Goal: Task Accomplishment & Management: Manage account settings

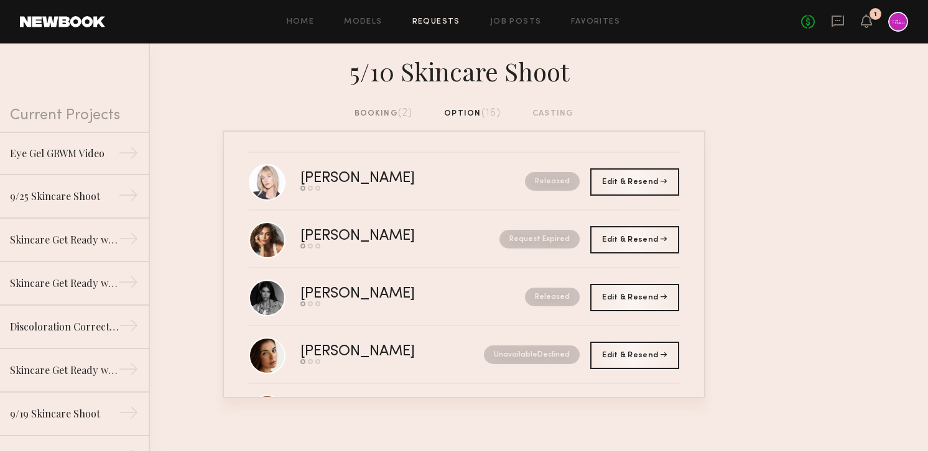
click at [844, 16] on div "No fees up to $5,000 1" at bounding box center [854, 22] width 107 height 20
click at [841, 16] on icon at bounding box center [837, 22] width 12 height 12
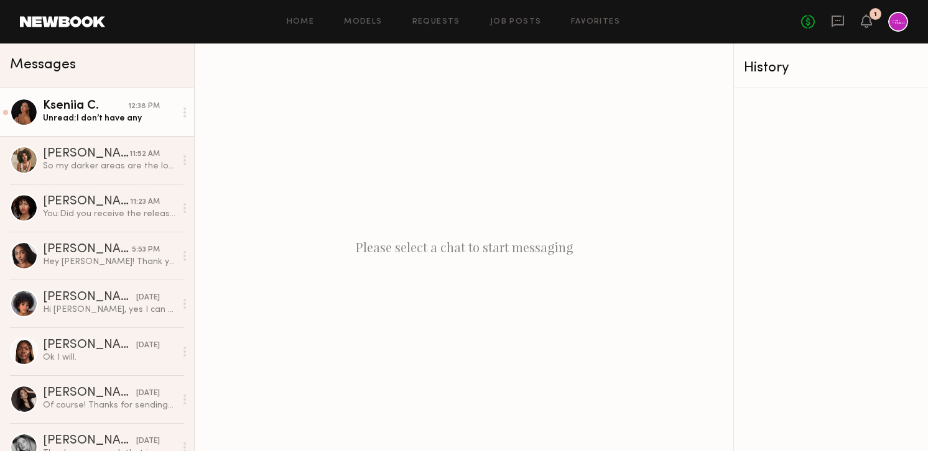
click at [99, 111] on div "Kseniia C." at bounding box center [85, 106] width 85 height 12
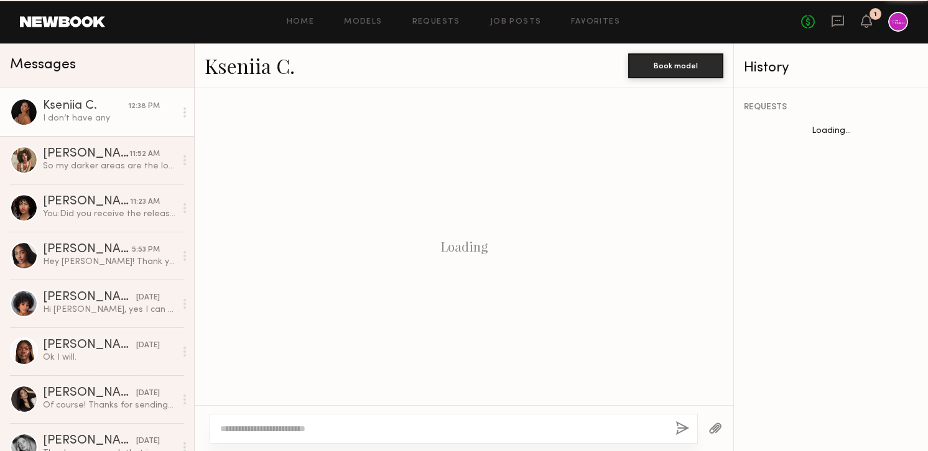
scroll to position [759, 0]
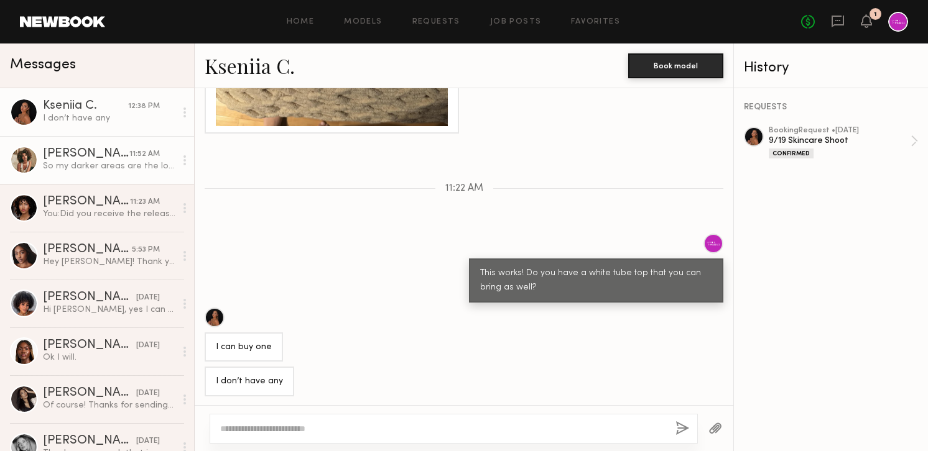
click at [103, 156] on div "[PERSON_NAME]" at bounding box center [86, 154] width 86 height 12
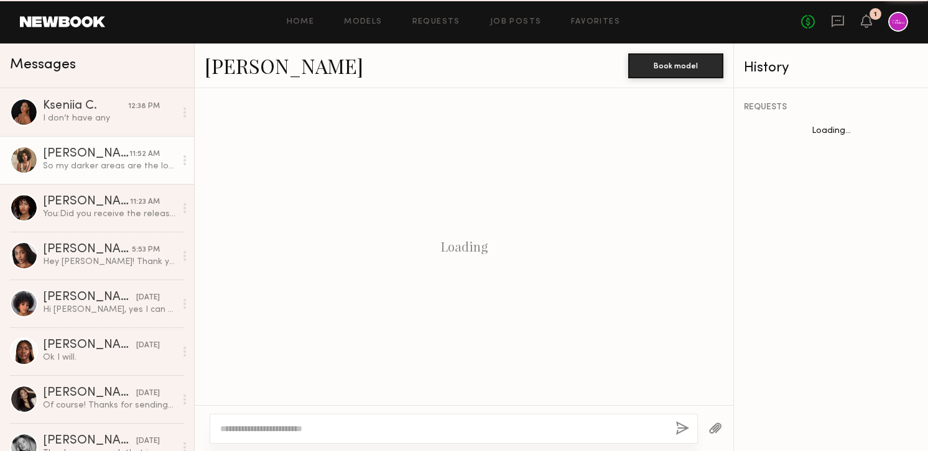
scroll to position [1182, 0]
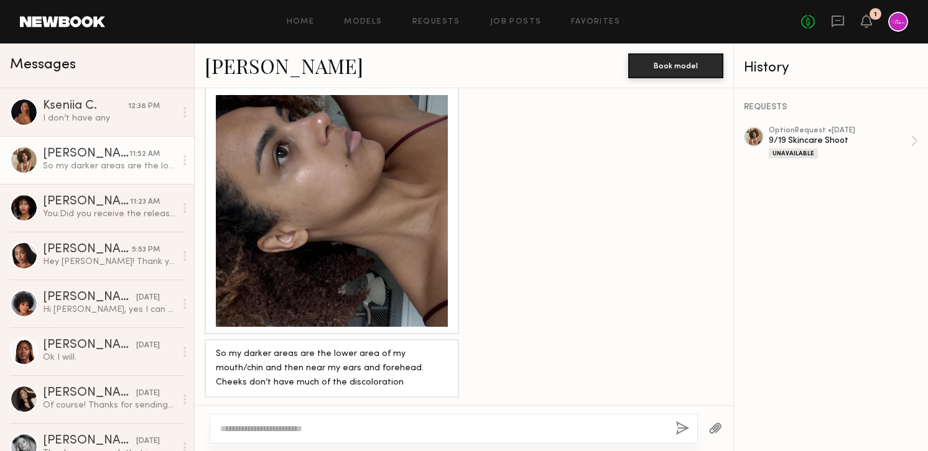
click at [265, 70] on link "[PERSON_NAME]" at bounding box center [284, 65] width 159 height 27
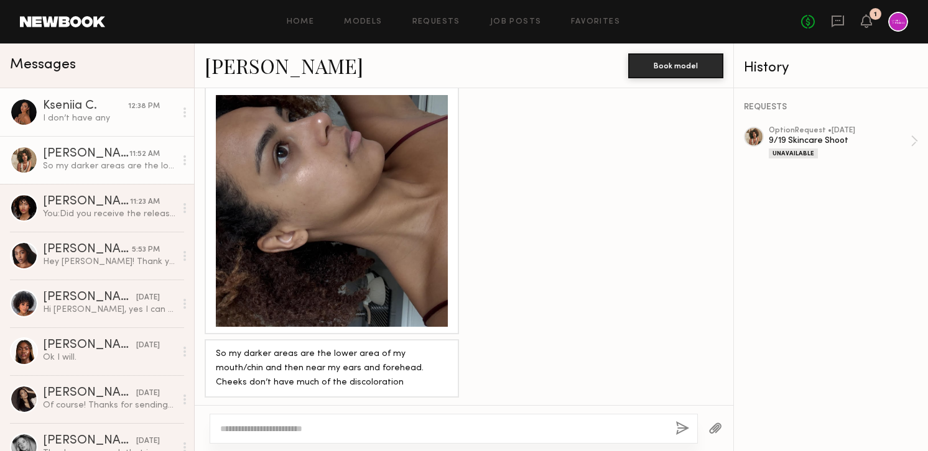
click at [68, 116] on div "I don’t have any" at bounding box center [109, 119] width 132 height 12
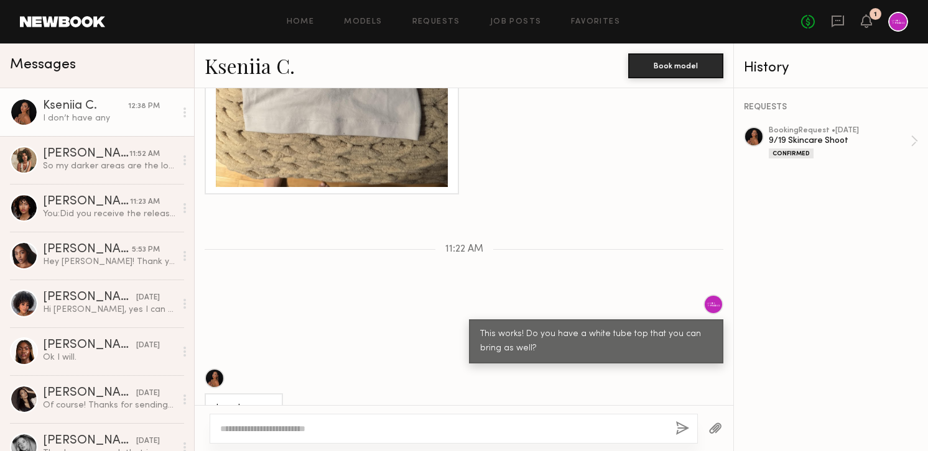
scroll to position [759, 0]
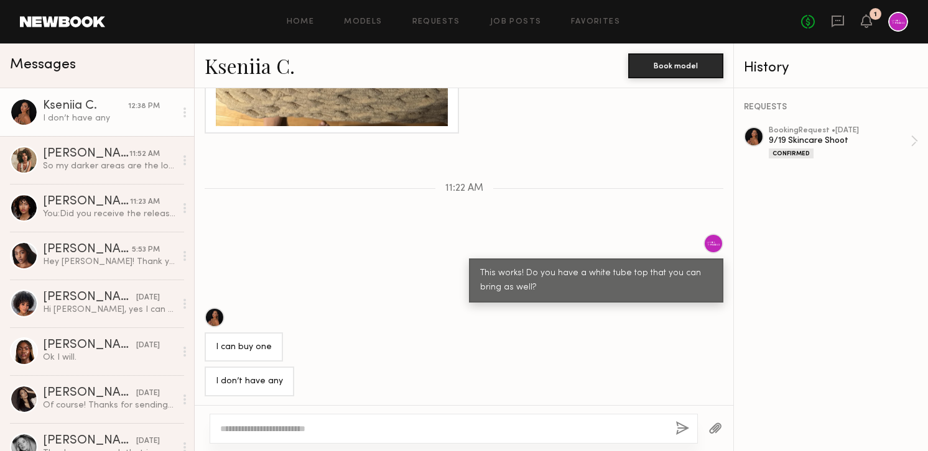
click at [336, 427] on textarea at bounding box center [442, 429] width 445 height 12
click at [316, 428] on textarea at bounding box center [442, 429] width 445 height 12
type textarea "*******"
type textarea "**********"
click at [422, 430] on textarea "**********" at bounding box center [442, 429] width 445 height 12
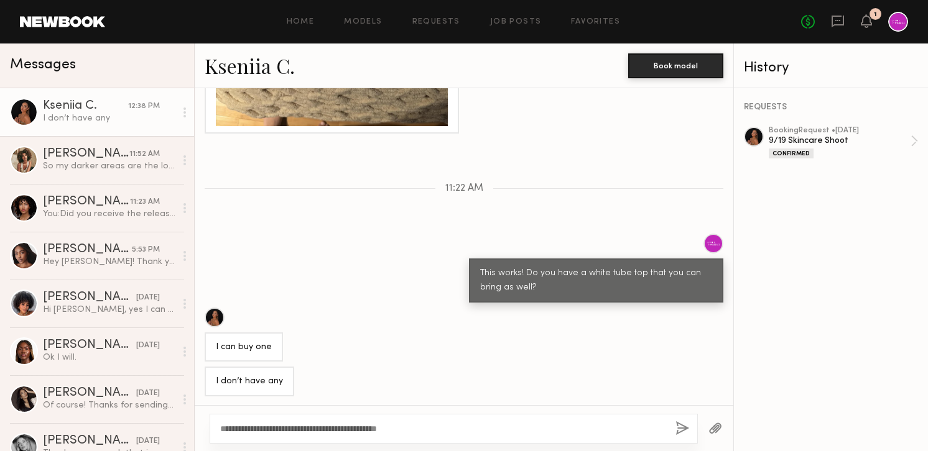
click at [441, 418] on div "**********" at bounding box center [454, 429] width 488 height 30
click at [461, 424] on textarea "**********" at bounding box center [442, 429] width 445 height 12
type textarea "**********"
click at [691, 427] on div "**********" at bounding box center [454, 429] width 488 height 30
click at [680, 427] on button "button" at bounding box center [682, 430] width 14 height 16
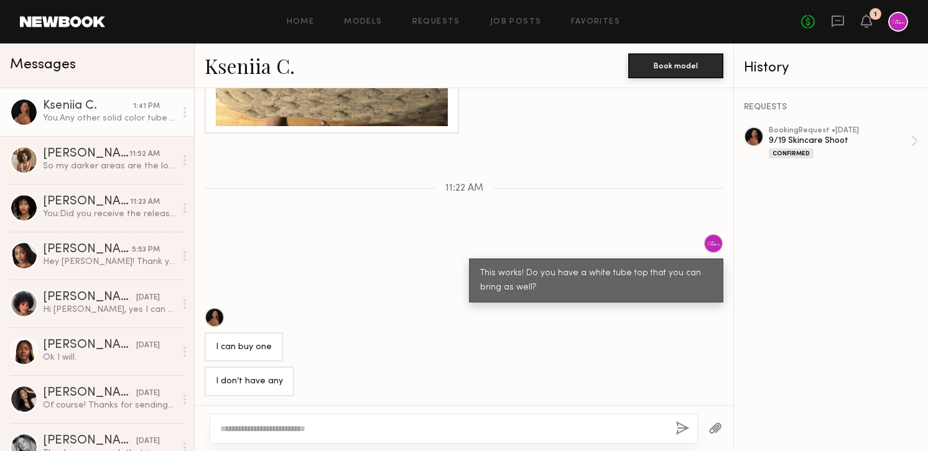
scroll to position [888, 0]
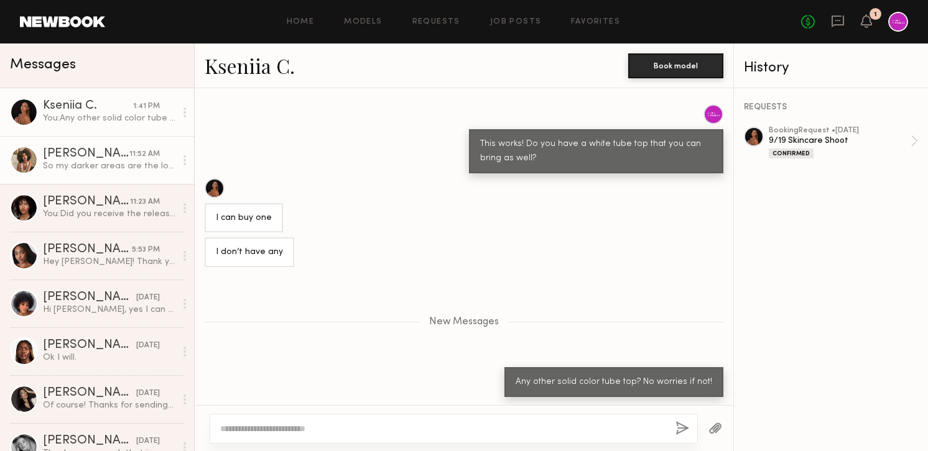
click at [96, 160] on div "Monica M." at bounding box center [86, 154] width 86 height 12
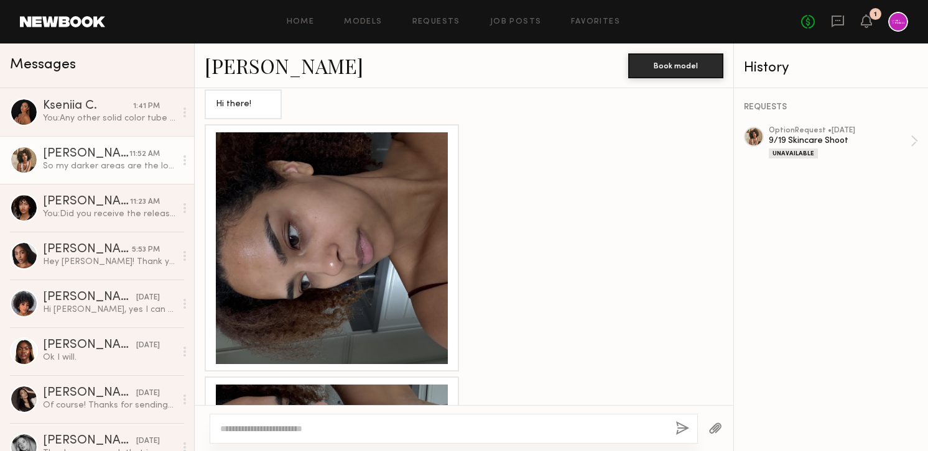
scroll to position [867, 0]
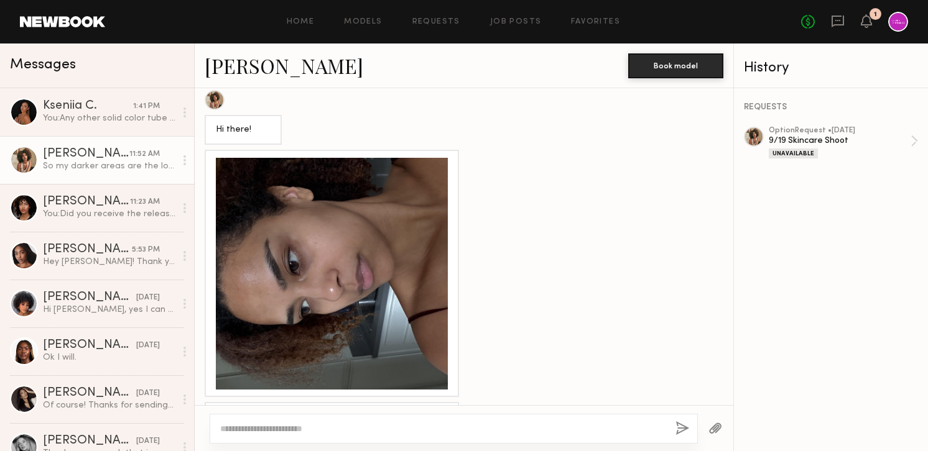
click at [362, 239] on div at bounding box center [332, 274] width 232 height 232
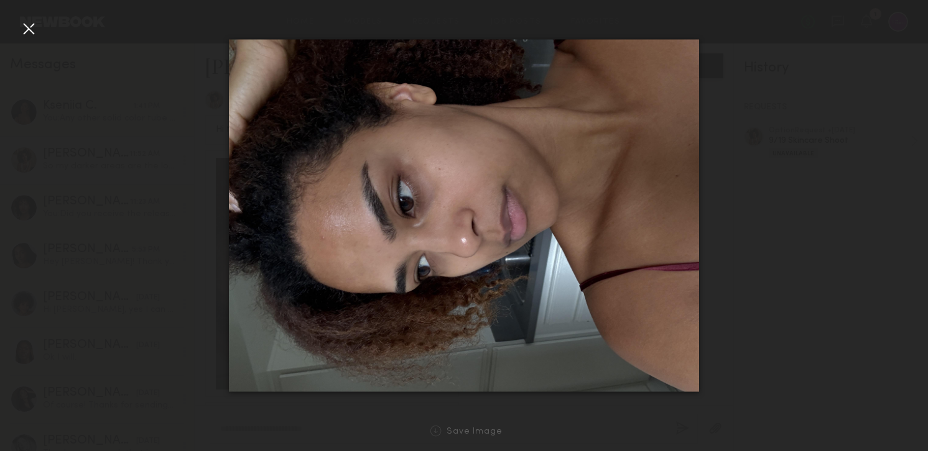
click at [30, 27] on div at bounding box center [29, 29] width 20 height 20
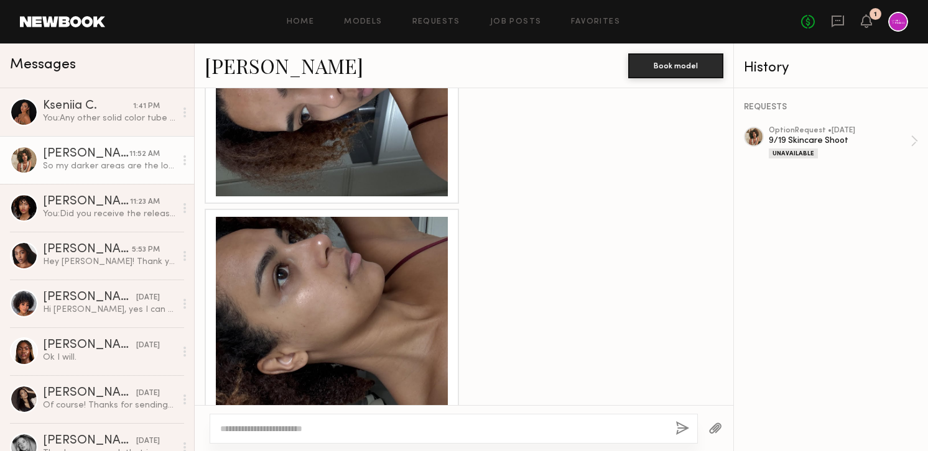
scroll to position [1096, 0]
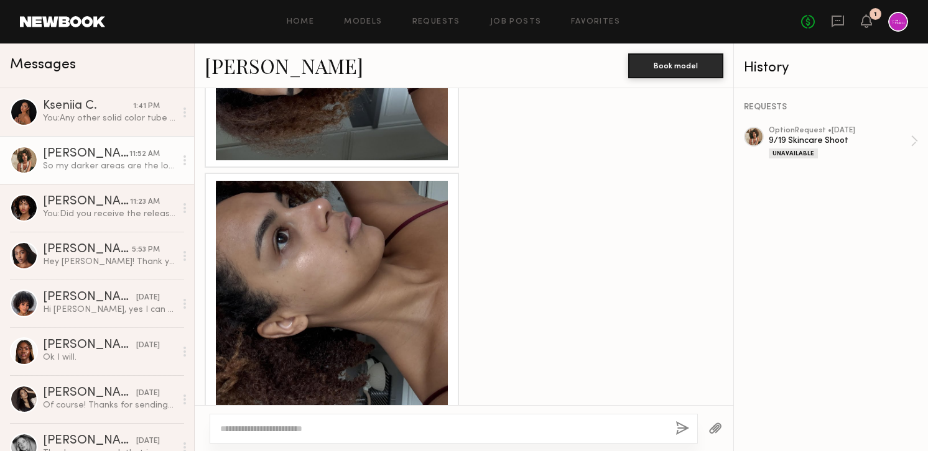
click at [313, 269] on div at bounding box center [332, 297] width 232 height 232
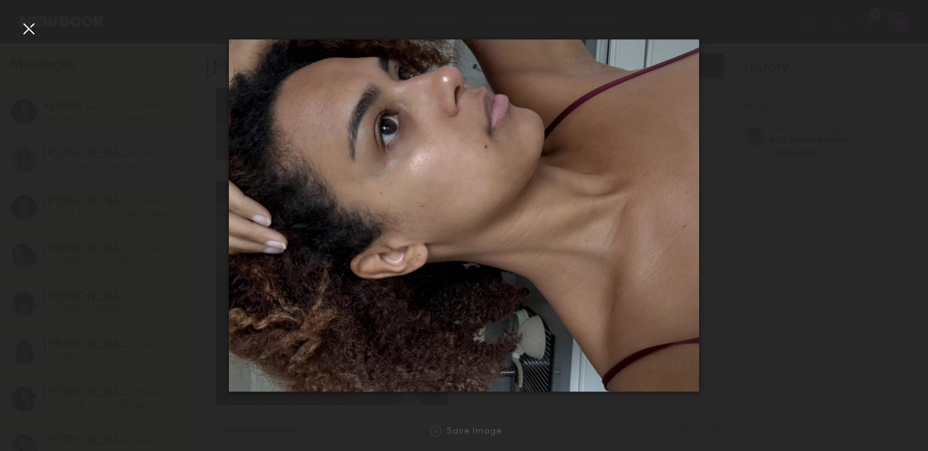
click at [26, 32] on div at bounding box center [29, 29] width 20 height 20
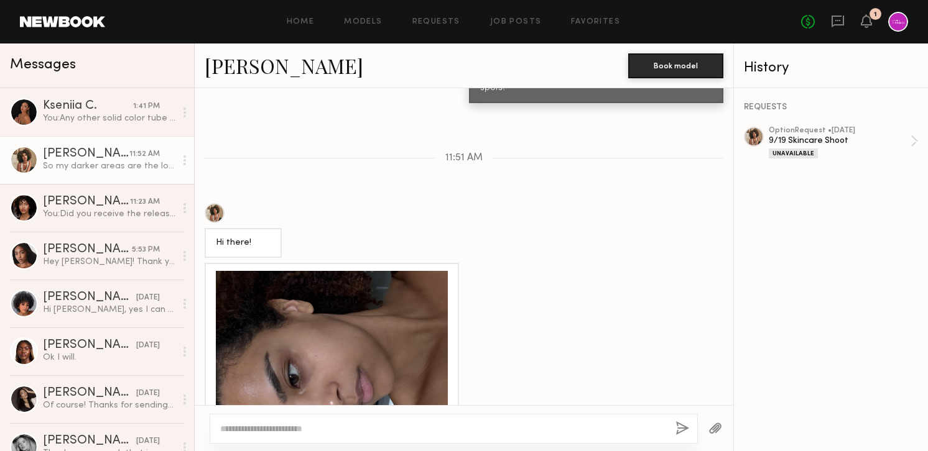
scroll to position [737, 0]
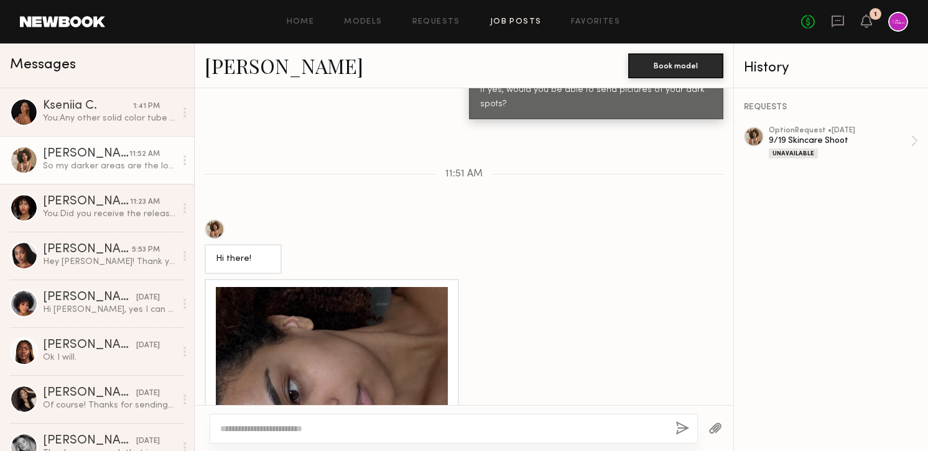
click at [512, 19] on link "Job Posts" at bounding box center [516, 22] width 52 height 8
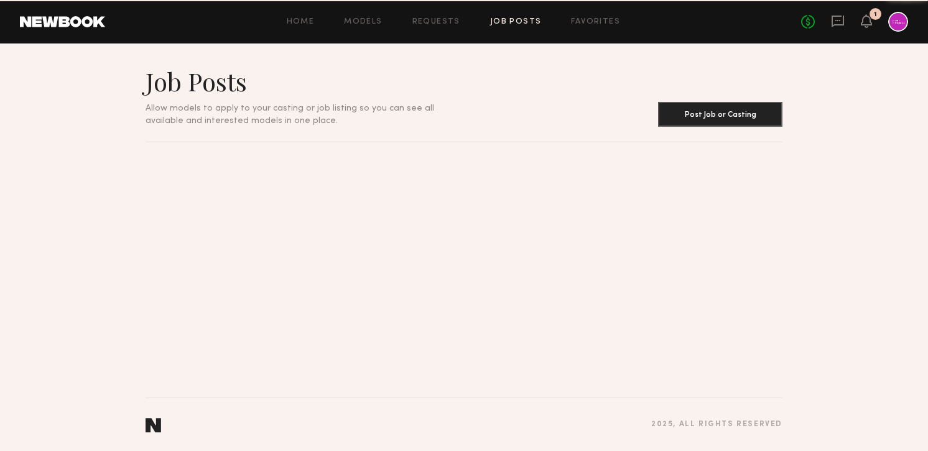
click at [436, 25] on div "Home Models Requests Job Posts Favorites Sign Out No fees up to $5,000 1" at bounding box center [506, 22] width 803 height 20
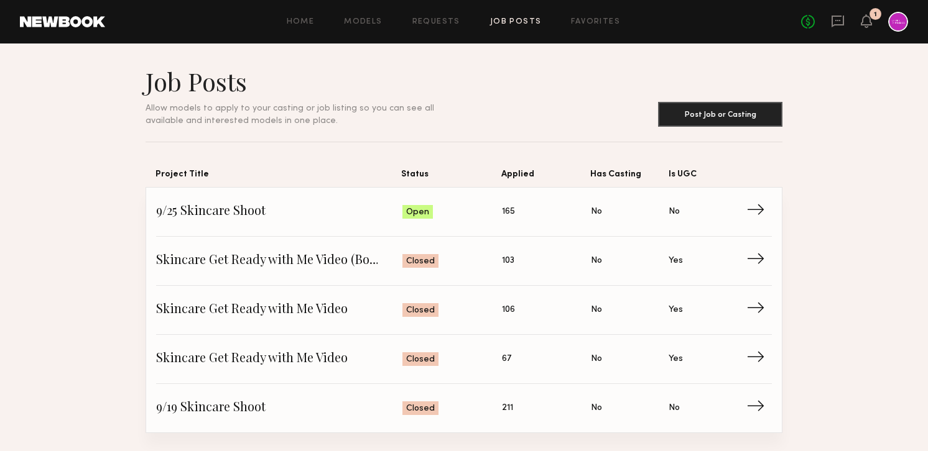
click at [431, 17] on div "Home Models Requests Job Posts Favorites Sign Out No fees up to $5,000 1" at bounding box center [506, 22] width 803 height 20
click at [266, 213] on span "9/25 Skincare Shoot" at bounding box center [279, 212] width 246 height 19
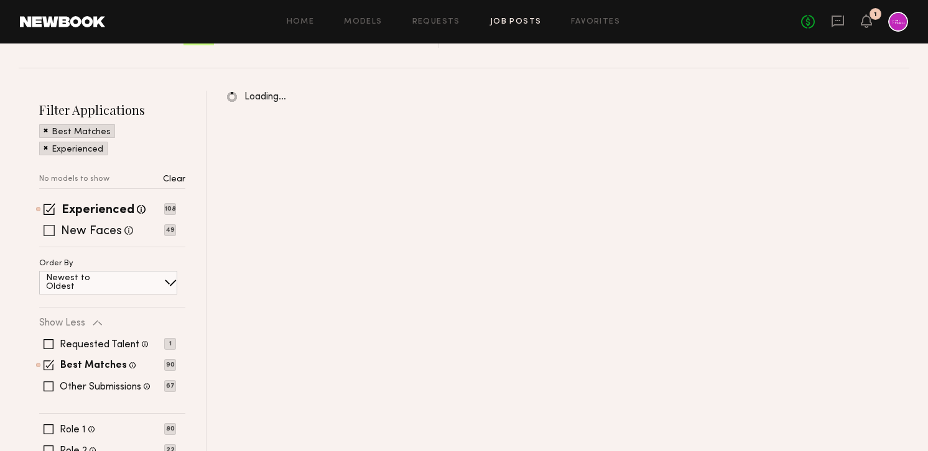
click at [102, 231] on label "New Faces" at bounding box center [91, 232] width 61 height 12
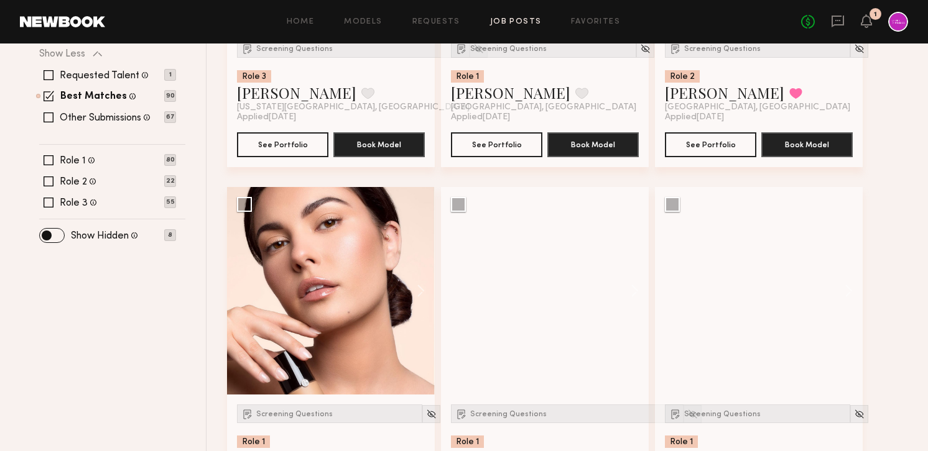
scroll to position [353, 0]
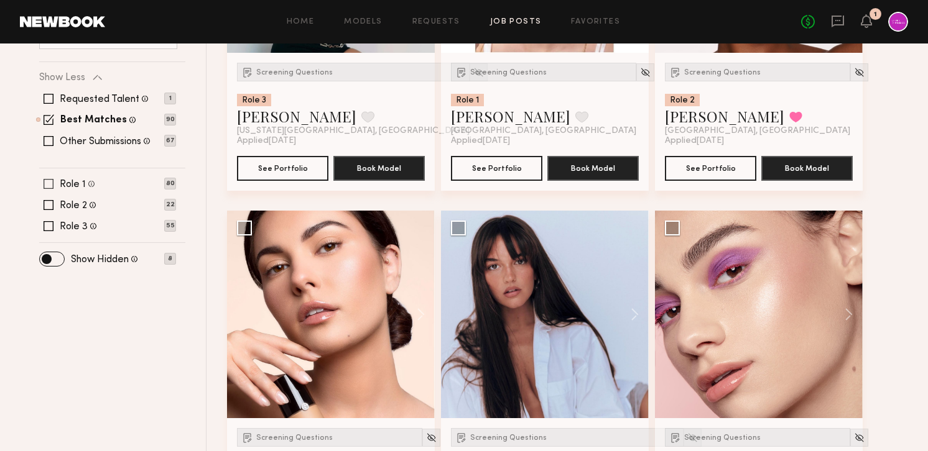
click at [70, 188] on label "Role 1" at bounding box center [73, 185] width 26 height 10
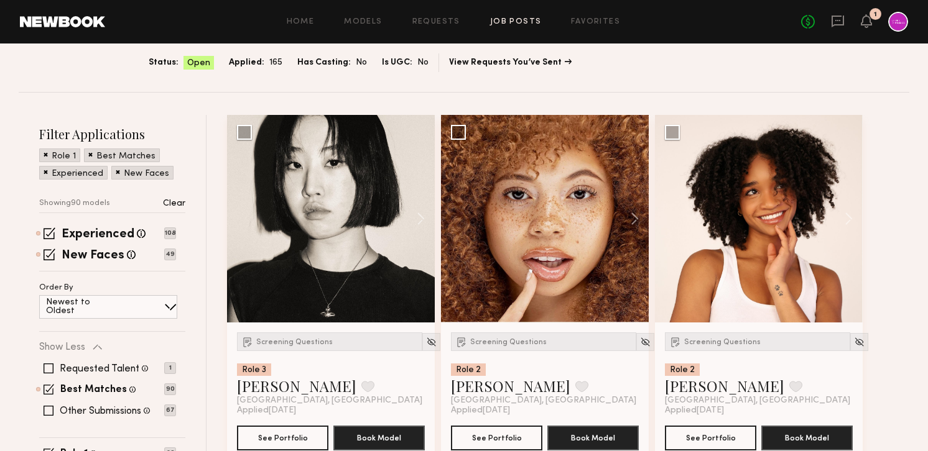
scroll to position [88, 0]
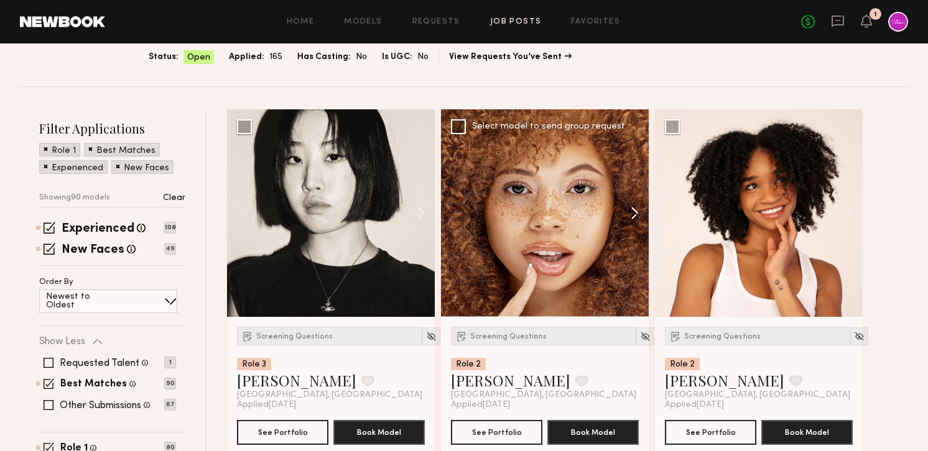
click at [634, 218] on button at bounding box center [629, 213] width 40 height 208
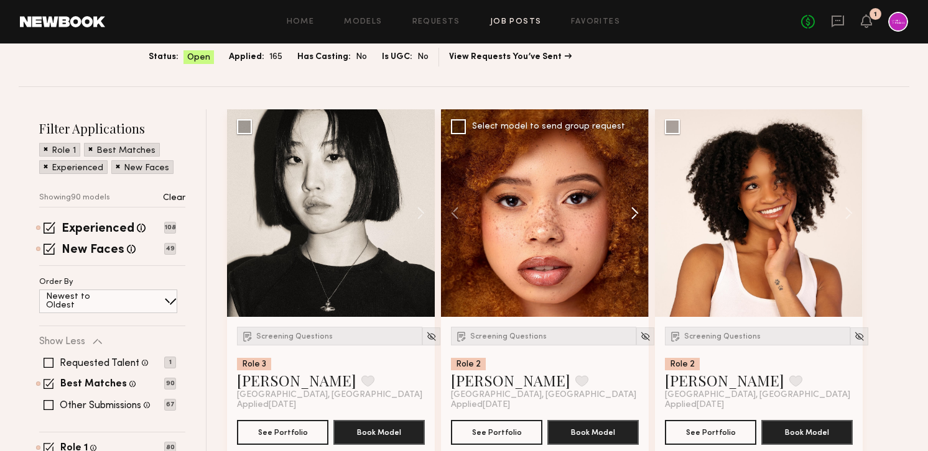
click at [634, 218] on button at bounding box center [629, 213] width 40 height 208
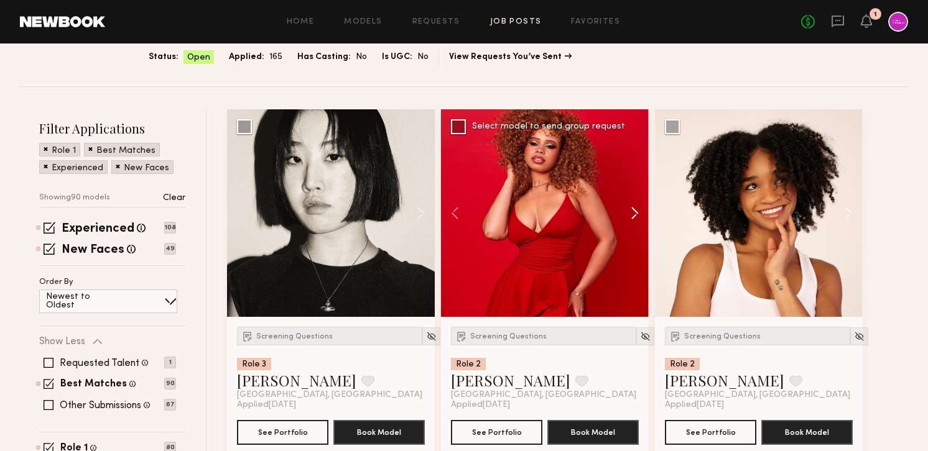
click at [634, 218] on button at bounding box center [629, 213] width 40 height 208
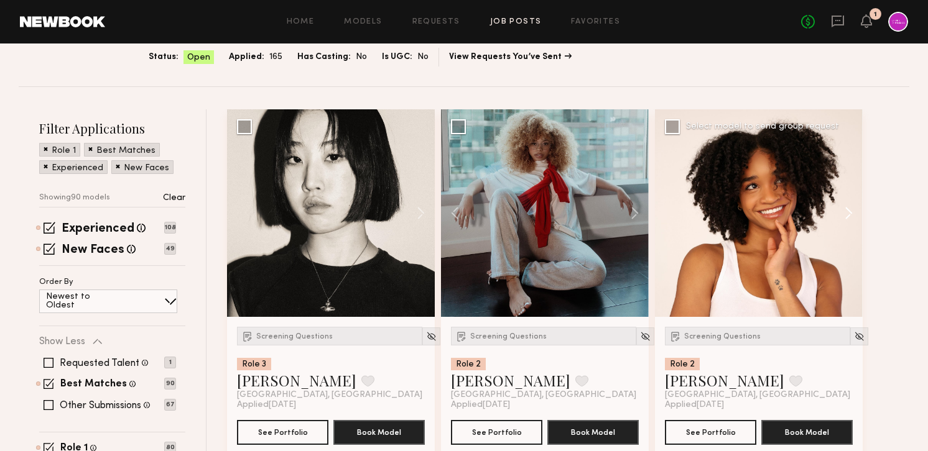
click at [852, 213] on button at bounding box center [843, 213] width 40 height 208
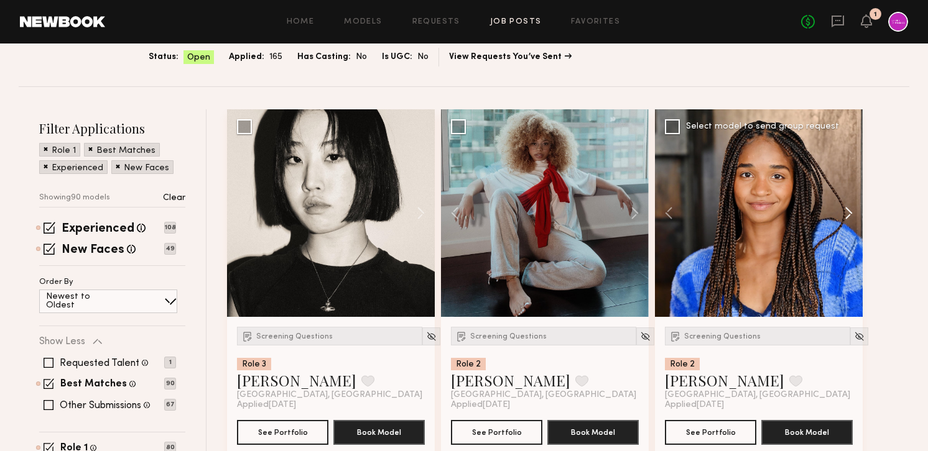
click at [852, 213] on button at bounding box center [843, 213] width 40 height 208
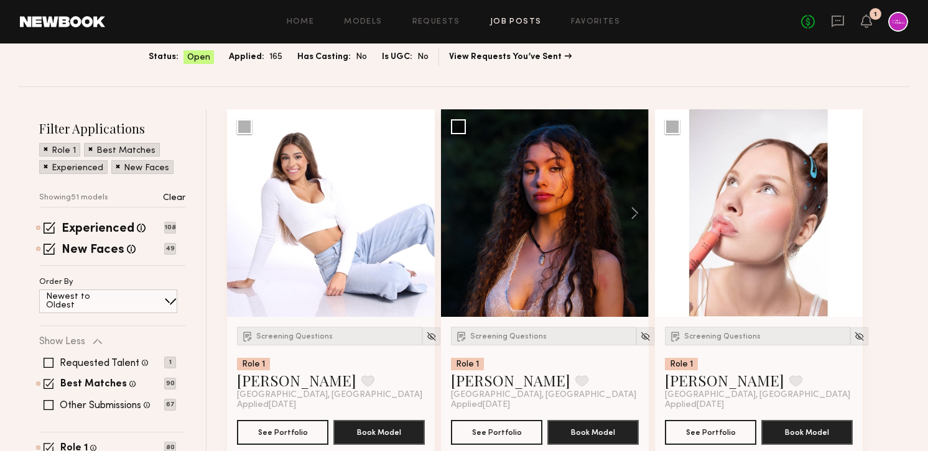
click at [852, 213] on button at bounding box center [843, 213] width 40 height 208
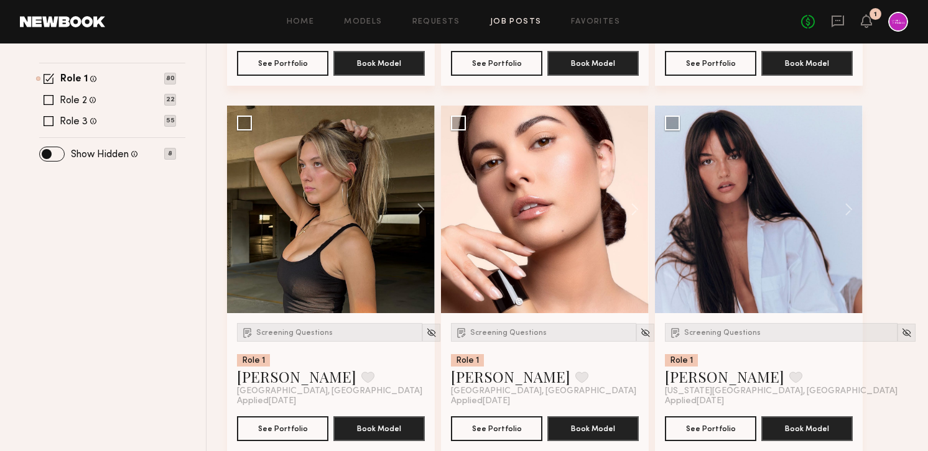
scroll to position [458, 0]
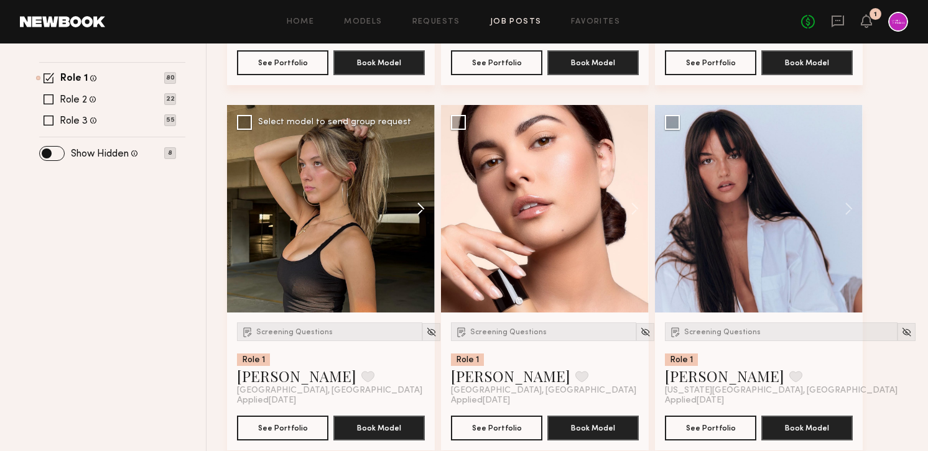
click at [425, 210] on button at bounding box center [415, 209] width 40 height 208
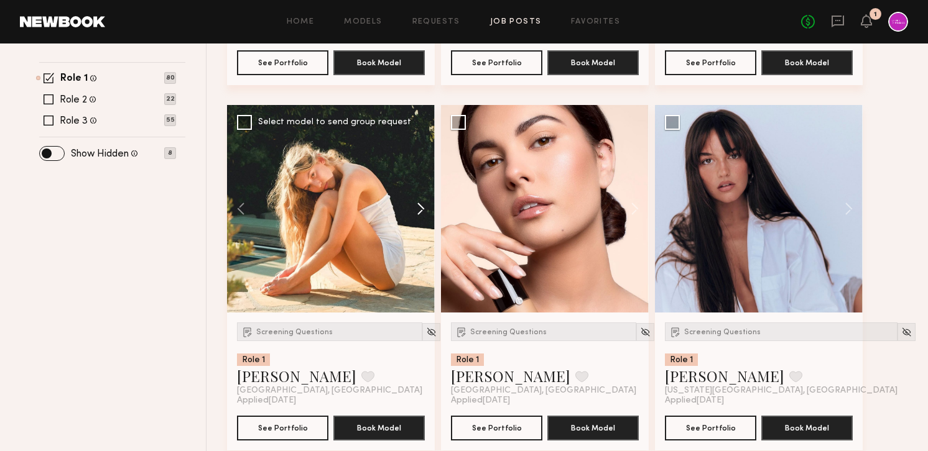
click at [425, 210] on button at bounding box center [415, 209] width 40 height 208
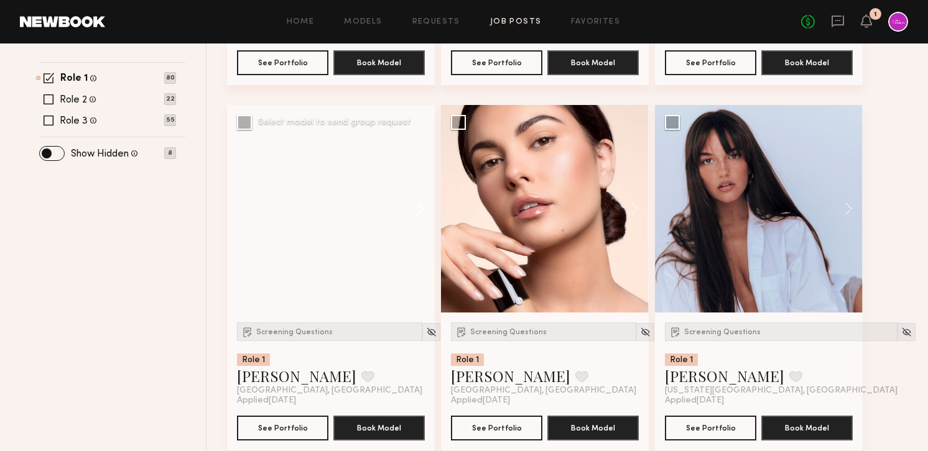
click at [425, 210] on button at bounding box center [415, 209] width 40 height 208
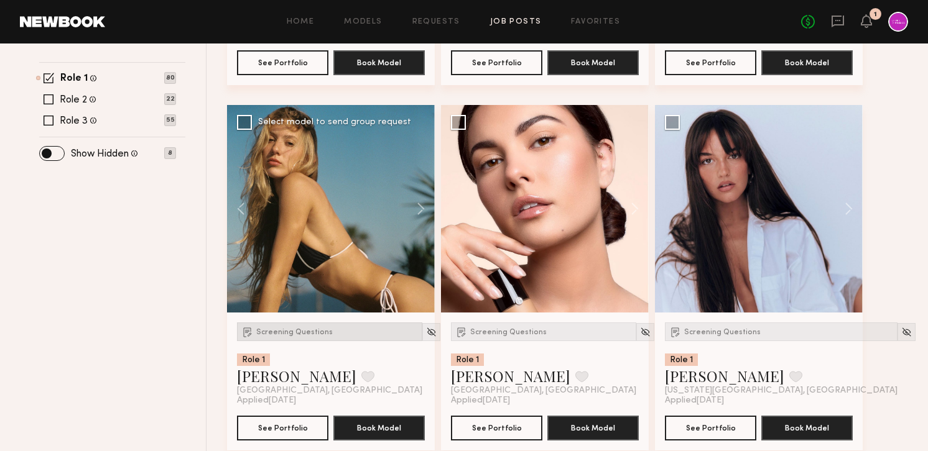
click at [287, 333] on span "Screening Questions" at bounding box center [294, 332] width 76 height 7
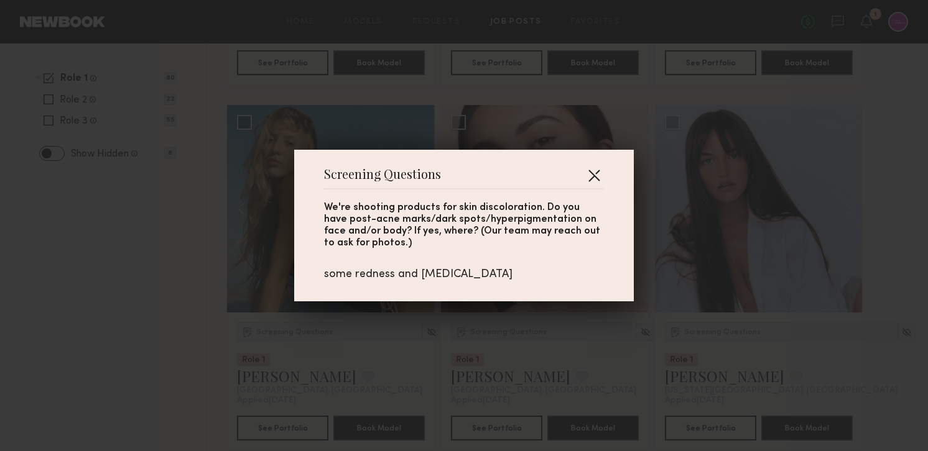
click at [597, 172] on button "button" at bounding box center [594, 175] width 20 height 20
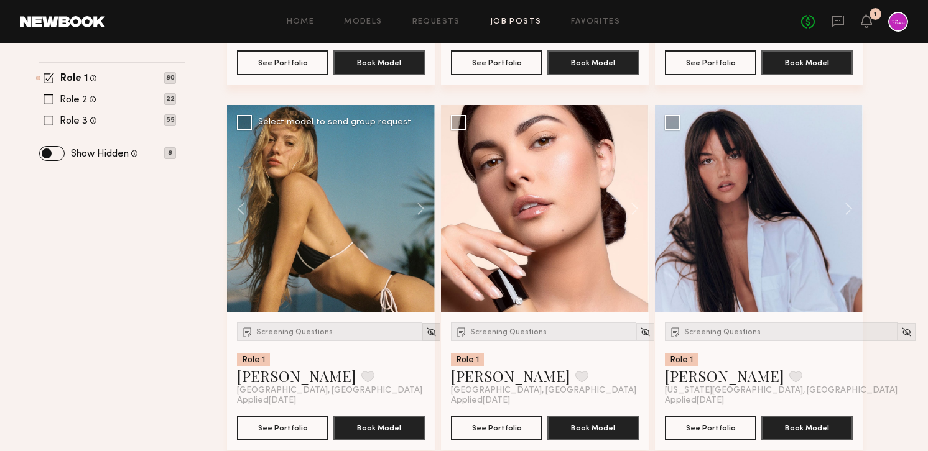
click at [426, 332] on img at bounding box center [431, 332] width 11 height 11
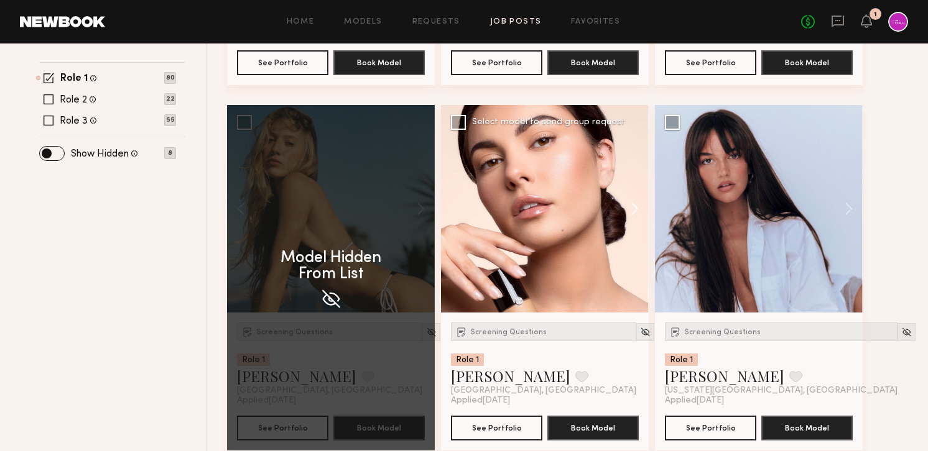
click at [634, 210] on button at bounding box center [629, 209] width 40 height 208
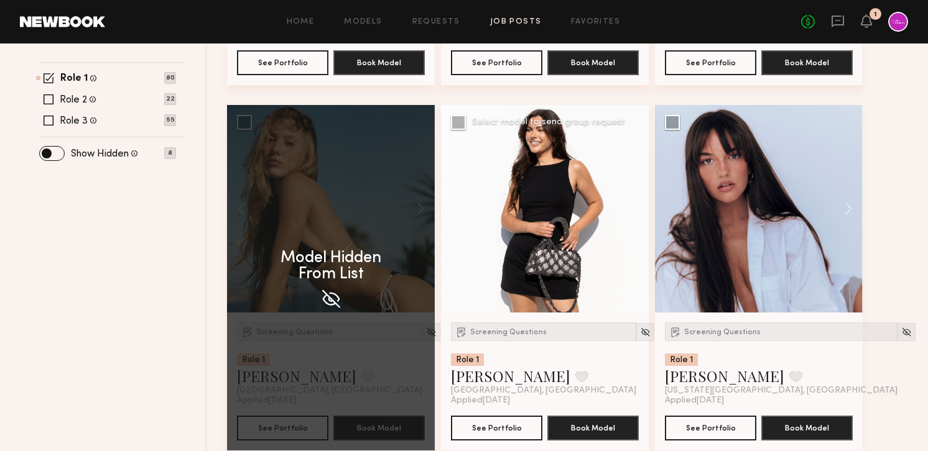
click at [634, 210] on button at bounding box center [629, 209] width 40 height 208
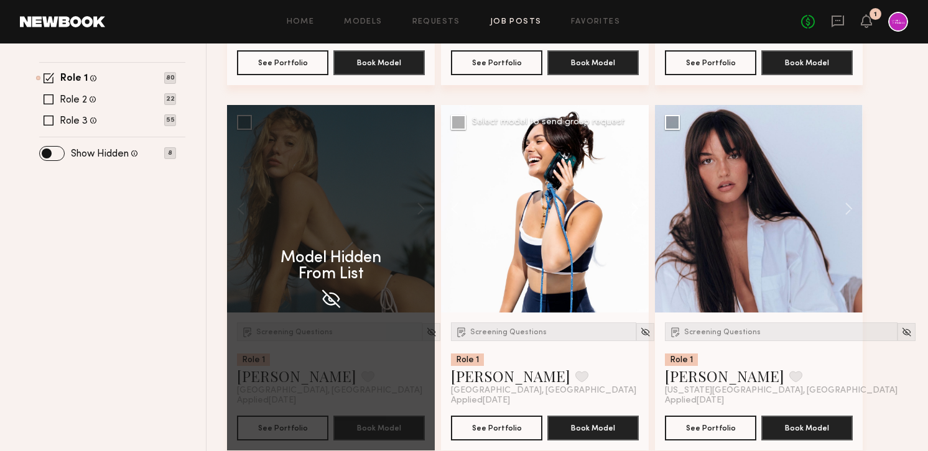
click at [634, 210] on button at bounding box center [629, 209] width 40 height 208
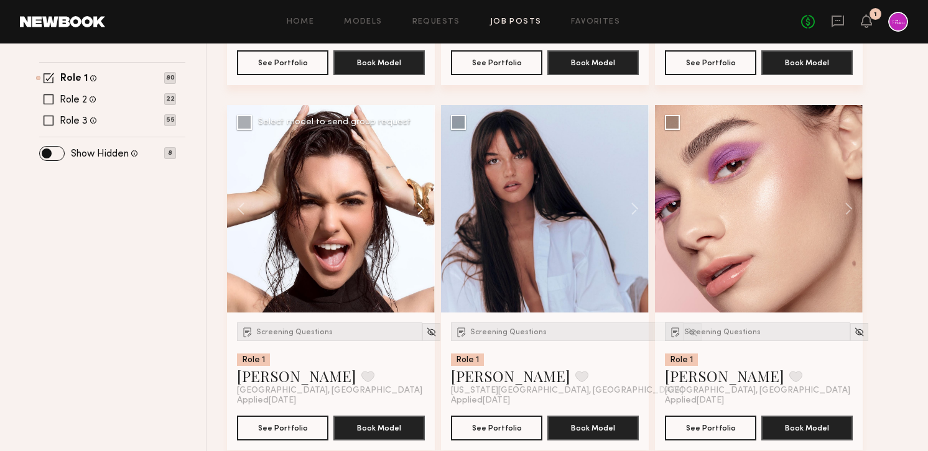
click at [634, 210] on button at bounding box center [629, 209] width 40 height 208
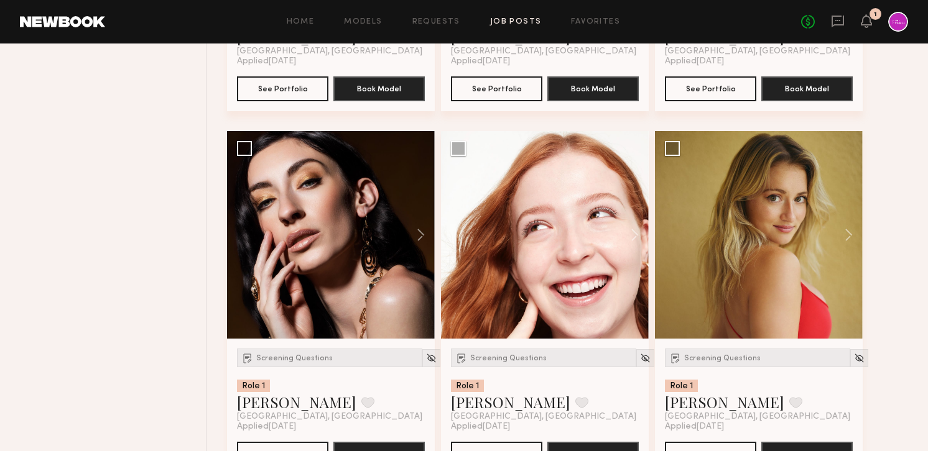
scroll to position [1530, 0]
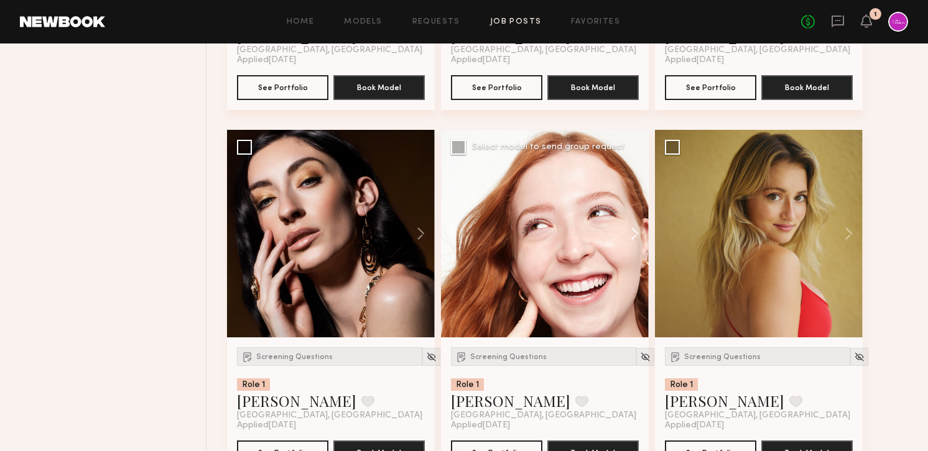
click at [635, 238] on button at bounding box center [629, 234] width 40 height 208
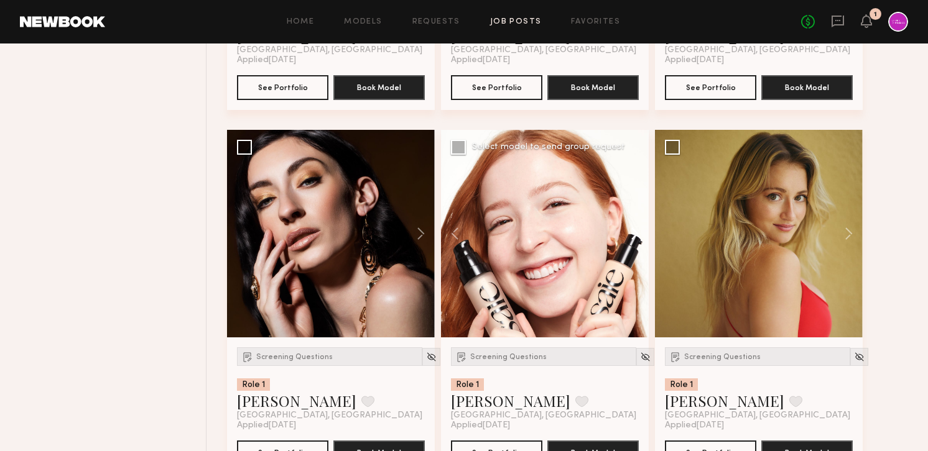
click at [635, 238] on button at bounding box center [629, 234] width 40 height 208
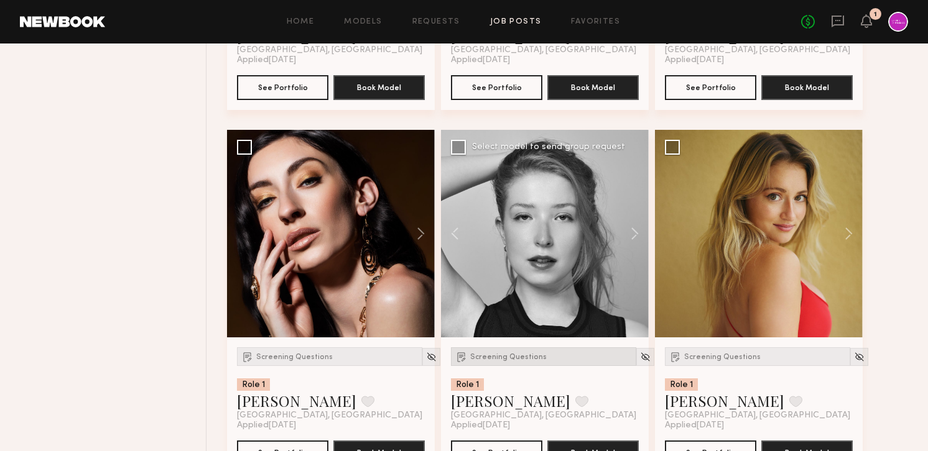
click at [520, 351] on div "Screening Questions" at bounding box center [543, 357] width 185 height 19
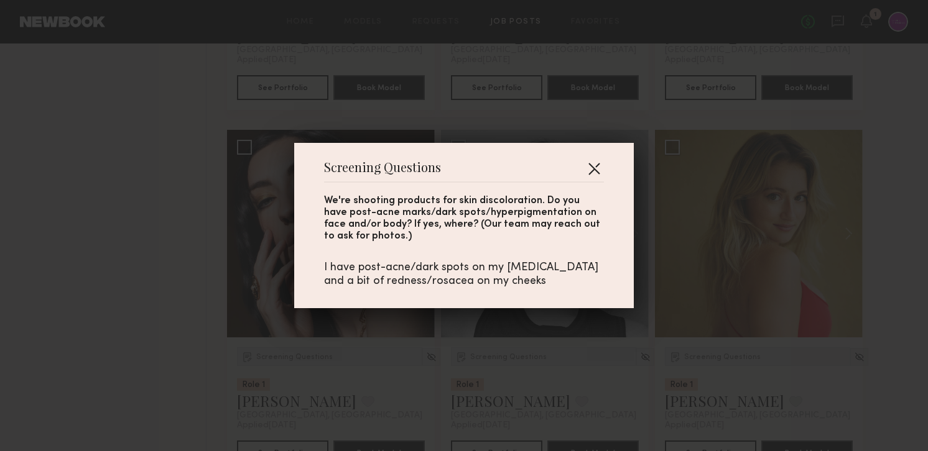
click at [598, 165] on button "button" at bounding box center [594, 169] width 20 height 20
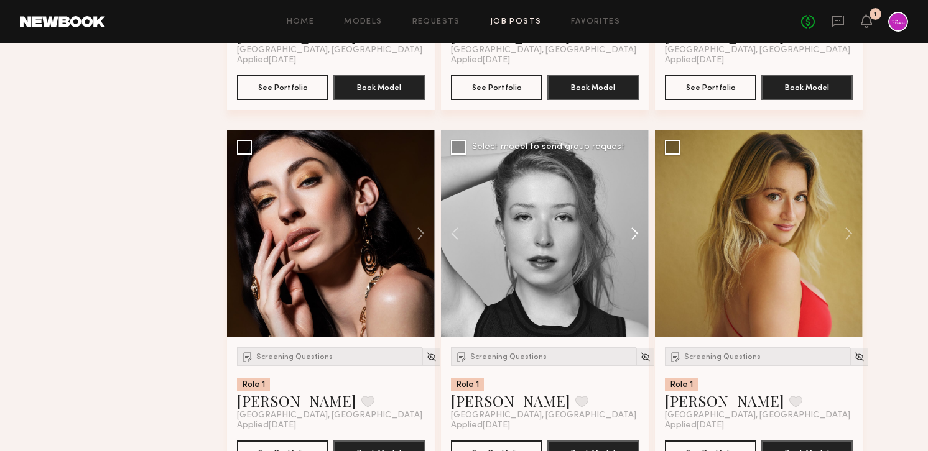
click at [636, 233] on button at bounding box center [629, 234] width 40 height 208
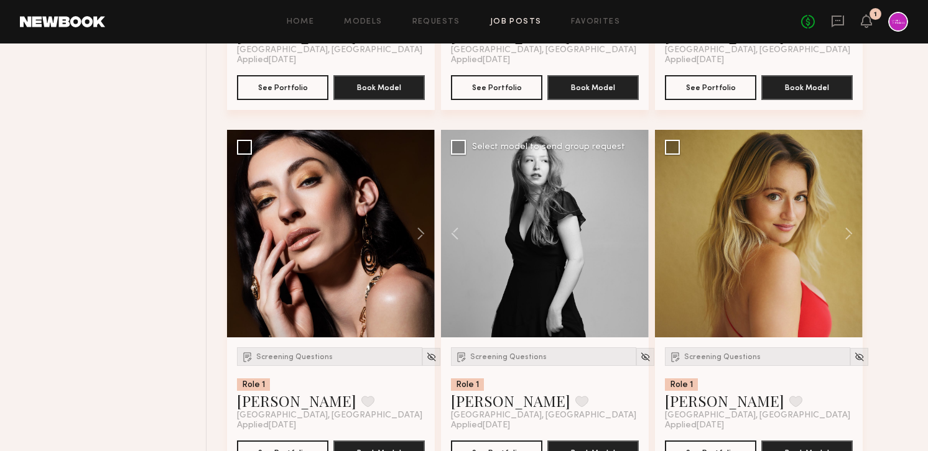
click at [636, 233] on div at bounding box center [545, 234] width 208 height 208
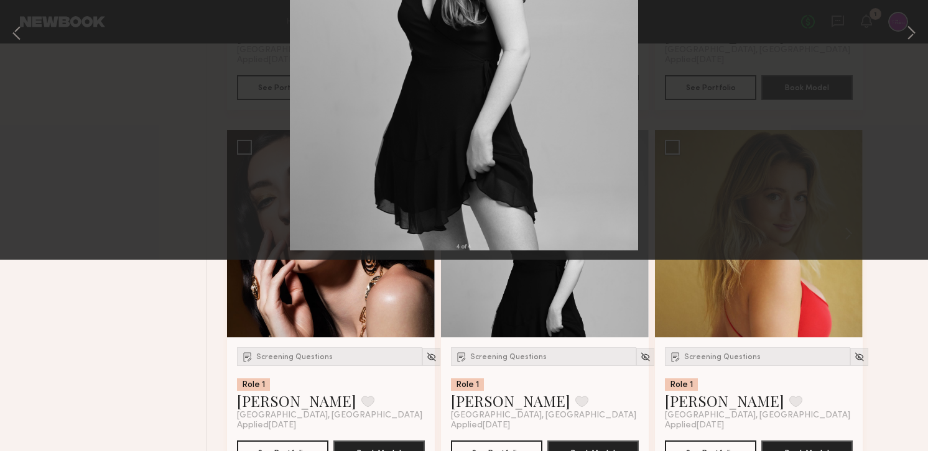
click at [27, 32] on button at bounding box center [29, 30] width 20 height 22
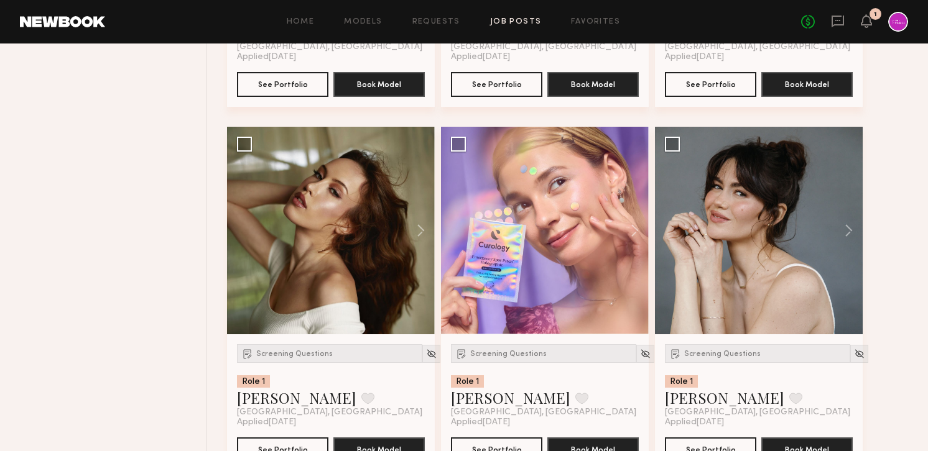
scroll to position [1905, 0]
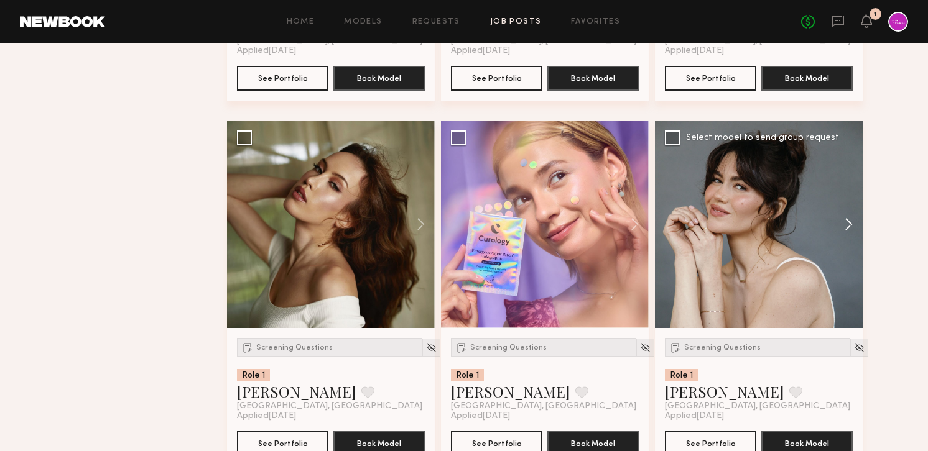
click at [846, 227] on button at bounding box center [843, 225] width 40 height 208
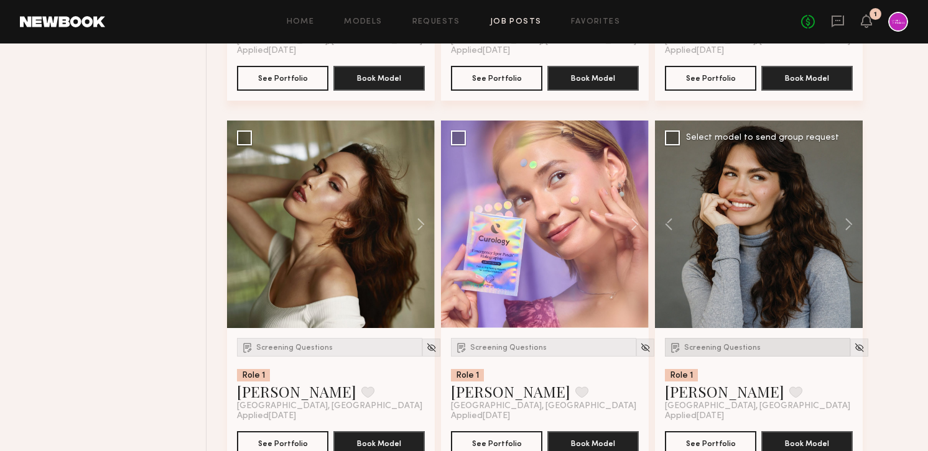
click at [717, 347] on span "Screening Questions" at bounding box center [722, 347] width 76 height 7
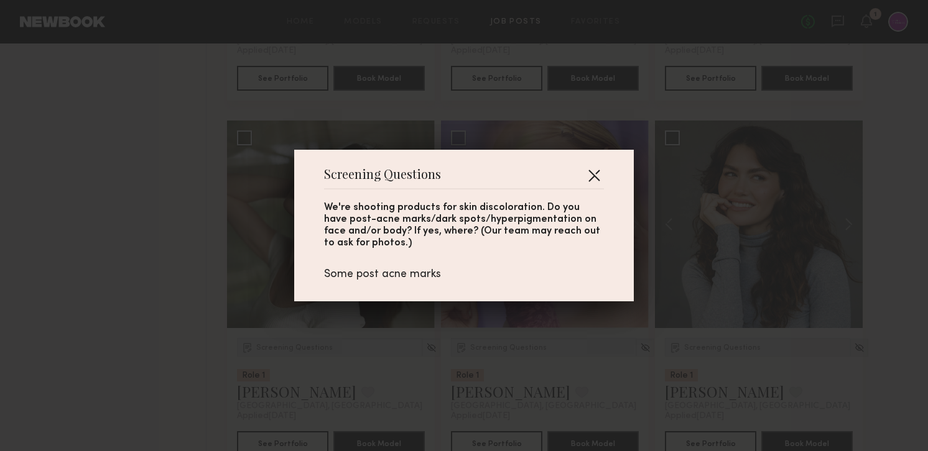
click at [593, 172] on button "button" at bounding box center [594, 175] width 20 height 20
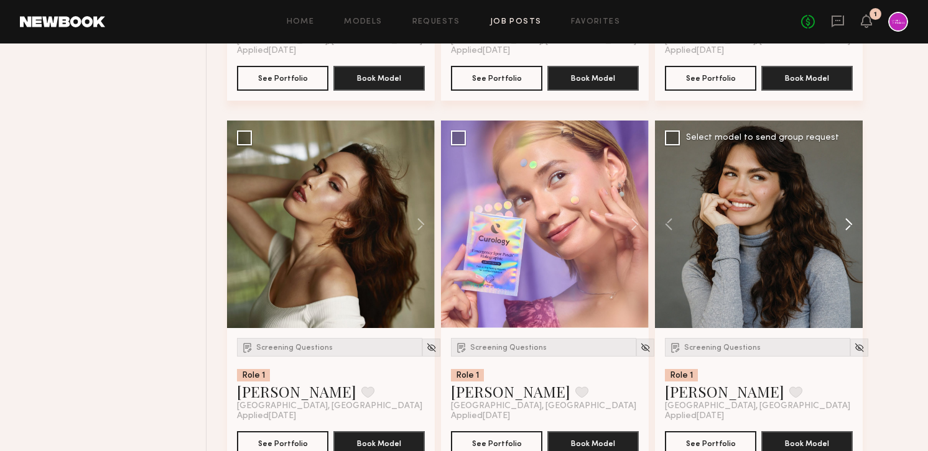
click at [849, 228] on button at bounding box center [843, 225] width 40 height 208
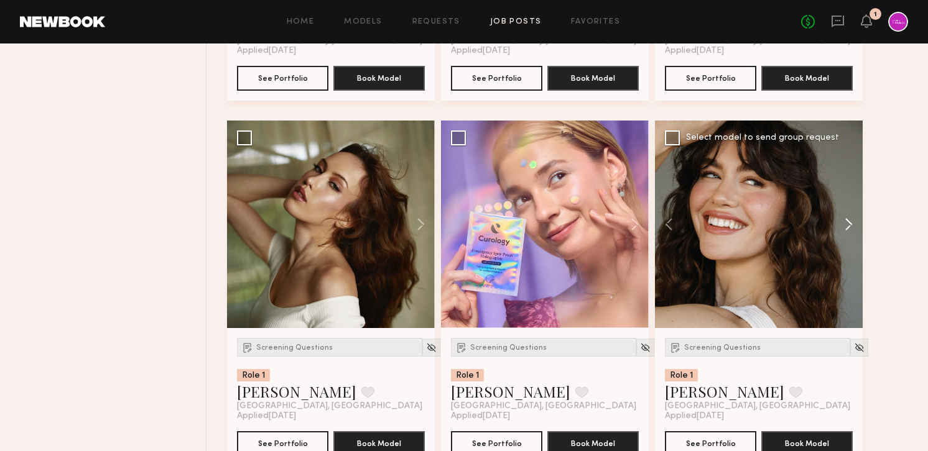
click at [849, 228] on button at bounding box center [843, 225] width 40 height 208
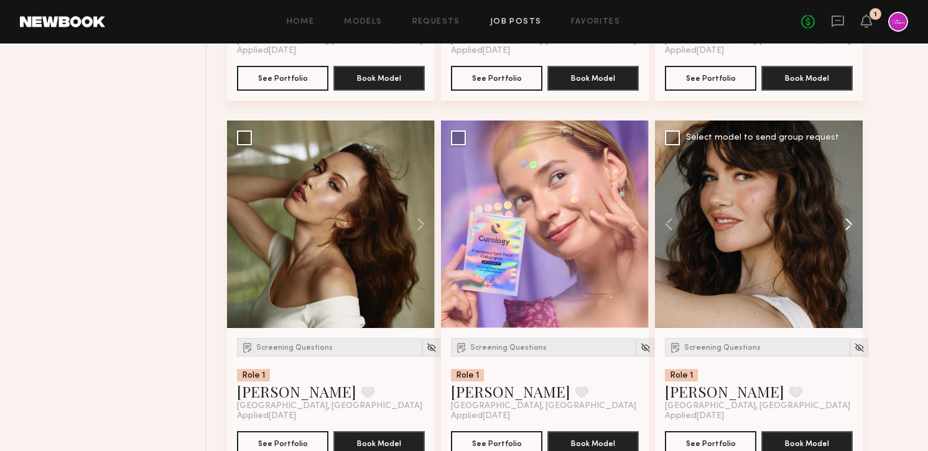
click at [849, 228] on button at bounding box center [843, 225] width 40 height 208
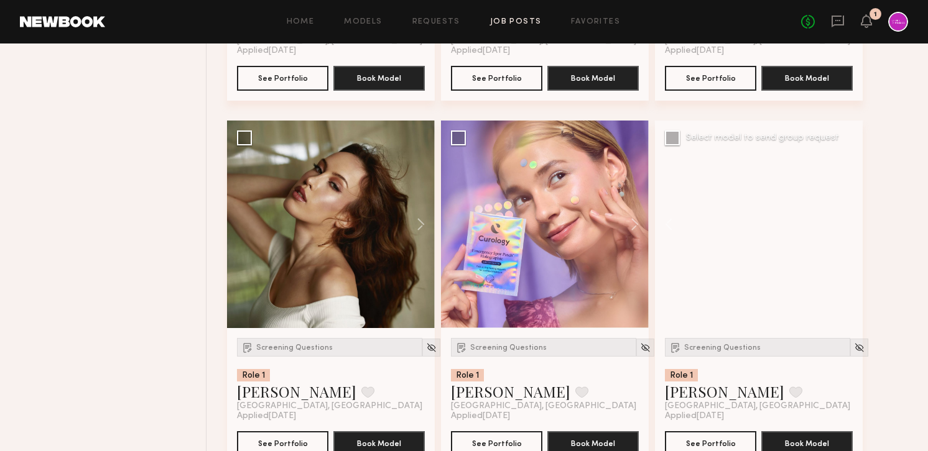
click at [849, 228] on div at bounding box center [759, 225] width 208 height 208
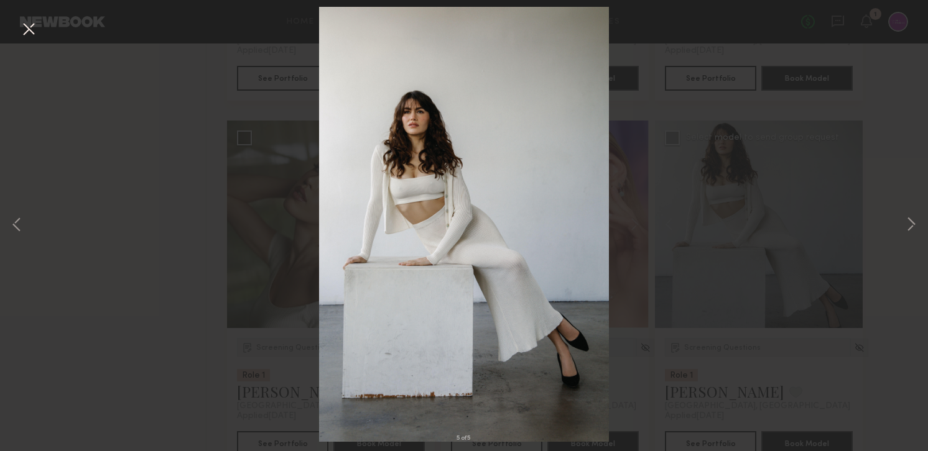
click at [24, 30] on button at bounding box center [29, 30] width 20 height 22
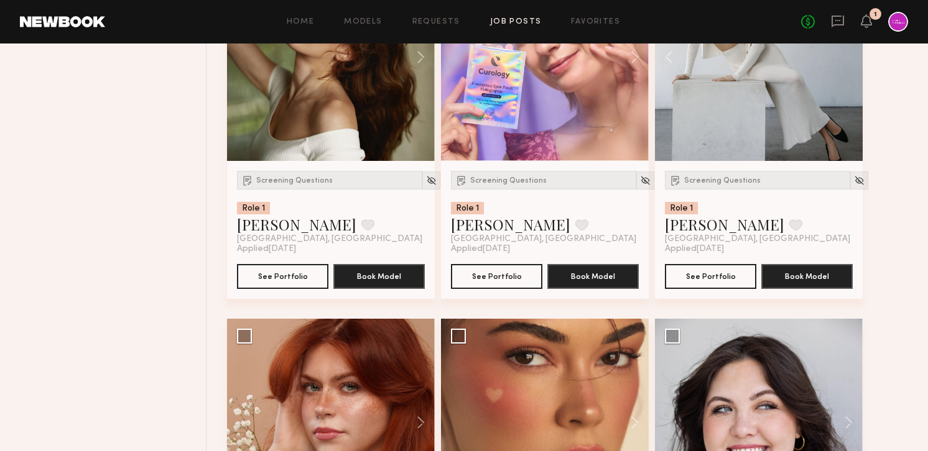
scroll to position [2284, 0]
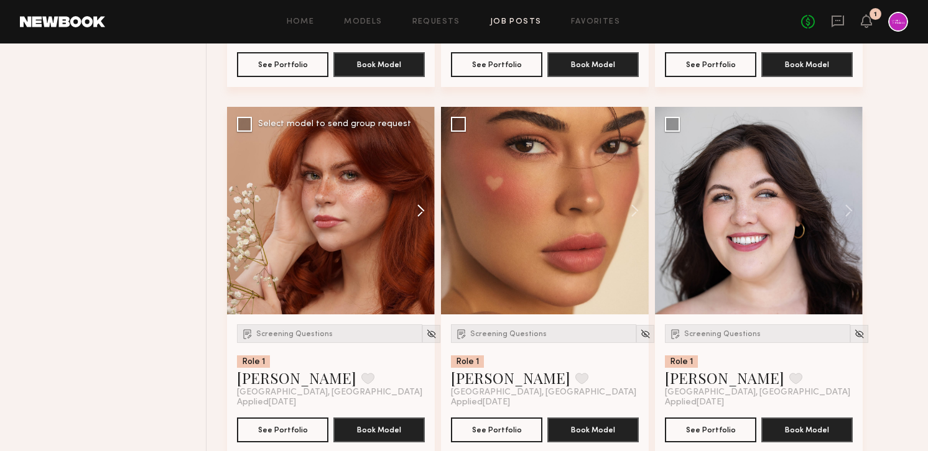
click at [415, 219] on button at bounding box center [415, 211] width 40 height 208
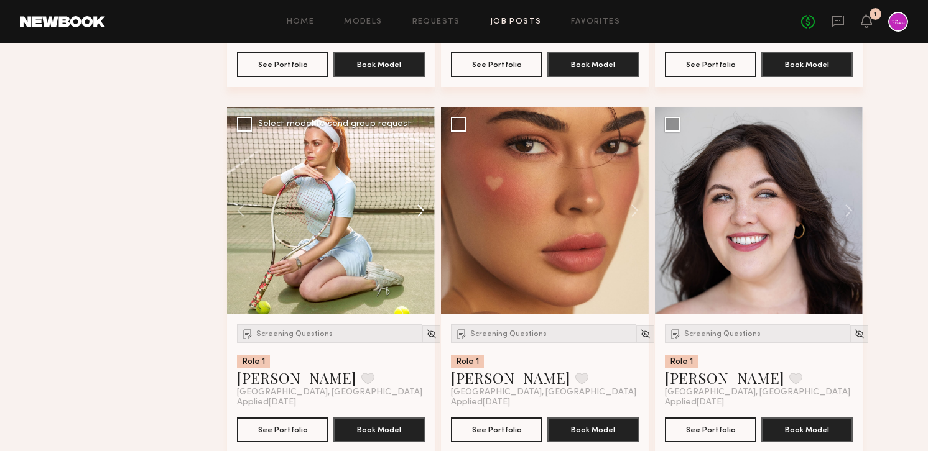
click at [415, 219] on button at bounding box center [415, 211] width 40 height 208
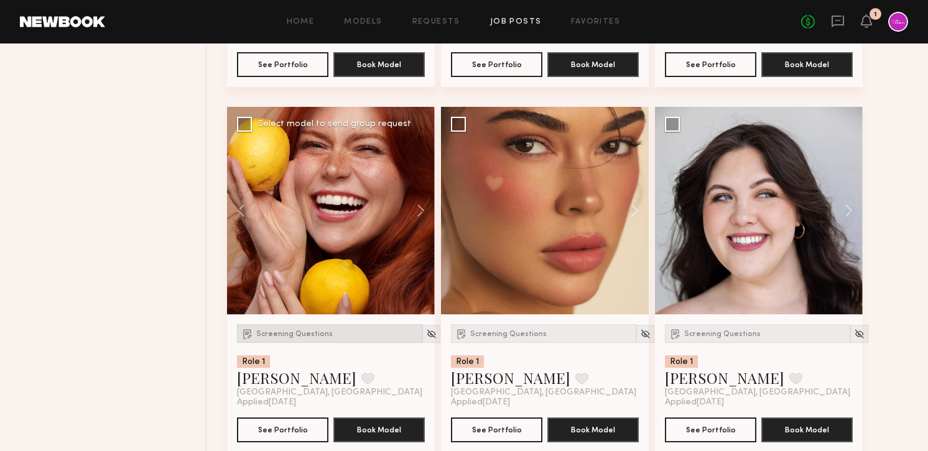
click at [298, 333] on span "Screening Questions" at bounding box center [294, 334] width 76 height 7
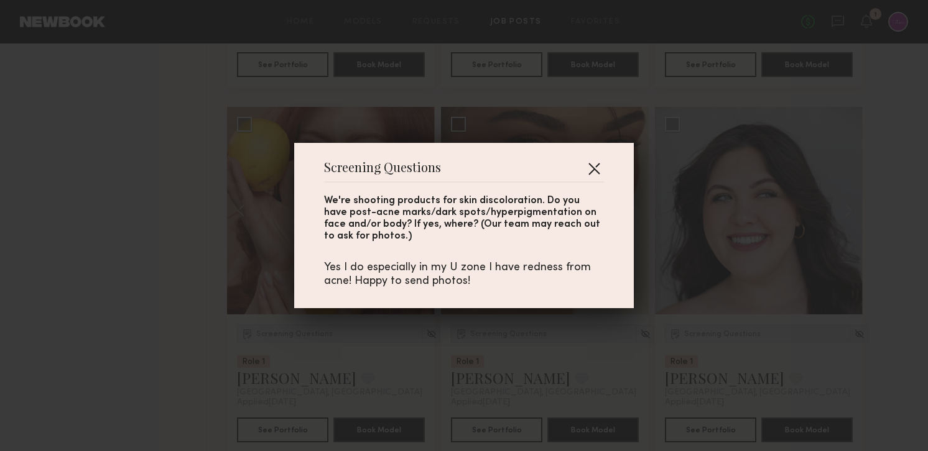
click at [598, 168] on button "button" at bounding box center [594, 169] width 20 height 20
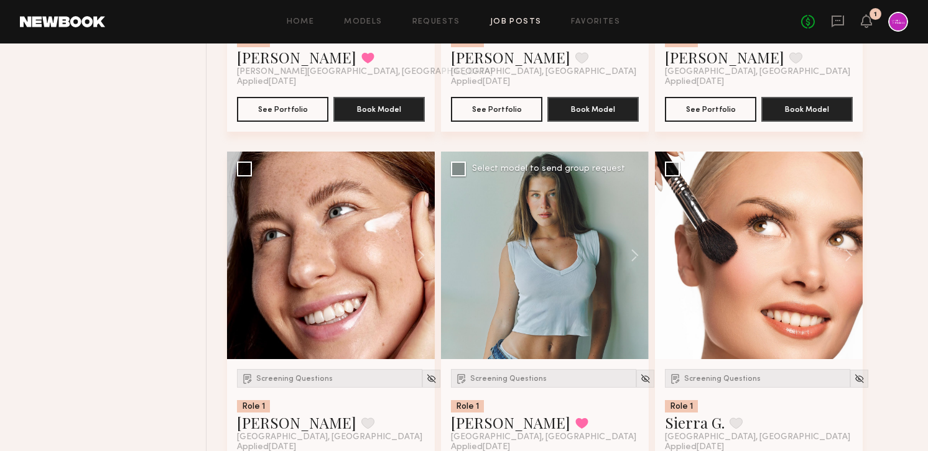
scroll to position [2969, 0]
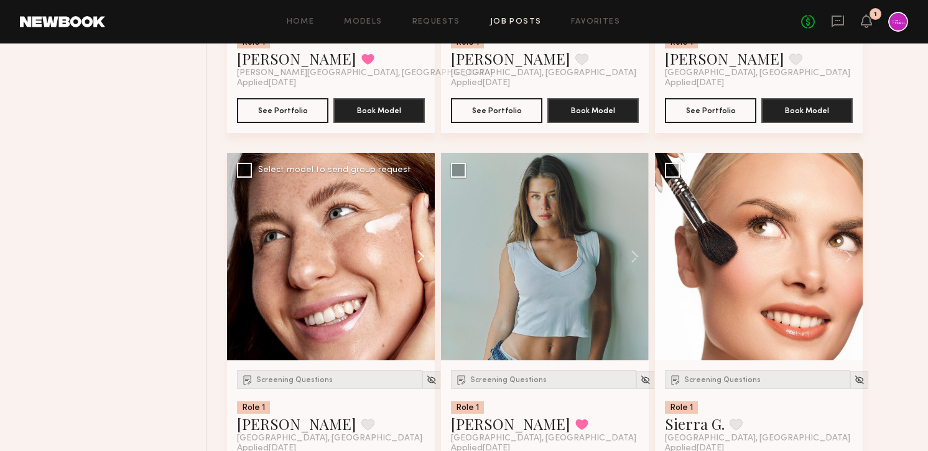
click at [422, 259] on button at bounding box center [415, 257] width 40 height 208
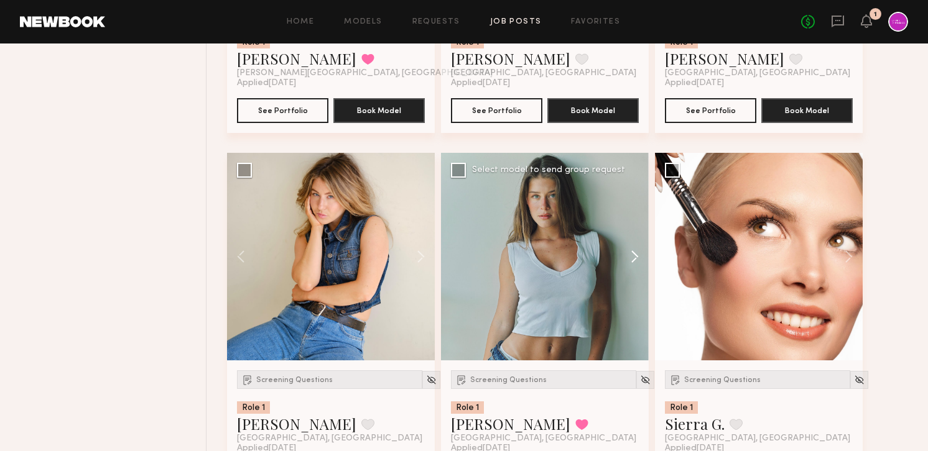
click at [634, 257] on button at bounding box center [629, 257] width 40 height 208
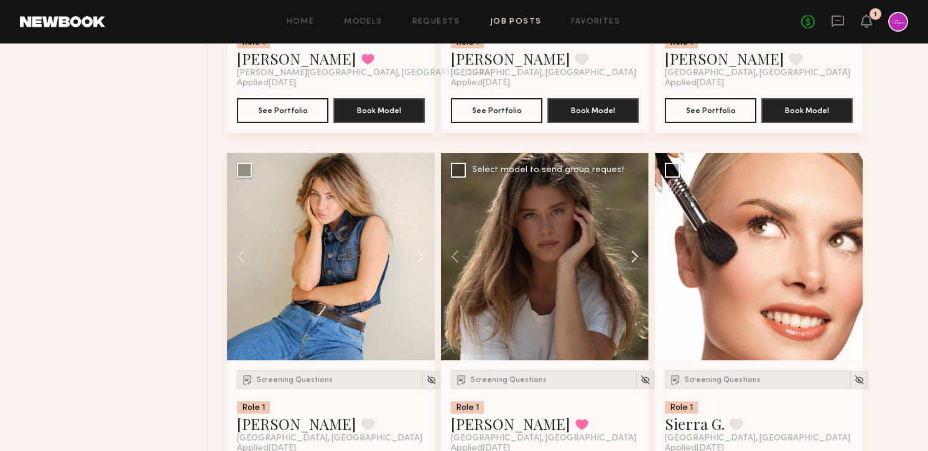
click at [634, 257] on button at bounding box center [629, 257] width 40 height 208
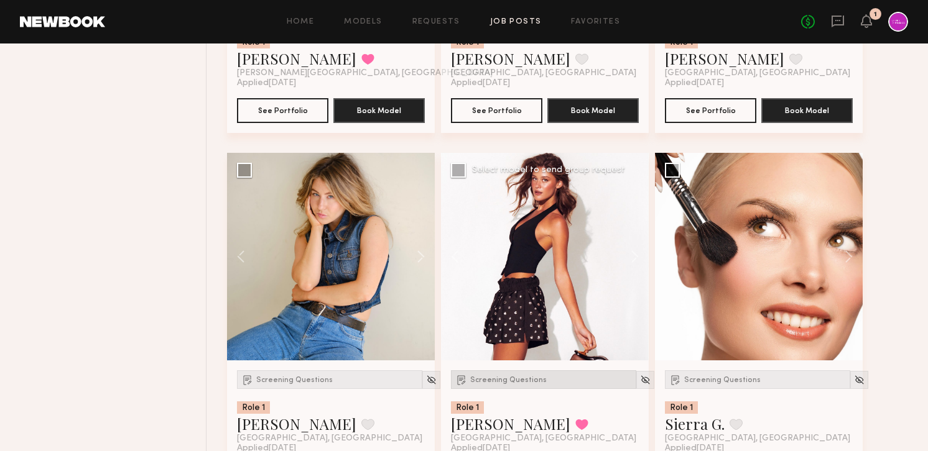
click at [501, 375] on div "Screening Questions" at bounding box center [543, 380] width 185 height 19
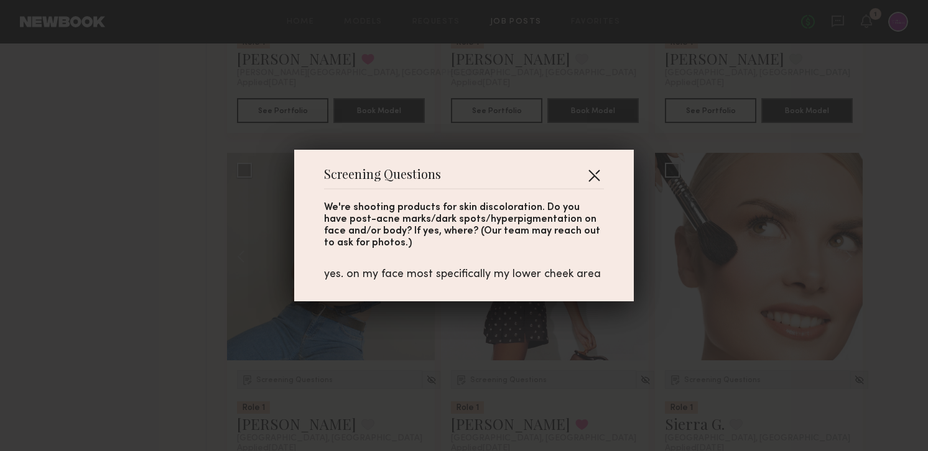
click at [592, 175] on button "button" at bounding box center [594, 175] width 20 height 20
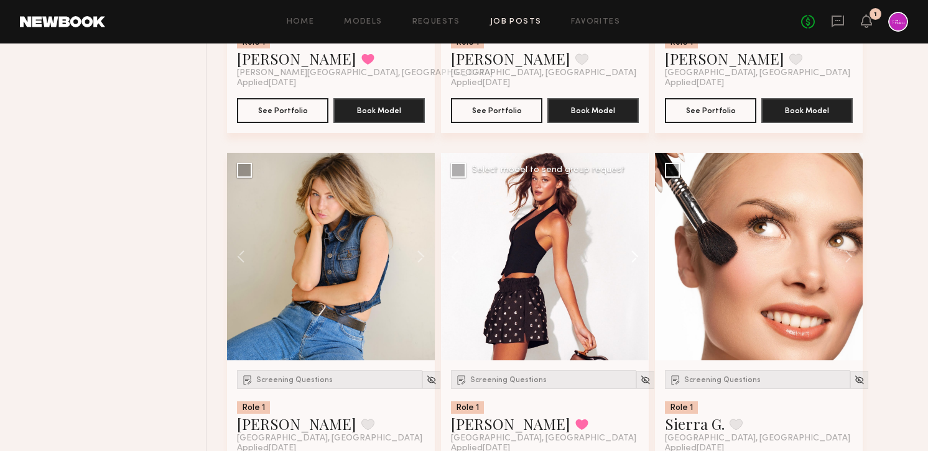
click at [634, 259] on button at bounding box center [629, 257] width 40 height 208
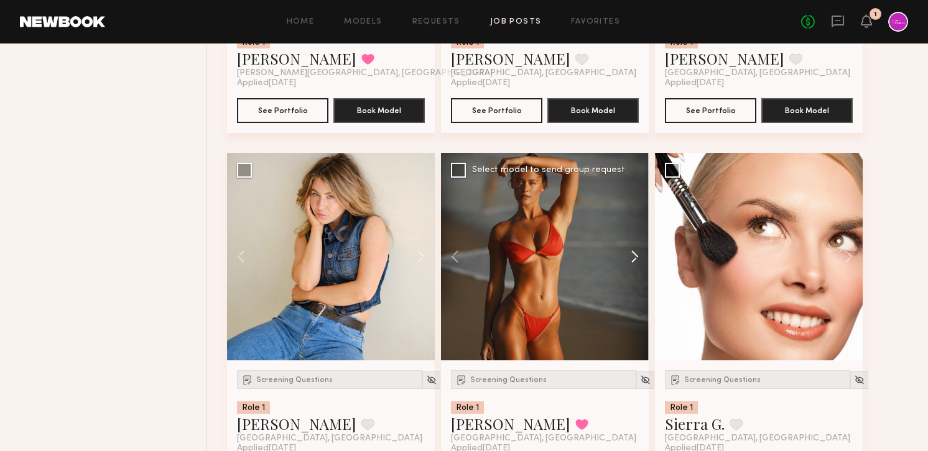
click at [634, 259] on button at bounding box center [629, 257] width 40 height 208
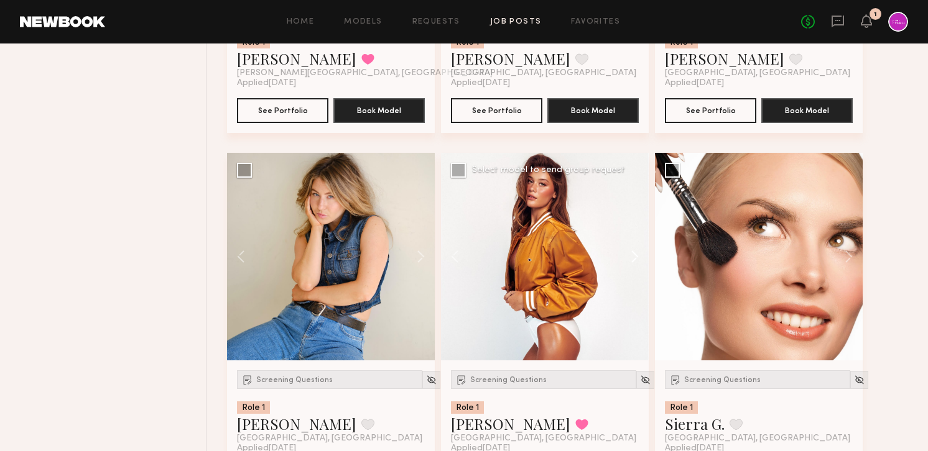
click at [634, 259] on button at bounding box center [629, 257] width 40 height 208
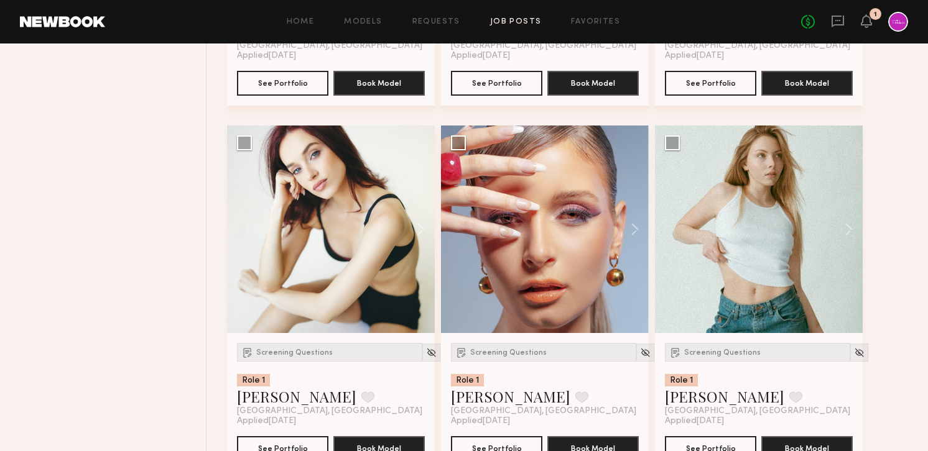
scroll to position [3362, 0]
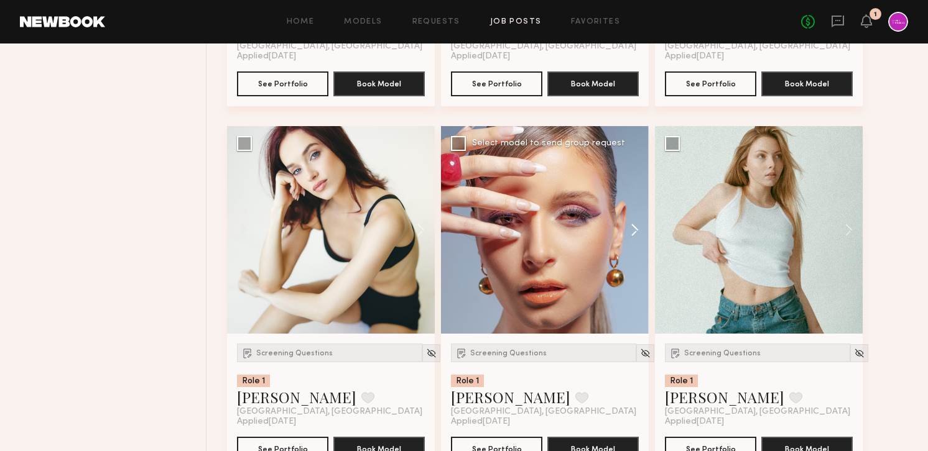
click at [634, 237] on button at bounding box center [629, 230] width 40 height 208
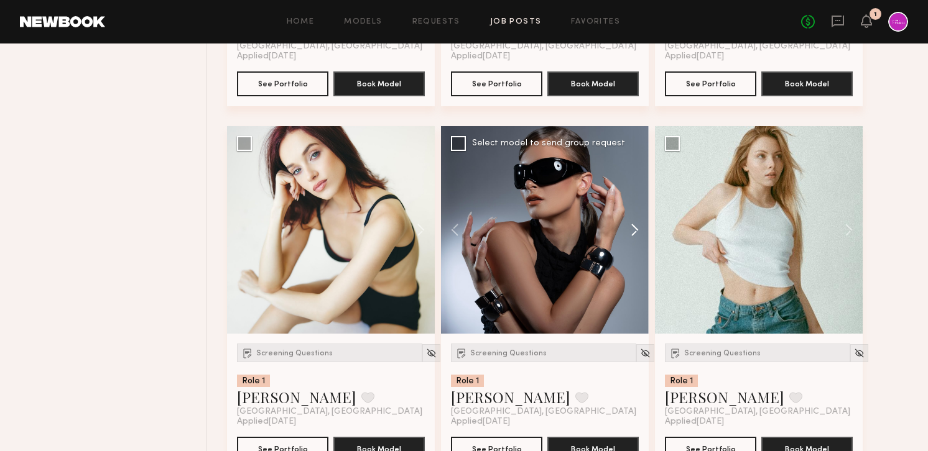
click at [634, 237] on button at bounding box center [629, 230] width 40 height 208
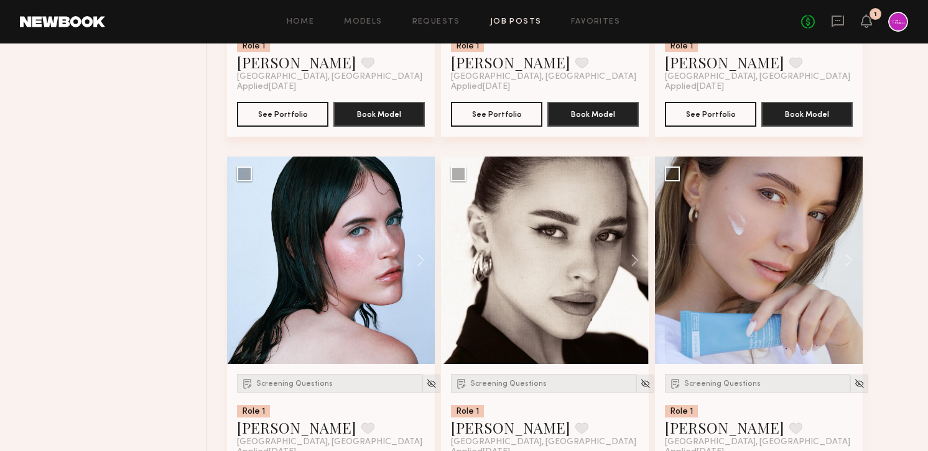
scroll to position [3717, 0]
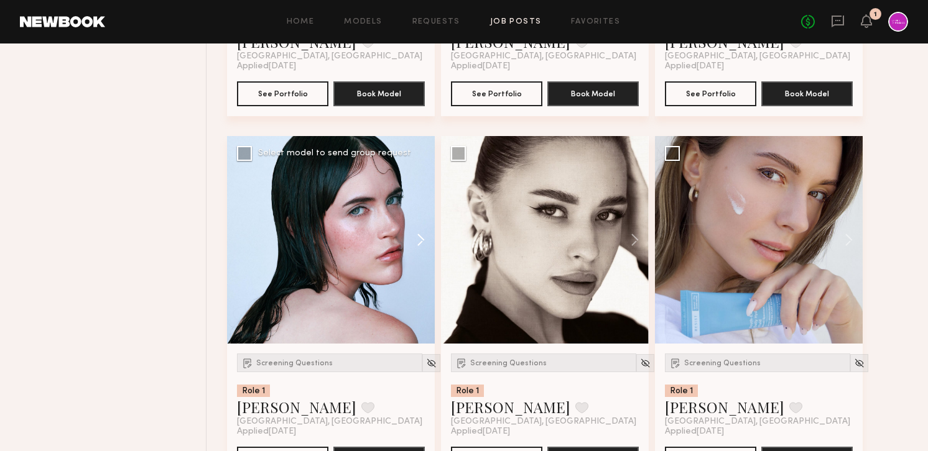
click at [418, 243] on button at bounding box center [415, 240] width 40 height 208
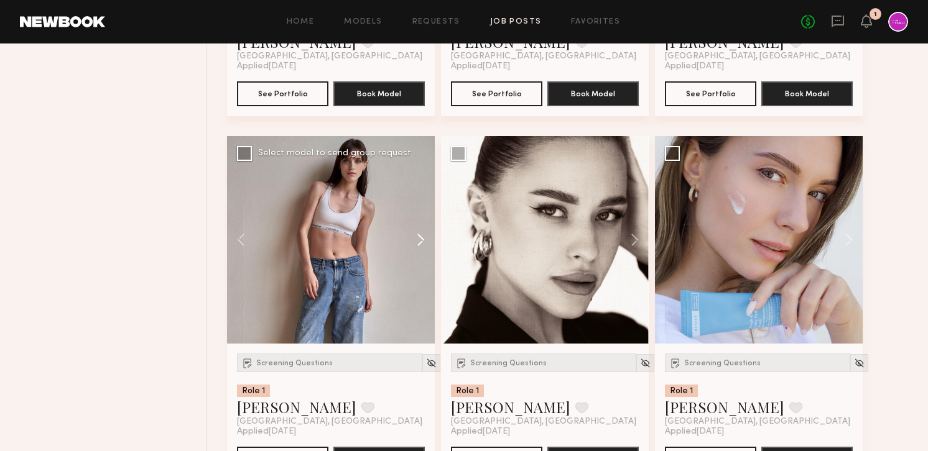
click at [418, 243] on button at bounding box center [415, 240] width 40 height 208
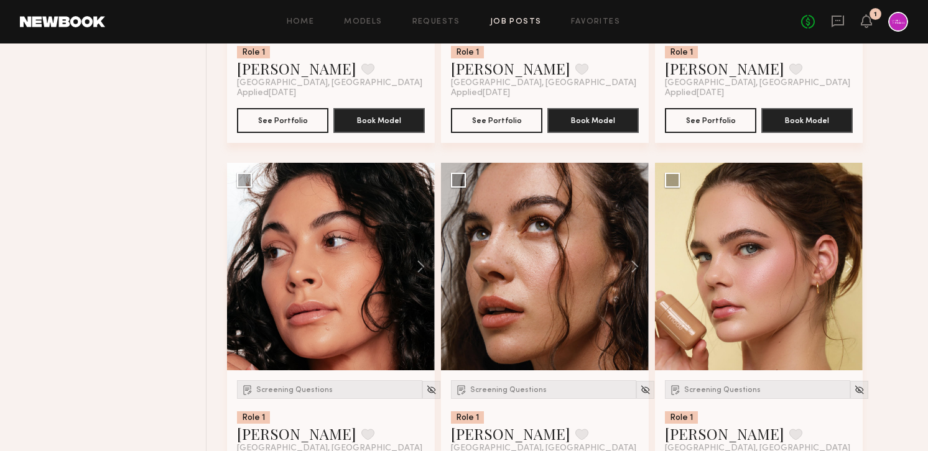
scroll to position [4073, 0]
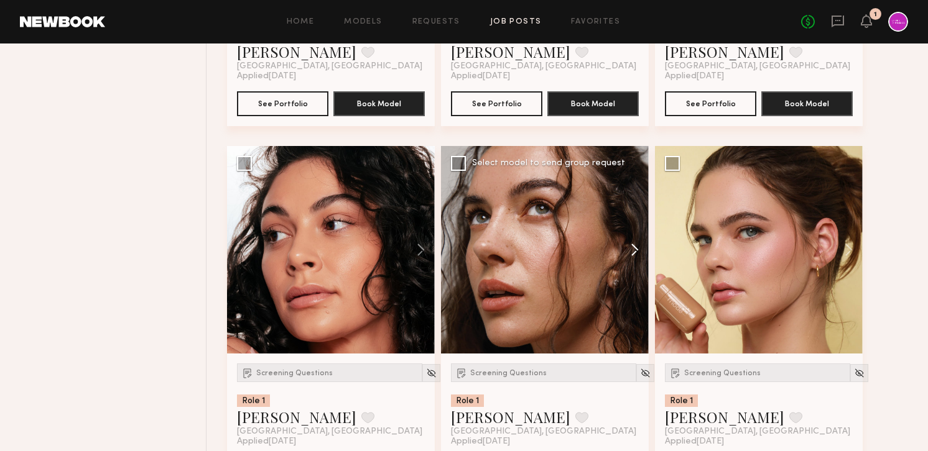
click at [639, 249] on button at bounding box center [629, 250] width 40 height 208
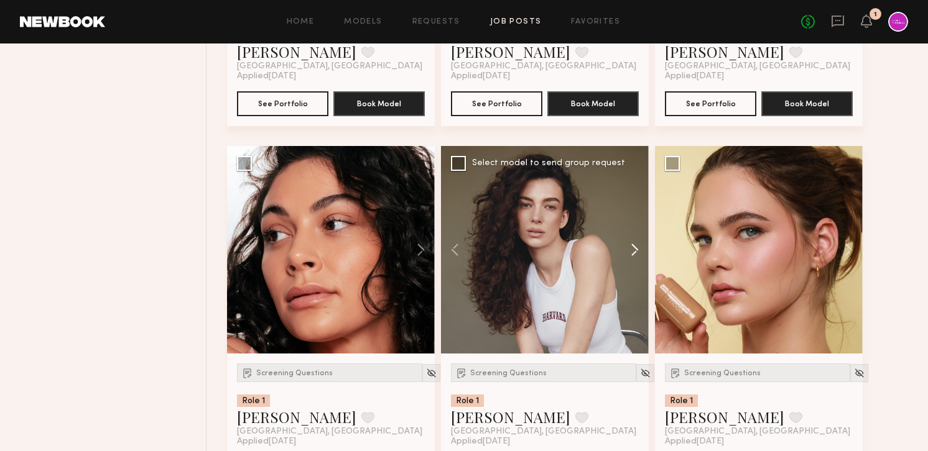
click at [639, 249] on button at bounding box center [629, 250] width 40 height 208
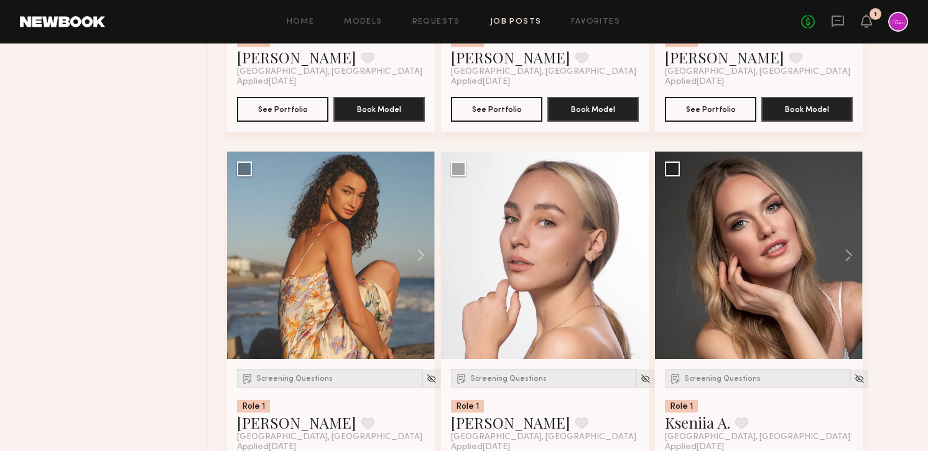
scroll to position [4434, 0]
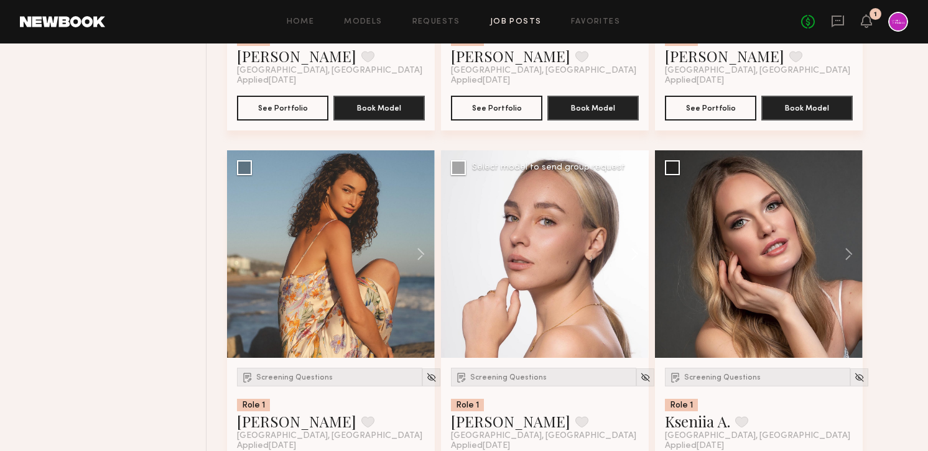
click at [636, 259] on button at bounding box center [629, 254] width 40 height 208
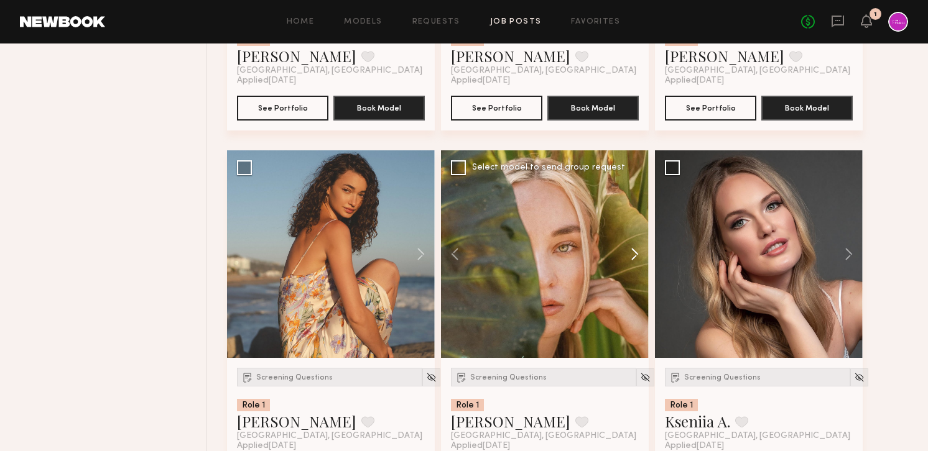
click at [636, 259] on button at bounding box center [629, 254] width 40 height 208
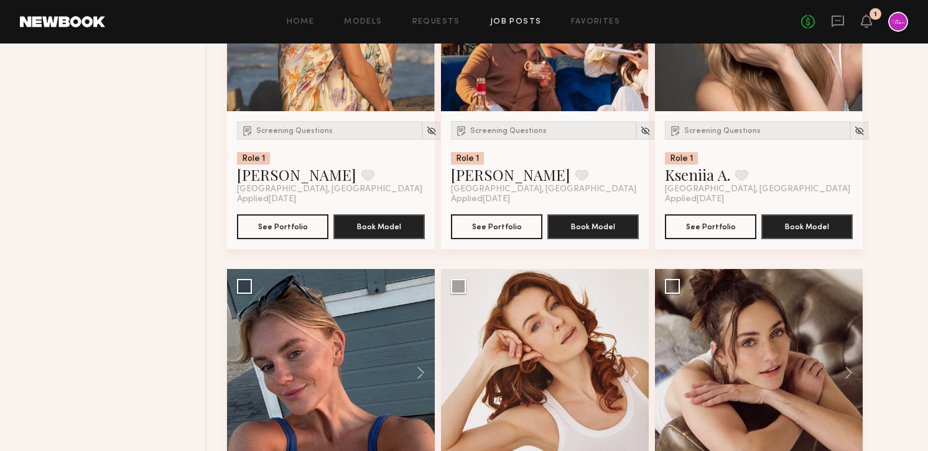
scroll to position [4838, 0]
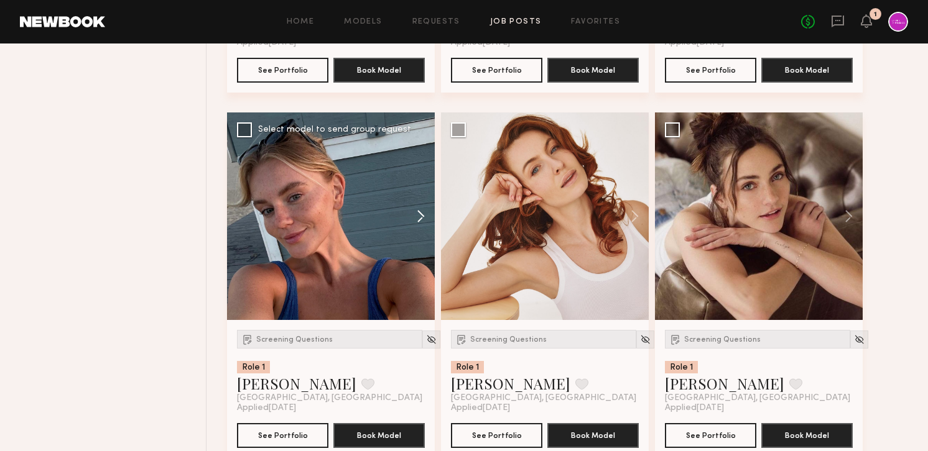
click at [420, 219] on button at bounding box center [415, 217] width 40 height 208
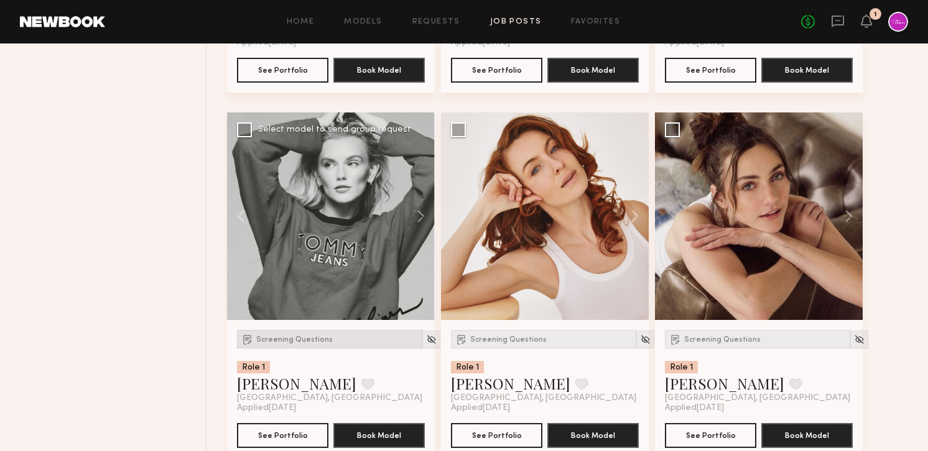
click at [280, 344] on span "Screening Questions" at bounding box center [294, 339] width 76 height 7
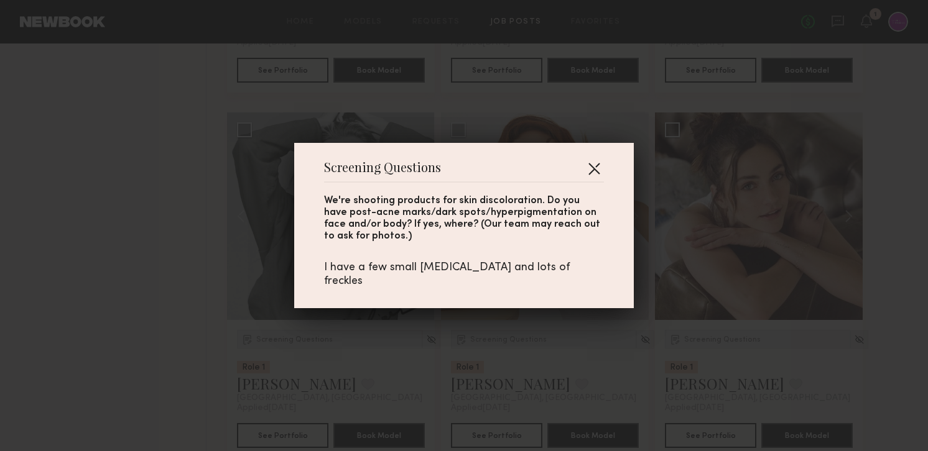
click at [593, 172] on button "button" at bounding box center [594, 169] width 20 height 20
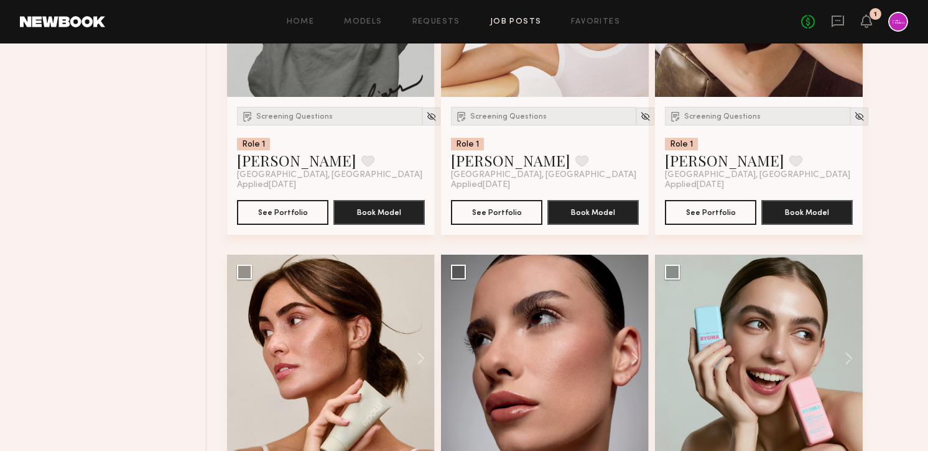
scroll to position [5133, 0]
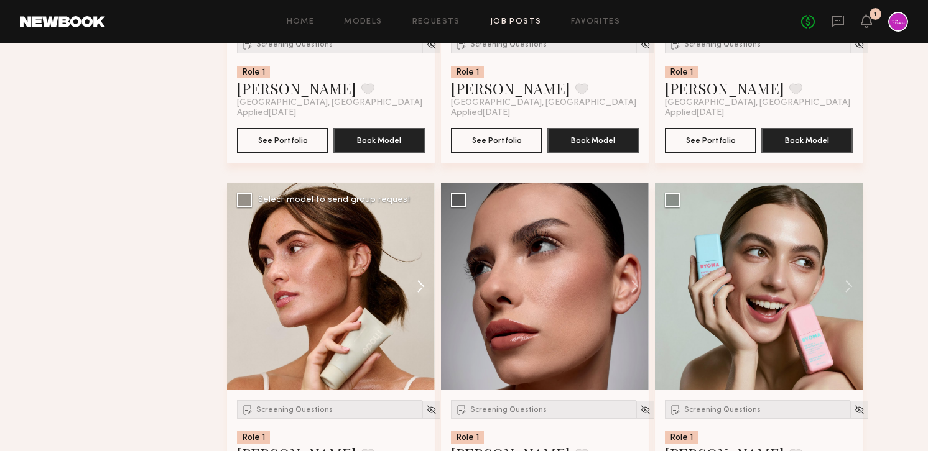
click at [421, 298] on button at bounding box center [415, 287] width 40 height 208
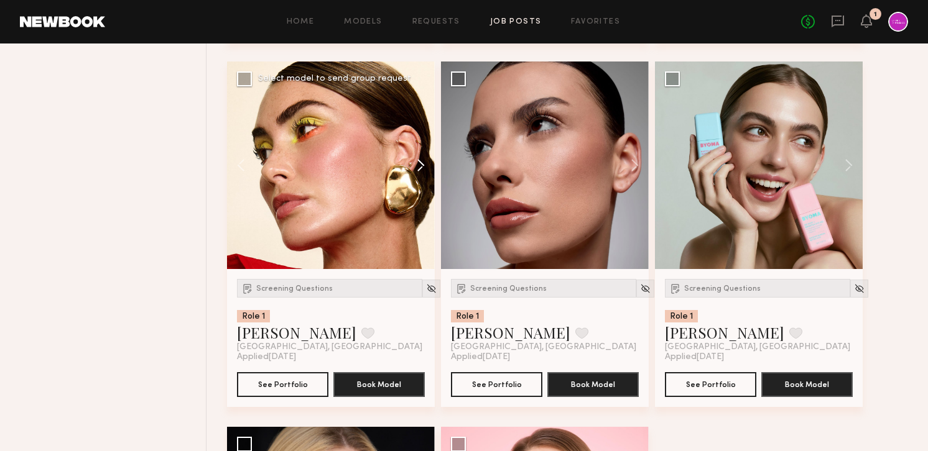
scroll to position [5265, 0]
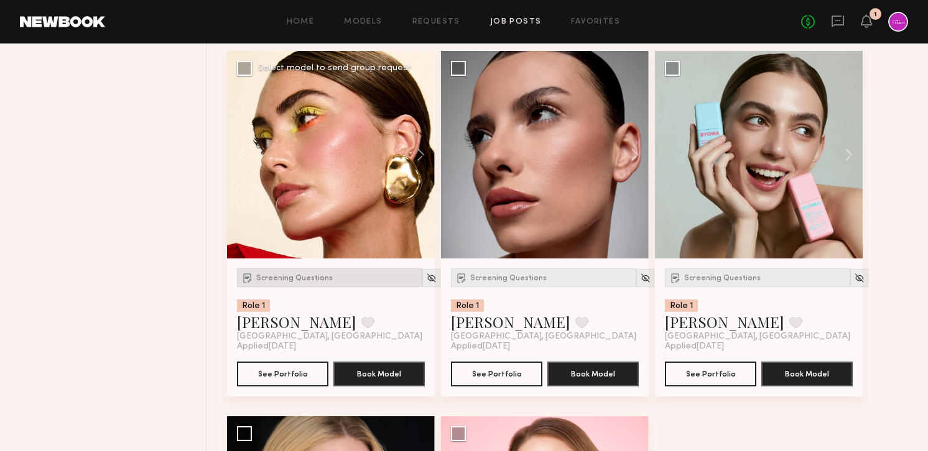
click at [303, 287] on div "Screening Questions" at bounding box center [329, 278] width 185 height 19
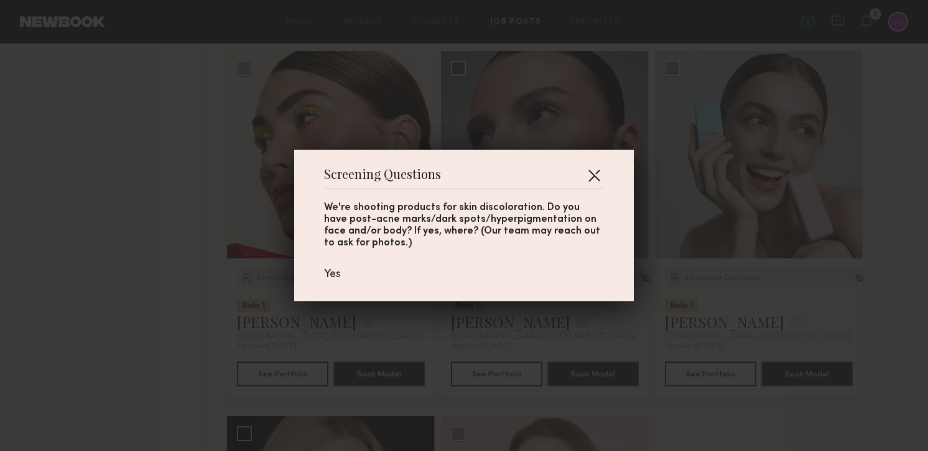
click at [599, 174] on button "button" at bounding box center [594, 175] width 20 height 20
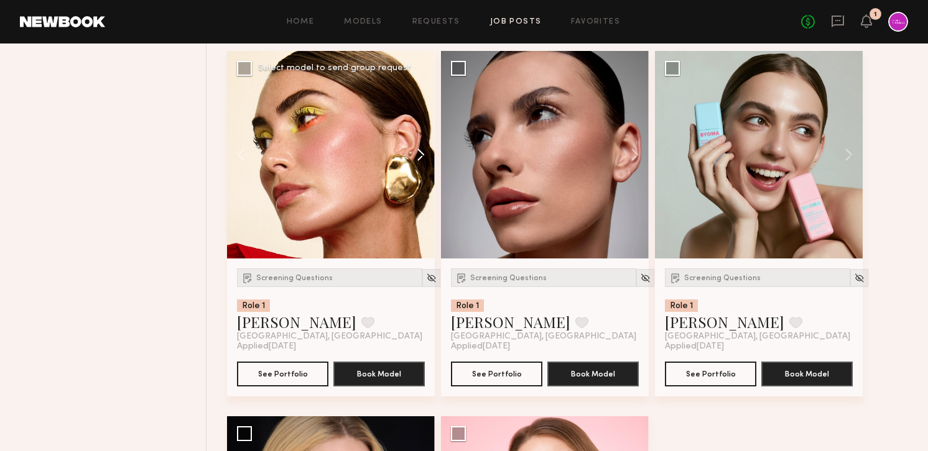
click at [422, 158] on button at bounding box center [415, 155] width 40 height 208
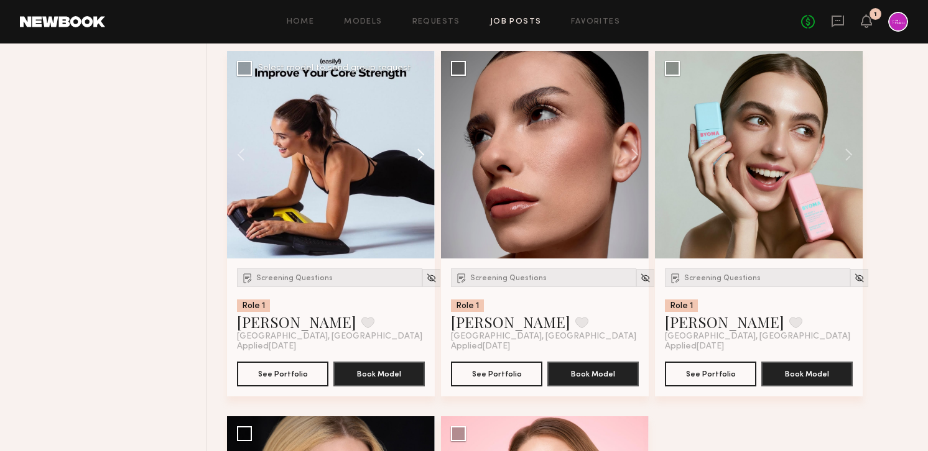
click at [422, 158] on button at bounding box center [415, 155] width 40 height 208
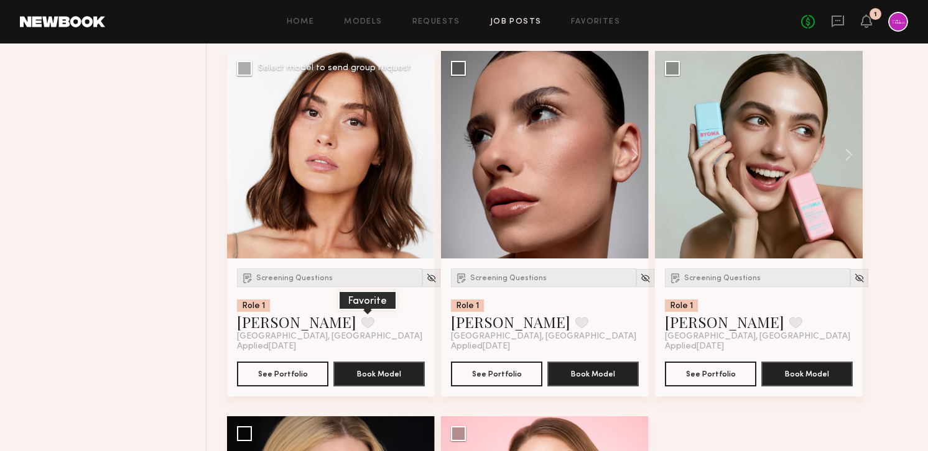
click at [361, 328] on button at bounding box center [367, 322] width 13 height 11
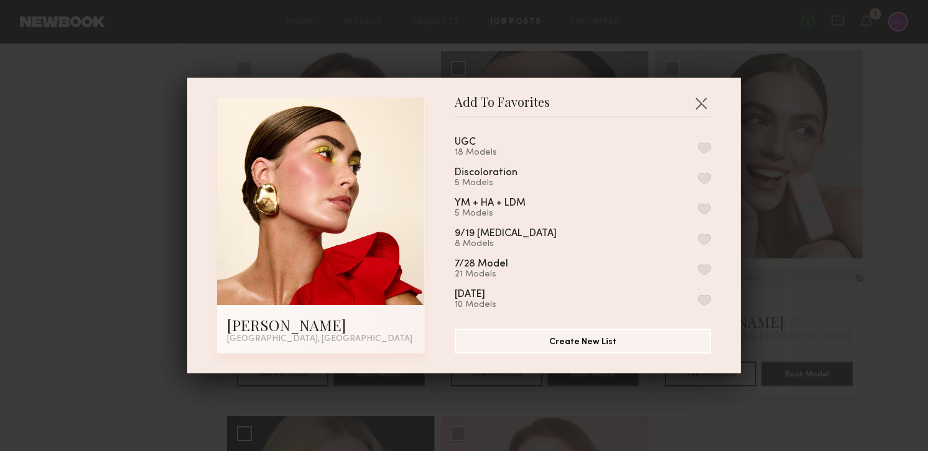
click at [706, 173] on button "button" at bounding box center [704, 178] width 13 height 11
click at [699, 103] on button "button" at bounding box center [701, 103] width 20 height 20
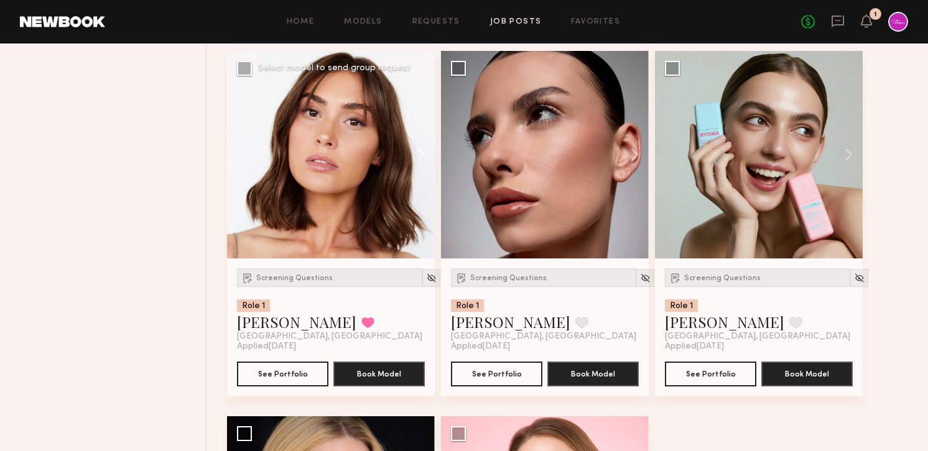
click at [420, 161] on button at bounding box center [415, 155] width 40 height 208
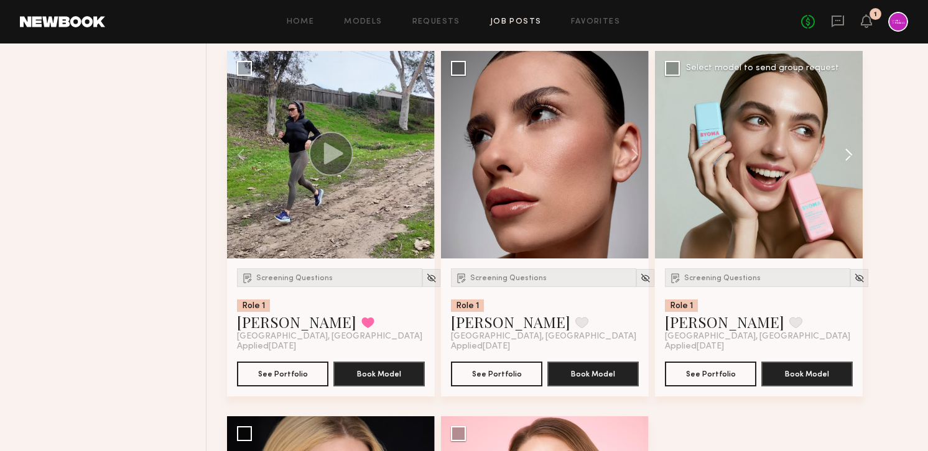
click at [843, 159] on button at bounding box center [843, 155] width 40 height 208
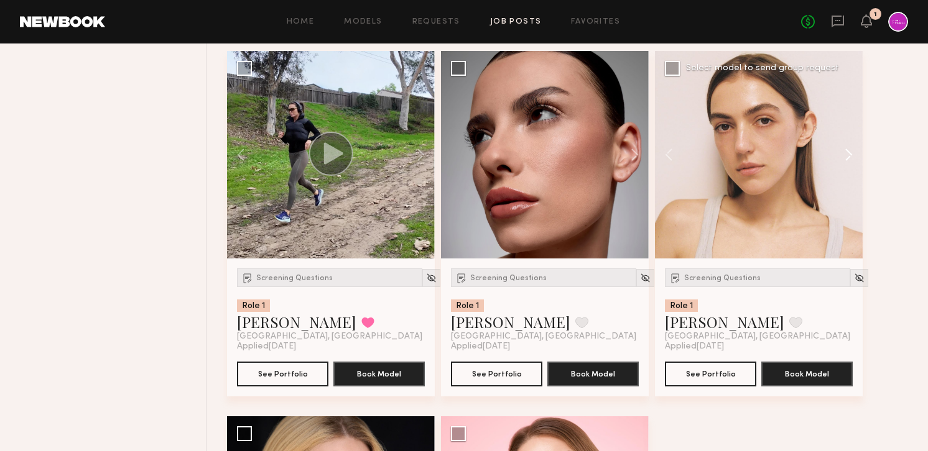
click at [847, 159] on button at bounding box center [843, 155] width 40 height 208
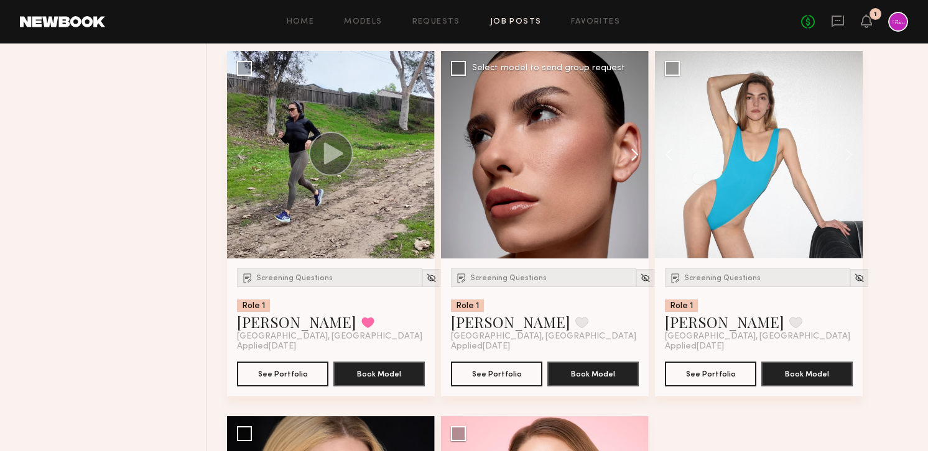
click at [638, 157] on button at bounding box center [629, 155] width 40 height 208
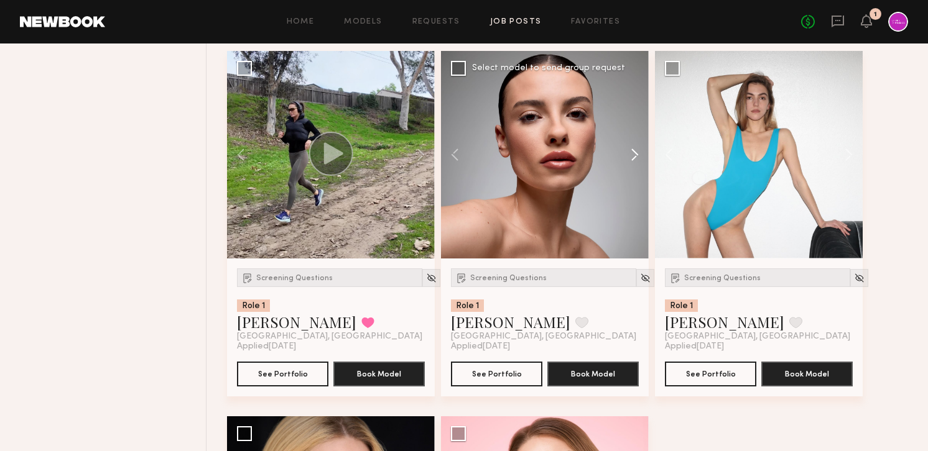
click at [638, 157] on button at bounding box center [629, 155] width 40 height 208
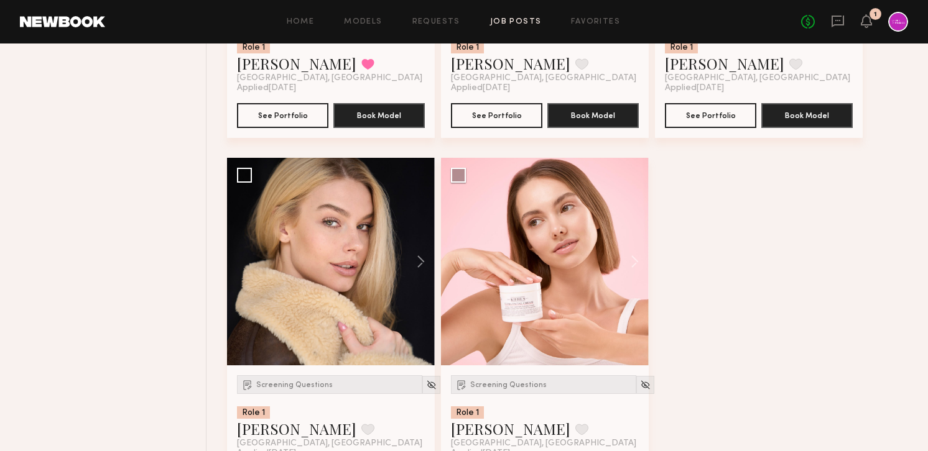
scroll to position [5553, 0]
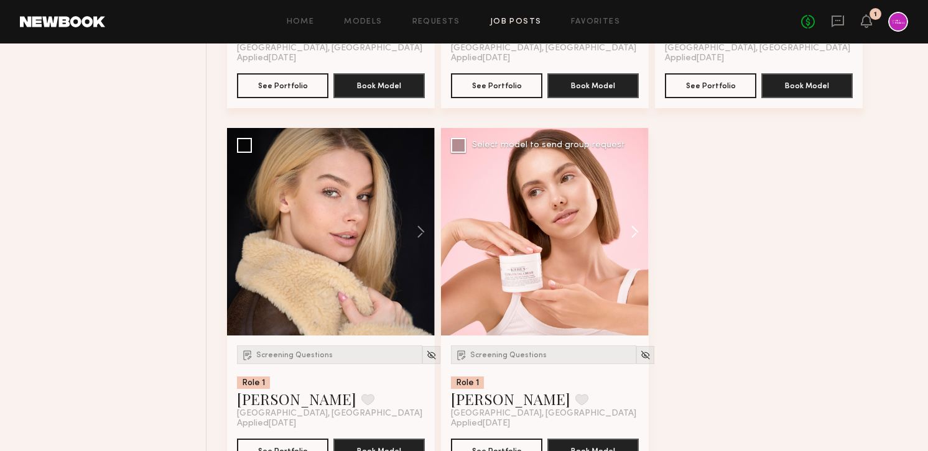
click at [637, 238] on button at bounding box center [629, 232] width 40 height 208
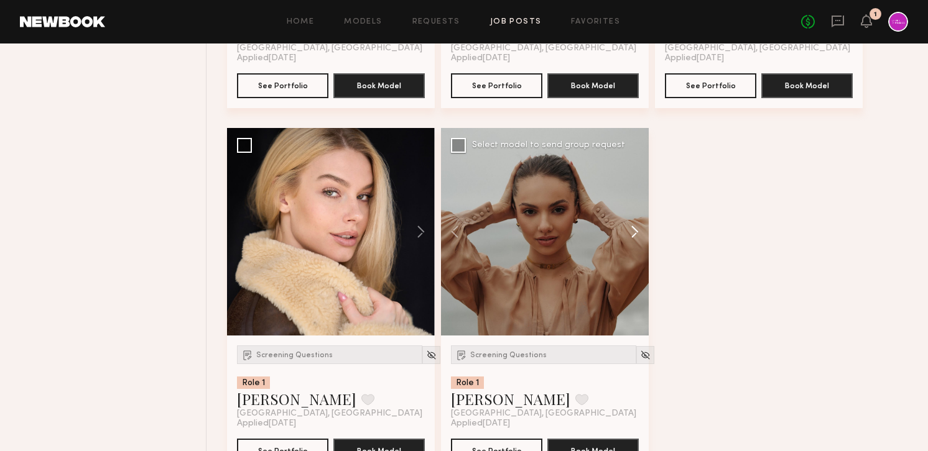
click at [637, 238] on button at bounding box center [629, 232] width 40 height 208
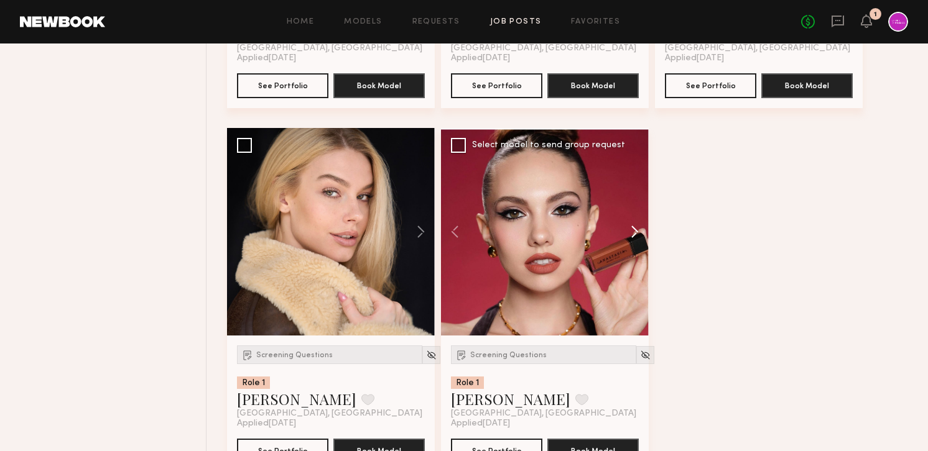
click at [637, 238] on button at bounding box center [629, 232] width 40 height 208
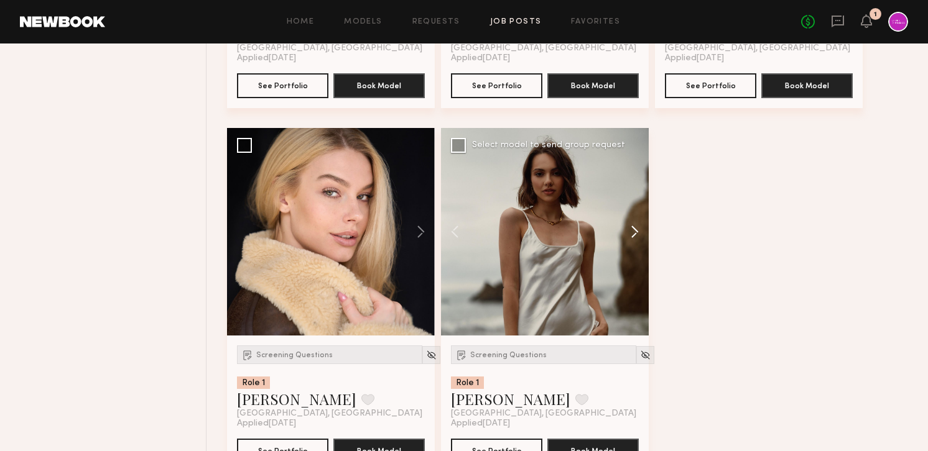
click at [637, 238] on button at bounding box center [629, 232] width 40 height 208
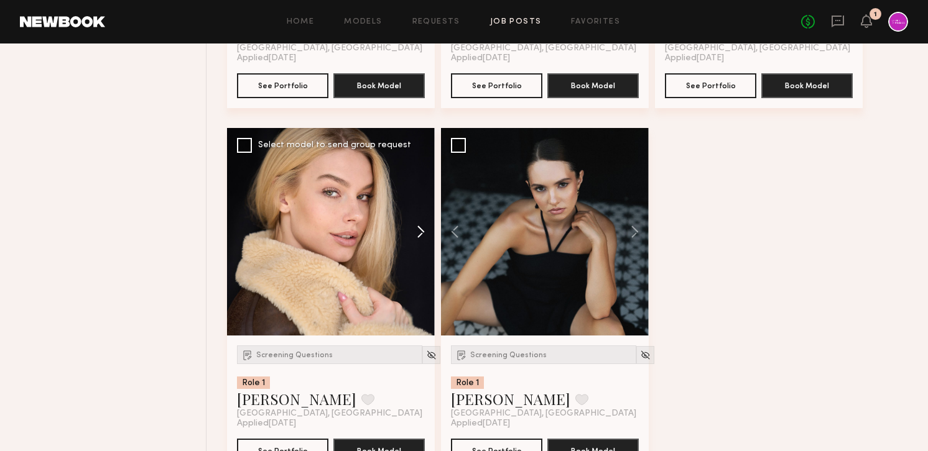
click at [420, 233] on button at bounding box center [415, 232] width 40 height 208
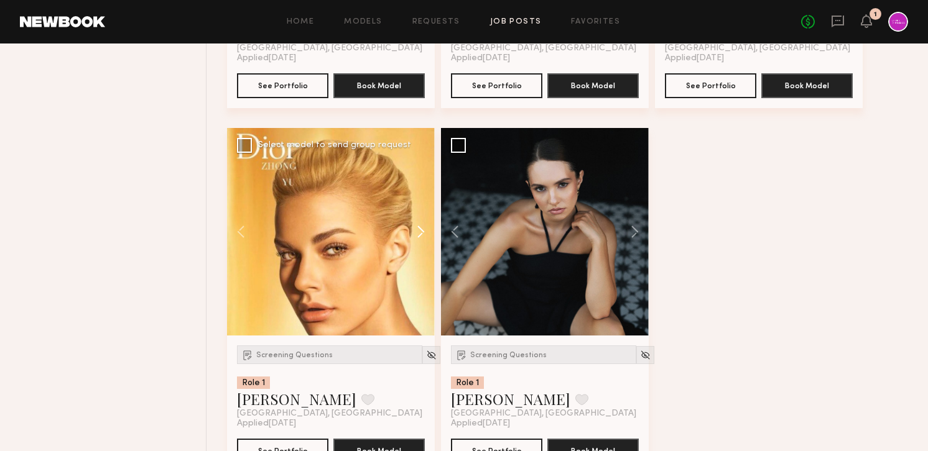
click at [420, 233] on button at bounding box center [415, 232] width 40 height 208
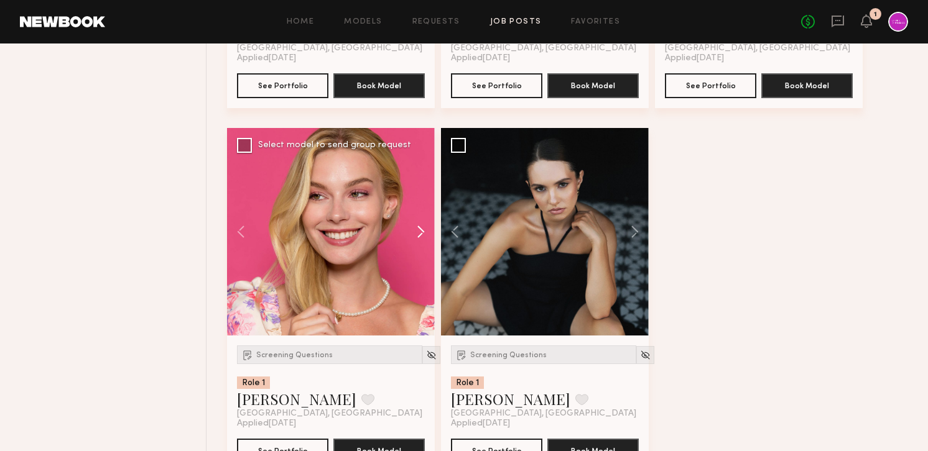
click at [420, 233] on button at bounding box center [415, 232] width 40 height 208
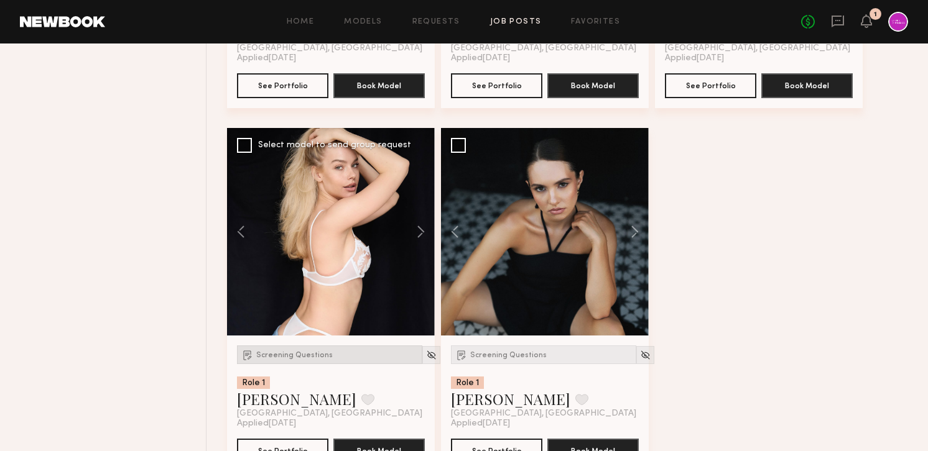
click at [292, 364] on div "Screening Questions" at bounding box center [329, 355] width 185 height 19
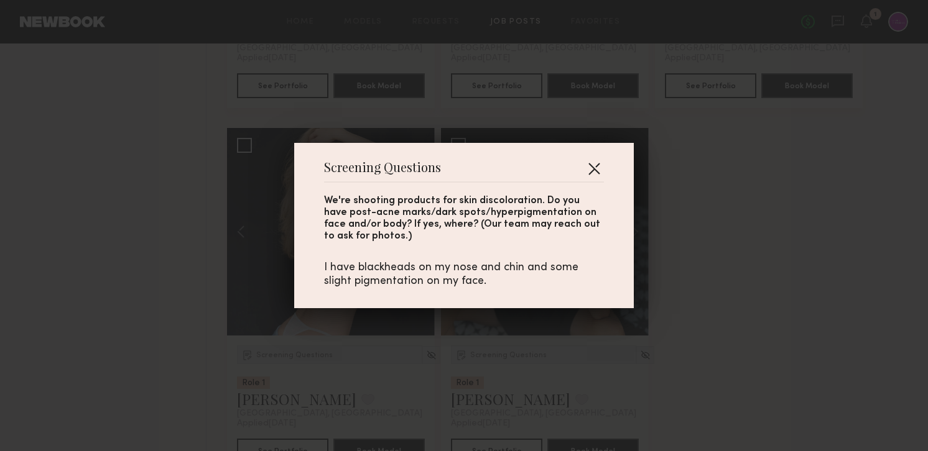
click at [588, 169] on button "button" at bounding box center [594, 169] width 20 height 20
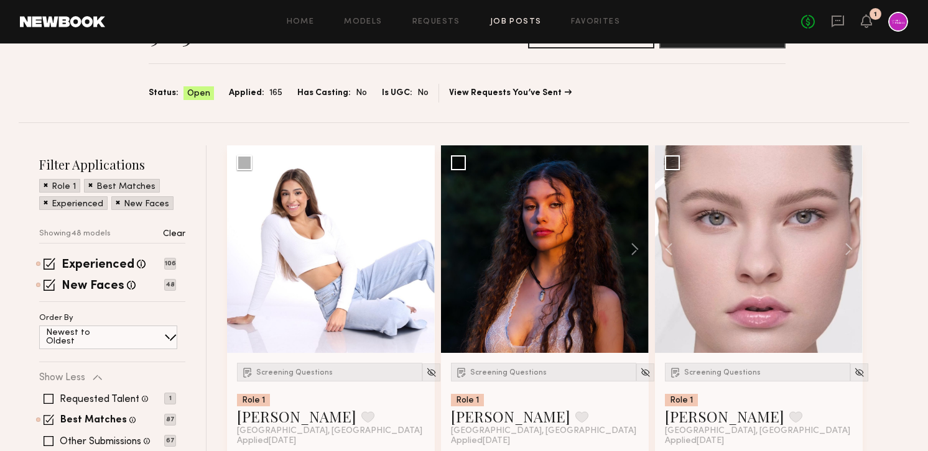
scroll to position [0, 0]
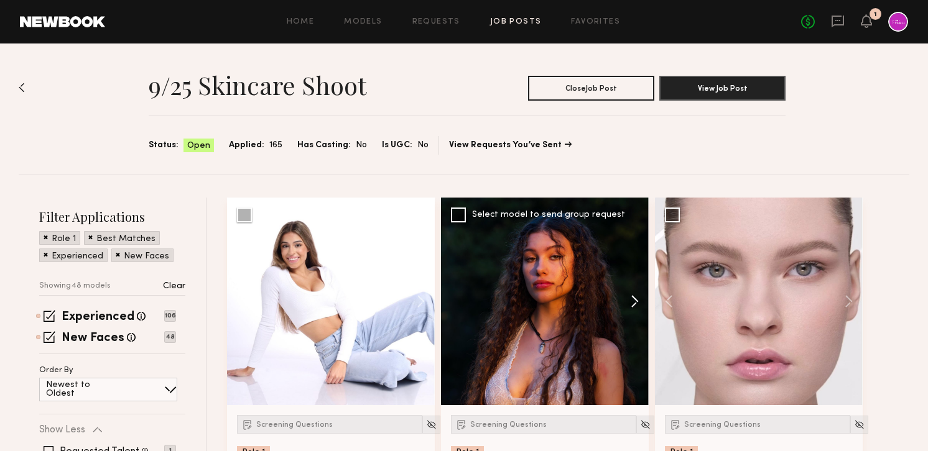
click at [632, 303] on button at bounding box center [629, 302] width 40 height 208
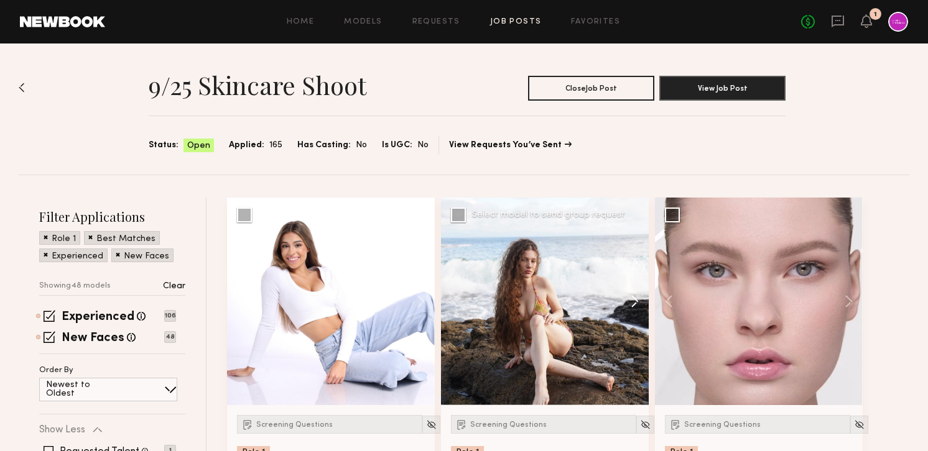
click at [632, 303] on button at bounding box center [629, 302] width 40 height 208
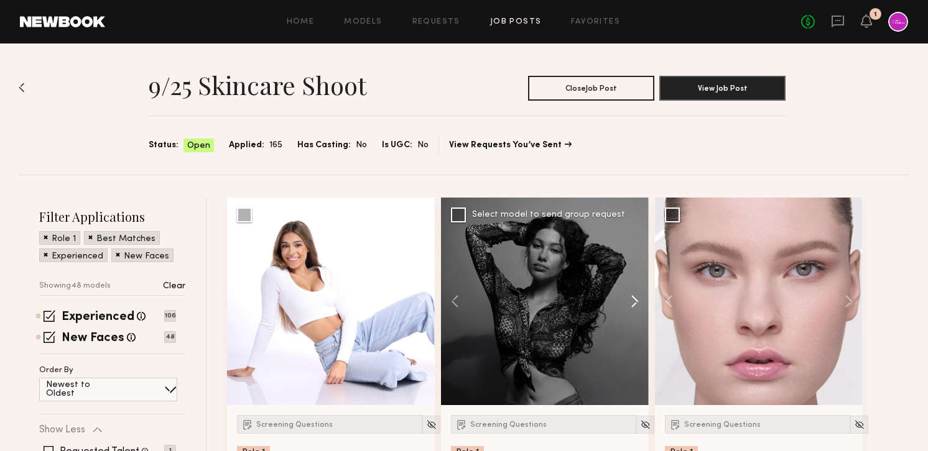
scroll to position [173, 0]
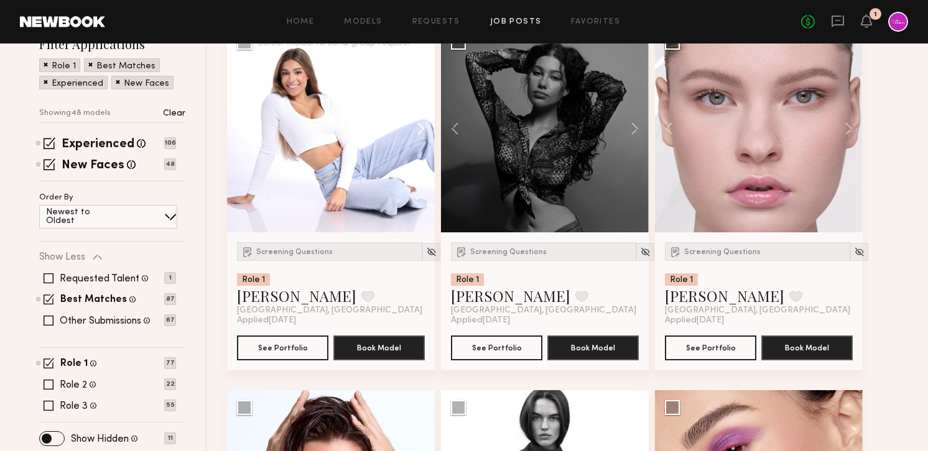
click at [422, 132] on button at bounding box center [415, 129] width 40 height 208
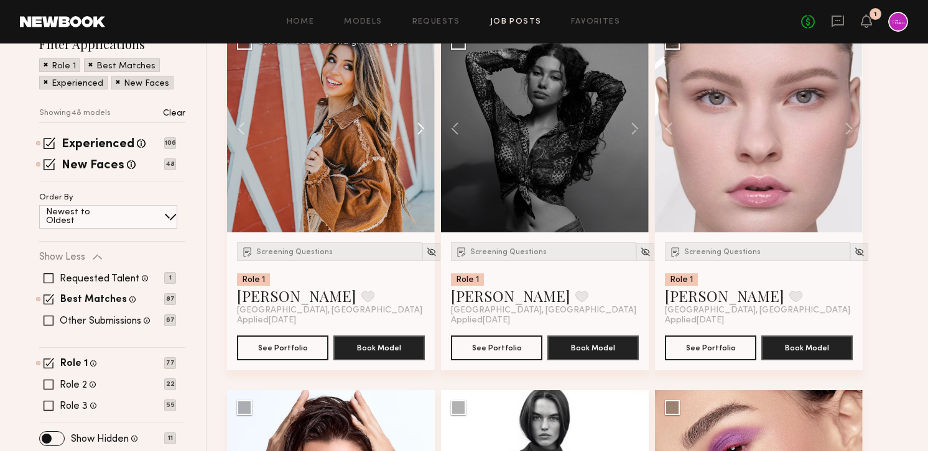
click at [422, 132] on button at bounding box center [415, 129] width 40 height 208
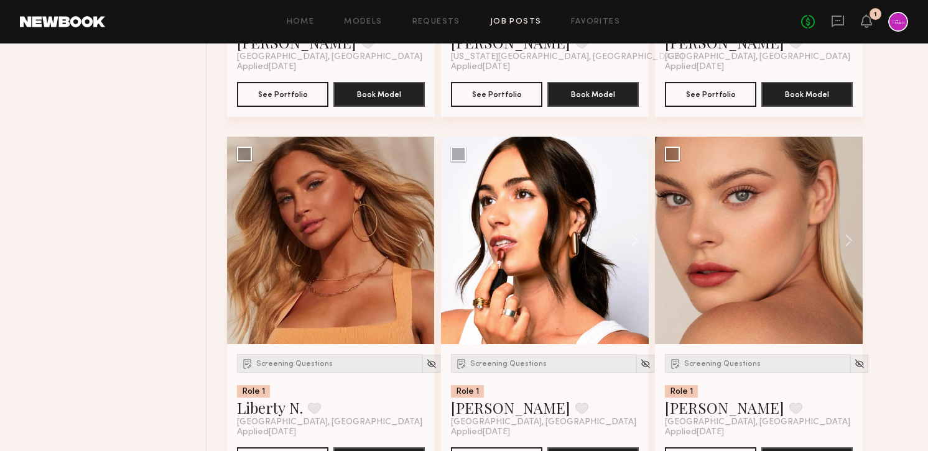
scroll to position [887, 0]
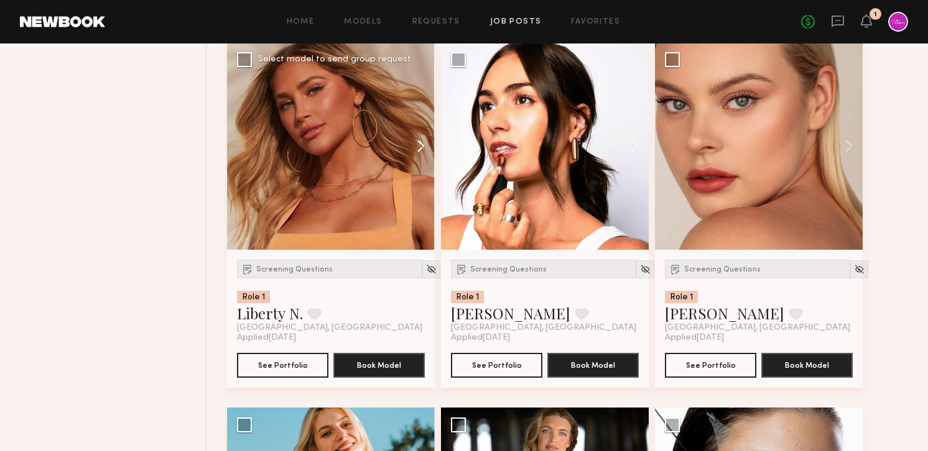
click at [422, 139] on button at bounding box center [415, 146] width 40 height 208
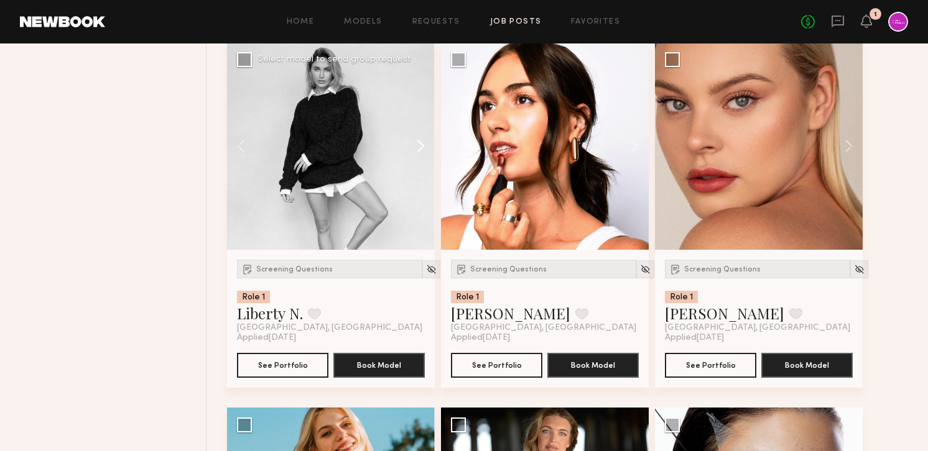
click at [422, 150] on button at bounding box center [415, 146] width 40 height 208
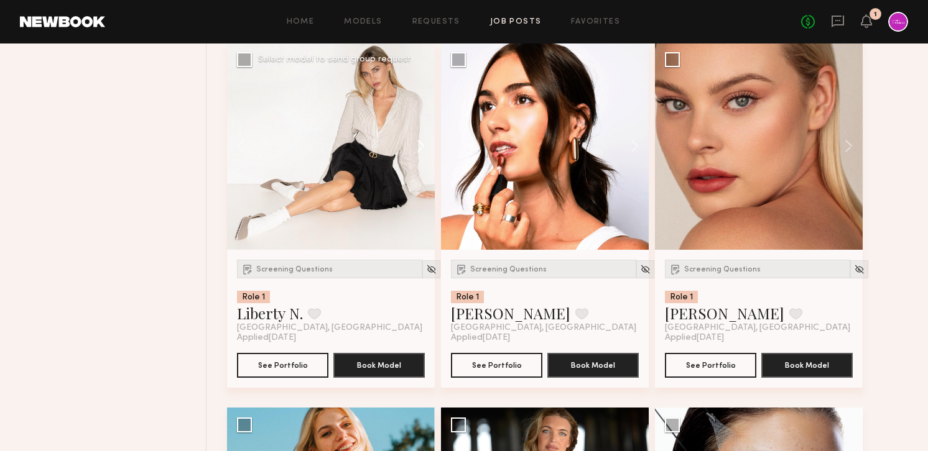
click at [422, 150] on button at bounding box center [415, 146] width 40 height 208
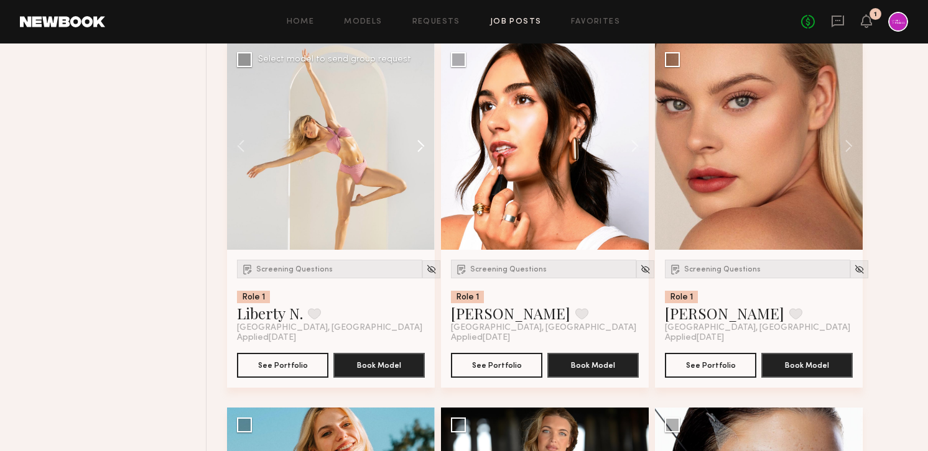
click at [422, 150] on button at bounding box center [415, 146] width 40 height 208
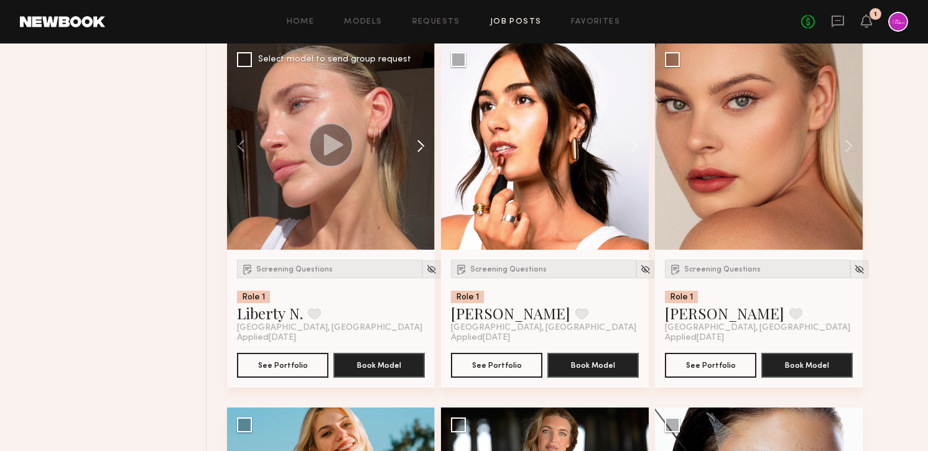
click at [422, 150] on button at bounding box center [415, 146] width 40 height 208
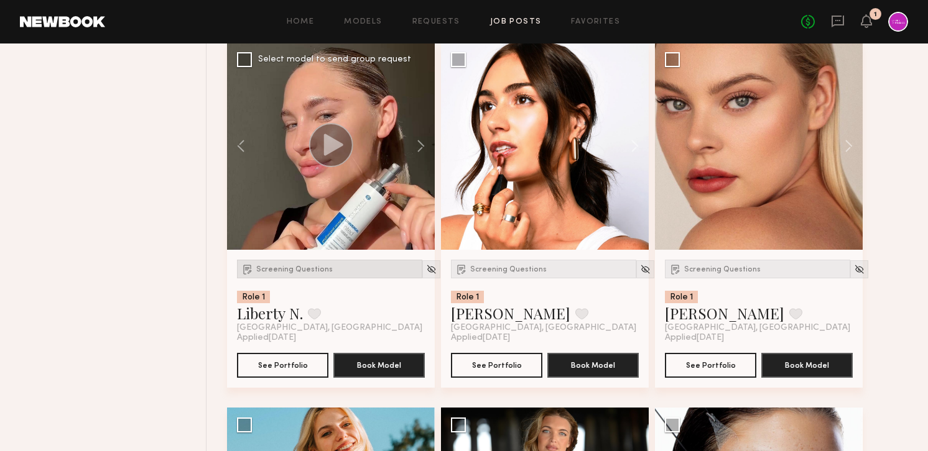
click at [273, 267] on span "Screening Questions" at bounding box center [294, 269] width 76 height 7
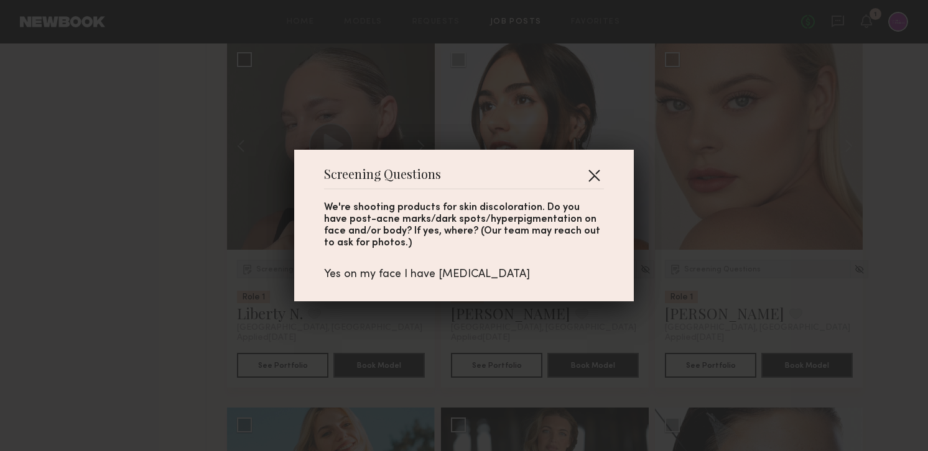
click at [592, 175] on button "button" at bounding box center [594, 175] width 20 height 20
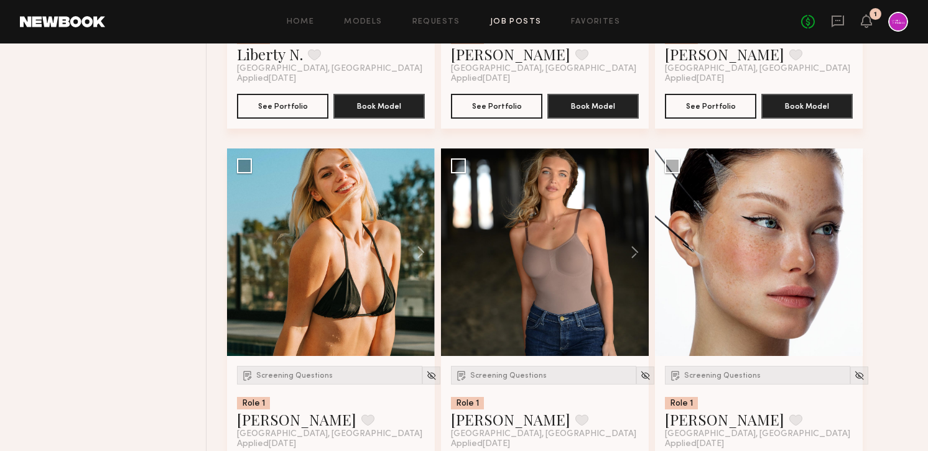
scroll to position [1158, 0]
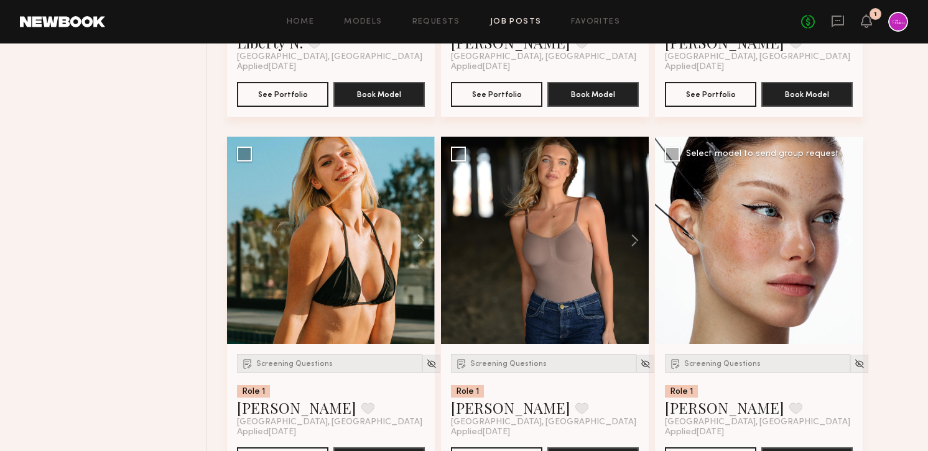
click at [849, 241] on button at bounding box center [843, 241] width 40 height 208
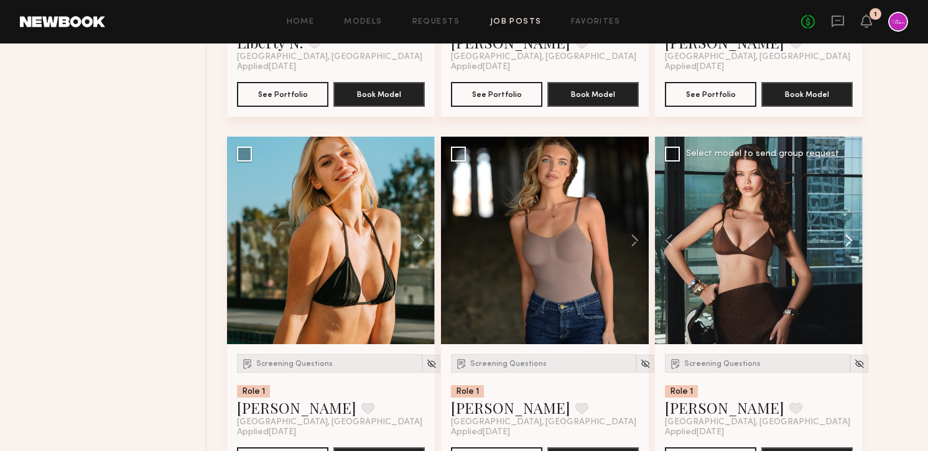
click at [849, 241] on button at bounding box center [843, 241] width 40 height 208
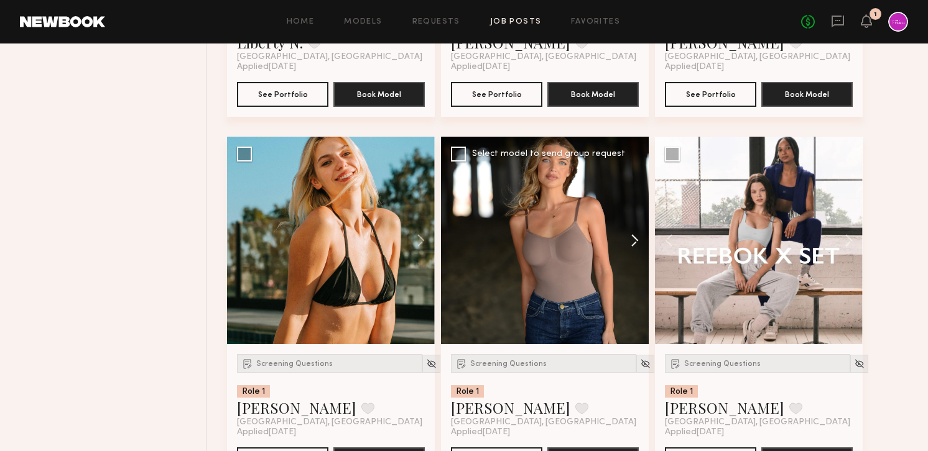
click at [635, 242] on button at bounding box center [629, 241] width 40 height 208
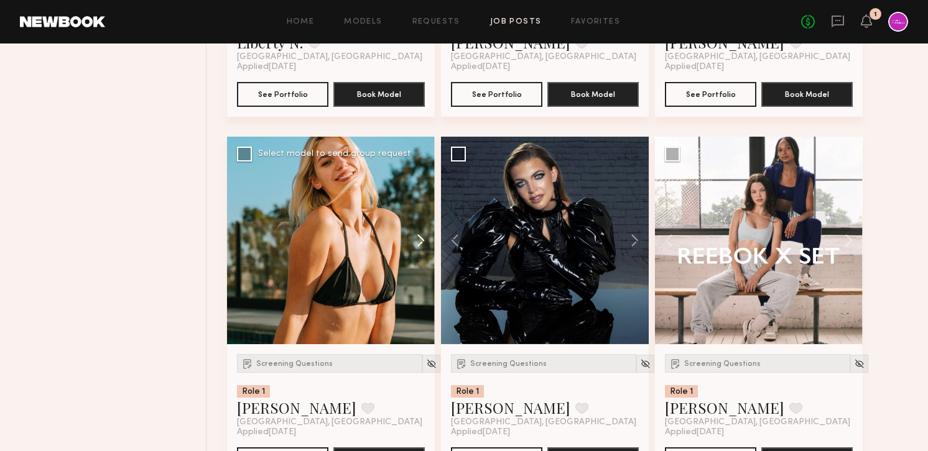
click at [417, 245] on button at bounding box center [415, 241] width 40 height 208
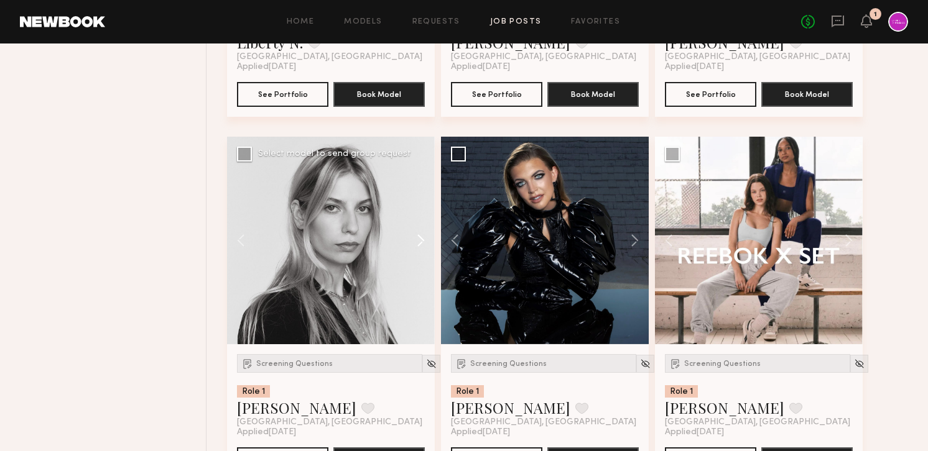
click at [417, 245] on button at bounding box center [415, 241] width 40 height 208
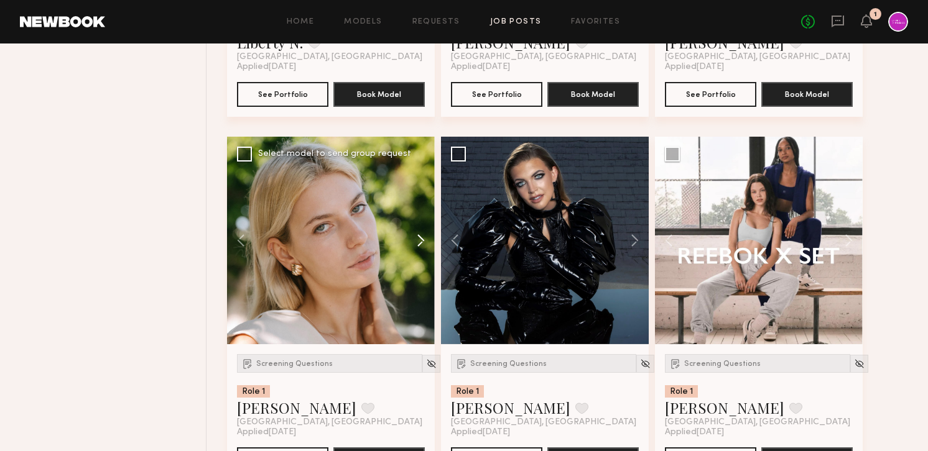
click at [417, 245] on button at bounding box center [415, 241] width 40 height 208
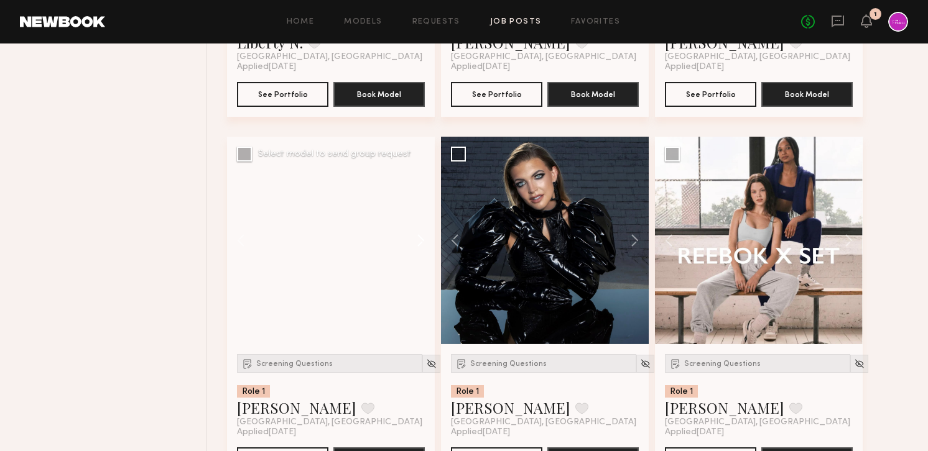
click at [417, 245] on button at bounding box center [415, 241] width 40 height 208
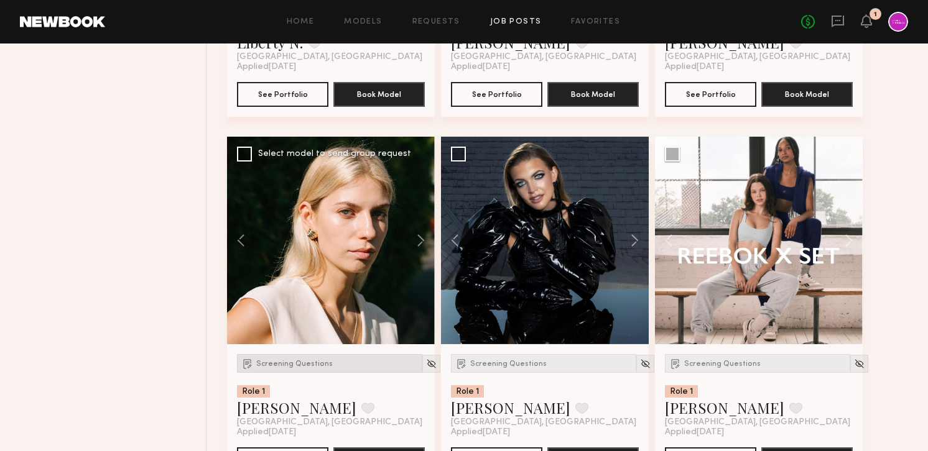
click at [298, 366] on span "Screening Questions" at bounding box center [294, 364] width 76 height 7
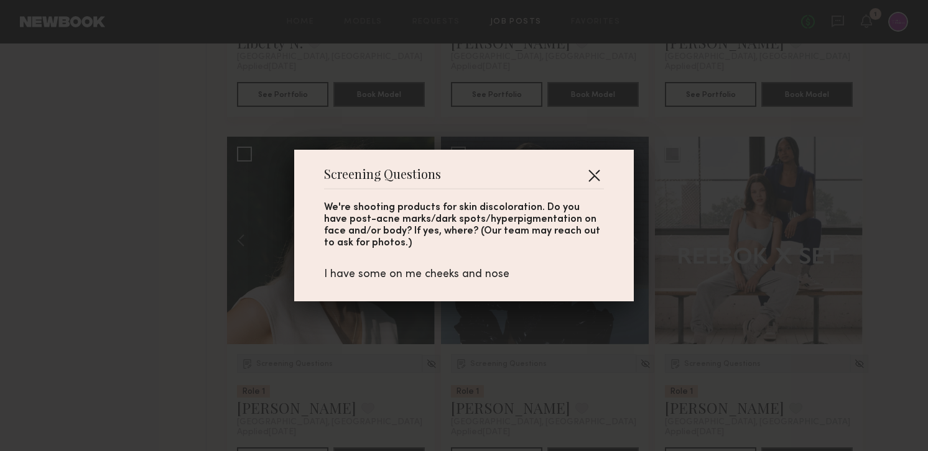
click at [591, 173] on button "button" at bounding box center [594, 175] width 20 height 20
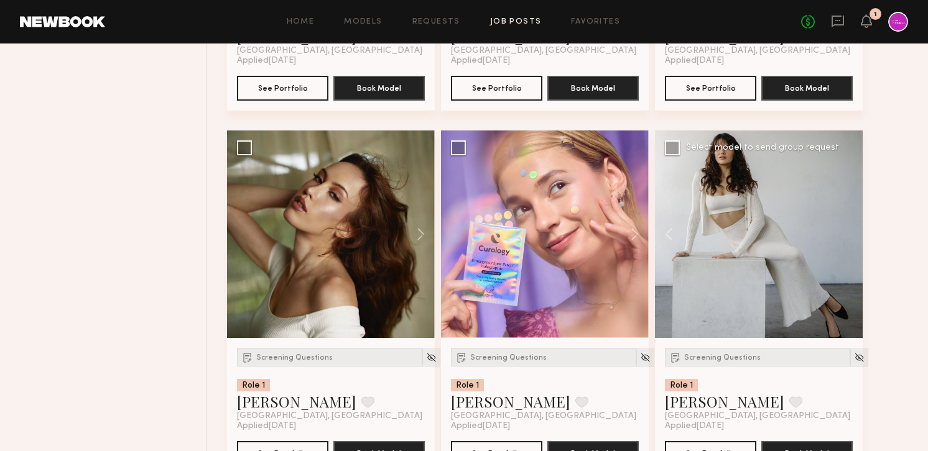
scroll to position [1894, 0]
click at [634, 236] on button at bounding box center [629, 235] width 40 height 208
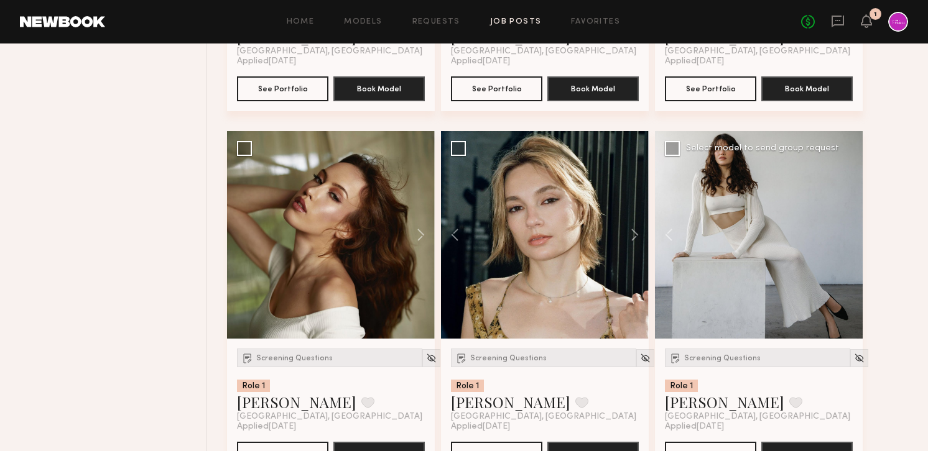
scroll to position [1901, 0]
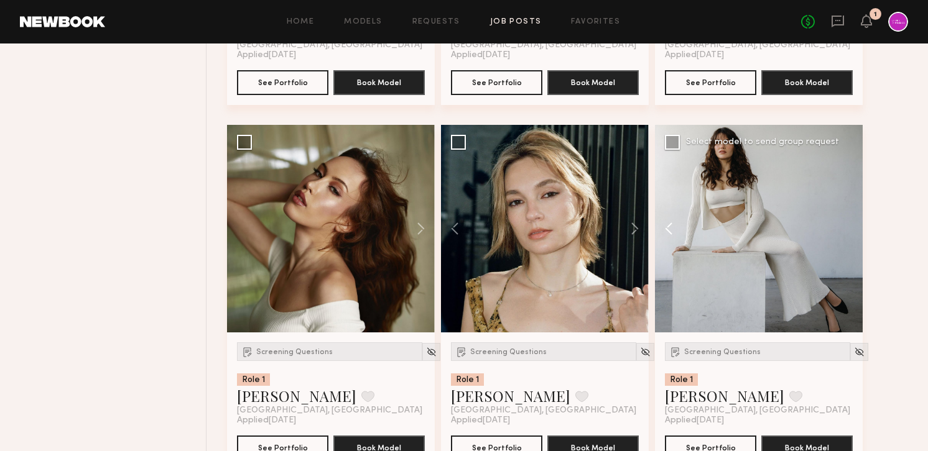
click at [672, 227] on button at bounding box center [675, 229] width 40 height 208
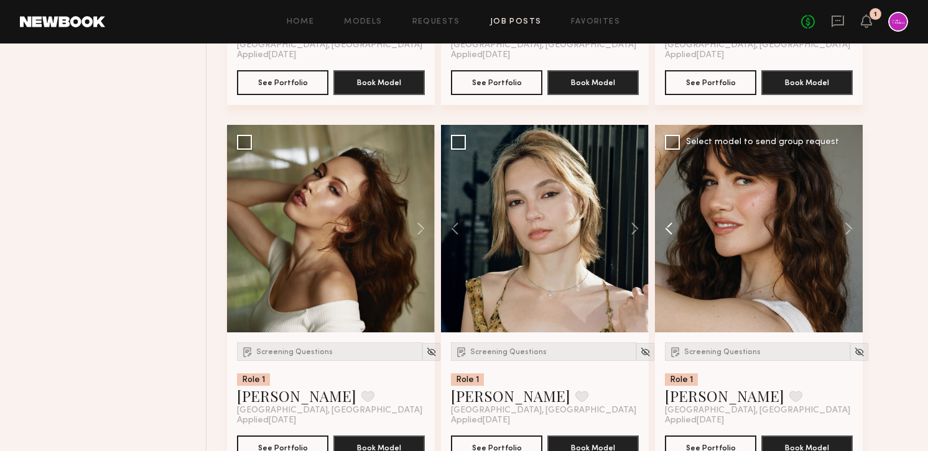
click at [672, 227] on button at bounding box center [675, 229] width 40 height 208
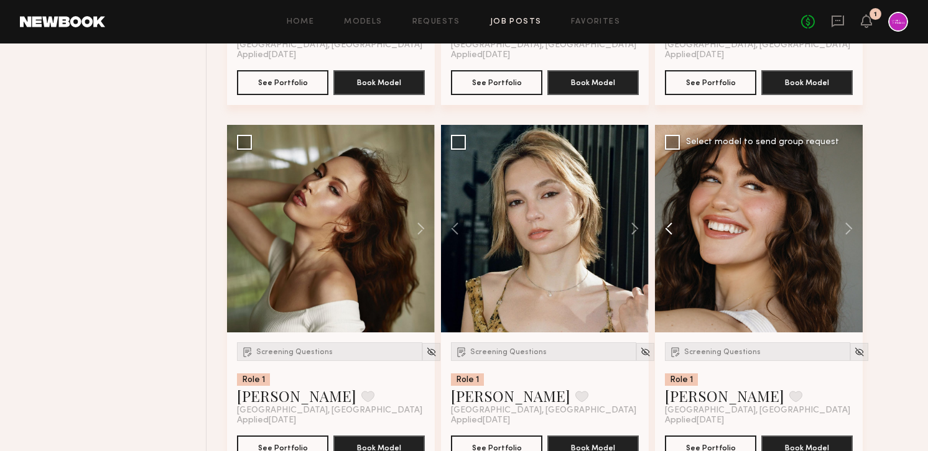
click at [672, 227] on button at bounding box center [675, 229] width 40 height 208
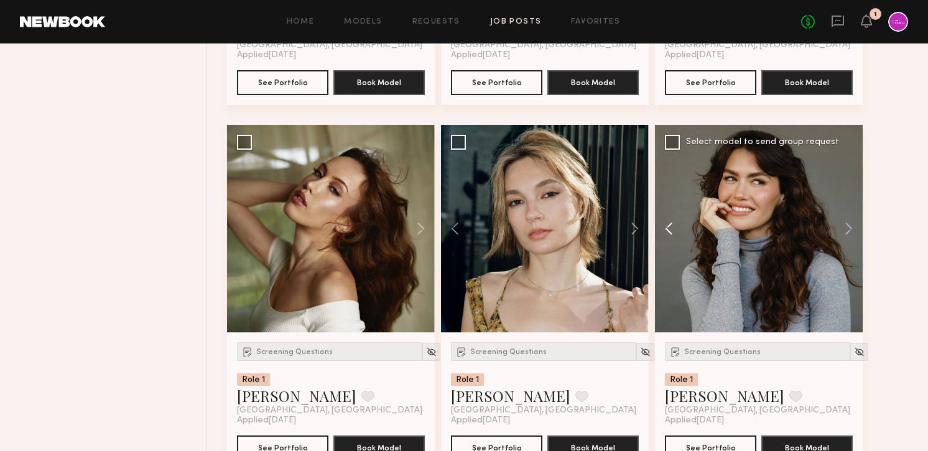
click at [672, 227] on button at bounding box center [675, 229] width 40 height 208
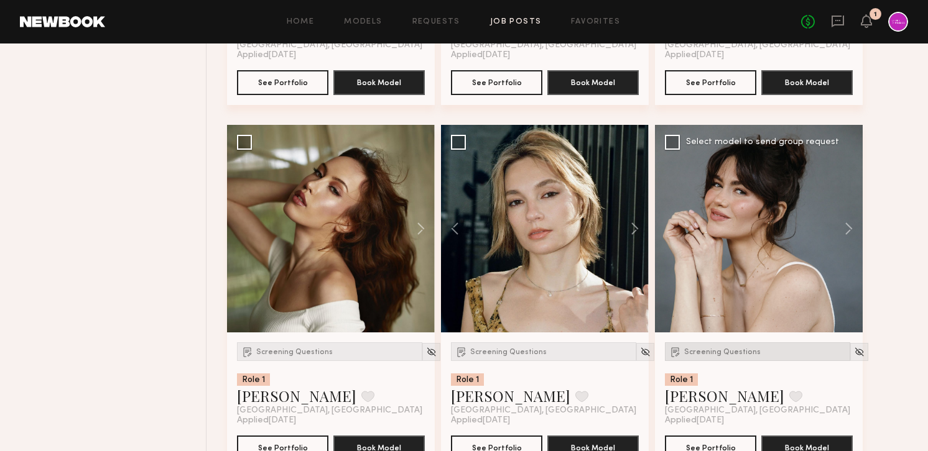
click at [716, 348] on div "Screening Questions" at bounding box center [757, 352] width 185 height 19
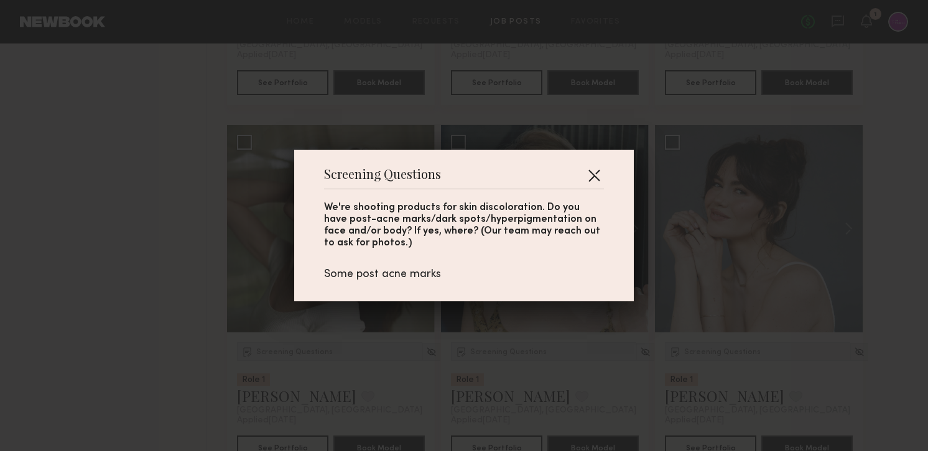
click at [595, 170] on button "button" at bounding box center [594, 175] width 20 height 20
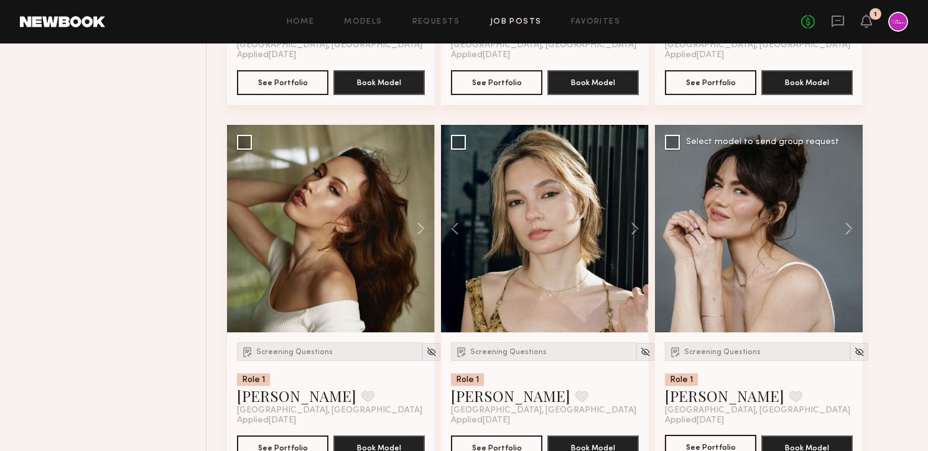
click at [707, 446] on button "See Portfolio" at bounding box center [710, 447] width 91 height 25
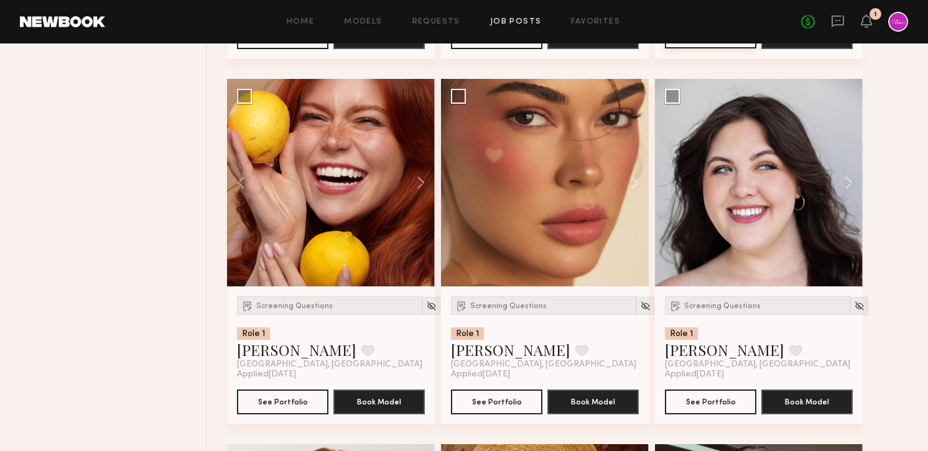
scroll to position [2314, 0]
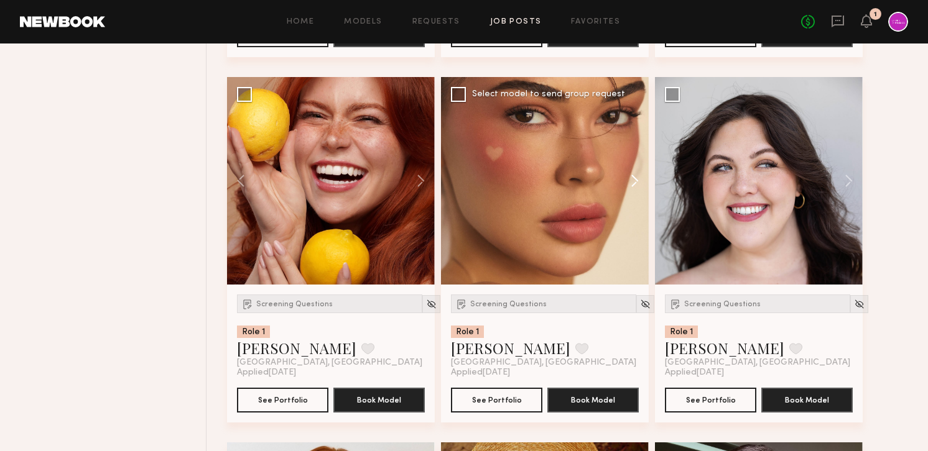
click at [634, 183] on button at bounding box center [629, 181] width 40 height 208
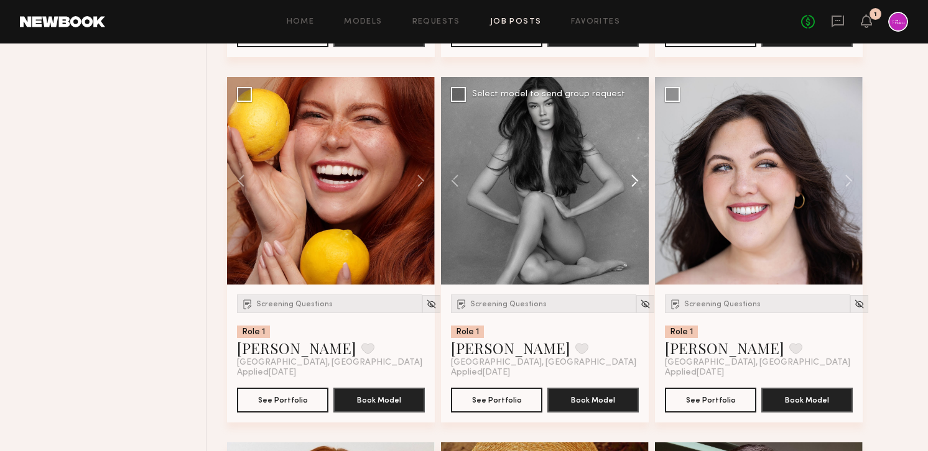
click at [634, 183] on button at bounding box center [629, 181] width 40 height 208
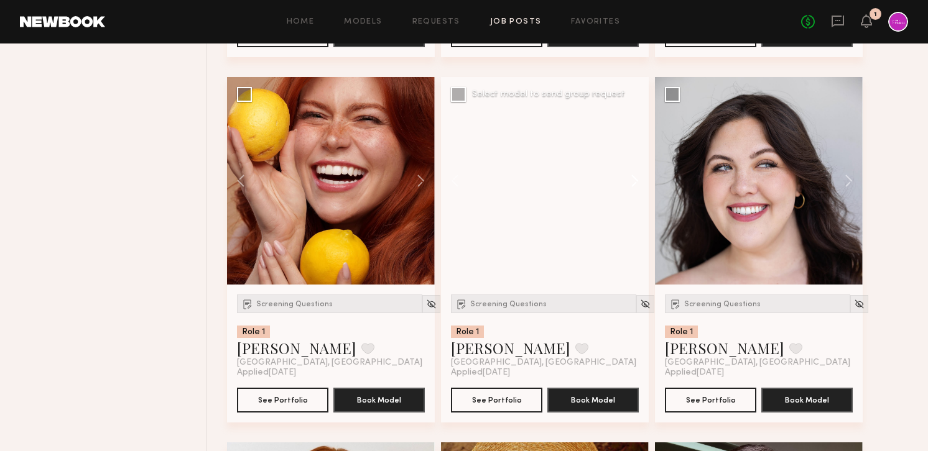
click at [634, 183] on button at bounding box center [629, 181] width 40 height 208
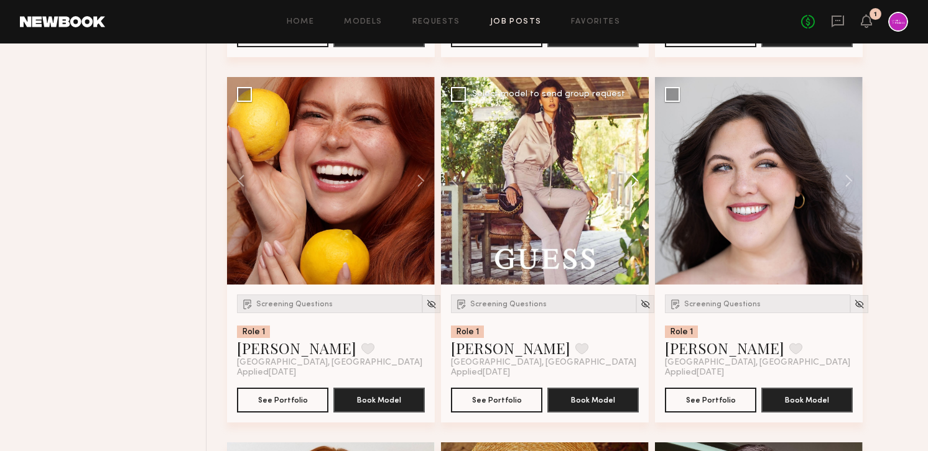
click at [634, 183] on button at bounding box center [629, 181] width 40 height 208
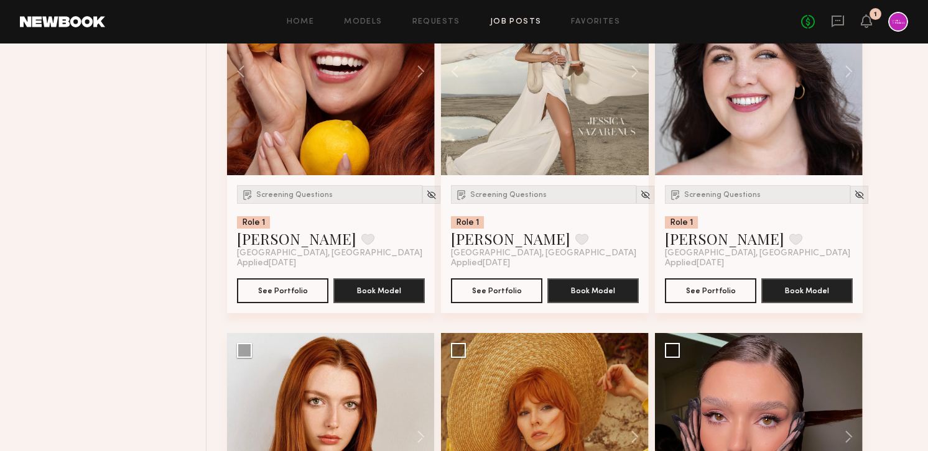
scroll to position [2383, 0]
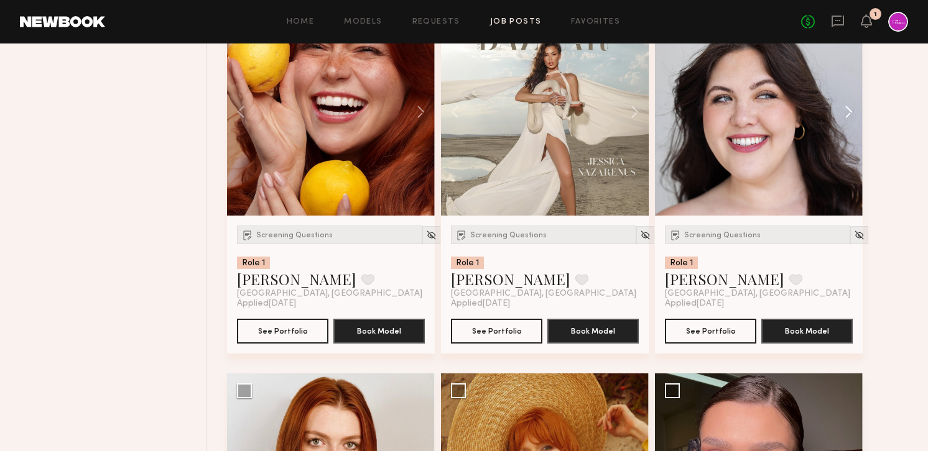
click at [849, 124] on button at bounding box center [843, 112] width 40 height 208
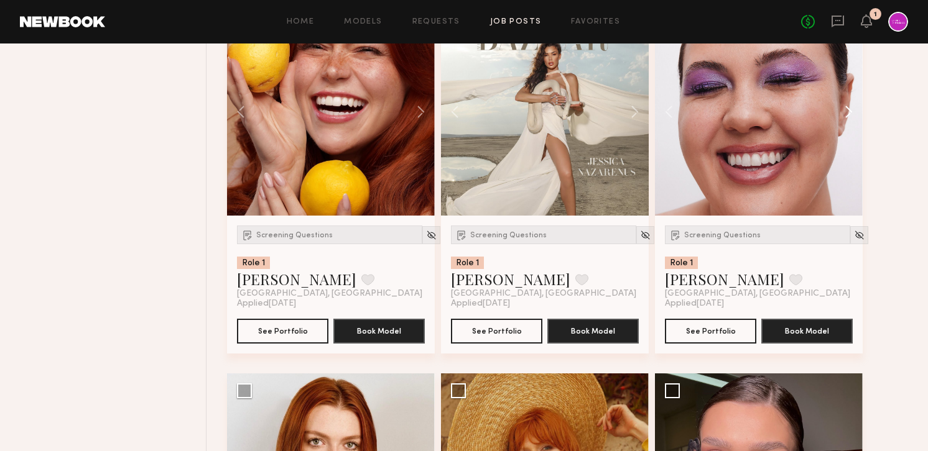
click at [842, 113] on button at bounding box center [843, 112] width 40 height 208
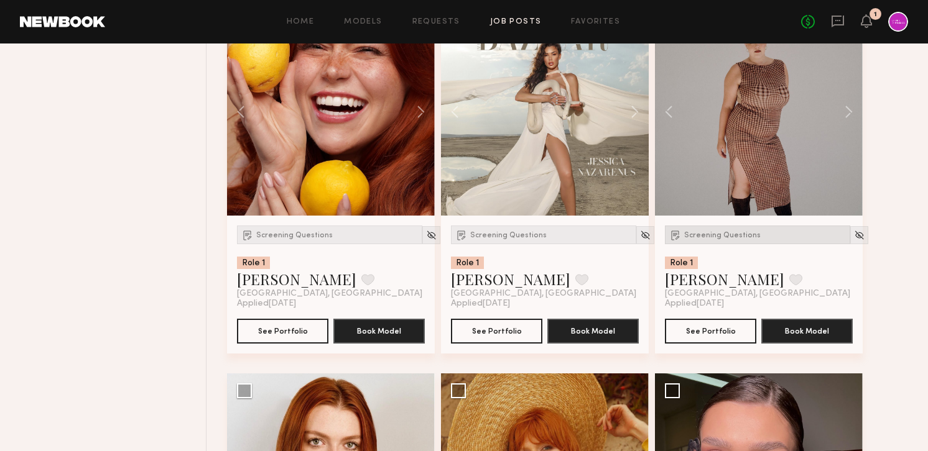
click at [727, 241] on div "Screening Questions" at bounding box center [757, 235] width 185 height 19
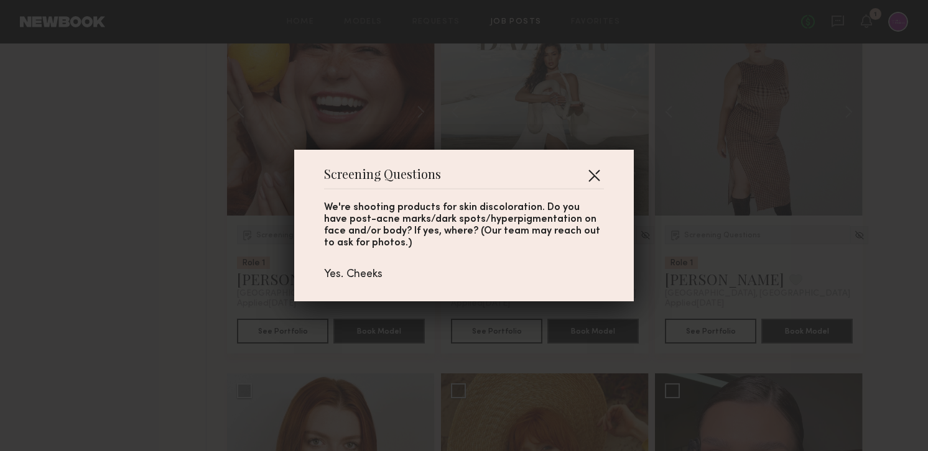
click at [596, 173] on button "button" at bounding box center [594, 175] width 20 height 20
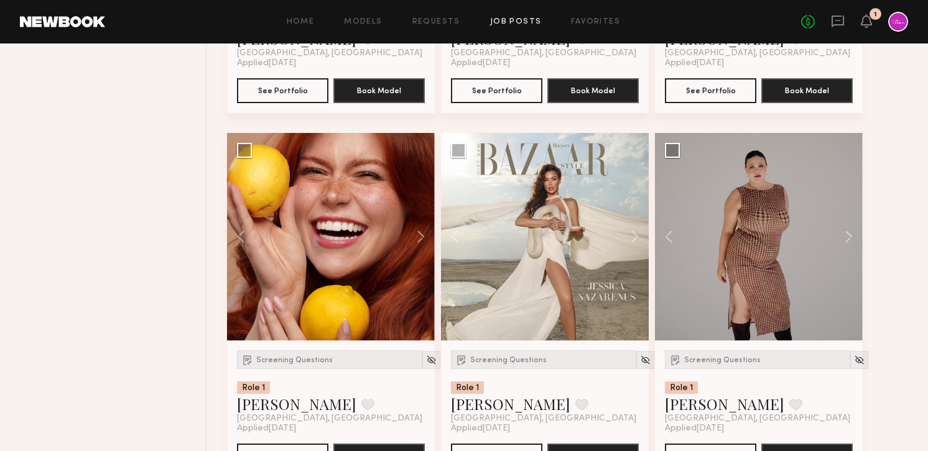
scroll to position [2224, 0]
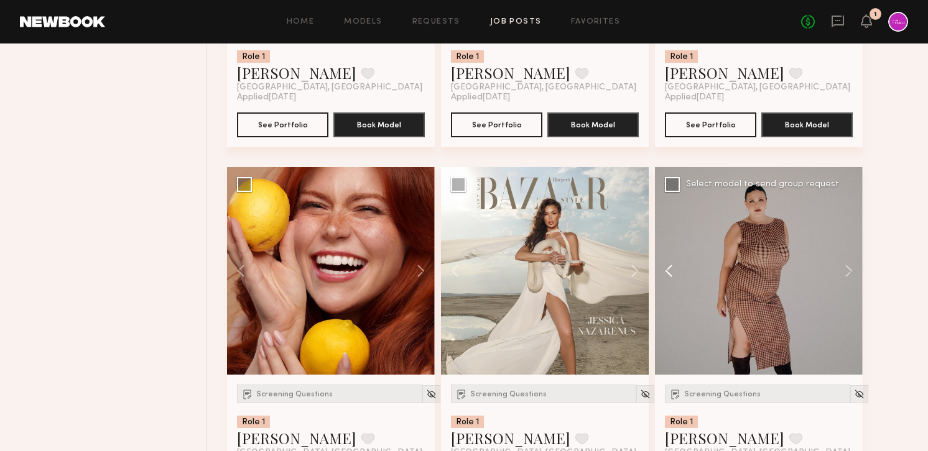
click at [667, 267] on button at bounding box center [675, 271] width 40 height 208
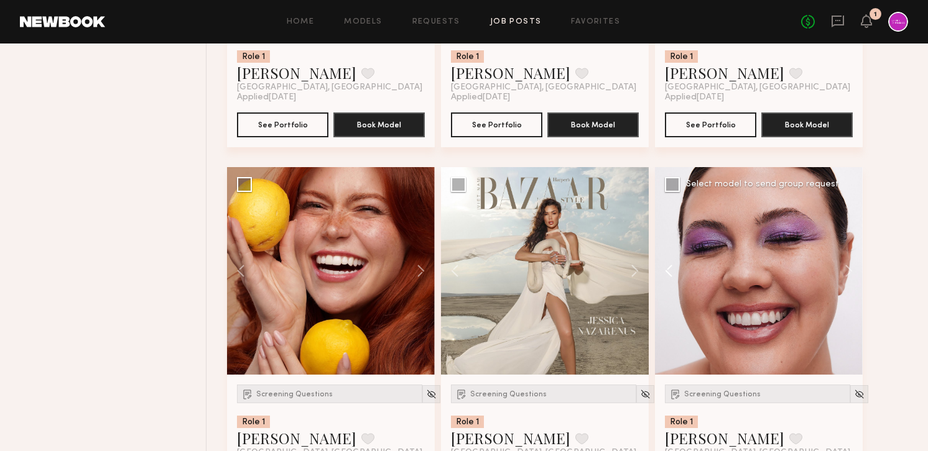
click at [667, 267] on button at bounding box center [675, 271] width 40 height 208
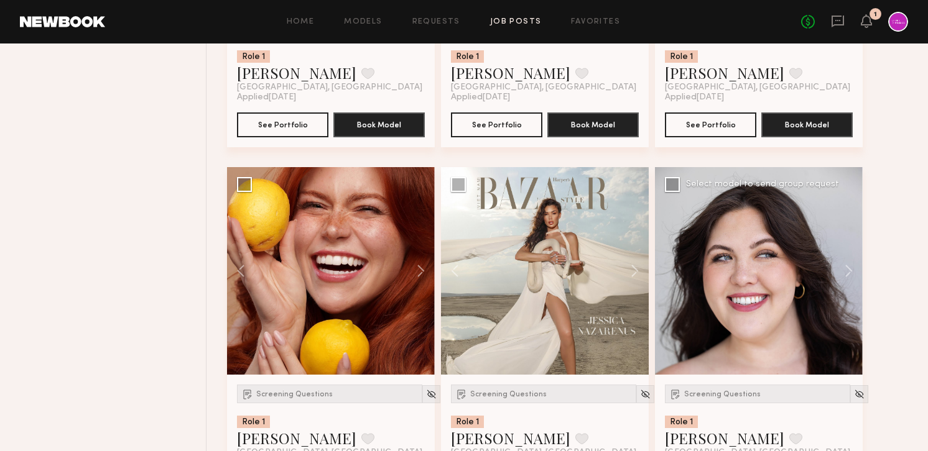
click at [667, 267] on div at bounding box center [759, 271] width 208 height 208
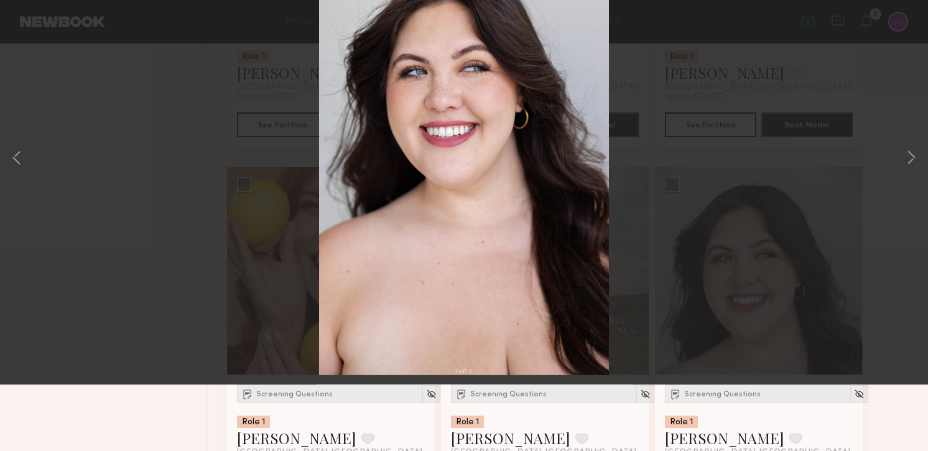
click at [22, 32] on button at bounding box center [29, 30] width 20 height 22
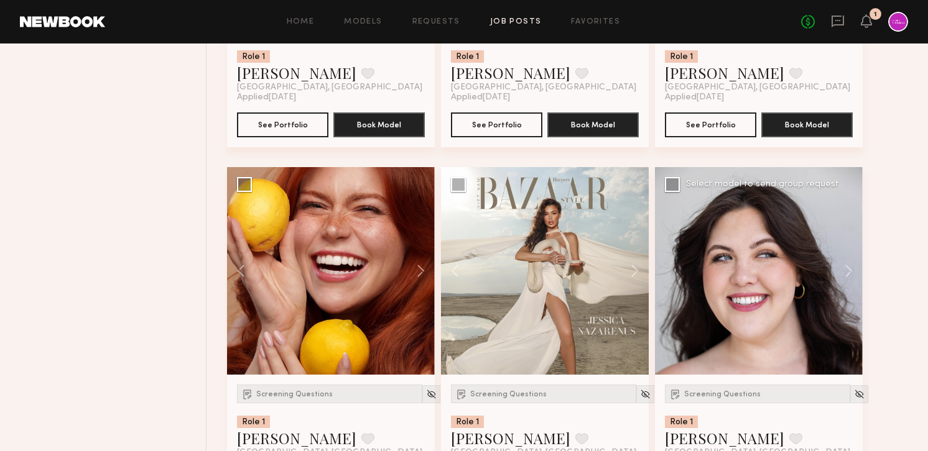
scroll to position [2279, 0]
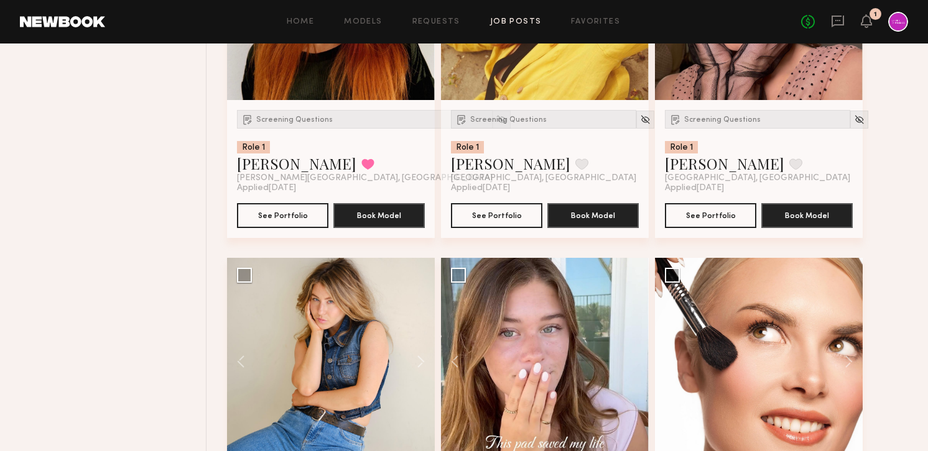
scroll to position [3069, 0]
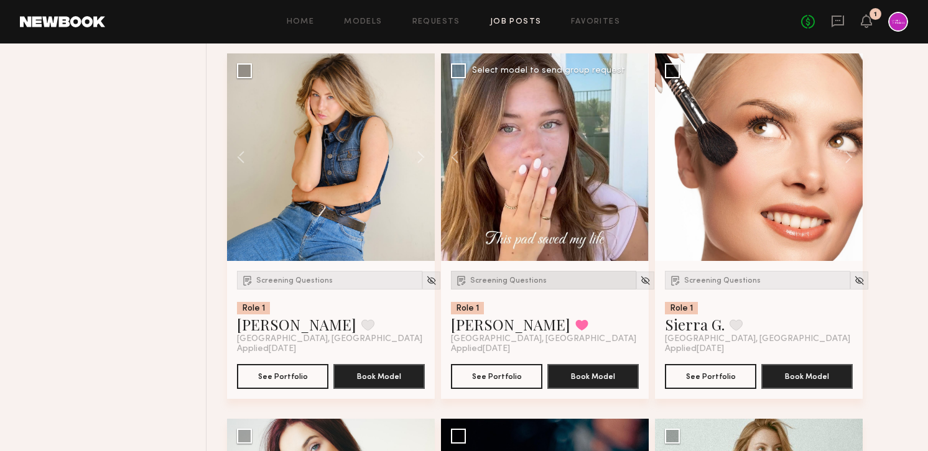
click at [502, 282] on span "Screening Questions" at bounding box center [508, 280] width 76 height 7
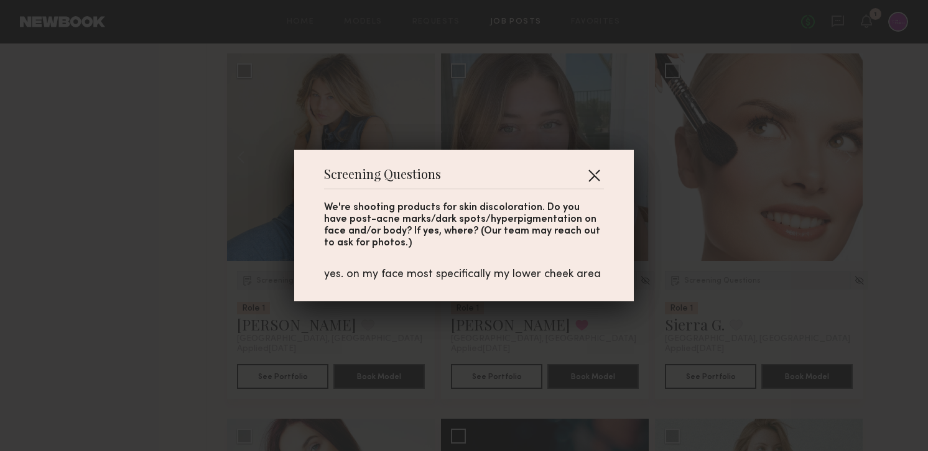
click at [599, 169] on button "button" at bounding box center [594, 175] width 20 height 20
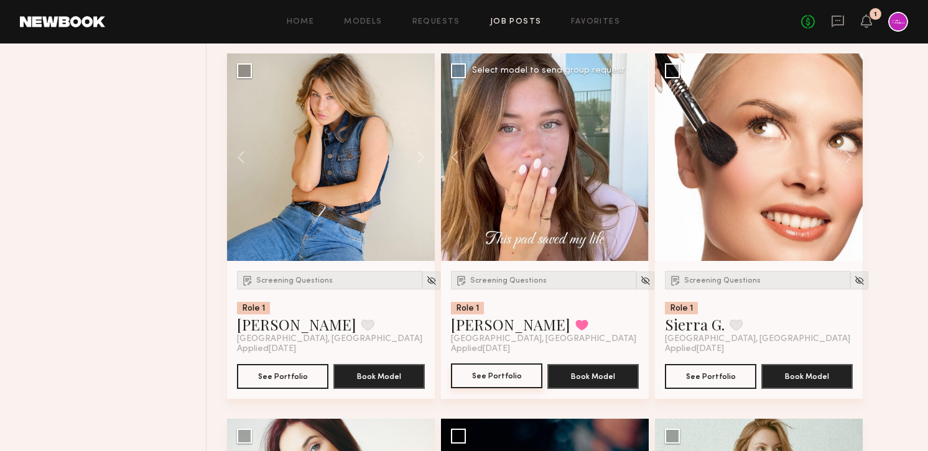
click at [492, 381] on button "See Portfolio" at bounding box center [496, 376] width 91 height 25
click at [841, 19] on icon at bounding box center [838, 21] width 14 height 14
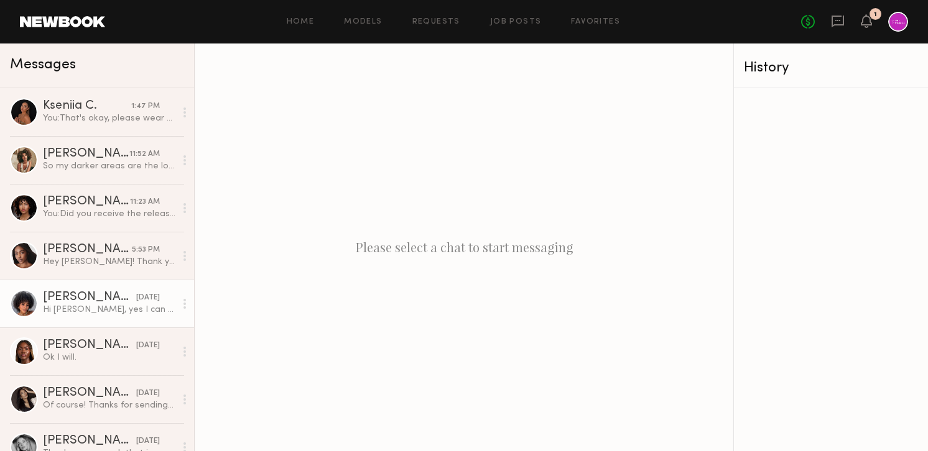
click at [80, 298] on div "[PERSON_NAME]" at bounding box center [89, 298] width 93 height 12
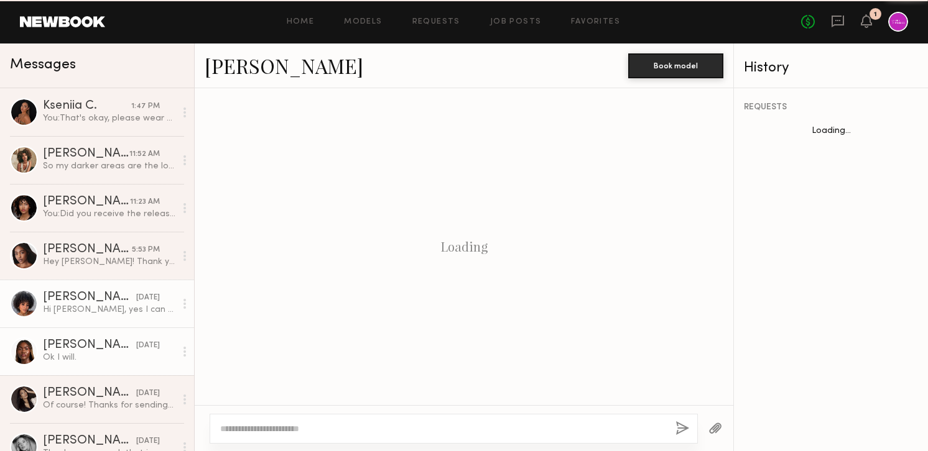
scroll to position [354, 0]
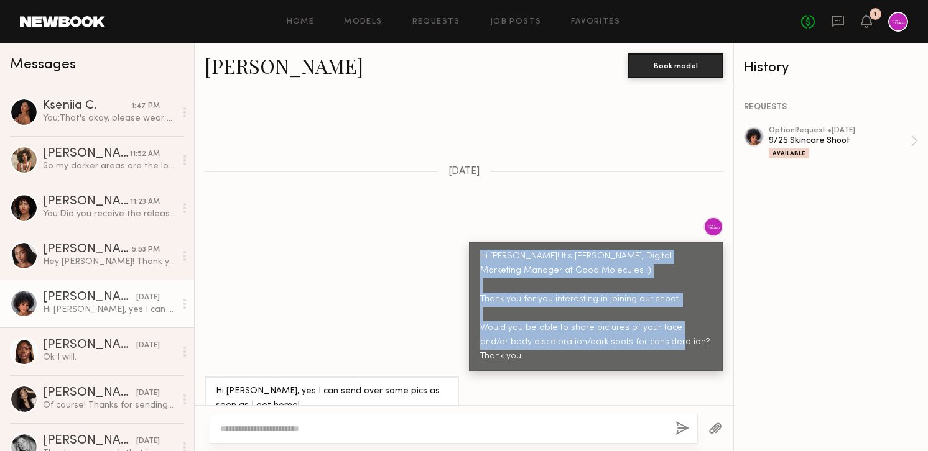
drag, startPoint x: 515, startPoint y: 334, endPoint x: 473, endPoint y: 228, distance: 114.6
click at [473, 242] on div "Hi Neyah! It's Kara, Digital Marketing Manager at Good Molecules :) Thank you f…" at bounding box center [596, 307] width 254 height 130
copy div "Hi Neyah! It's Kara, Digital Marketing Manager at Good Molecules :) Thank you f…"
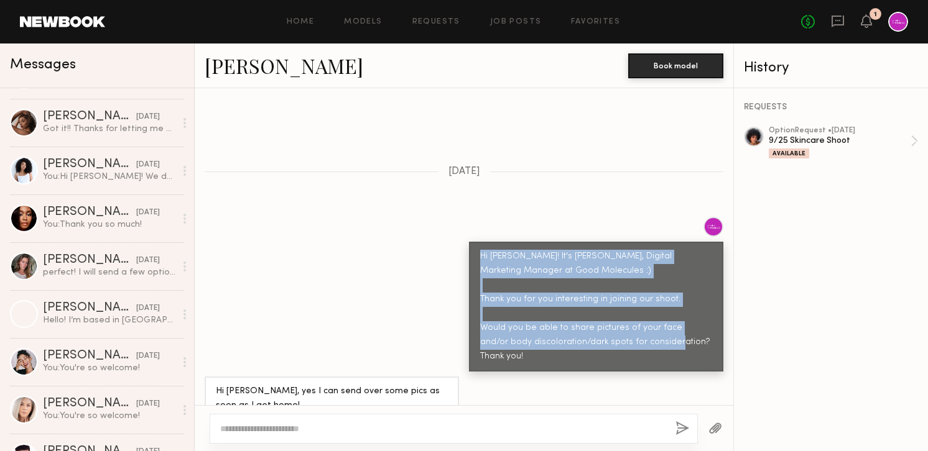
scroll to position [494, 0]
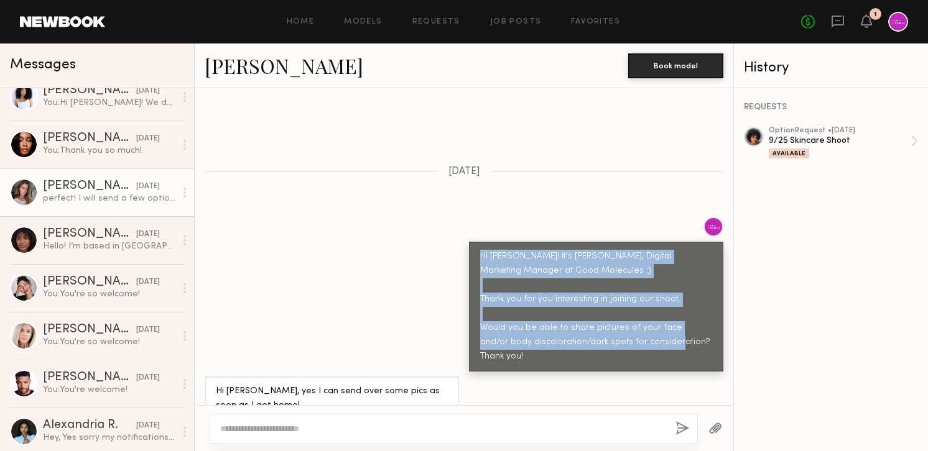
click at [84, 201] on div "perfect! I will send a few options shortly" at bounding box center [109, 199] width 132 height 12
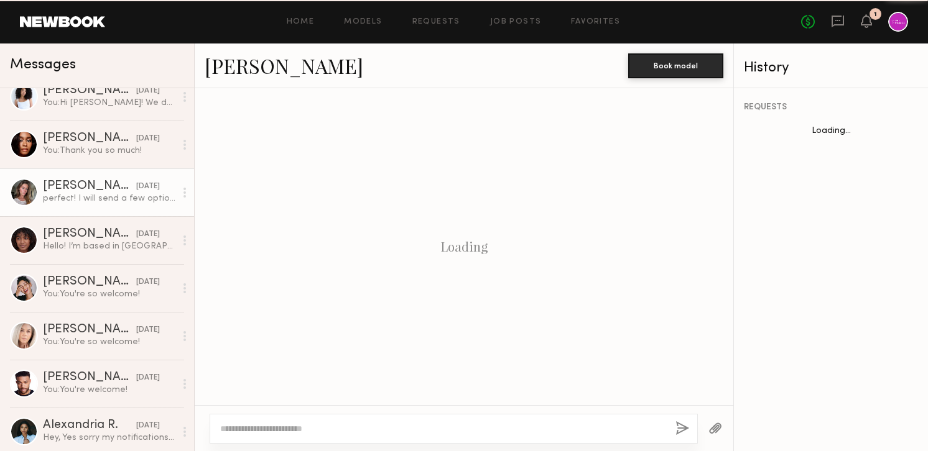
scroll to position [1018, 0]
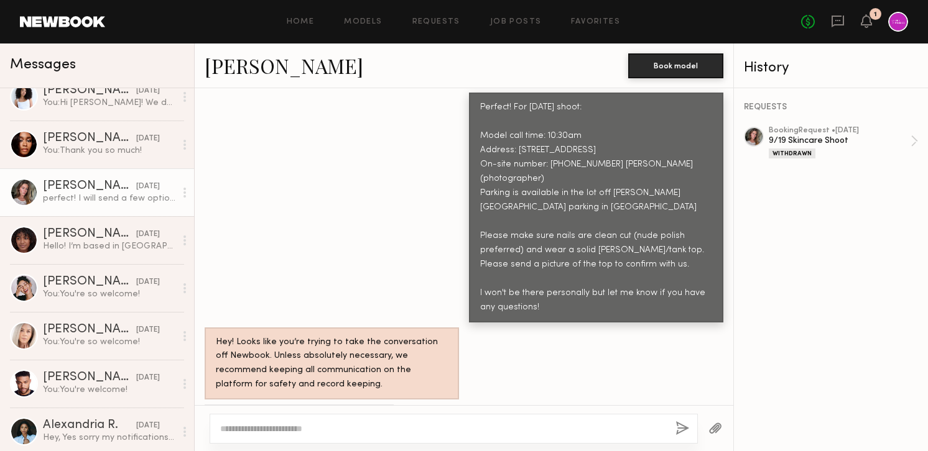
click at [262, 439] on div at bounding box center [454, 429] width 488 height 30
click at [305, 427] on textarea at bounding box center [442, 429] width 445 height 12
paste textarea "**********"
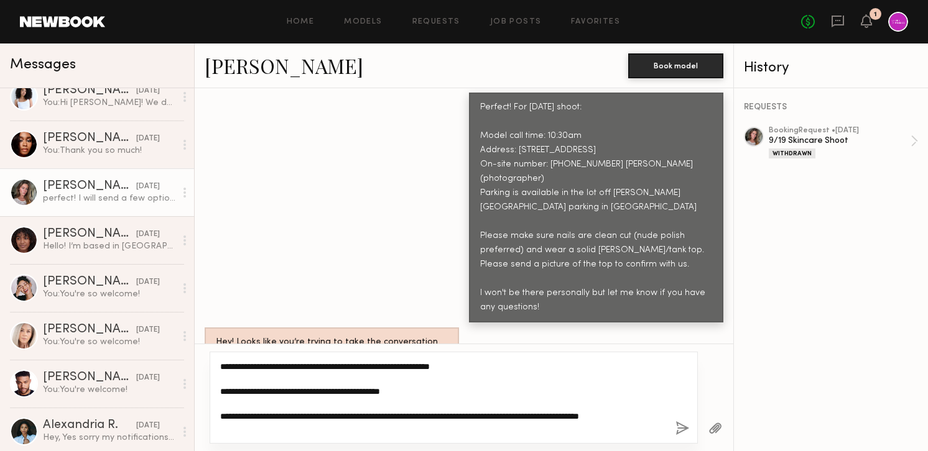
click at [244, 367] on textarea "**********" at bounding box center [442, 398] width 445 height 75
drag, startPoint x: 259, startPoint y: 366, endPoint x: 540, endPoint y: 375, distance: 281.2
click at [540, 375] on textarea "**********" at bounding box center [442, 398] width 445 height 75
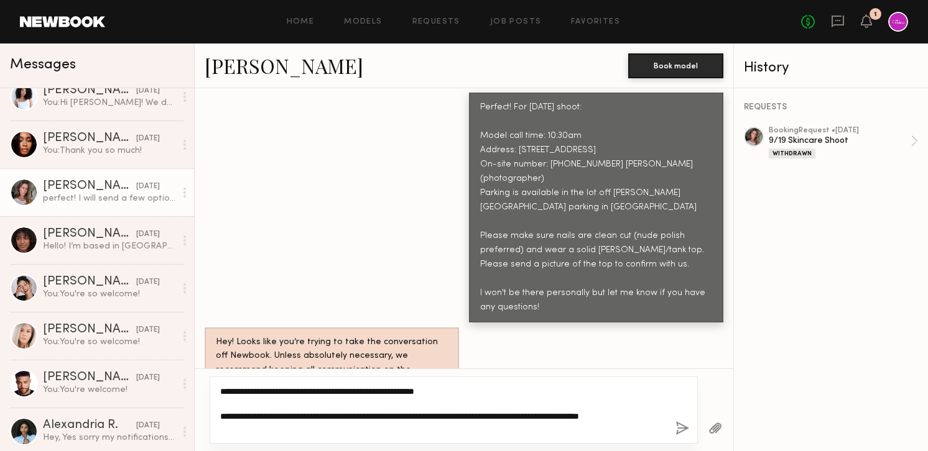
click at [510, 388] on textarea "**********" at bounding box center [442, 410] width 445 height 50
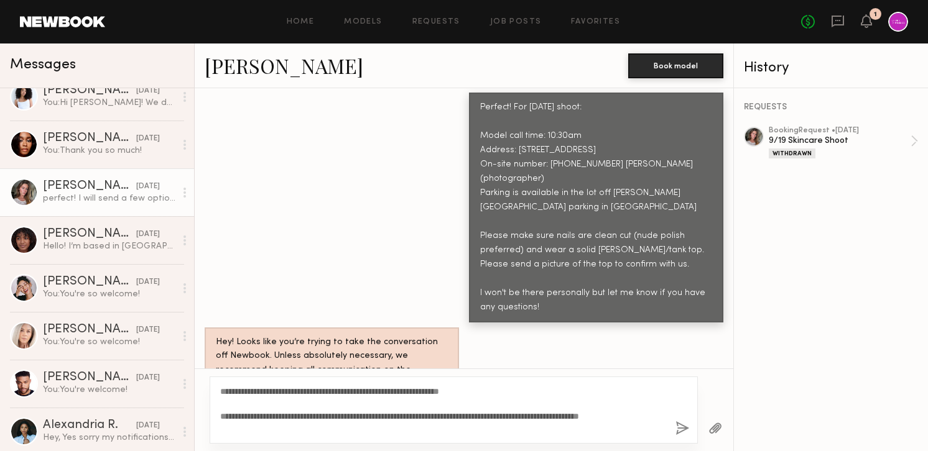
click at [365, 436] on div "**********" at bounding box center [454, 410] width 488 height 67
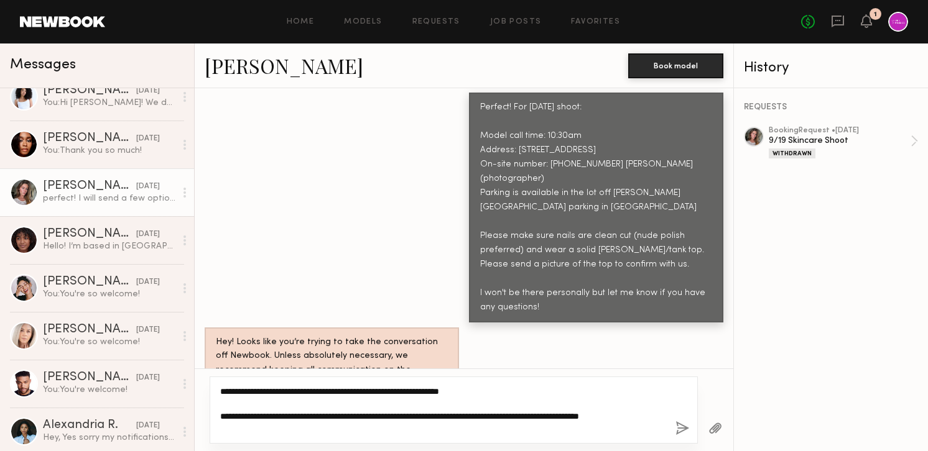
click at [364, 431] on textarea "**********" at bounding box center [442, 410] width 445 height 50
click at [363, 430] on textarea "**********" at bounding box center [442, 410] width 445 height 50
click at [359, 429] on textarea "**********" at bounding box center [442, 410] width 445 height 50
click at [345, 412] on textarea "**********" at bounding box center [442, 410] width 445 height 50
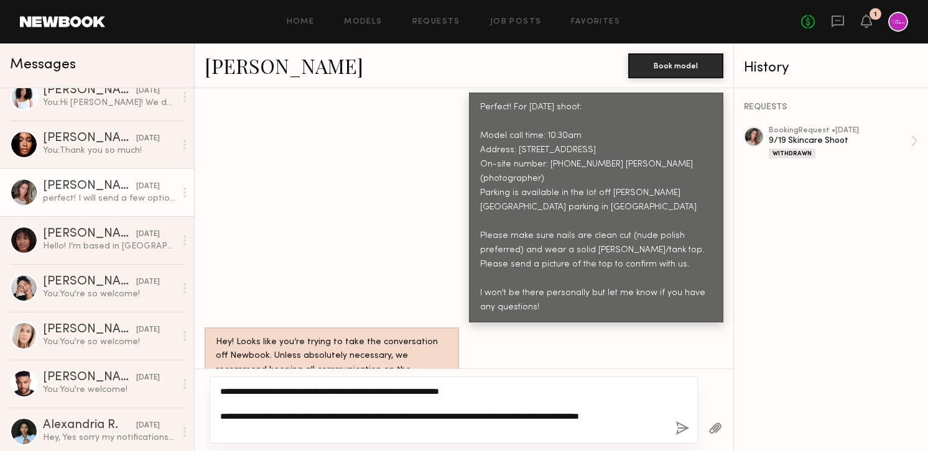
click at [327, 404] on textarea "**********" at bounding box center [442, 410] width 445 height 50
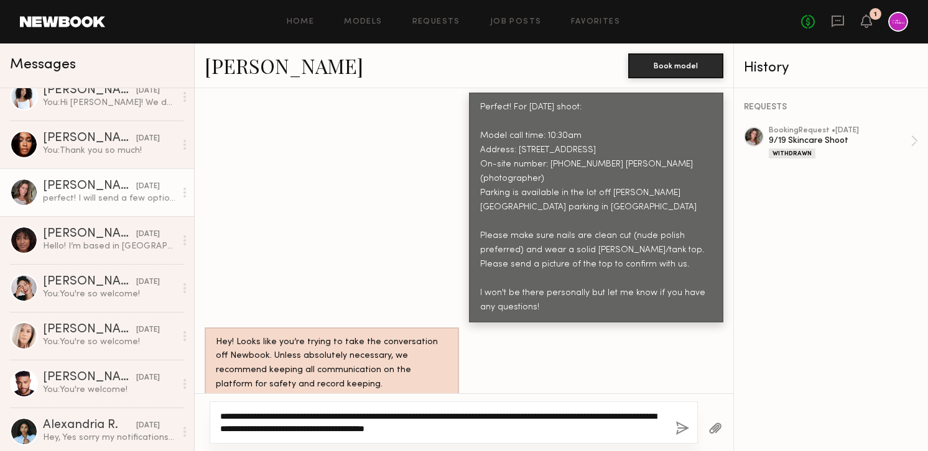
click at [397, 431] on textarea "**********" at bounding box center [442, 422] width 445 height 25
type textarea "**********"
click at [515, 435] on div "**********" at bounding box center [454, 423] width 488 height 42
click at [528, 427] on textarea "**********" at bounding box center [442, 422] width 445 height 25
click at [684, 431] on button "button" at bounding box center [682, 430] width 14 height 16
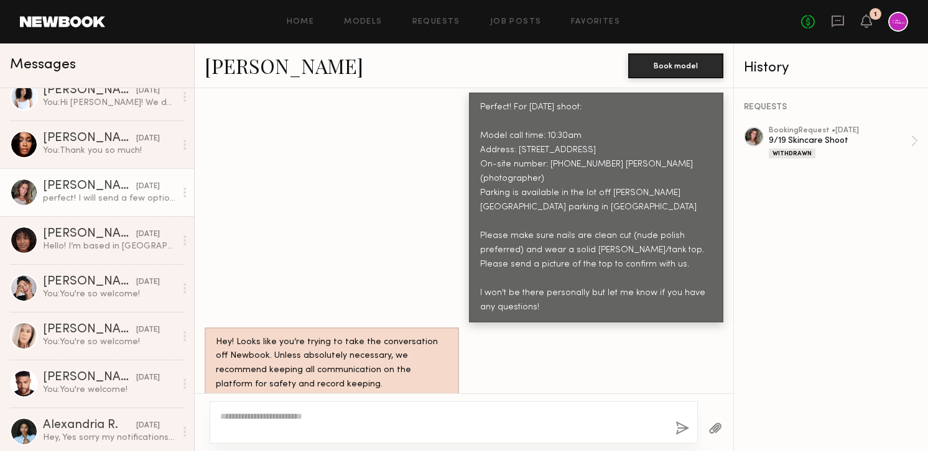
scroll to position [0, 0]
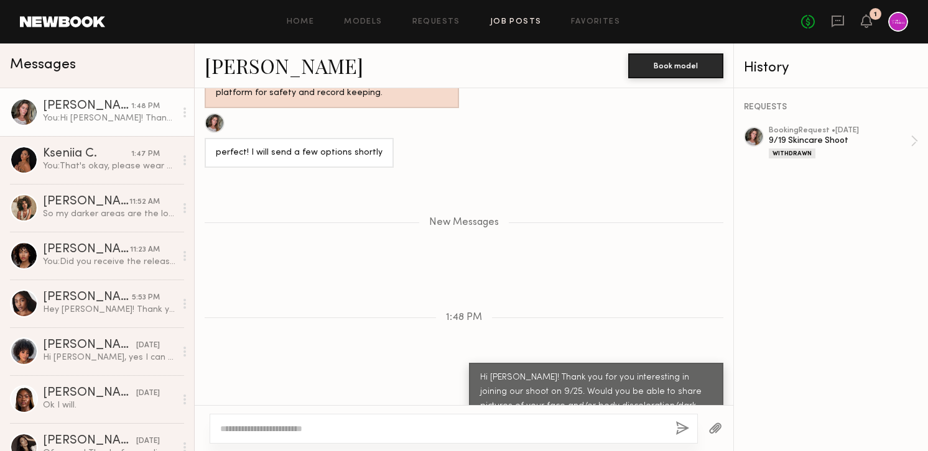
click at [511, 24] on link "Job Posts" at bounding box center [516, 22] width 52 height 8
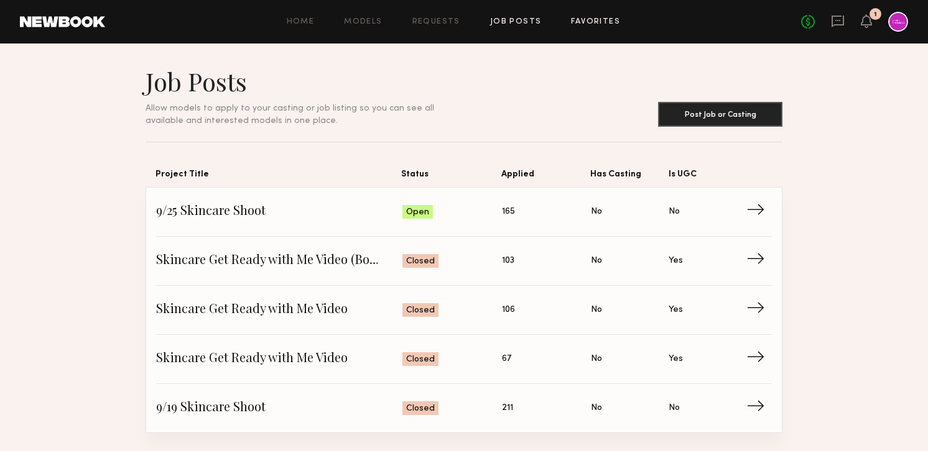
click at [577, 23] on link "Favorites" at bounding box center [595, 22] width 49 height 8
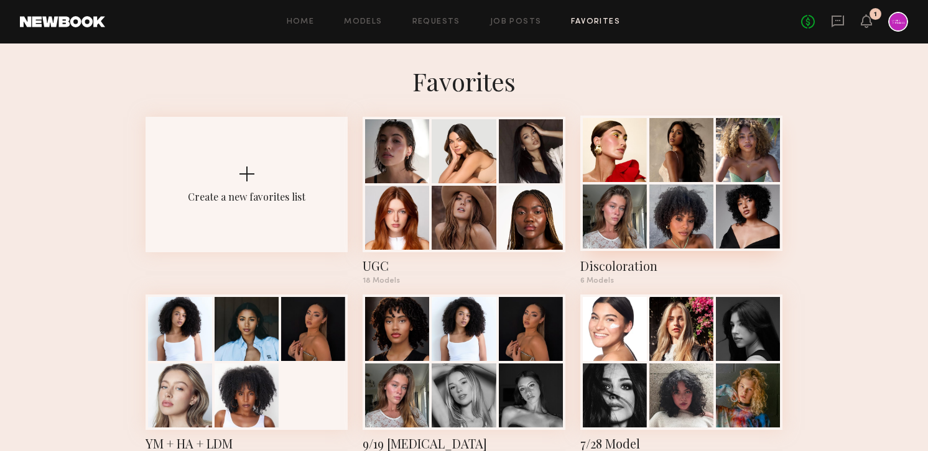
click at [604, 157] on div at bounding box center [615, 150] width 64 height 64
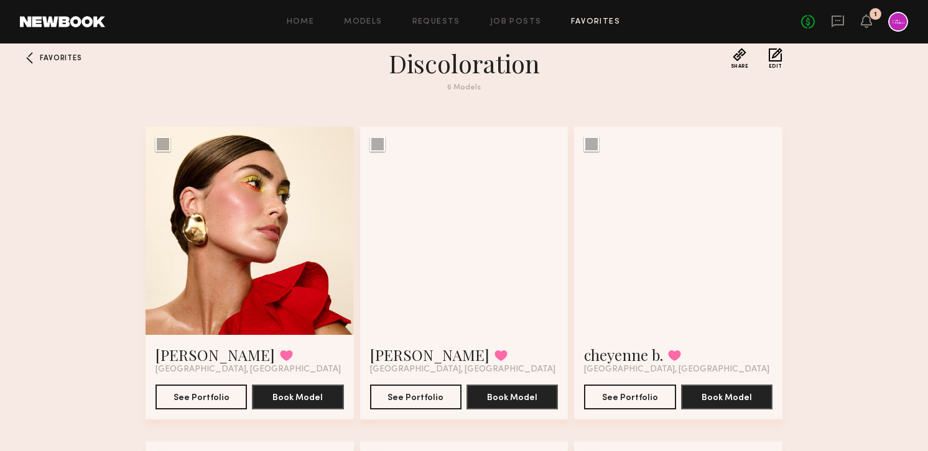
scroll to position [2, 0]
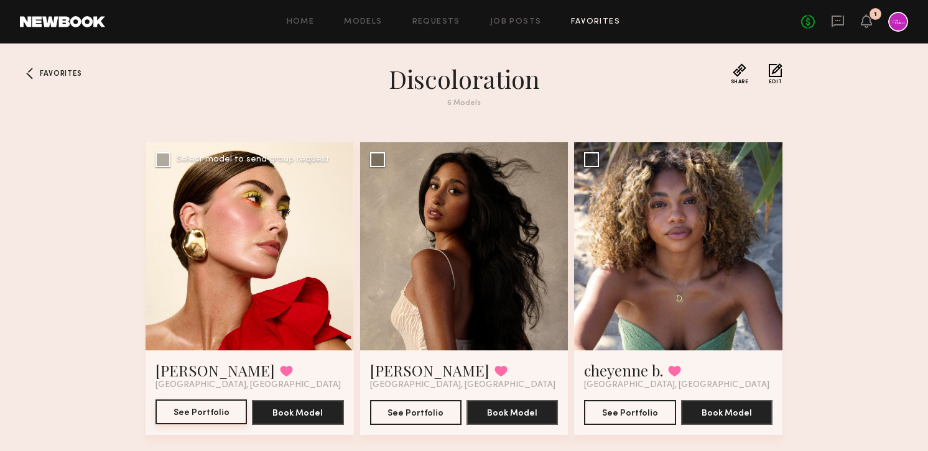
click at [182, 415] on button "See Portfolio" at bounding box center [200, 412] width 91 height 25
click at [513, 23] on link "Job Posts" at bounding box center [516, 22] width 52 height 8
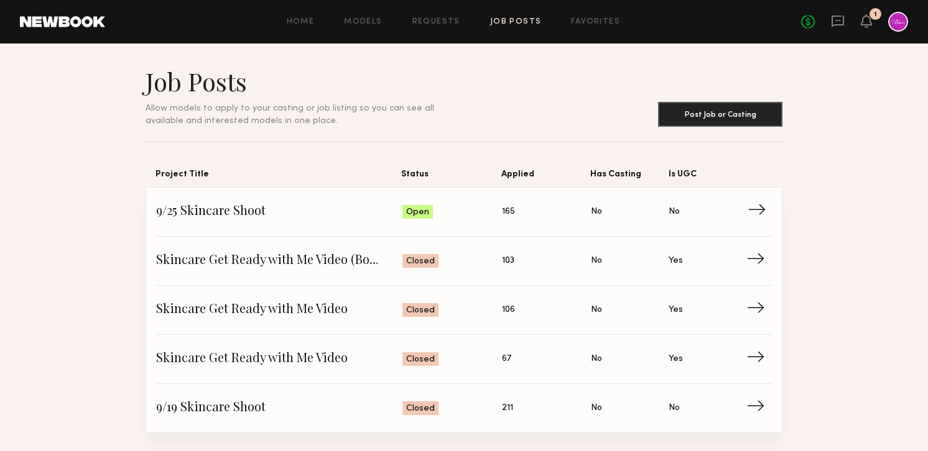
click at [193, 218] on span "9/25 Skincare Shoot" at bounding box center [279, 212] width 246 height 19
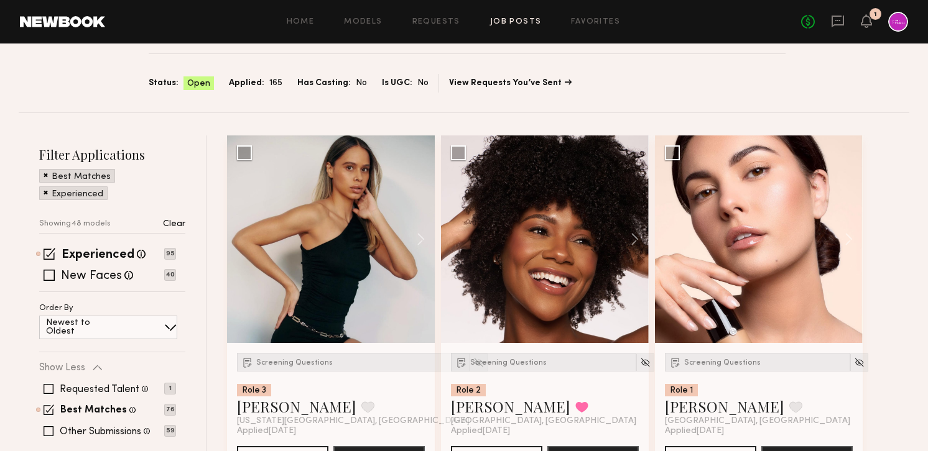
scroll to position [58, 0]
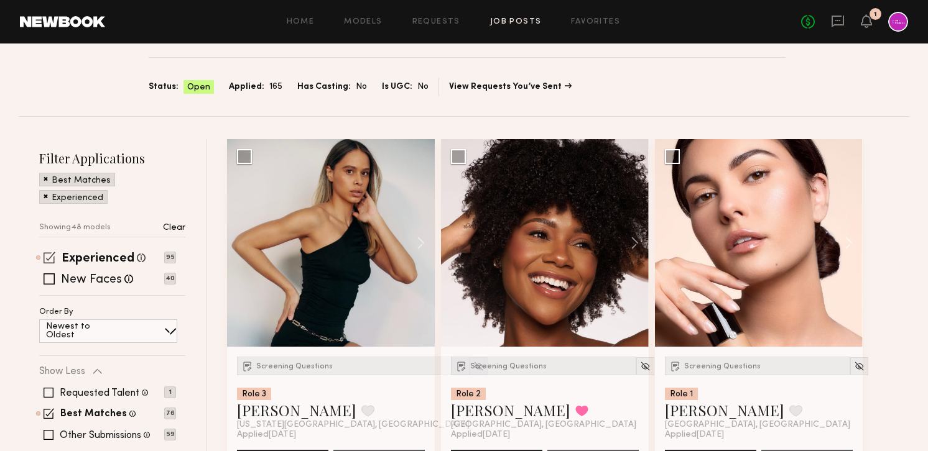
click at [99, 252] on div "Experienced Talent we've deemed to have ample paid, professional modeling exper…" at bounding box center [104, 258] width 84 height 16
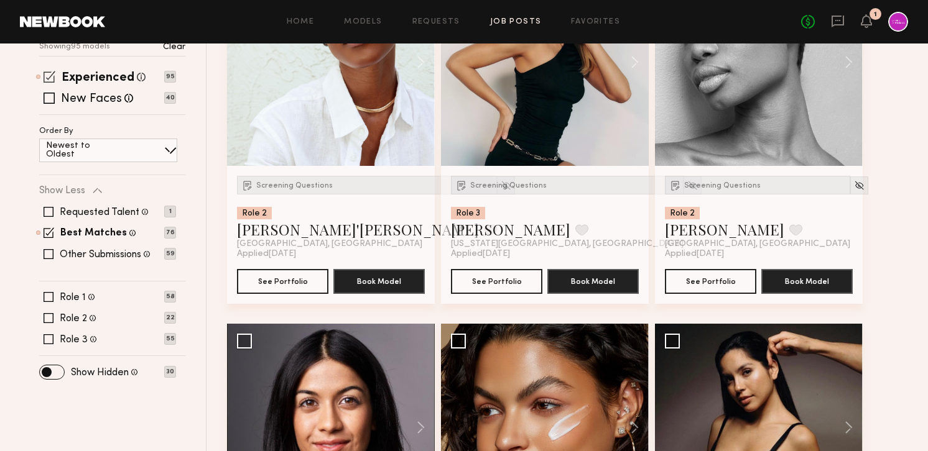
scroll to position [257, 0]
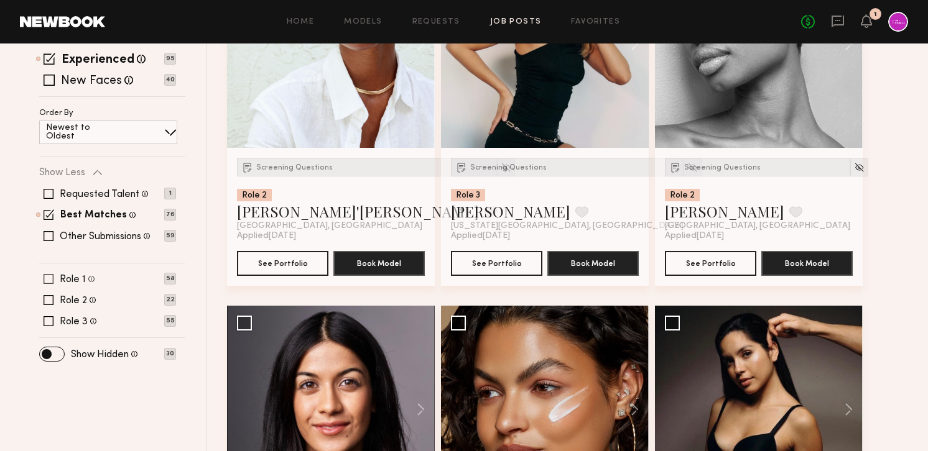
click at [77, 279] on label "Role 1" at bounding box center [73, 280] width 26 height 10
click at [79, 216] on label "Best Matches" at bounding box center [93, 216] width 67 height 10
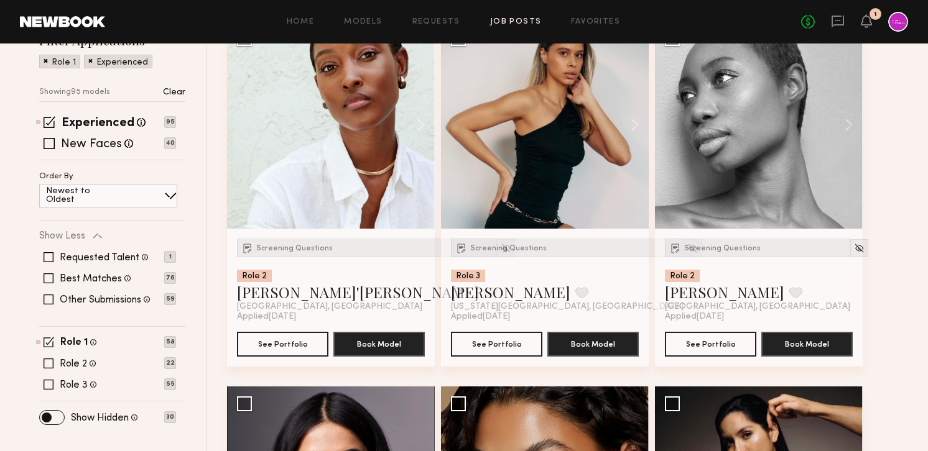
scroll to position [163, 0]
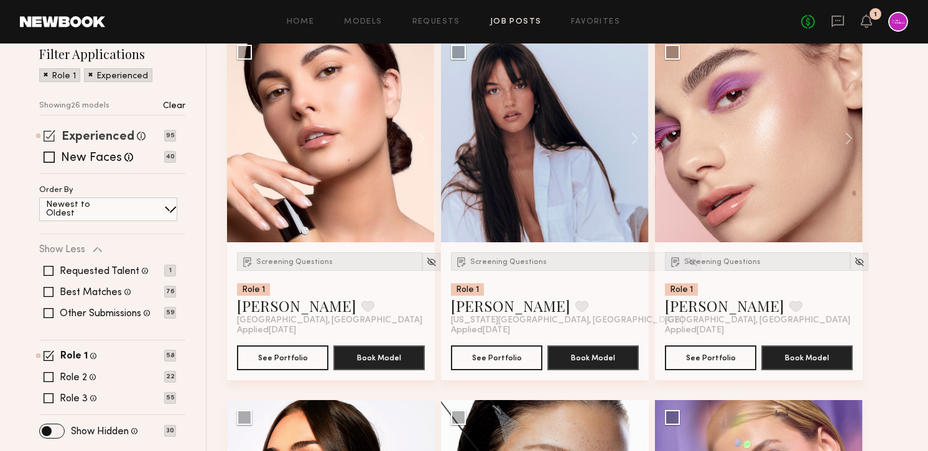
click at [95, 137] on label "Experienced" at bounding box center [98, 137] width 73 height 12
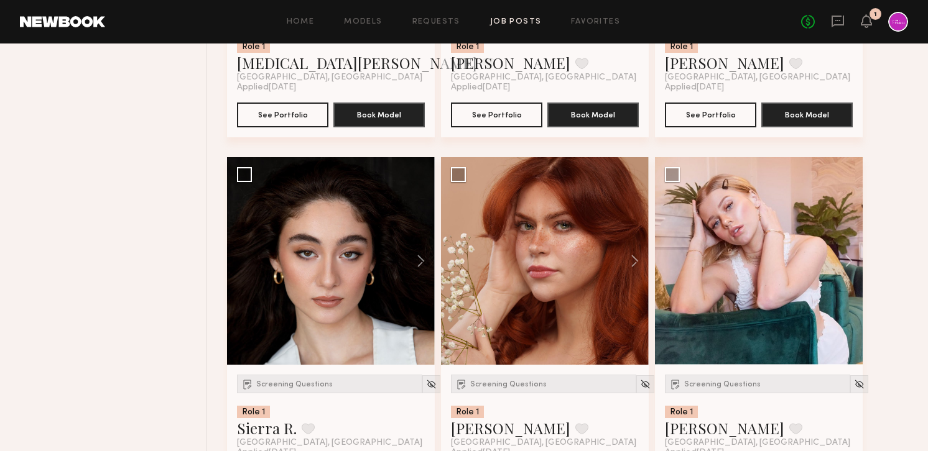
scroll to position [1633, 0]
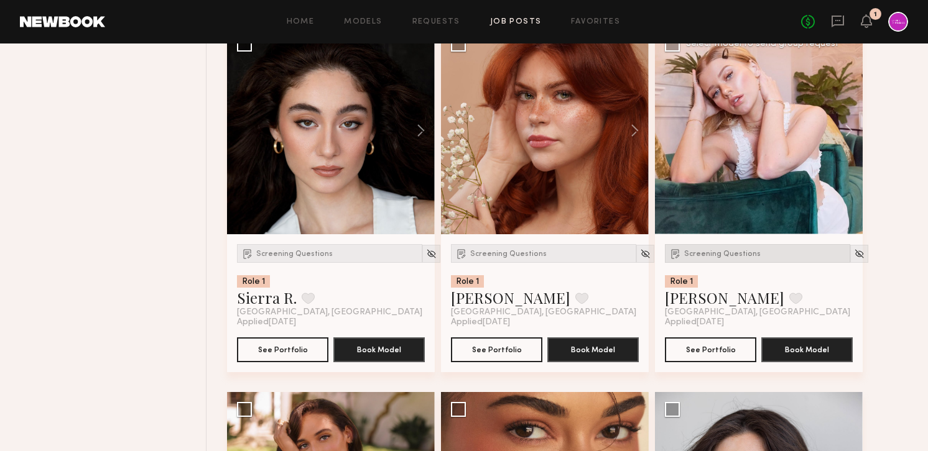
click at [701, 254] on span "Screening Questions" at bounding box center [722, 254] width 76 height 7
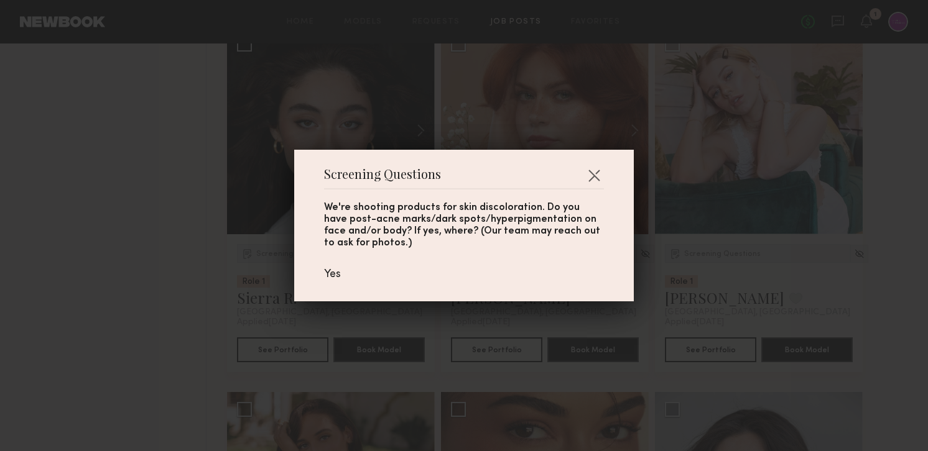
click at [607, 167] on div "Screening Questions We're shooting products for [MEDICAL_DATA]. Do you have pos…" at bounding box center [463, 226] width 339 height 152
click at [595, 168] on button "button" at bounding box center [594, 175] width 20 height 20
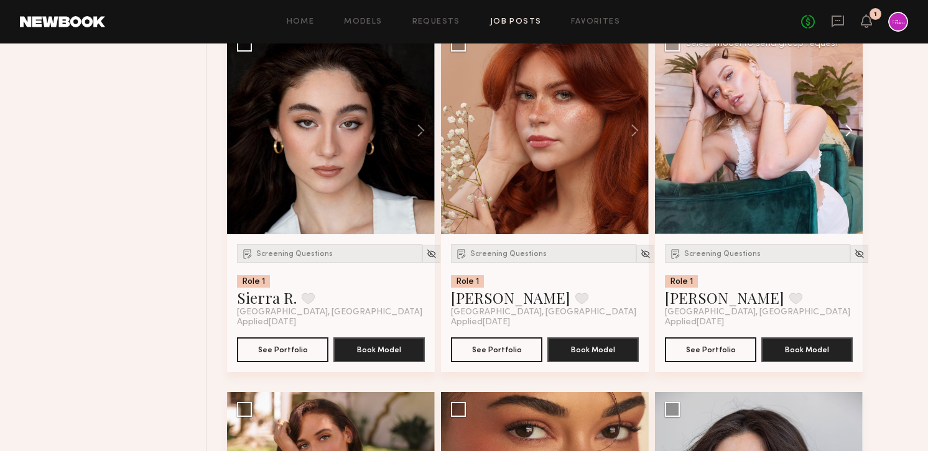
click at [852, 127] on button at bounding box center [843, 131] width 40 height 208
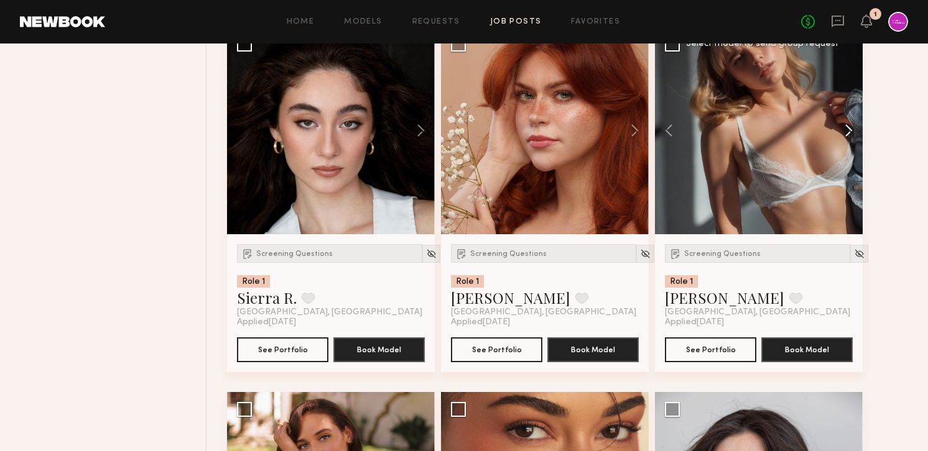
click at [852, 127] on button at bounding box center [843, 131] width 40 height 208
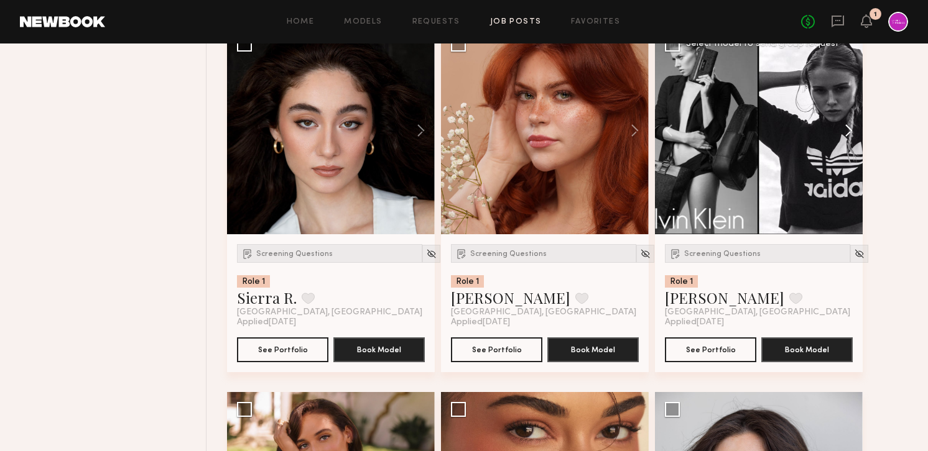
click at [852, 127] on button at bounding box center [843, 131] width 40 height 208
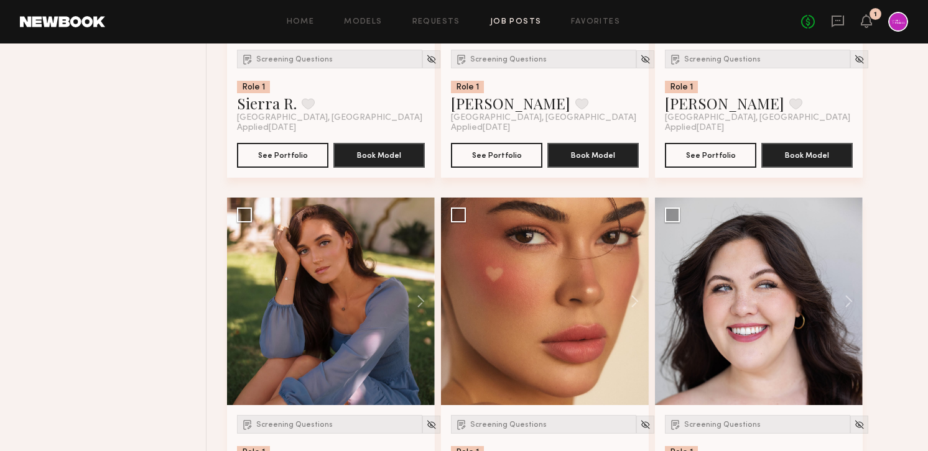
scroll to position [1835, 0]
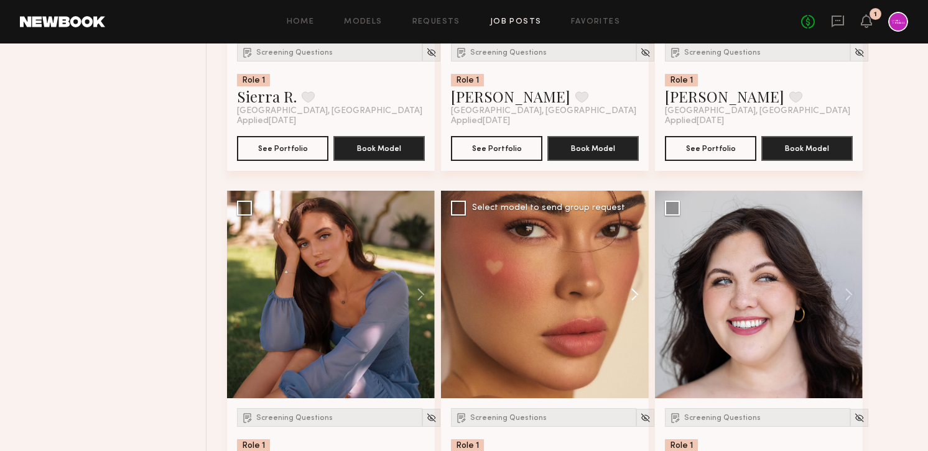
click at [626, 298] on button at bounding box center [629, 295] width 40 height 208
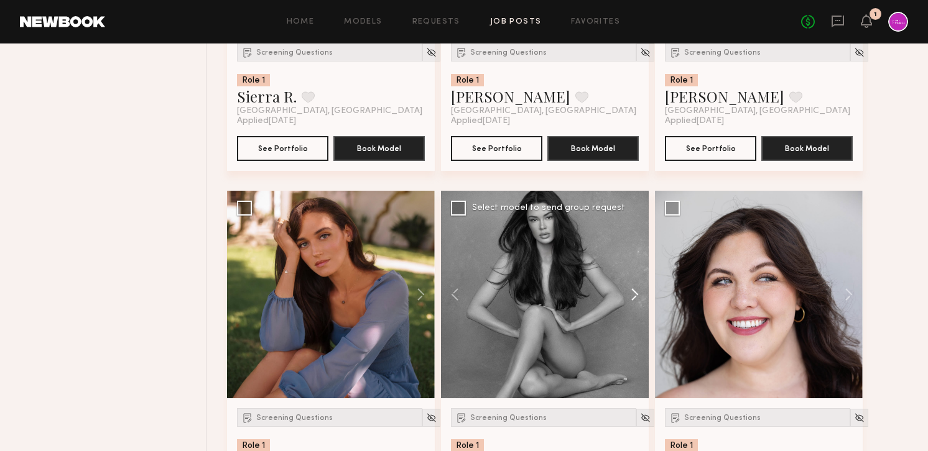
click at [626, 298] on button at bounding box center [629, 295] width 40 height 208
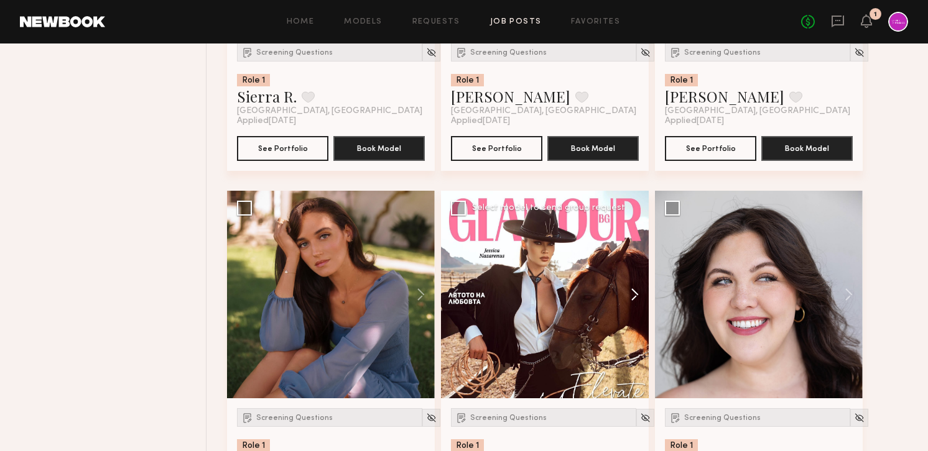
click at [626, 298] on button at bounding box center [629, 295] width 40 height 208
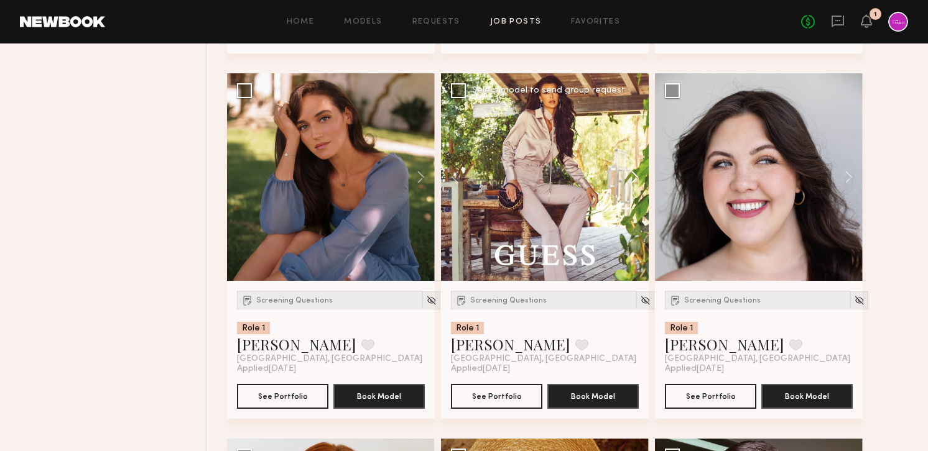
scroll to position [1953, 0]
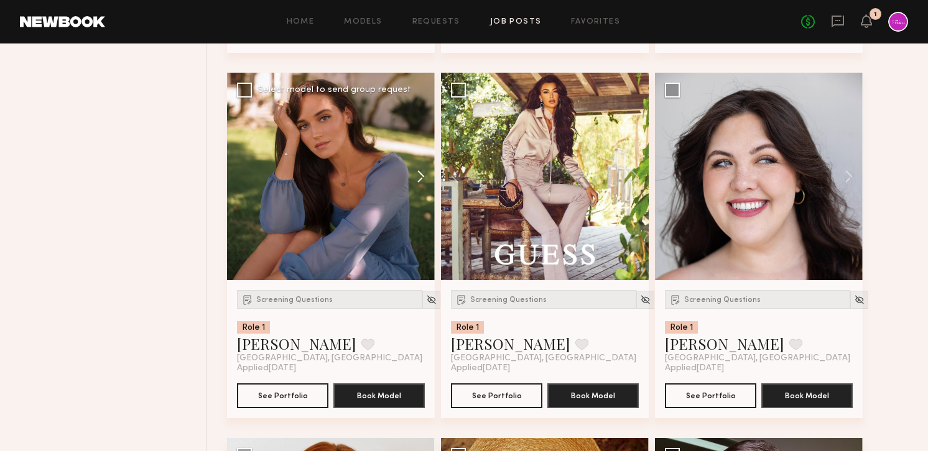
click at [423, 174] on button at bounding box center [415, 177] width 40 height 208
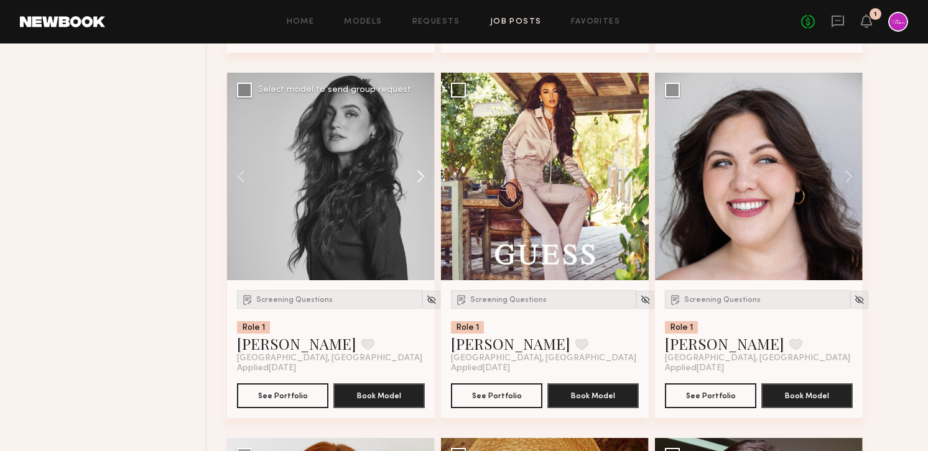
click at [423, 174] on button at bounding box center [415, 177] width 40 height 208
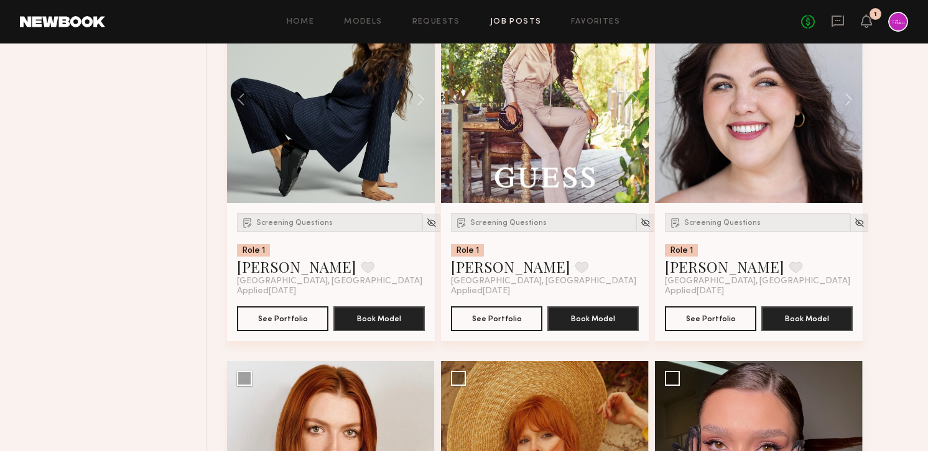
scroll to position [2027, 0]
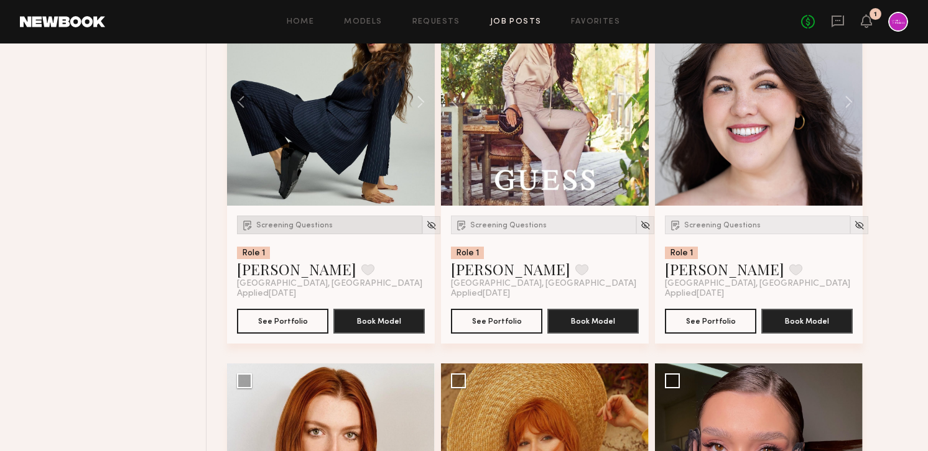
click at [293, 229] on span "Screening Questions" at bounding box center [294, 225] width 76 height 7
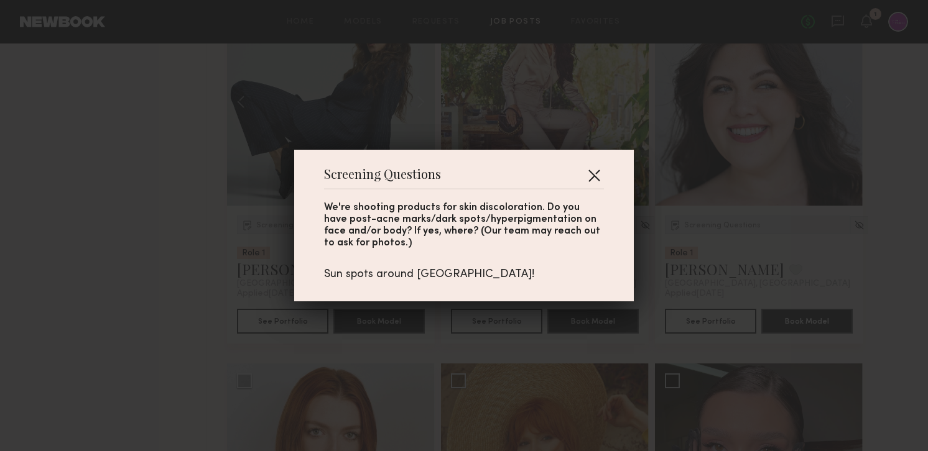
click at [597, 169] on button "button" at bounding box center [594, 175] width 20 height 20
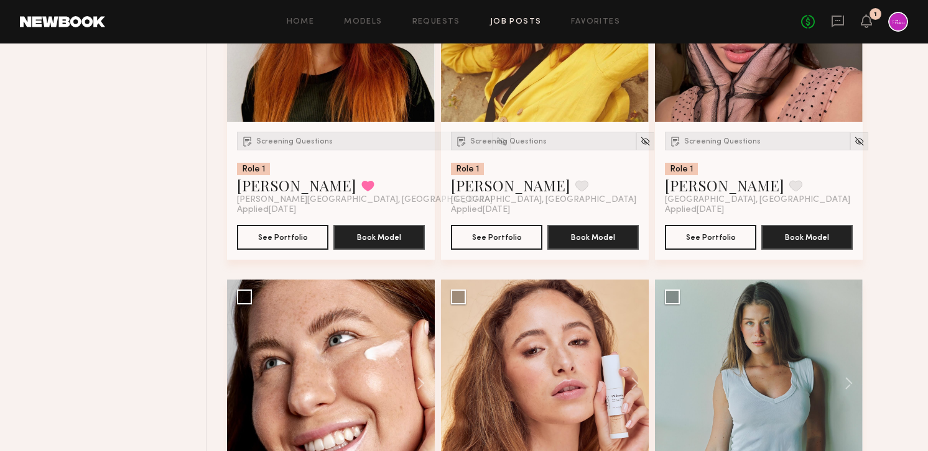
scroll to position [2603, 0]
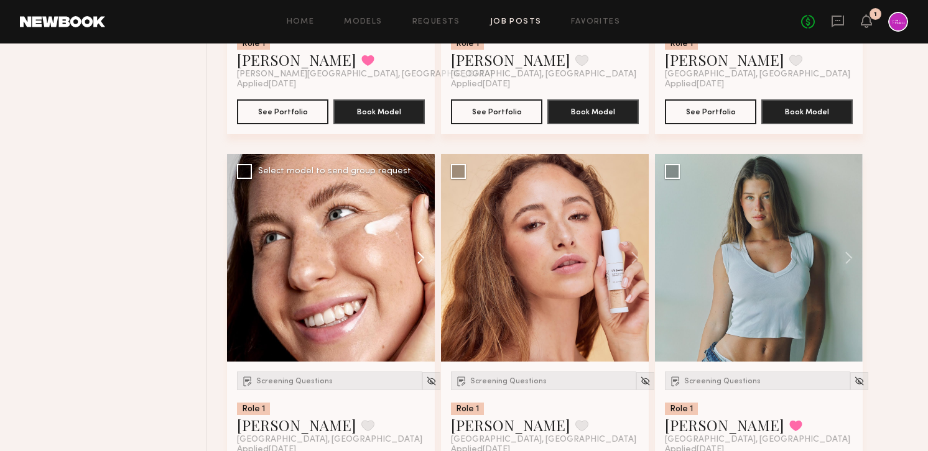
click at [424, 261] on button at bounding box center [415, 258] width 40 height 208
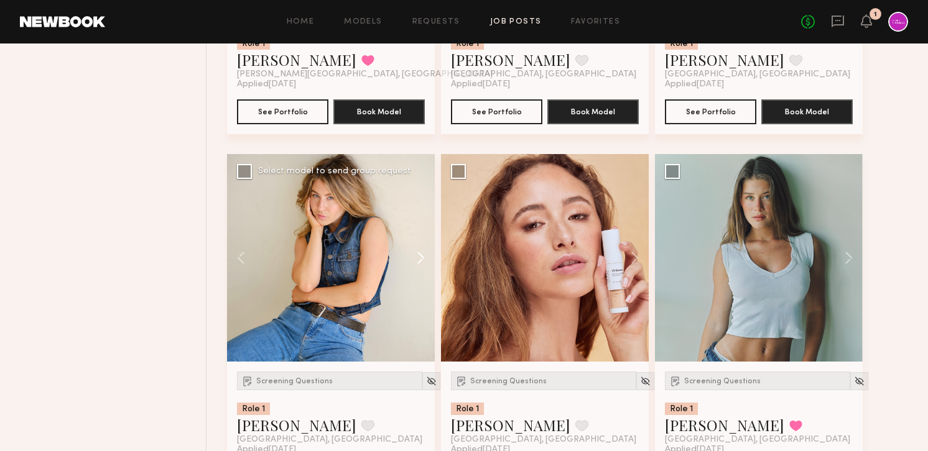
click at [424, 261] on button at bounding box center [415, 258] width 40 height 208
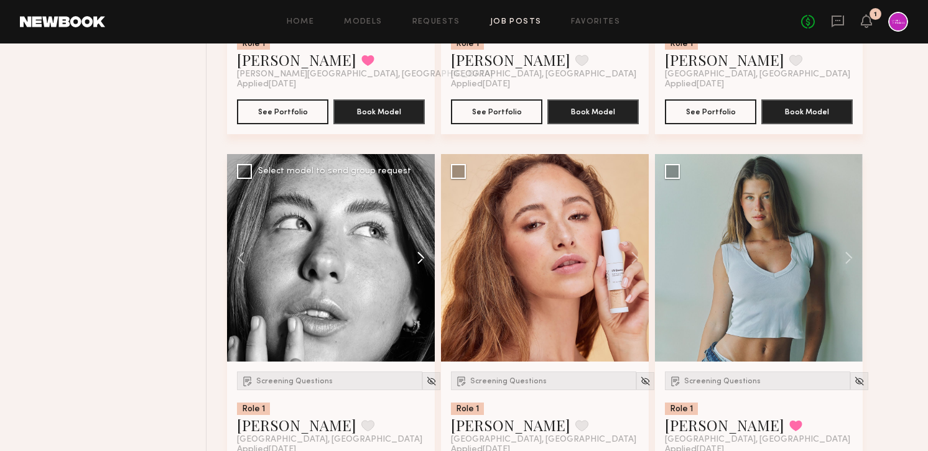
click at [424, 261] on button at bounding box center [415, 258] width 40 height 208
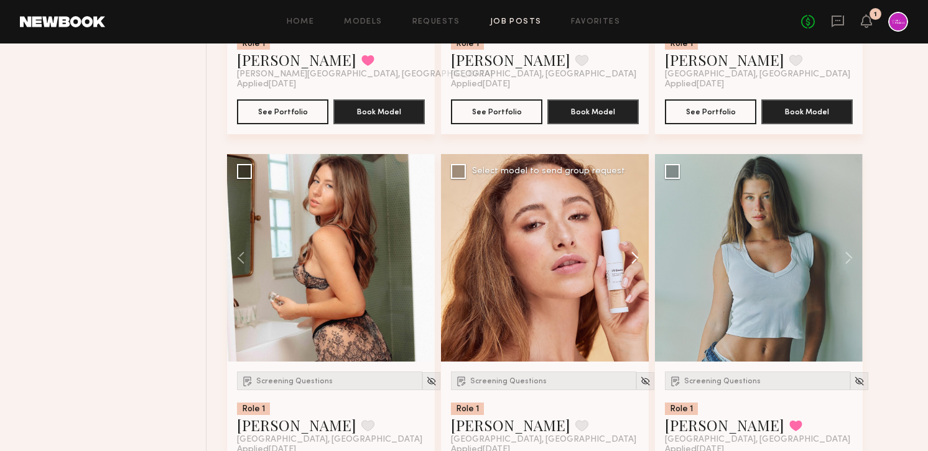
click at [633, 257] on button at bounding box center [629, 258] width 40 height 208
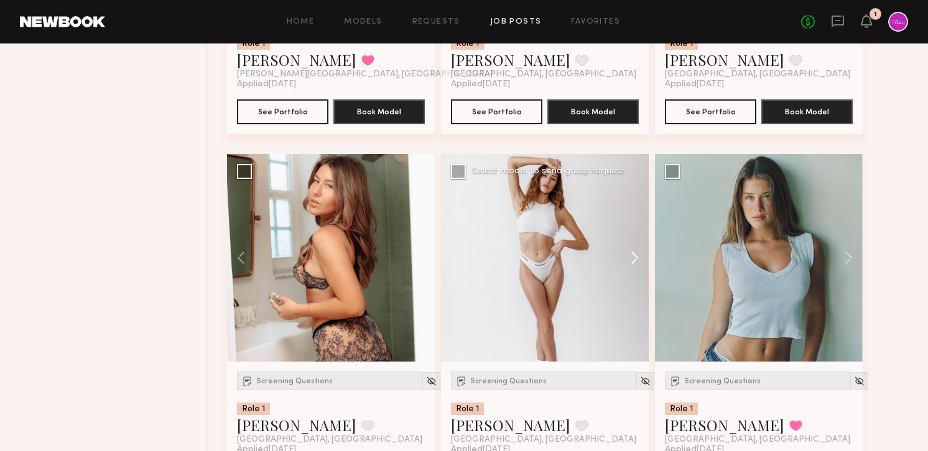
click at [633, 257] on button at bounding box center [629, 258] width 40 height 208
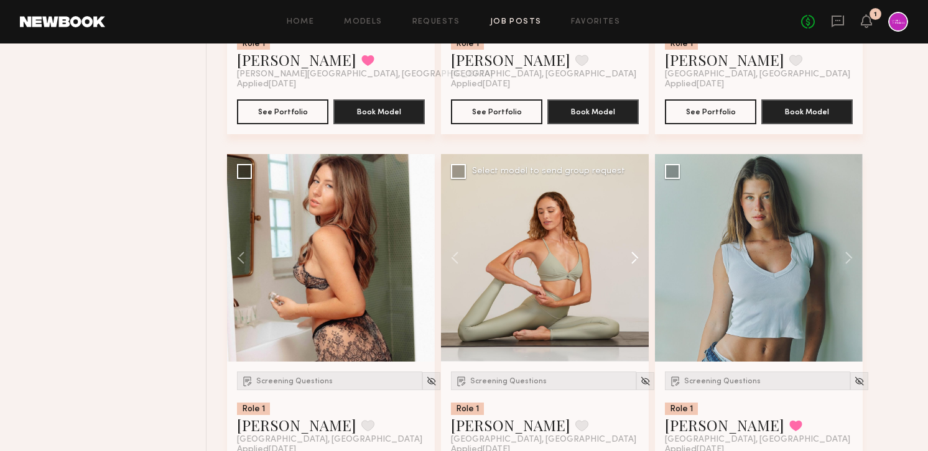
click at [633, 257] on button at bounding box center [629, 258] width 40 height 208
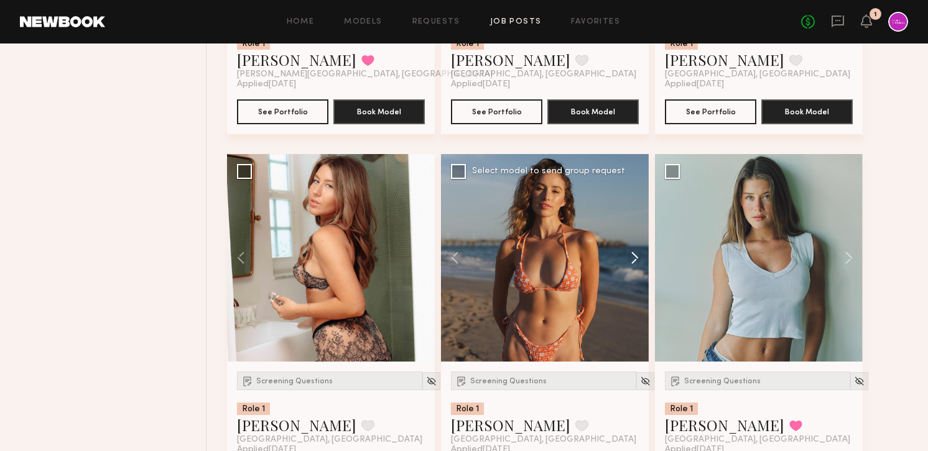
click at [633, 257] on button at bounding box center [629, 258] width 40 height 208
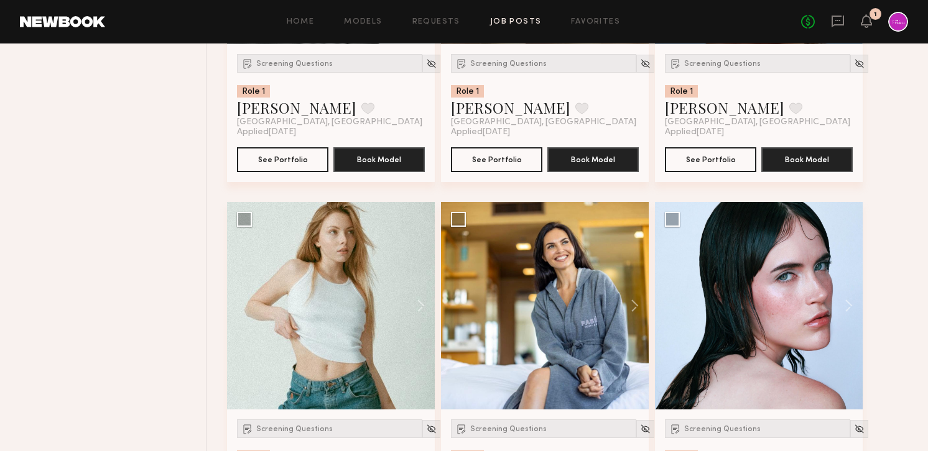
scroll to position [3741, 0]
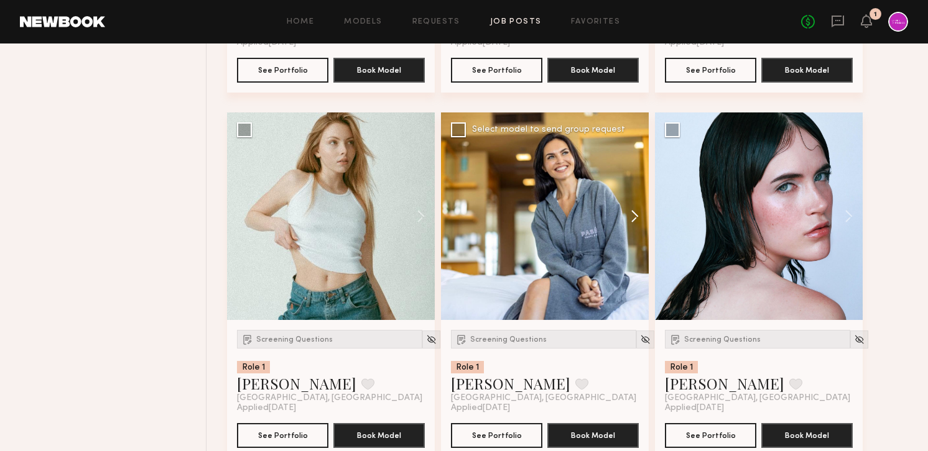
click at [636, 208] on button at bounding box center [629, 217] width 40 height 208
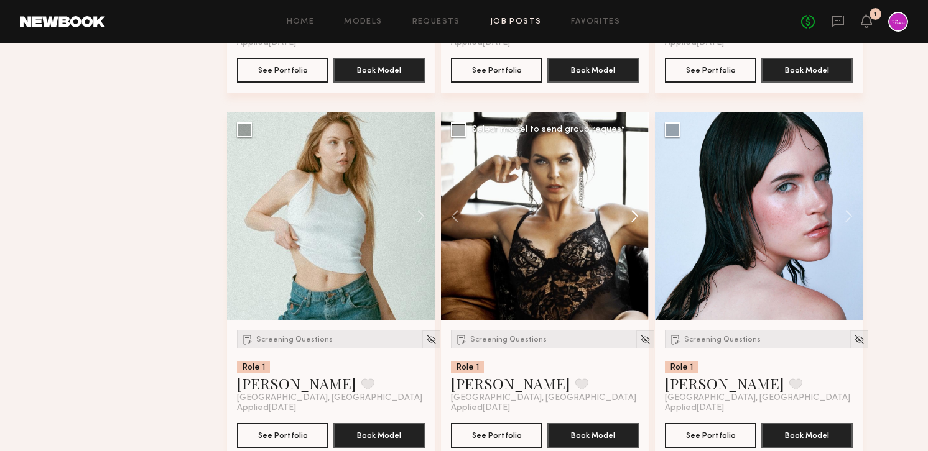
click at [634, 211] on button at bounding box center [629, 217] width 40 height 208
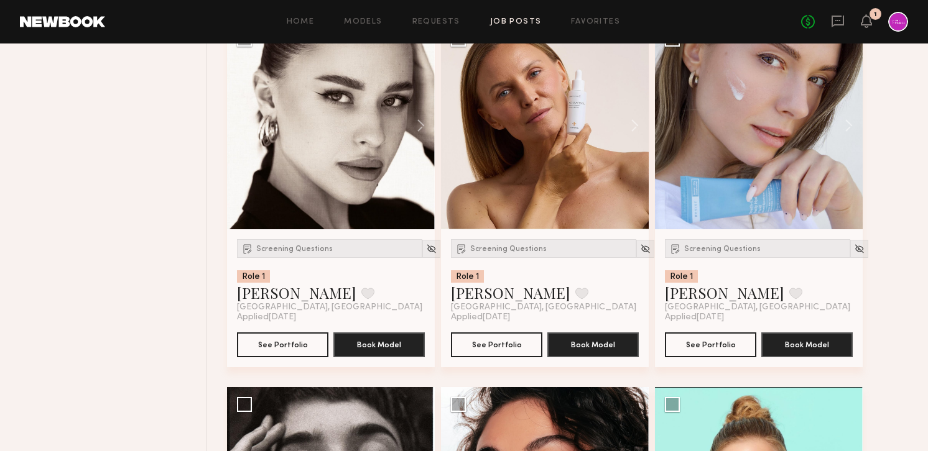
scroll to position [4158, 0]
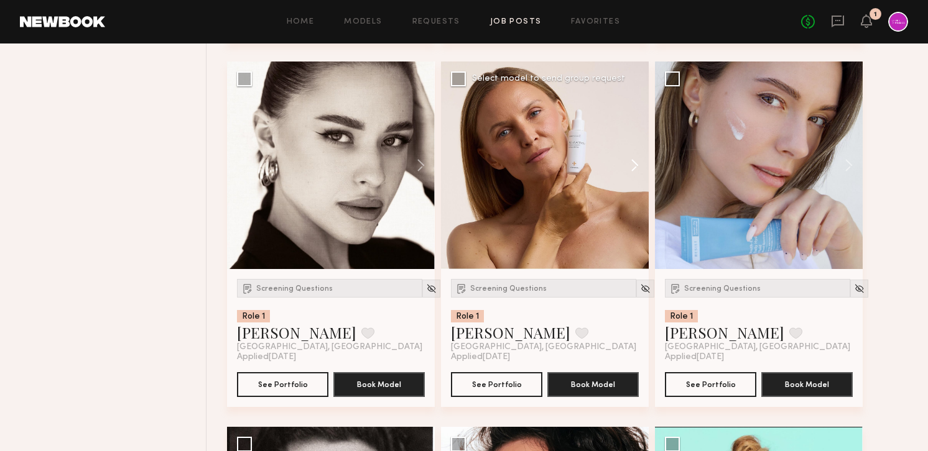
click at [639, 175] on button at bounding box center [629, 166] width 40 height 208
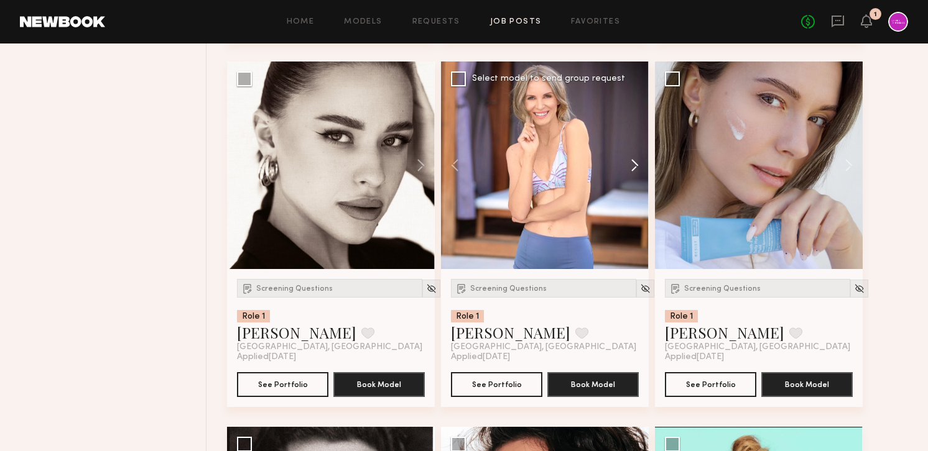
click at [639, 175] on button at bounding box center [629, 166] width 40 height 208
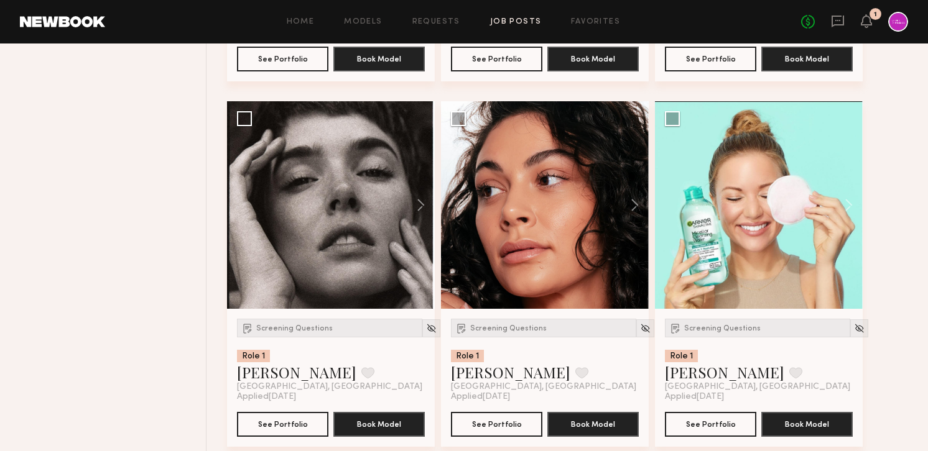
scroll to position [4554, 0]
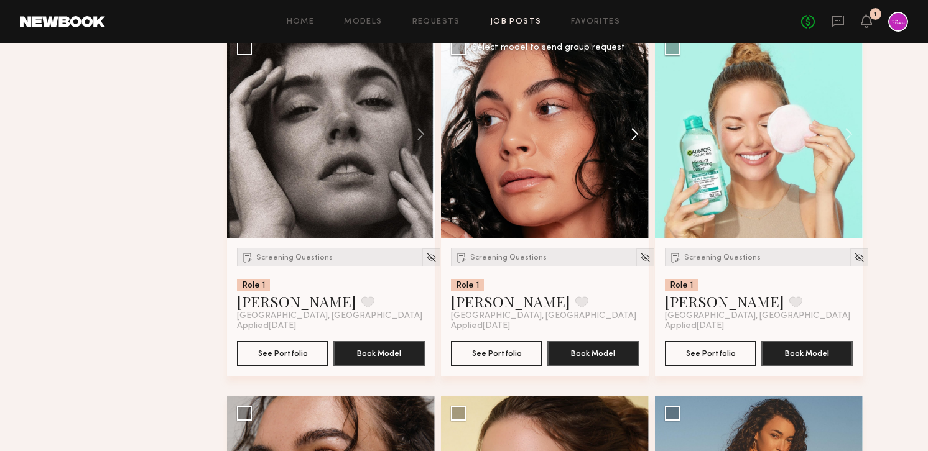
click at [633, 132] on button at bounding box center [629, 134] width 40 height 208
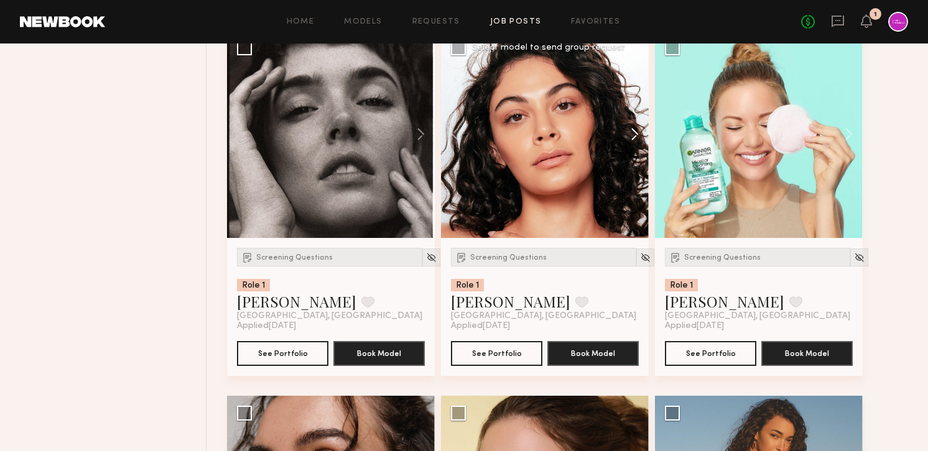
click at [633, 132] on button at bounding box center [629, 134] width 40 height 208
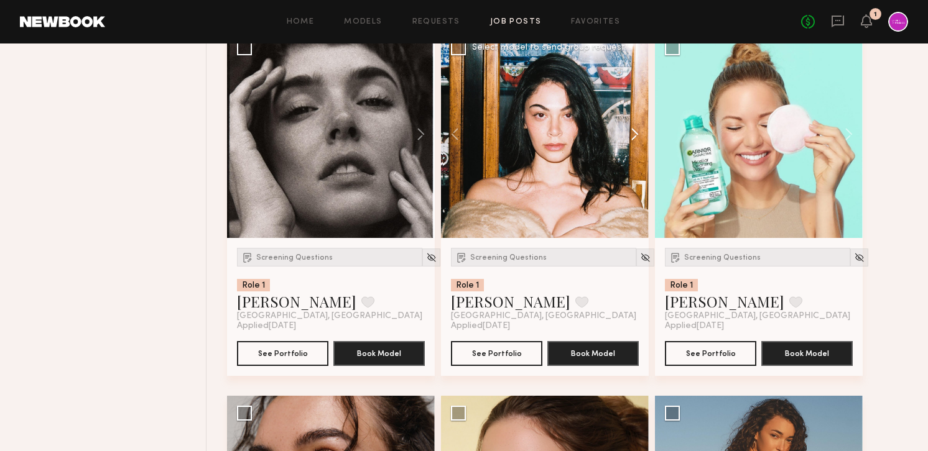
click at [633, 132] on button at bounding box center [629, 134] width 40 height 208
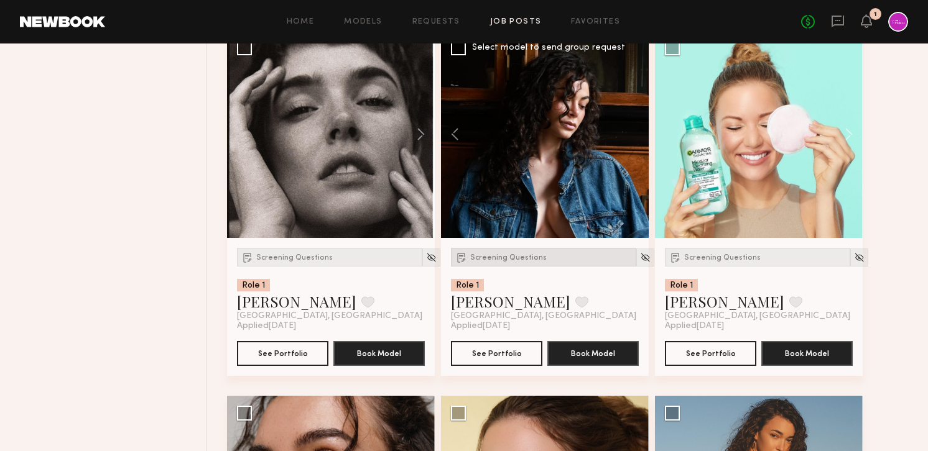
click at [496, 259] on span "Screening Questions" at bounding box center [508, 257] width 76 height 7
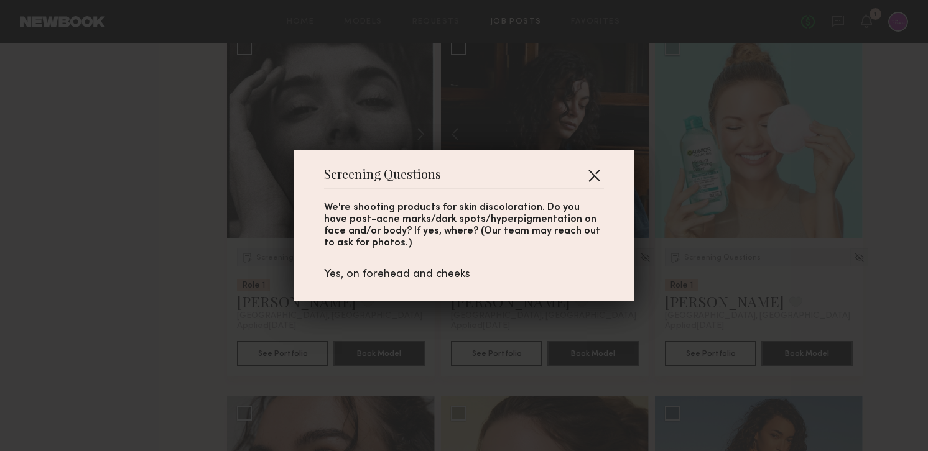
click at [591, 173] on button "button" at bounding box center [594, 175] width 20 height 20
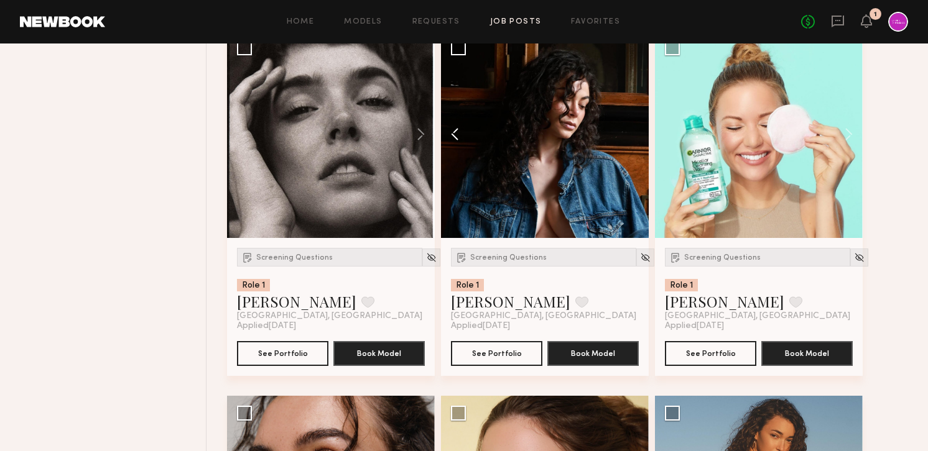
click at [456, 135] on button at bounding box center [461, 134] width 40 height 208
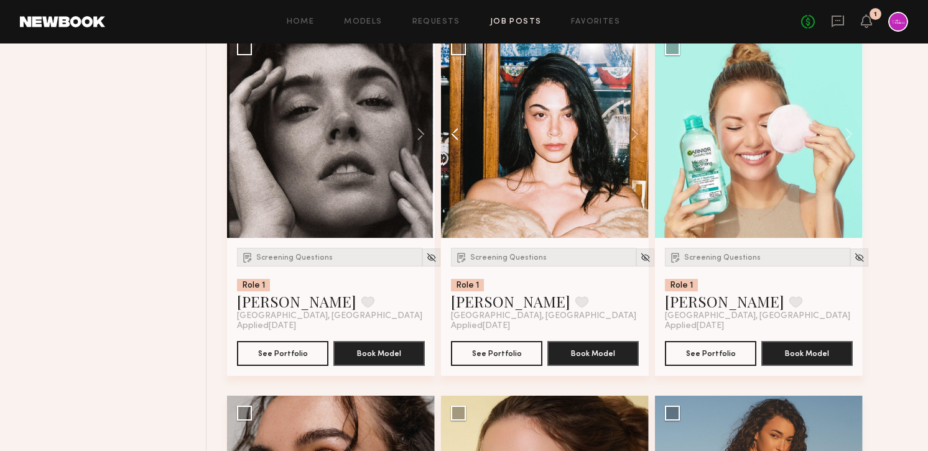
click at [459, 140] on button at bounding box center [461, 134] width 40 height 208
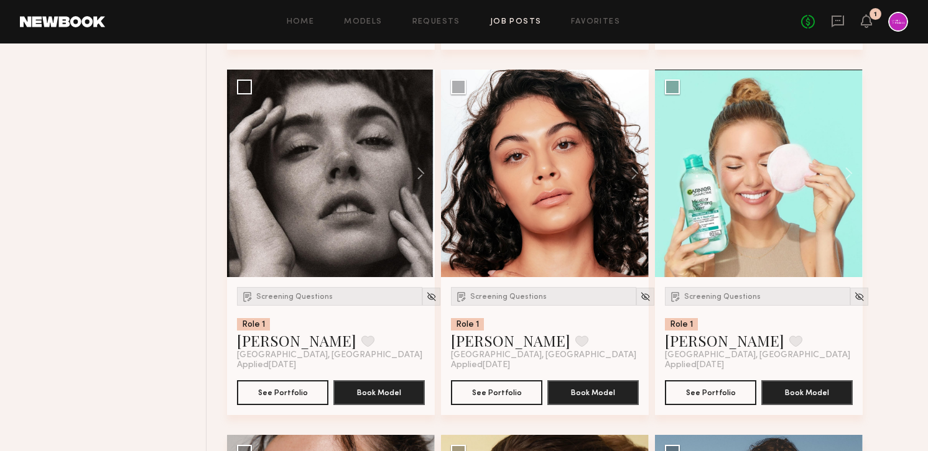
scroll to position [4510, 0]
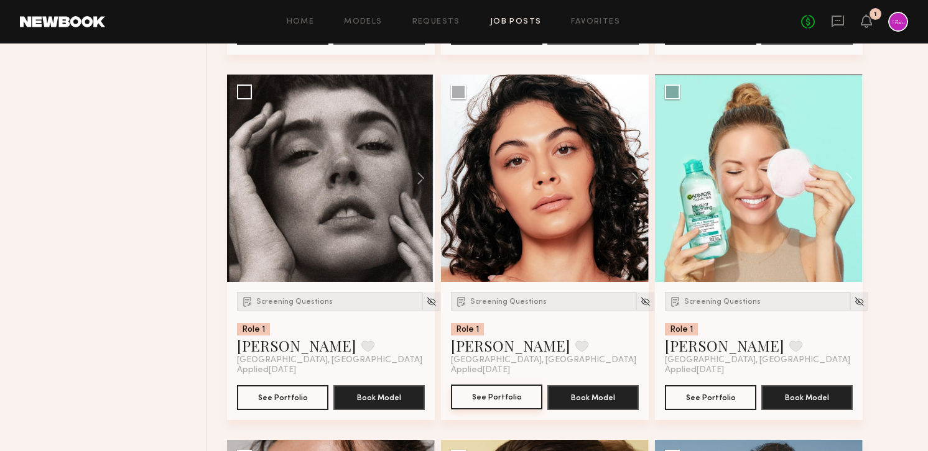
click at [504, 401] on button "See Portfolio" at bounding box center [496, 397] width 91 height 25
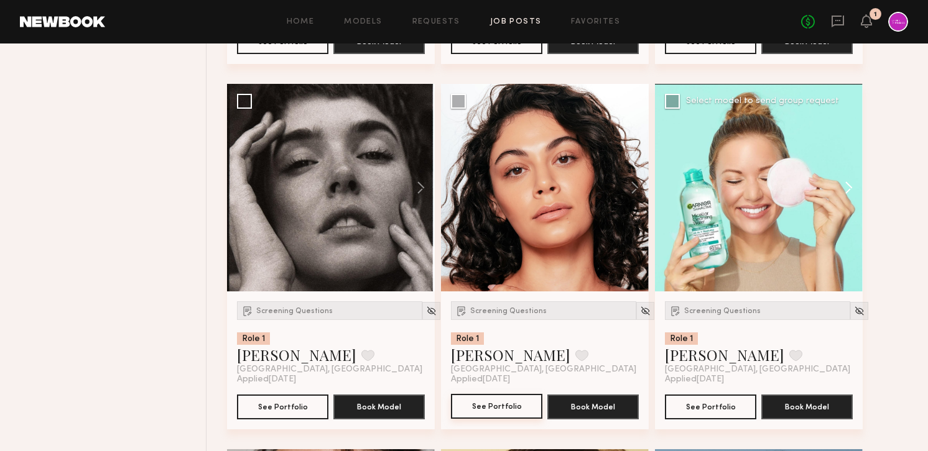
scroll to position [4440, 0]
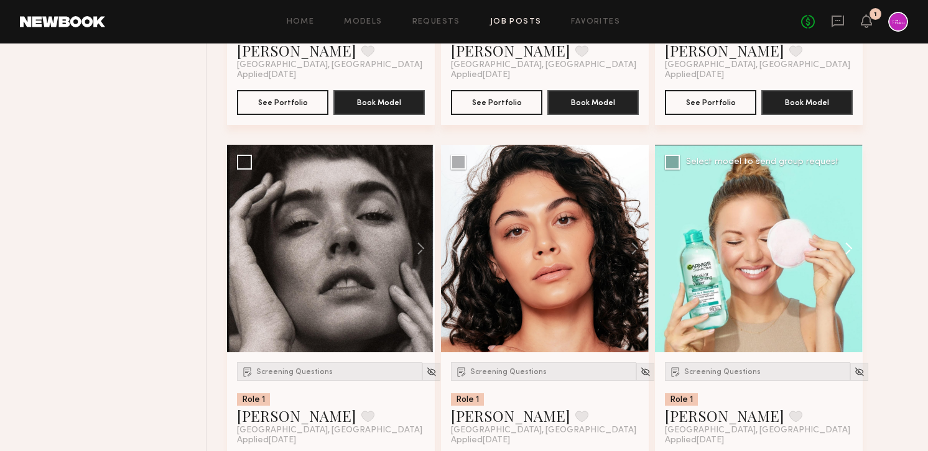
click at [843, 247] on button at bounding box center [843, 249] width 40 height 208
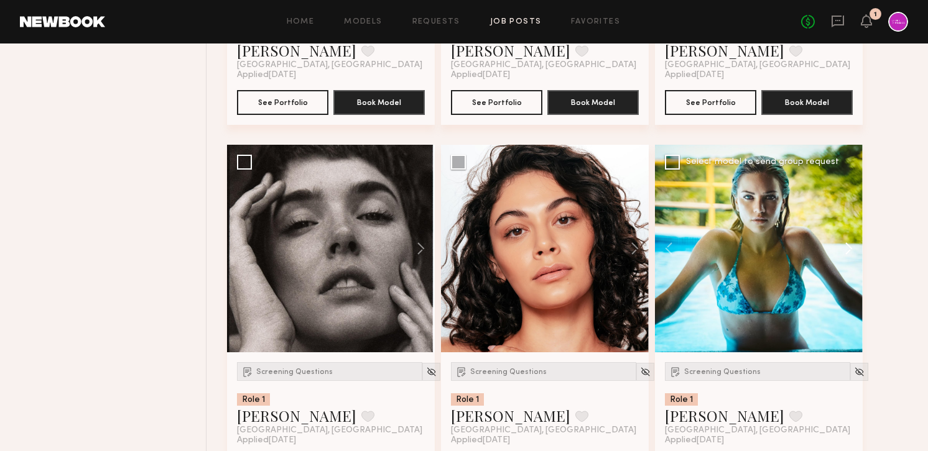
click at [843, 247] on button at bounding box center [843, 249] width 40 height 208
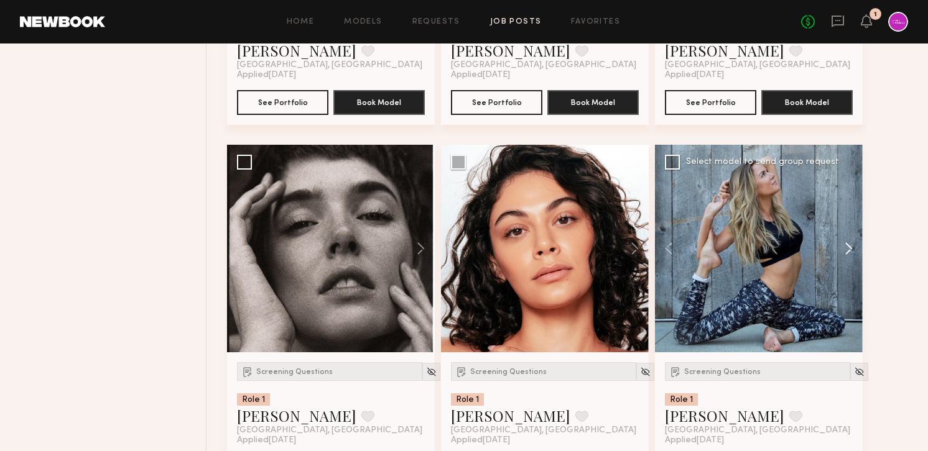
click at [843, 247] on button at bounding box center [843, 249] width 40 height 208
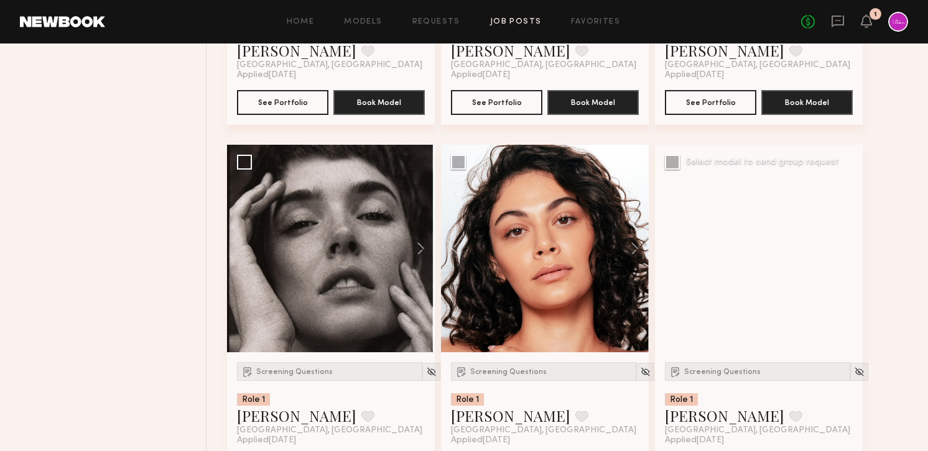
click at [843, 247] on button at bounding box center [843, 249] width 40 height 208
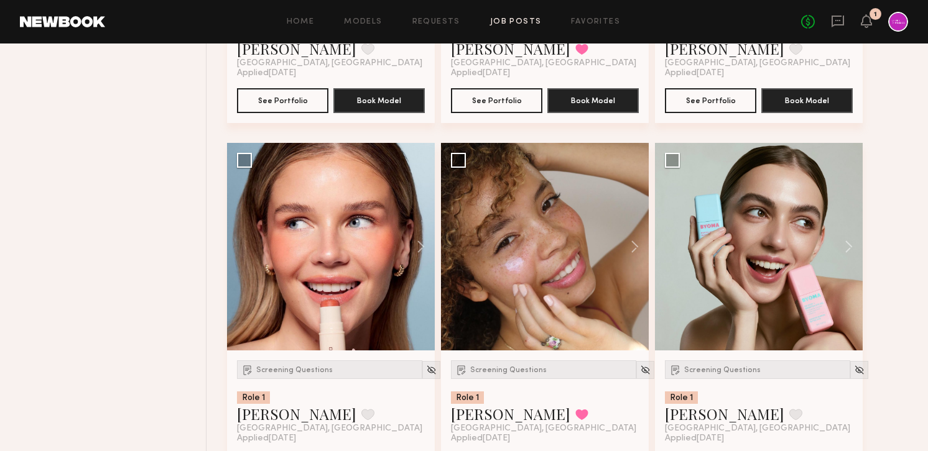
scroll to position [6262, 0]
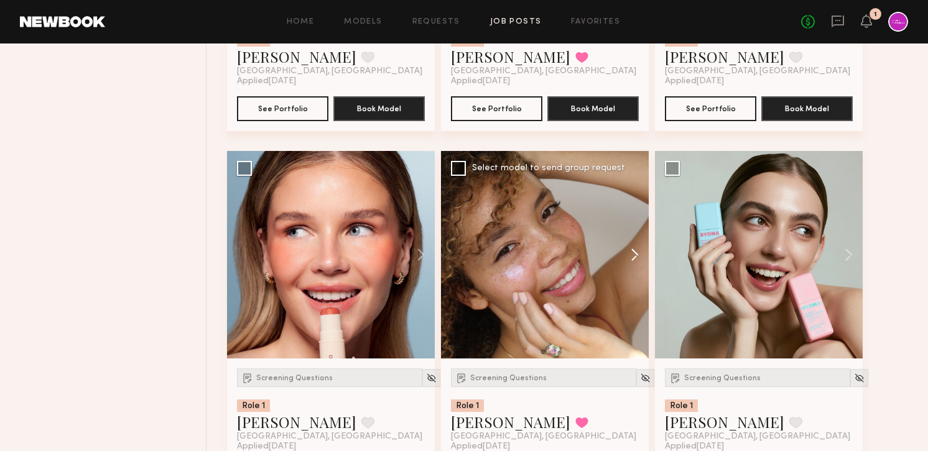
click at [632, 265] on button at bounding box center [629, 255] width 40 height 208
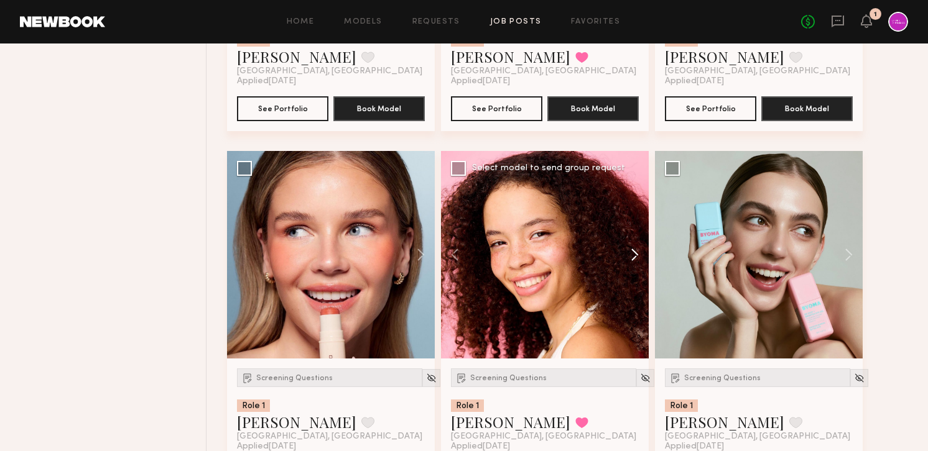
click at [632, 265] on button at bounding box center [629, 255] width 40 height 208
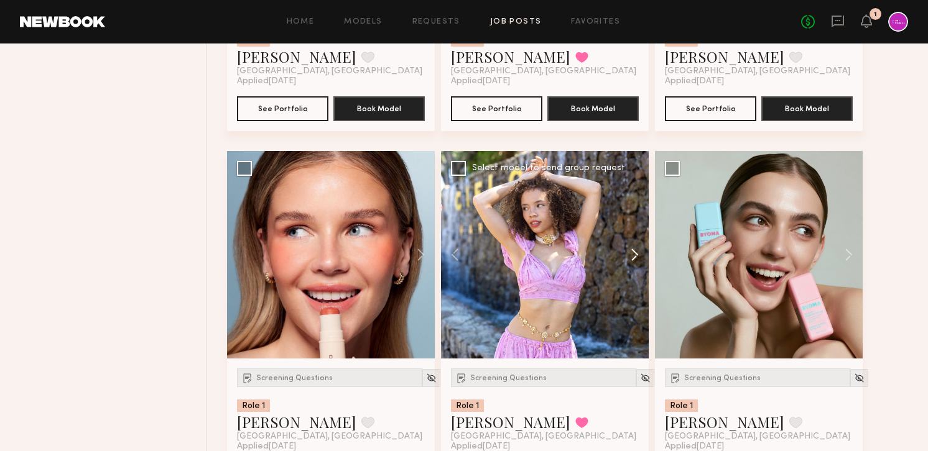
click at [632, 265] on button at bounding box center [629, 255] width 40 height 208
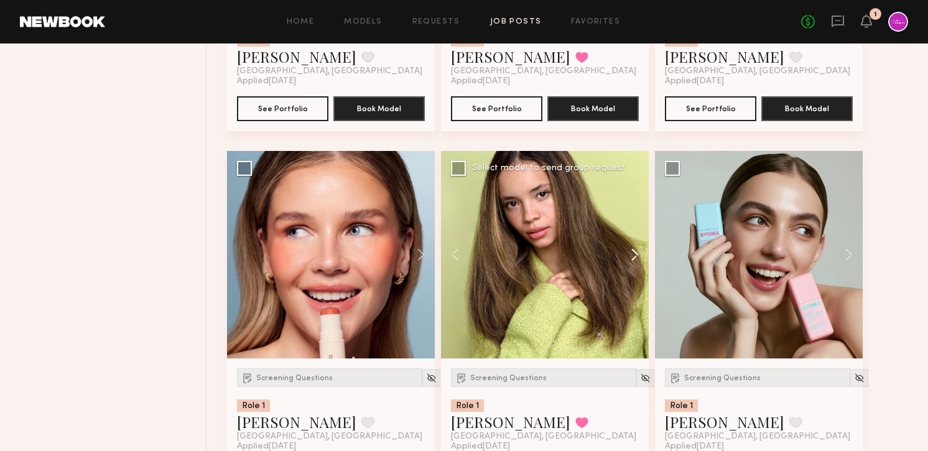
click at [632, 265] on button at bounding box center [629, 255] width 40 height 208
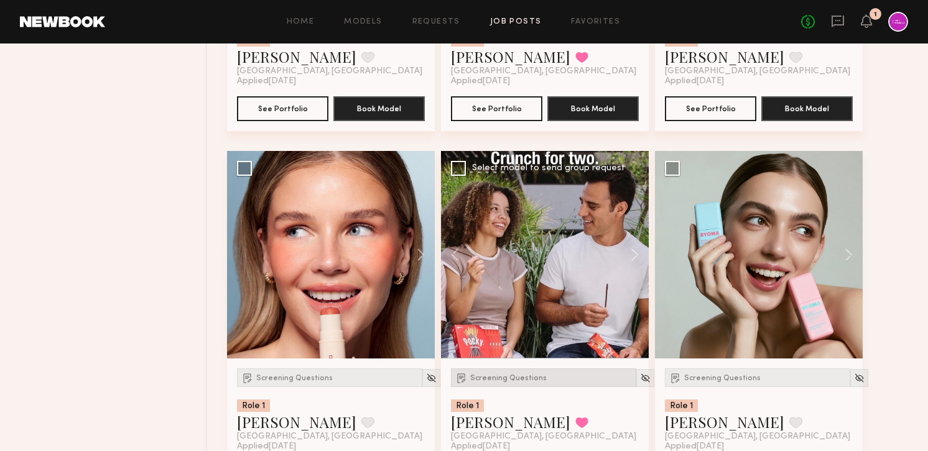
click at [520, 381] on span "Screening Questions" at bounding box center [508, 378] width 76 height 7
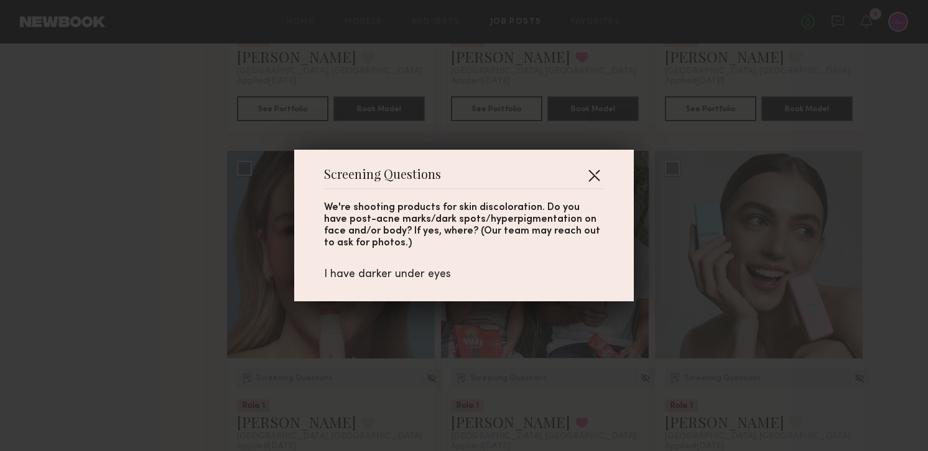
click at [602, 169] on button "button" at bounding box center [594, 175] width 20 height 20
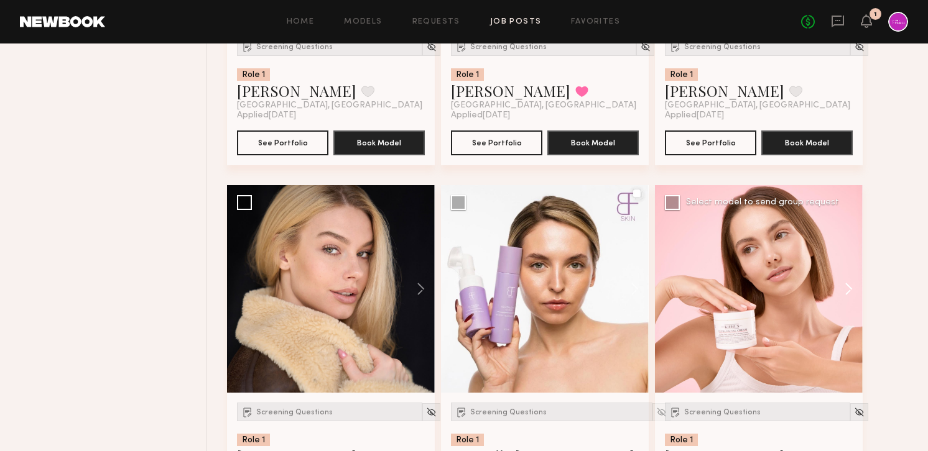
scroll to position [6604, 0]
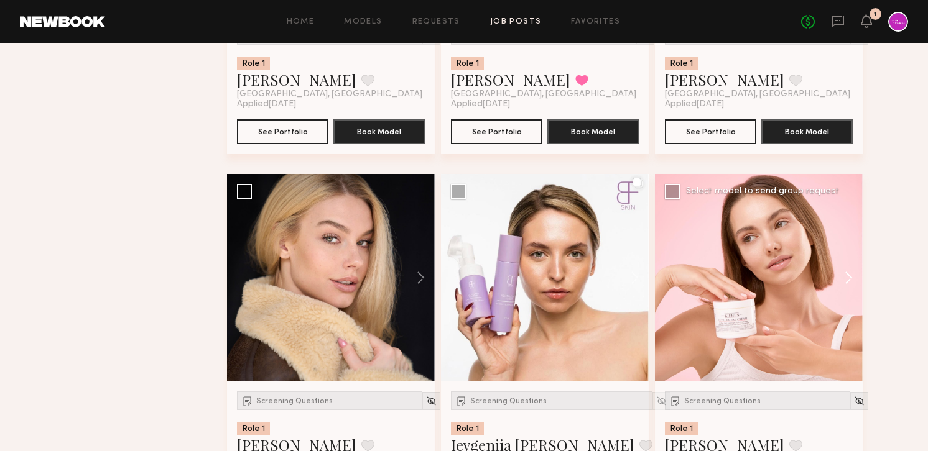
click at [848, 274] on button at bounding box center [843, 278] width 40 height 208
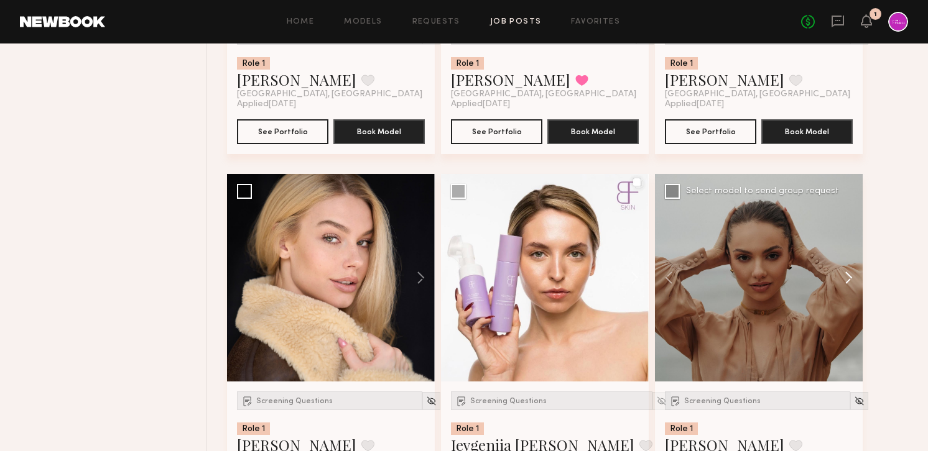
click at [848, 274] on button at bounding box center [843, 278] width 40 height 208
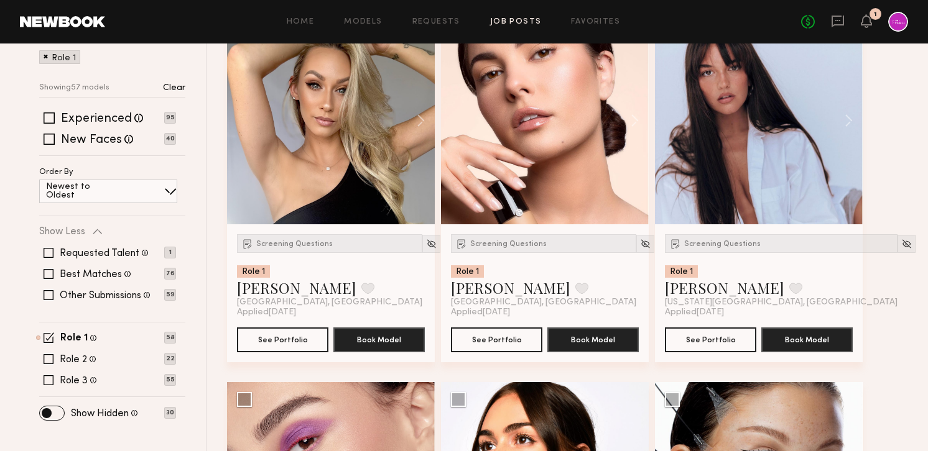
scroll to position [0, 0]
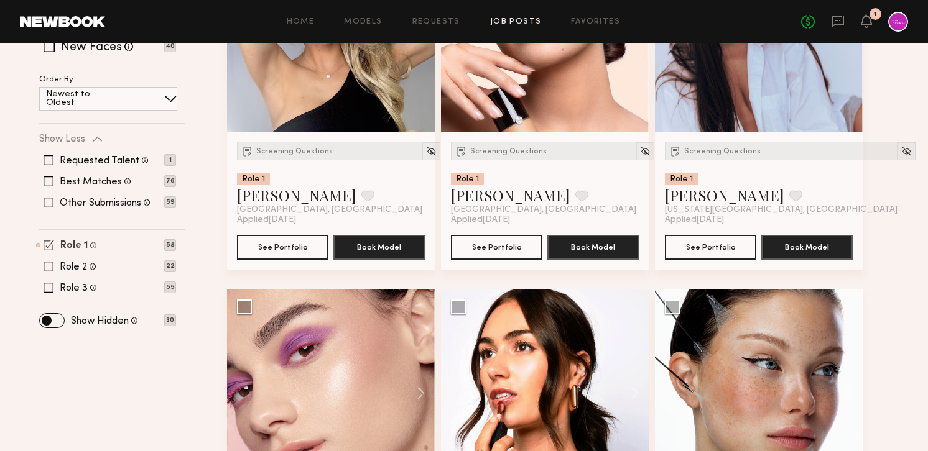
click at [60, 250] on label "Role 1" at bounding box center [73, 246] width 27 height 10
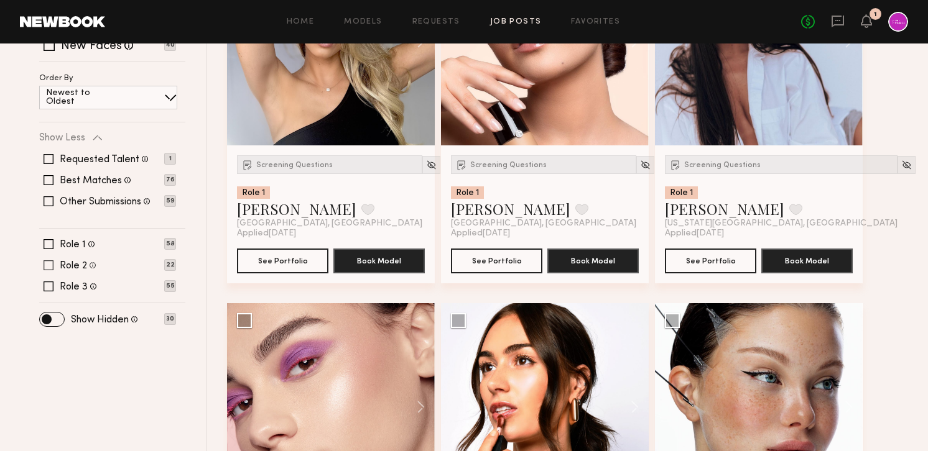
click at [68, 263] on label "Role 2" at bounding box center [73, 266] width 27 height 10
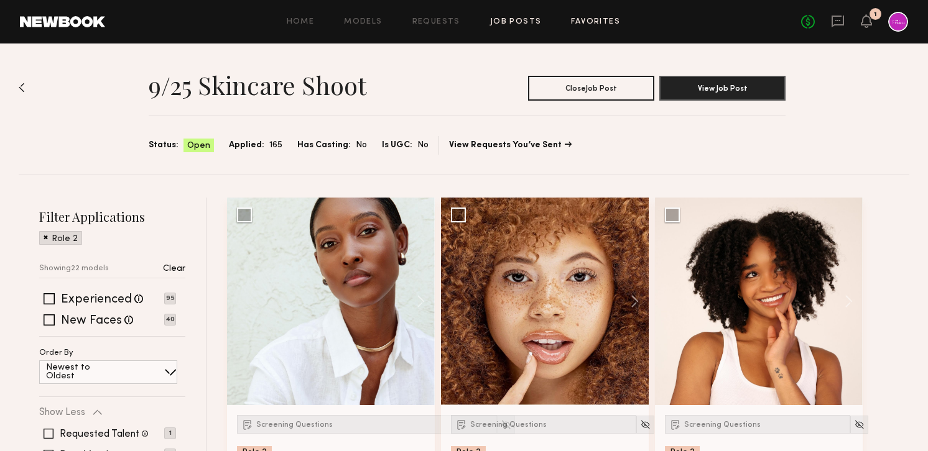
click at [584, 22] on link "Favorites" at bounding box center [595, 22] width 49 height 8
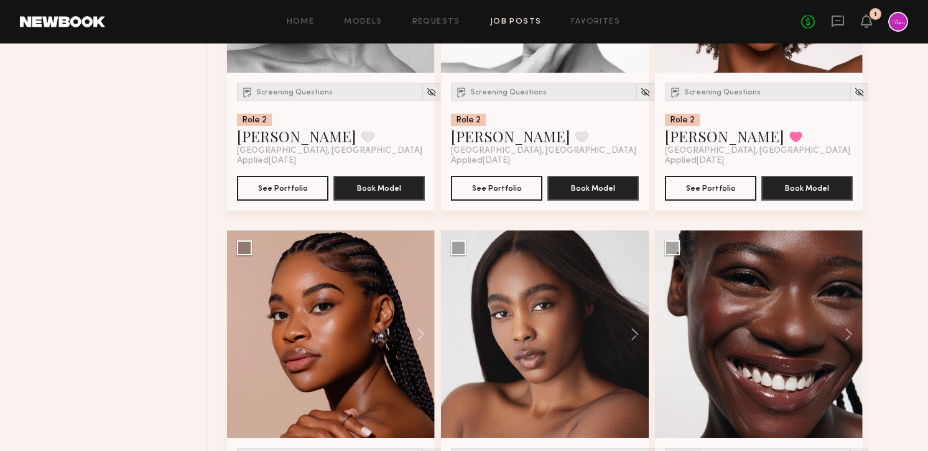
scroll to position [816, 0]
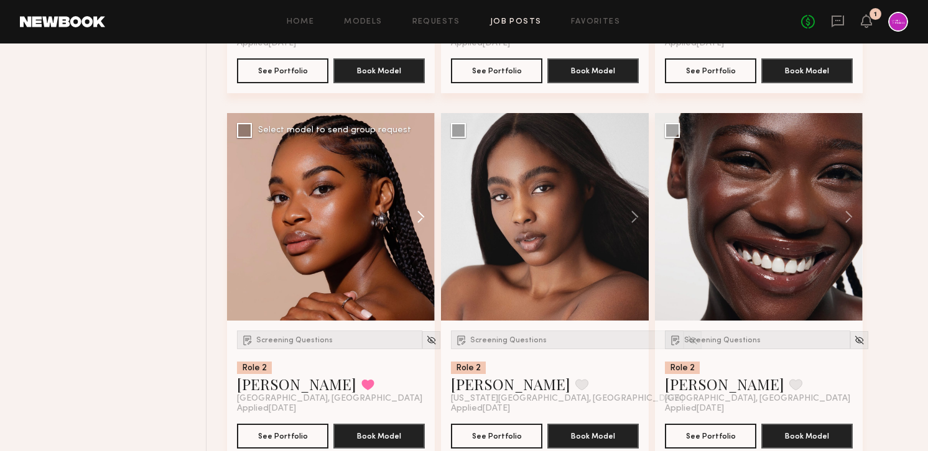
click at [415, 215] on button at bounding box center [415, 217] width 40 height 208
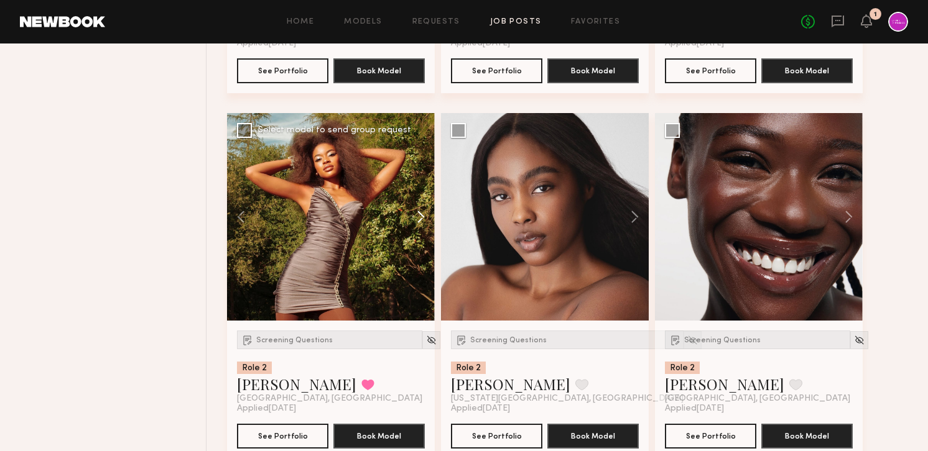
click at [415, 215] on button at bounding box center [415, 217] width 40 height 208
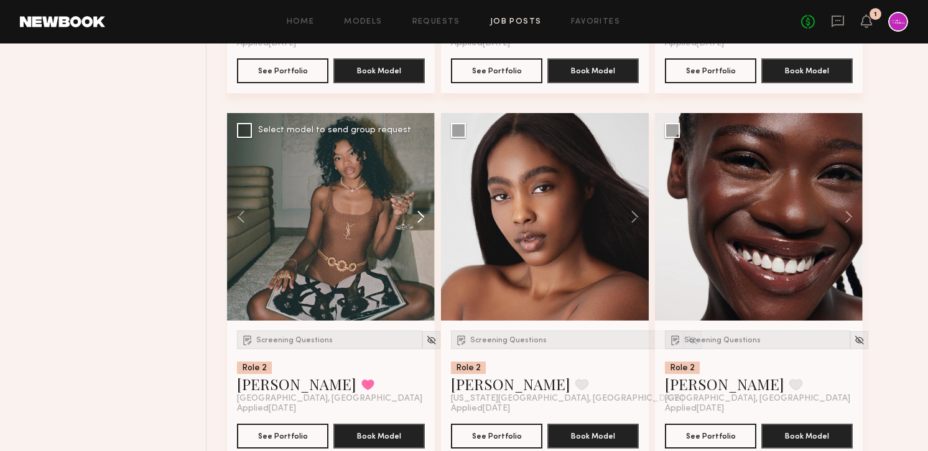
click at [415, 215] on button at bounding box center [415, 217] width 40 height 208
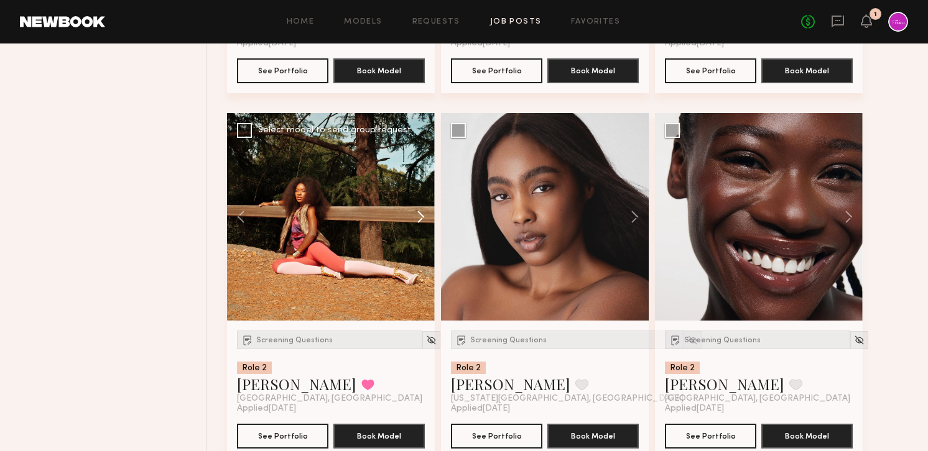
click at [415, 215] on button at bounding box center [415, 217] width 40 height 208
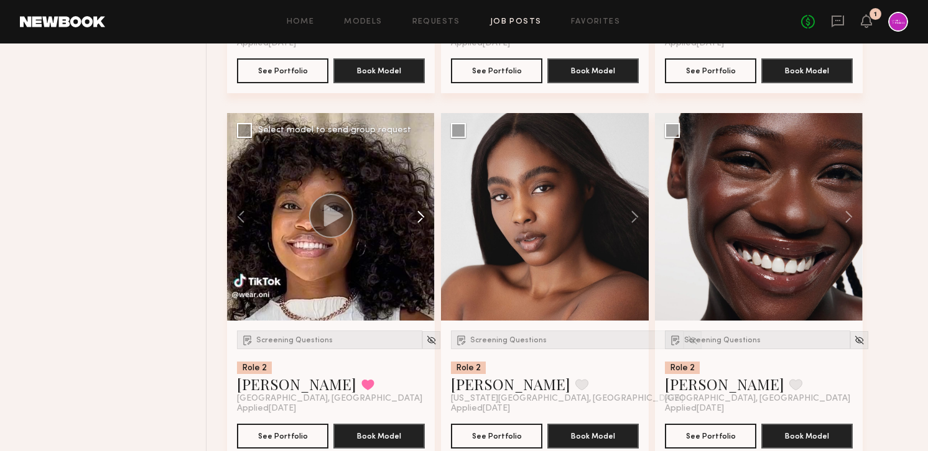
click at [415, 215] on button at bounding box center [415, 217] width 40 height 208
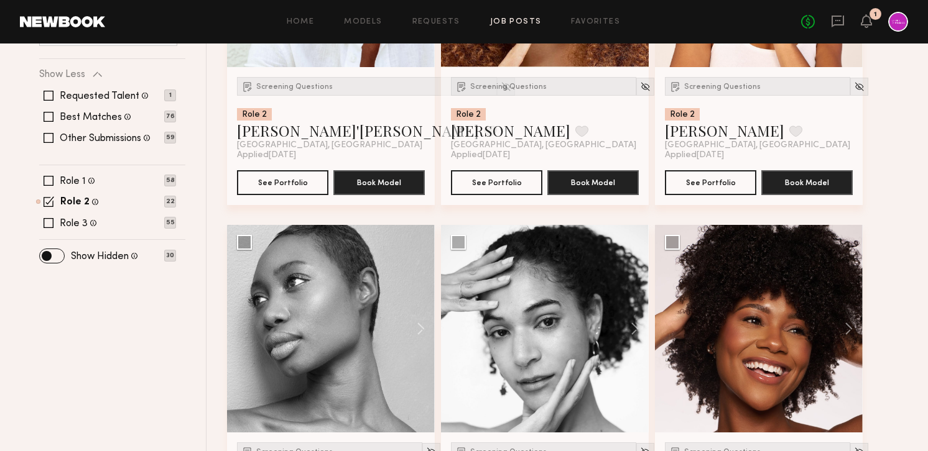
scroll to position [479, 0]
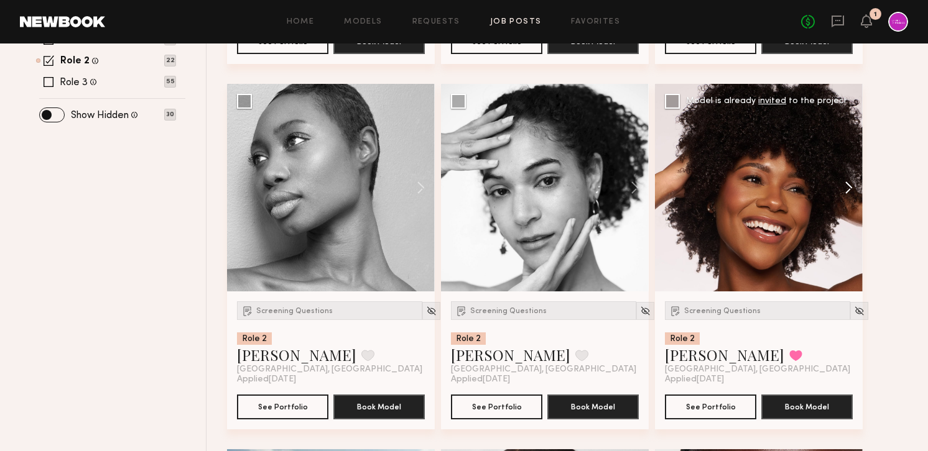
click at [851, 184] on button at bounding box center [843, 188] width 40 height 208
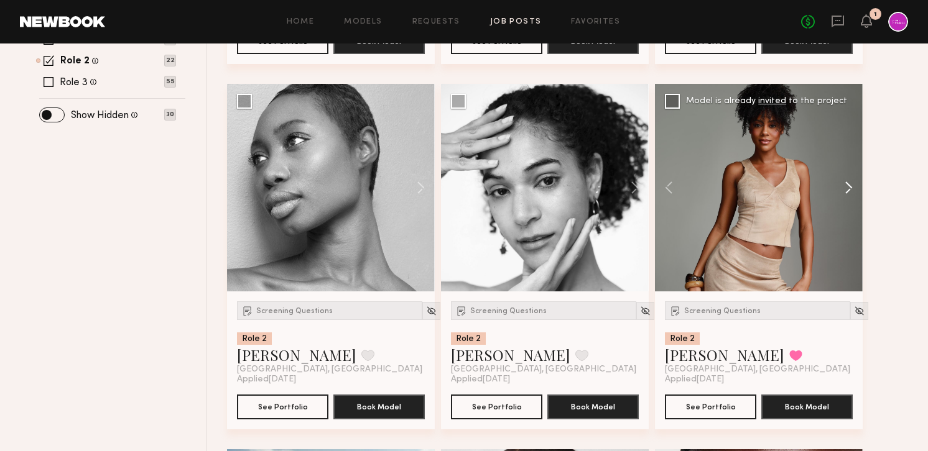
click at [851, 184] on button at bounding box center [843, 188] width 40 height 208
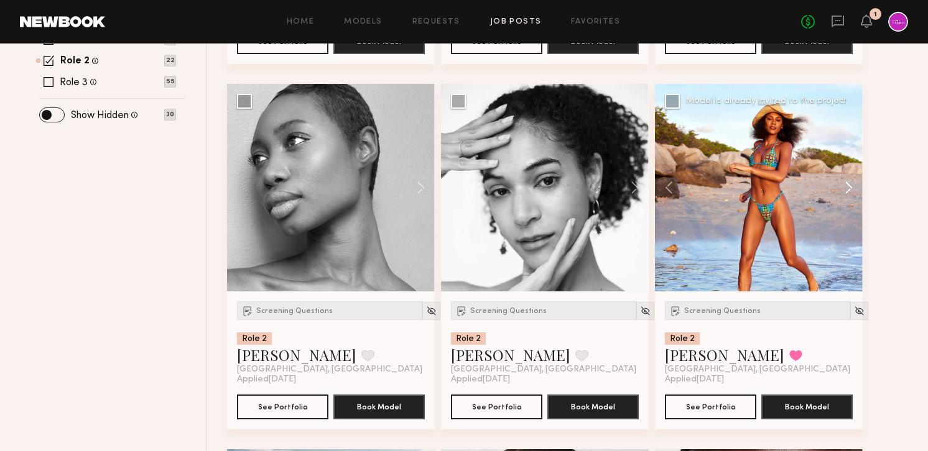
click at [851, 184] on button at bounding box center [843, 188] width 40 height 208
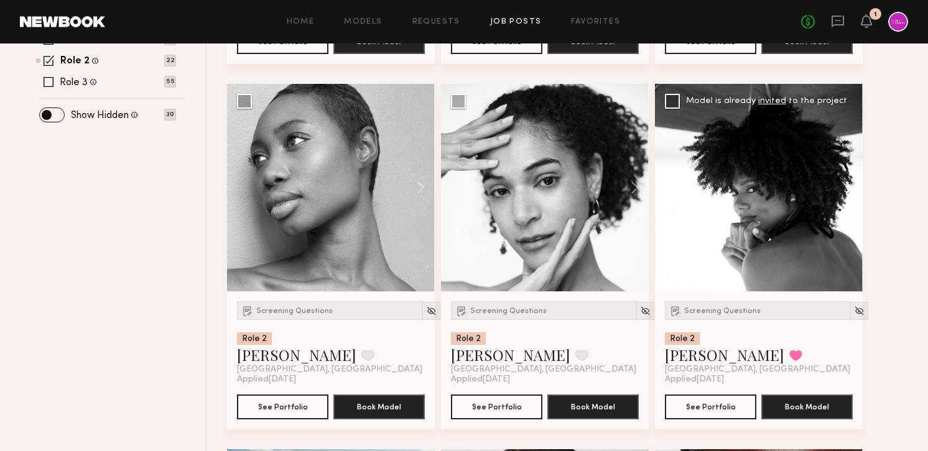
click at [851, 184] on button at bounding box center [843, 188] width 40 height 208
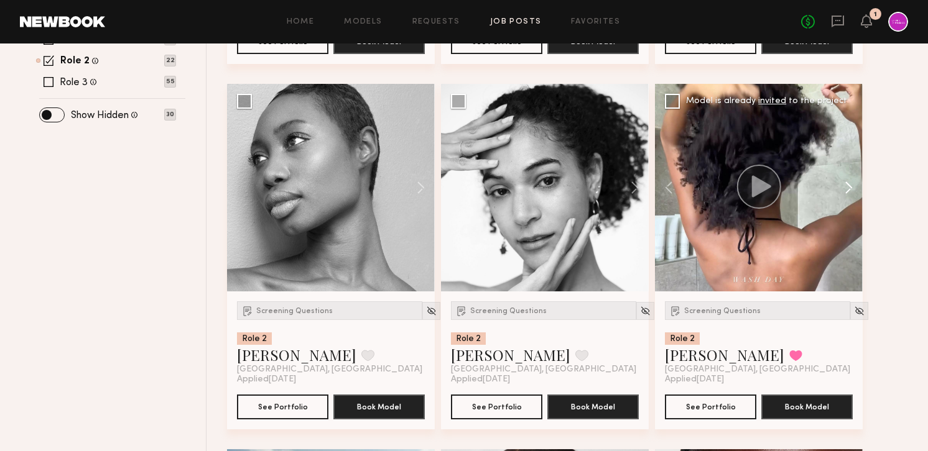
click at [851, 184] on button at bounding box center [843, 188] width 40 height 208
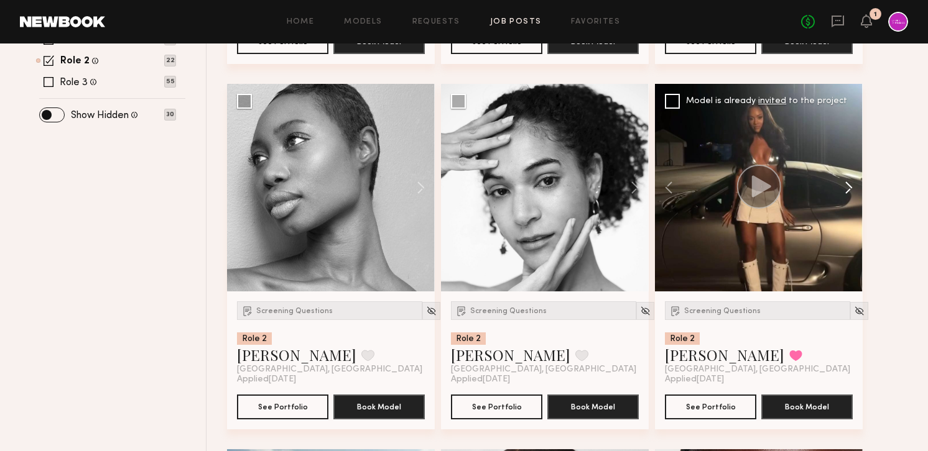
click at [851, 184] on button at bounding box center [843, 188] width 40 height 208
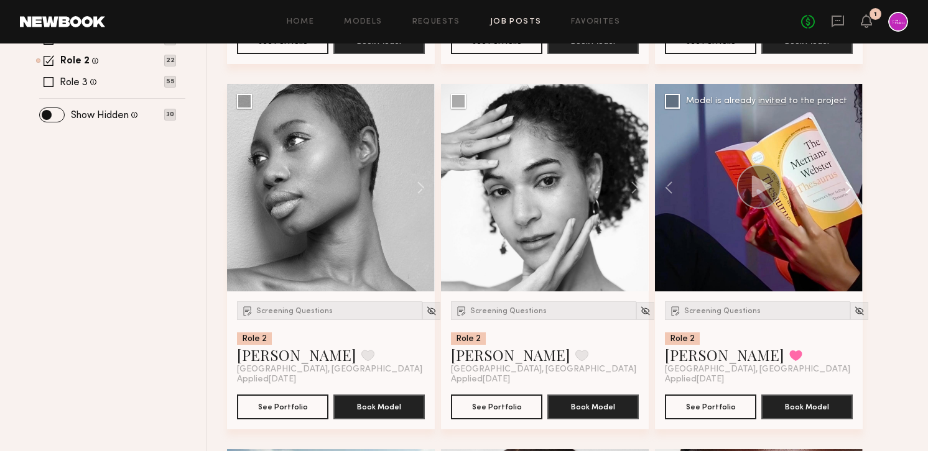
click at [851, 184] on button at bounding box center [843, 188] width 40 height 208
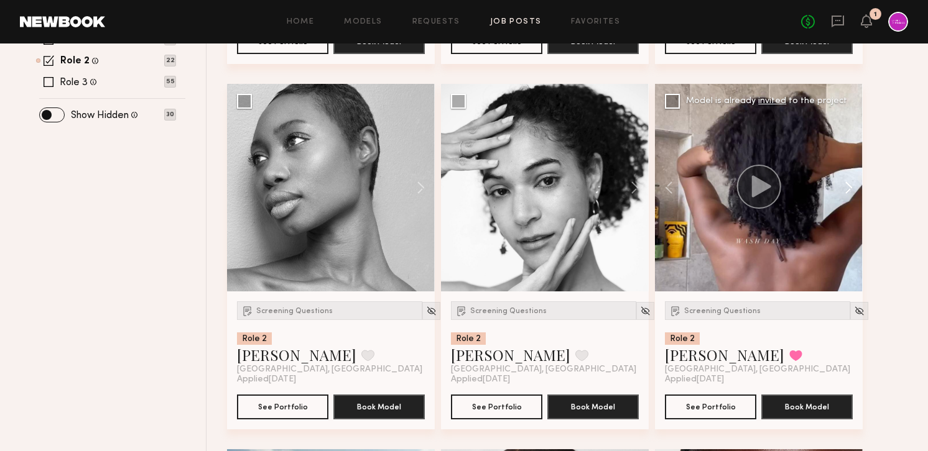
click at [851, 184] on button at bounding box center [843, 188] width 40 height 208
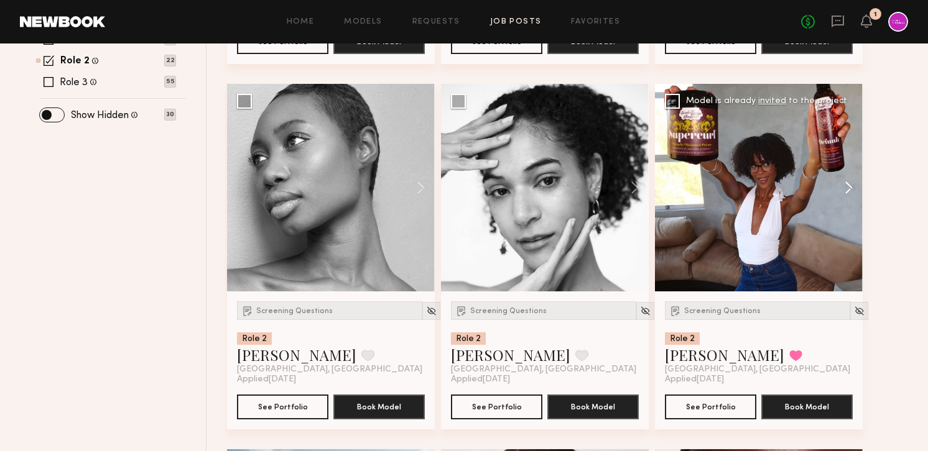
click at [851, 184] on button at bounding box center [843, 188] width 40 height 208
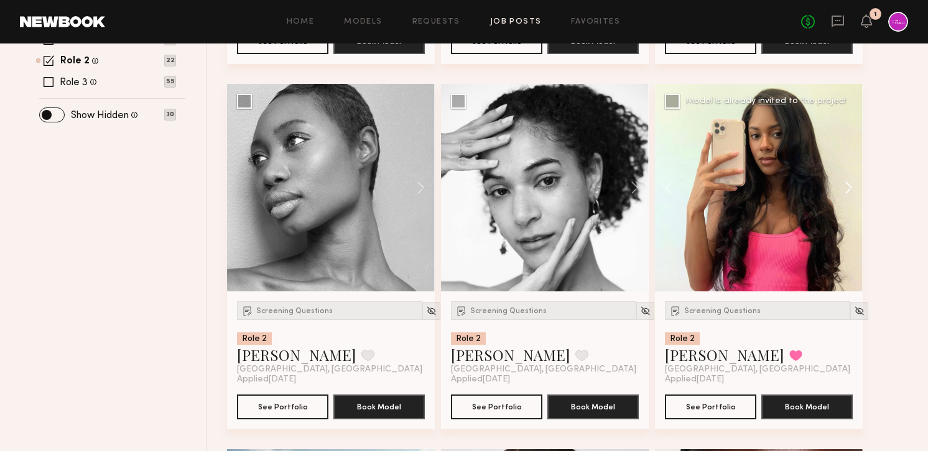
click at [851, 184] on button at bounding box center [843, 188] width 40 height 208
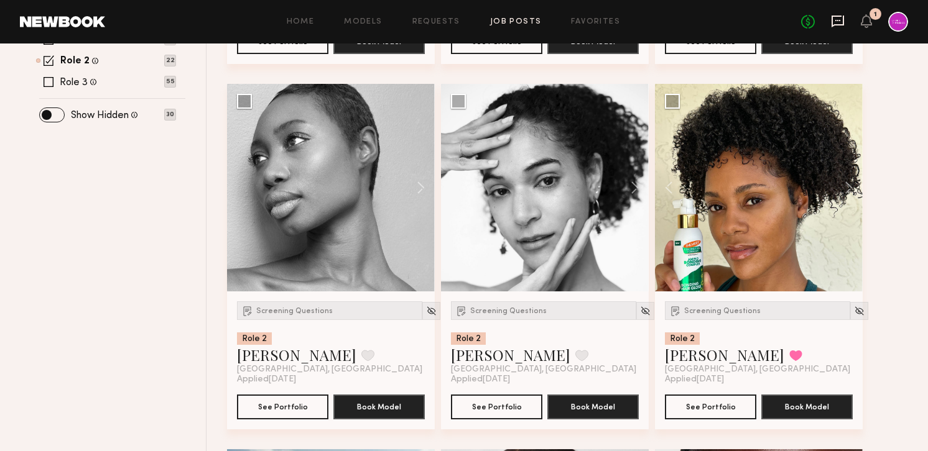
click at [839, 22] on icon at bounding box center [838, 21] width 14 height 14
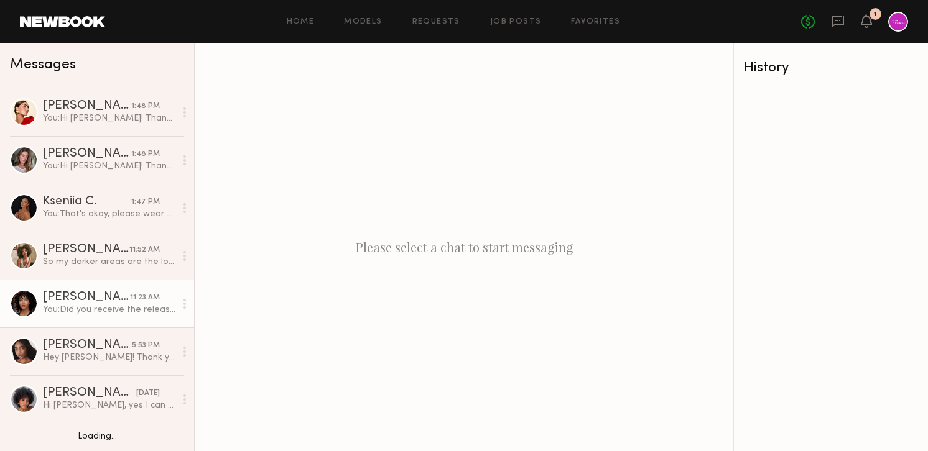
scroll to position [32, 0]
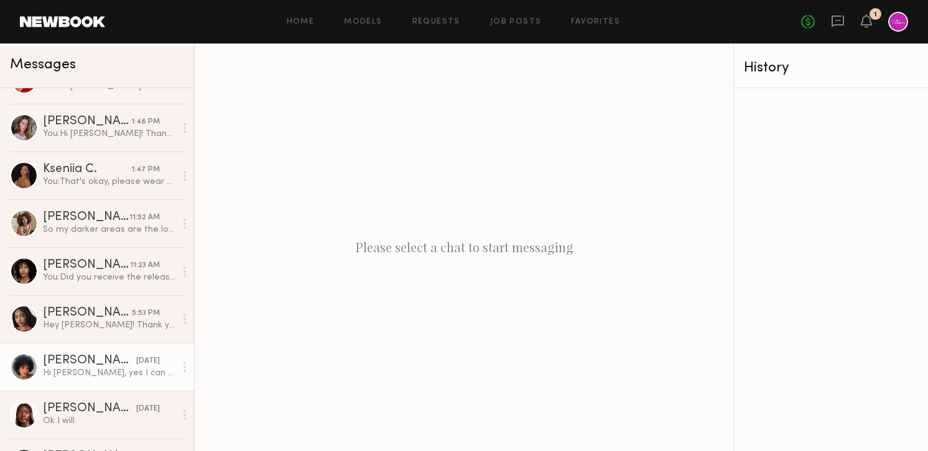
click at [122, 351] on link "Neyah K. yesterday Hi Kara, yes I can send over some pics as soon as I get home!" at bounding box center [97, 367] width 194 height 48
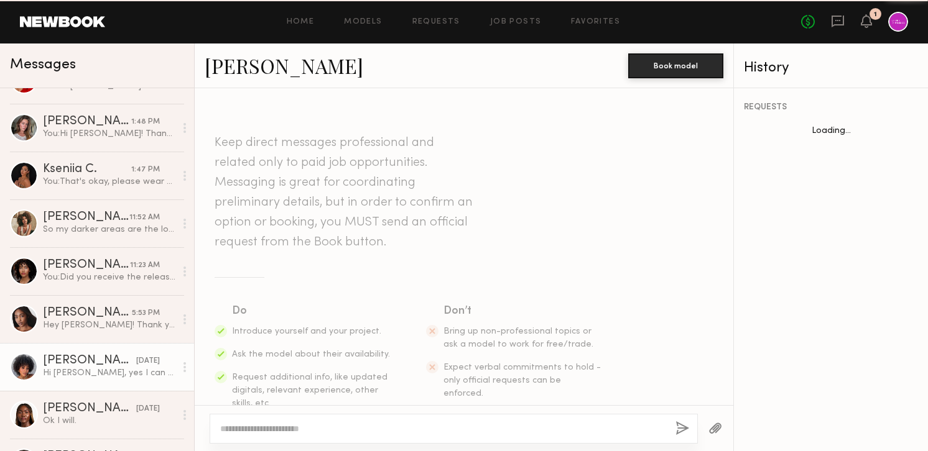
scroll to position [354, 0]
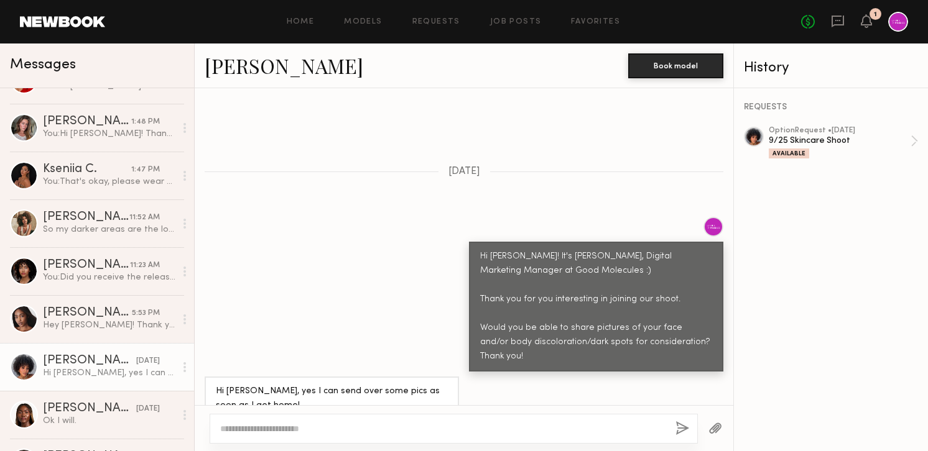
click at [352, 429] on textarea at bounding box center [442, 429] width 445 height 12
type textarea "**********"
click at [681, 425] on button "button" at bounding box center [682, 430] width 14 height 16
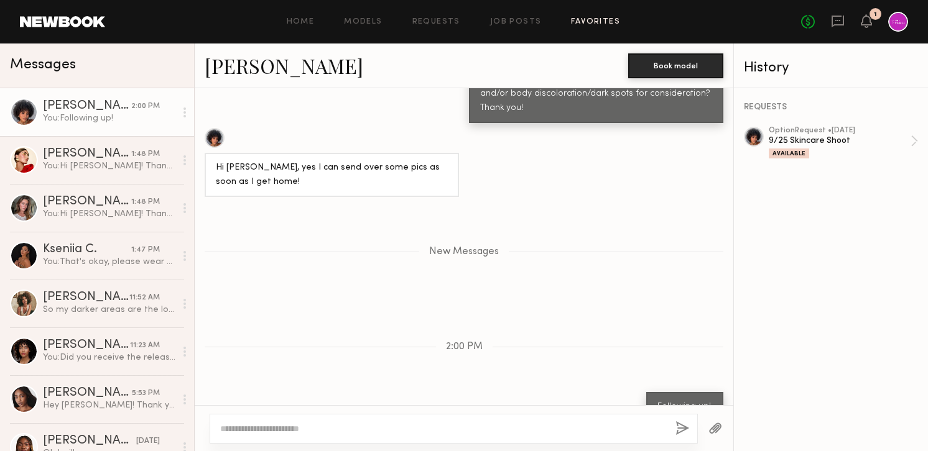
click at [578, 23] on link "Favorites" at bounding box center [595, 22] width 49 height 8
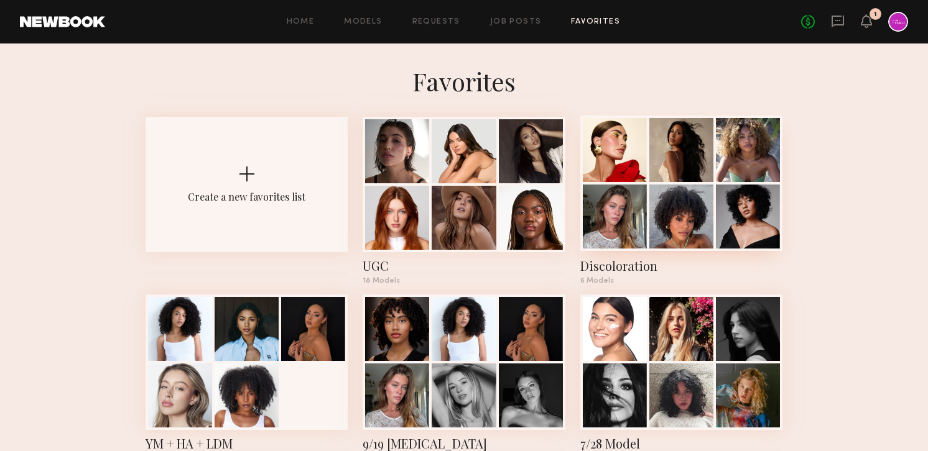
click at [720, 222] on div at bounding box center [748, 217] width 64 height 64
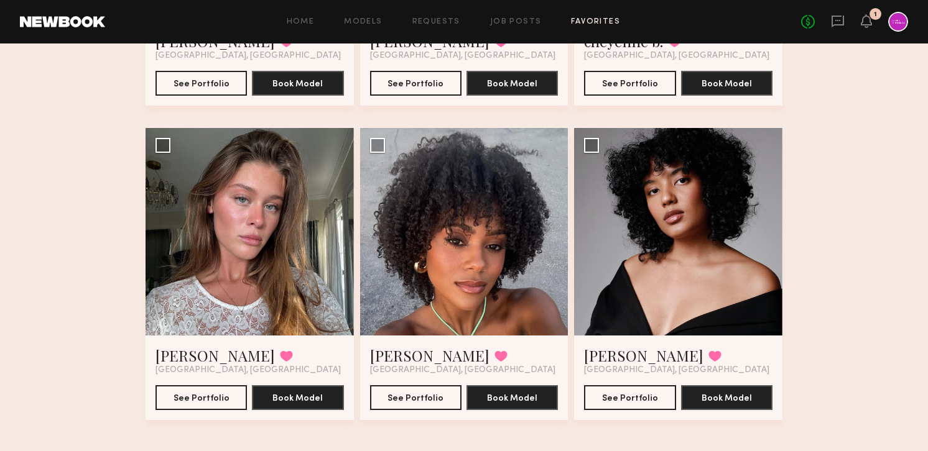
scroll to position [343, 0]
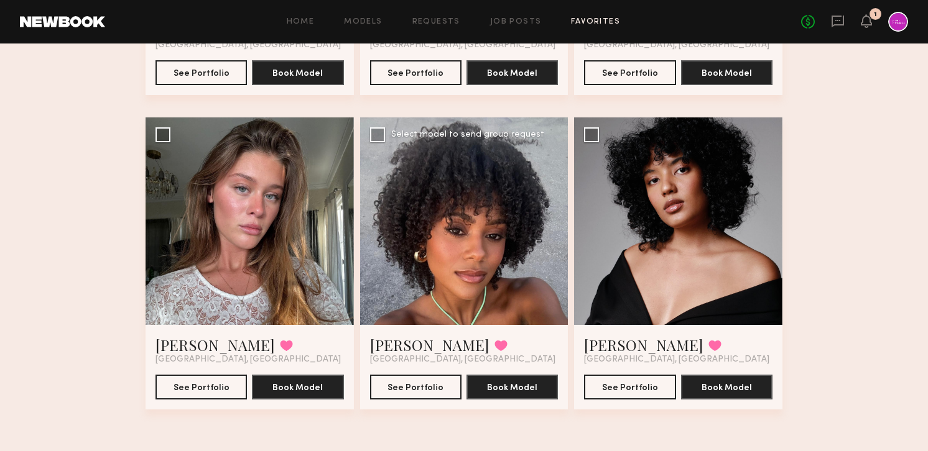
click at [456, 287] on div at bounding box center [464, 222] width 208 height 208
click at [420, 390] on button "See Portfolio" at bounding box center [415, 386] width 91 height 25
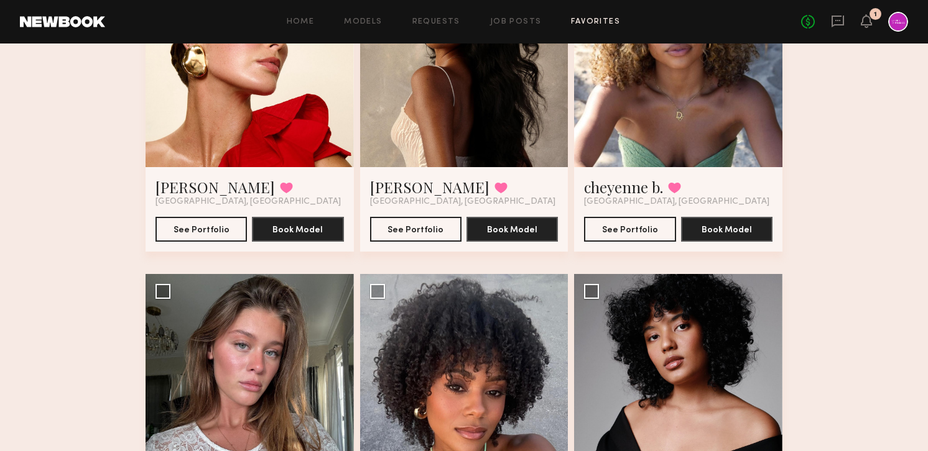
scroll to position [260, 0]
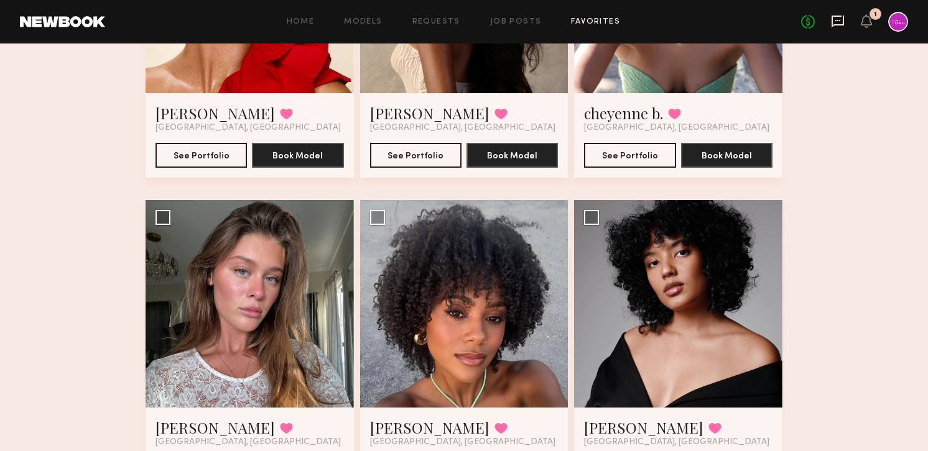
click at [836, 16] on icon at bounding box center [837, 22] width 12 height 12
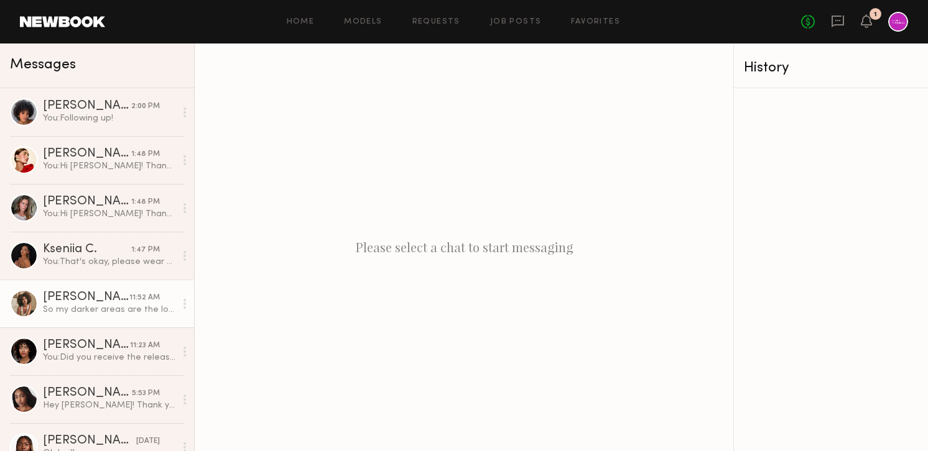
click at [83, 311] on div "So my darker areas are the lower area of my mouth/chin and then near my ears an…" at bounding box center [109, 310] width 132 height 12
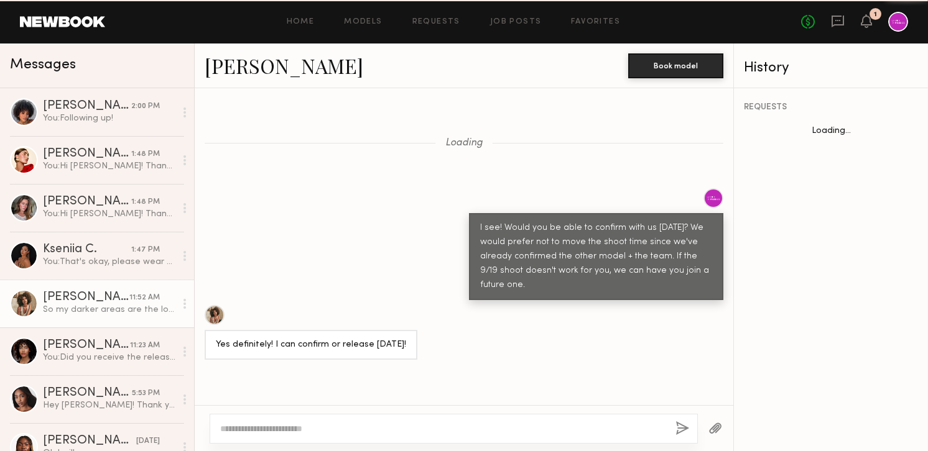
scroll to position [1182, 0]
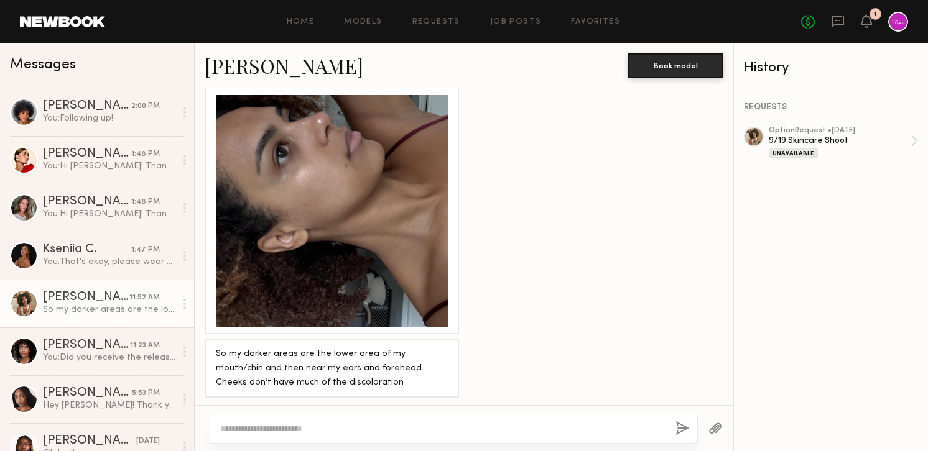
click at [287, 65] on link "[PERSON_NAME]" at bounding box center [284, 65] width 159 height 27
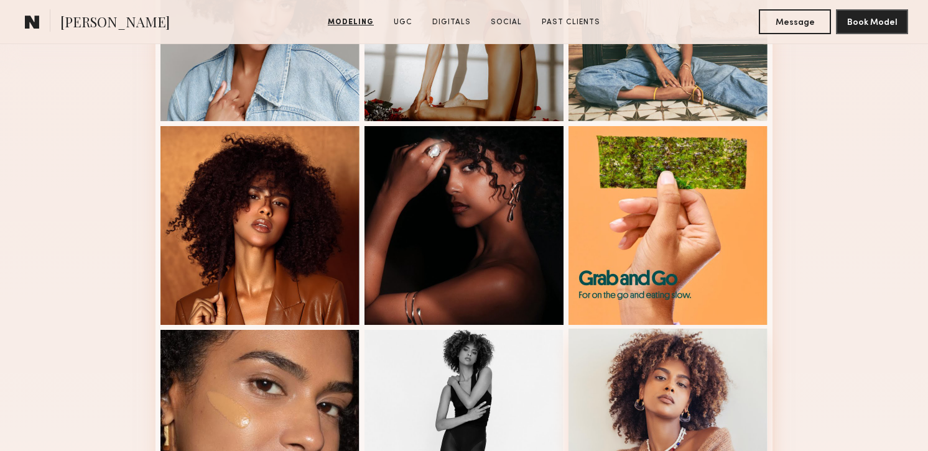
scroll to position [209, 0]
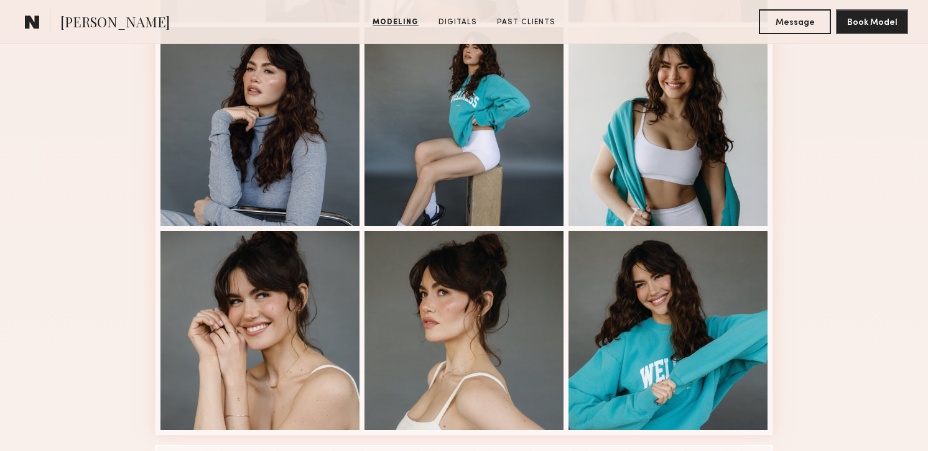
scroll to position [757, 0]
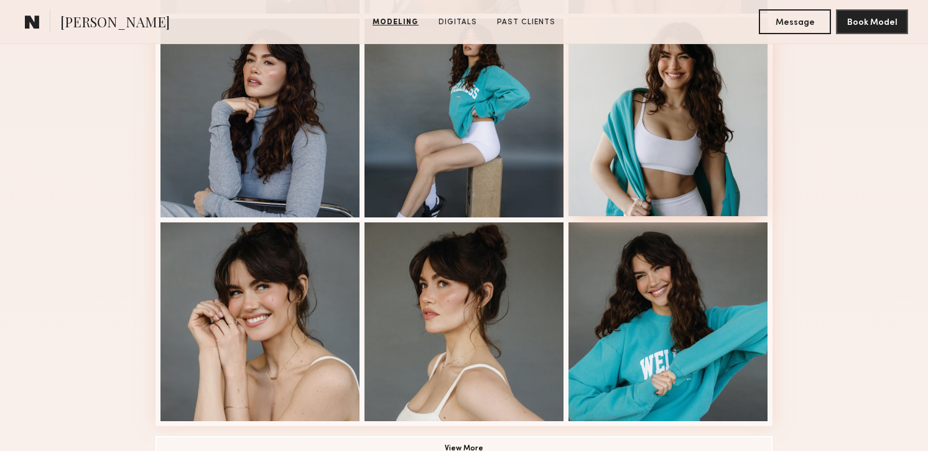
click at [672, 127] on div at bounding box center [667, 116] width 199 height 199
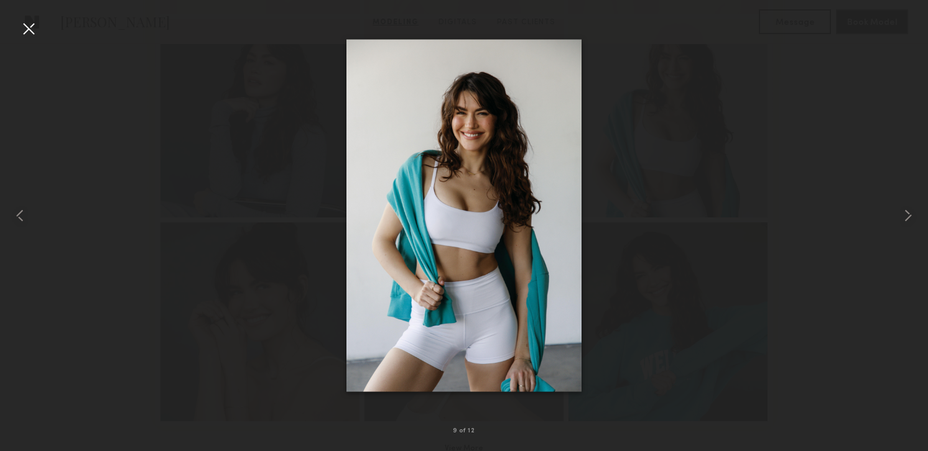
click at [21, 28] on div at bounding box center [29, 29] width 20 height 20
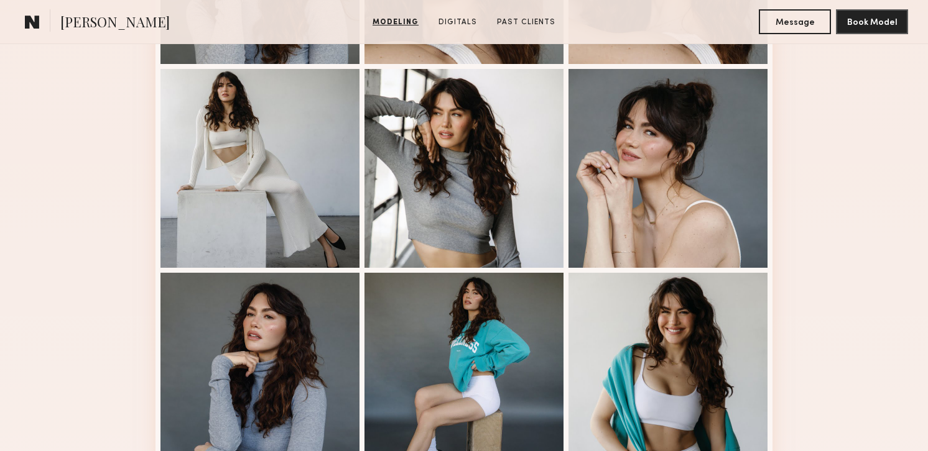
scroll to position [492, 0]
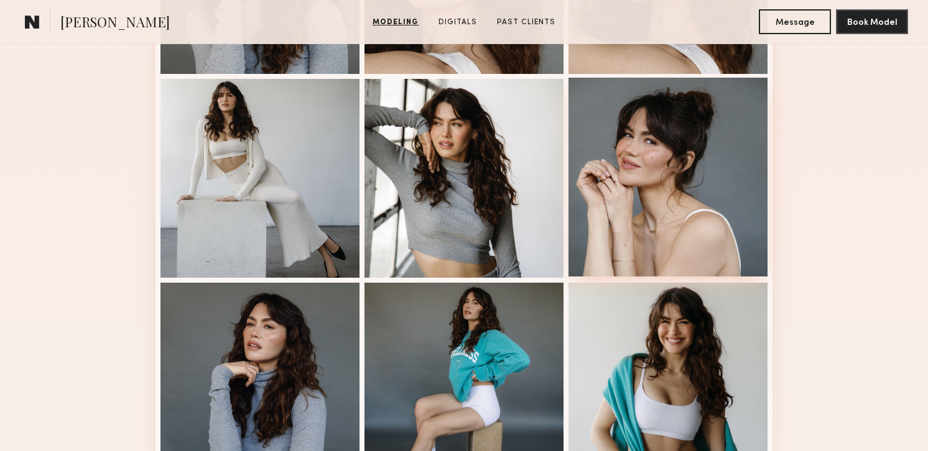
click at [634, 200] on div at bounding box center [667, 177] width 199 height 199
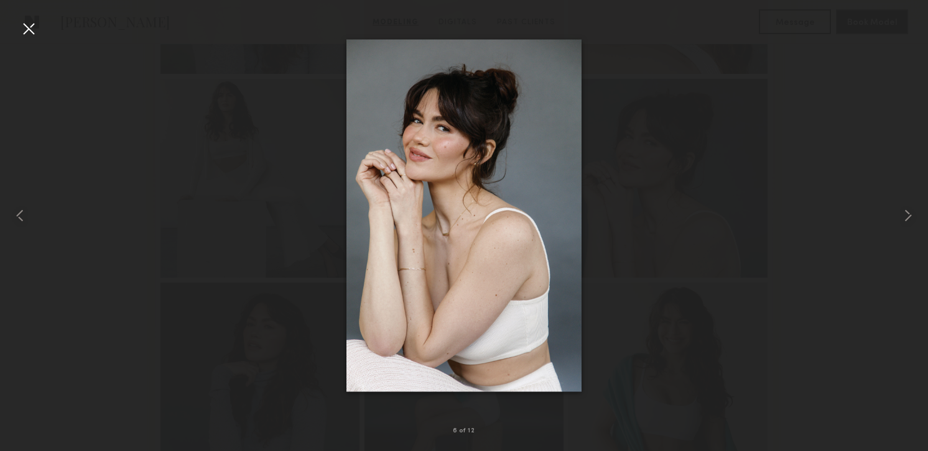
click at [24, 24] on div at bounding box center [29, 29] width 20 height 20
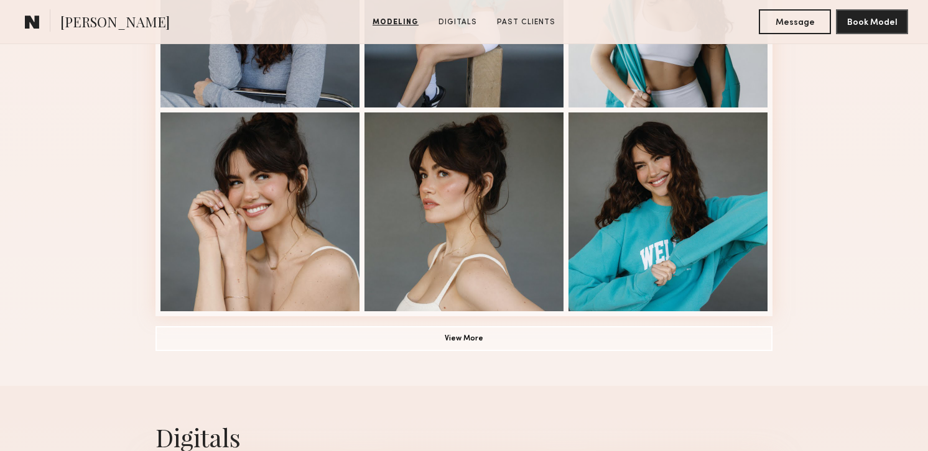
scroll to position [866, 0]
click at [438, 336] on button "View More" at bounding box center [463, 338] width 617 height 25
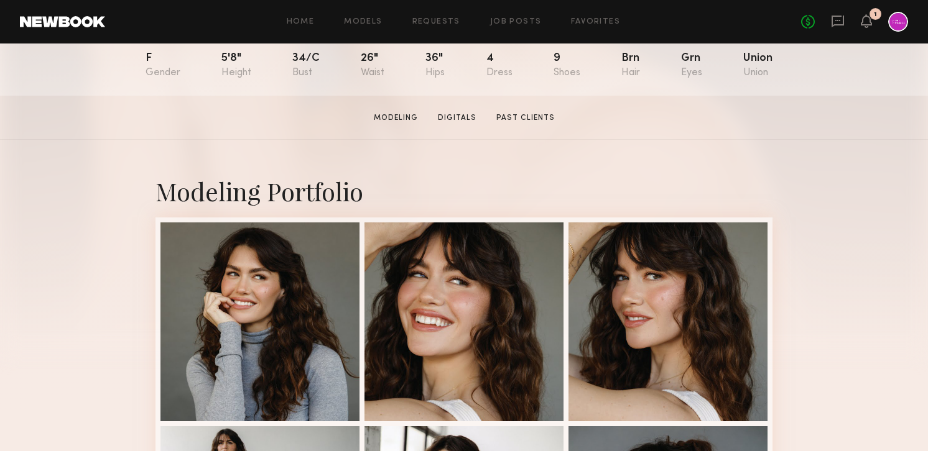
scroll to position [195, 0]
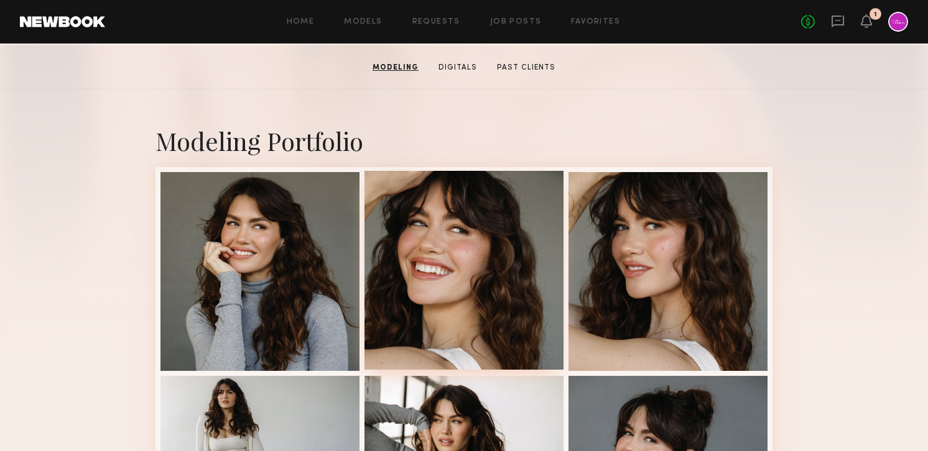
click at [451, 285] on div at bounding box center [463, 270] width 199 height 199
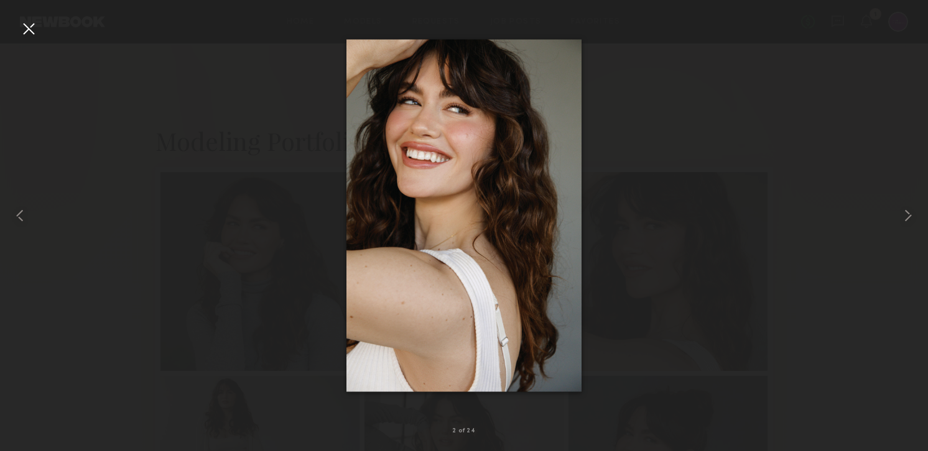
click at [29, 30] on div at bounding box center [29, 29] width 20 height 20
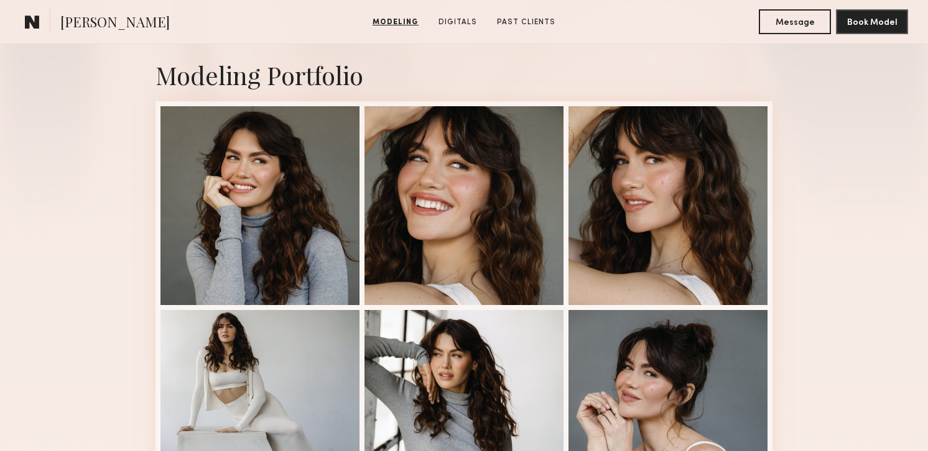
scroll to position [256, 0]
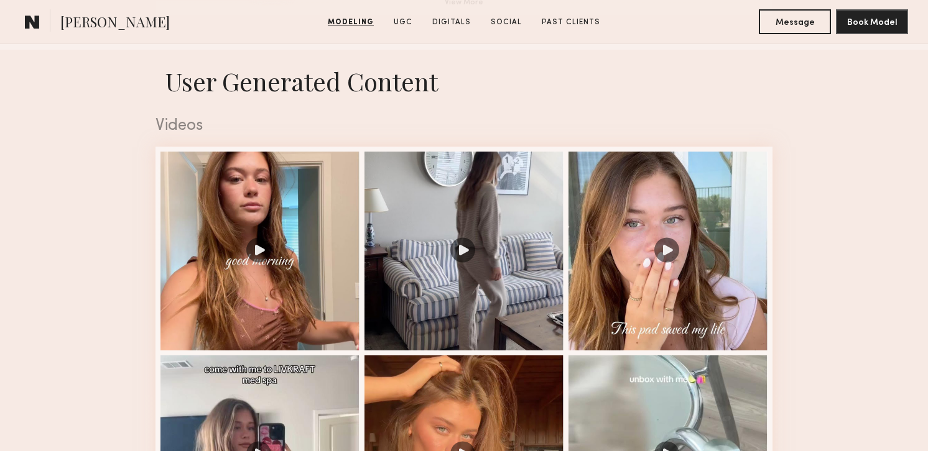
scroll to position [1265, 0]
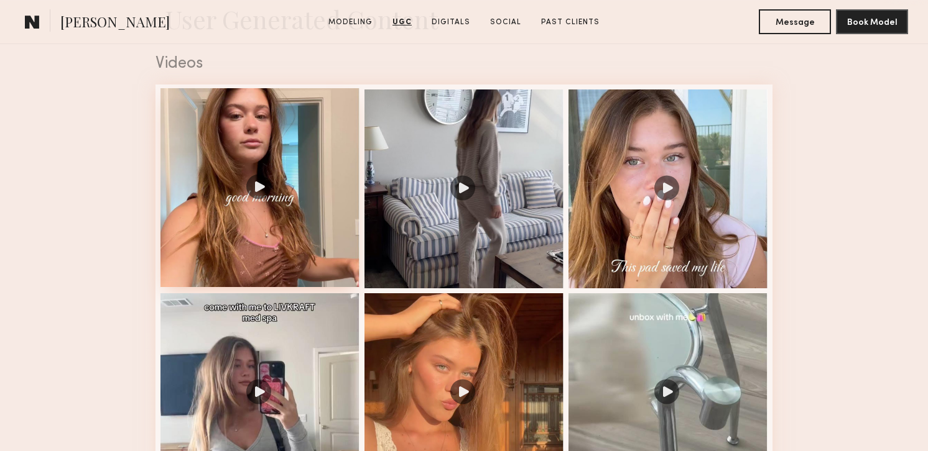
click at [204, 170] on div at bounding box center [259, 187] width 199 height 199
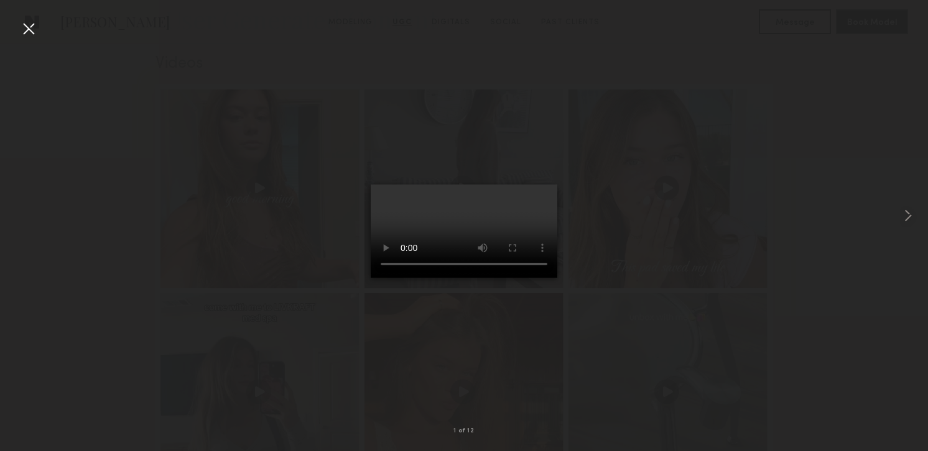
click at [26, 25] on div at bounding box center [29, 29] width 20 height 20
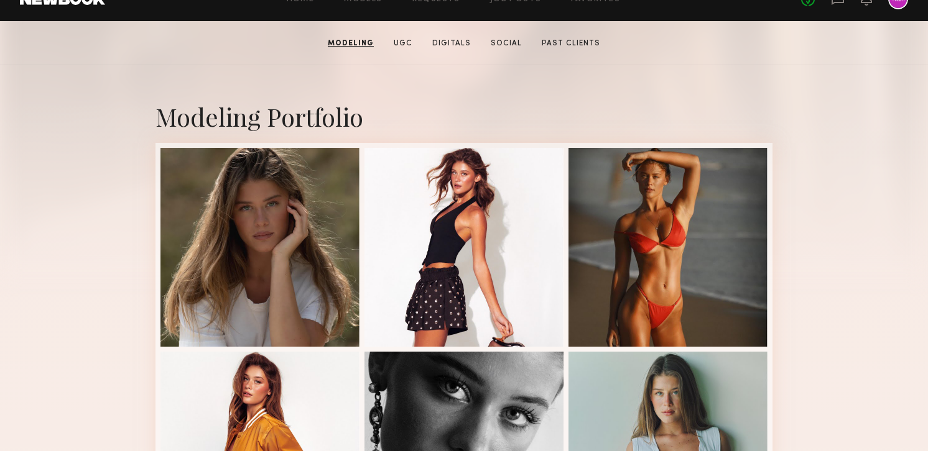
scroll to position [181, 0]
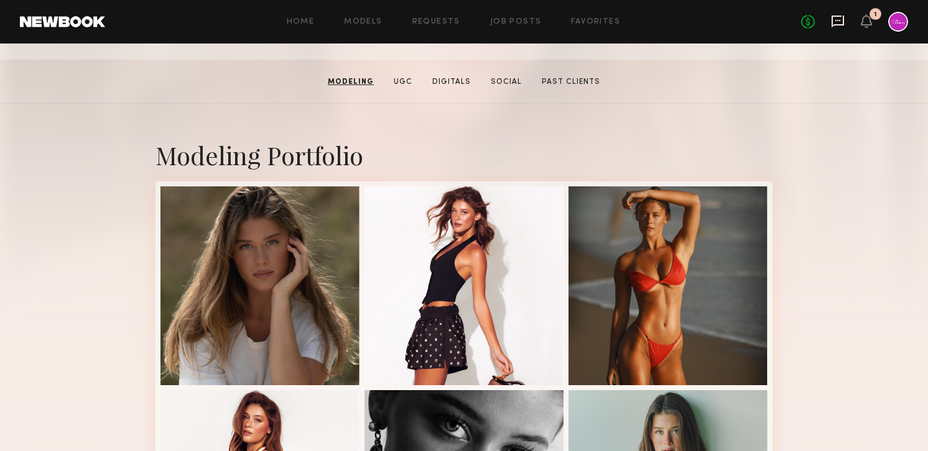
click at [839, 25] on icon at bounding box center [837, 22] width 12 height 12
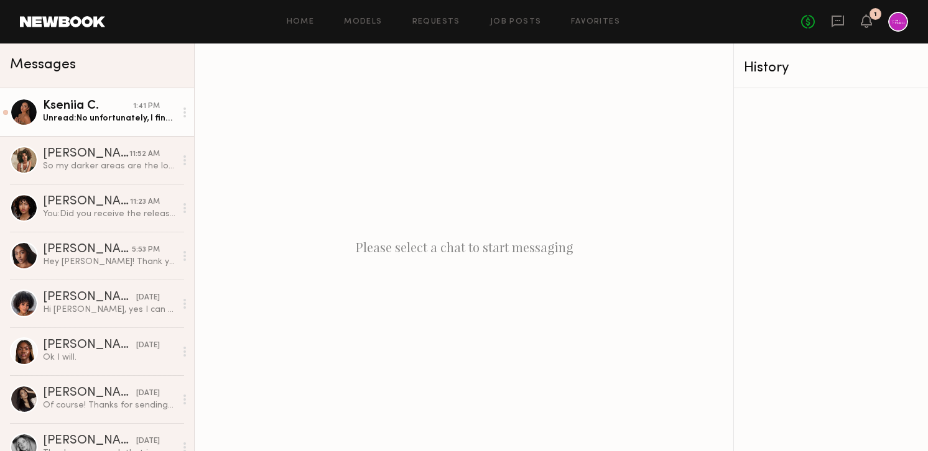
click at [77, 111] on div "Kseniia C." at bounding box center [88, 106] width 90 height 12
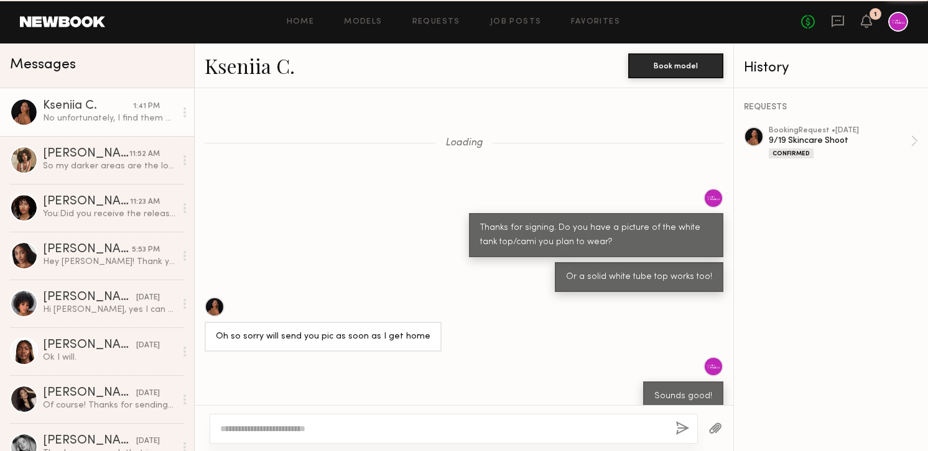
scroll to position [665, 0]
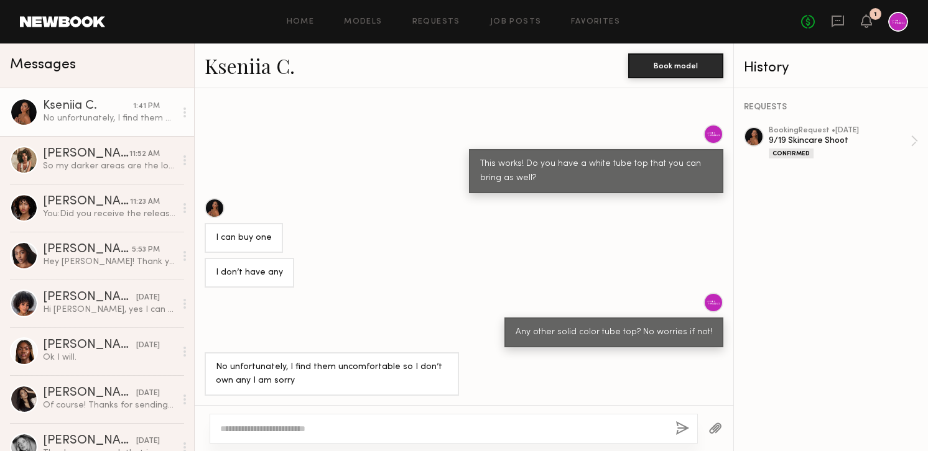
click at [338, 433] on textarea at bounding box center [442, 429] width 445 height 12
type textarea "*"
click at [267, 427] on textarea "**********" at bounding box center [442, 429] width 445 height 12
click at [412, 432] on textarea "**********" at bounding box center [442, 429] width 445 height 12
click at [427, 431] on textarea "**********" at bounding box center [442, 429] width 445 height 12
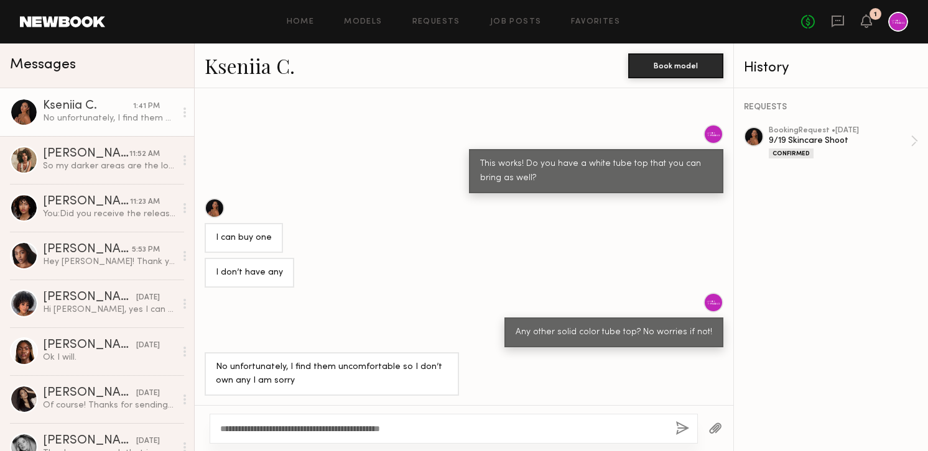
type textarea "**********"
click at [683, 430] on button "button" at bounding box center [682, 430] width 14 height 16
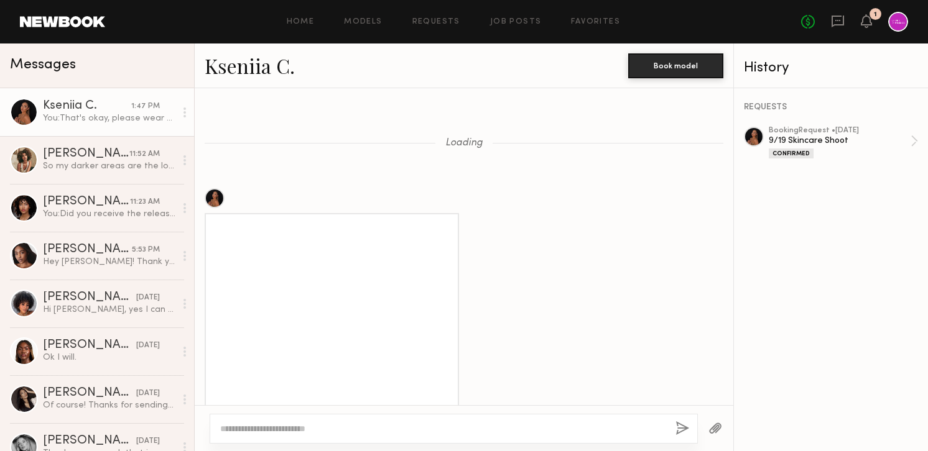
scroll to position [1214, 0]
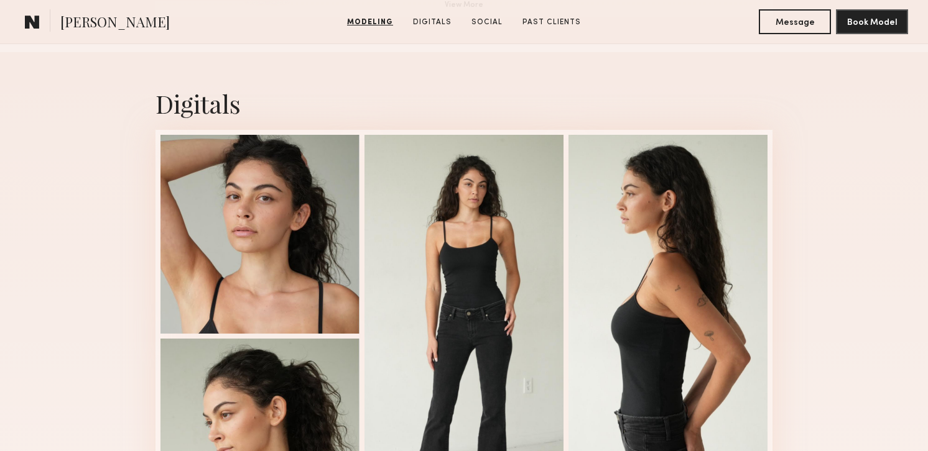
scroll to position [1198, 0]
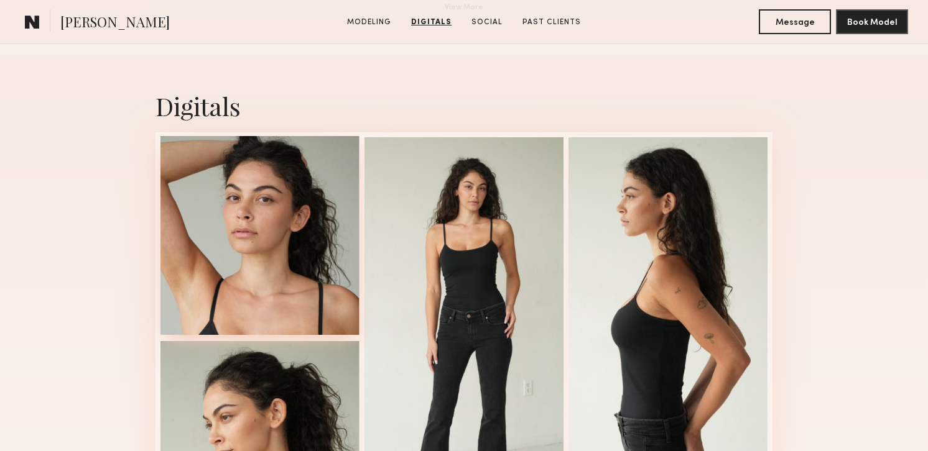
click at [189, 207] on div at bounding box center [259, 235] width 199 height 199
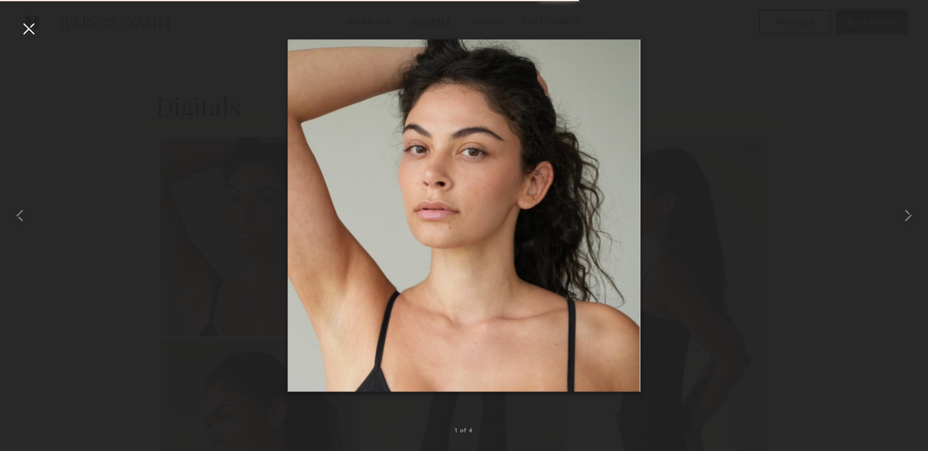
click at [29, 27] on div at bounding box center [29, 29] width 20 height 20
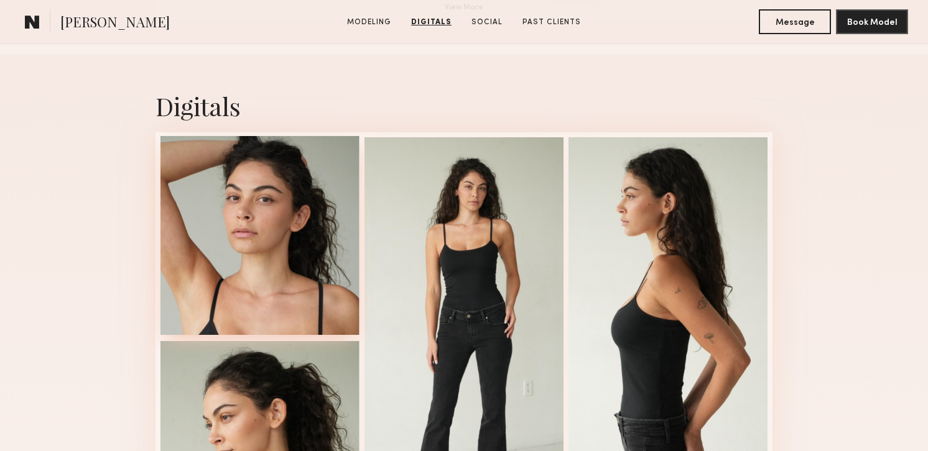
scroll to position [1369, 0]
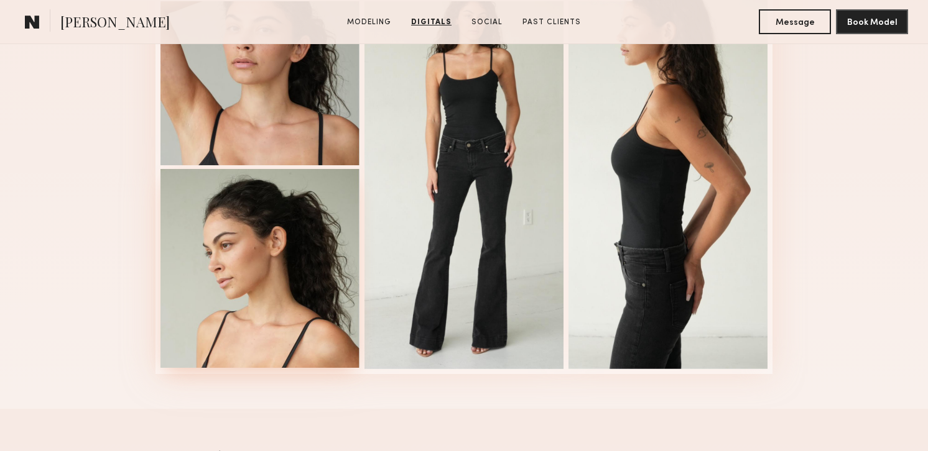
click at [205, 236] on div at bounding box center [259, 268] width 199 height 199
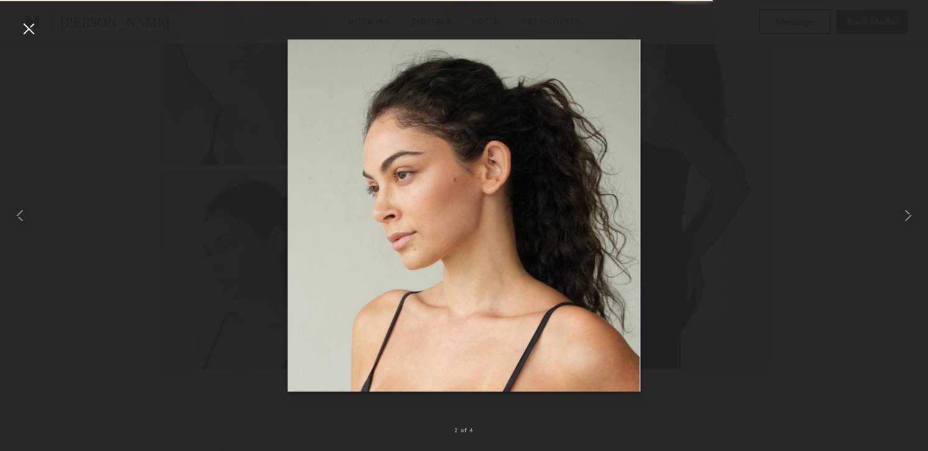
click at [29, 25] on div at bounding box center [29, 29] width 20 height 20
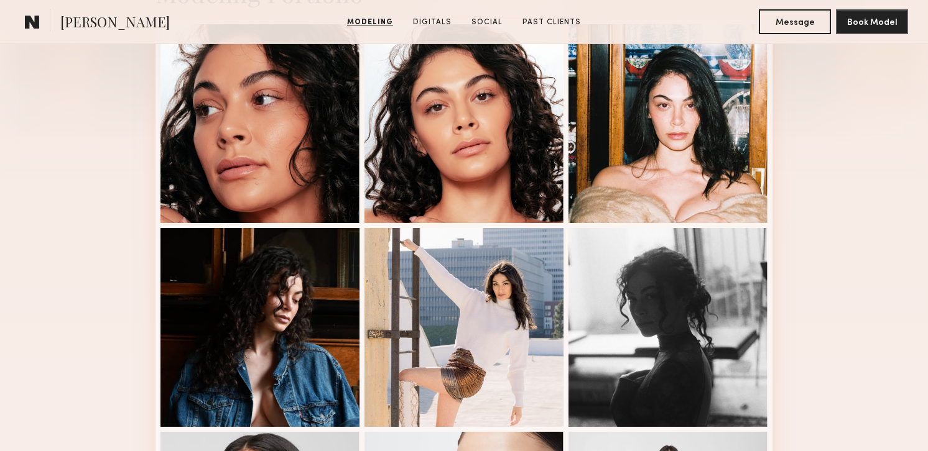
scroll to position [260, 0]
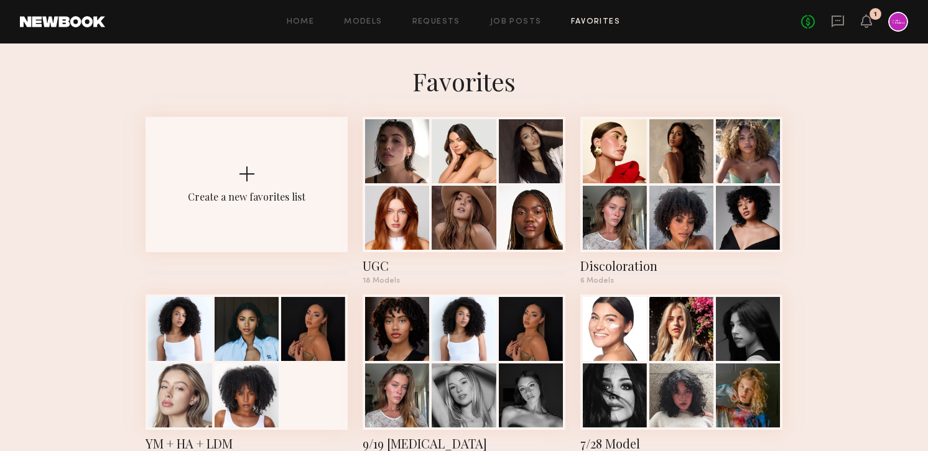
click at [507, 17] on div "Home Models Requests Job Posts Favorites Sign Out No fees up to $5,000 1" at bounding box center [506, 22] width 803 height 20
click at [509, 27] on div "Home Models Requests Job Posts Favorites Sign Out No fees up to $5,000 1" at bounding box center [506, 22] width 803 height 20
click at [504, 20] on link "Job Posts" at bounding box center [516, 22] width 52 height 8
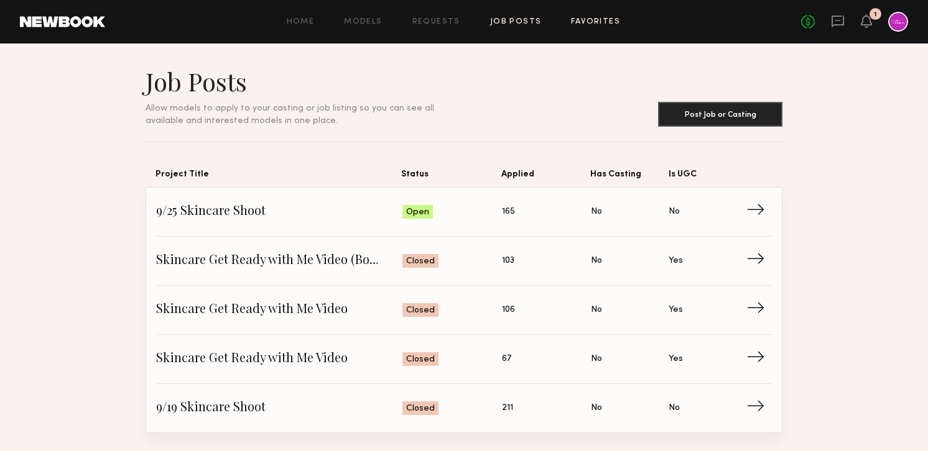
click at [583, 22] on link "Favorites" at bounding box center [595, 22] width 49 height 8
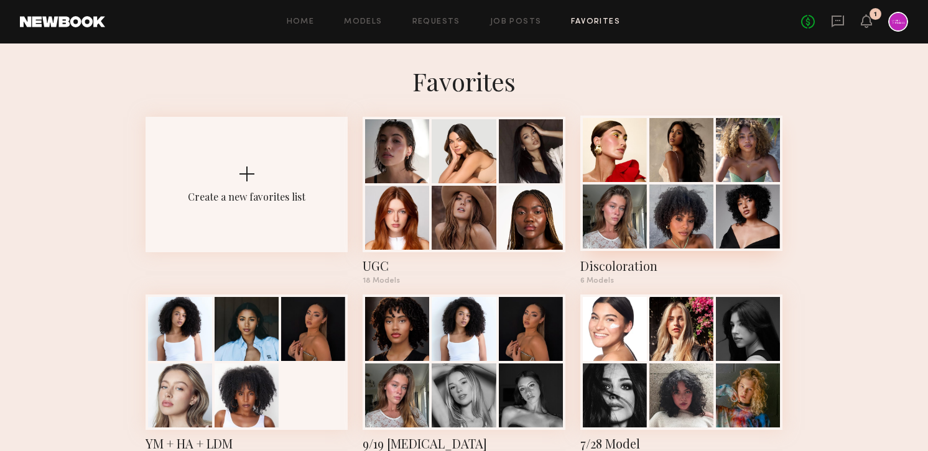
click at [650, 173] on div at bounding box center [681, 150] width 64 height 64
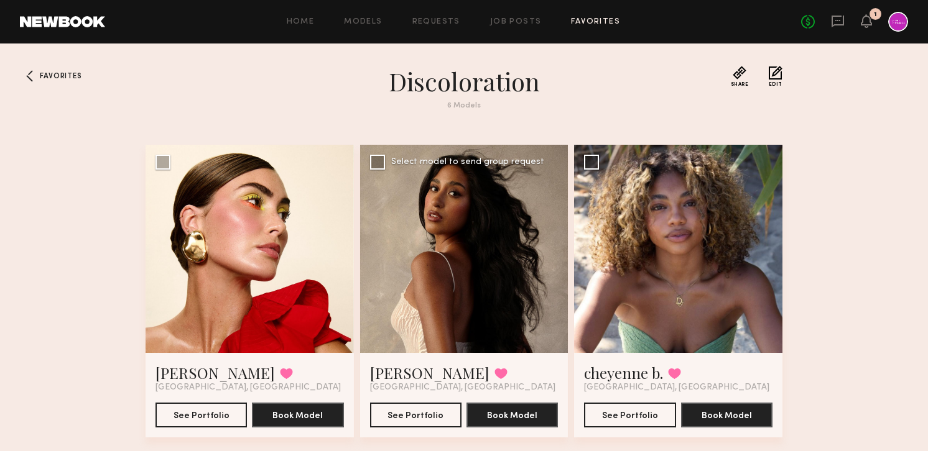
click at [454, 261] on div at bounding box center [464, 249] width 208 height 208
click at [484, 256] on div at bounding box center [464, 249] width 208 height 208
click at [480, 226] on div at bounding box center [464, 249] width 208 height 208
click at [415, 421] on button "See Portfolio" at bounding box center [415, 414] width 91 height 25
click at [495, 251] on div at bounding box center [464, 249] width 208 height 208
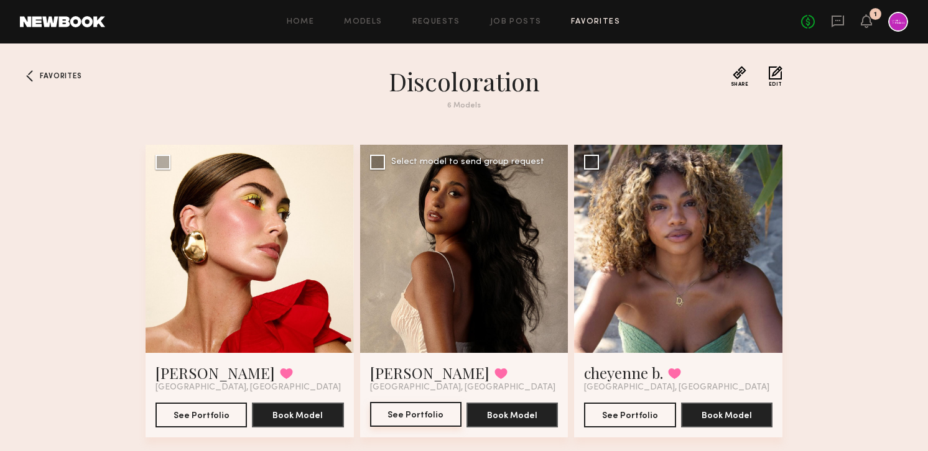
click at [399, 422] on button "See Portfolio" at bounding box center [415, 414] width 91 height 25
click at [828, 17] on div "No fees up to $5,000 1" at bounding box center [854, 22] width 107 height 20
click at [834, 17] on icon at bounding box center [838, 21] width 14 height 14
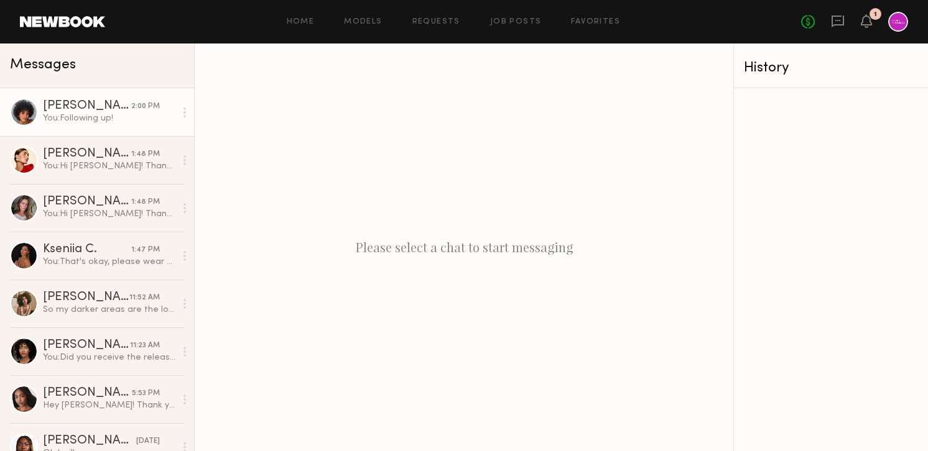
click at [100, 91] on link "Neyah K. 2:00 PM You: Following up!" at bounding box center [97, 112] width 194 height 48
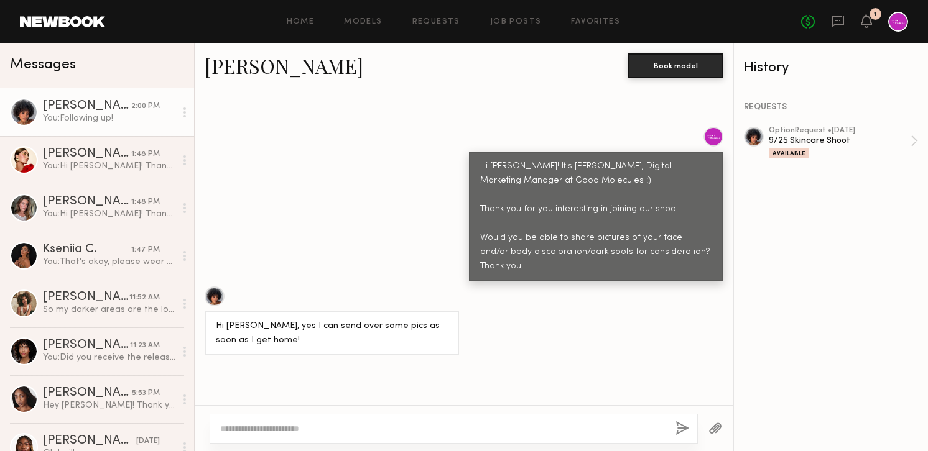
scroll to position [400, 0]
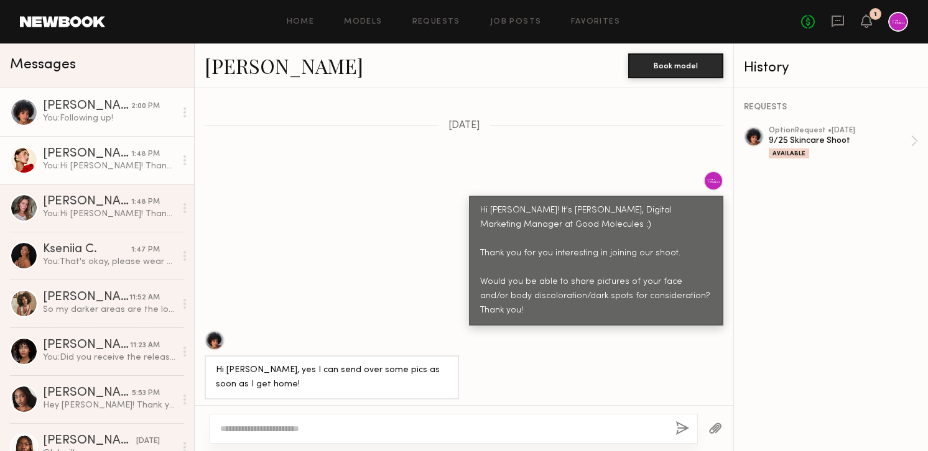
click at [95, 165] on div "You: Hi Louise! Thank you for you interesting in joining our shoot on 9/25. Wou…" at bounding box center [109, 166] width 132 height 12
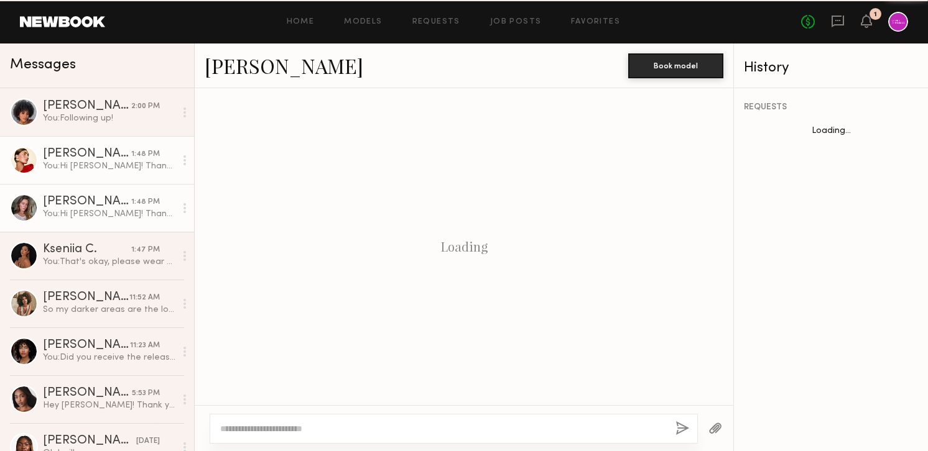
scroll to position [249, 0]
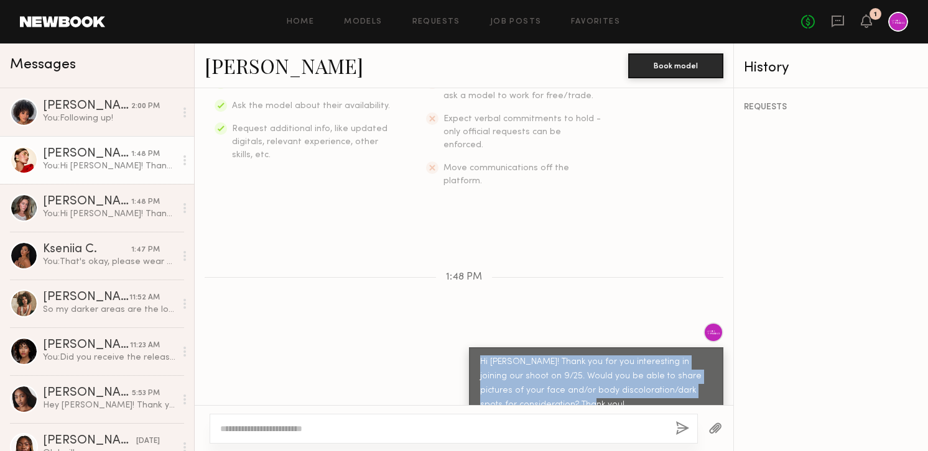
drag, startPoint x: 478, startPoint y: 333, endPoint x: 543, endPoint y: 388, distance: 85.1
click at [543, 388] on div "Hi Louise! Thank you for you interesting in joining our shoot on 9/25. Would yo…" at bounding box center [596, 384] width 254 height 73
copy div "Hi Louise! Thank you for you interesting in joining our shoot on 9/25. Would yo…"
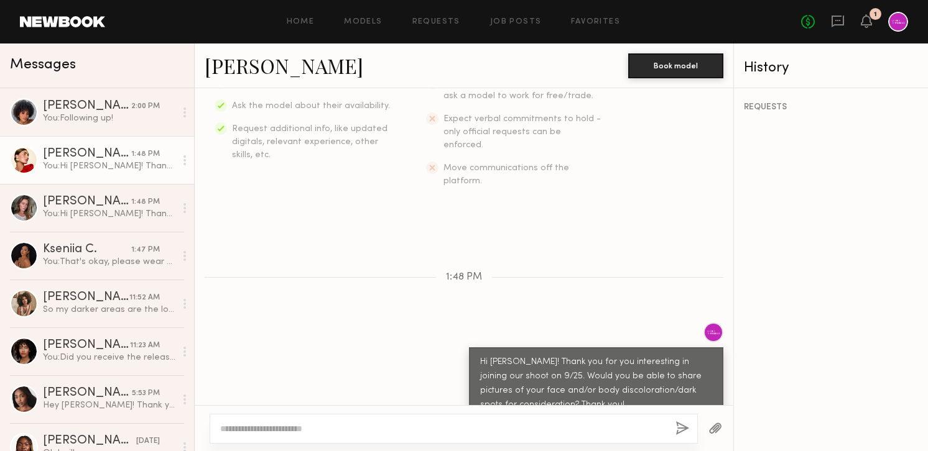
click at [494, 425] on textarea at bounding box center [442, 429] width 445 height 12
type textarea "**********"
click at [683, 429] on button "button" at bounding box center [682, 430] width 14 height 16
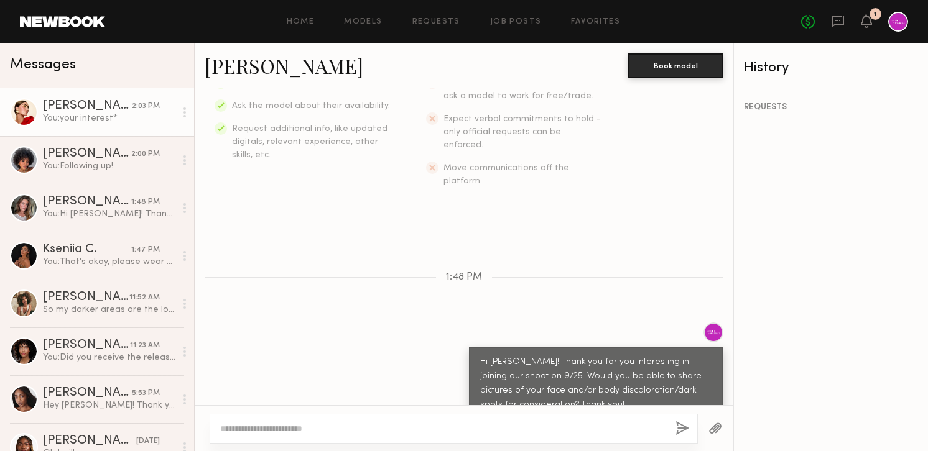
scroll to position [378, 0]
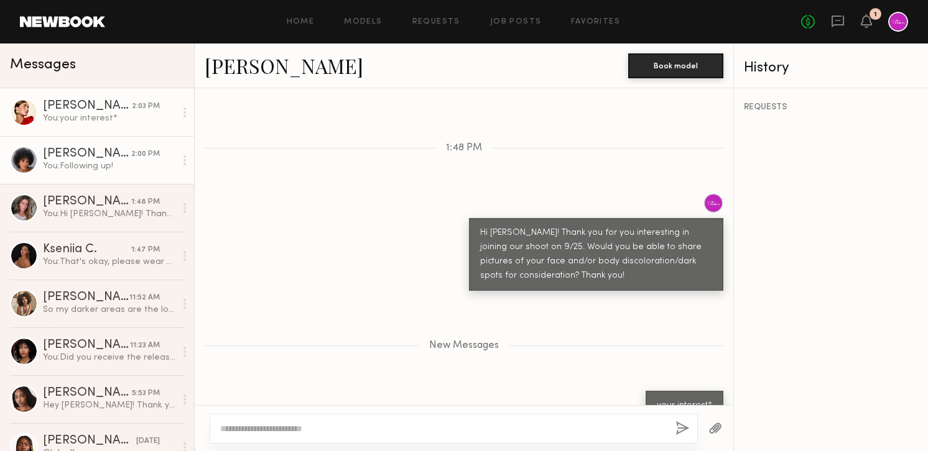
click at [111, 158] on div "Neyah K." at bounding box center [87, 154] width 88 height 12
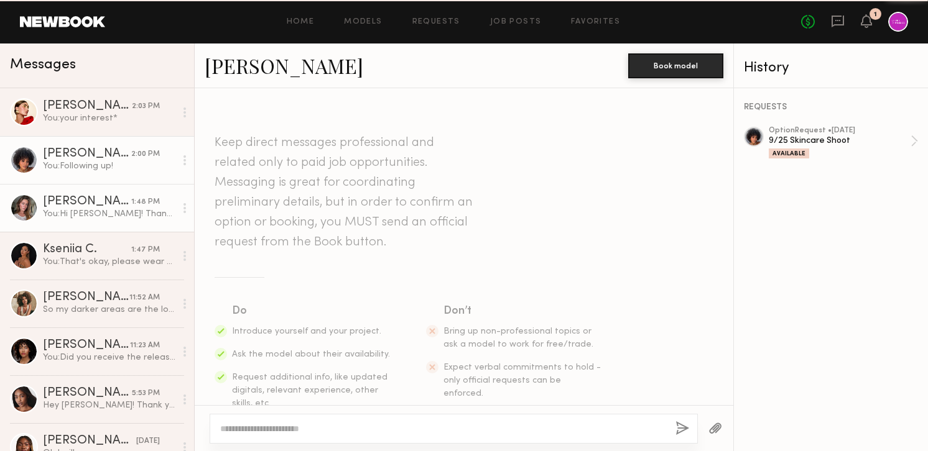
scroll to position [509, 0]
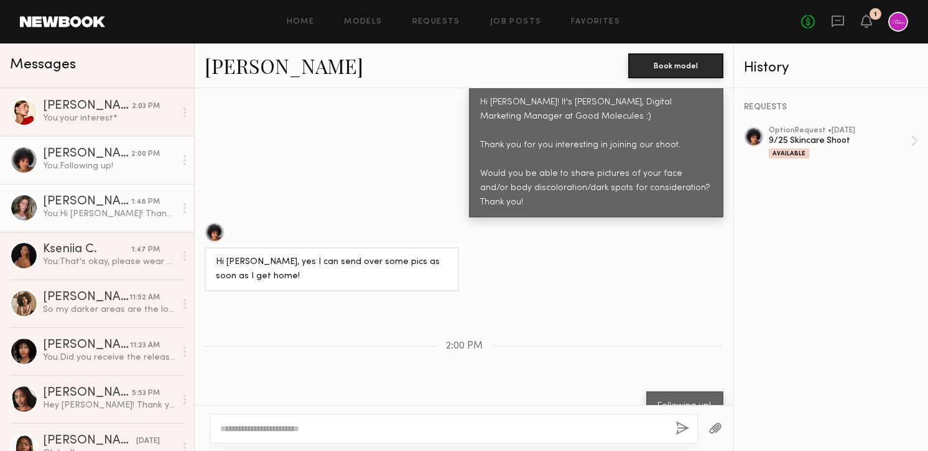
click at [97, 205] on div "Nicole B." at bounding box center [87, 202] width 88 height 12
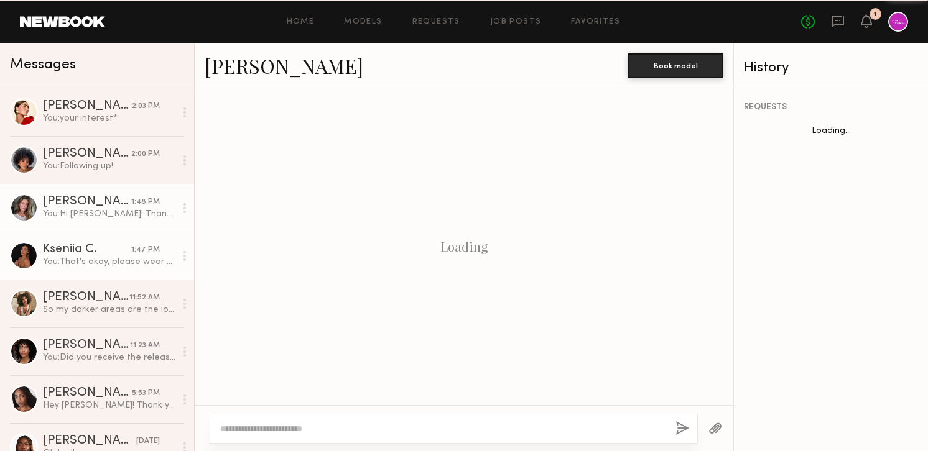
scroll to position [1215, 0]
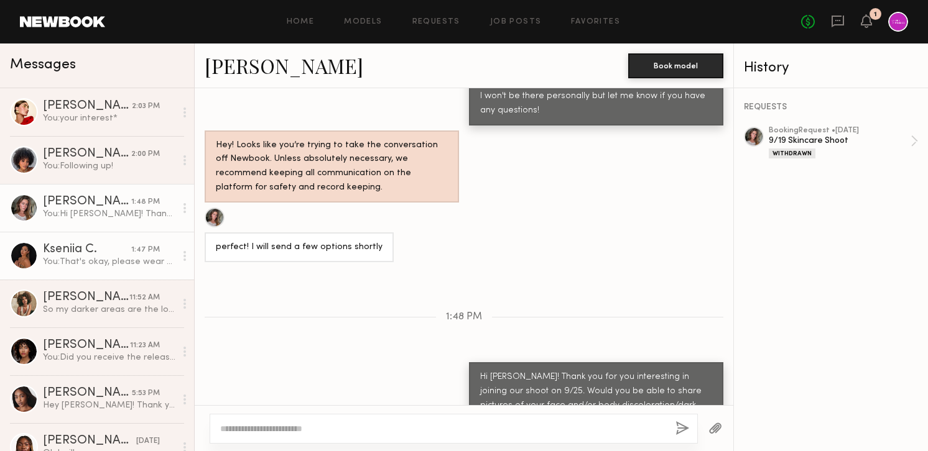
click at [98, 247] on div "Kseniia C." at bounding box center [87, 250] width 88 height 12
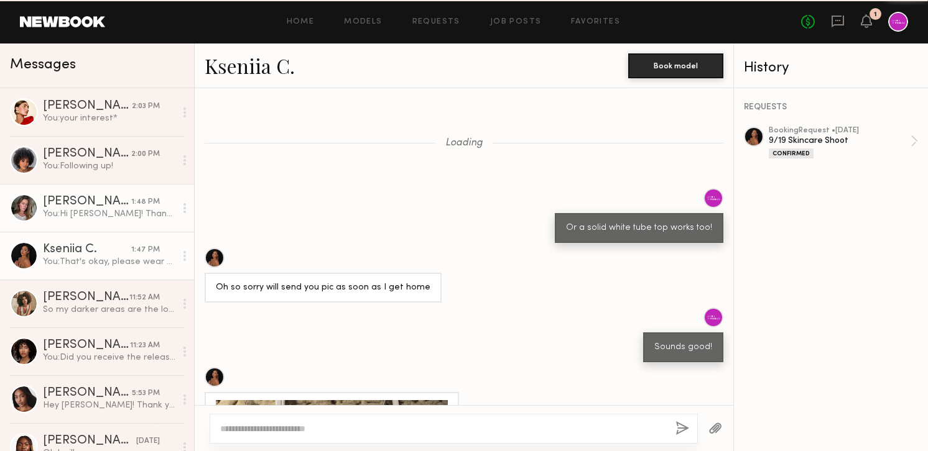
scroll to position [675, 0]
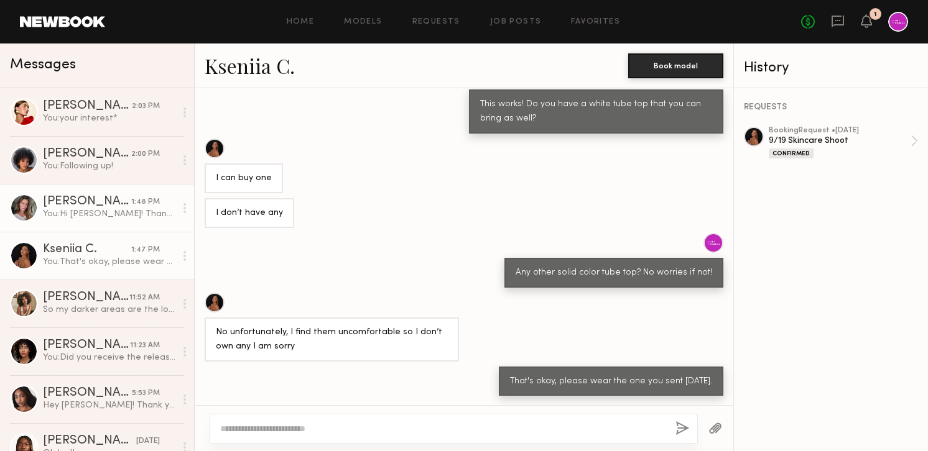
click at [95, 228] on link "Nicole B. 1:48 PM You: Hi Nicole! Thank you for you interesting in joining our …" at bounding box center [97, 208] width 194 height 48
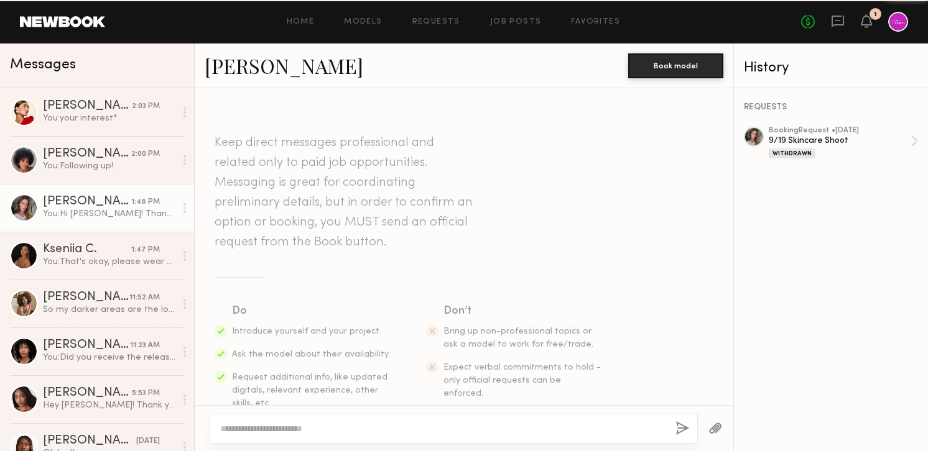
scroll to position [1215, 0]
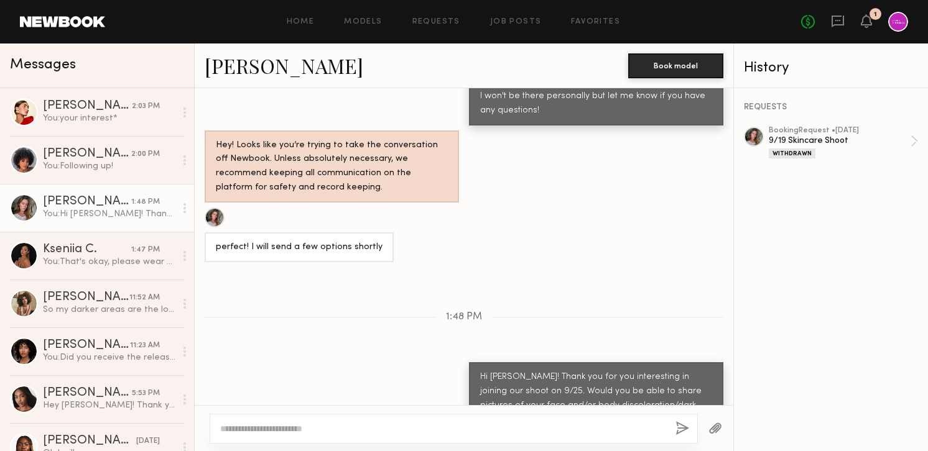
click at [522, 416] on div at bounding box center [454, 429] width 488 height 30
click at [534, 428] on textarea at bounding box center [442, 429] width 445 height 12
click at [221, 430] on textarea "**********" at bounding box center [442, 429] width 445 height 12
click at [313, 431] on textarea "**********" at bounding box center [442, 429] width 445 height 12
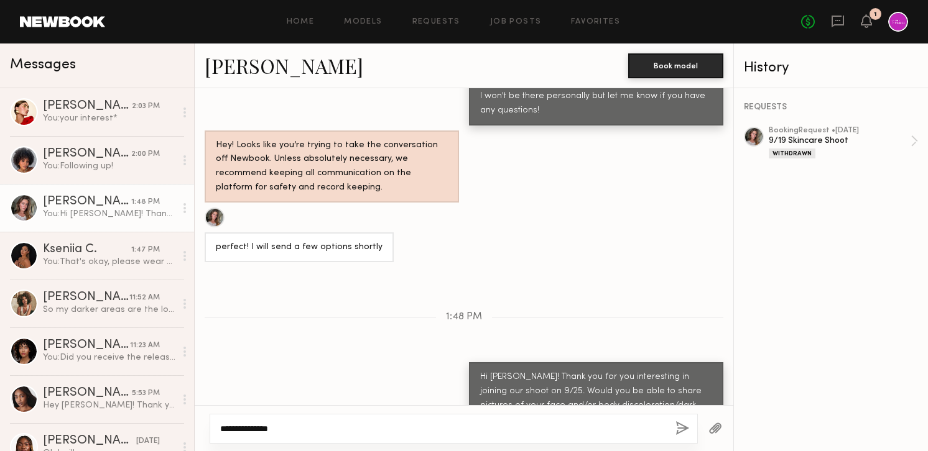
type textarea "**********"
click at [680, 425] on button "button" at bounding box center [682, 430] width 14 height 16
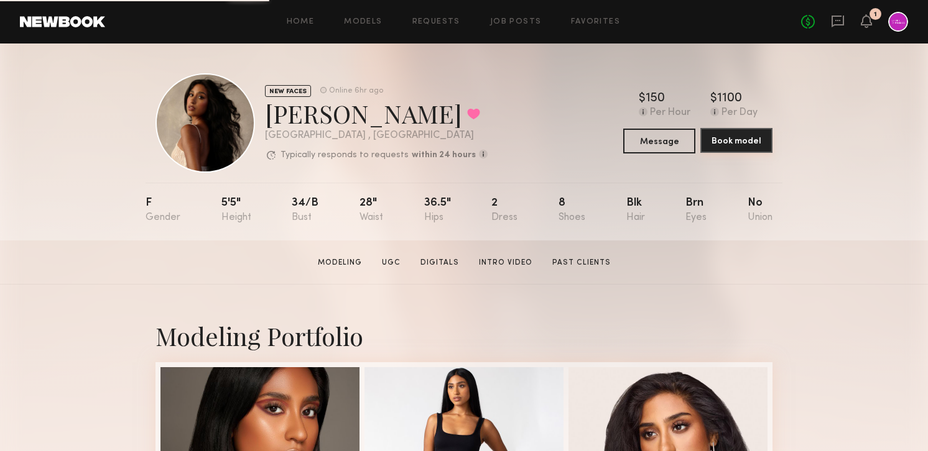
click at [726, 137] on button "Book model" at bounding box center [736, 140] width 72 height 25
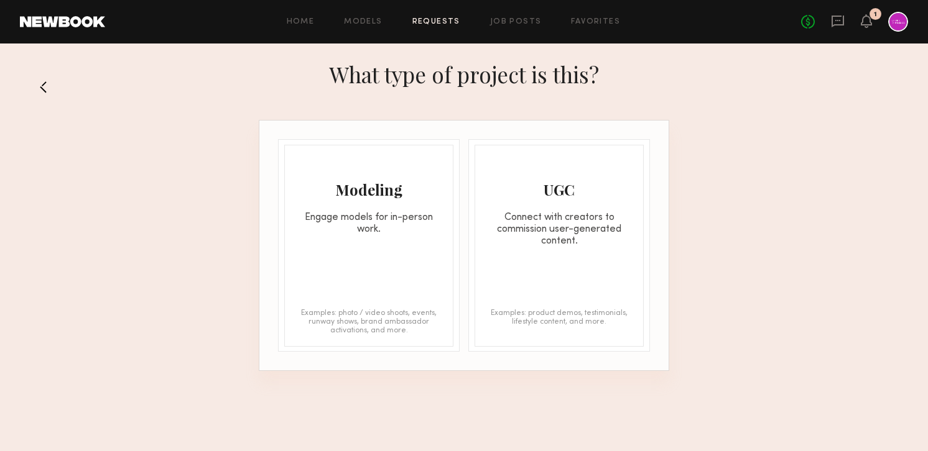
click at [402, 205] on div "Modeling Engage models for in-person work." at bounding box center [369, 190] width 168 height 90
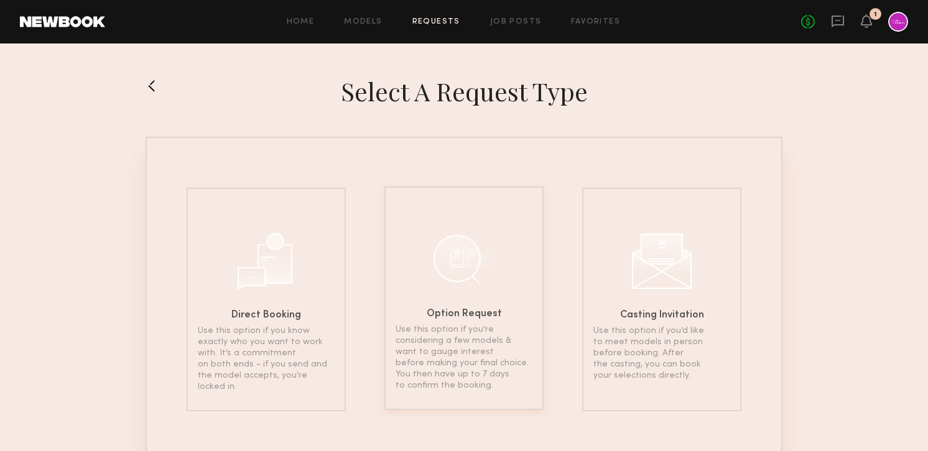
click at [465, 243] on div at bounding box center [464, 259] width 62 height 62
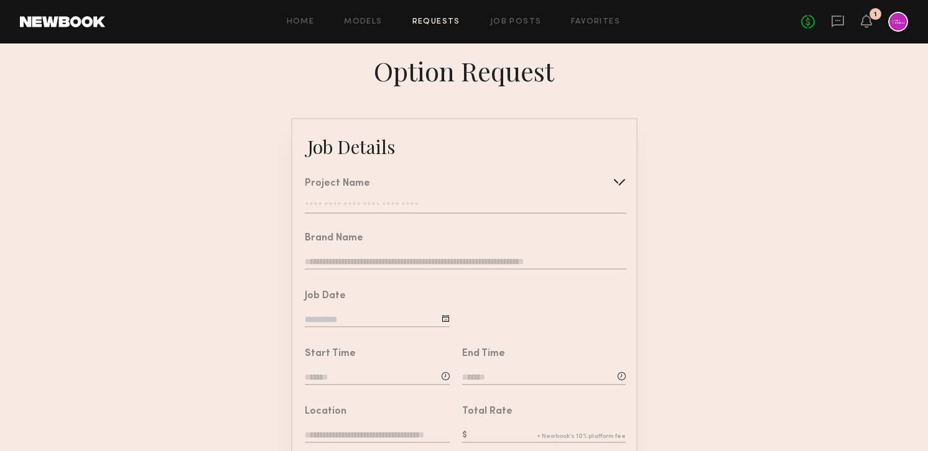
click at [341, 208] on input "text" at bounding box center [465, 207] width 321 height 12
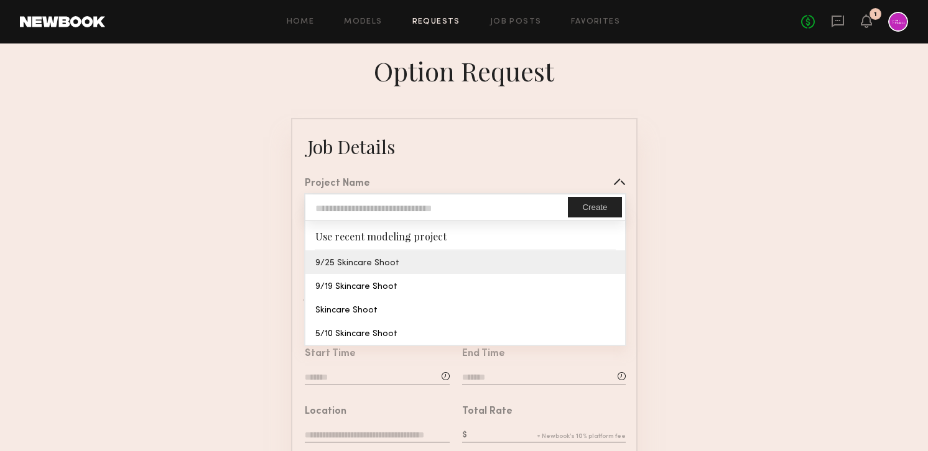
type input "**********"
type textarea "**********"
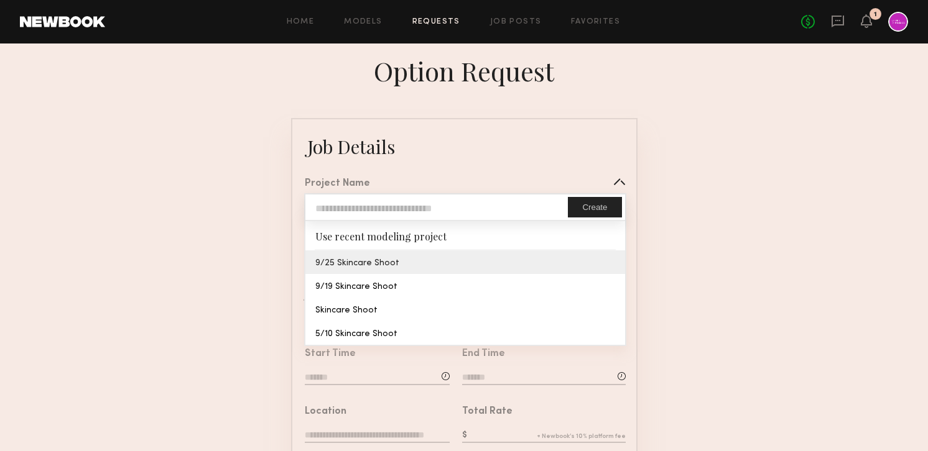
type textarea "**********"
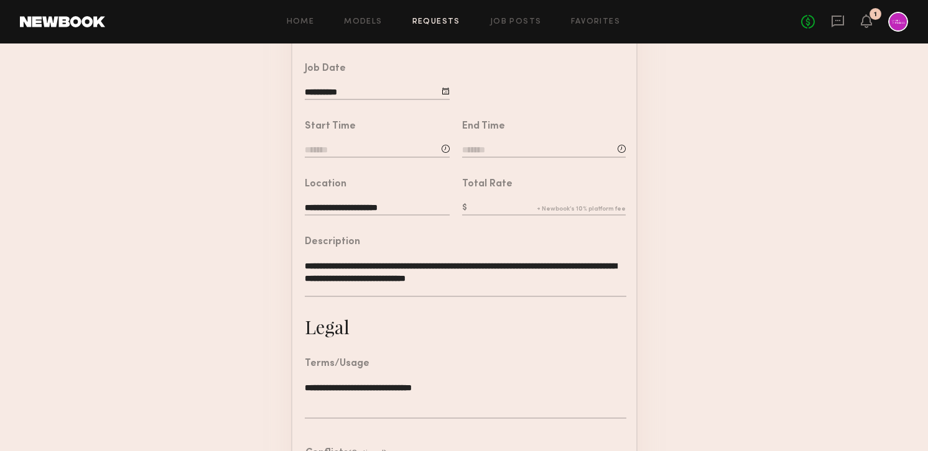
scroll to position [177, 0]
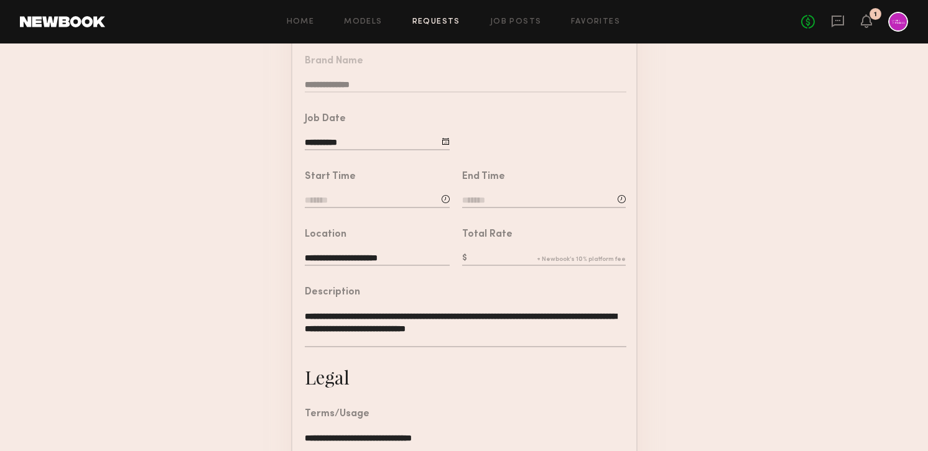
click at [323, 201] on input at bounding box center [377, 202] width 145 height 14
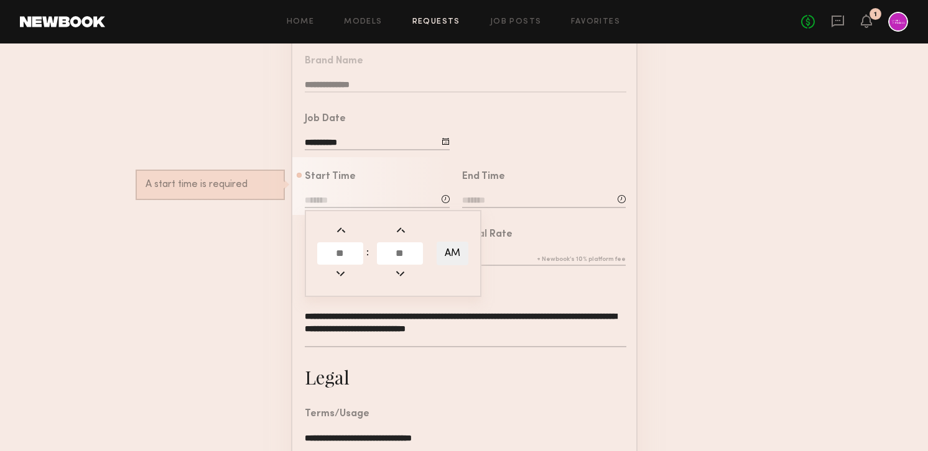
click at [343, 255] on input "text" at bounding box center [340, 253] width 46 height 22
type input "**"
click at [390, 254] on input "text" at bounding box center [400, 253] width 46 height 22
type input "**"
type input "********"
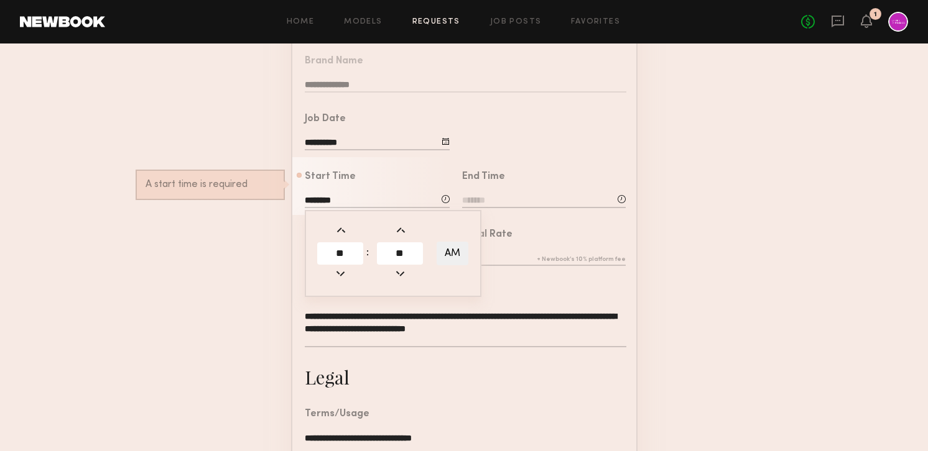
click at [490, 203] on input at bounding box center [544, 202] width 164 height 14
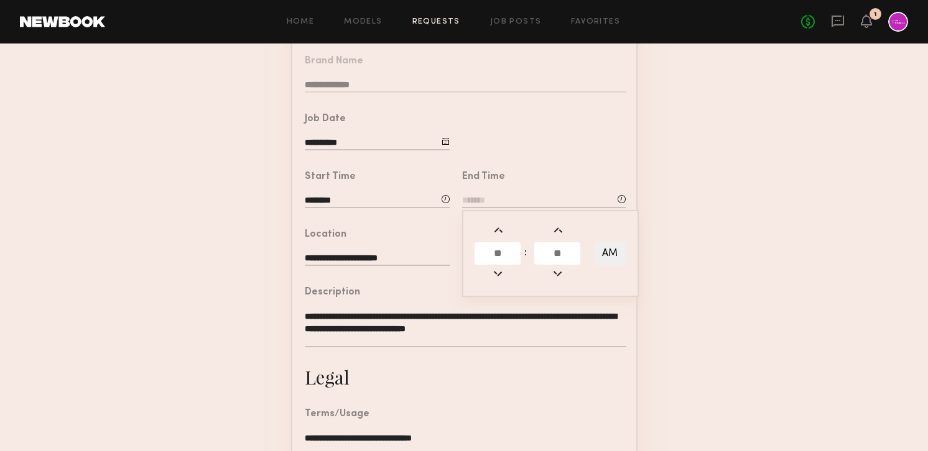
click at [493, 254] on input "text" at bounding box center [497, 253] width 46 height 22
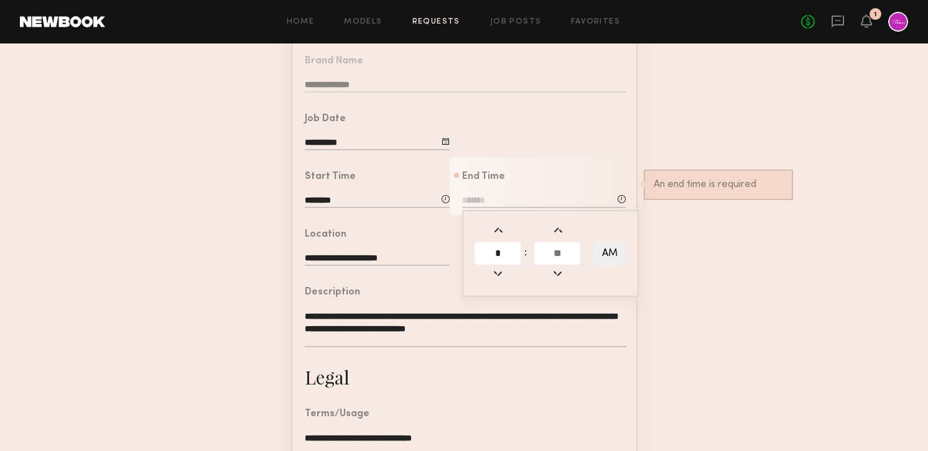
type input "*"
click at [554, 249] on input "text" at bounding box center [557, 253] width 46 height 22
type input "**"
type input "*******"
type input "**"
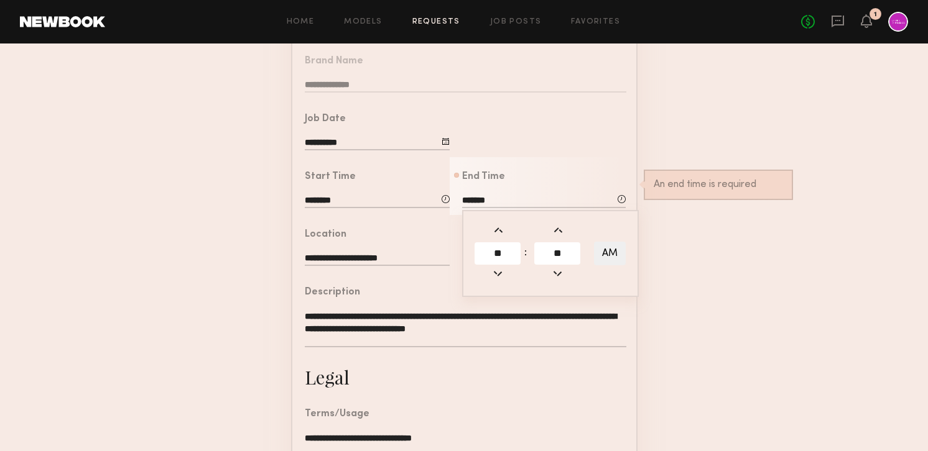
click at [614, 256] on button "AM" at bounding box center [610, 254] width 32 height 24
type input "*******"
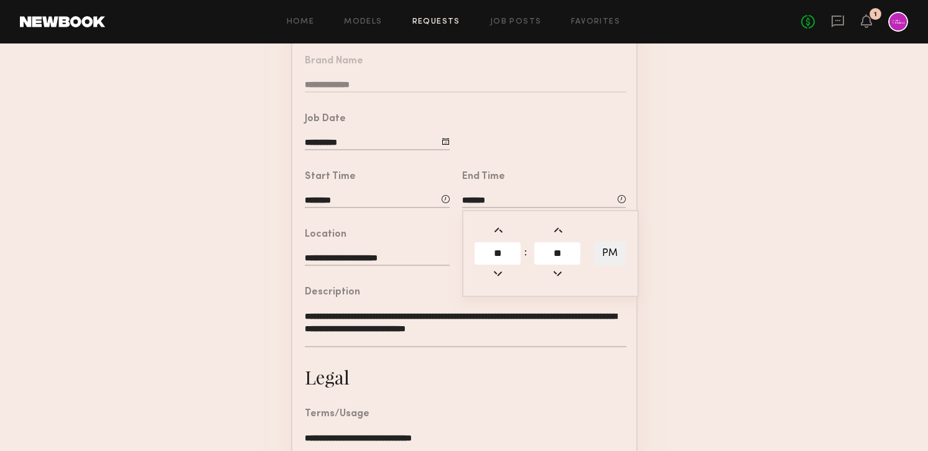
click at [670, 249] on form "**********" at bounding box center [464, 287] width 928 height 693
click at [487, 252] on input "text" at bounding box center [544, 259] width 164 height 14
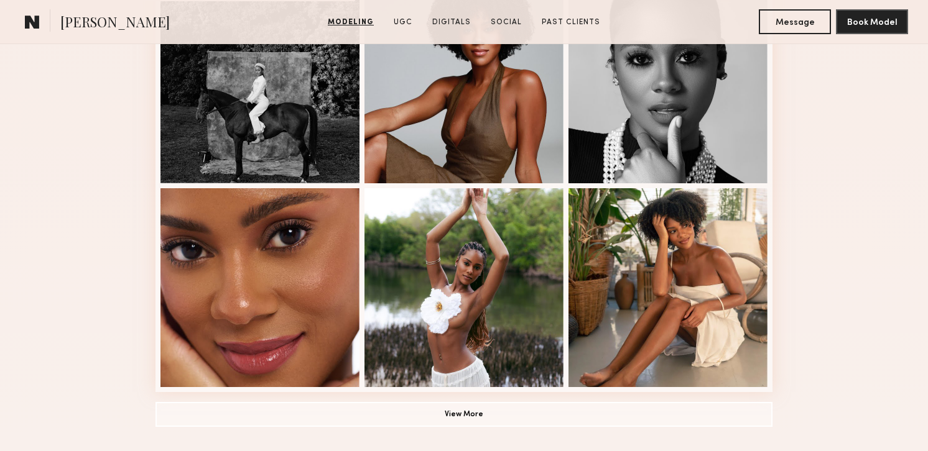
scroll to position [796, 0]
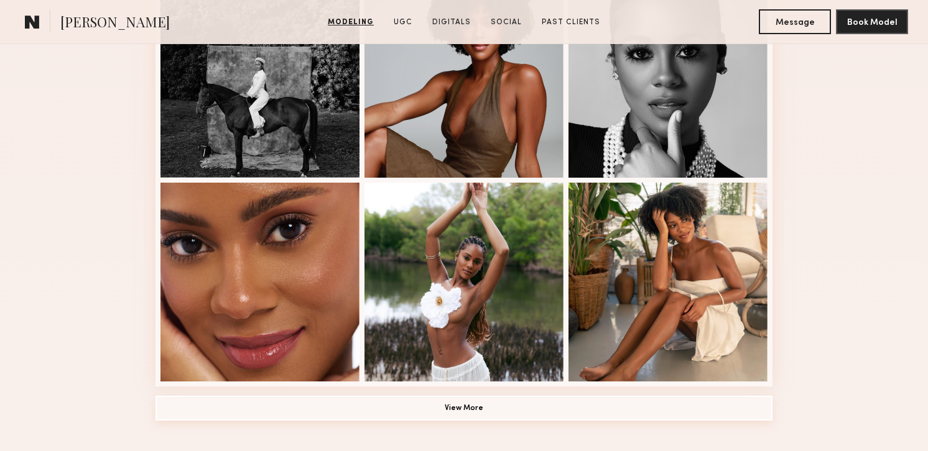
click at [409, 398] on button "View More" at bounding box center [463, 408] width 617 height 25
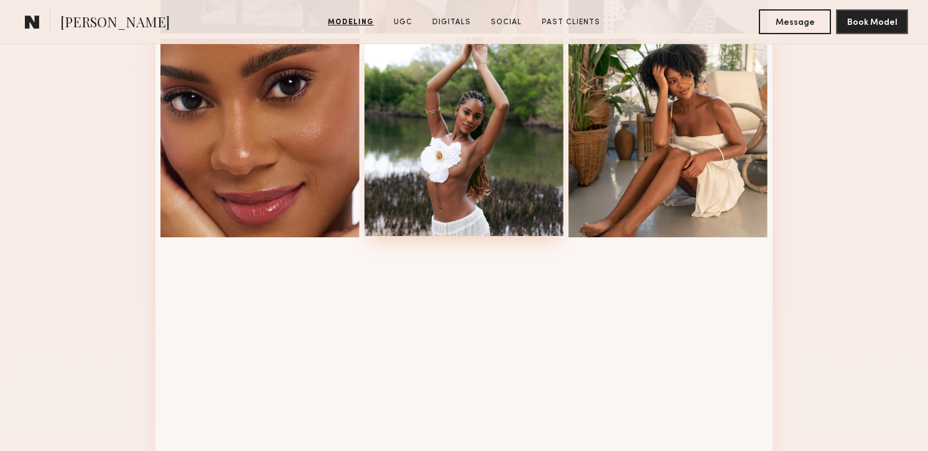
scroll to position [739, 0]
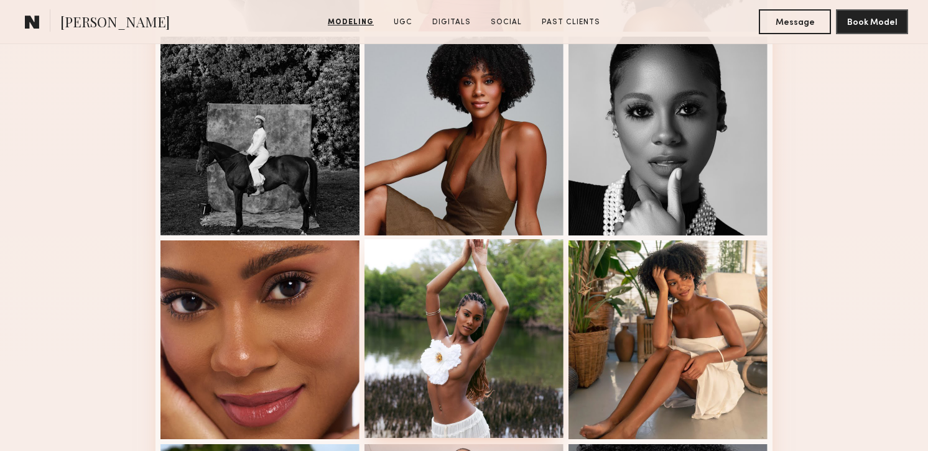
click at [471, 320] on div at bounding box center [463, 338] width 199 height 199
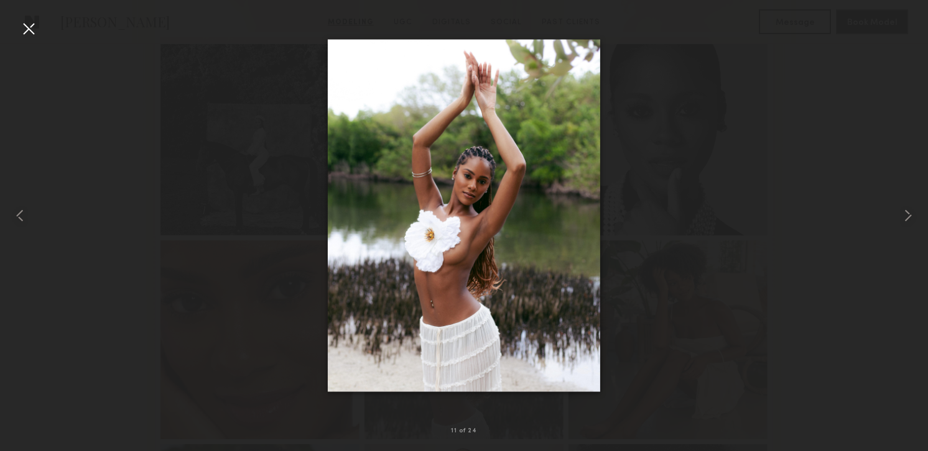
click at [21, 19] on div at bounding box center [29, 29] width 20 height 20
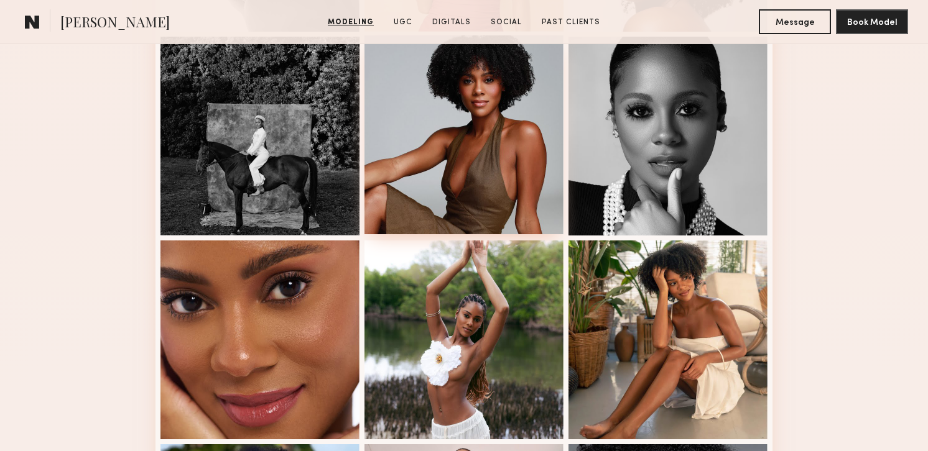
scroll to position [704, 0]
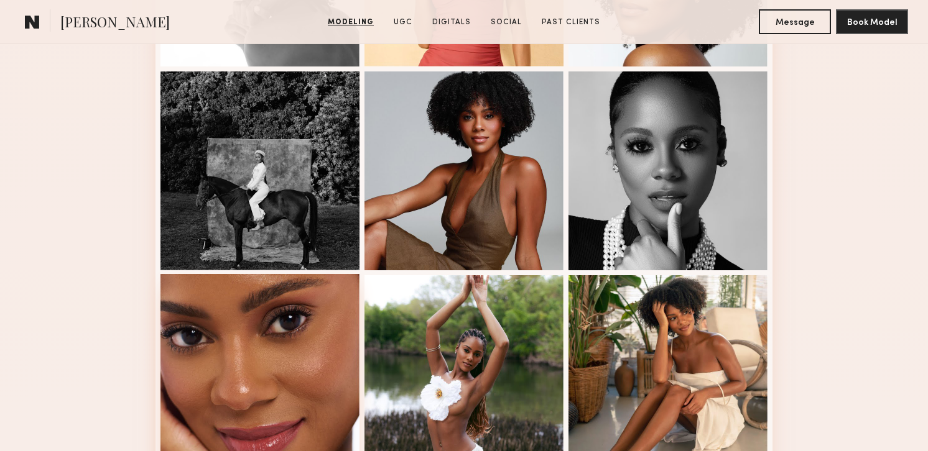
click at [308, 354] on div at bounding box center [259, 373] width 199 height 199
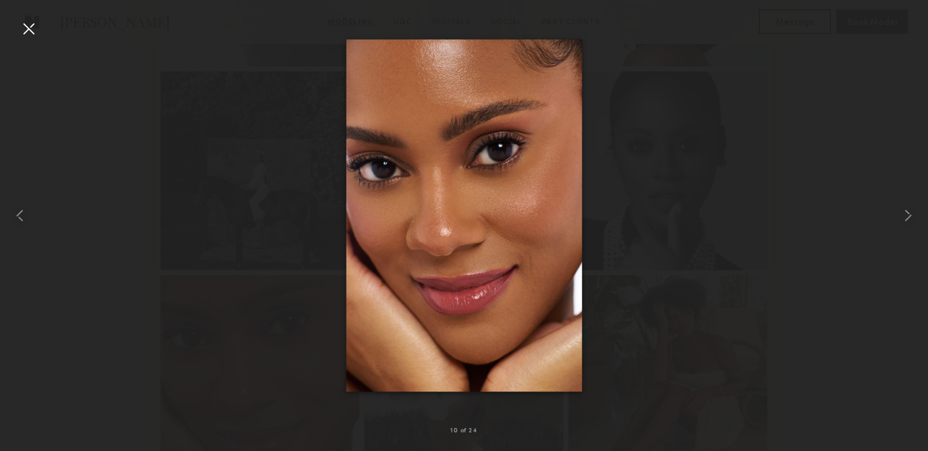
click at [28, 23] on div at bounding box center [29, 29] width 20 height 20
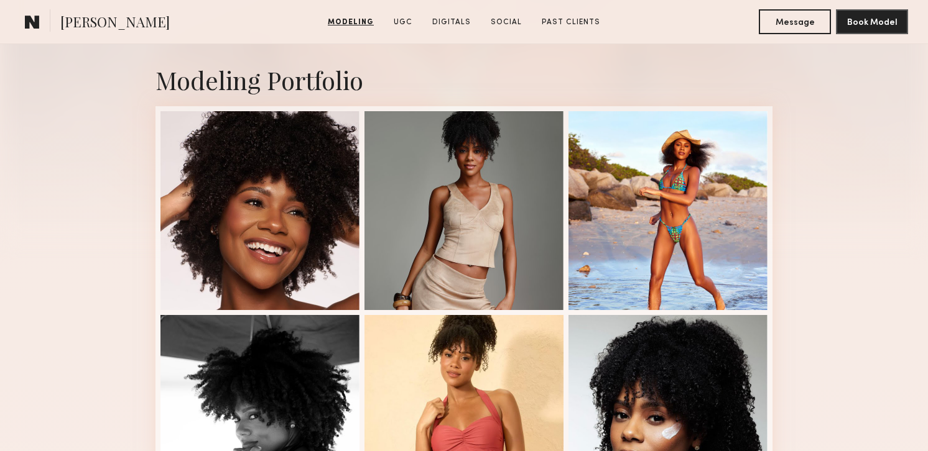
scroll to position [0, 0]
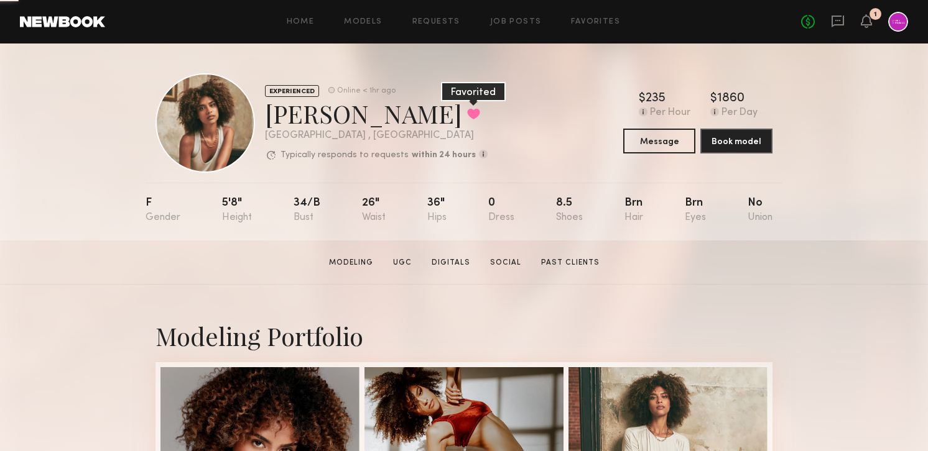
click at [467, 113] on button at bounding box center [473, 113] width 13 height 11
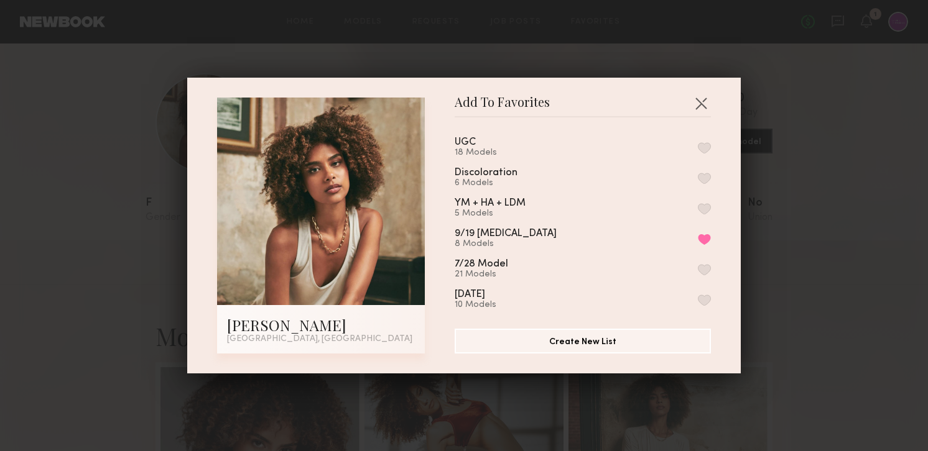
click at [708, 177] on button "button" at bounding box center [704, 178] width 13 height 11
click at [788, 129] on div "Add To Favorites [PERSON_NAME] [GEOGRAPHIC_DATA], [GEOGRAPHIC_DATA] Add To Favo…" at bounding box center [464, 225] width 928 height 451
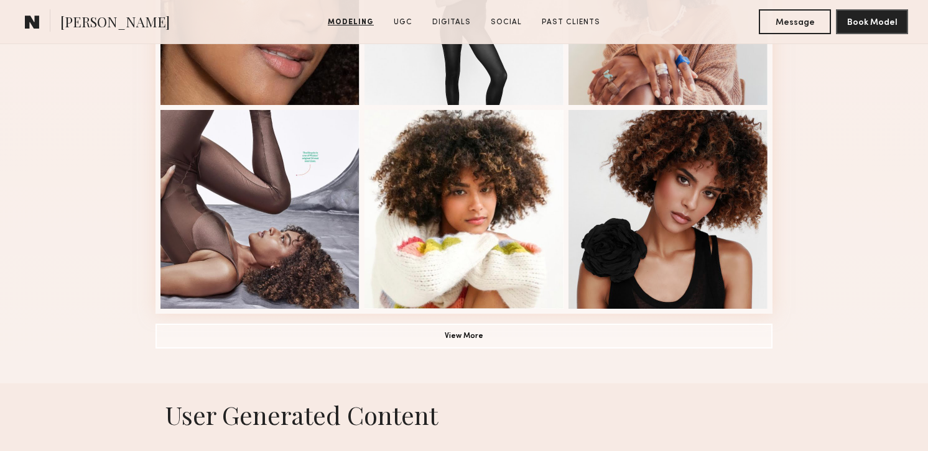
scroll to position [902, 0]
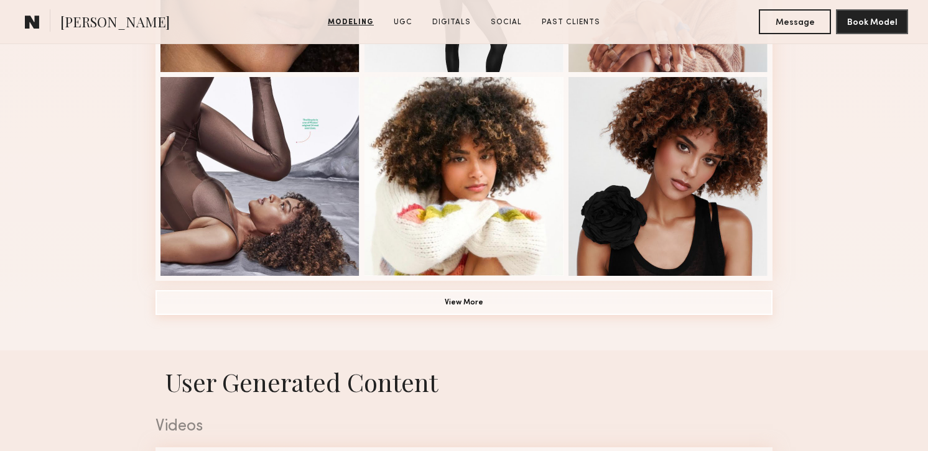
click at [450, 294] on button "View More" at bounding box center [463, 302] width 617 height 25
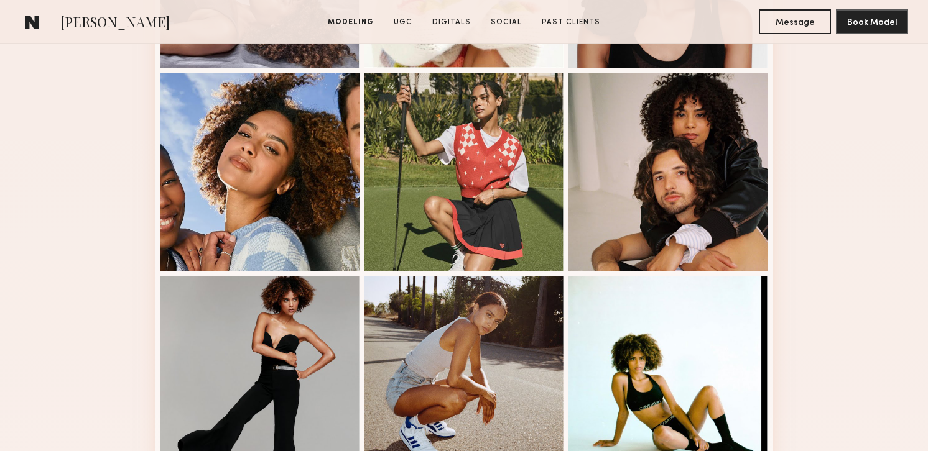
scroll to position [1216, 0]
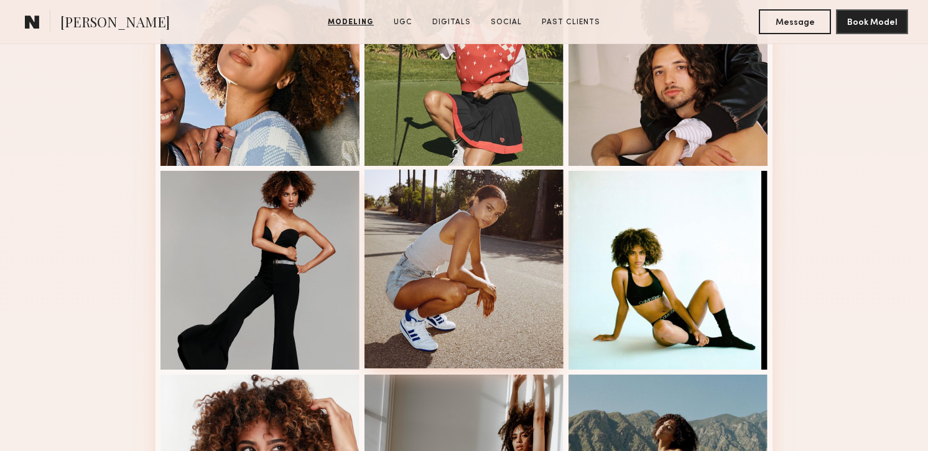
click at [468, 238] on div at bounding box center [463, 269] width 199 height 199
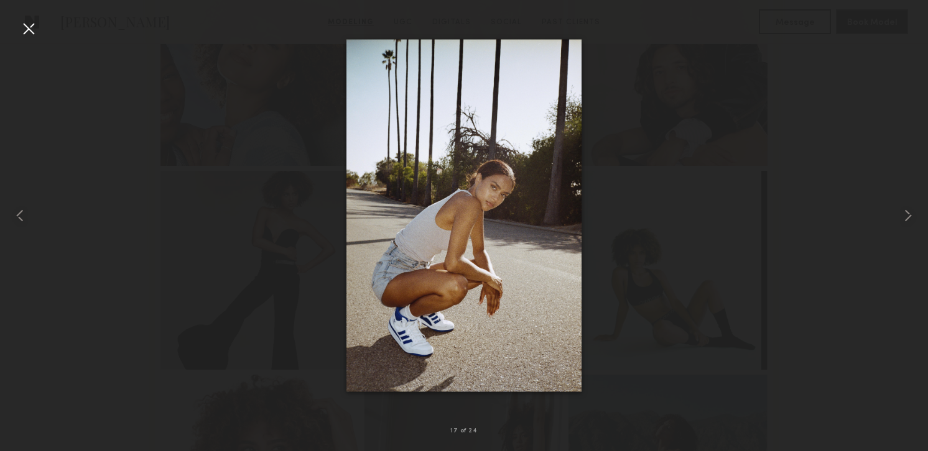
click at [27, 29] on div at bounding box center [29, 29] width 20 height 20
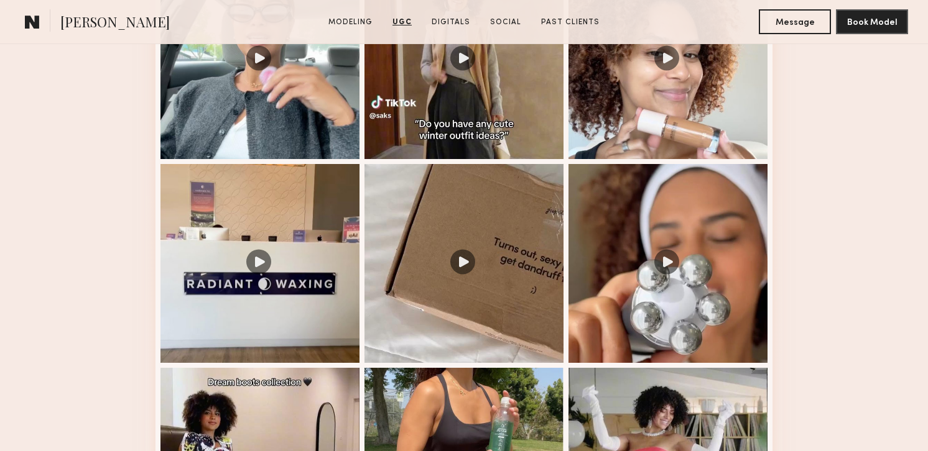
scroll to position [2203, 0]
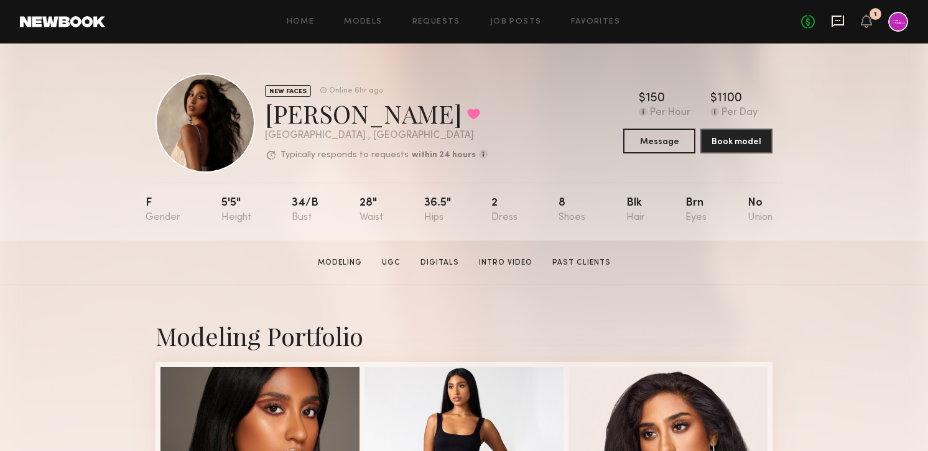
click at [837, 20] on icon at bounding box center [837, 20] width 5 height 1
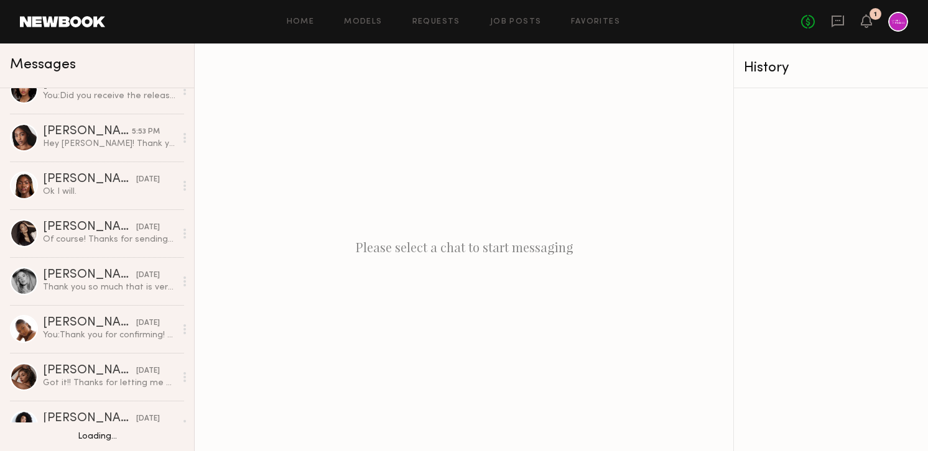
scroll to position [273, 0]
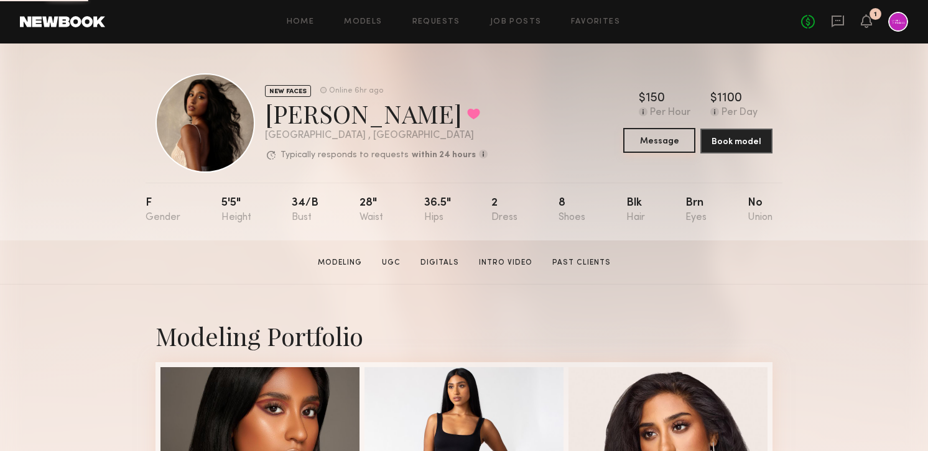
click at [658, 145] on button "Message" at bounding box center [659, 140] width 72 height 25
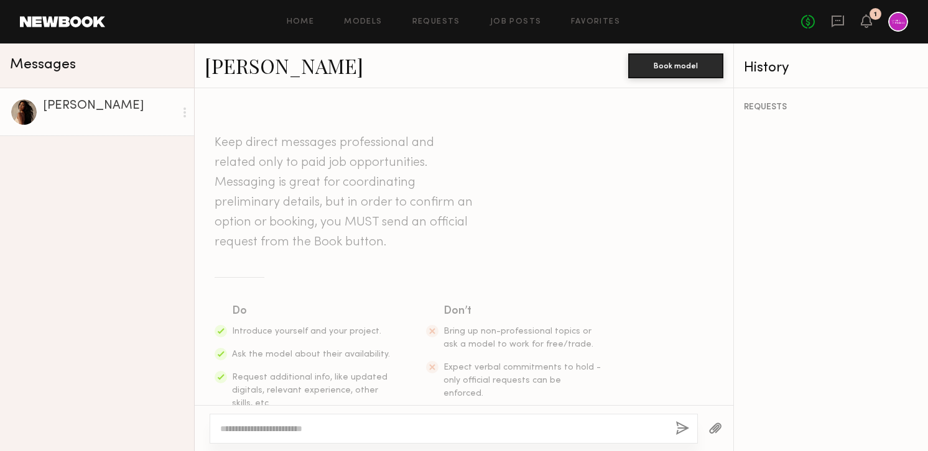
click at [362, 431] on textarea at bounding box center [442, 429] width 445 height 12
paste textarea "**********"
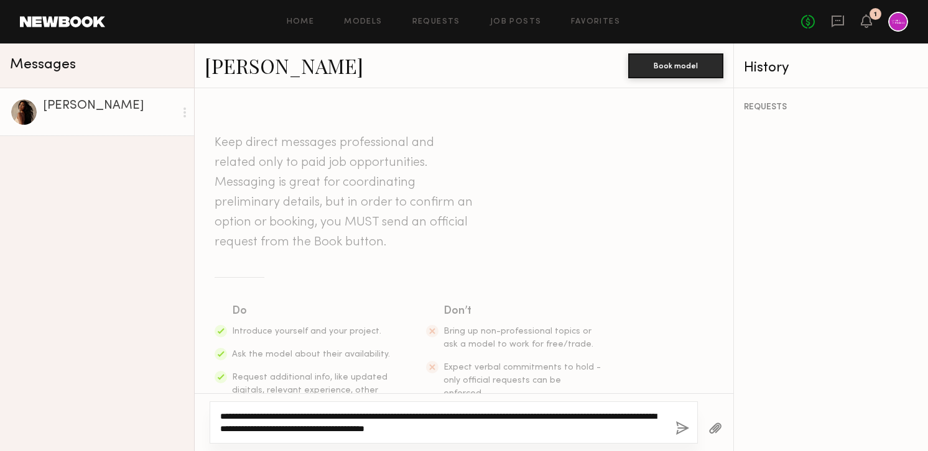
click at [237, 418] on textarea "**********" at bounding box center [442, 422] width 445 height 25
click at [331, 419] on textarea "**********" at bounding box center [442, 422] width 445 height 25
click at [382, 414] on textarea "**********" at bounding box center [442, 422] width 445 height 25
click at [521, 426] on textarea "**********" at bounding box center [442, 422] width 445 height 25
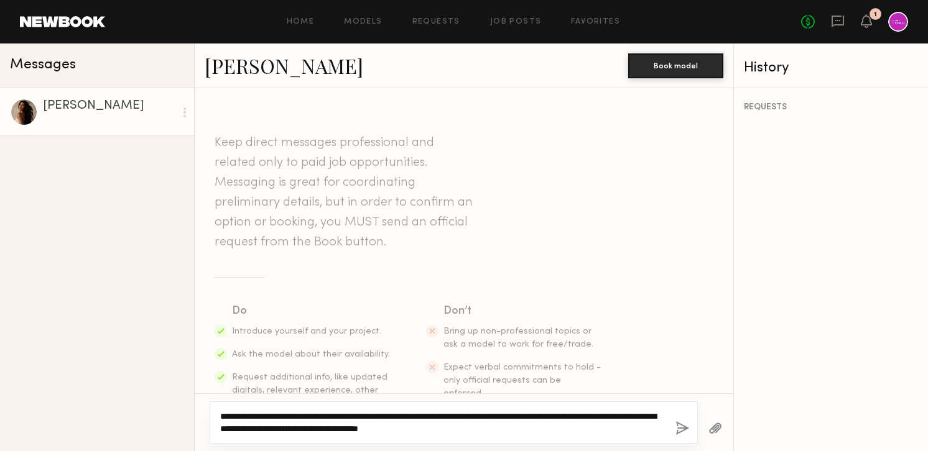
click at [515, 423] on textarea "**********" at bounding box center [442, 422] width 445 height 25
click at [535, 430] on textarea "**********" at bounding box center [442, 422] width 445 height 25
type textarea "**********"
click at [680, 431] on button "button" at bounding box center [682, 430] width 14 height 16
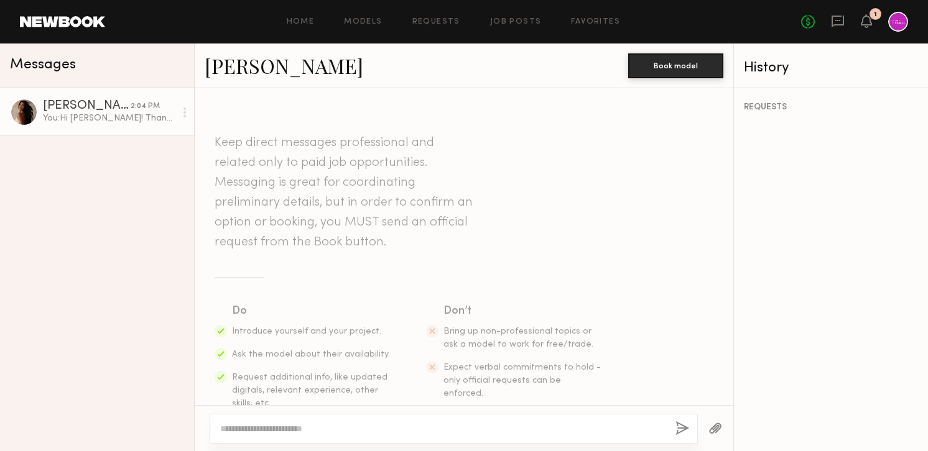
scroll to position [249, 0]
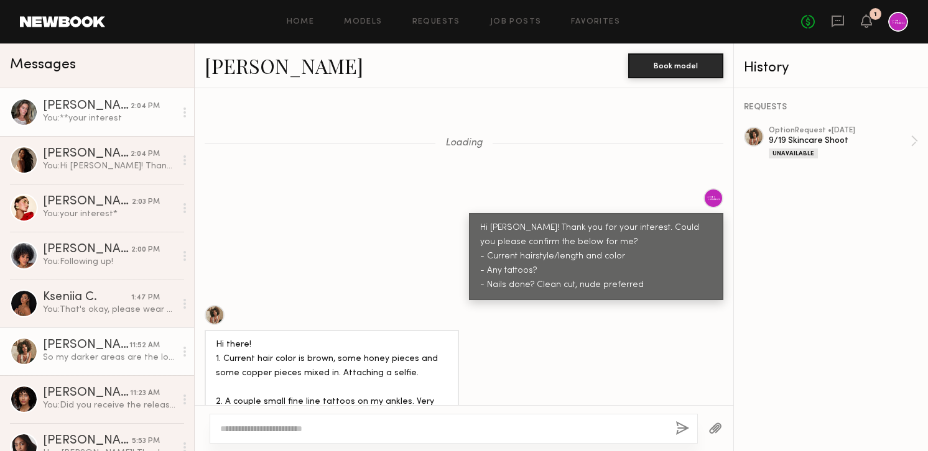
scroll to position [1285, 0]
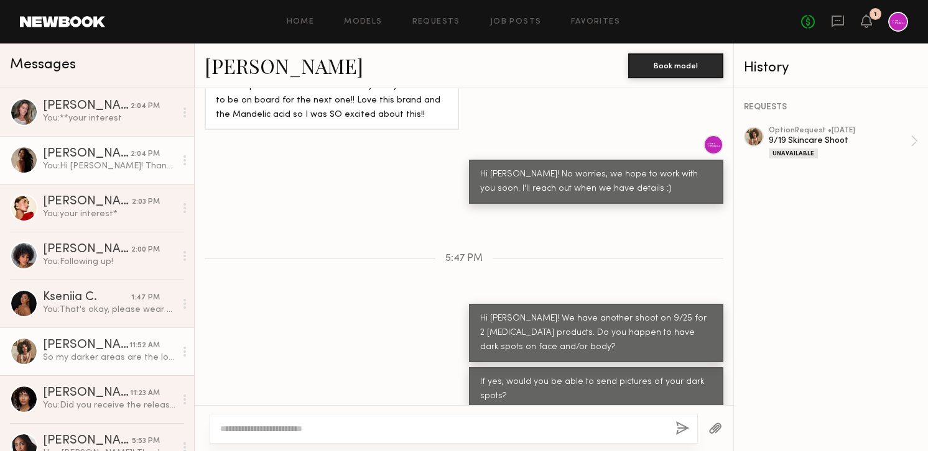
click at [118, 158] on div "[PERSON_NAME]" at bounding box center [87, 154] width 88 height 12
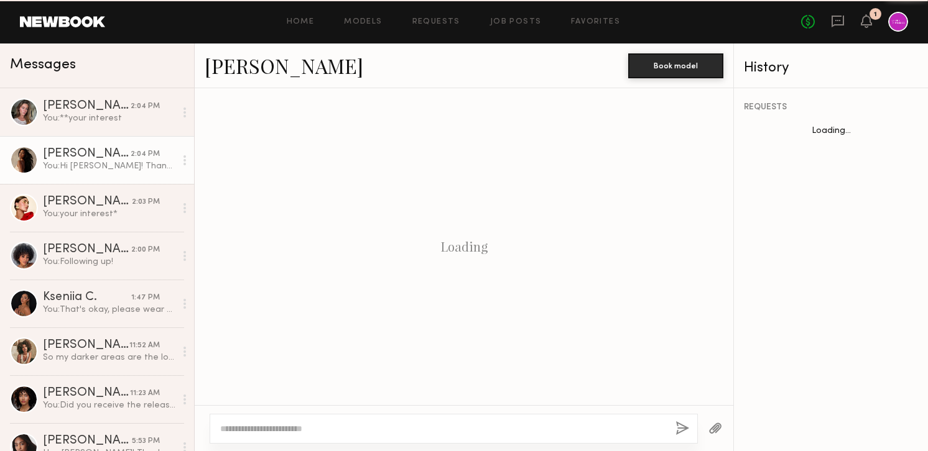
scroll to position [249, 0]
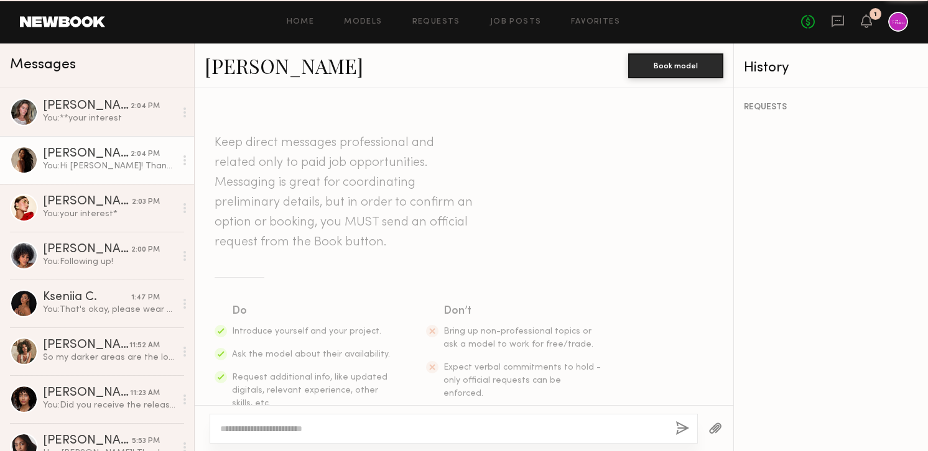
scroll to position [249, 0]
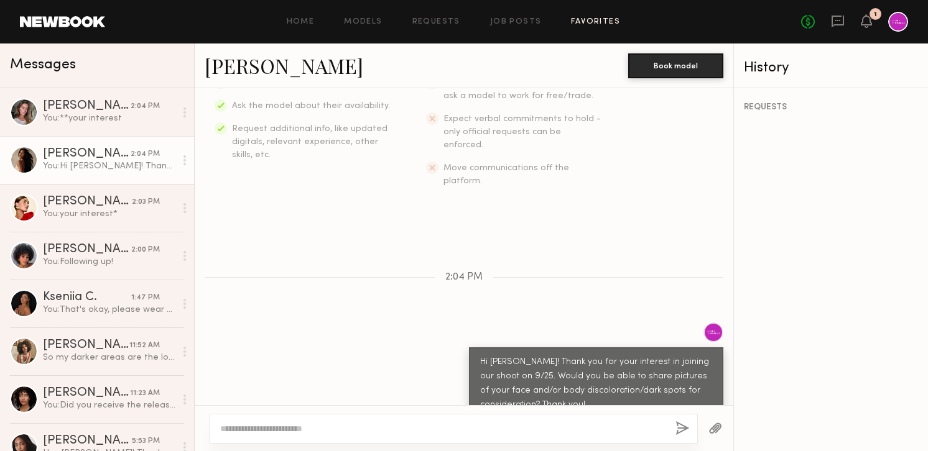
click at [579, 20] on link "Favorites" at bounding box center [595, 22] width 49 height 8
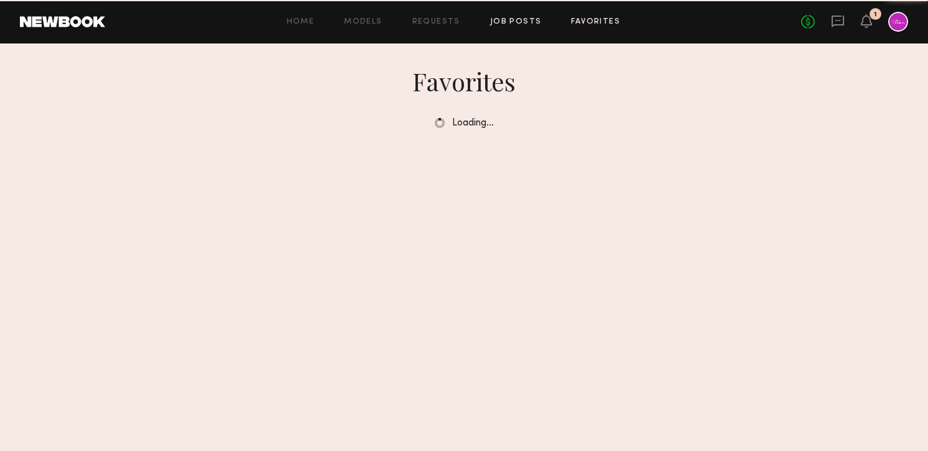
click at [490, 25] on link "Job Posts" at bounding box center [516, 22] width 52 height 8
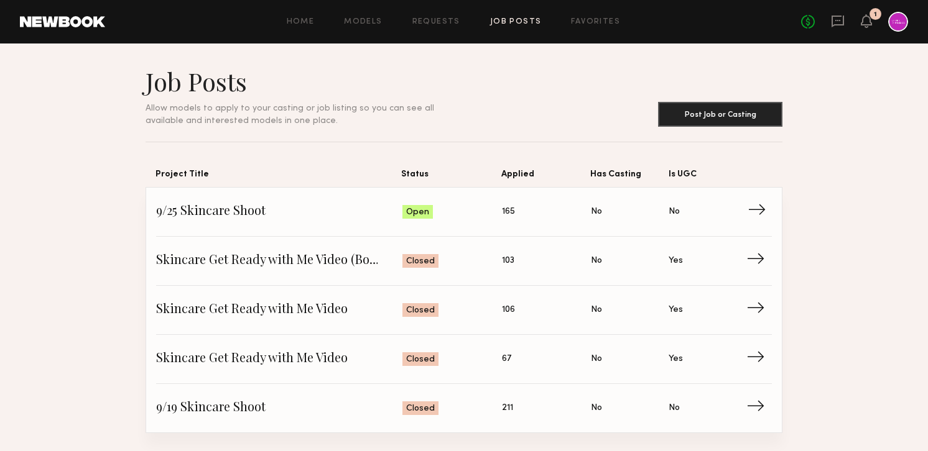
click at [197, 216] on span "9/25 Skincare Shoot" at bounding box center [279, 212] width 246 height 19
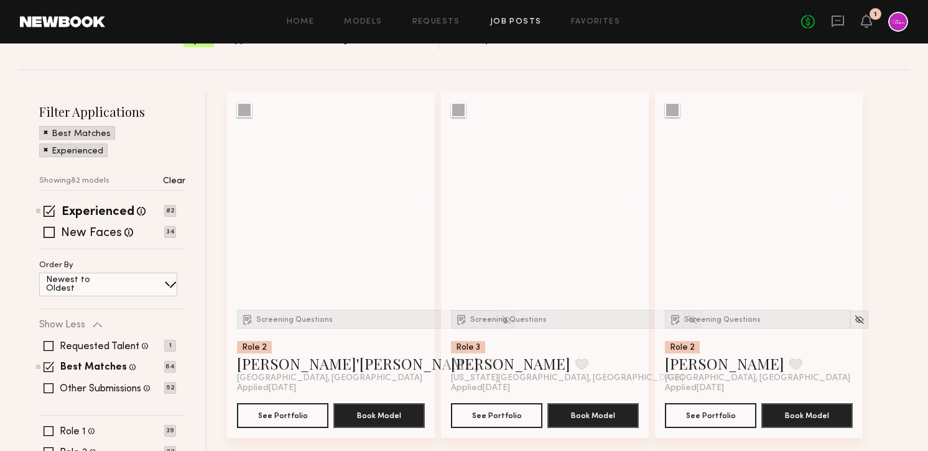
scroll to position [131, 0]
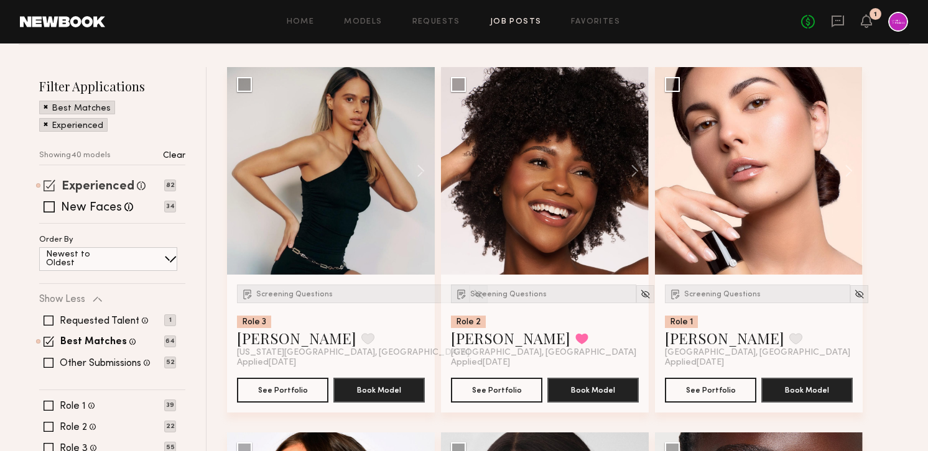
click at [68, 188] on label "Experienced" at bounding box center [98, 187] width 73 height 12
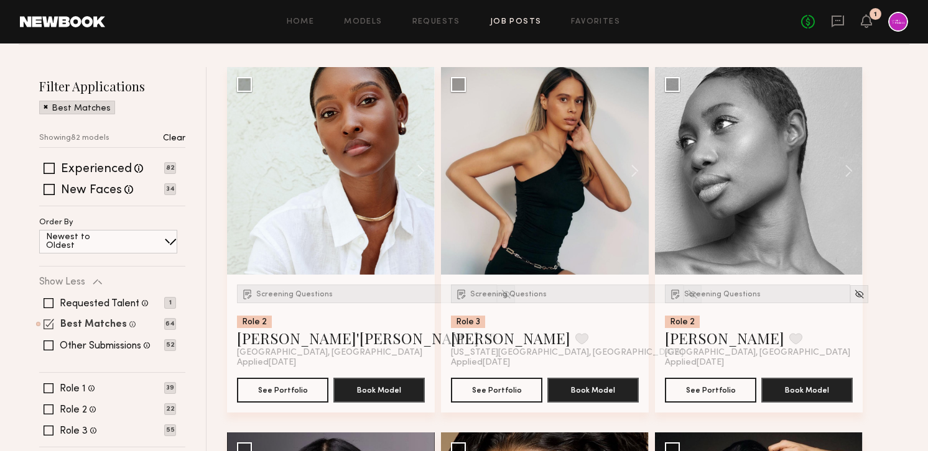
click at [76, 322] on label "Best Matches" at bounding box center [93, 325] width 67 height 10
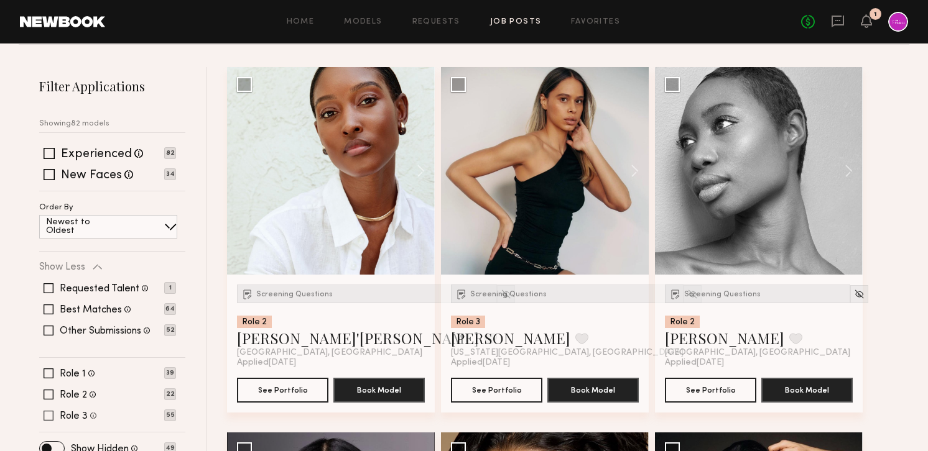
click at [75, 414] on label "Role 3" at bounding box center [74, 417] width 28 height 10
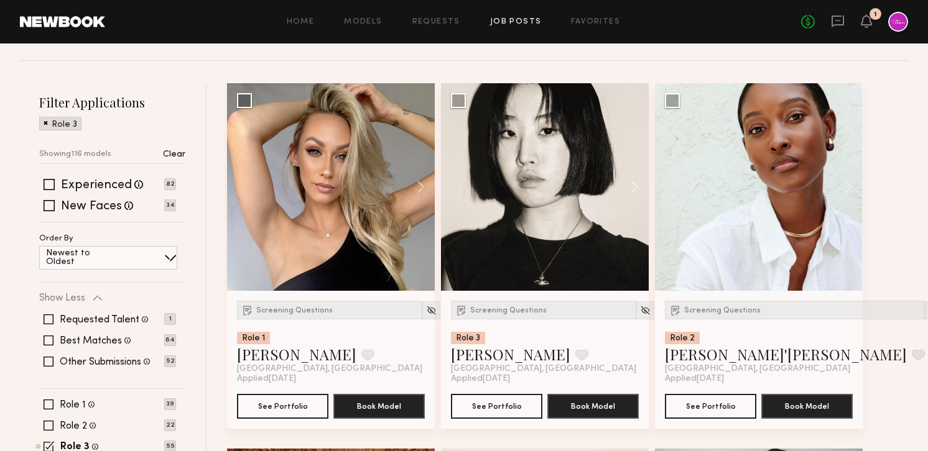
scroll to position [114, 0]
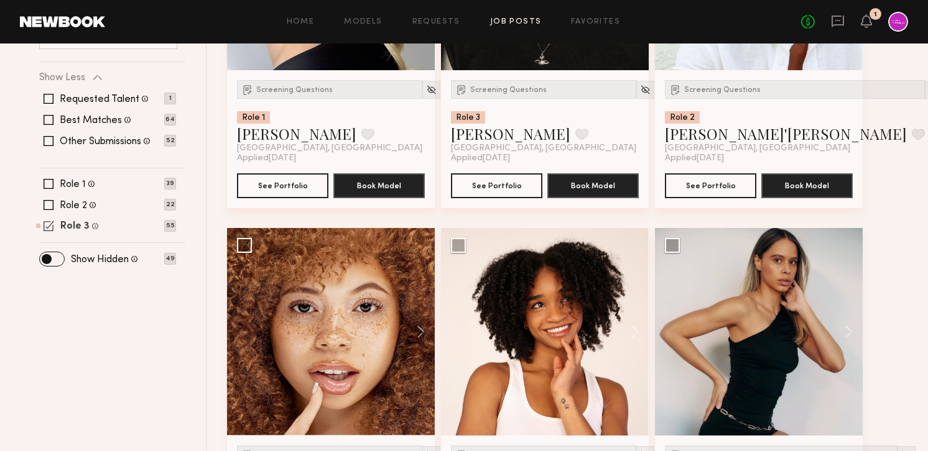
click at [76, 228] on label "Role 3" at bounding box center [74, 227] width 29 height 10
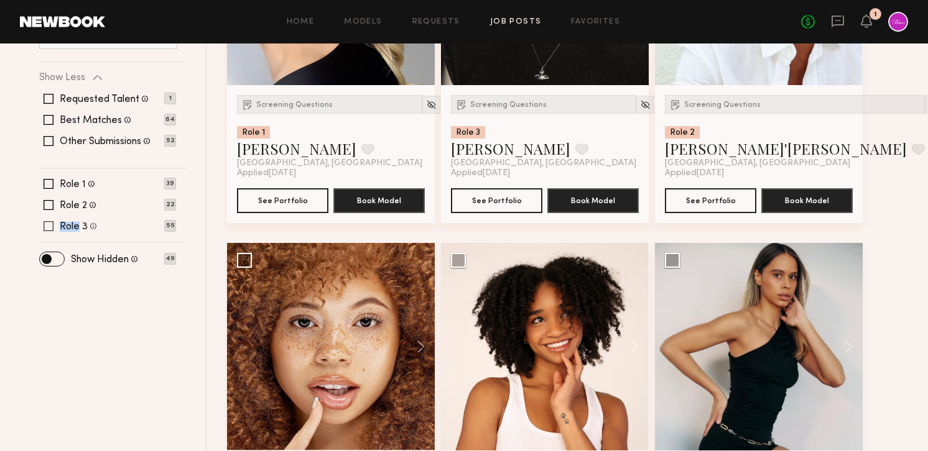
click at [76, 228] on label "Role 3" at bounding box center [74, 227] width 28 height 10
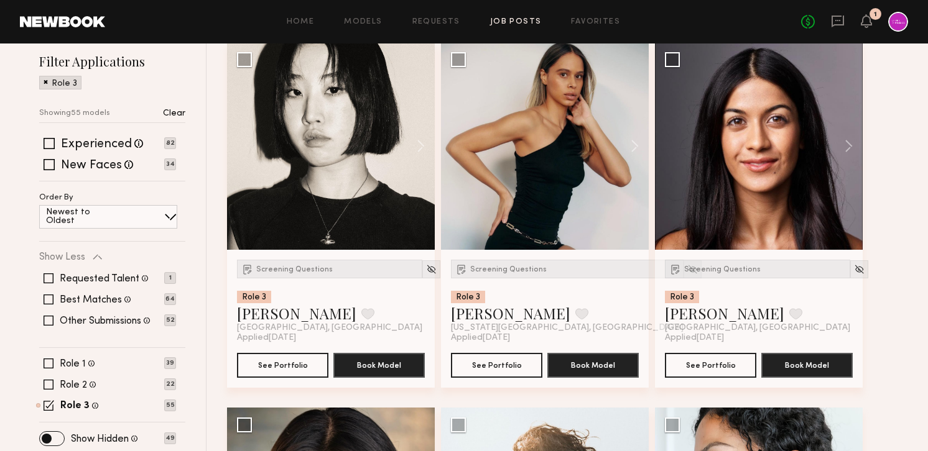
scroll to position [179, 0]
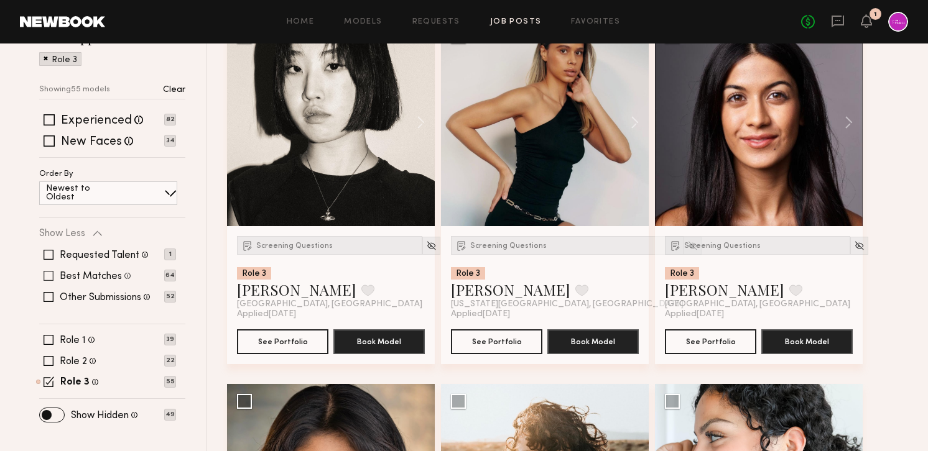
click at [88, 275] on label "Best Matches" at bounding box center [91, 277] width 62 height 10
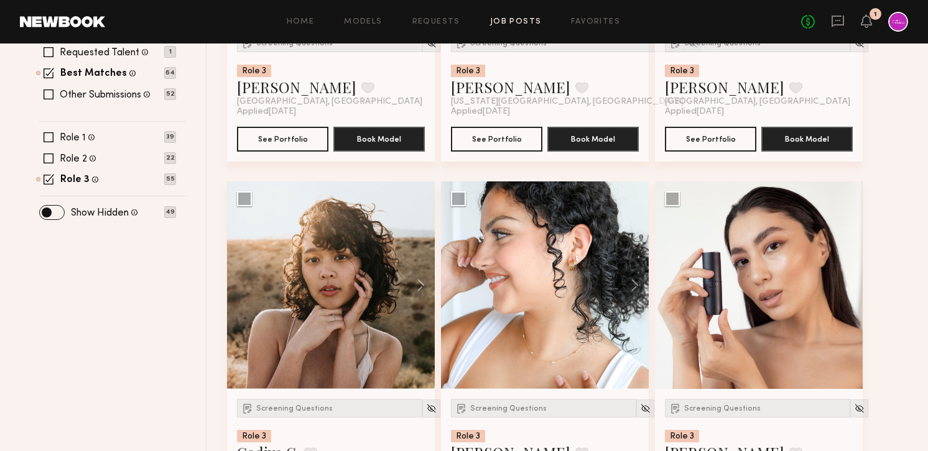
scroll to position [450, 0]
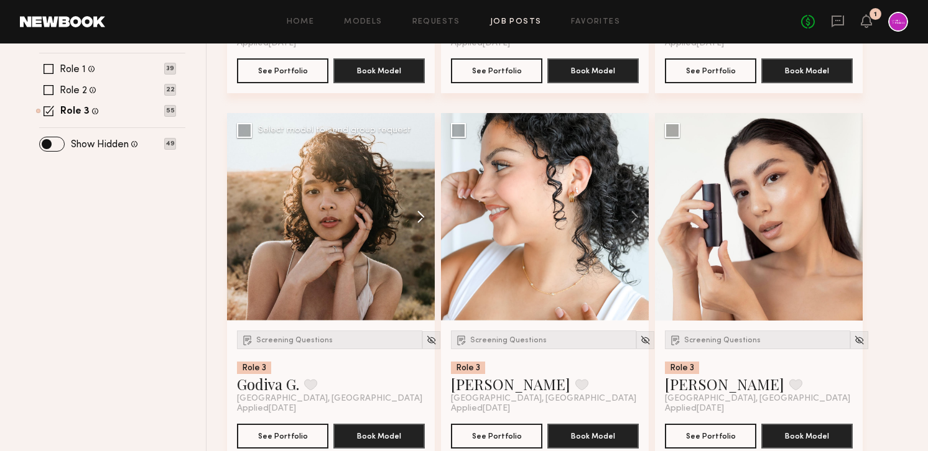
click at [419, 220] on button at bounding box center [415, 217] width 40 height 208
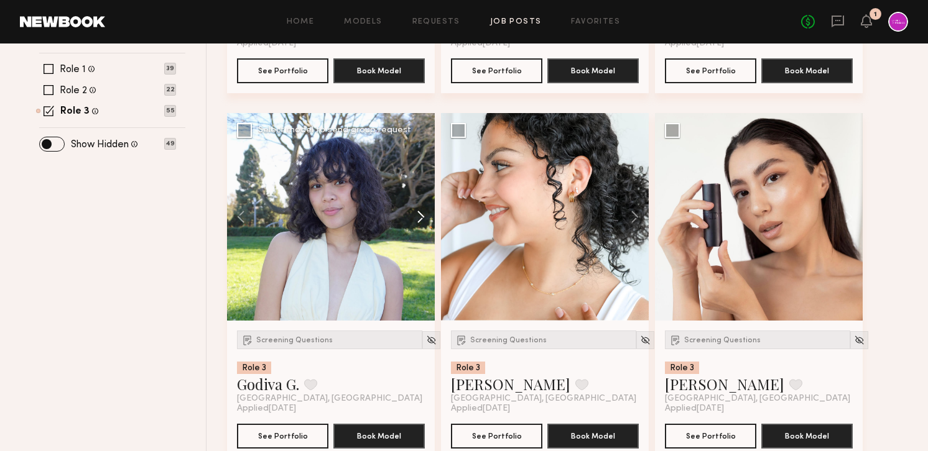
click at [419, 220] on button at bounding box center [415, 217] width 40 height 208
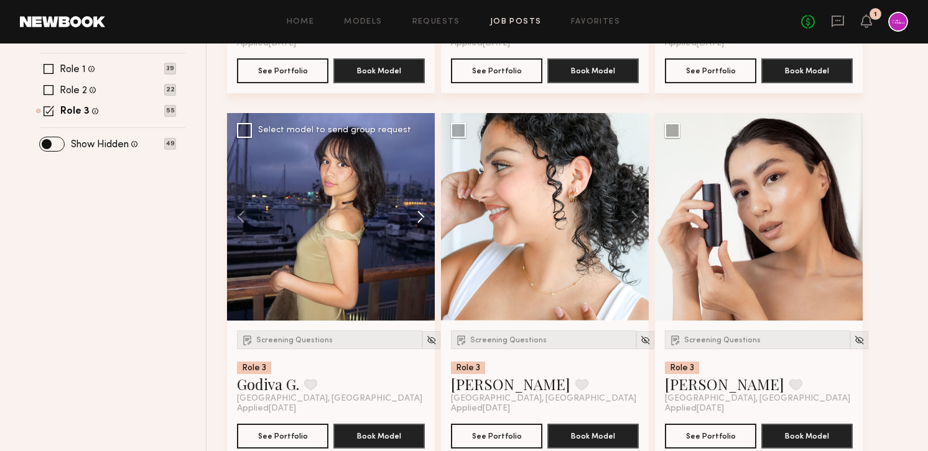
click at [419, 220] on button at bounding box center [415, 217] width 40 height 208
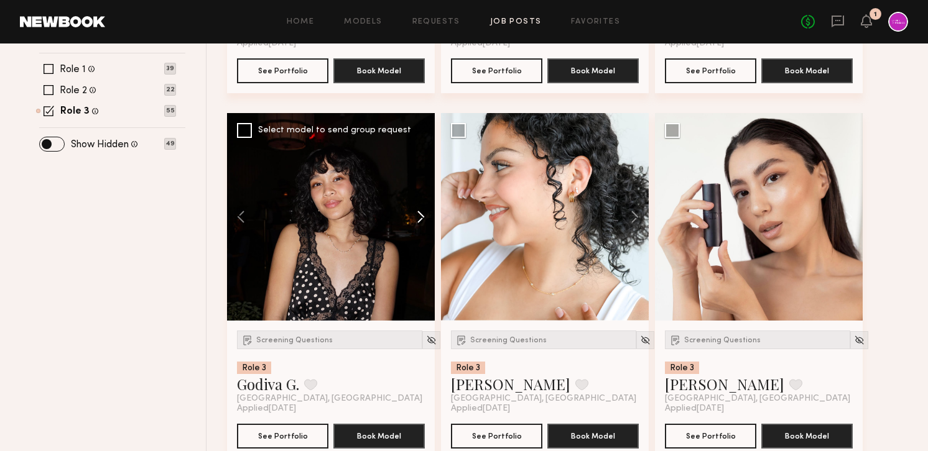
click at [419, 220] on button at bounding box center [415, 217] width 40 height 208
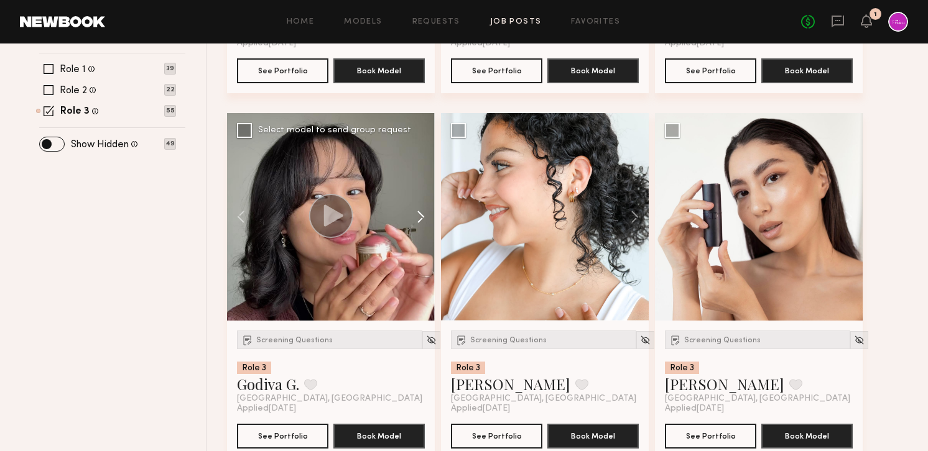
click at [419, 220] on button at bounding box center [415, 217] width 40 height 208
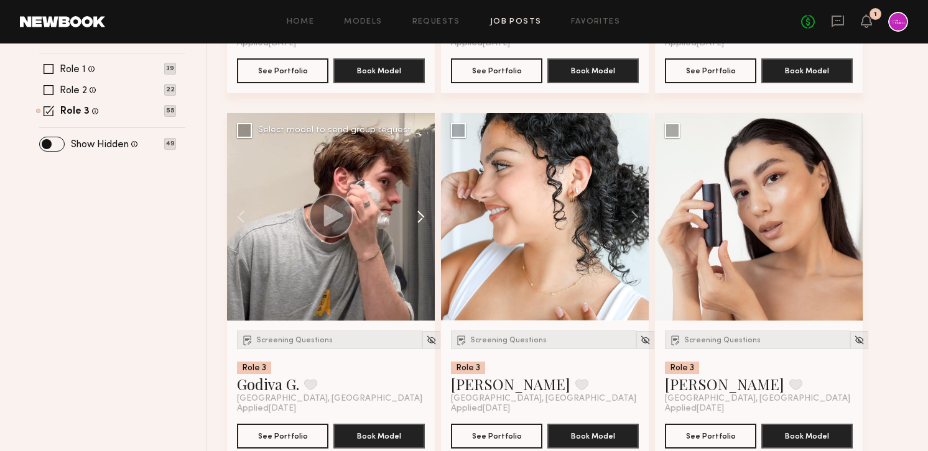
click at [419, 220] on button at bounding box center [415, 217] width 40 height 208
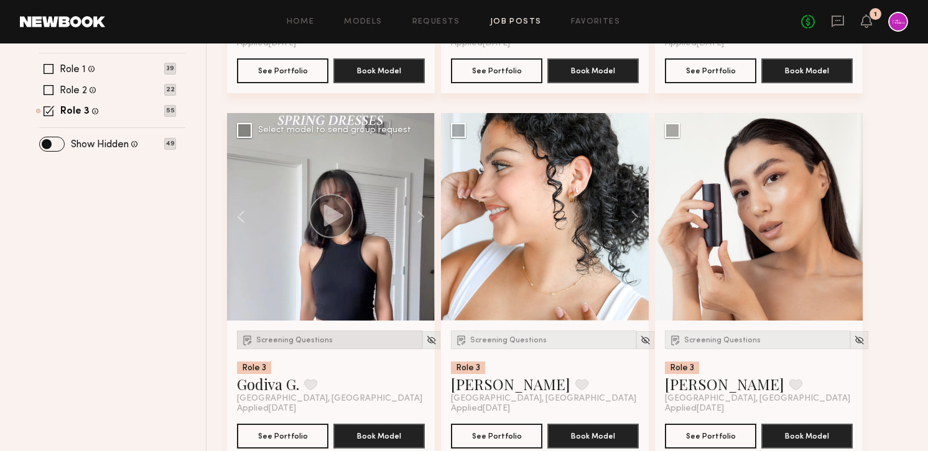
click at [267, 342] on span "Screening Questions" at bounding box center [294, 340] width 76 height 7
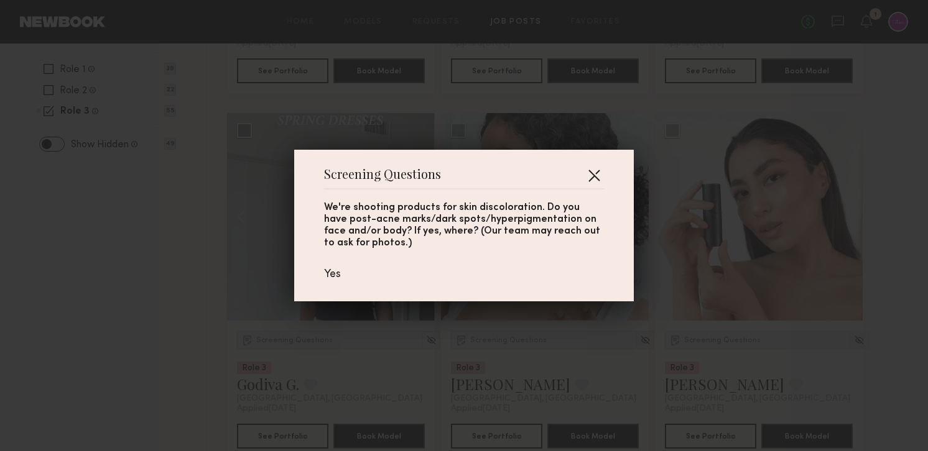
click at [591, 173] on button "button" at bounding box center [594, 175] width 20 height 20
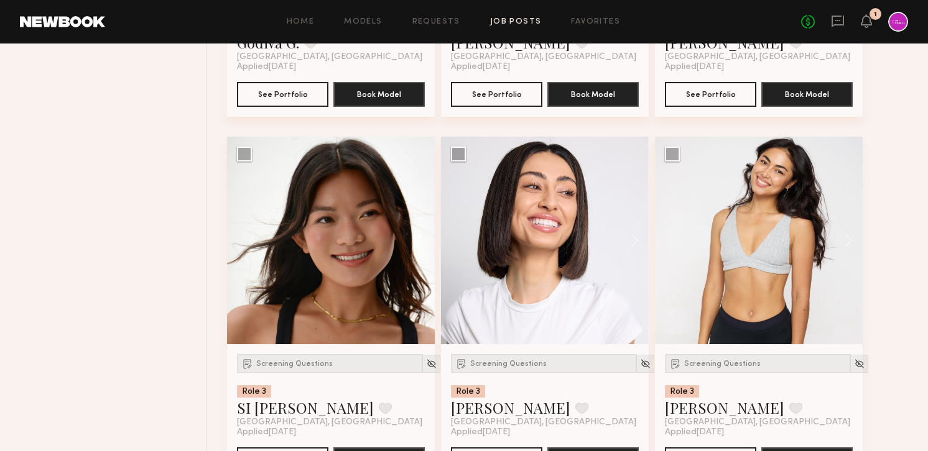
scroll to position [793, 0]
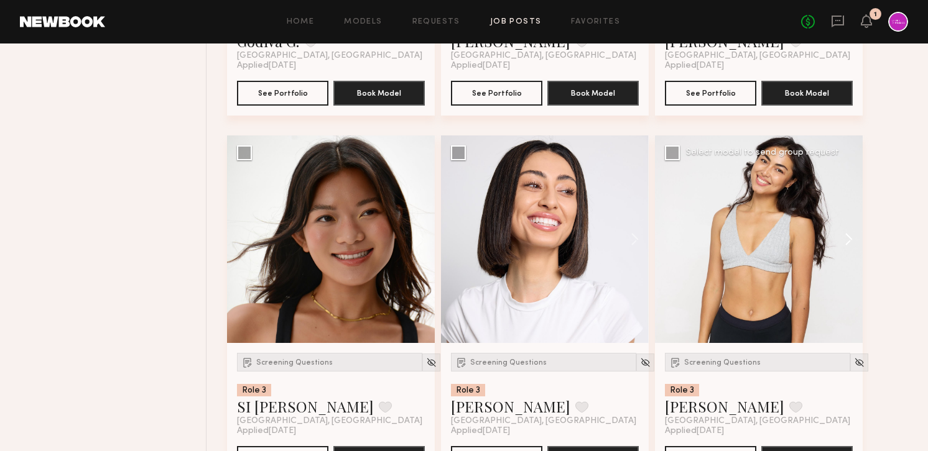
click at [855, 230] on button at bounding box center [843, 240] width 40 height 208
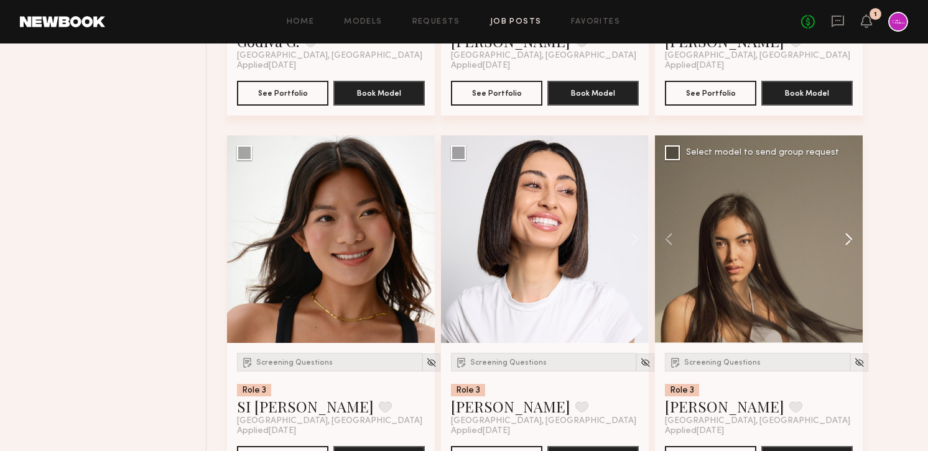
click at [856, 241] on button at bounding box center [843, 240] width 40 height 208
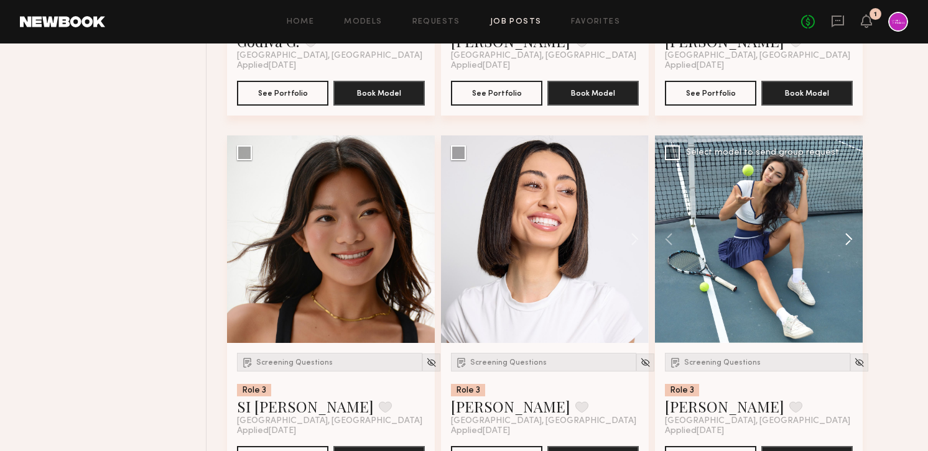
click at [856, 241] on button at bounding box center [843, 240] width 40 height 208
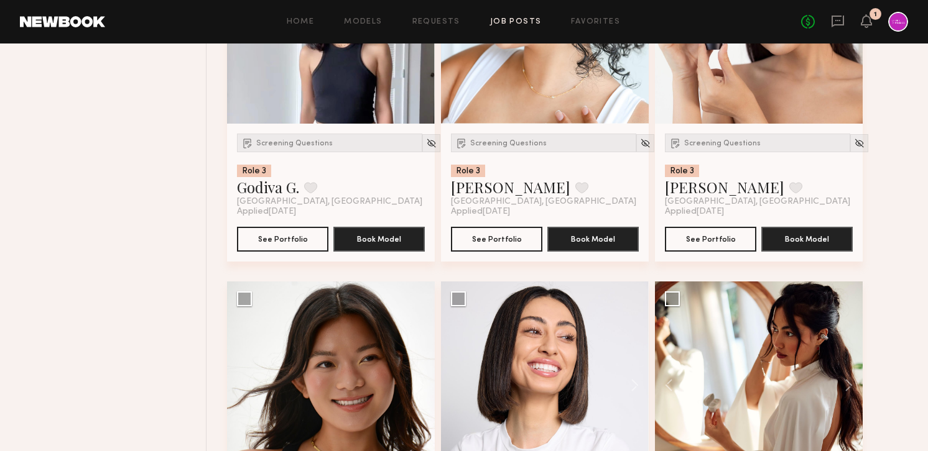
scroll to position [431, 0]
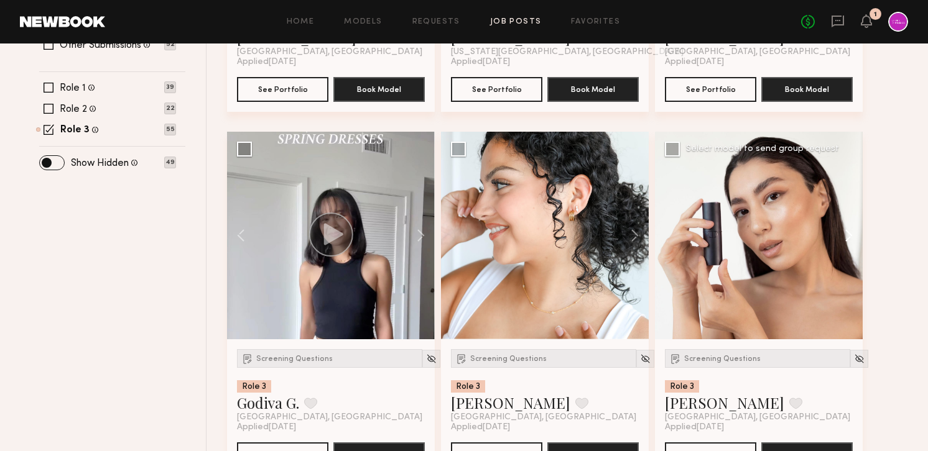
click at [847, 231] on button at bounding box center [843, 236] width 40 height 208
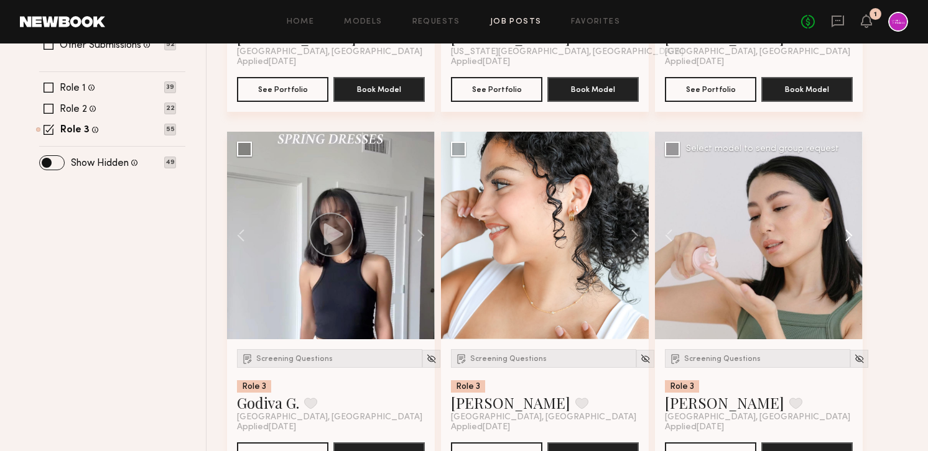
click at [847, 231] on button at bounding box center [843, 236] width 40 height 208
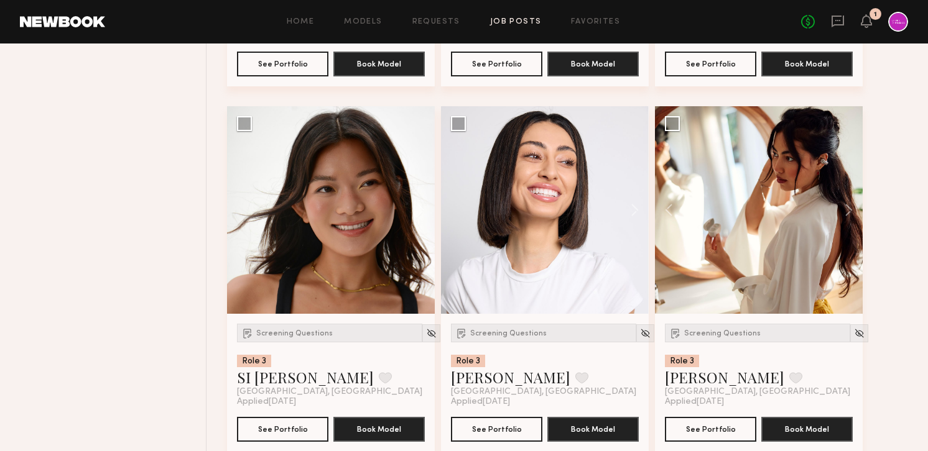
scroll to position [821, 0]
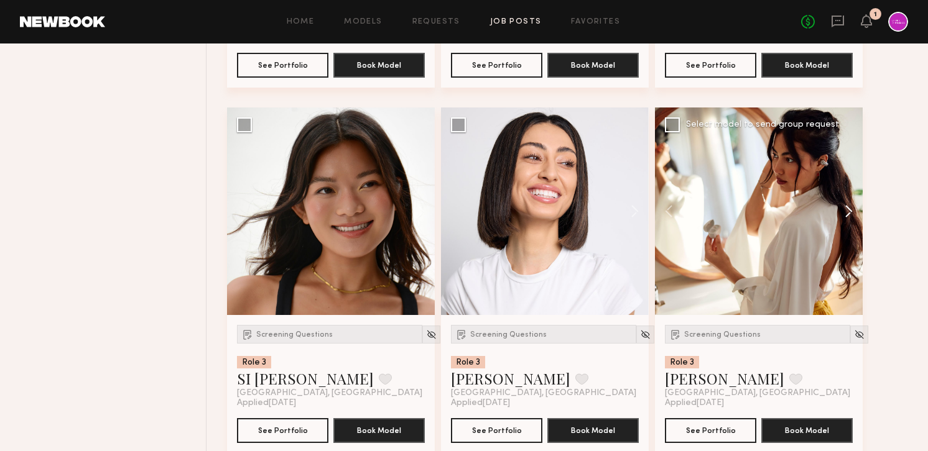
click at [852, 205] on button at bounding box center [843, 212] width 40 height 208
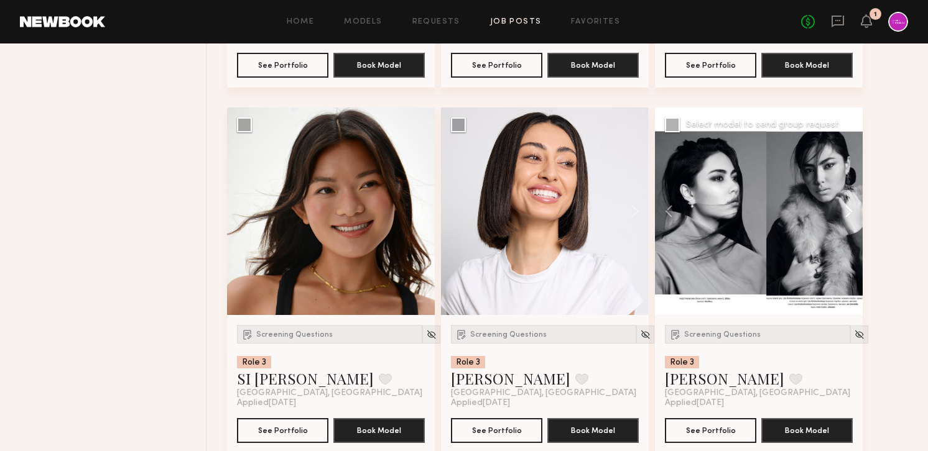
click at [852, 205] on button at bounding box center [843, 212] width 40 height 208
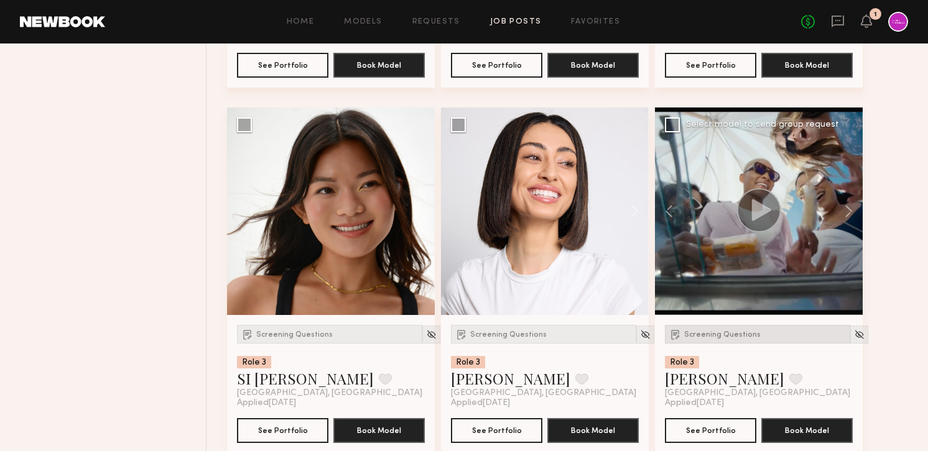
click at [714, 343] on div "Screening Questions" at bounding box center [757, 334] width 185 height 19
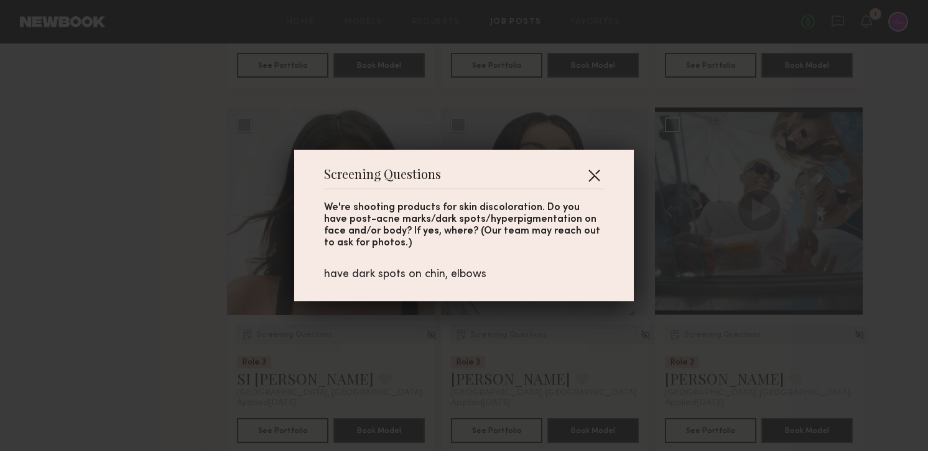
click at [602, 172] on button "button" at bounding box center [594, 175] width 20 height 20
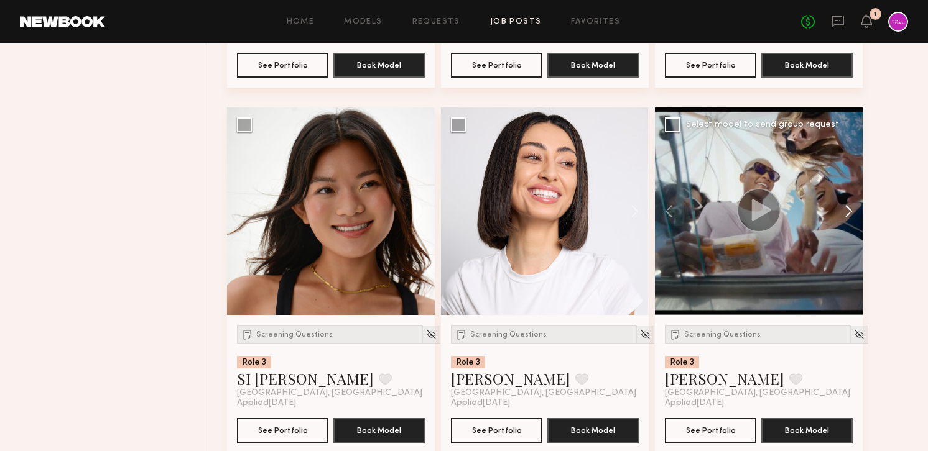
click at [847, 215] on button at bounding box center [843, 212] width 40 height 208
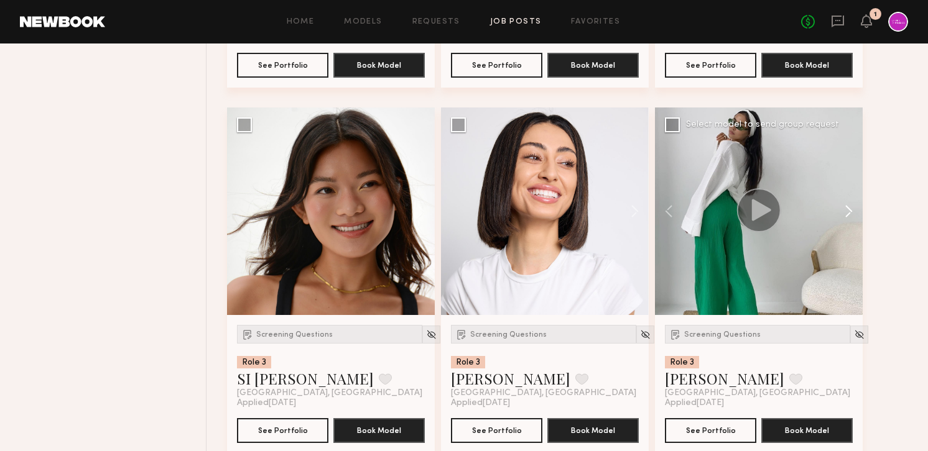
click at [847, 215] on button at bounding box center [843, 212] width 40 height 208
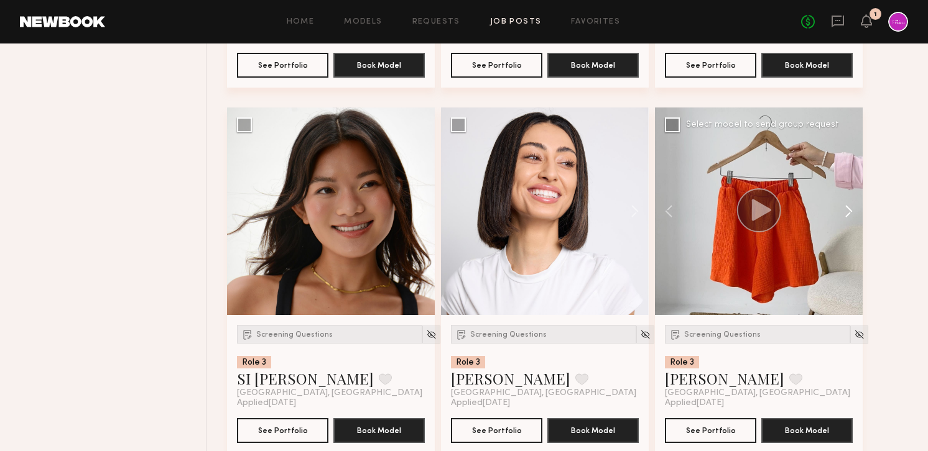
click at [847, 215] on button at bounding box center [843, 212] width 40 height 208
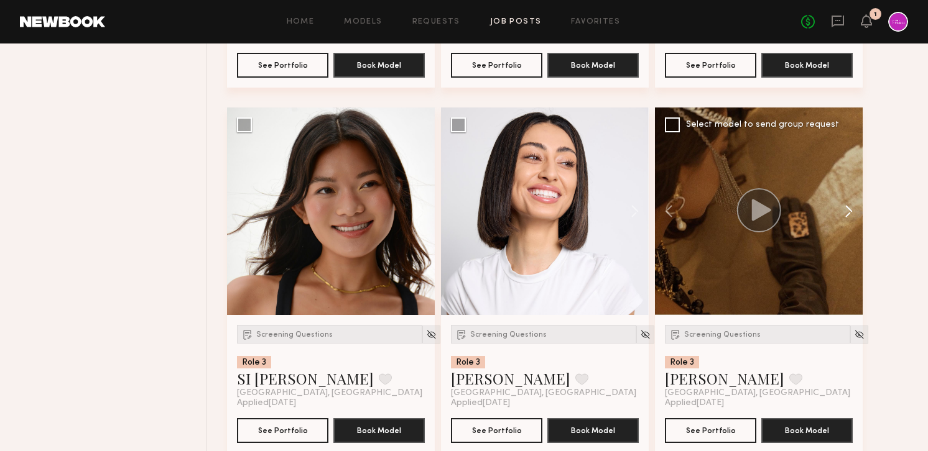
click at [847, 215] on button at bounding box center [843, 212] width 40 height 208
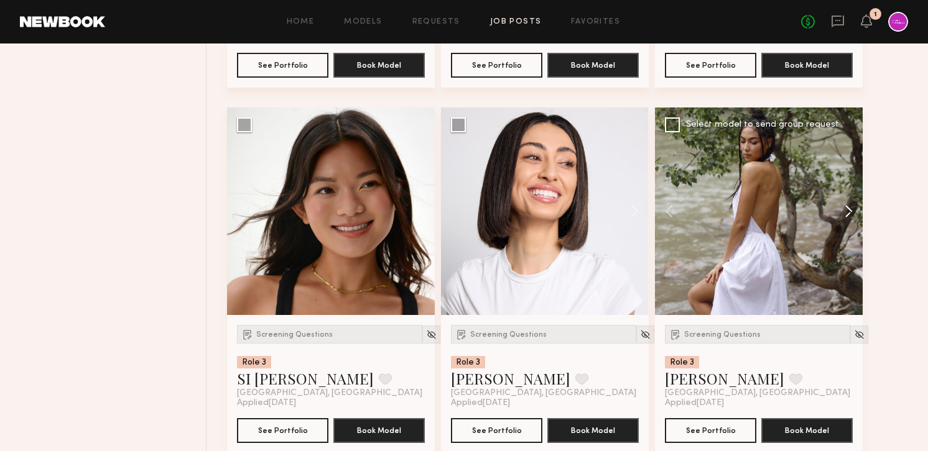
click at [847, 215] on button at bounding box center [843, 212] width 40 height 208
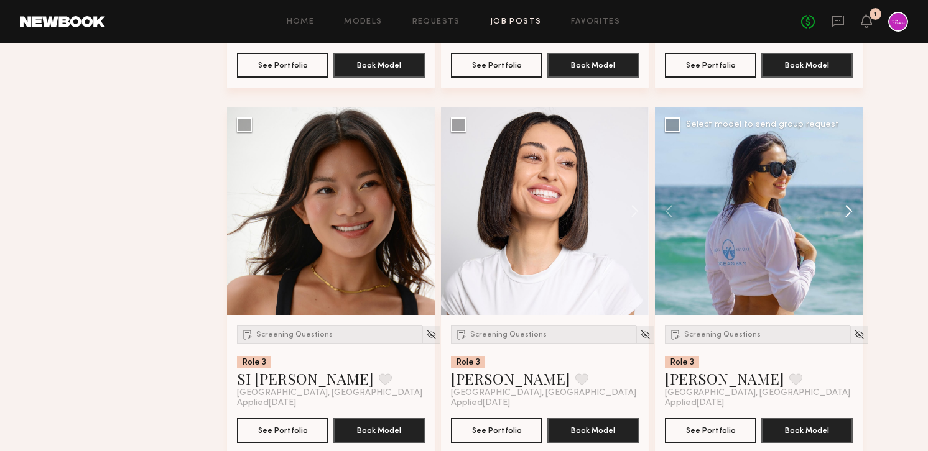
click at [847, 215] on button at bounding box center [843, 212] width 40 height 208
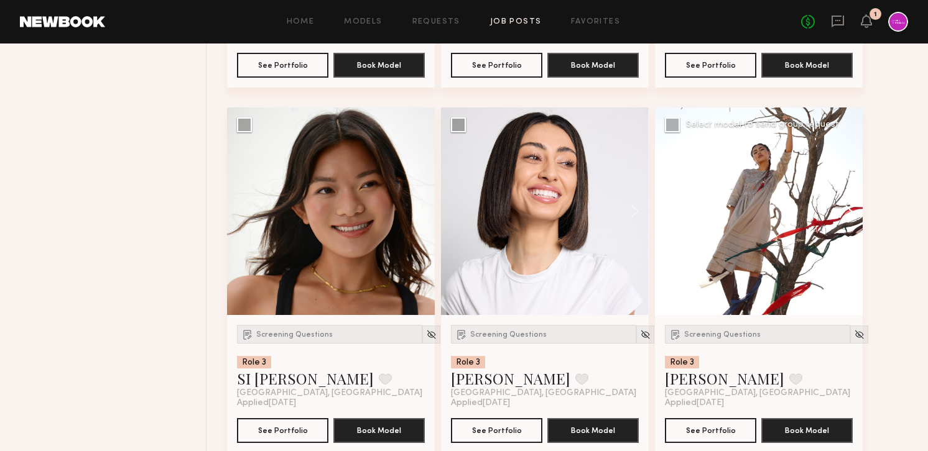
click at [847, 215] on button at bounding box center [843, 212] width 40 height 208
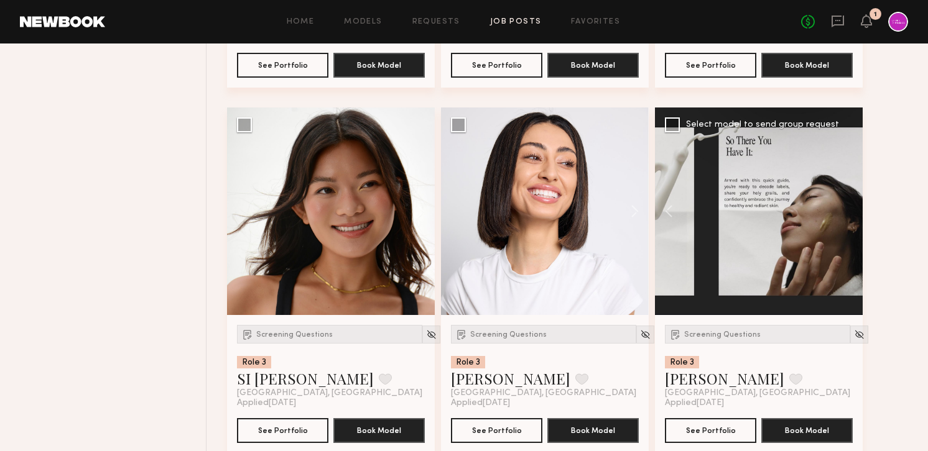
click at [847, 215] on div at bounding box center [759, 212] width 208 height 208
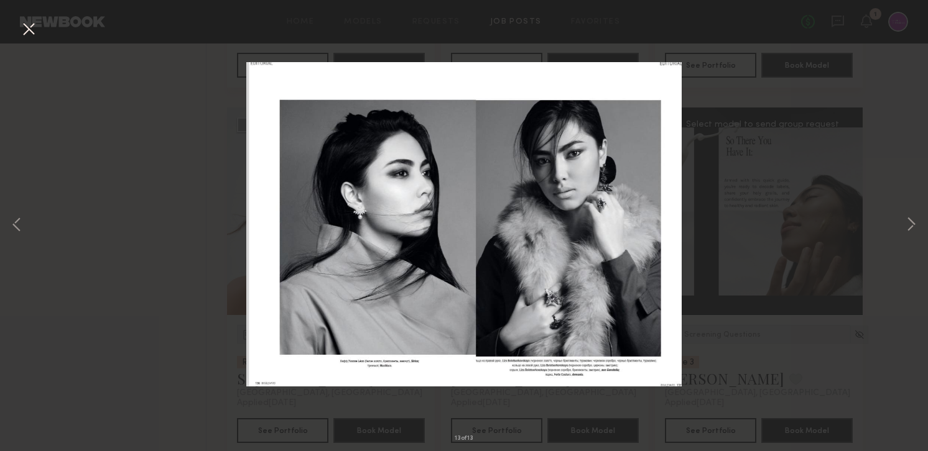
click at [39, 30] on div "13 of 13" at bounding box center [464, 225] width 928 height 451
click at [30, 30] on button at bounding box center [29, 30] width 20 height 22
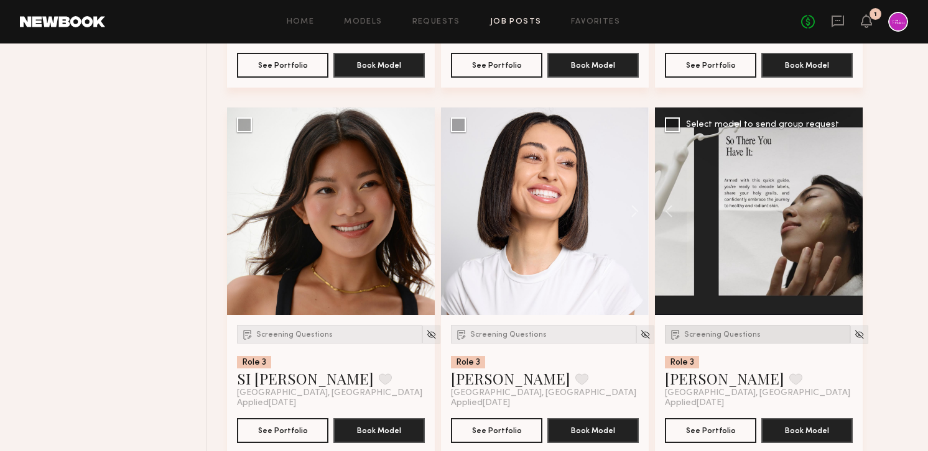
click at [698, 333] on span "Screening Questions" at bounding box center [722, 334] width 76 height 7
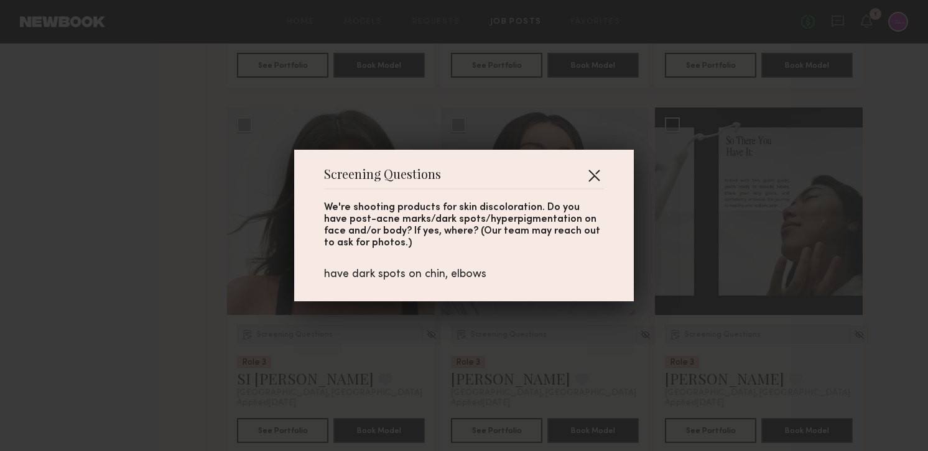
click at [597, 171] on button "button" at bounding box center [594, 175] width 20 height 20
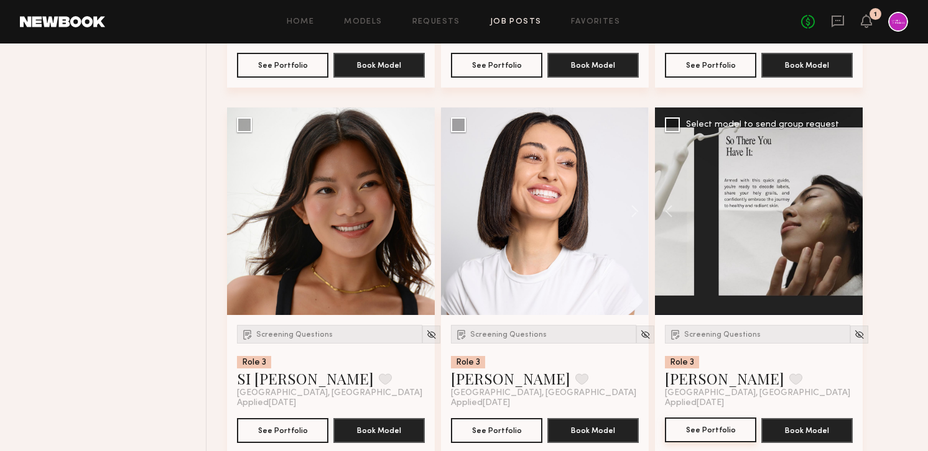
click at [704, 438] on button "See Portfolio" at bounding box center [710, 430] width 91 height 25
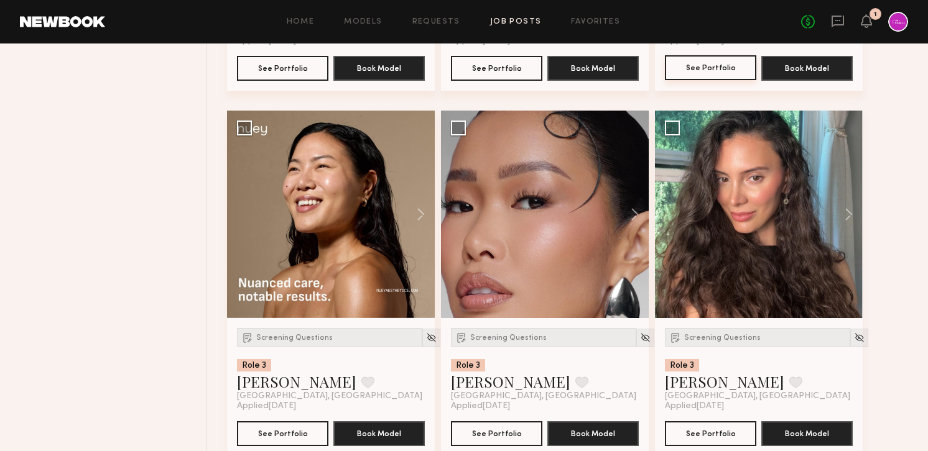
scroll to position [1213, 0]
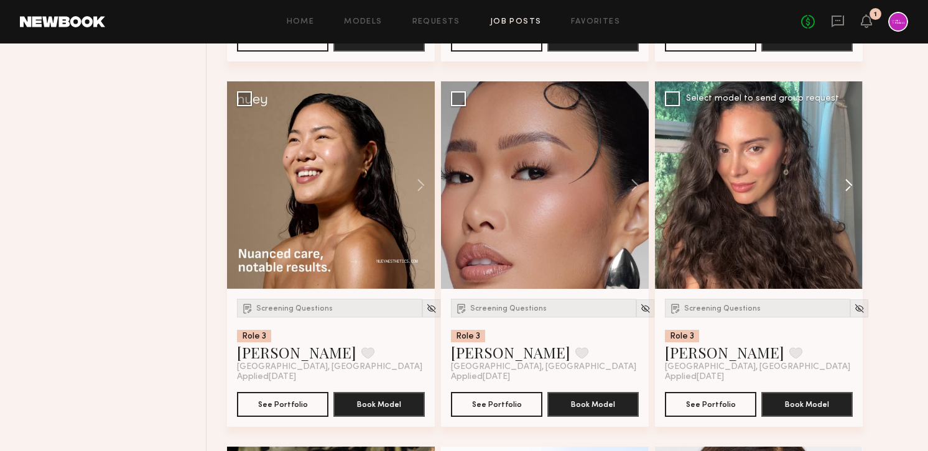
click at [851, 184] on button at bounding box center [843, 185] width 40 height 208
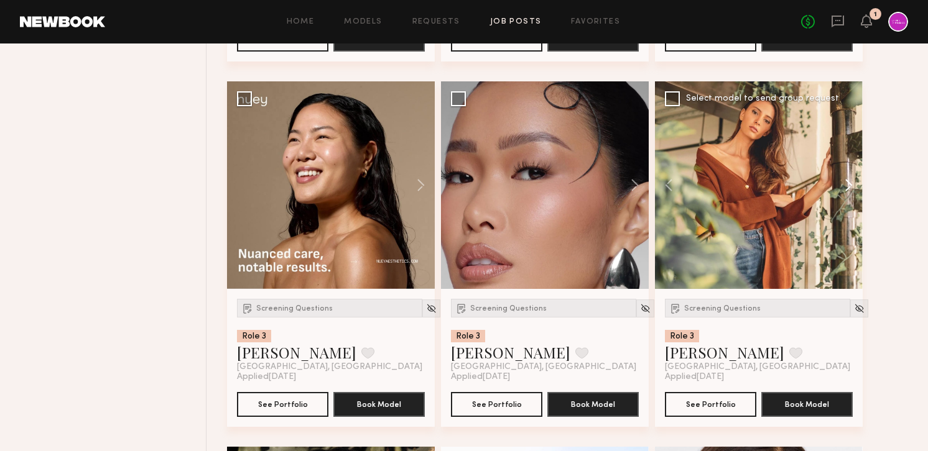
click at [851, 184] on button at bounding box center [843, 185] width 40 height 208
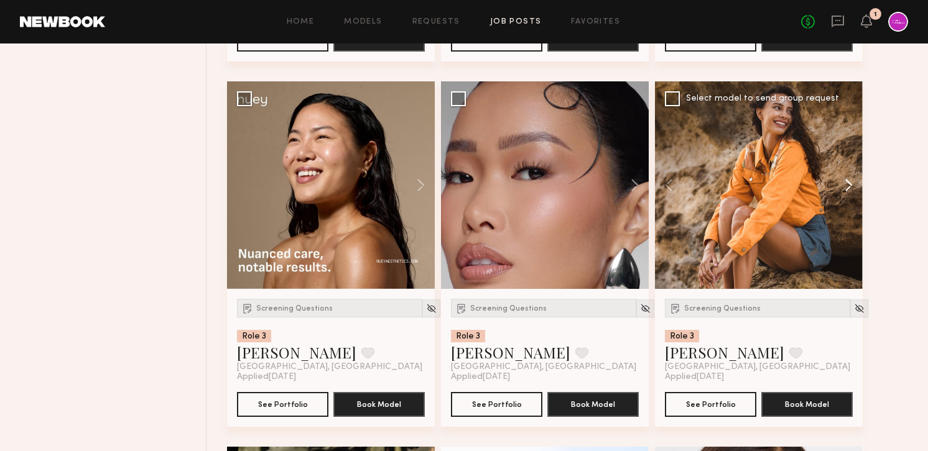
click at [851, 184] on button at bounding box center [843, 185] width 40 height 208
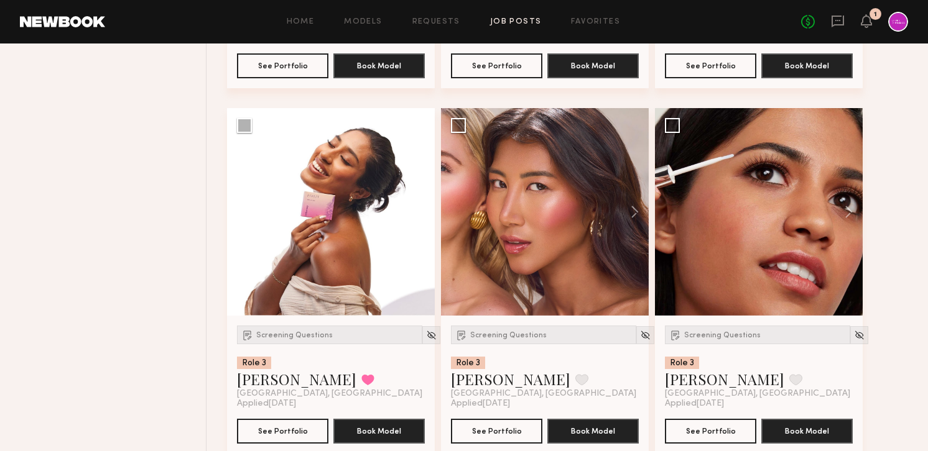
scroll to position [3015, 0]
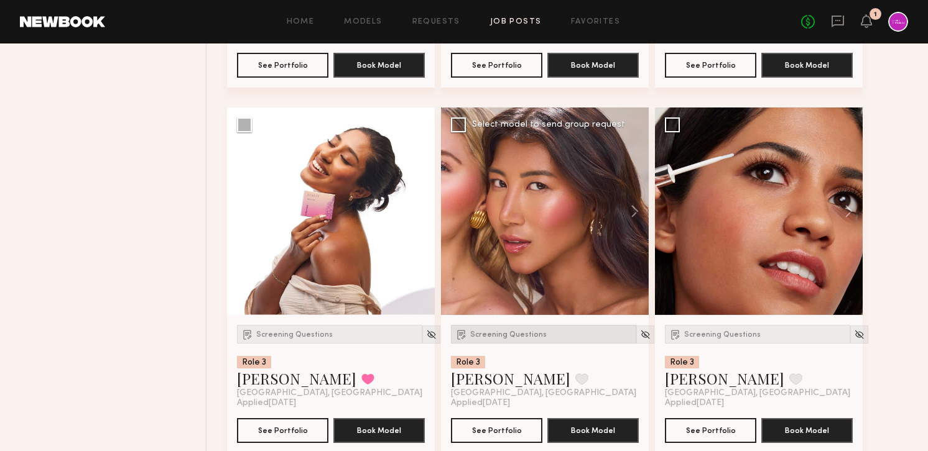
click at [494, 342] on div "Screening Questions" at bounding box center [543, 334] width 185 height 19
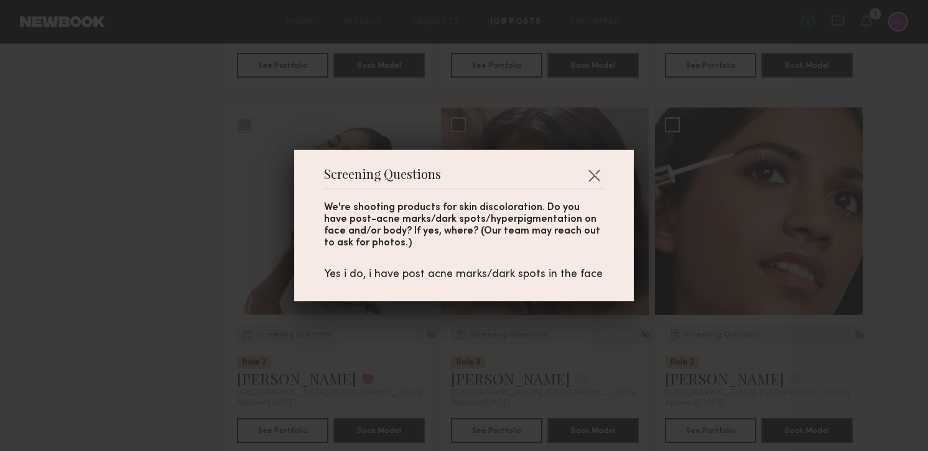
click at [609, 164] on div "Screening Questions We're shooting products for skin discoloration. Do you have…" at bounding box center [463, 226] width 339 height 152
click at [596, 170] on button "button" at bounding box center [594, 175] width 20 height 20
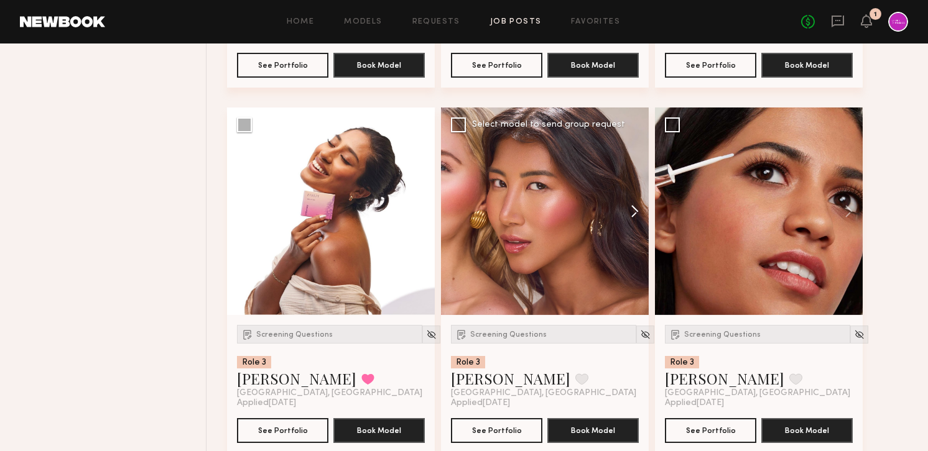
click at [627, 224] on button at bounding box center [629, 212] width 40 height 208
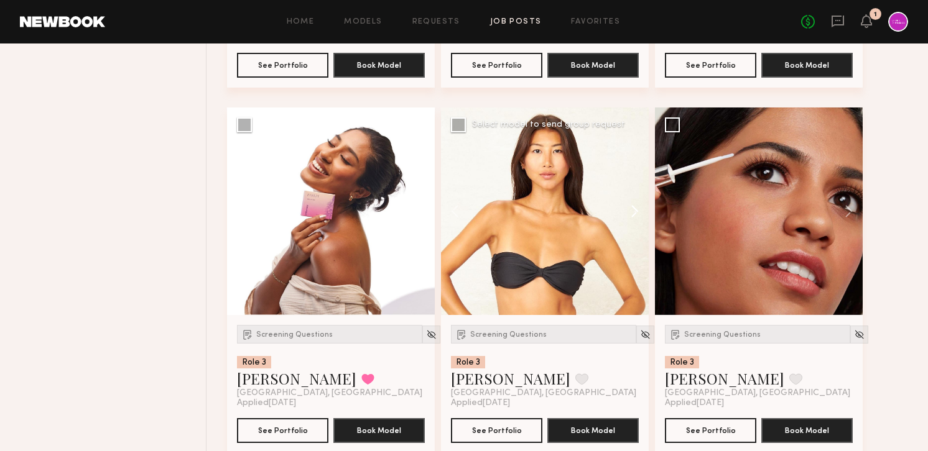
click at [626, 224] on button at bounding box center [629, 212] width 40 height 208
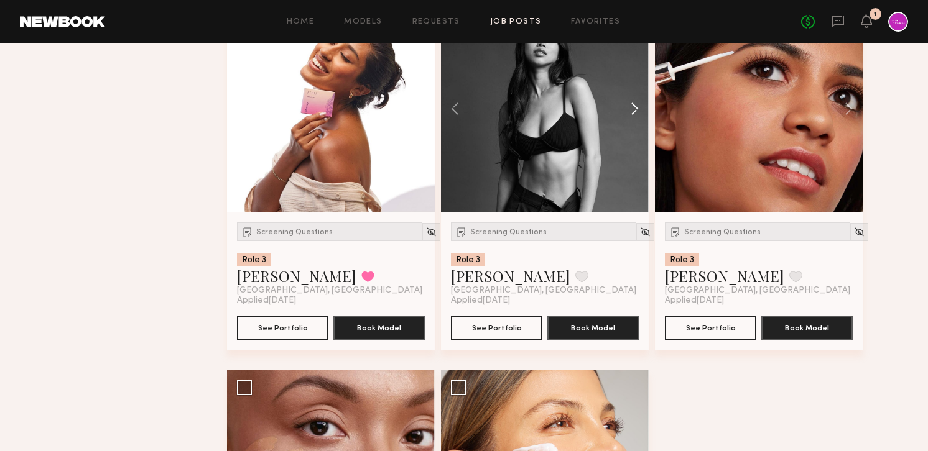
scroll to position [3034, 0]
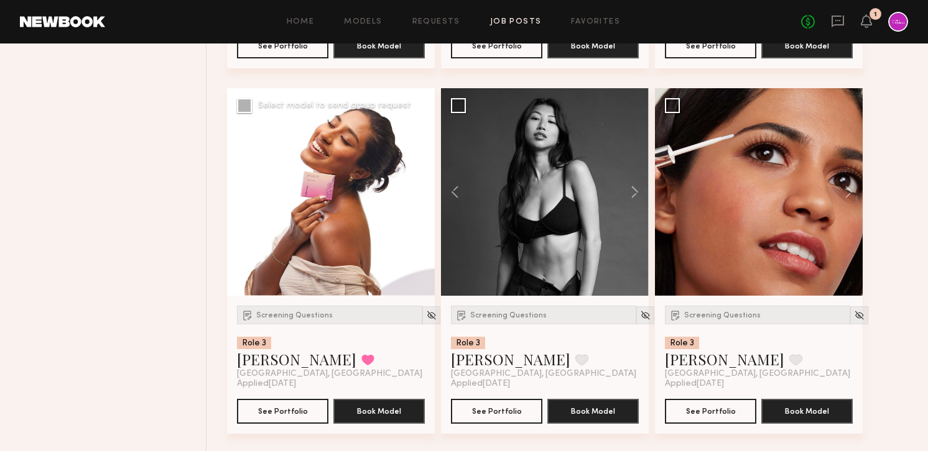
click at [422, 193] on button at bounding box center [415, 192] width 40 height 208
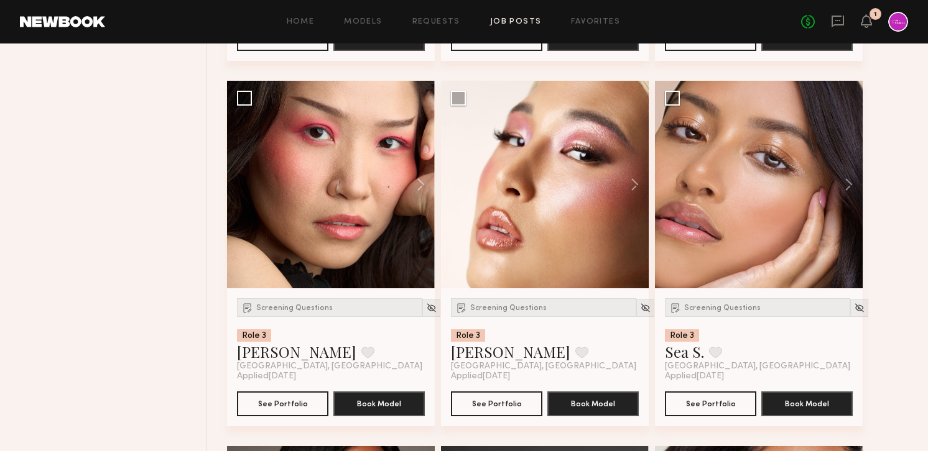
scroll to position [2585, 0]
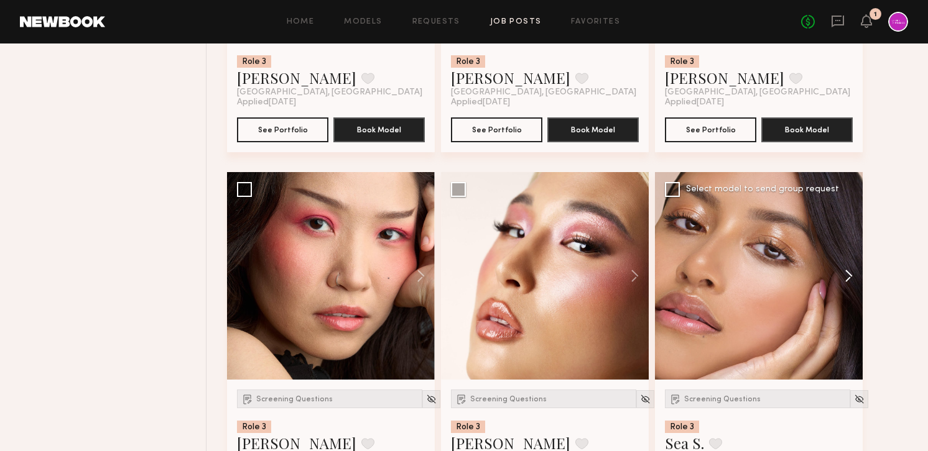
click at [842, 275] on button at bounding box center [843, 276] width 40 height 208
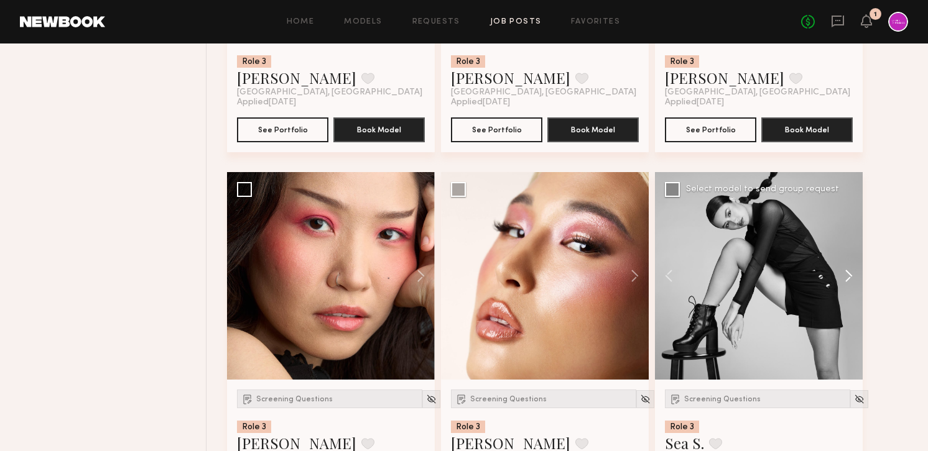
click at [842, 275] on button at bounding box center [843, 276] width 40 height 208
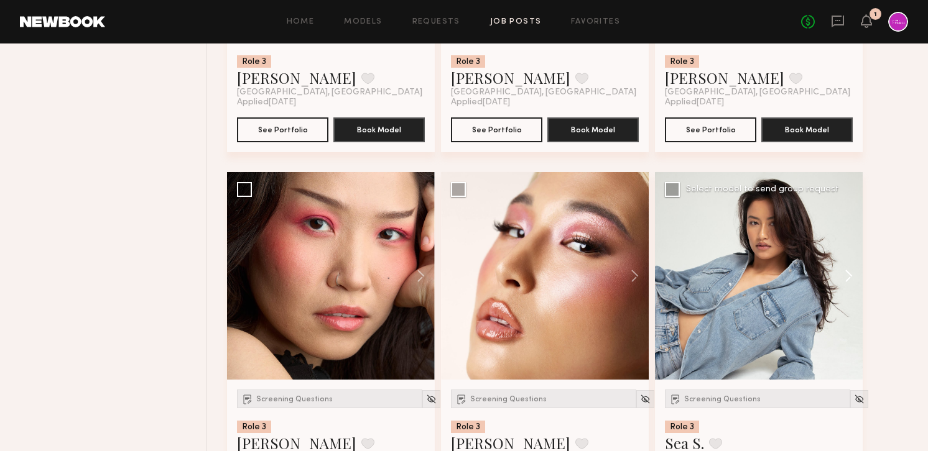
click at [842, 275] on button at bounding box center [843, 276] width 40 height 208
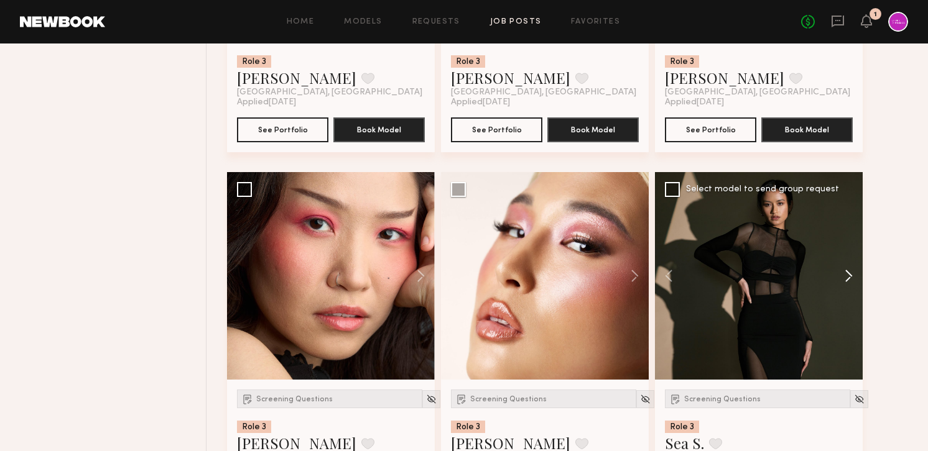
click at [842, 275] on button at bounding box center [843, 276] width 40 height 208
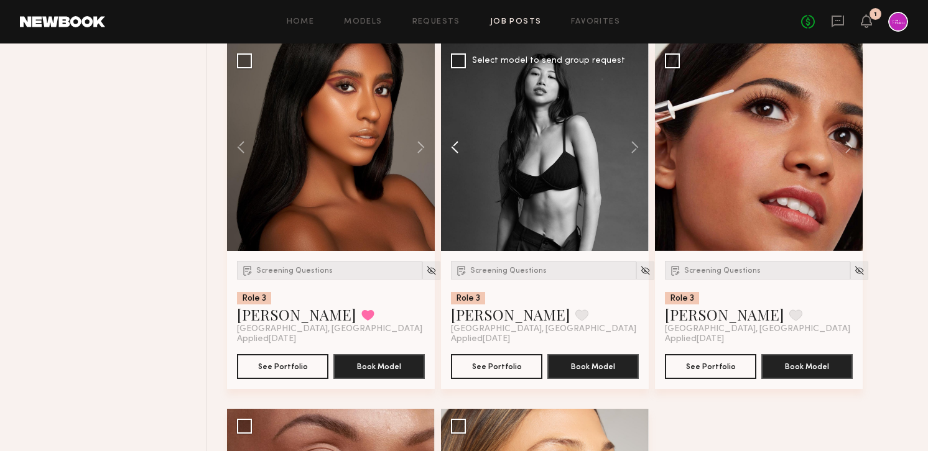
scroll to position [3055, 0]
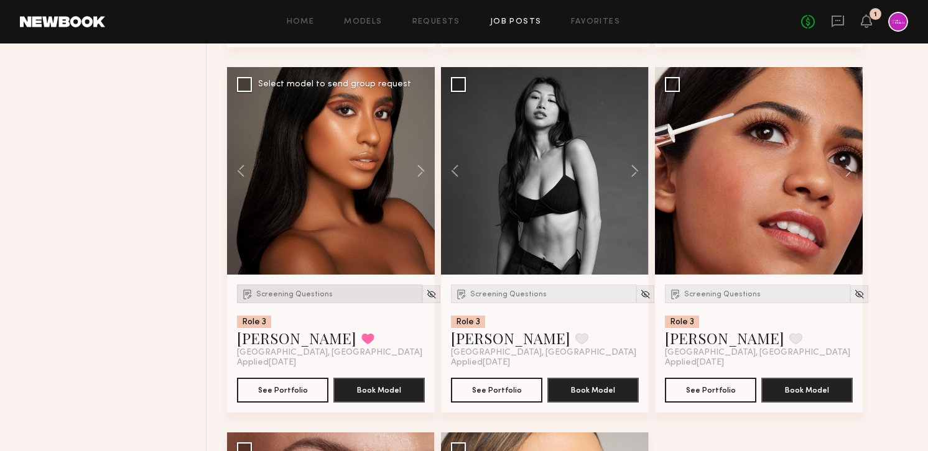
click at [303, 300] on div "Screening Questions" at bounding box center [329, 294] width 185 height 19
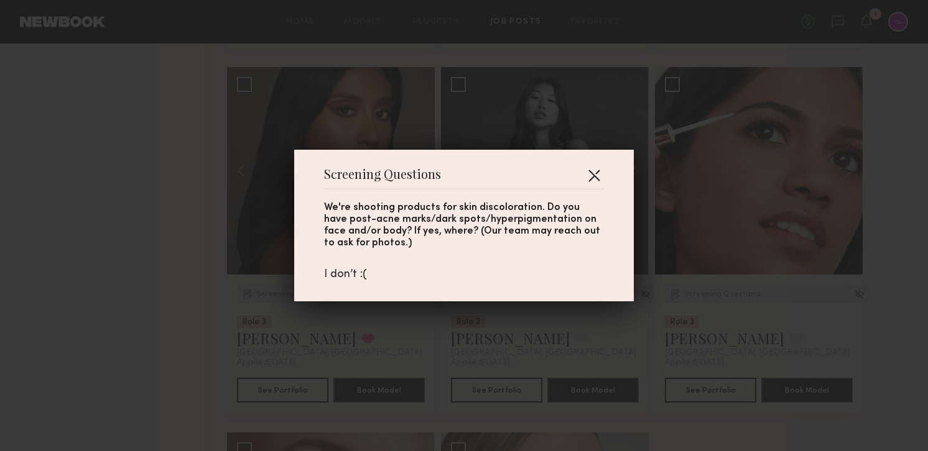
click at [594, 173] on button "button" at bounding box center [594, 175] width 20 height 20
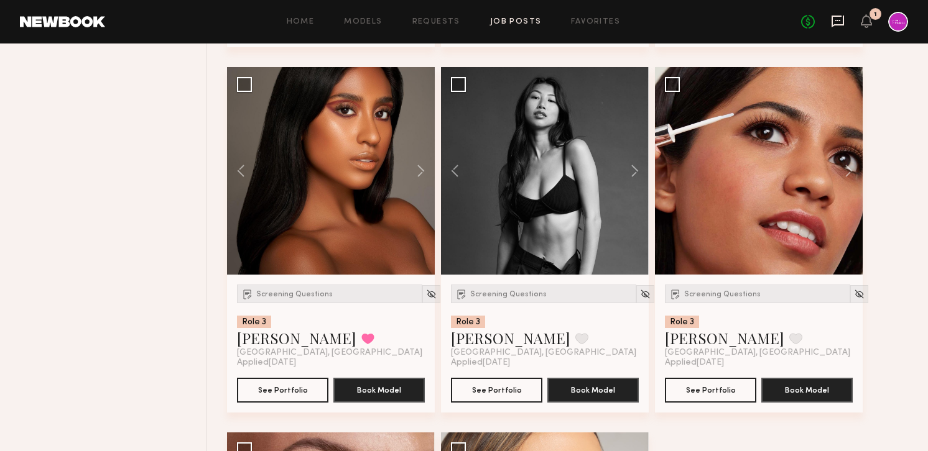
click at [837, 23] on icon at bounding box center [838, 21] width 14 height 14
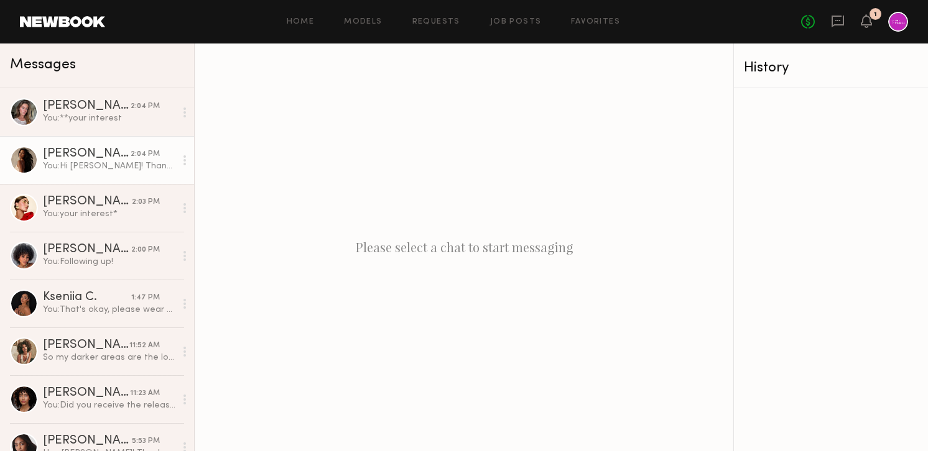
click at [77, 154] on div "Dianna C." at bounding box center [87, 154] width 88 height 12
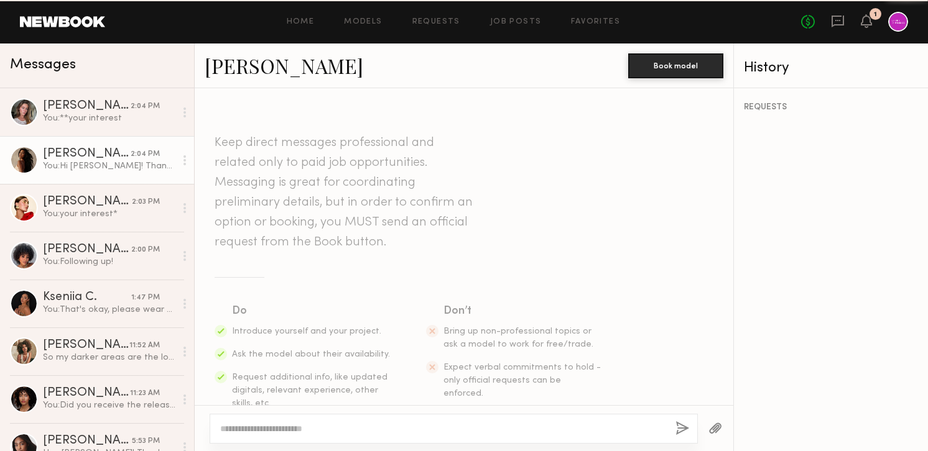
scroll to position [249, 0]
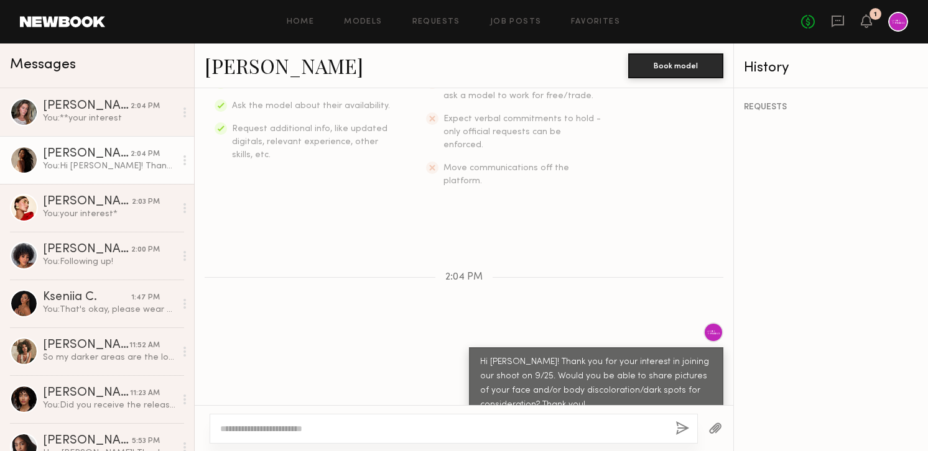
click at [545, 424] on textarea at bounding box center [442, 429] width 445 height 12
type textarea "**********"
click at [683, 428] on button "button" at bounding box center [682, 430] width 14 height 16
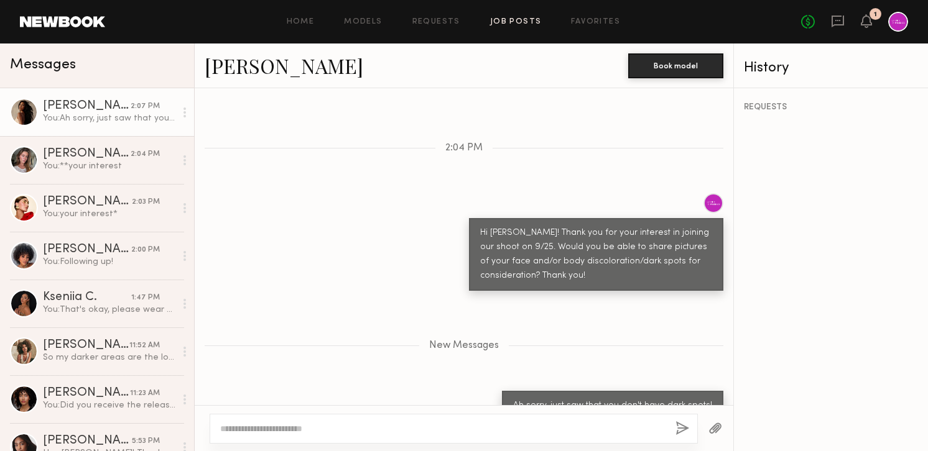
click at [494, 24] on link "Job Posts" at bounding box center [516, 22] width 52 height 8
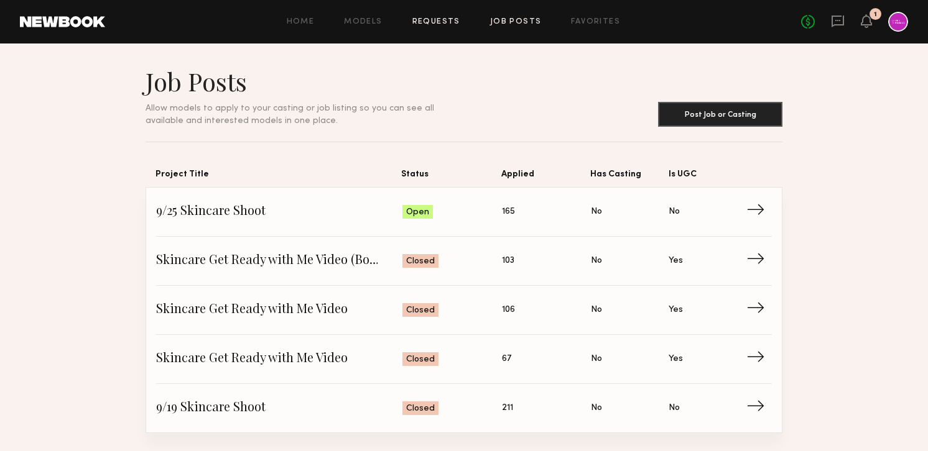
click at [435, 21] on link "Requests" at bounding box center [436, 22] width 48 height 8
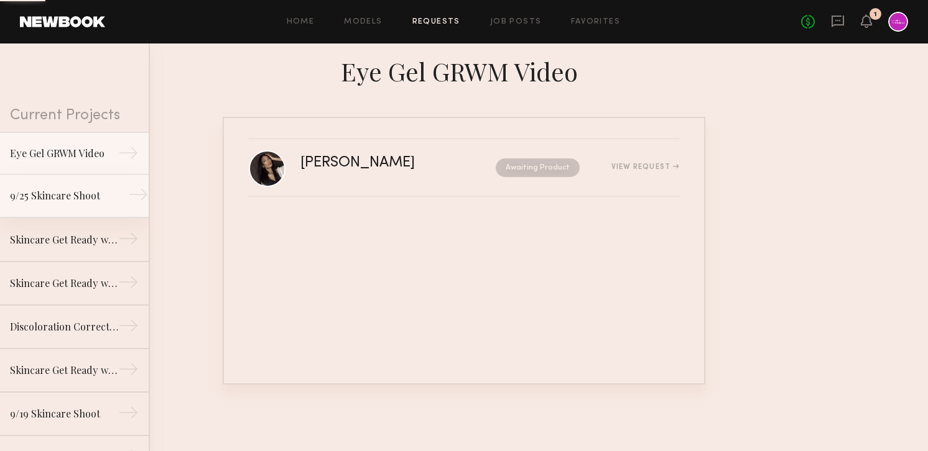
click at [56, 191] on div "9/25 Skincare Shoot" at bounding box center [64, 195] width 108 height 15
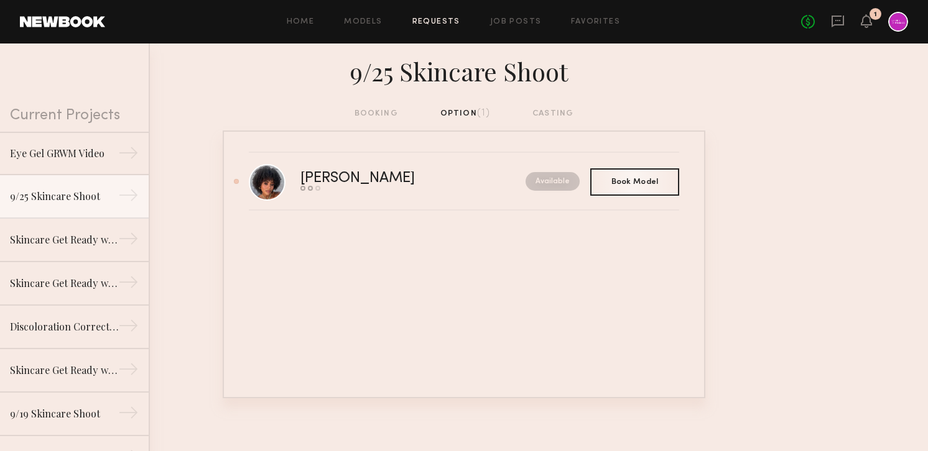
click at [372, 111] on div "booking option (1) casting" at bounding box center [463, 114] width 219 height 14
click at [505, 19] on link "Job Posts" at bounding box center [516, 22] width 52 height 8
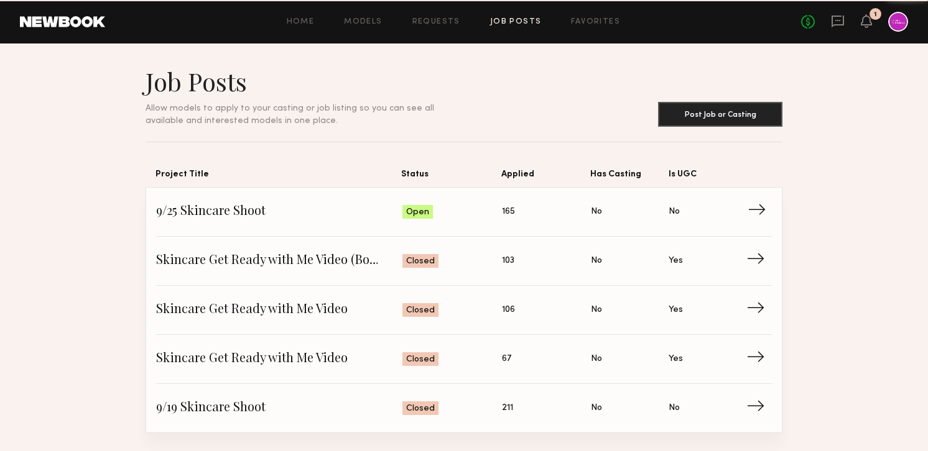
click at [229, 219] on span "9/25 Skincare Shoot" at bounding box center [279, 212] width 246 height 19
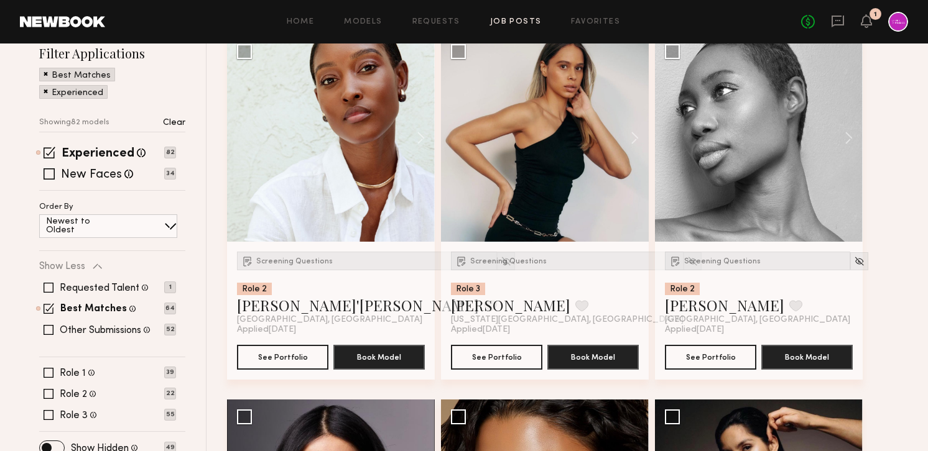
scroll to position [136, 0]
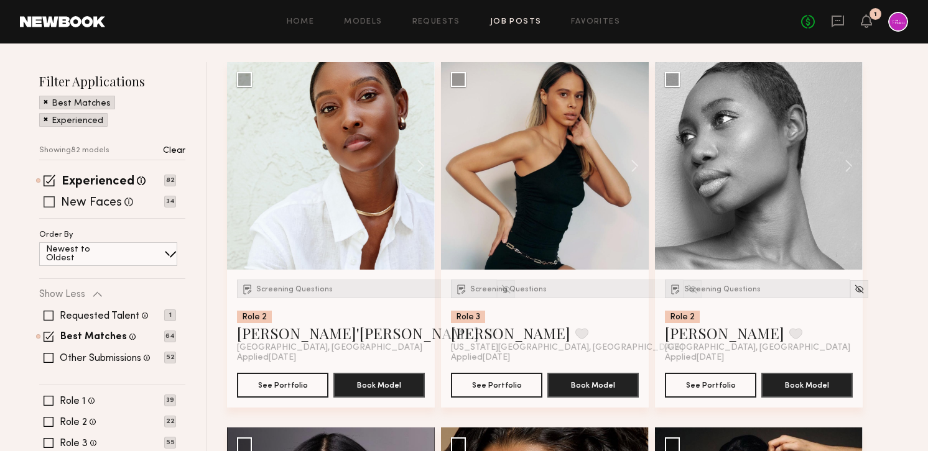
click at [80, 199] on label "New Faces" at bounding box center [91, 203] width 61 height 12
click at [103, 333] on label "Best Matches" at bounding box center [93, 338] width 67 height 10
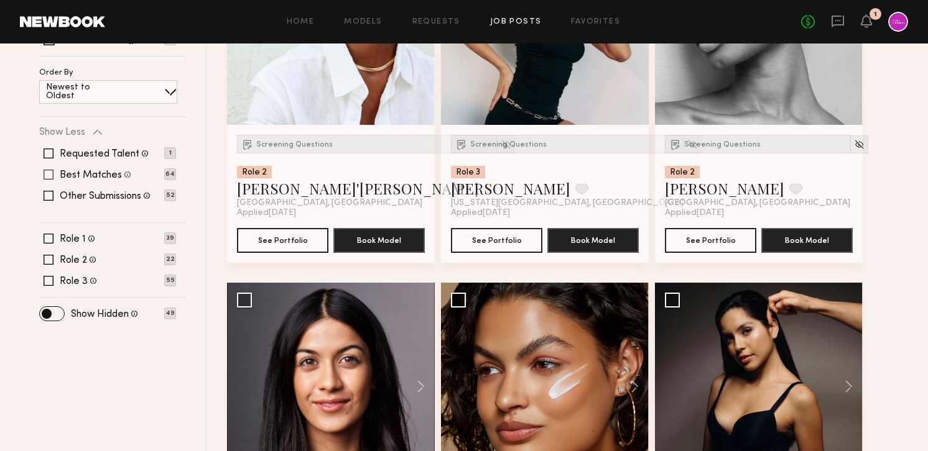
scroll to position [319, 0]
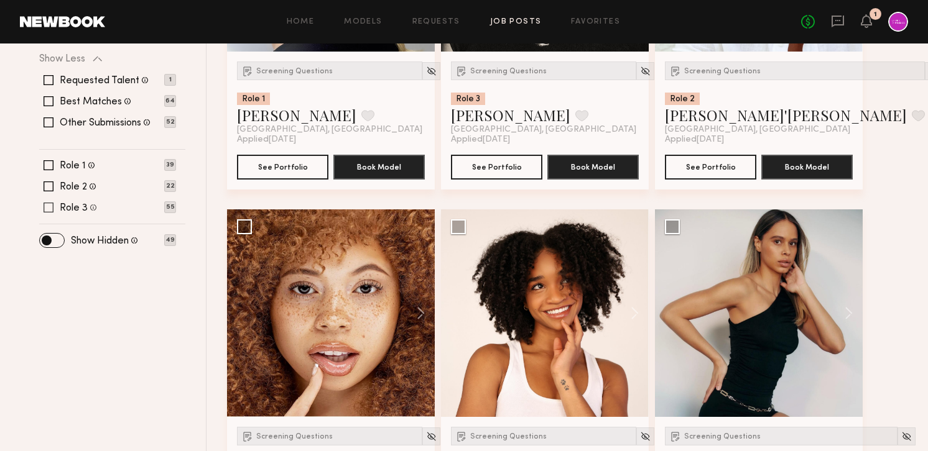
click at [85, 205] on label "Role 3" at bounding box center [74, 208] width 28 height 10
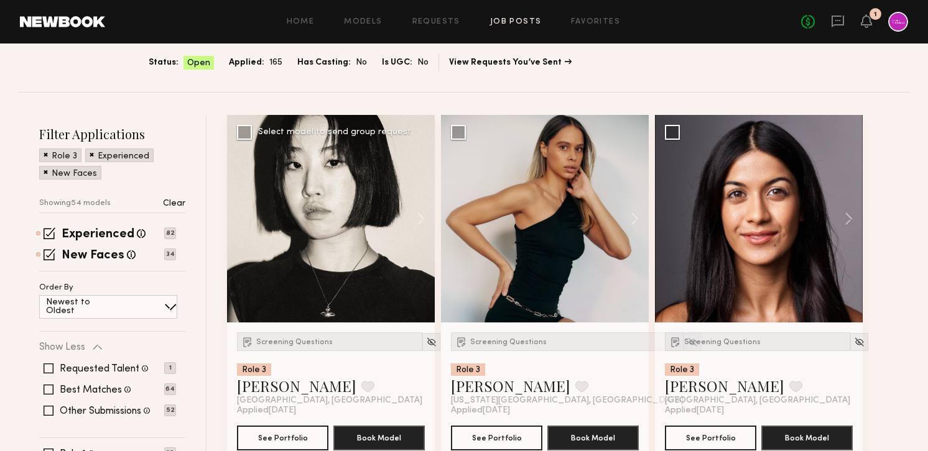
scroll to position [58, 0]
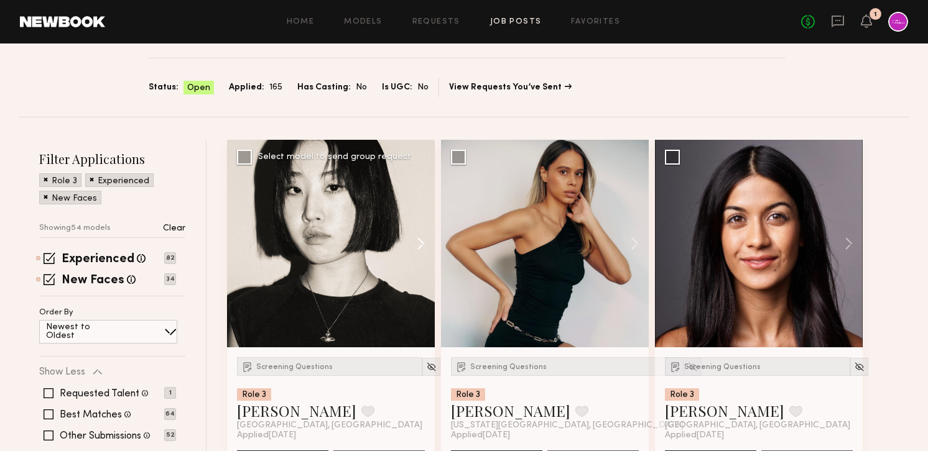
click at [418, 249] on button at bounding box center [415, 244] width 40 height 208
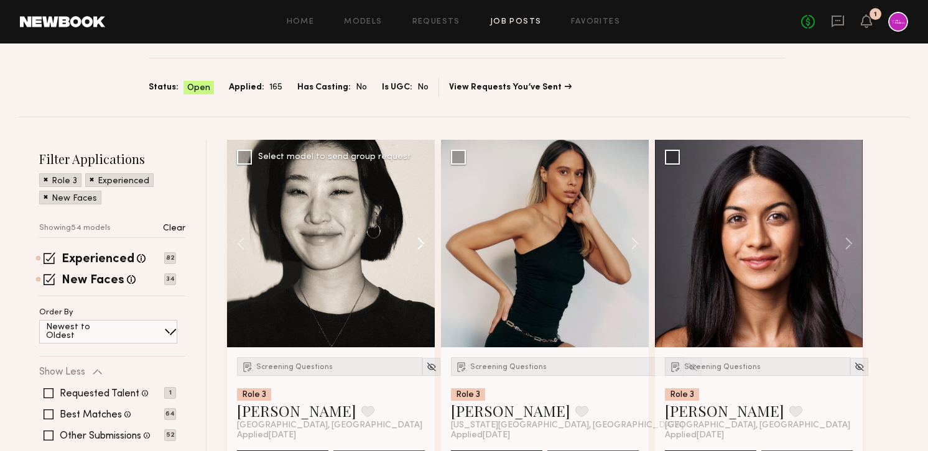
click at [418, 248] on button at bounding box center [415, 244] width 40 height 208
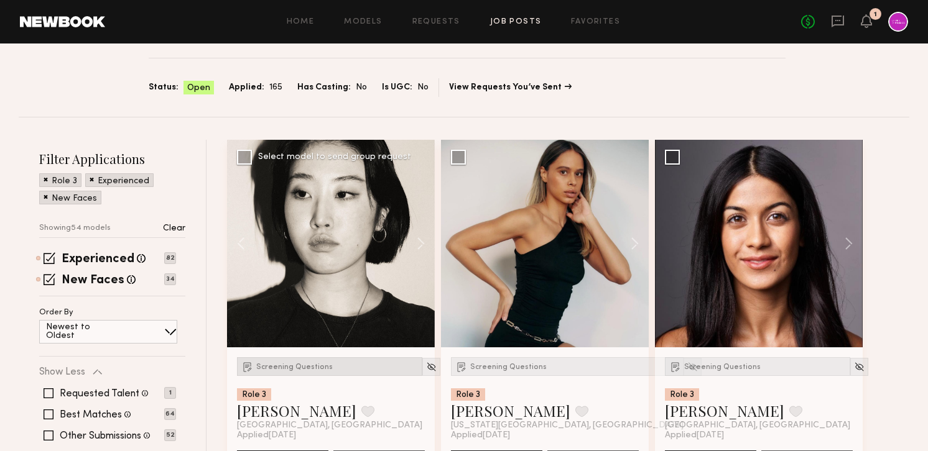
click at [296, 369] on span "Screening Questions" at bounding box center [294, 367] width 76 height 7
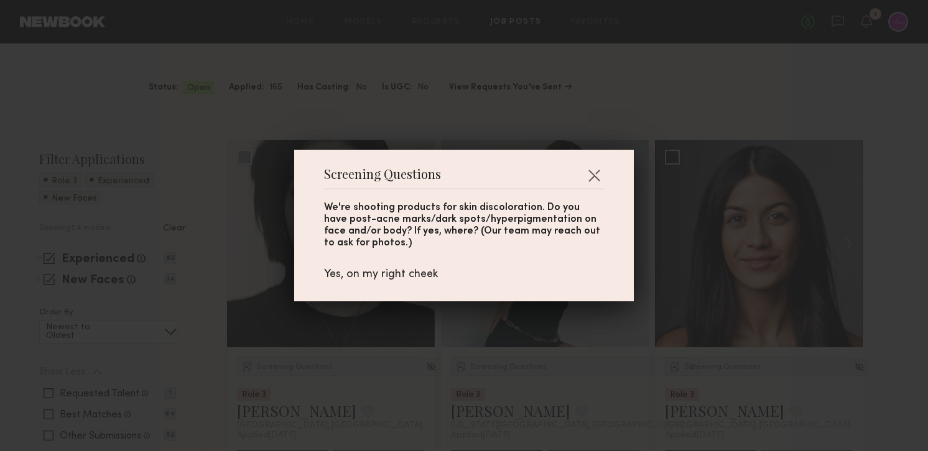
click at [607, 62] on div "Screening Questions We're shooting products for skin discoloration. Do you have…" at bounding box center [464, 225] width 928 height 451
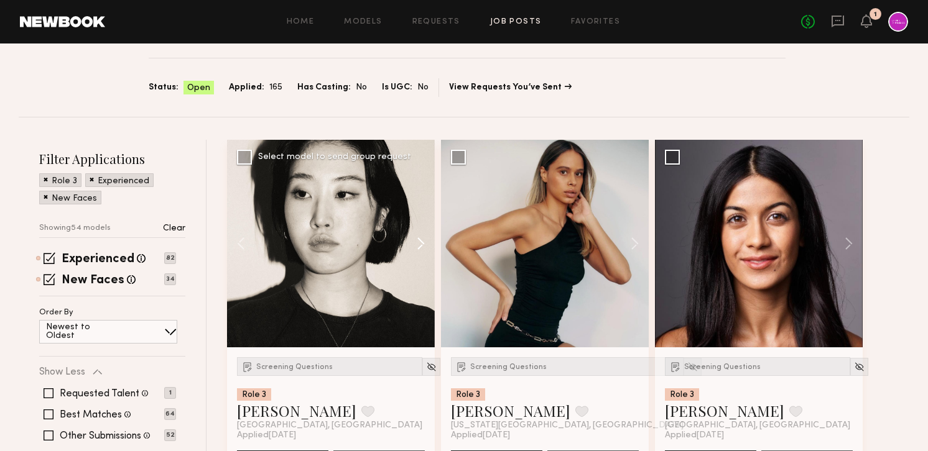
click at [419, 246] on button at bounding box center [415, 244] width 40 height 208
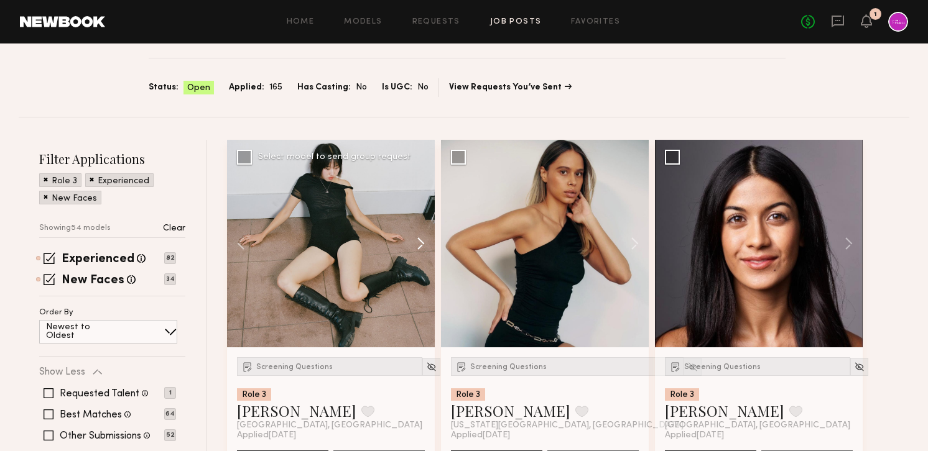
click at [419, 246] on button at bounding box center [415, 244] width 40 height 208
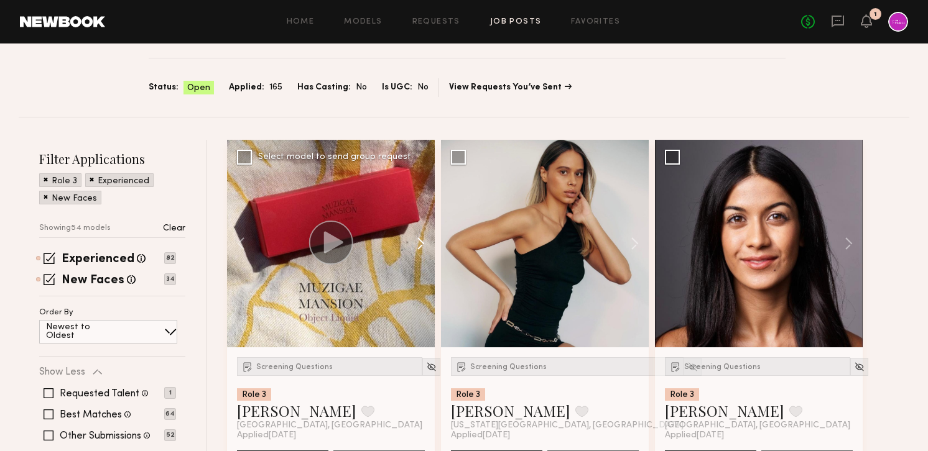
click at [419, 246] on button at bounding box center [415, 244] width 40 height 208
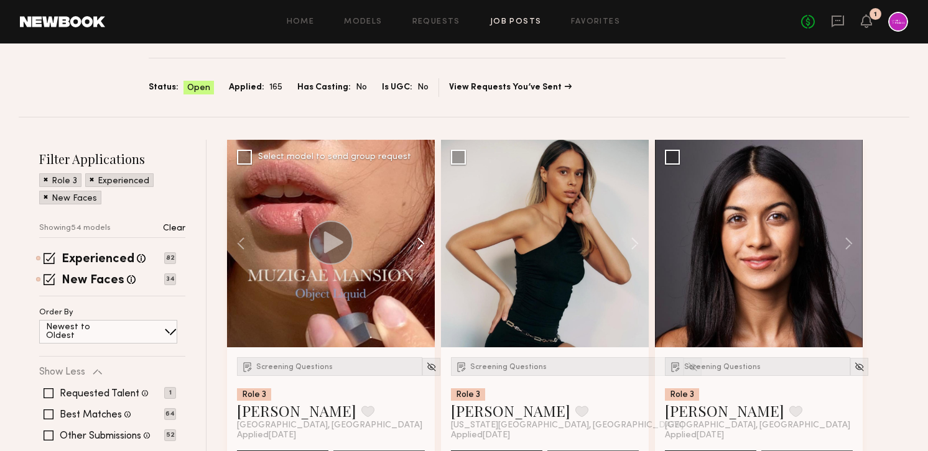
click at [423, 248] on button at bounding box center [415, 244] width 40 height 208
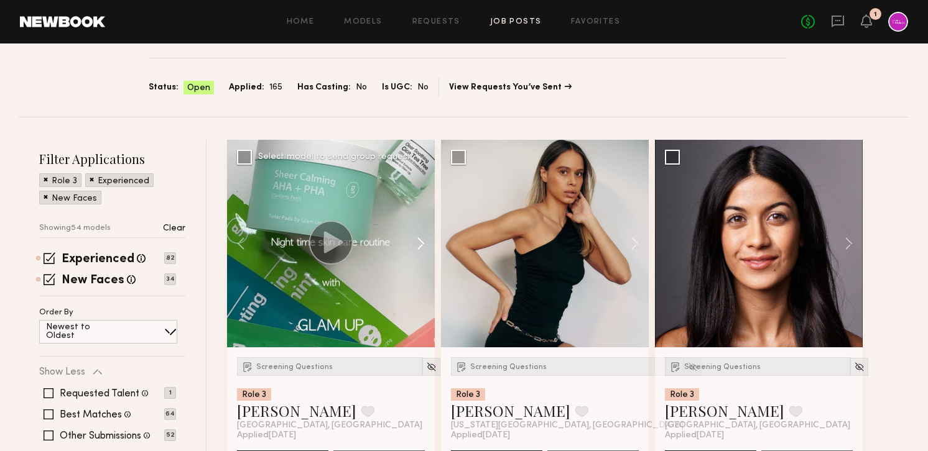
click at [423, 248] on button at bounding box center [415, 244] width 40 height 208
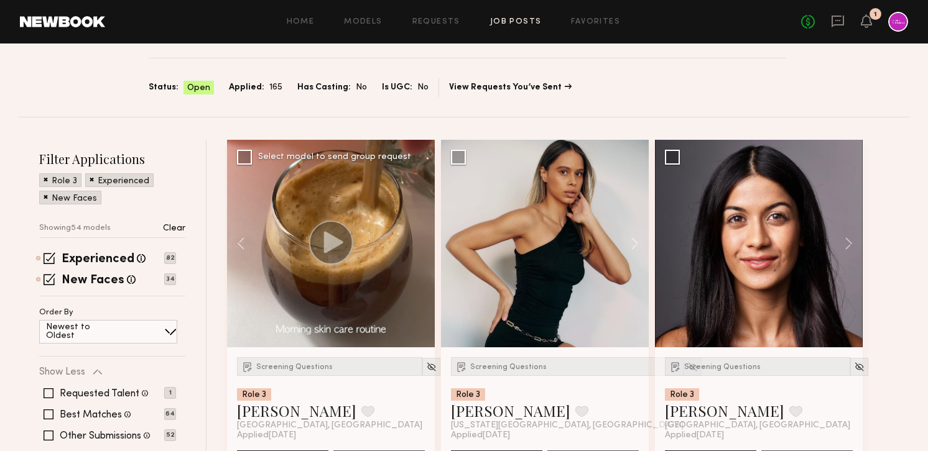
click at [423, 248] on div at bounding box center [331, 244] width 208 height 208
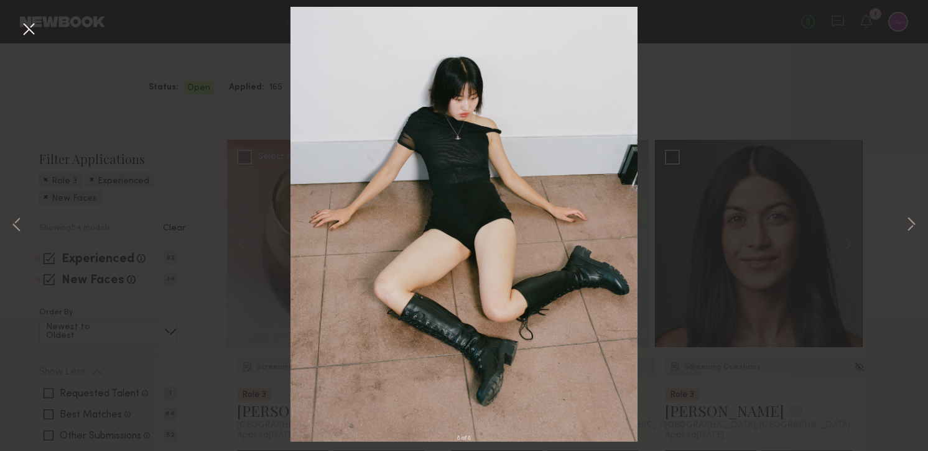
click at [34, 30] on button at bounding box center [29, 30] width 20 height 22
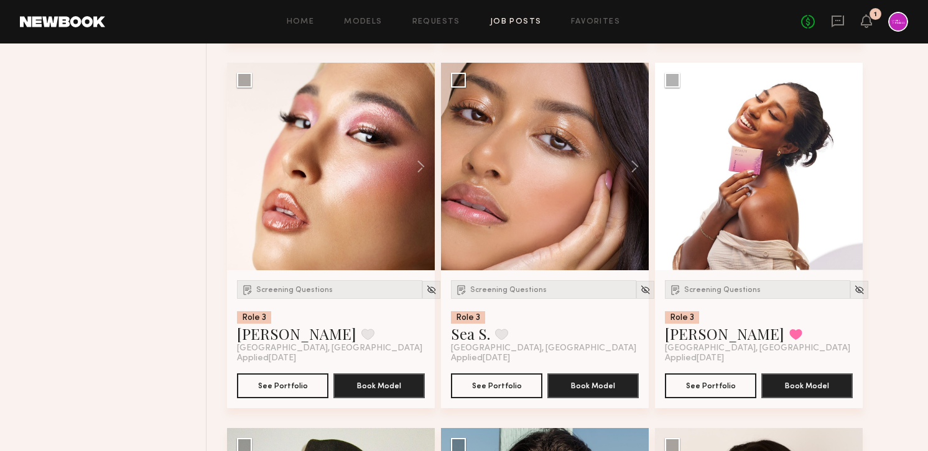
scroll to position [5251, 0]
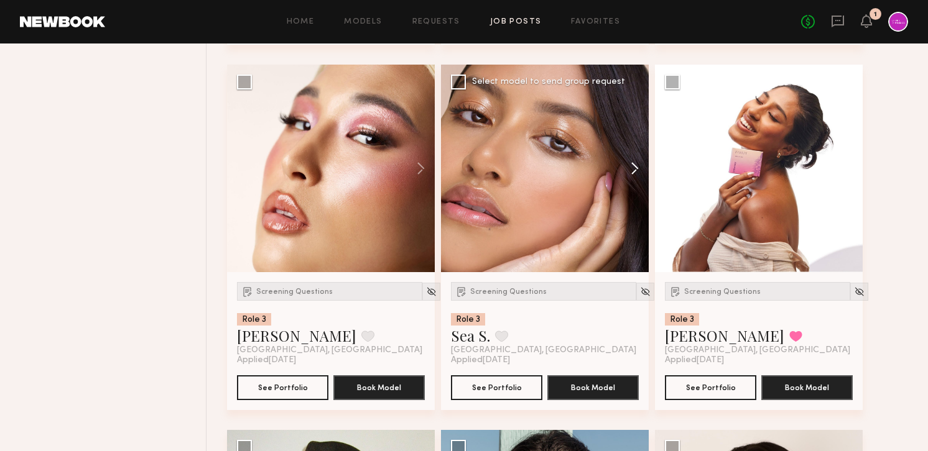
click at [630, 177] on button at bounding box center [629, 169] width 40 height 208
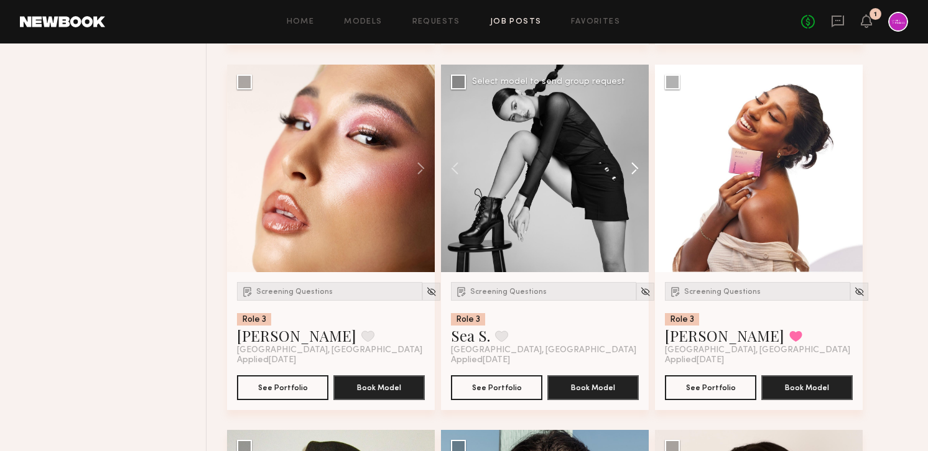
click at [630, 177] on button at bounding box center [629, 169] width 40 height 208
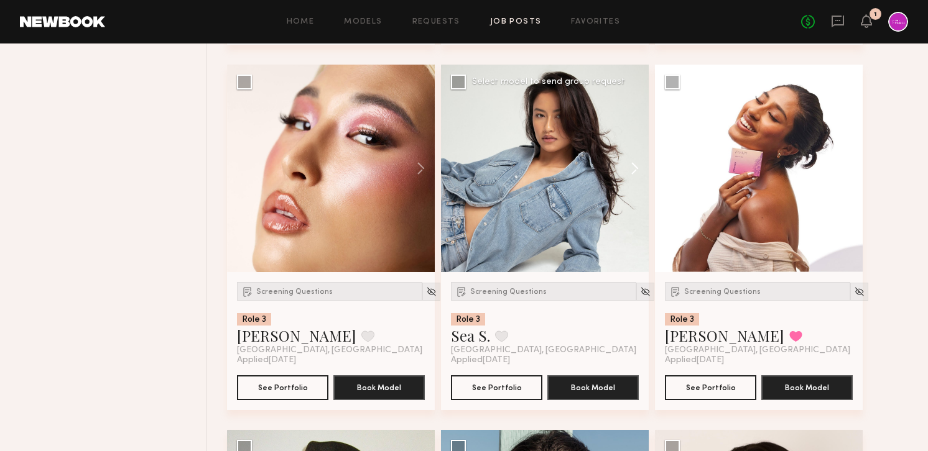
click at [631, 177] on button at bounding box center [629, 169] width 40 height 208
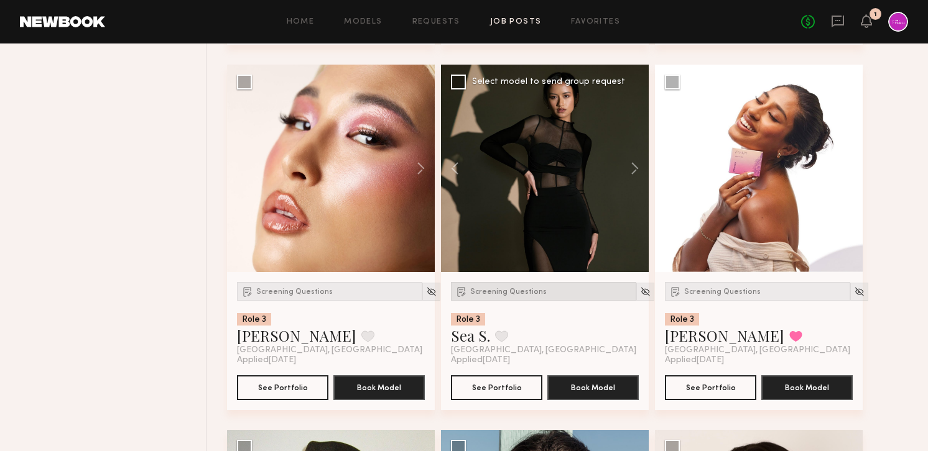
click at [513, 296] on span "Screening Questions" at bounding box center [508, 291] width 76 height 7
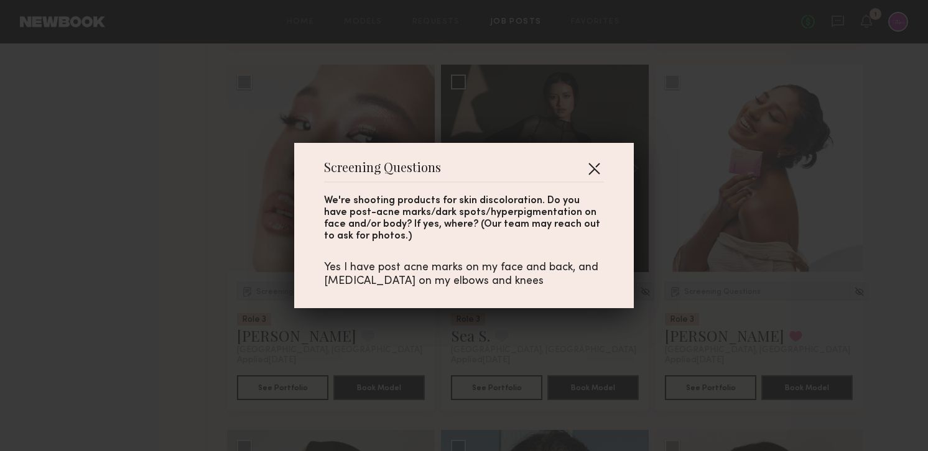
click at [600, 174] on button "button" at bounding box center [594, 169] width 20 height 20
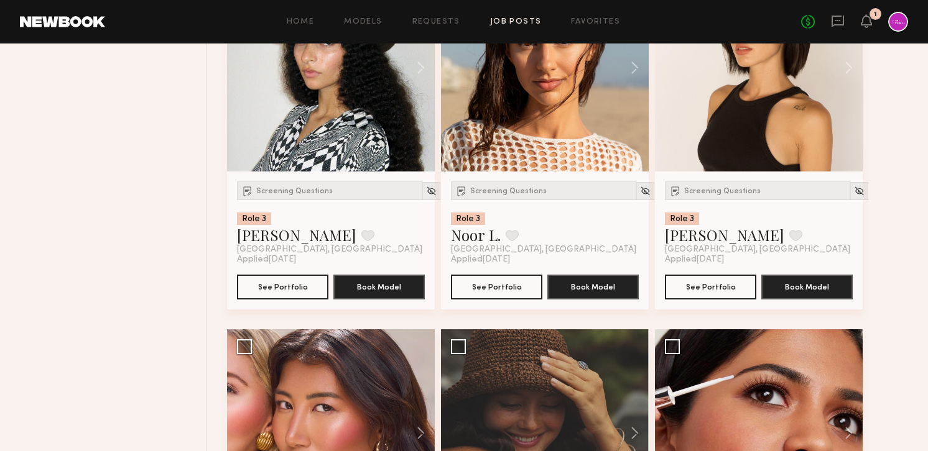
scroll to position [5586, 0]
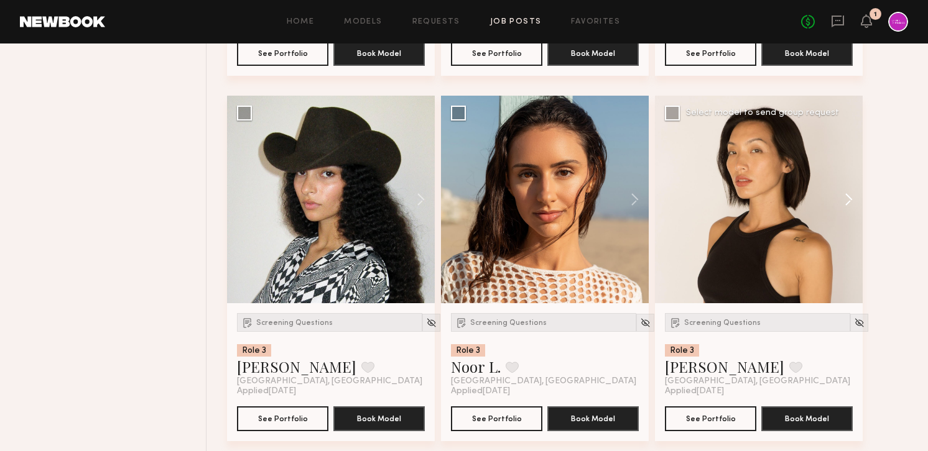
click at [847, 202] on button at bounding box center [843, 200] width 40 height 208
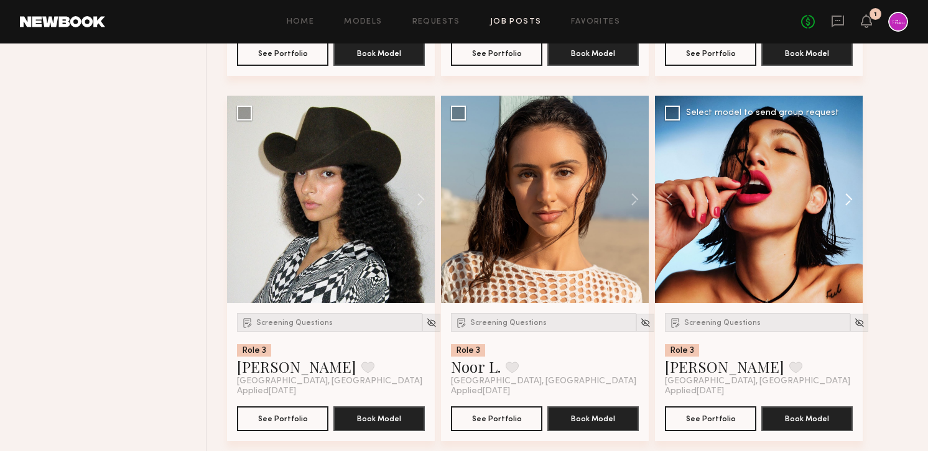
click at [847, 202] on button at bounding box center [843, 200] width 40 height 208
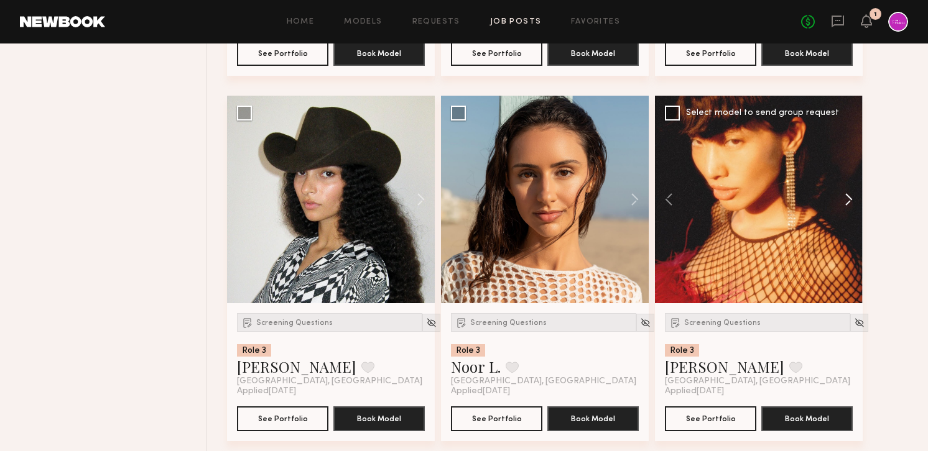
click at [847, 202] on button at bounding box center [843, 200] width 40 height 208
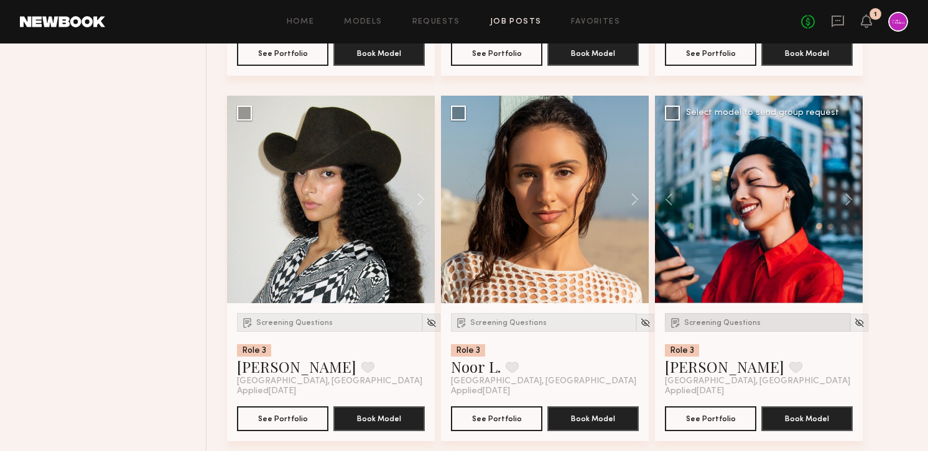
click at [742, 326] on span "Screening Questions" at bounding box center [722, 323] width 76 height 7
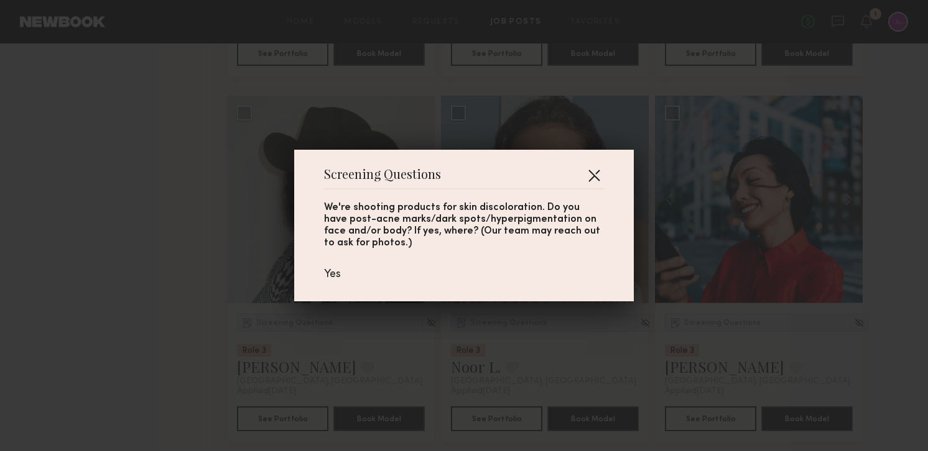
click at [597, 168] on button "button" at bounding box center [594, 175] width 20 height 20
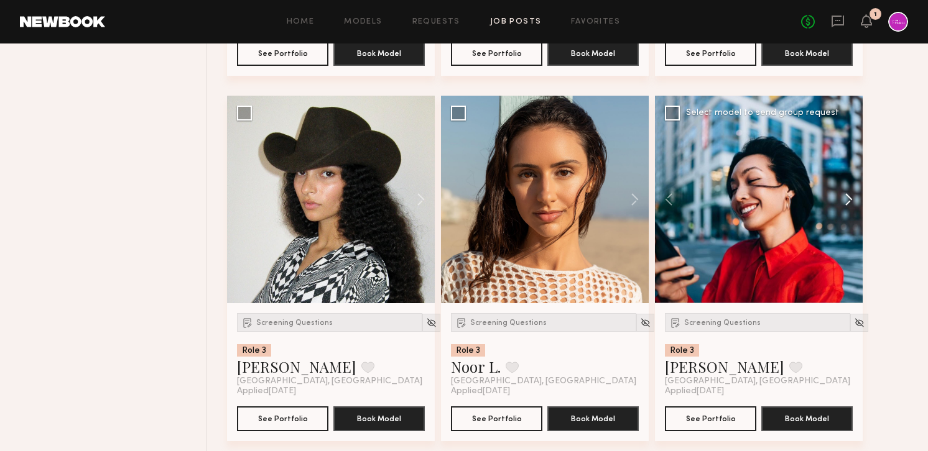
click at [847, 201] on button at bounding box center [843, 200] width 40 height 208
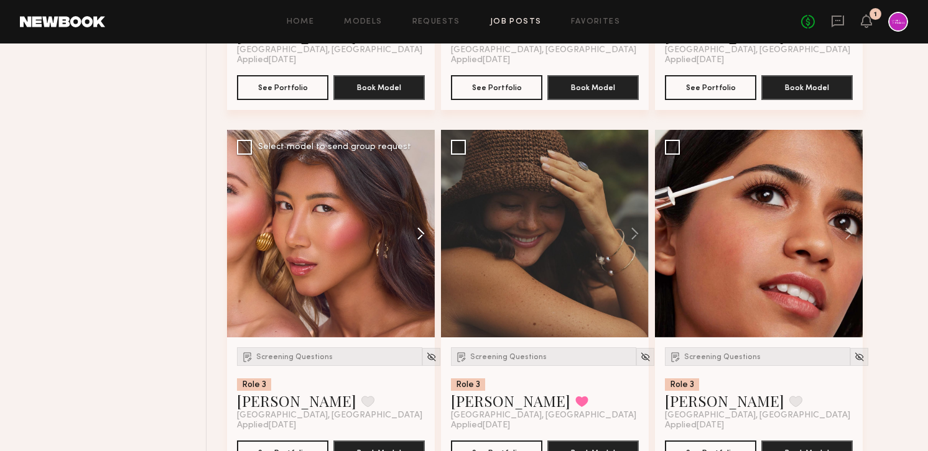
scroll to position [5925, 0]
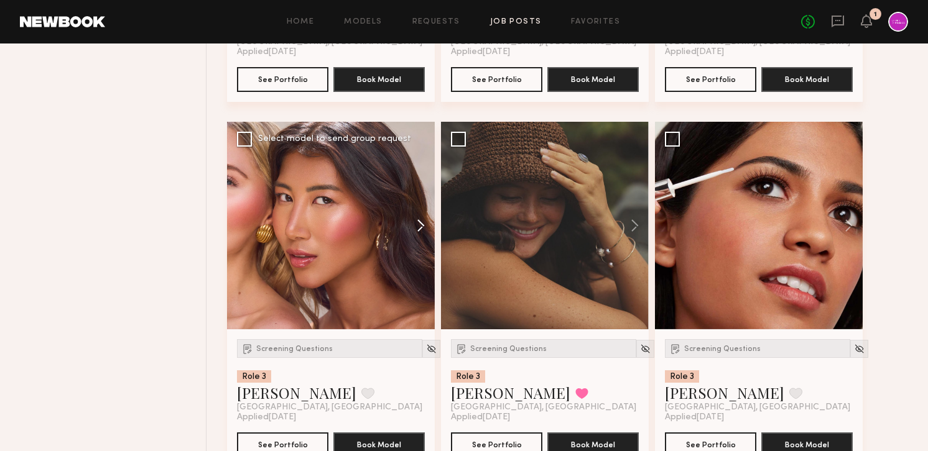
click at [420, 233] on button at bounding box center [415, 226] width 40 height 208
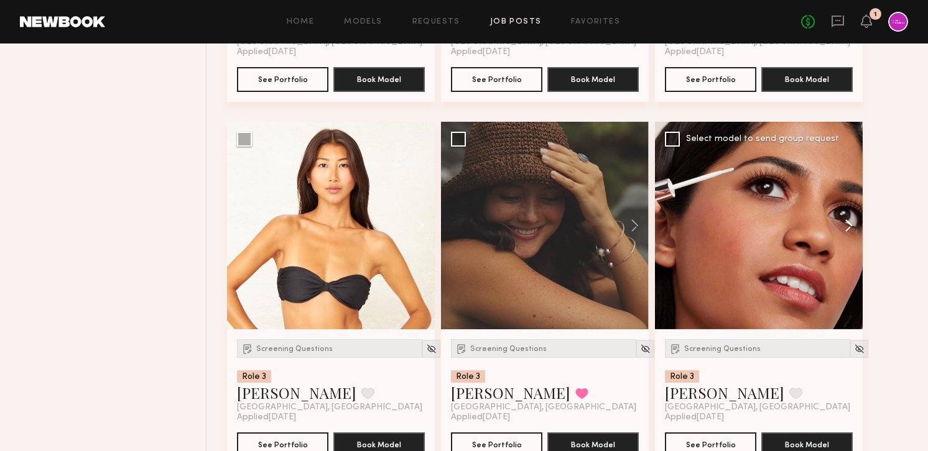
click at [851, 231] on button at bounding box center [843, 226] width 40 height 208
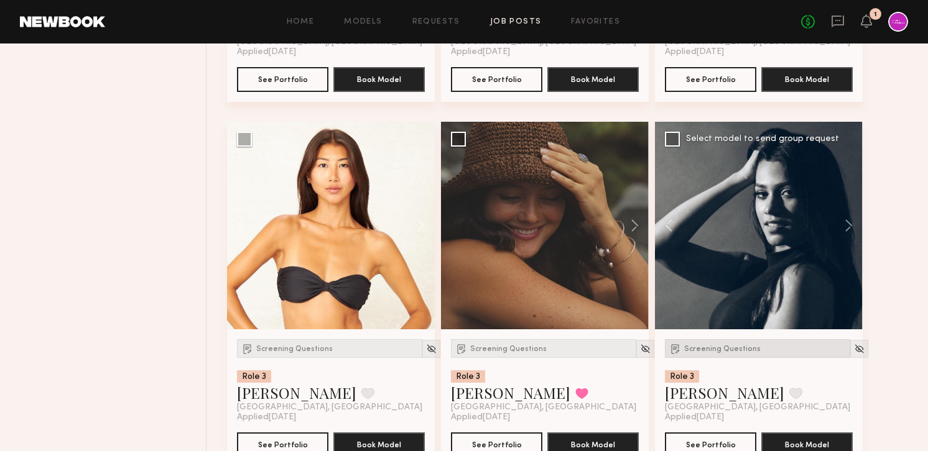
click at [717, 353] on span "Screening Questions" at bounding box center [722, 349] width 76 height 7
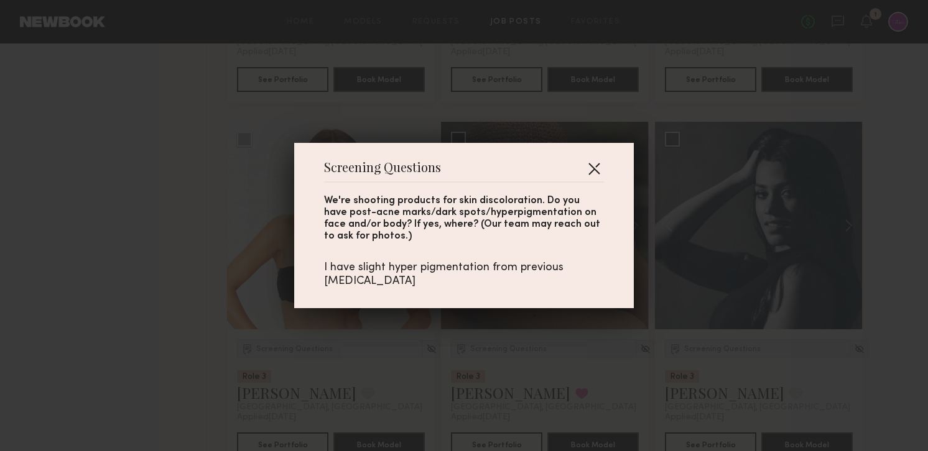
click at [600, 165] on button "button" at bounding box center [594, 169] width 20 height 20
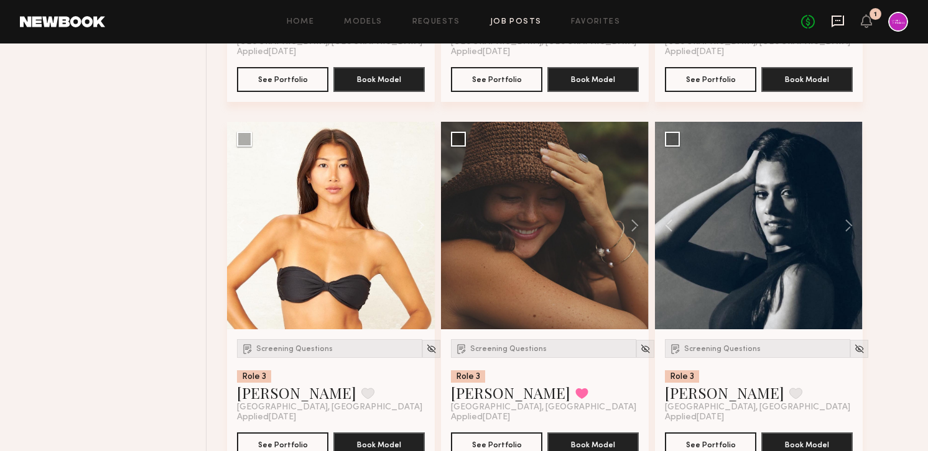
click at [833, 25] on icon at bounding box center [837, 22] width 12 height 12
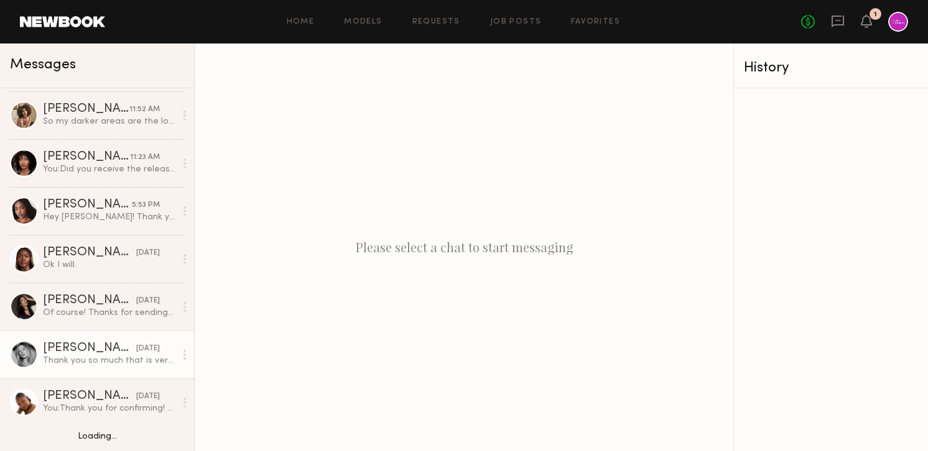
scroll to position [233, 0]
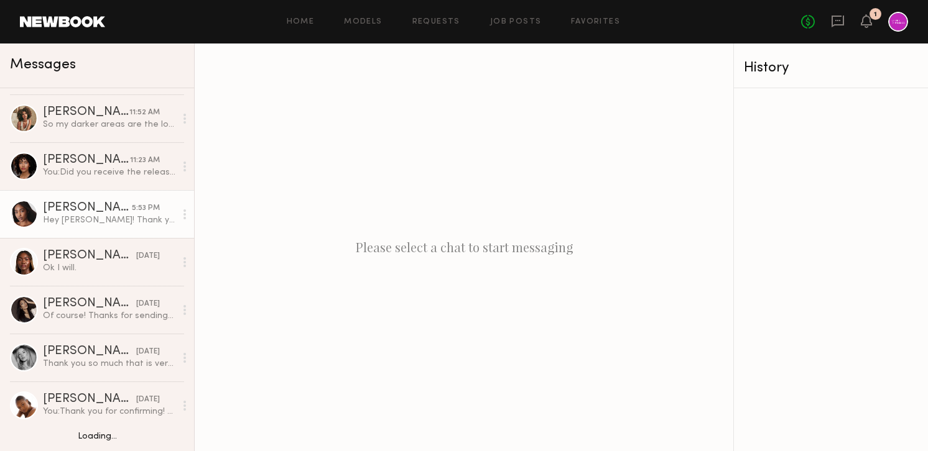
click at [107, 207] on div "Kayelyn S." at bounding box center [87, 208] width 89 height 12
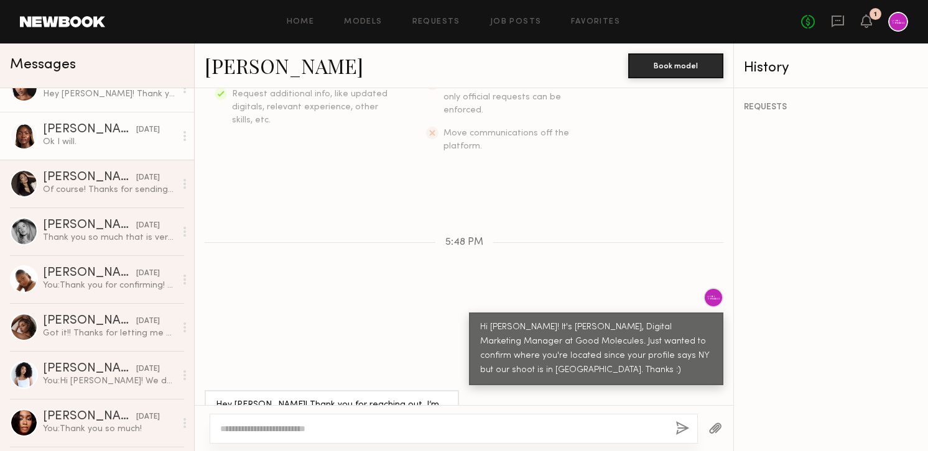
scroll to position [361, 0]
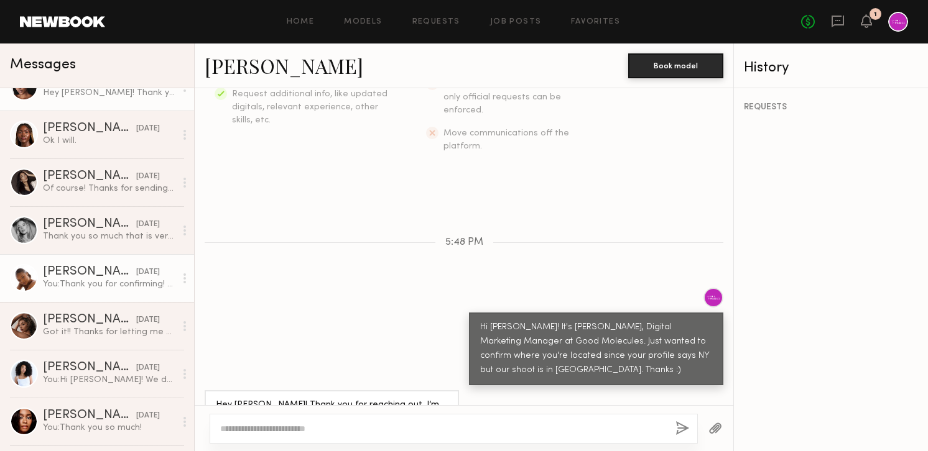
click at [122, 282] on div "You: Thank you for confirming! Please let us know if you have any questions abo…" at bounding box center [109, 285] width 132 height 12
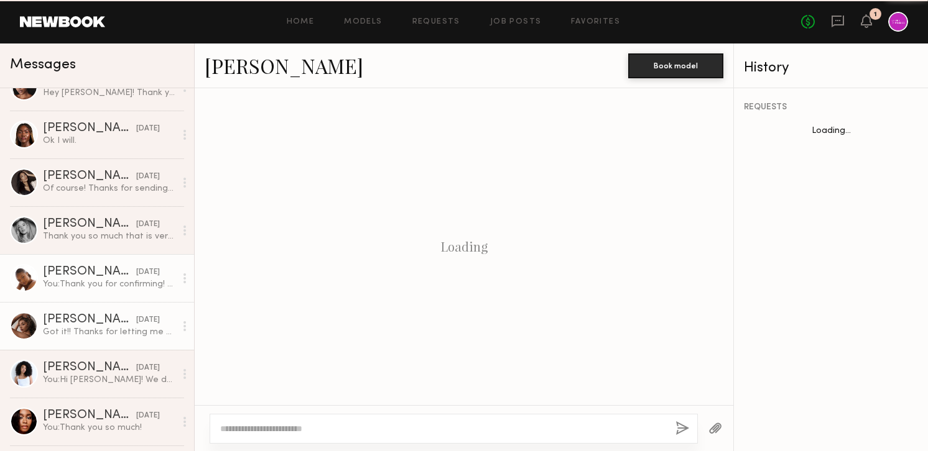
scroll to position [1266, 0]
click at [116, 323] on div "Andreanna H." at bounding box center [89, 320] width 93 height 12
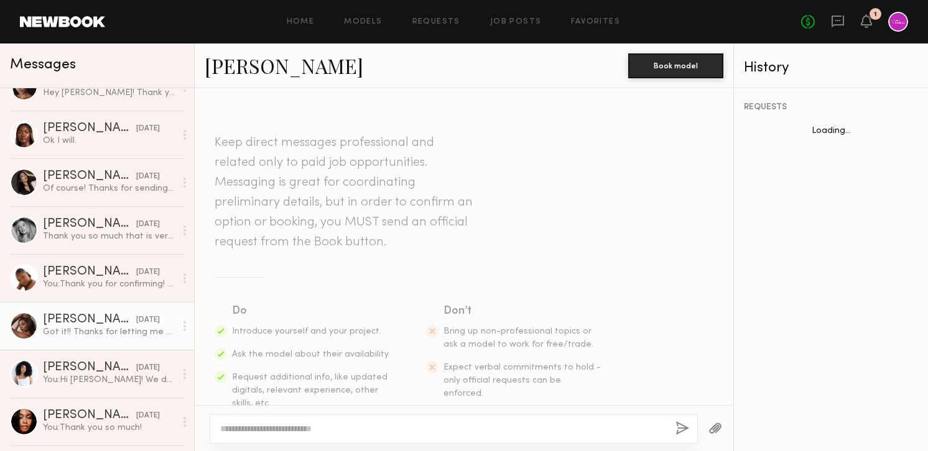
scroll to position [1188, 0]
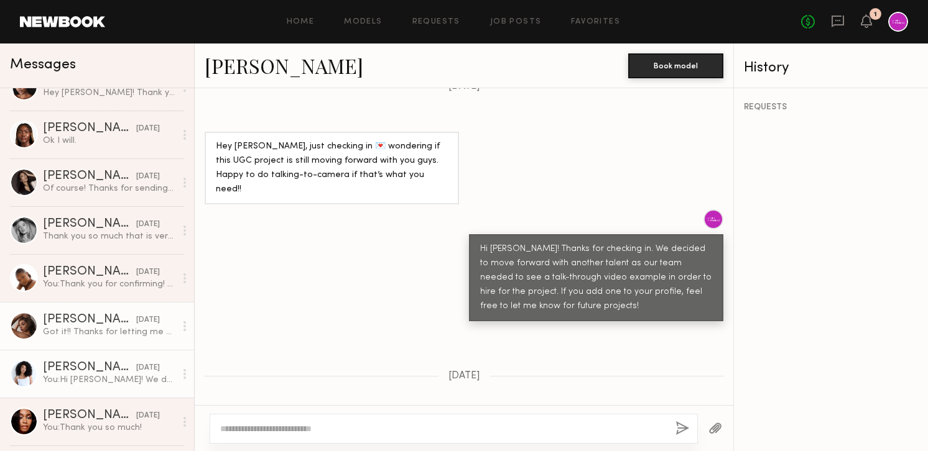
click at [114, 381] on div "You: Hi Kaliyah! We decided to move forward with another talent. We hope to wor…" at bounding box center [109, 380] width 132 height 12
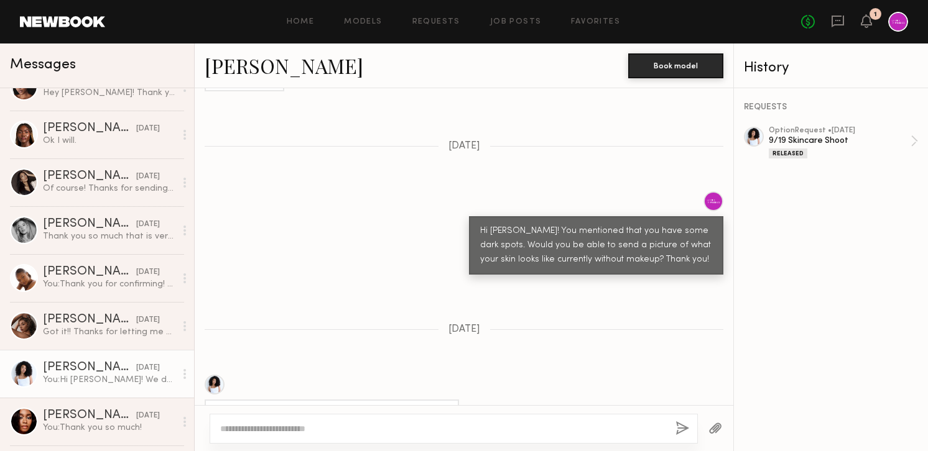
scroll to position [981, 0]
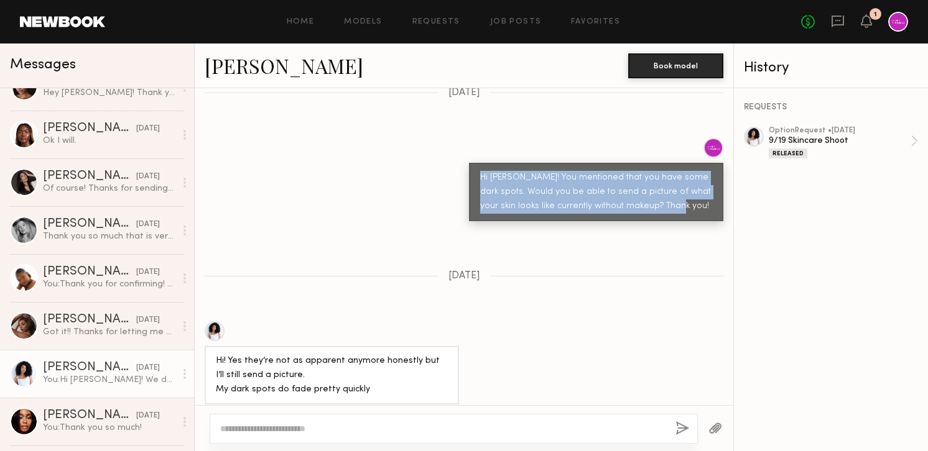
drag, startPoint x: 482, startPoint y: 150, endPoint x: 699, endPoint y: 196, distance: 221.7
click at [699, 196] on div "Keep direct messages professional and related only to paid job opportunities. M…" at bounding box center [464, 246] width 538 height 317
copy div "Hi Kaliyah! You mentioned that you have some dark spots. Would you be able to s…"
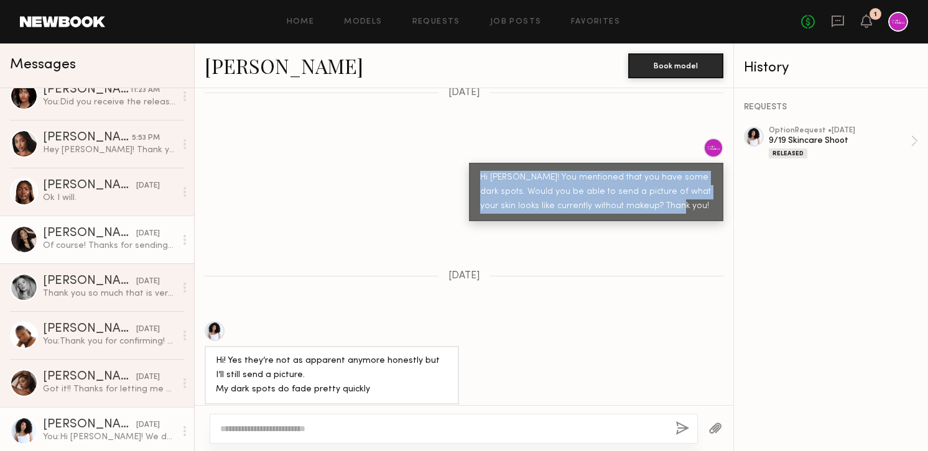
scroll to position [0, 0]
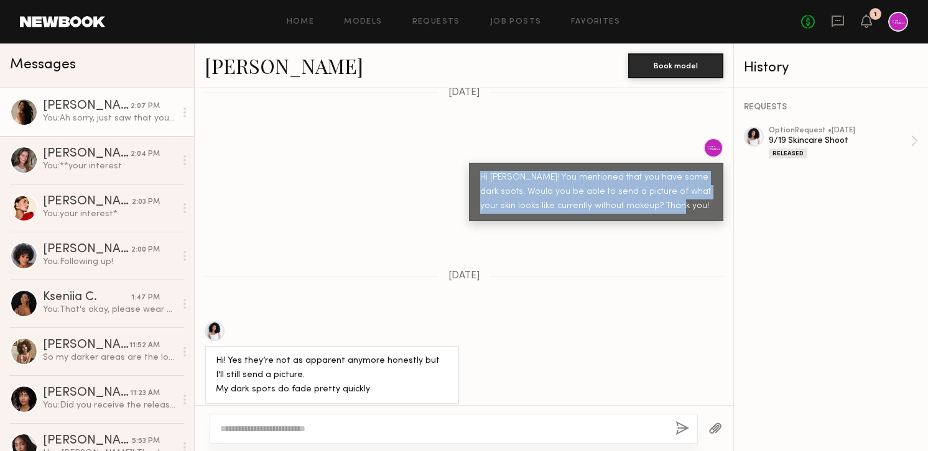
click at [91, 118] on div "You: Ah sorry, just saw that you don't have dark spots!" at bounding box center [109, 119] width 132 height 12
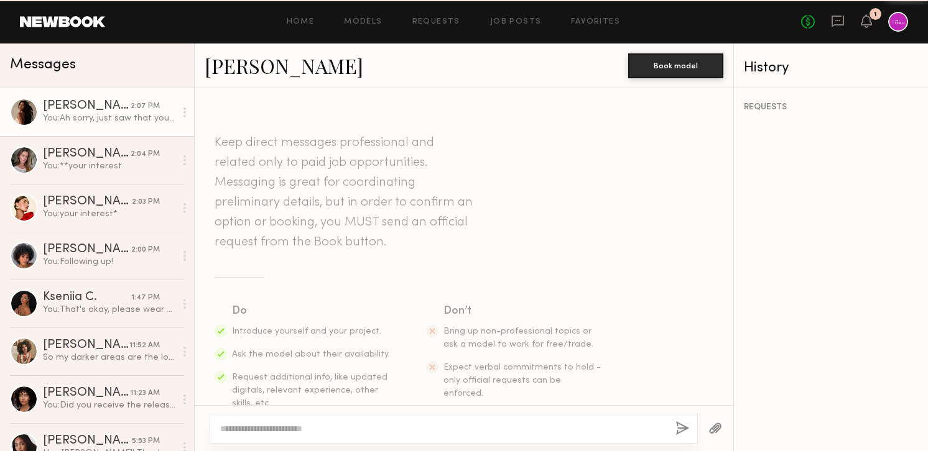
scroll to position [284, 0]
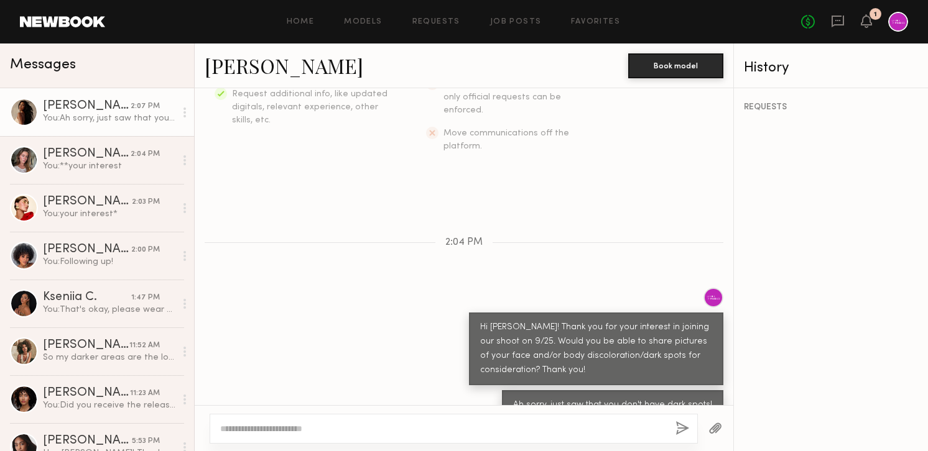
paste textarea "**********"
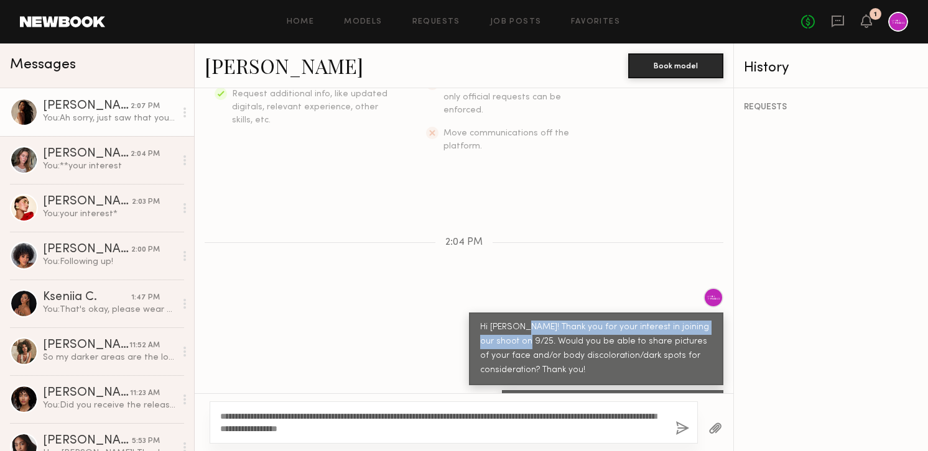
drag, startPoint x: 525, startPoint y: 301, endPoint x: 514, endPoint y: 315, distance: 18.5
click at [514, 321] on div "Hi Dianna! Thank you for your interest in joining our shoot on 9/25. Would you …" at bounding box center [596, 349] width 232 height 57
copy div "Thank you for your interest in joining our shoot on 9/25."
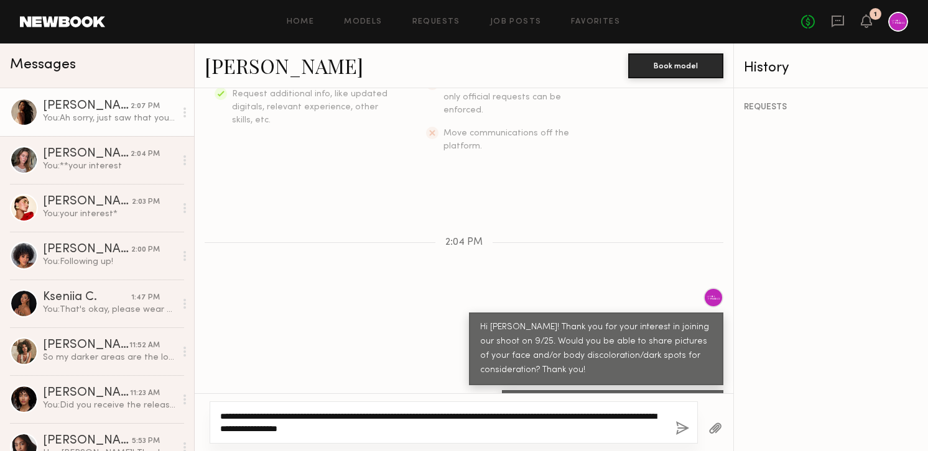
click at [261, 419] on textarea "**********" at bounding box center [442, 422] width 445 height 25
click at [265, 418] on textarea "**********" at bounding box center [442, 422] width 445 height 25
paste textarea "**********"
click at [264, 414] on textarea "**********" at bounding box center [442, 422] width 445 height 25
paste textarea "**********"
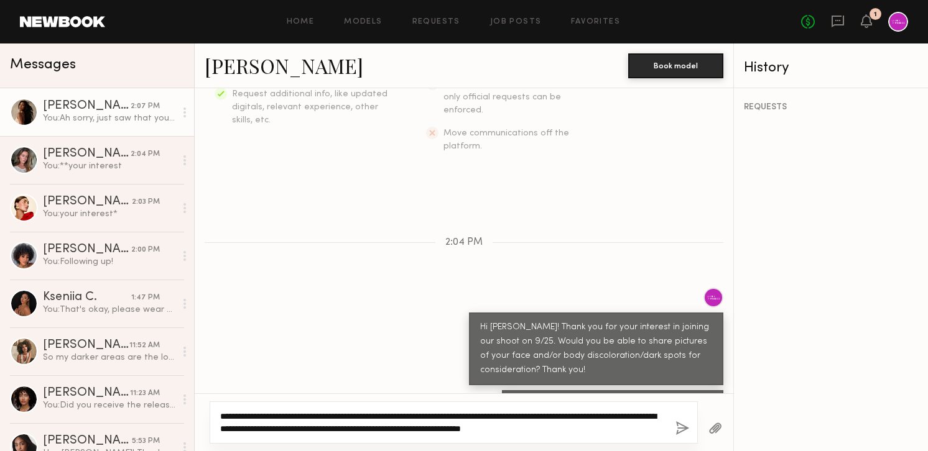
type textarea "**********"
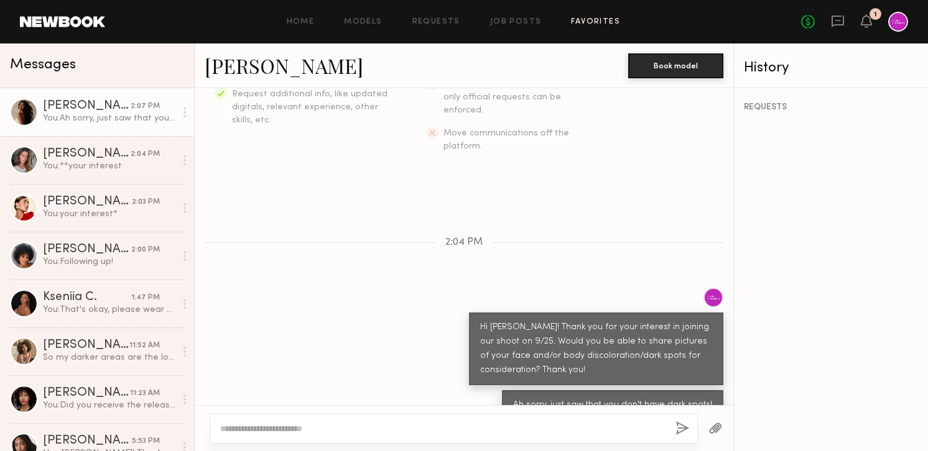
click at [576, 18] on link "Favorites" at bounding box center [595, 22] width 49 height 8
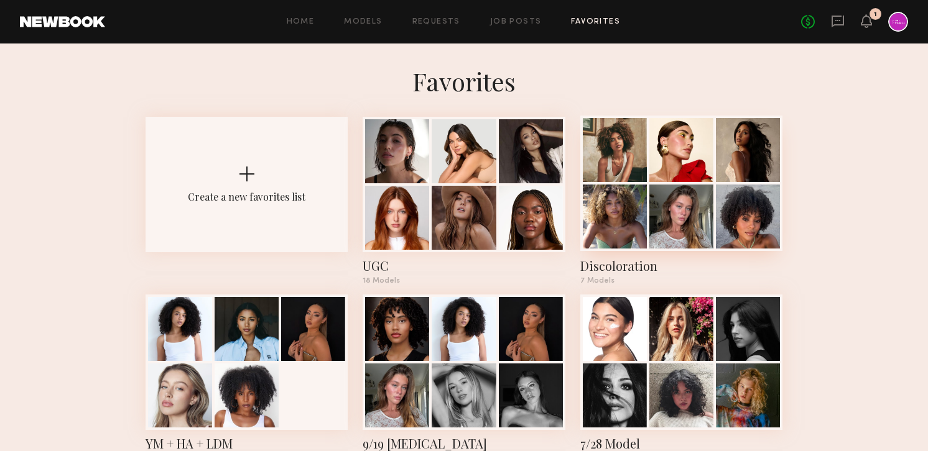
click at [604, 198] on div at bounding box center [615, 217] width 64 height 64
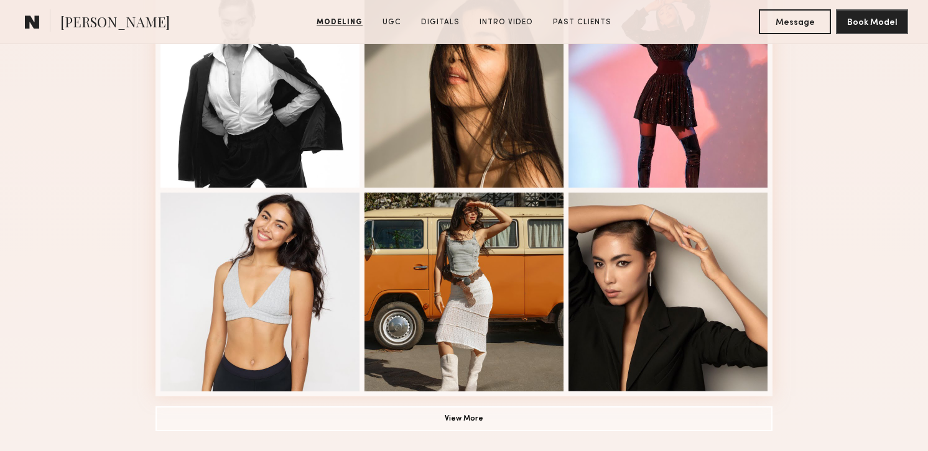
scroll to position [831, 0]
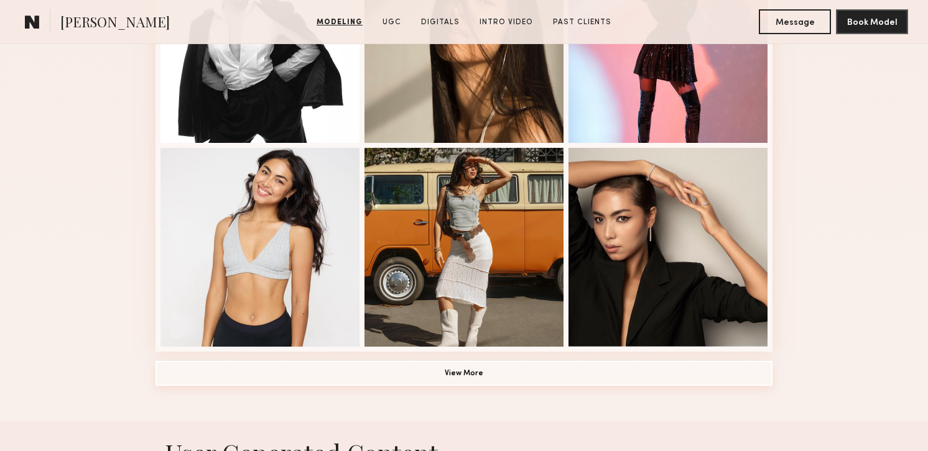
click at [530, 381] on button "View More" at bounding box center [463, 373] width 617 height 25
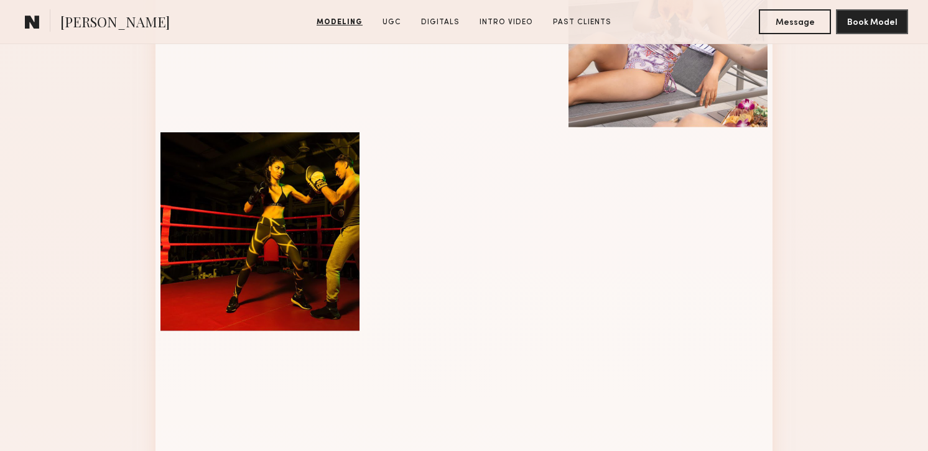
scroll to position [1124, 0]
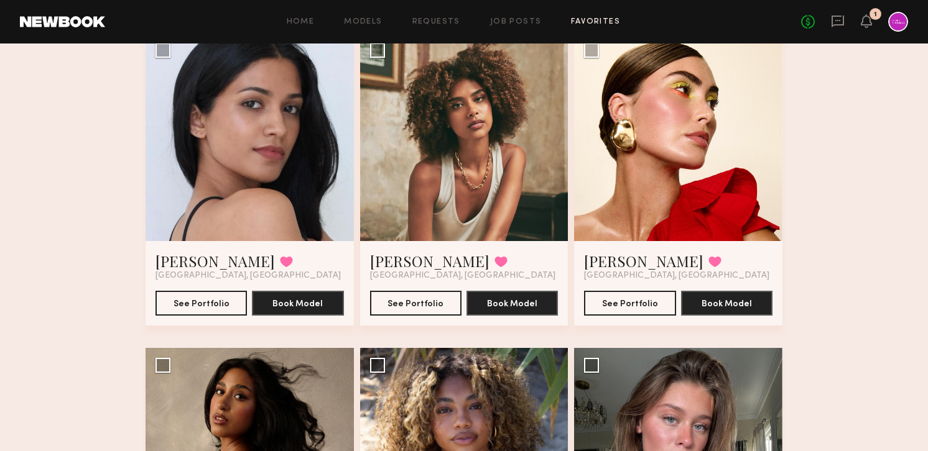
scroll to position [114, 0]
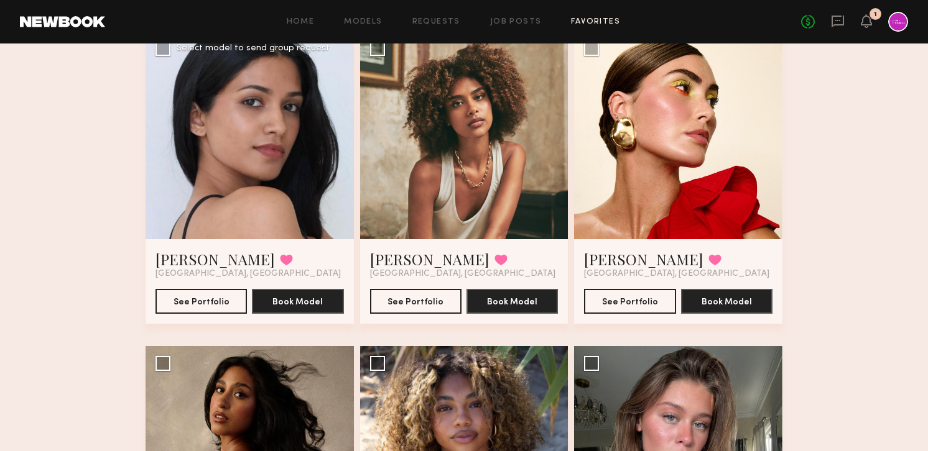
click at [250, 168] on div at bounding box center [249, 135] width 208 height 208
click at [283, 166] on div at bounding box center [249, 135] width 208 height 208
click at [241, 150] on div at bounding box center [249, 135] width 208 height 208
click at [195, 318] on div "[PERSON_NAME] Favorited [GEOGRAPHIC_DATA], [GEOGRAPHIC_DATA] See Portfolio Book…" at bounding box center [249, 281] width 208 height 85
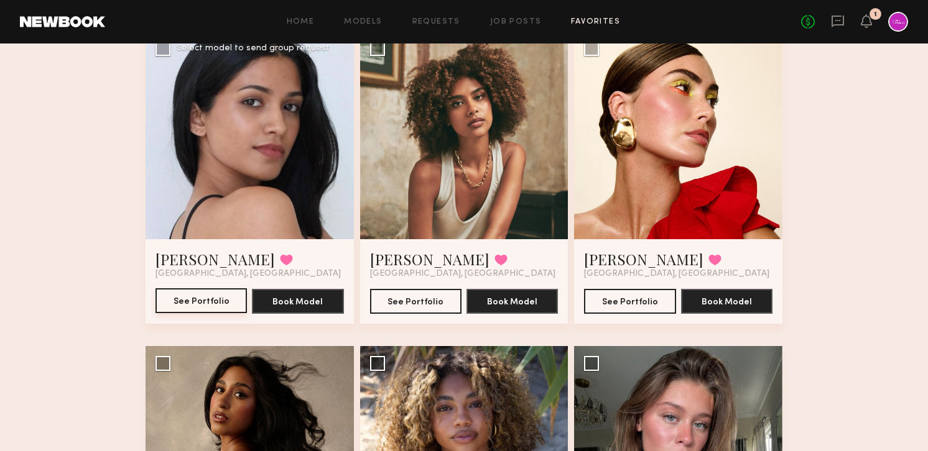
click at [190, 295] on button "See Portfolio" at bounding box center [200, 300] width 91 height 25
click at [266, 116] on div at bounding box center [249, 135] width 208 height 208
click at [185, 302] on button "See Portfolio" at bounding box center [200, 300] width 91 height 25
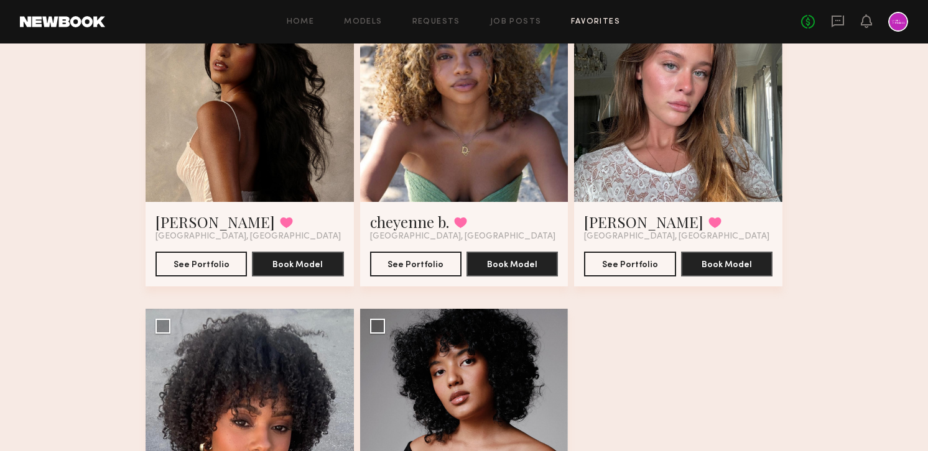
scroll to position [0, 0]
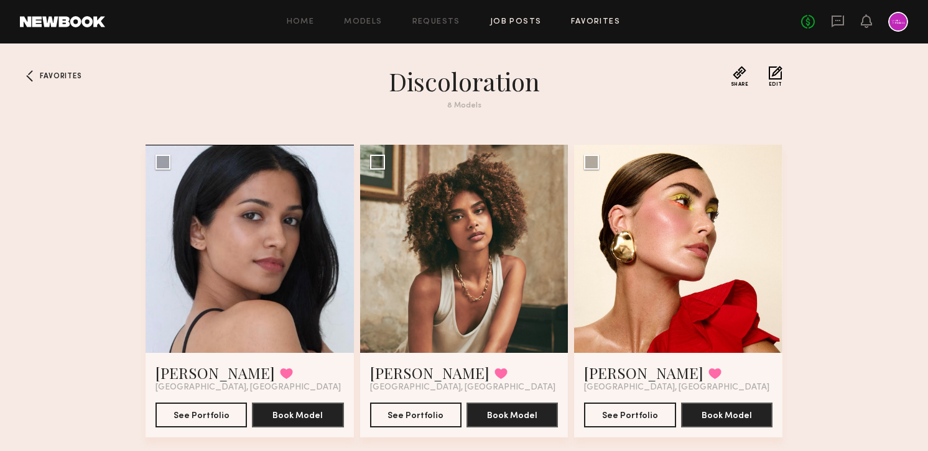
click at [515, 21] on link "Job Posts" at bounding box center [516, 22] width 52 height 8
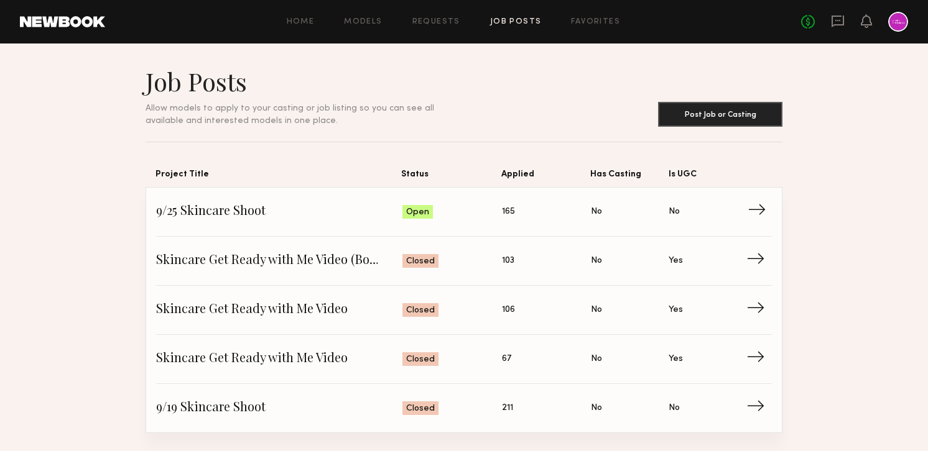
click at [223, 213] on span "9/25 Skincare Shoot" at bounding box center [279, 212] width 246 height 19
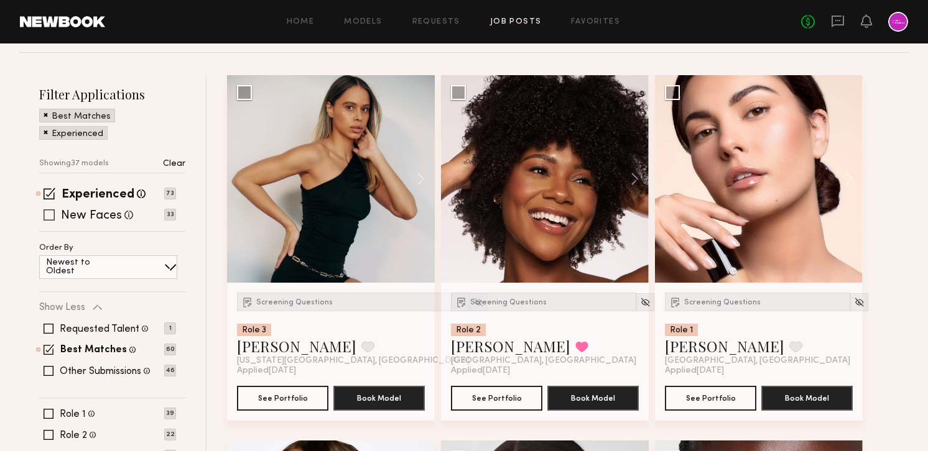
click at [99, 218] on label "New Faces" at bounding box center [91, 216] width 61 height 12
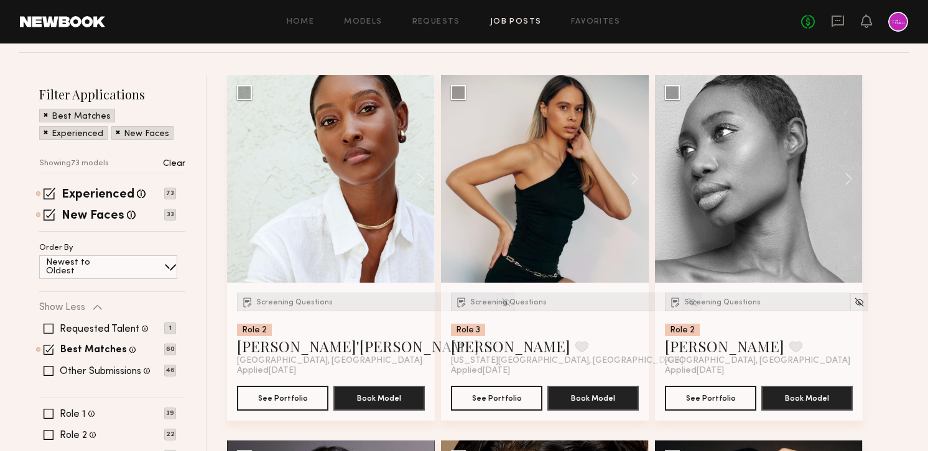
scroll to position [239, 0]
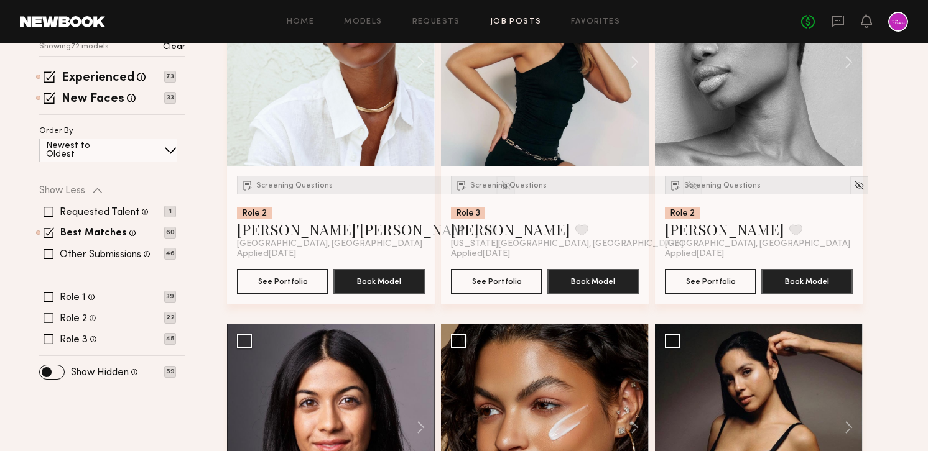
click at [85, 316] on label "Role 2" at bounding box center [73, 319] width 27 height 10
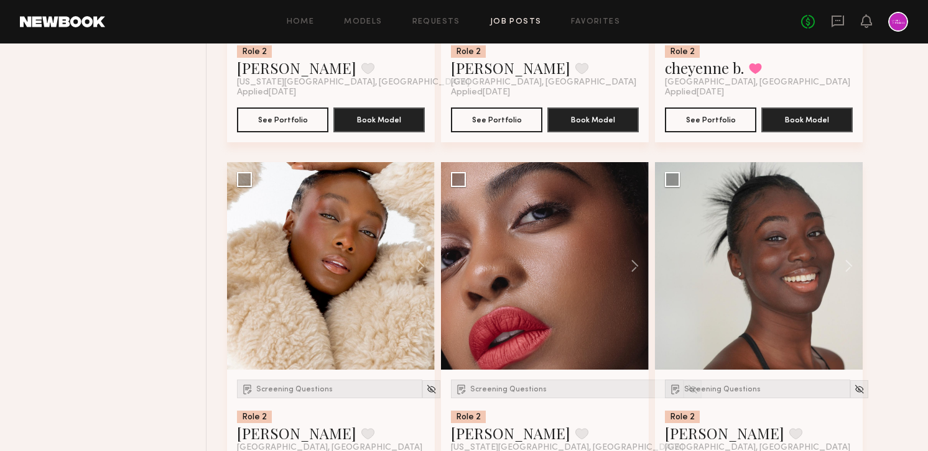
scroll to position [902, 0]
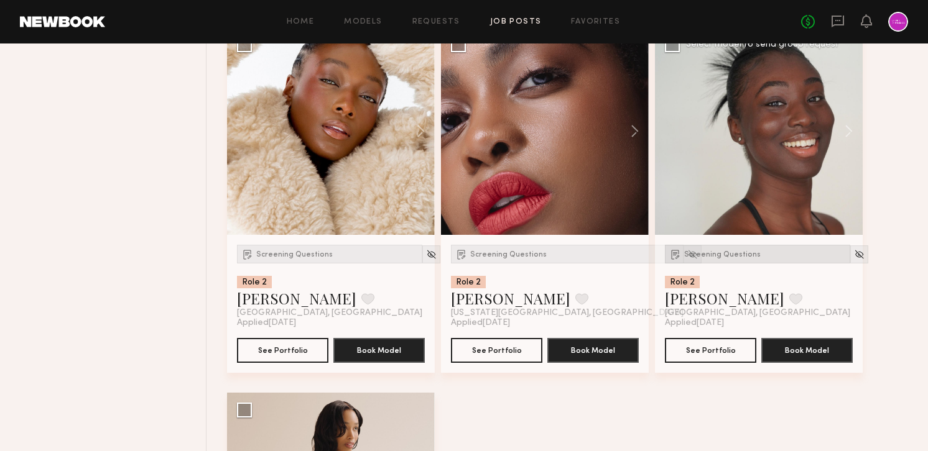
click at [715, 257] on span "Screening Questions" at bounding box center [722, 254] width 76 height 7
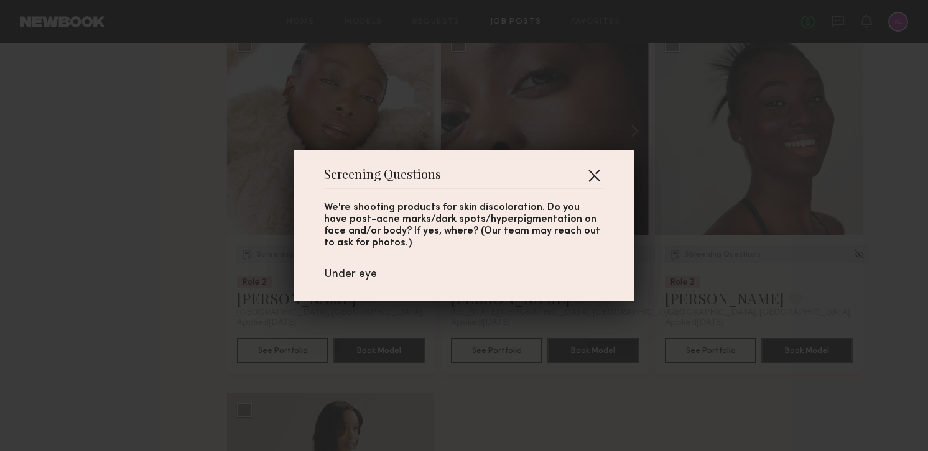
click at [597, 173] on button "button" at bounding box center [594, 175] width 20 height 20
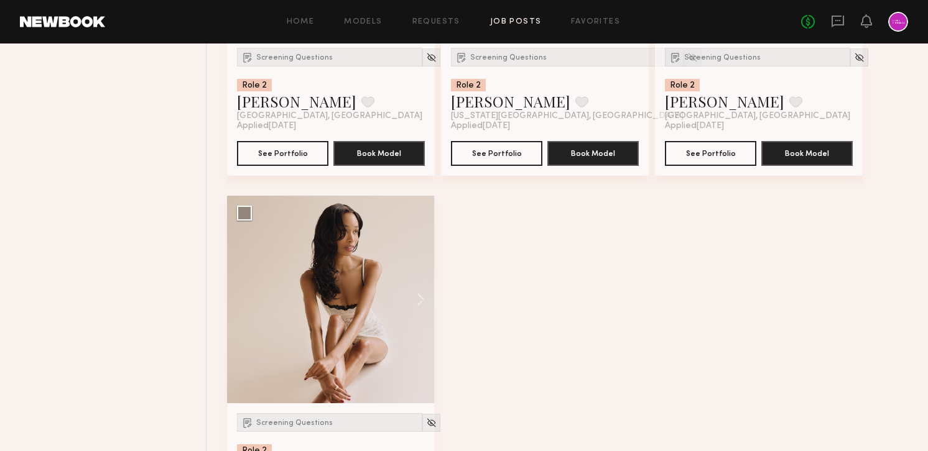
scroll to position [1130, 0]
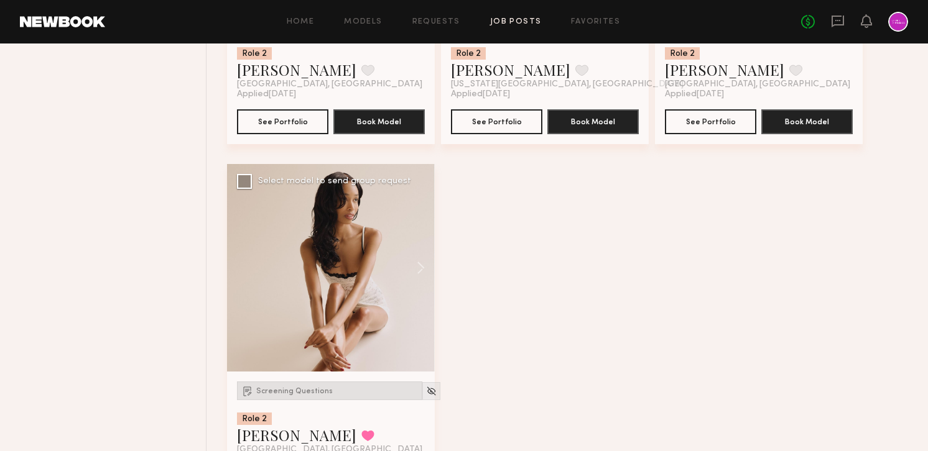
click at [309, 385] on div "Screening Questions" at bounding box center [329, 391] width 185 height 19
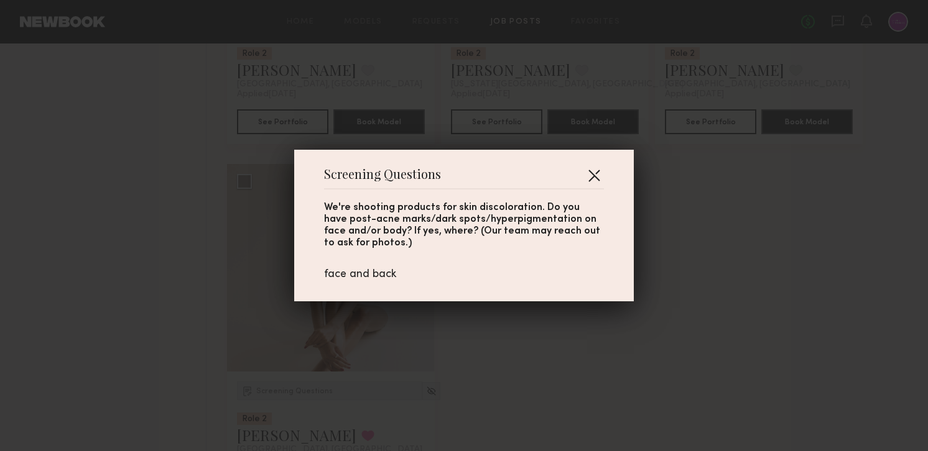
click at [598, 177] on button "button" at bounding box center [594, 175] width 20 height 20
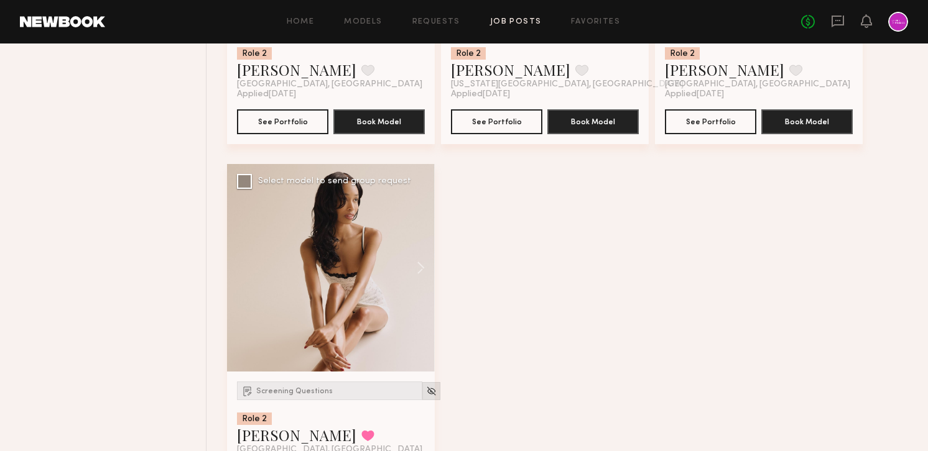
click at [426, 392] on img at bounding box center [431, 391] width 11 height 11
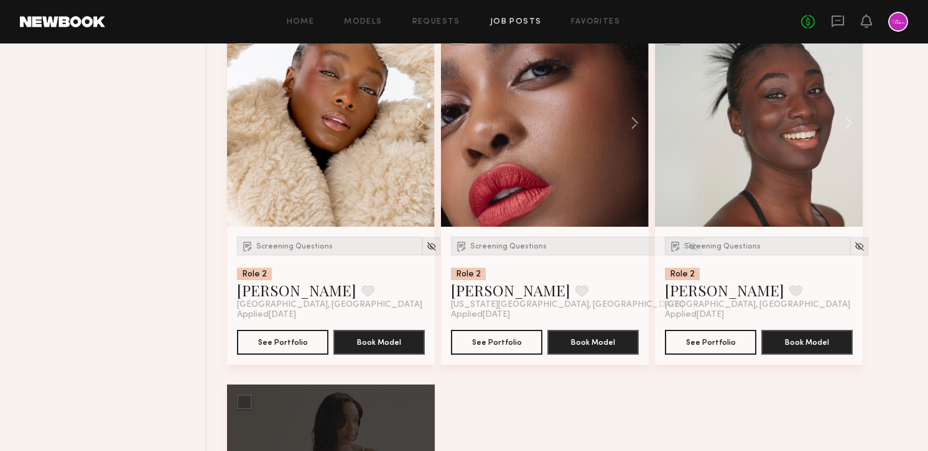
scroll to position [877, 0]
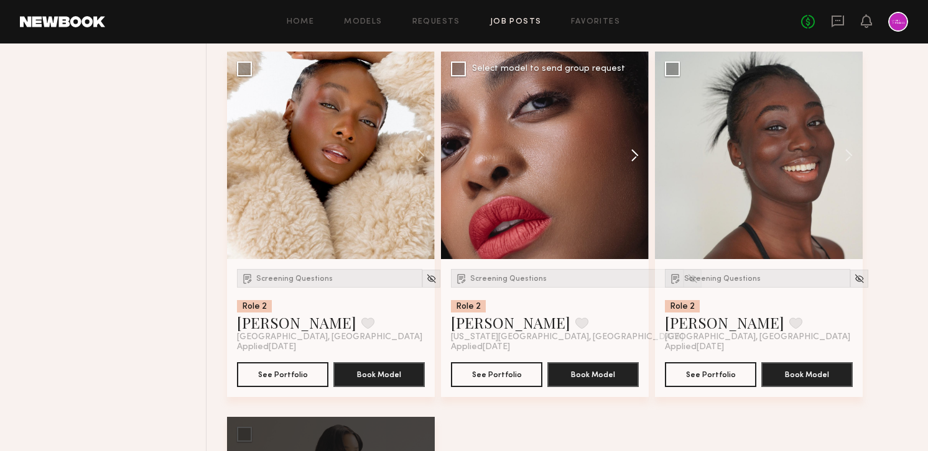
click at [631, 159] on button at bounding box center [629, 156] width 40 height 208
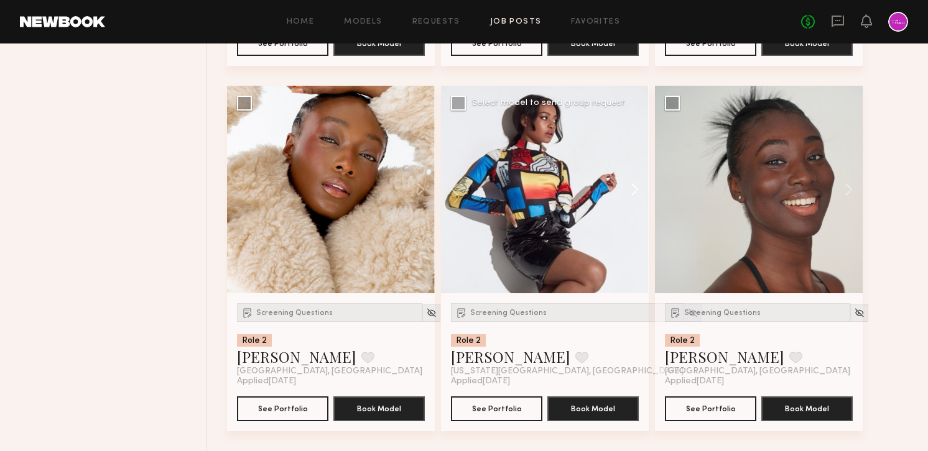
scroll to position [844, 0]
click at [631, 159] on button at bounding box center [629, 190] width 40 height 208
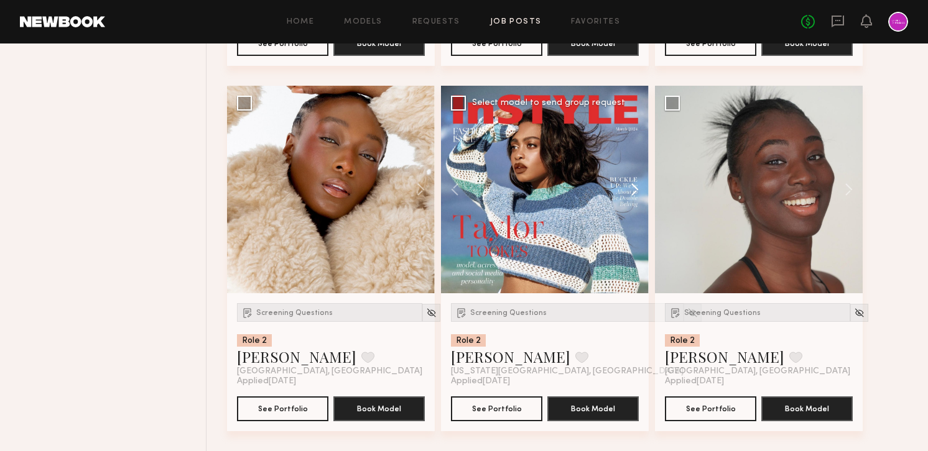
click at [631, 159] on button at bounding box center [629, 190] width 40 height 208
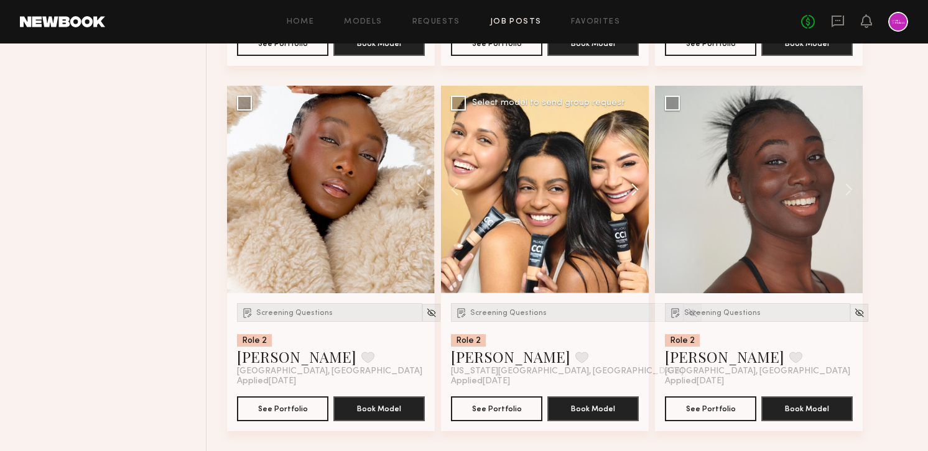
click at [631, 159] on button at bounding box center [629, 190] width 40 height 208
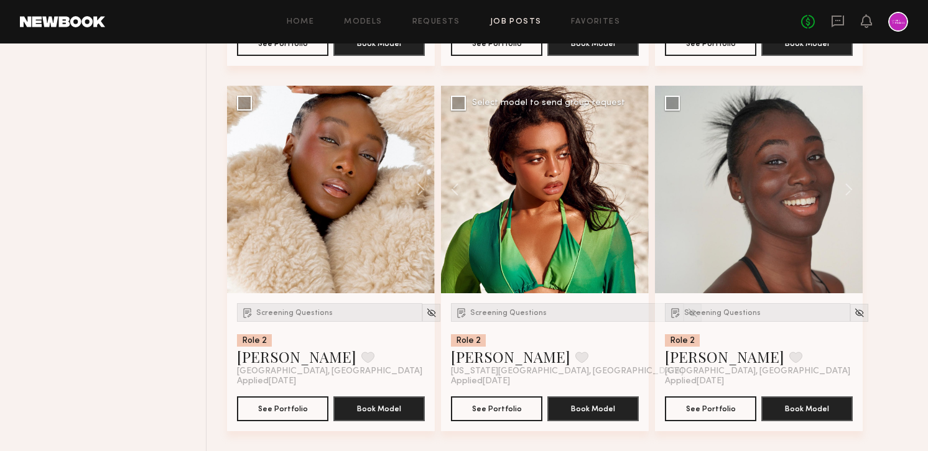
click at [631, 159] on div at bounding box center [545, 190] width 208 height 208
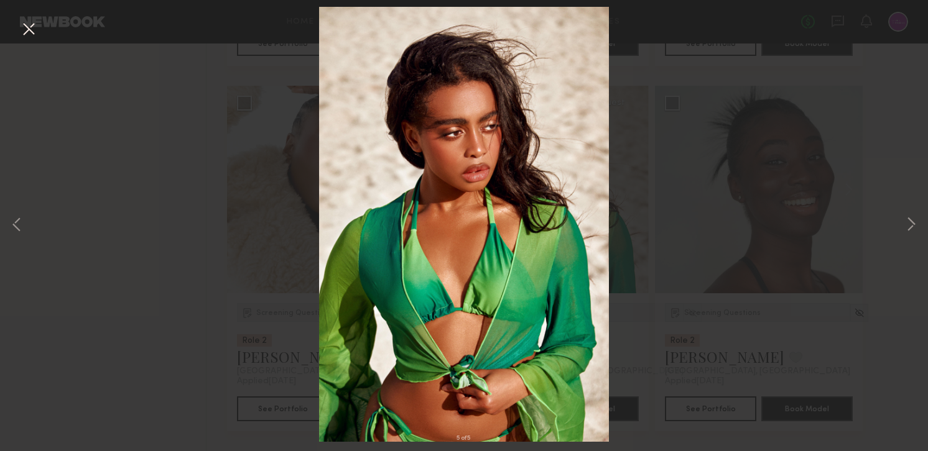
click at [22, 25] on button at bounding box center [29, 30] width 20 height 22
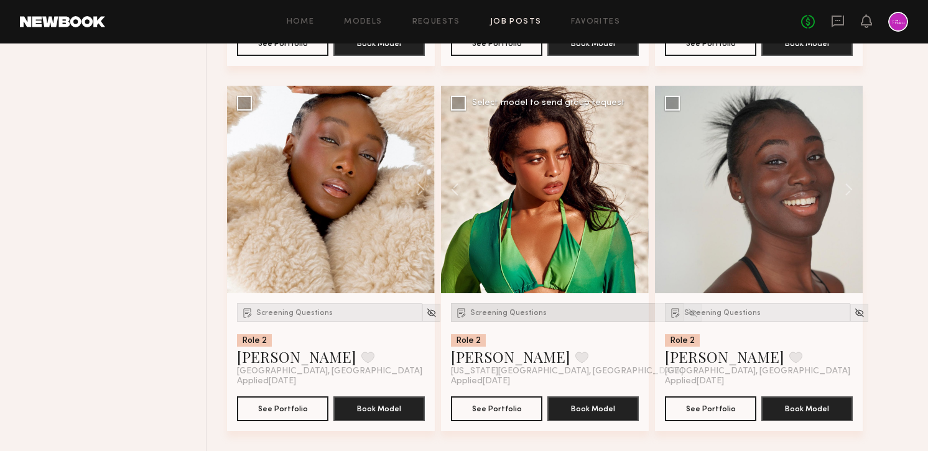
click at [505, 305] on div "Screening Questions" at bounding box center [567, 312] width 233 height 19
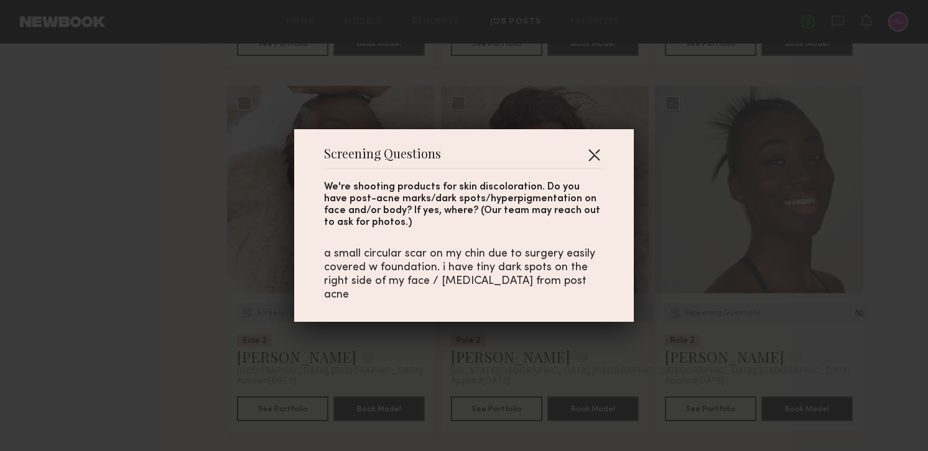
click at [597, 157] on button "button" at bounding box center [594, 155] width 20 height 20
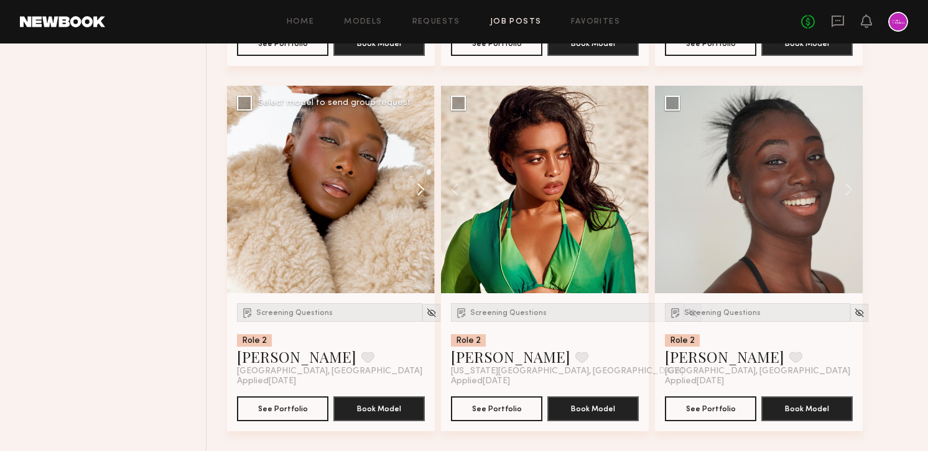
click at [421, 182] on button at bounding box center [415, 190] width 40 height 208
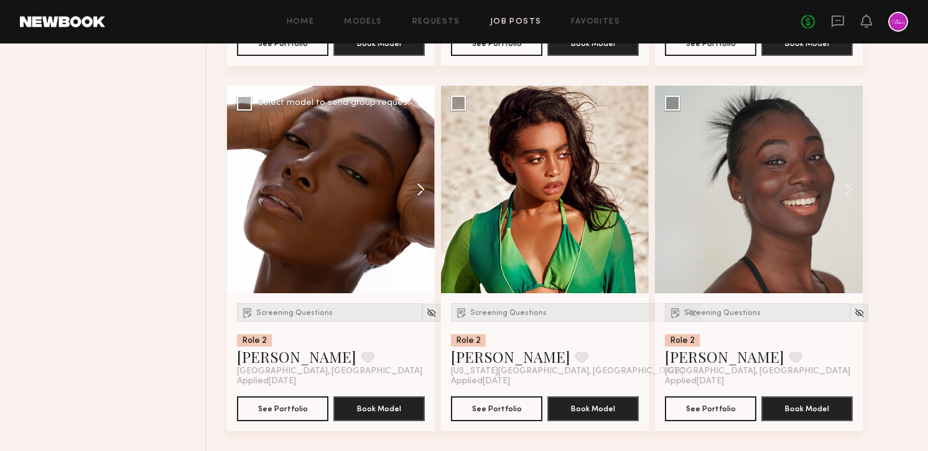
click at [421, 182] on button at bounding box center [415, 190] width 40 height 208
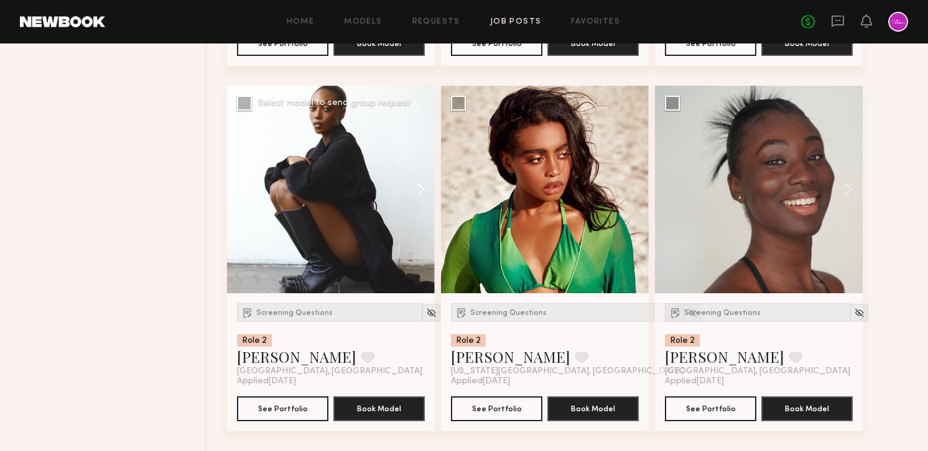
click at [421, 182] on button at bounding box center [415, 190] width 40 height 208
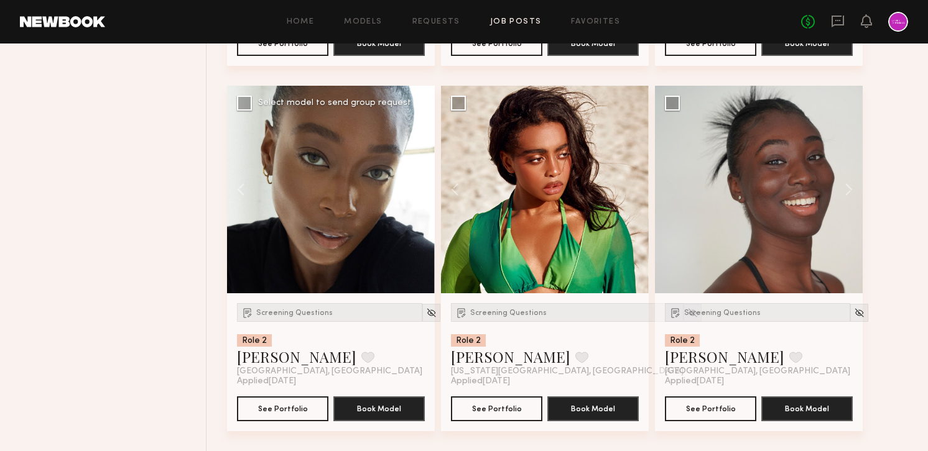
click at [421, 182] on button at bounding box center [415, 190] width 40 height 208
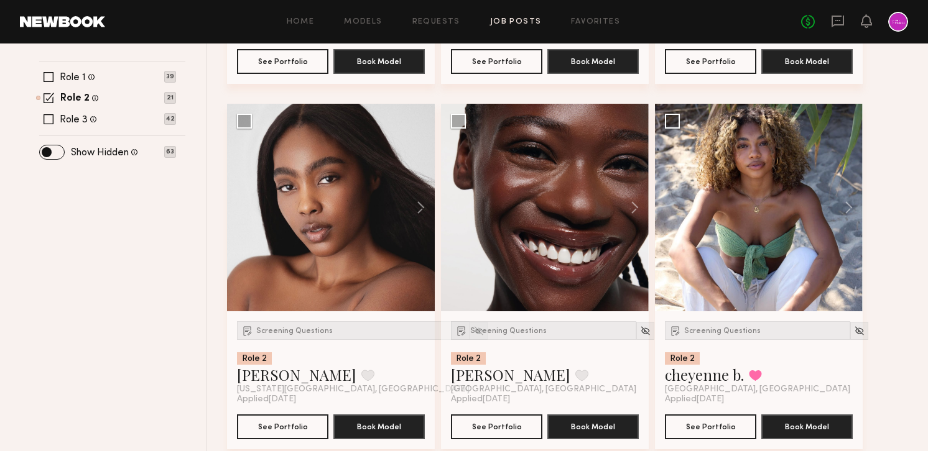
scroll to position [431, 0]
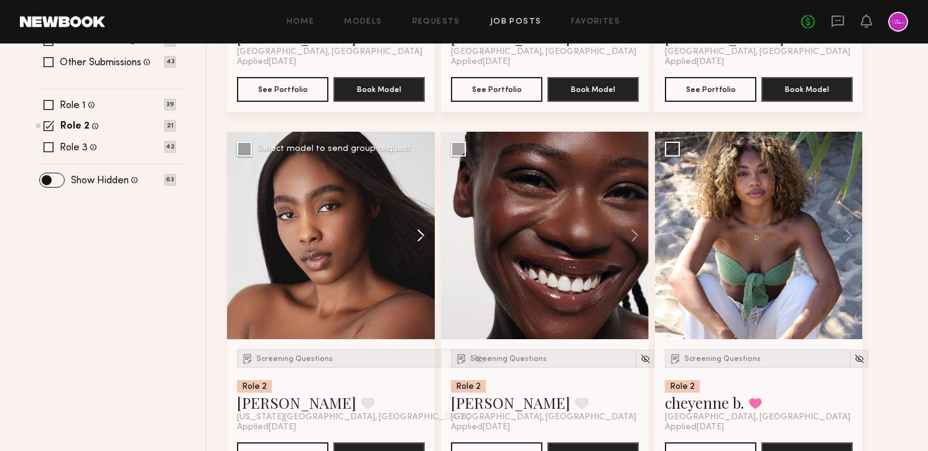
click at [421, 225] on button at bounding box center [415, 236] width 40 height 208
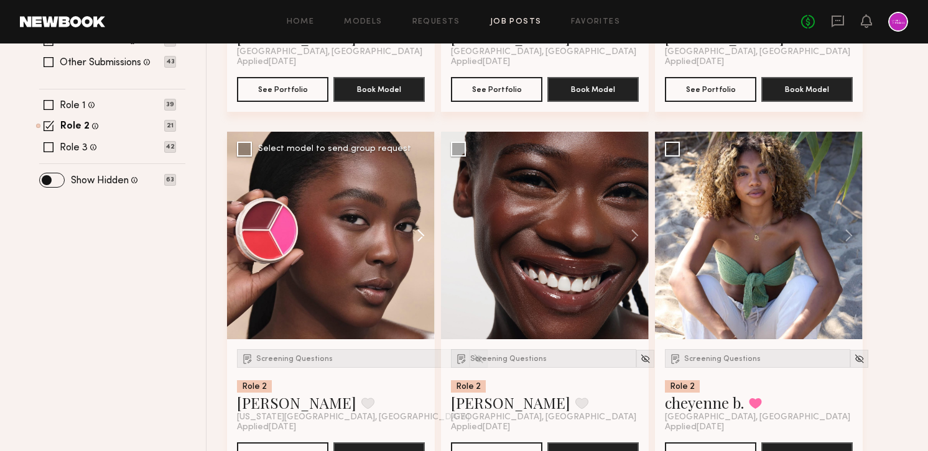
click at [421, 225] on button at bounding box center [415, 236] width 40 height 208
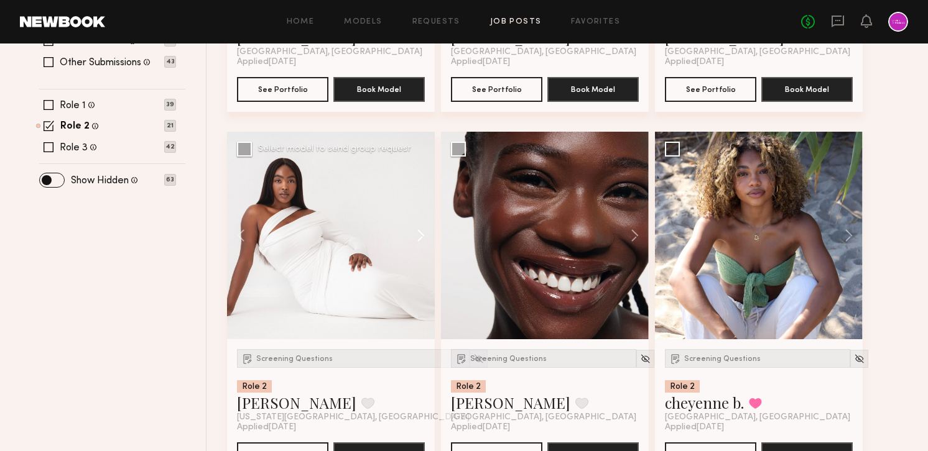
click at [421, 225] on button at bounding box center [415, 236] width 40 height 208
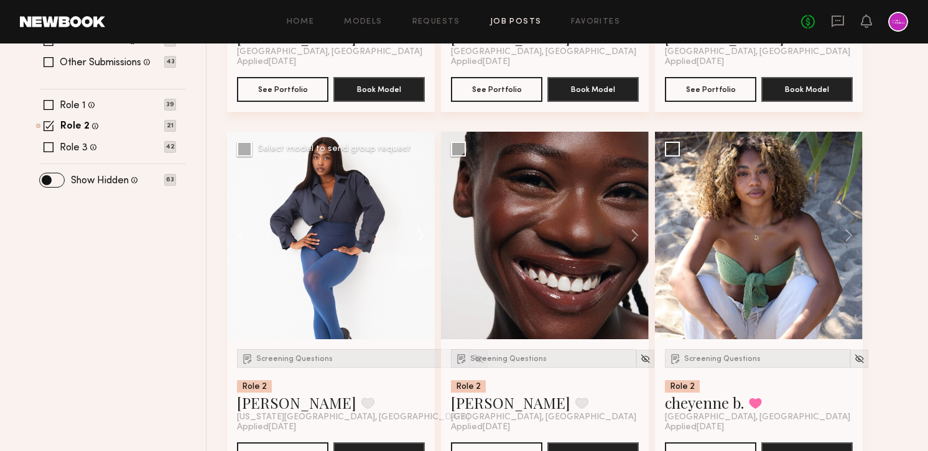
click at [421, 225] on button at bounding box center [415, 236] width 40 height 208
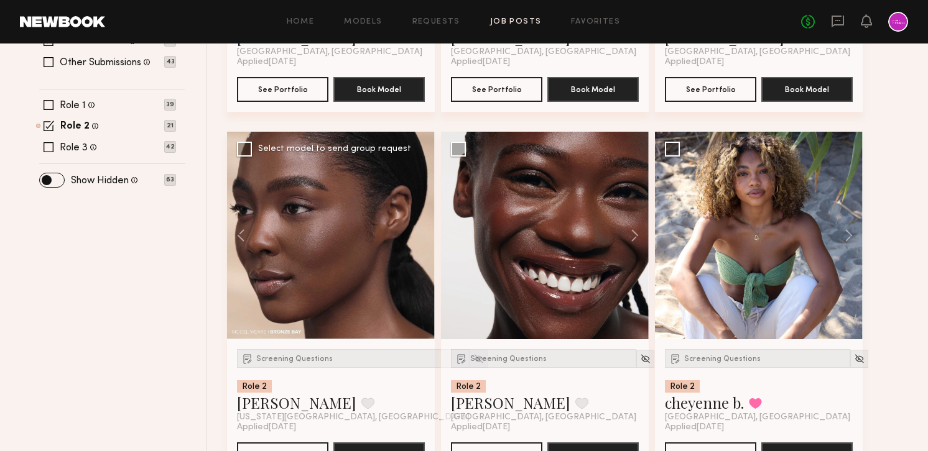
click at [421, 225] on div at bounding box center [331, 236] width 208 height 208
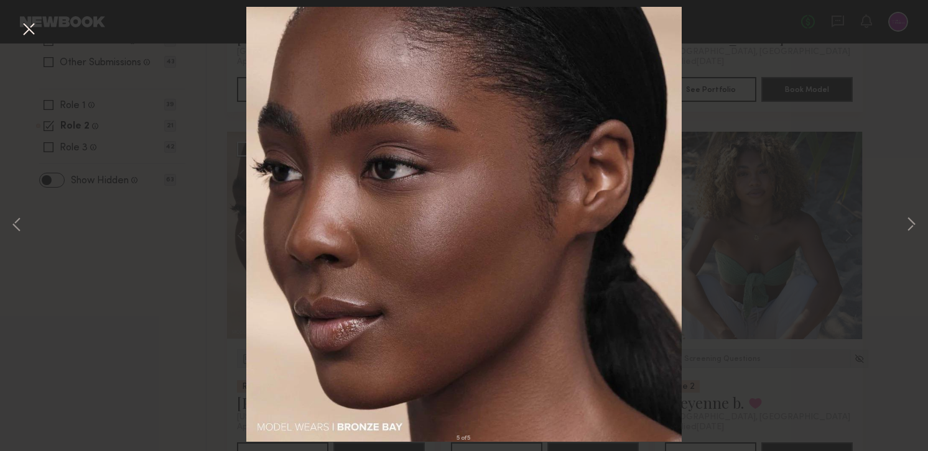
click at [27, 31] on button at bounding box center [29, 30] width 20 height 22
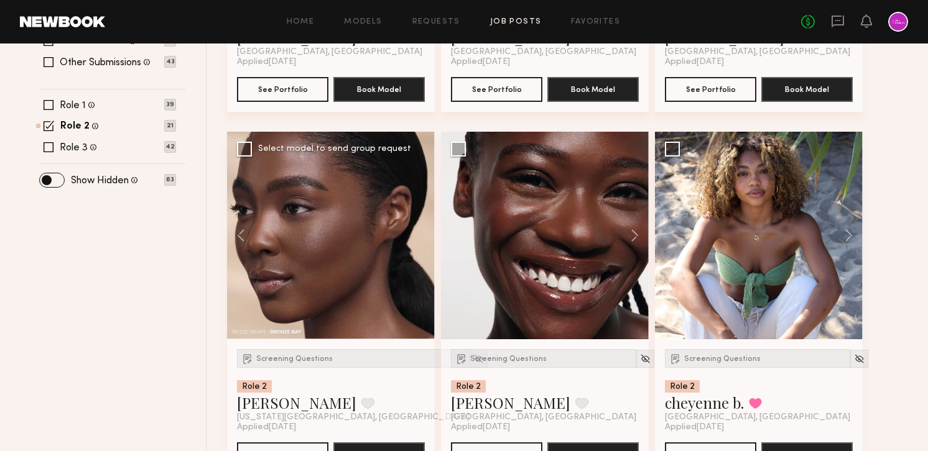
scroll to position [473, 0]
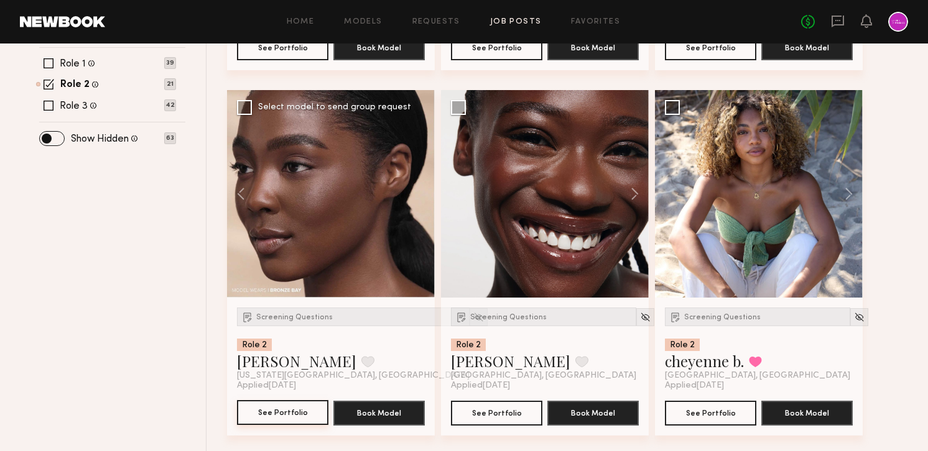
click at [258, 407] on button "See Portfolio" at bounding box center [282, 412] width 91 height 25
click at [86, 104] on div "Role 3 [DEMOGRAPHIC_DATA], 20–30, [DEMOGRAPHIC_DATA] / [DEMOGRAPHIC_DATA], [DEM…" at bounding box center [78, 105] width 37 height 12
click at [62, 104] on label "Role 3" at bounding box center [74, 106] width 28 height 10
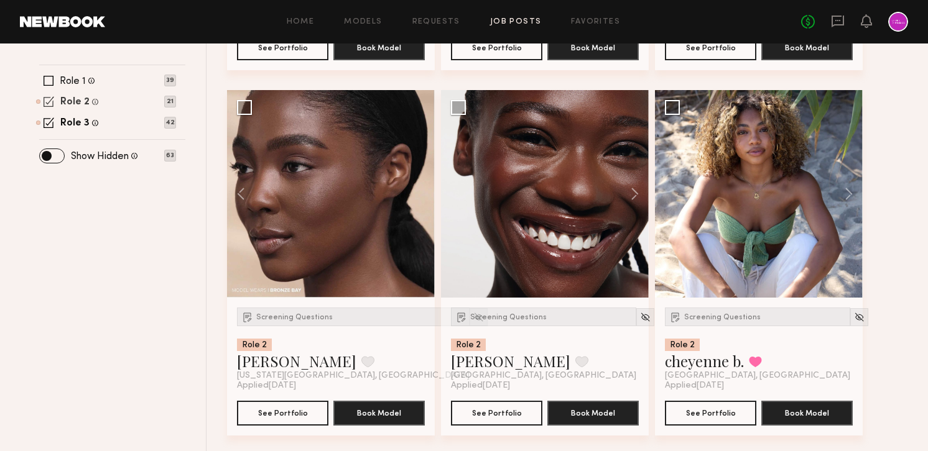
click at [65, 103] on label "Role 2" at bounding box center [74, 103] width 29 height 10
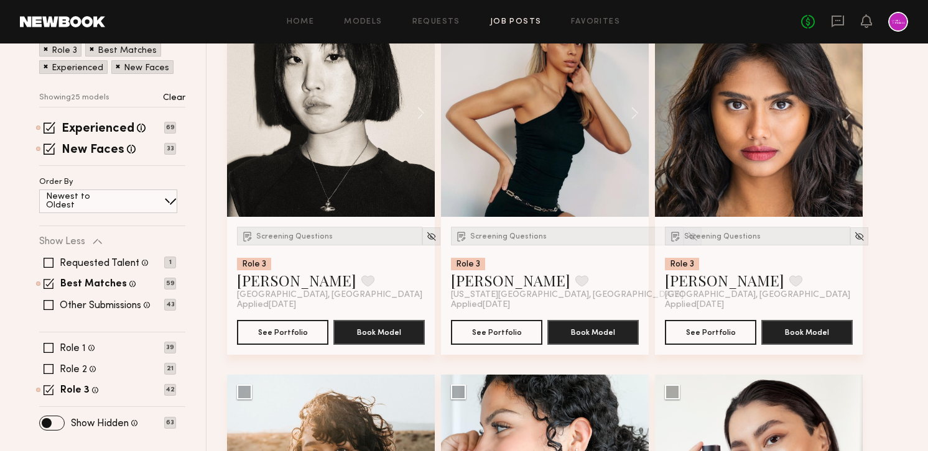
scroll to position [300, 0]
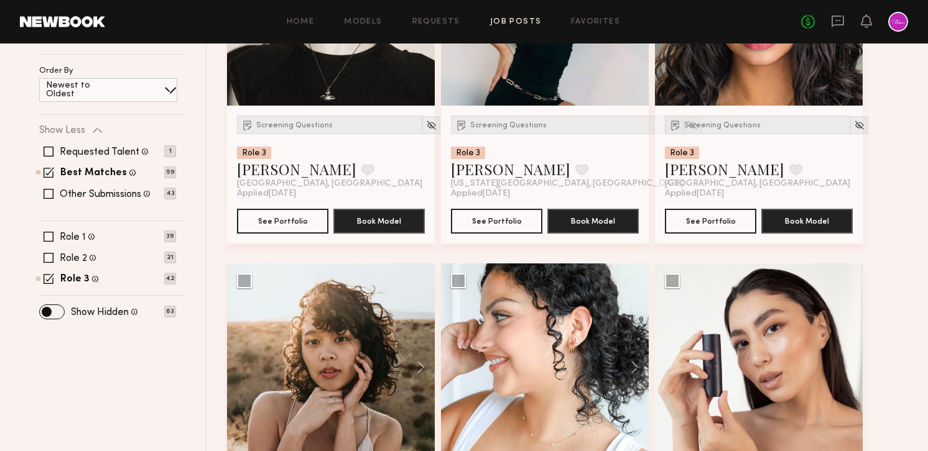
click at [88, 137] on div "Requested Talent Models you have reached out to with requests 1 Best Matches Mo…" at bounding box center [107, 173] width 137 height 75
click at [106, 193] on label "Other Submissions" at bounding box center [100, 195] width 81 height 10
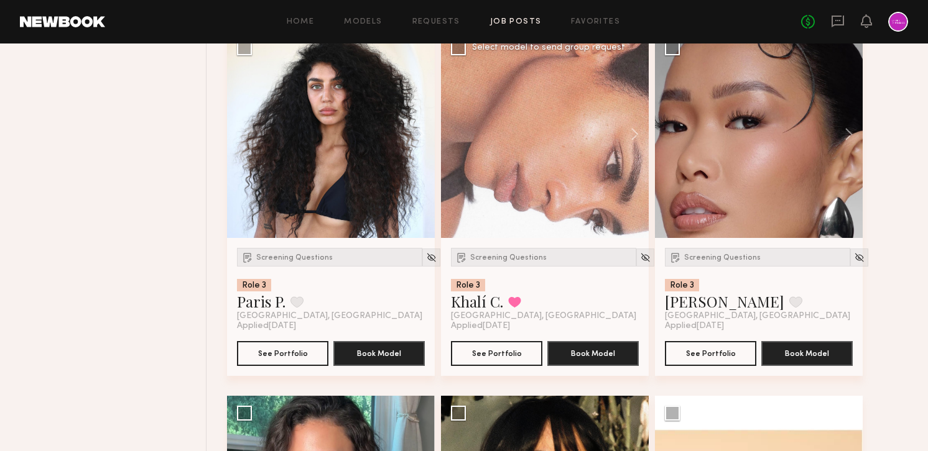
scroll to position [2235, 0]
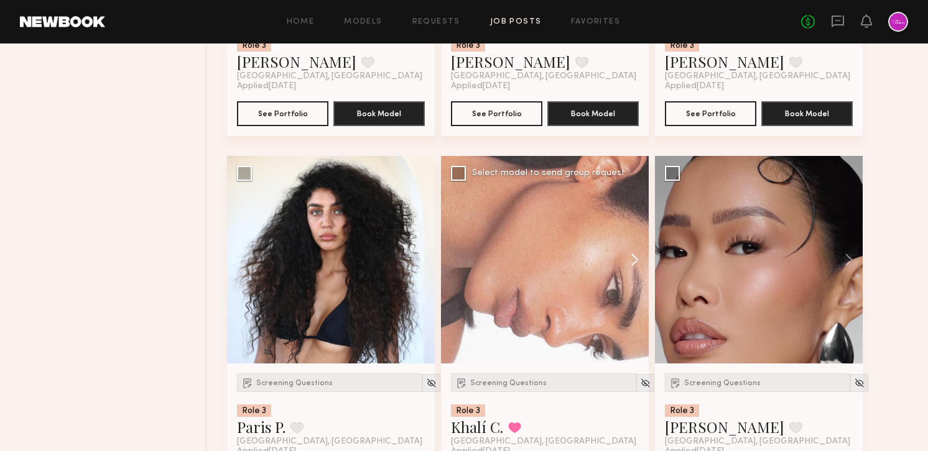
click at [635, 266] on button at bounding box center [629, 260] width 40 height 208
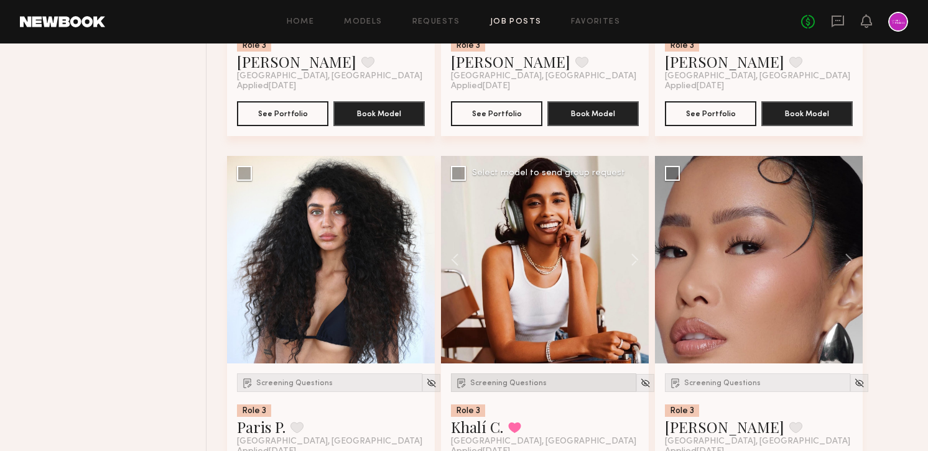
click at [519, 390] on div "Screening Questions" at bounding box center [543, 383] width 185 height 19
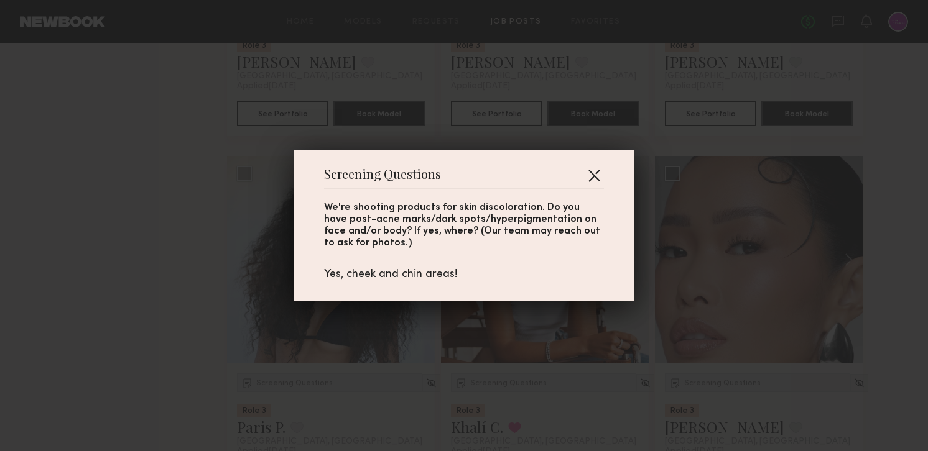
click at [594, 170] on button "button" at bounding box center [594, 175] width 20 height 20
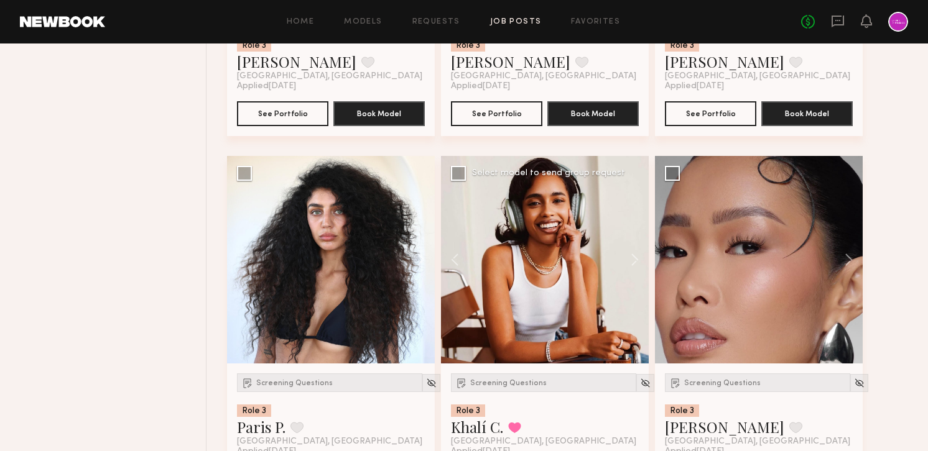
scroll to position [2335, 0]
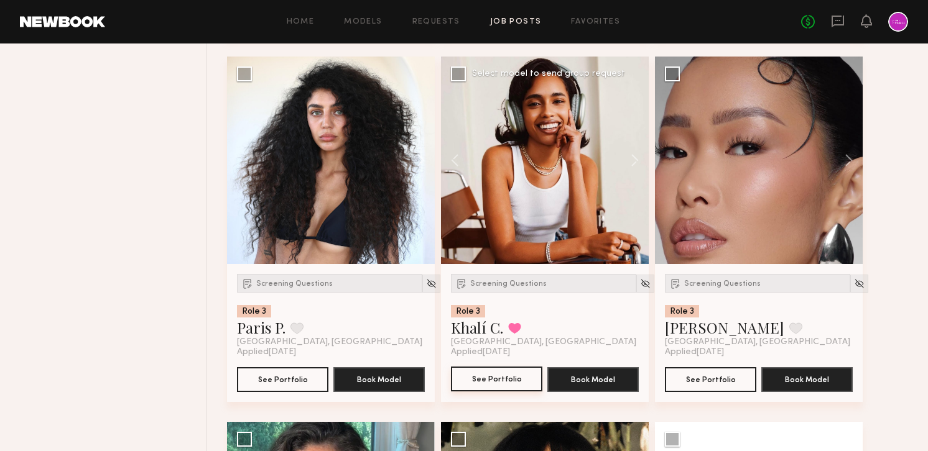
click at [492, 382] on button "See Portfolio" at bounding box center [496, 379] width 91 height 25
click at [835, 22] on icon at bounding box center [838, 21] width 14 height 14
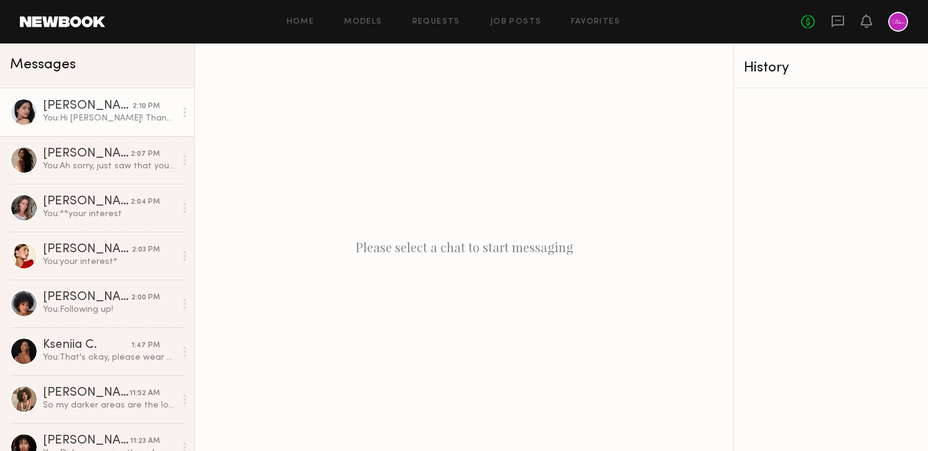
click at [71, 117] on div "You: Hi [PERSON_NAME]! Thank you for your interest in joining our shoot on 9/25…" at bounding box center [109, 119] width 132 height 12
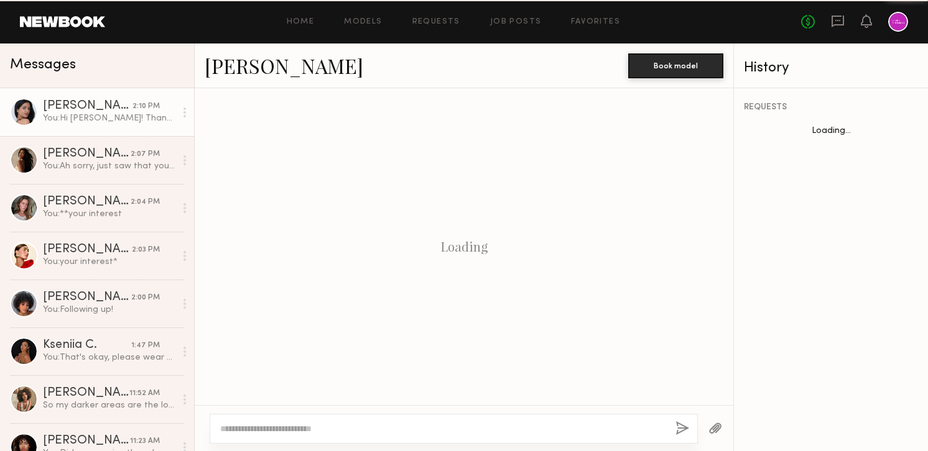
scroll to position [249, 0]
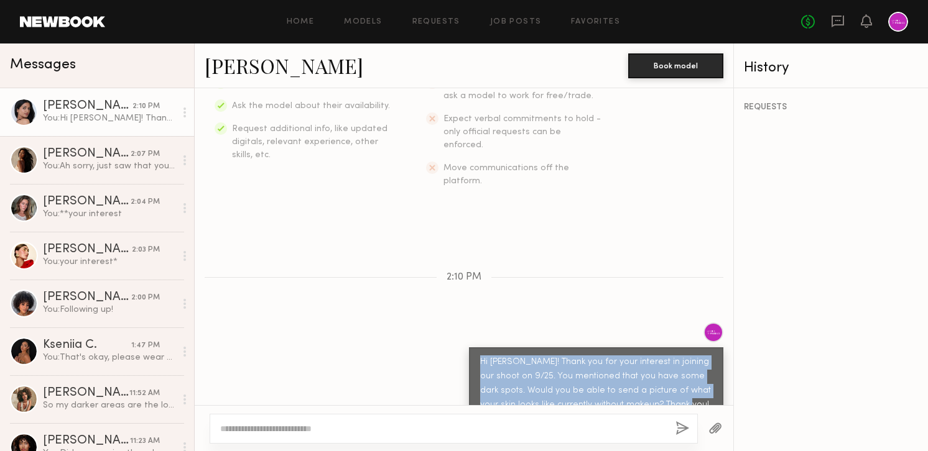
drag, startPoint x: 476, startPoint y: 334, endPoint x: 672, endPoint y: 389, distance: 203.9
click at [672, 389] on div "Hi [PERSON_NAME]! Thank you for your interest in joining our shoot on 9/25. You…" at bounding box center [596, 384] width 254 height 73
copy div "Hi [PERSON_NAME]! Thank you for your interest in joining our shoot on 9/25. You…"
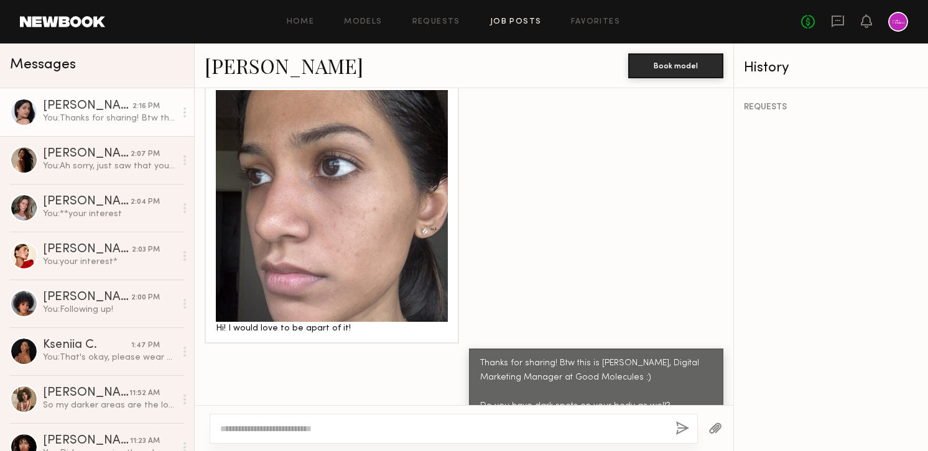
click at [509, 22] on link "Job Posts" at bounding box center [516, 22] width 52 height 8
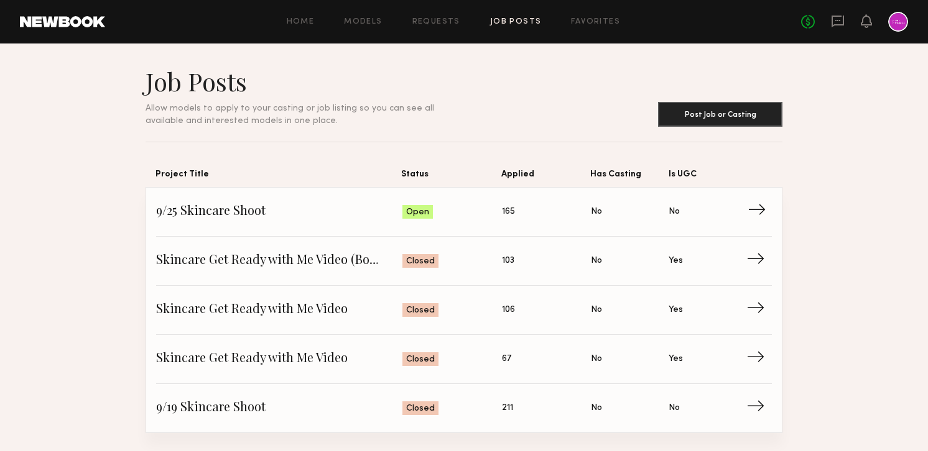
click at [213, 214] on span "9/25 Skincare Shoot" at bounding box center [279, 212] width 246 height 19
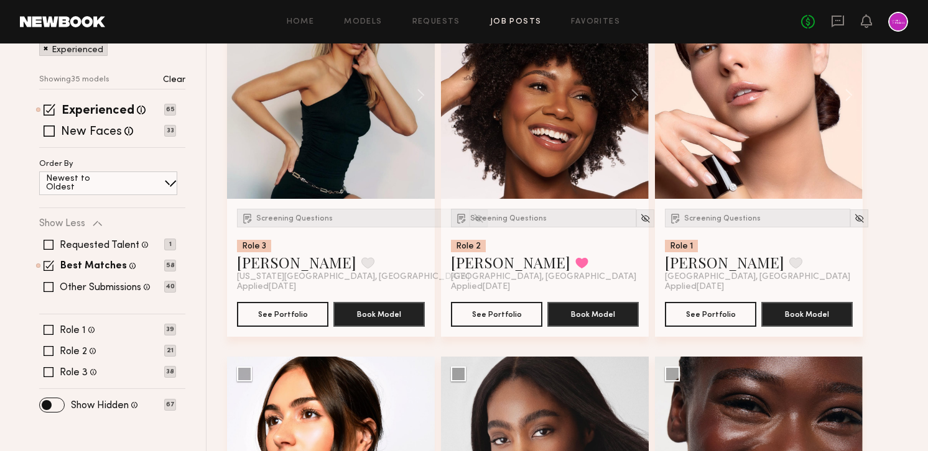
scroll to position [98, 0]
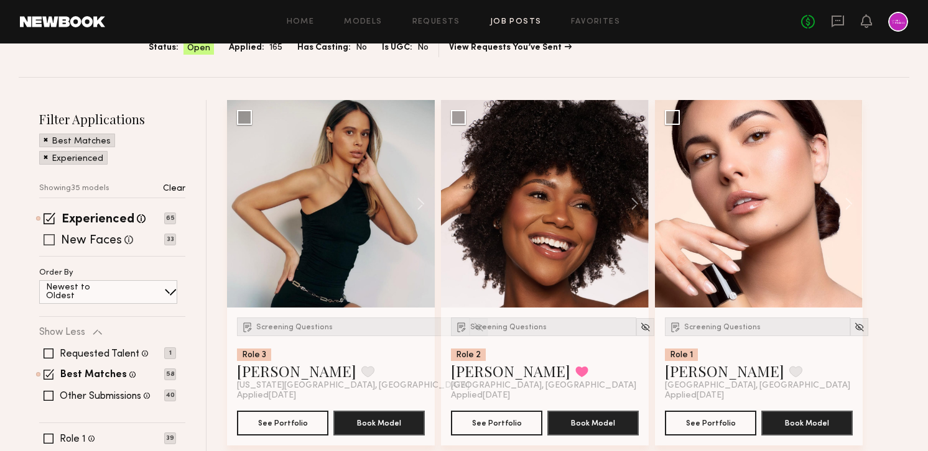
click at [71, 243] on label "New Faces" at bounding box center [91, 241] width 61 height 12
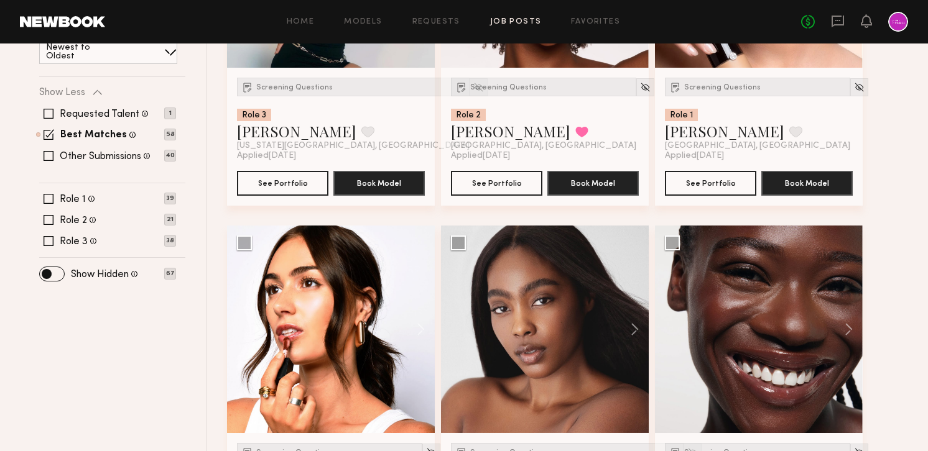
scroll to position [377, 0]
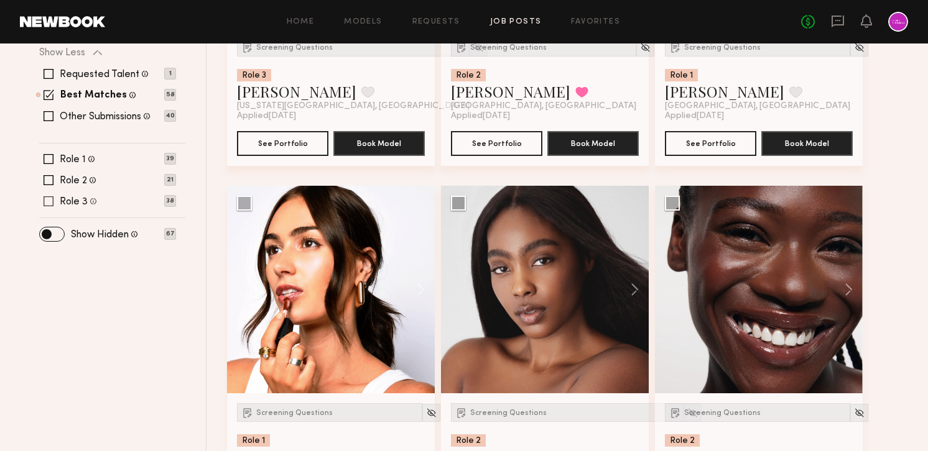
click at [75, 205] on label "Role 3" at bounding box center [74, 202] width 28 height 10
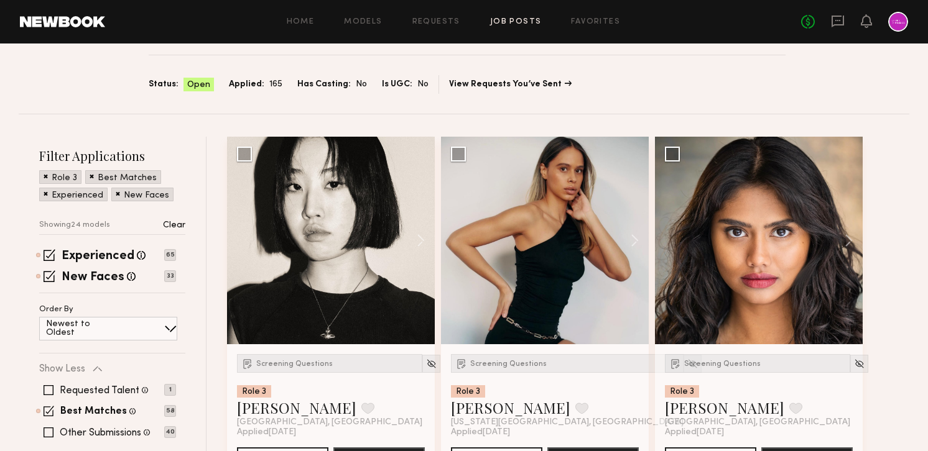
scroll to position [0, 0]
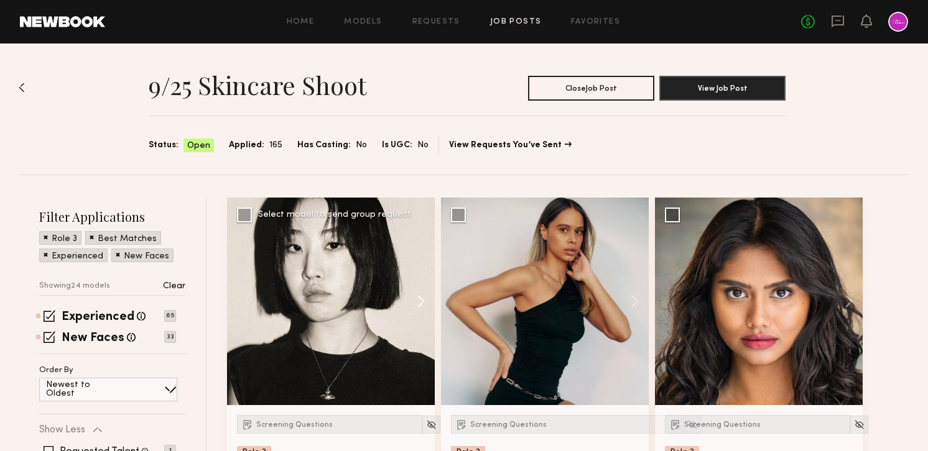
click at [425, 297] on button at bounding box center [415, 302] width 40 height 208
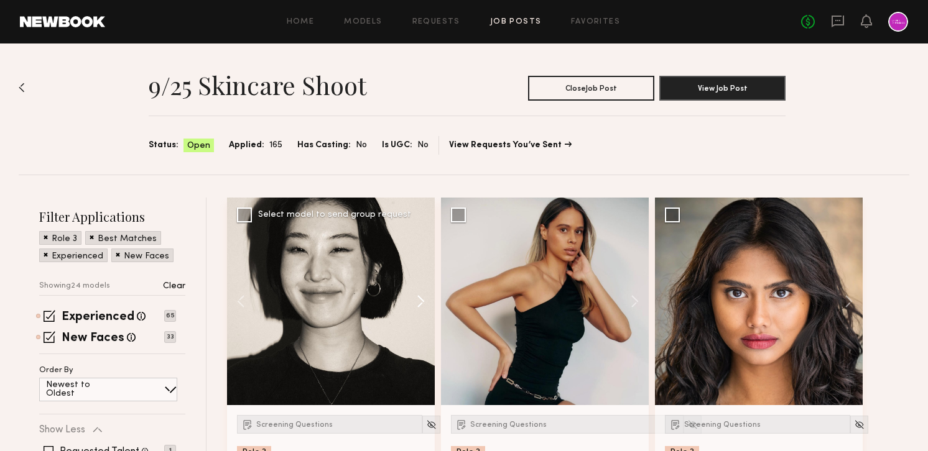
click at [425, 297] on button at bounding box center [415, 302] width 40 height 208
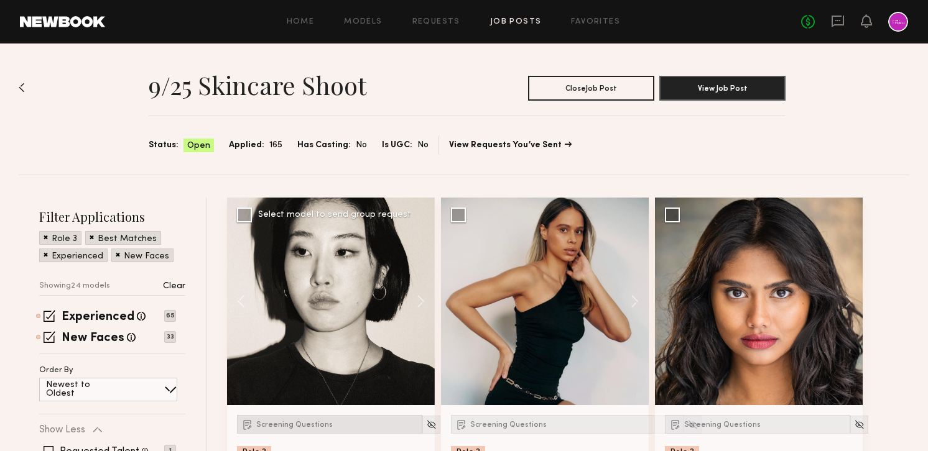
click at [316, 423] on span "Screening Questions" at bounding box center [294, 425] width 76 height 7
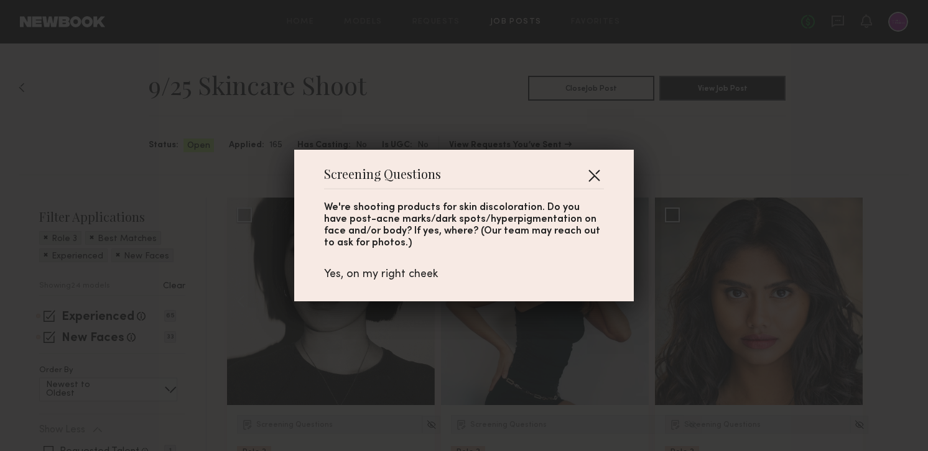
click at [596, 169] on button "button" at bounding box center [594, 175] width 20 height 20
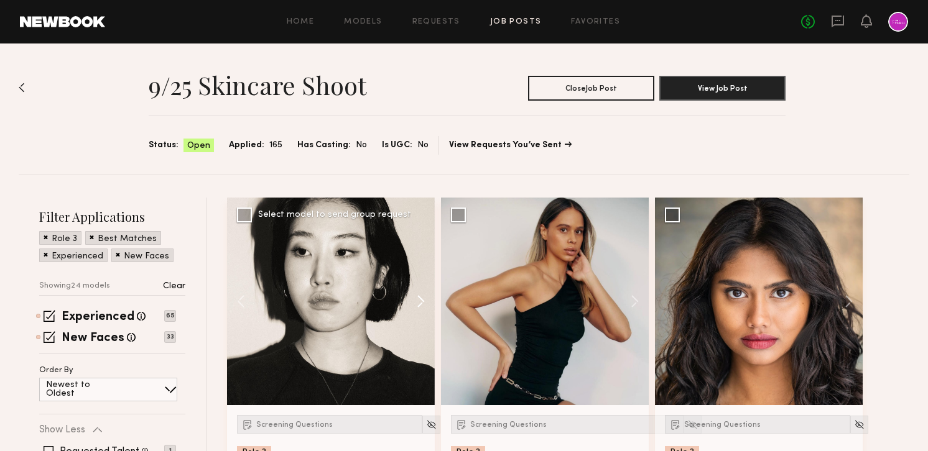
click at [429, 300] on button at bounding box center [415, 302] width 40 height 208
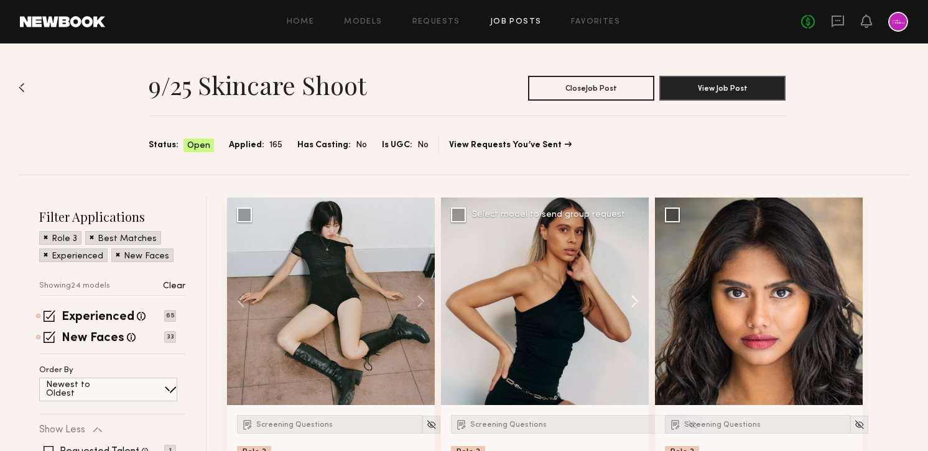
click at [643, 305] on button at bounding box center [629, 302] width 40 height 208
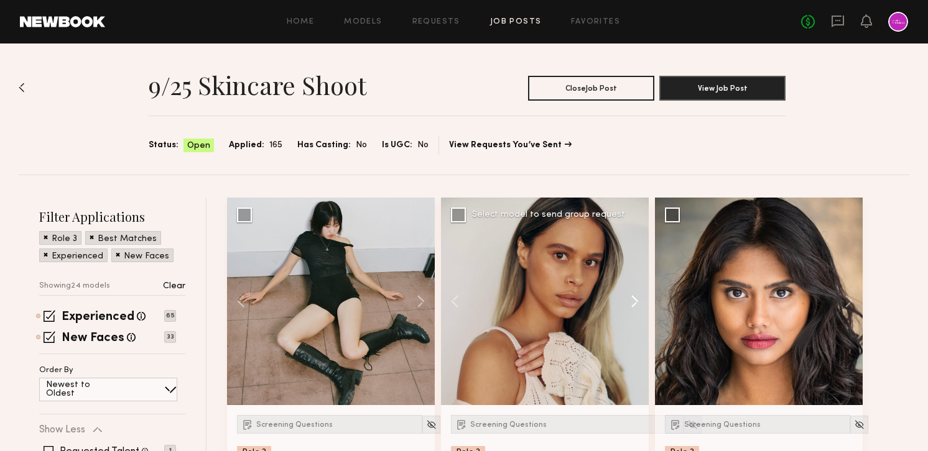
click at [643, 305] on button at bounding box center [629, 302] width 40 height 208
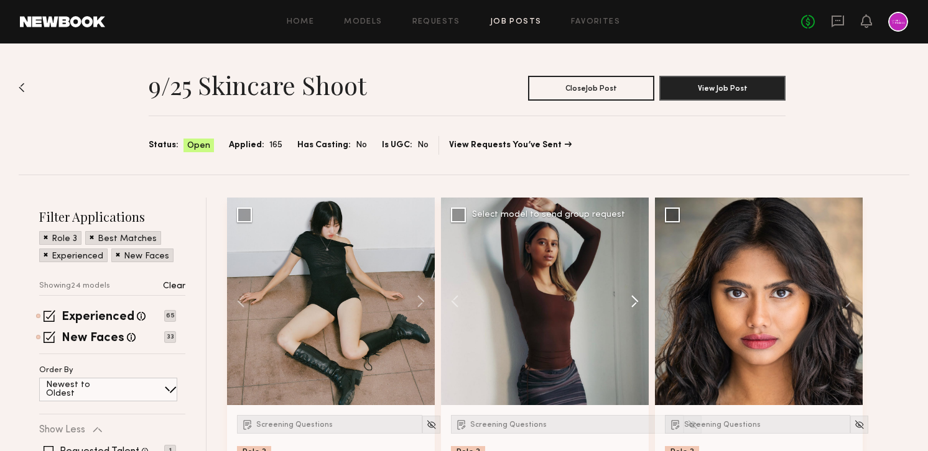
click at [643, 305] on button at bounding box center [629, 302] width 40 height 208
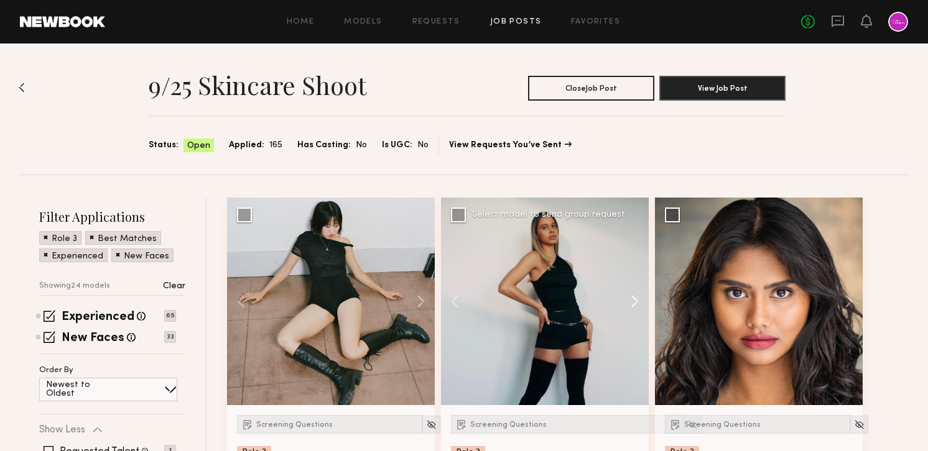
click at [643, 305] on button at bounding box center [629, 302] width 40 height 208
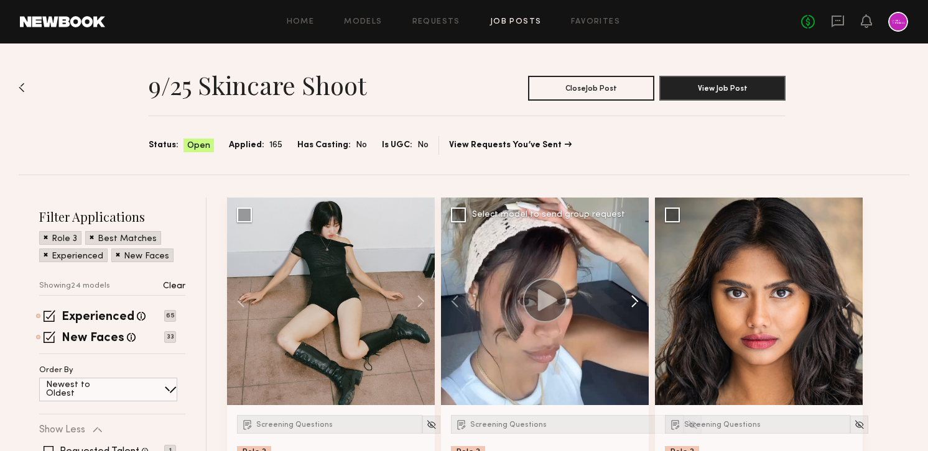
click at [643, 305] on button at bounding box center [629, 302] width 40 height 208
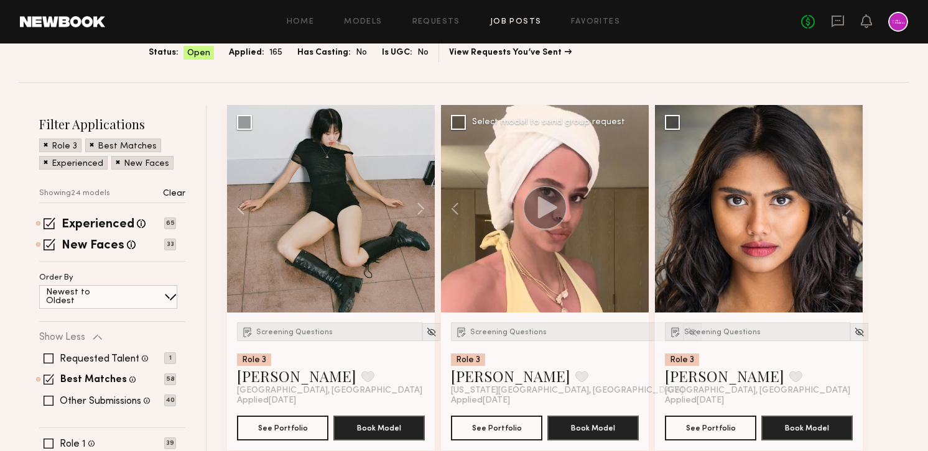
scroll to position [109, 0]
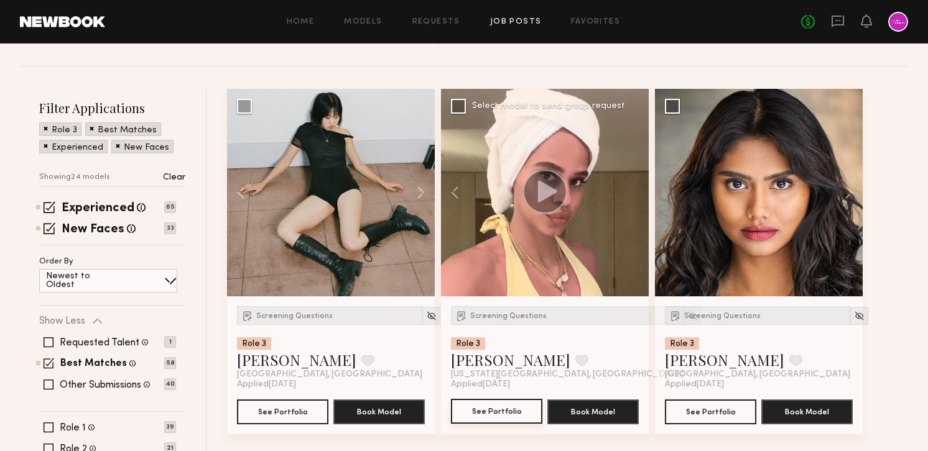
click at [494, 410] on button "See Portfolio" at bounding box center [496, 411] width 91 height 25
click at [687, 320] on img at bounding box center [692, 316] width 11 height 11
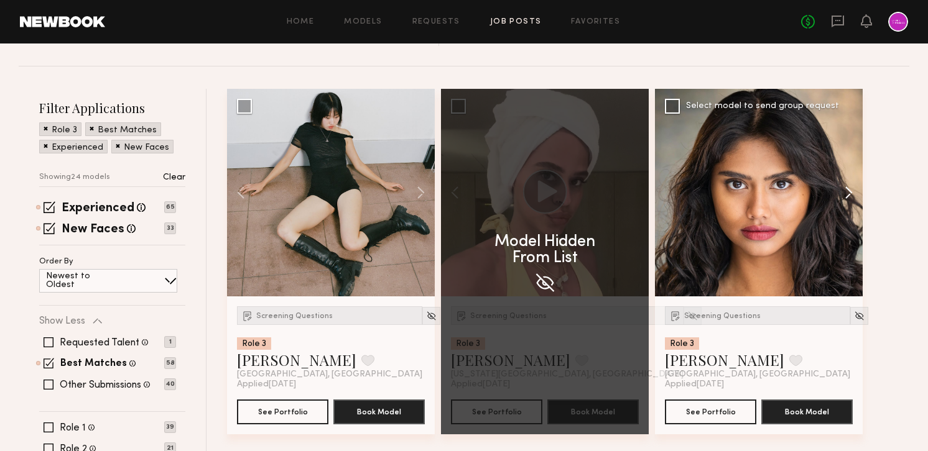
click at [842, 196] on button at bounding box center [843, 193] width 40 height 208
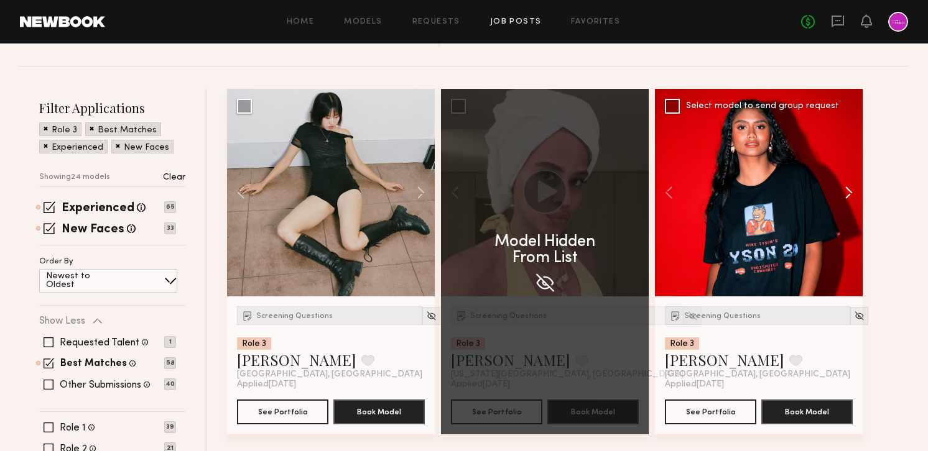
click at [842, 196] on button at bounding box center [843, 193] width 40 height 208
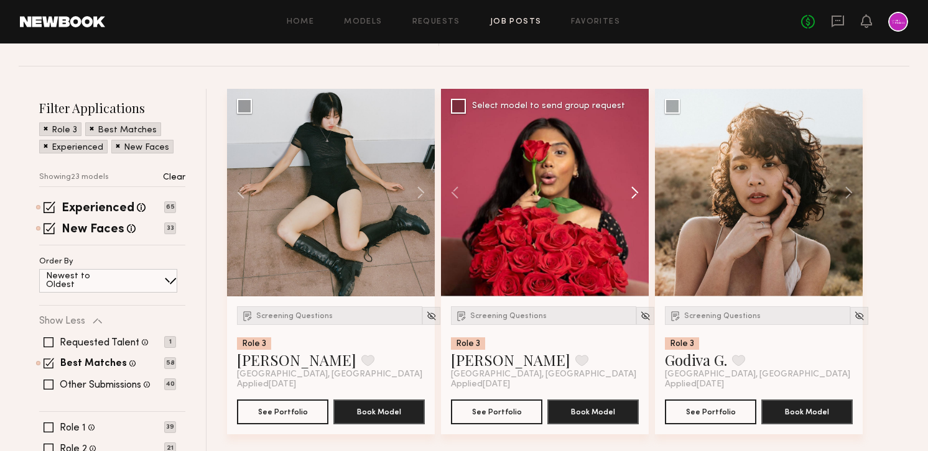
click at [842, 196] on button at bounding box center [843, 193] width 40 height 208
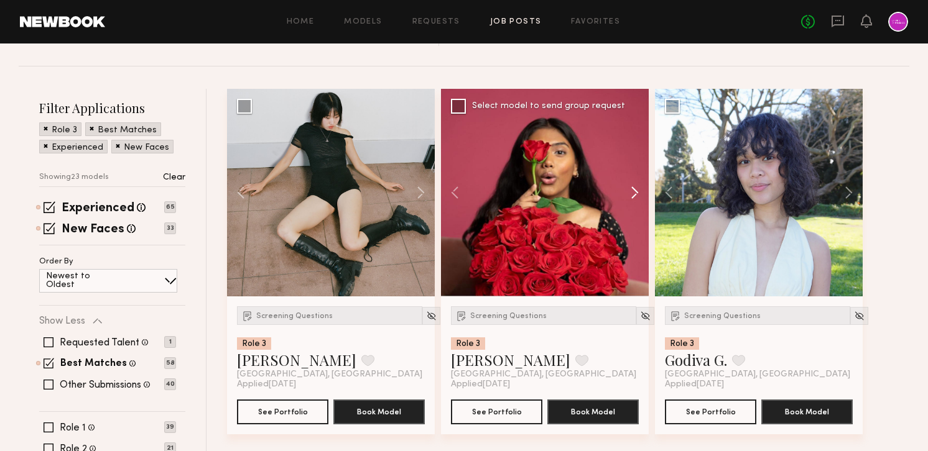
click at [637, 193] on button at bounding box center [629, 193] width 40 height 208
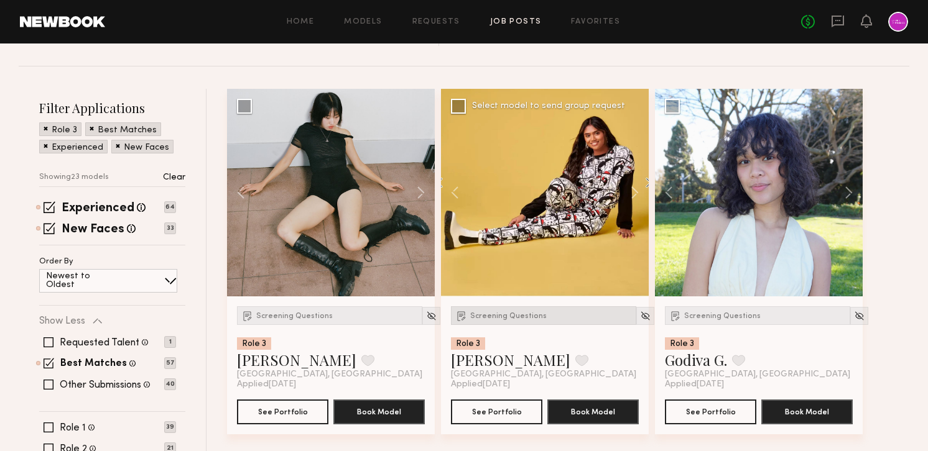
click at [516, 319] on span "Screening Questions" at bounding box center [508, 316] width 76 height 7
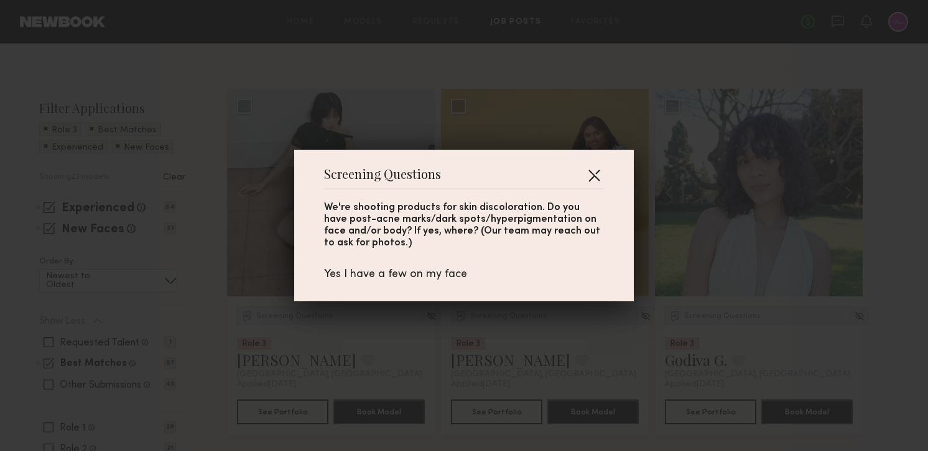
click at [596, 173] on button "button" at bounding box center [594, 175] width 20 height 20
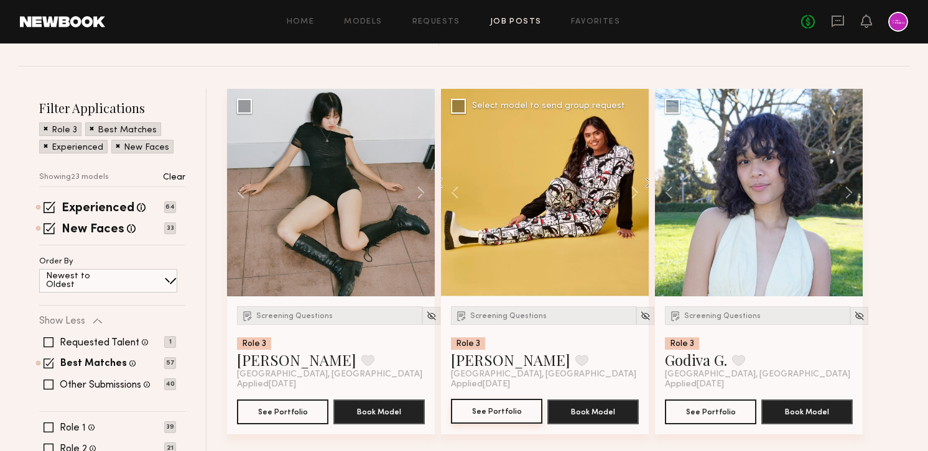
click at [487, 411] on button "See Portfolio" at bounding box center [496, 411] width 91 height 25
click at [478, 320] on div "Screening Questions" at bounding box center [543, 316] width 185 height 19
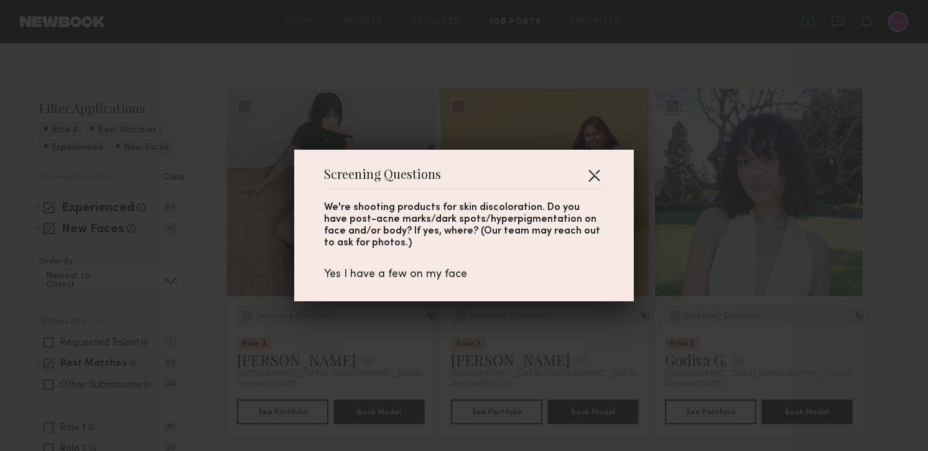
click at [597, 174] on button "button" at bounding box center [594, 175] width 20 height 20
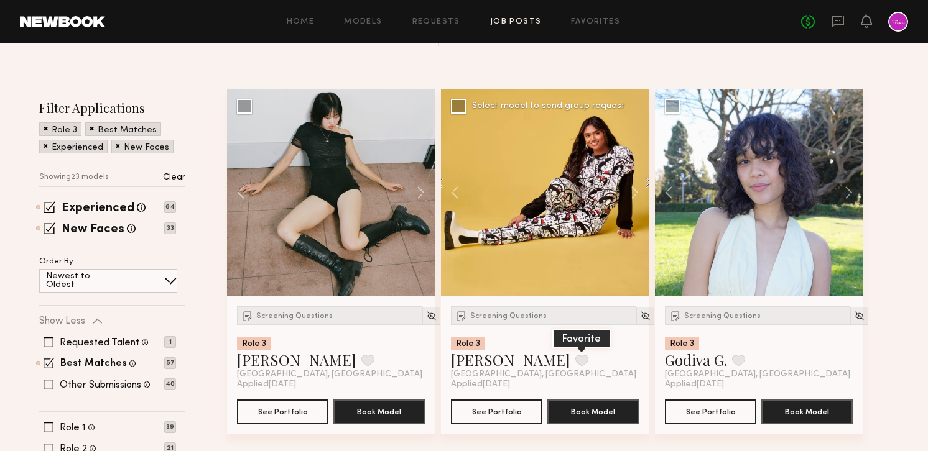
click at [575, 363] on button at bounding box center [581, 360] width 13 height 11
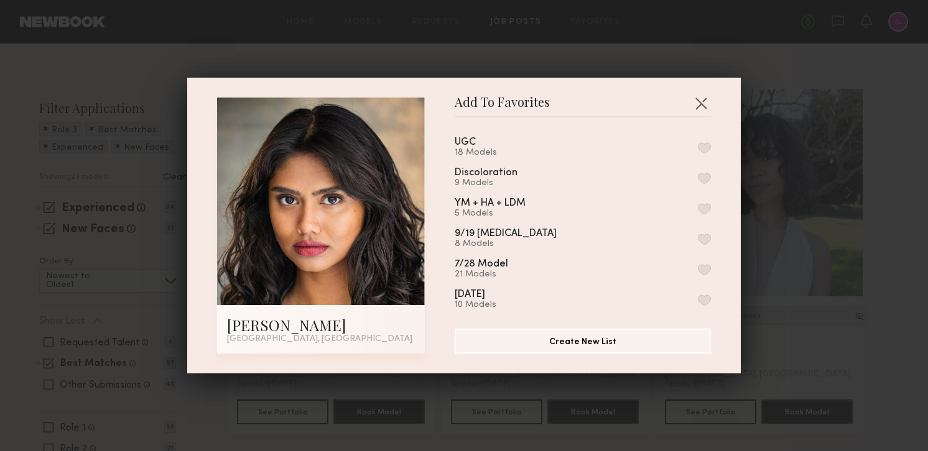
click at [704, 180] on button "button" at bounding box center [704, 178] width 13 height 11
click at [698, 99] on button "button" at bounding box center [701, 103] width 20 height 20
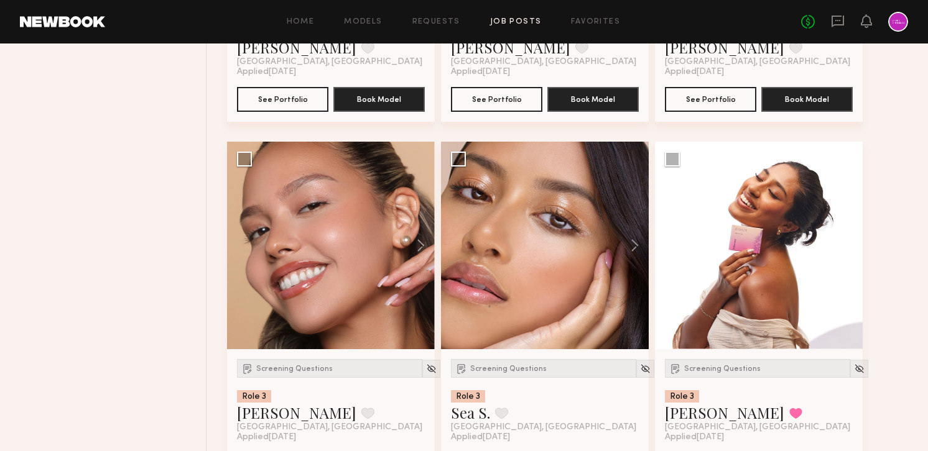
scroll to position [2252, 0]
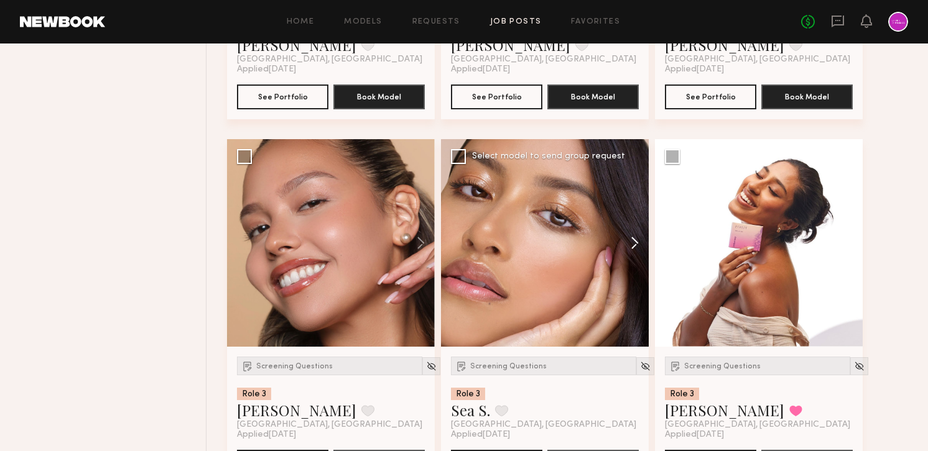
click at [639, 244] on button at bounding box center [629, 243] width 40 height 208
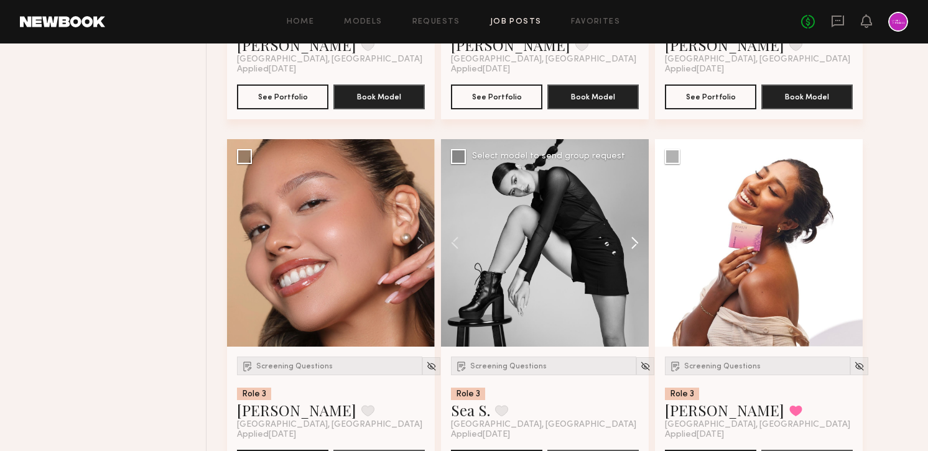
click at [639, 244] on button at bounding box center [629, 243] width 40 height 208
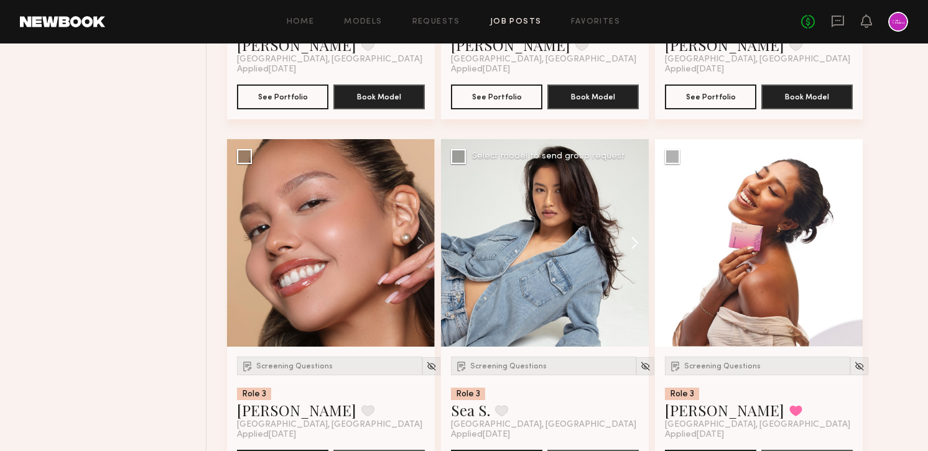
click at [639, 244] on button at bounding box center [629, 243] width 40 height 208
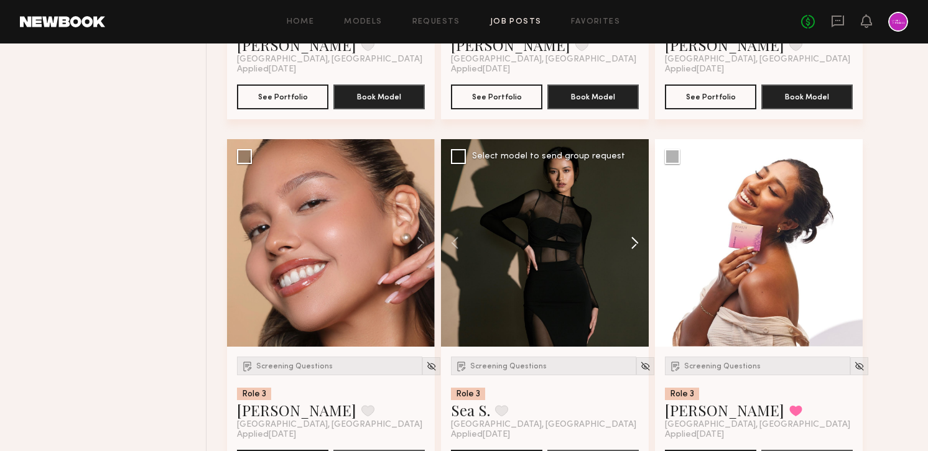
click at [639, 244] on button at bounding box center [629, 243] width 40 height 208
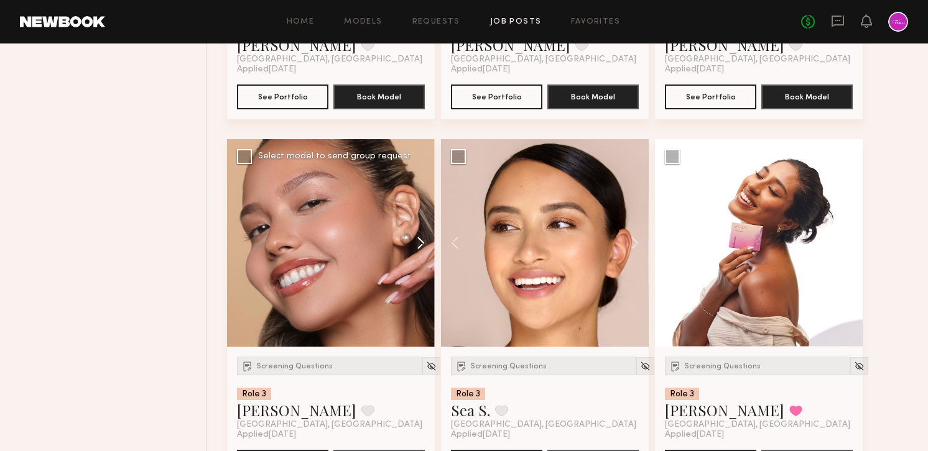
click at [420, 239] on button at bounding box center [415, 243] width 40 height 208
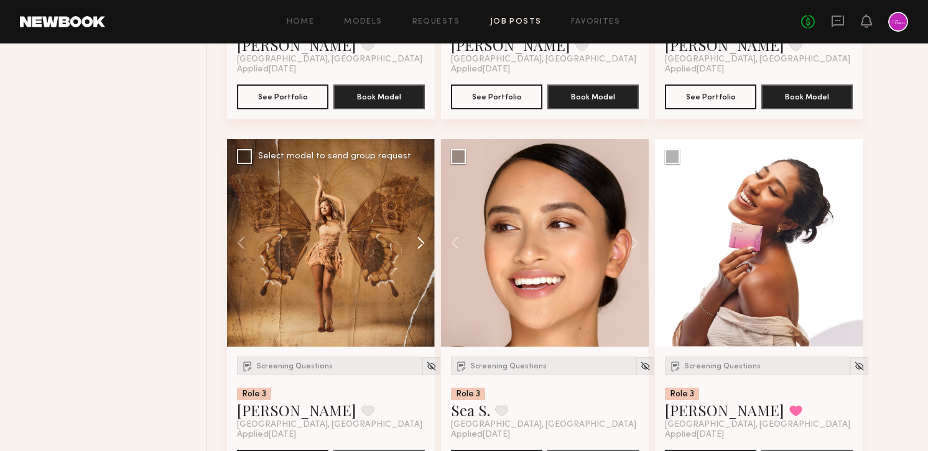
click at [420, 239] on button at bounding box center [415, 243] width 40 height 208
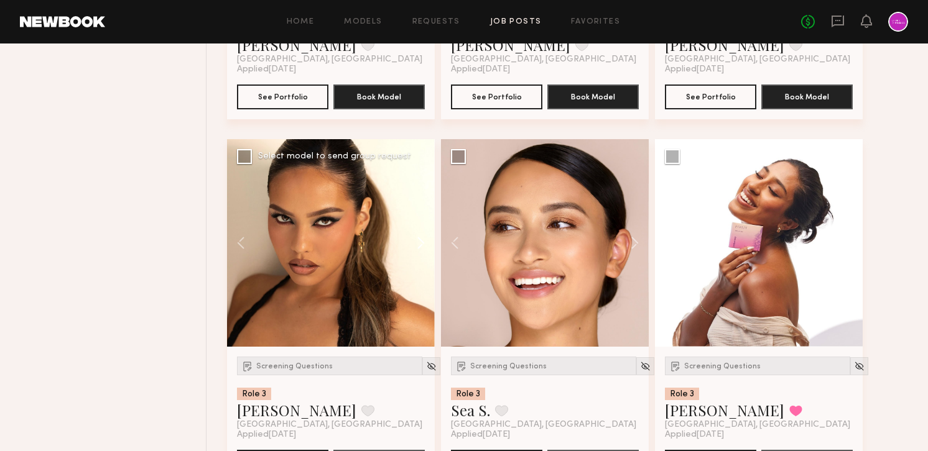
click at [420, 239] on button at bounding box center [415, 243] width 40 height 208
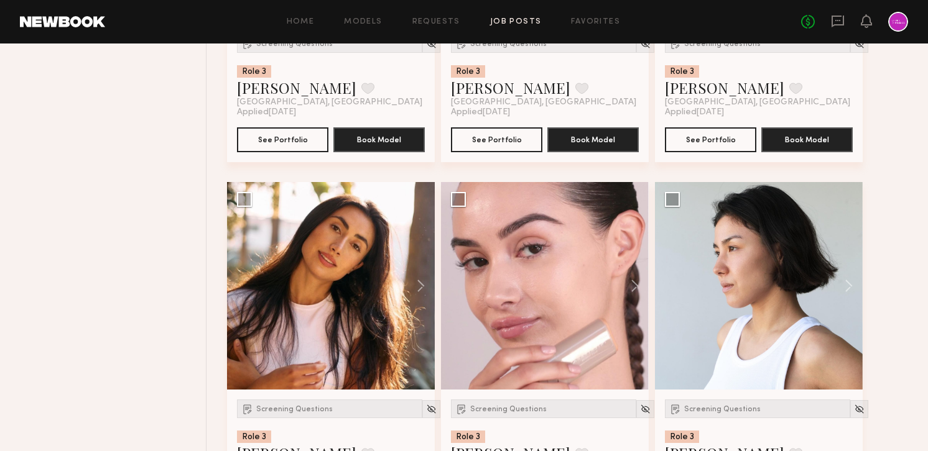
scroll to position [1842, 0]
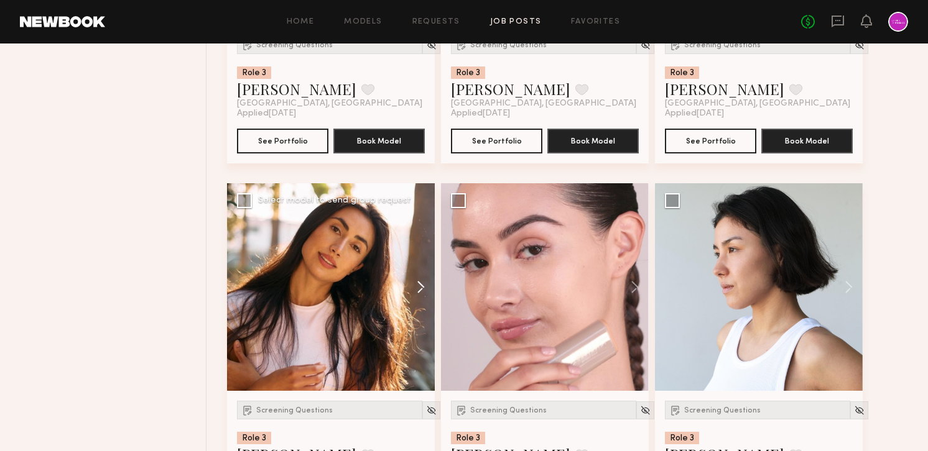
click at [415, 279] on button at bounding box center [415, 287] width 40 height 208
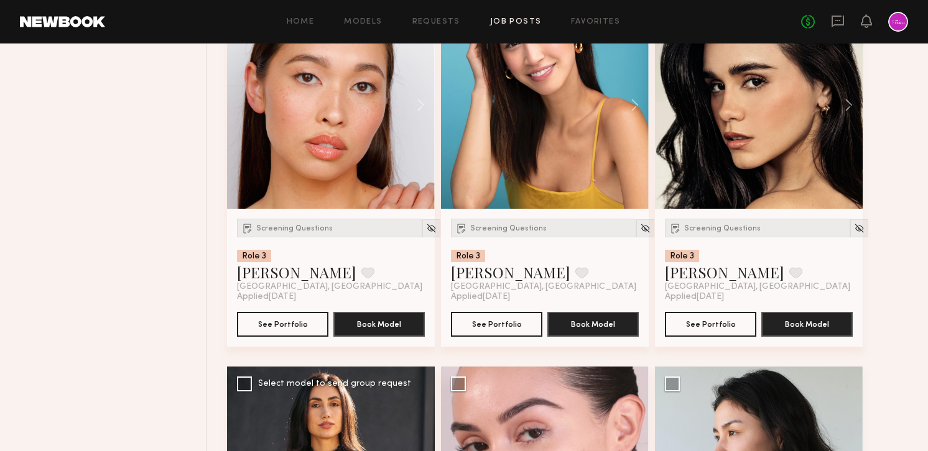
scroll to position [1523, 0]
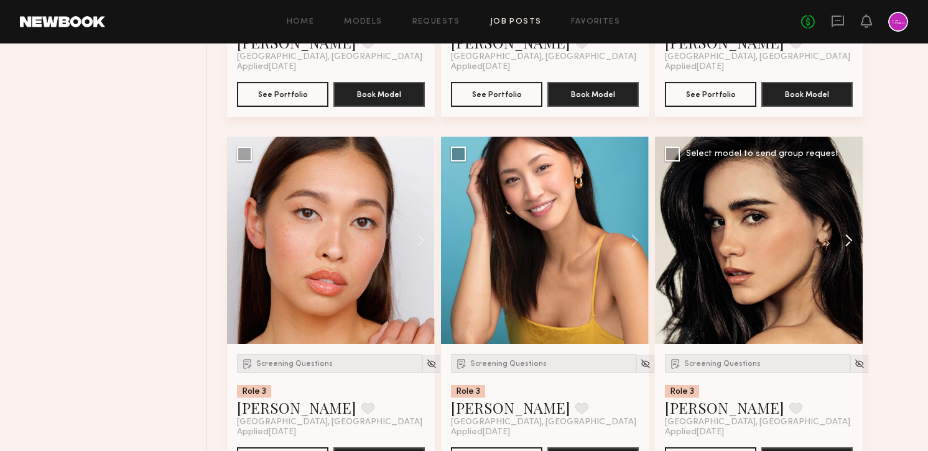
click at [852, 239] on button at bounding box center [843, 241] width 40 height 208
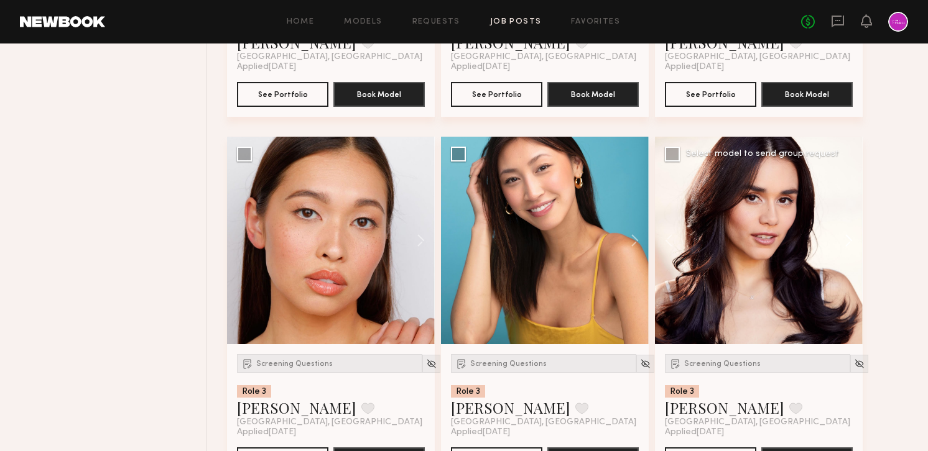
click at [852, 239] on button at bounding box center [843, 241] width 40 height 208
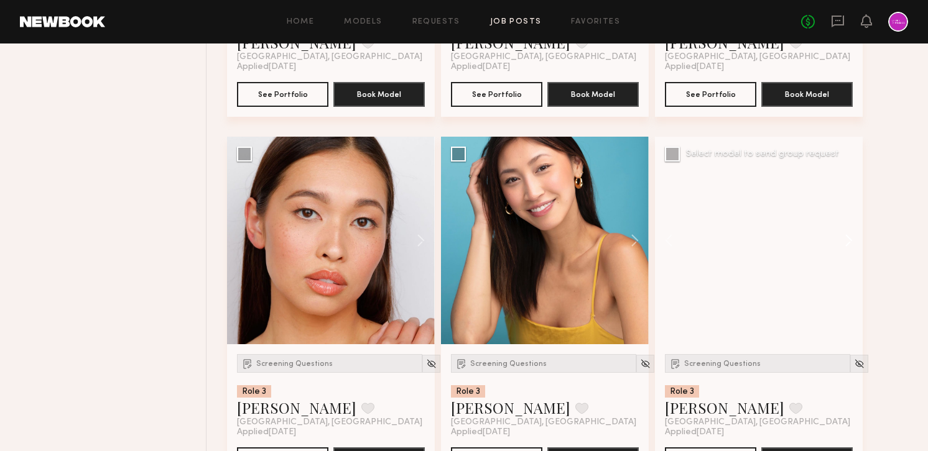
click at [852, 239] on button at bounding box center [843, 241] width 40 height 208
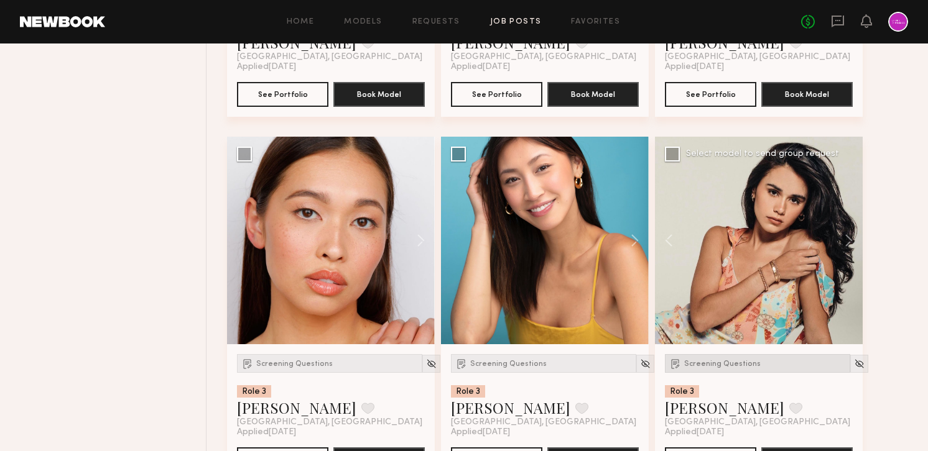
click at [713, 365] on span "Screening Questions" at bounding box center [722, 364] width 76 height 7
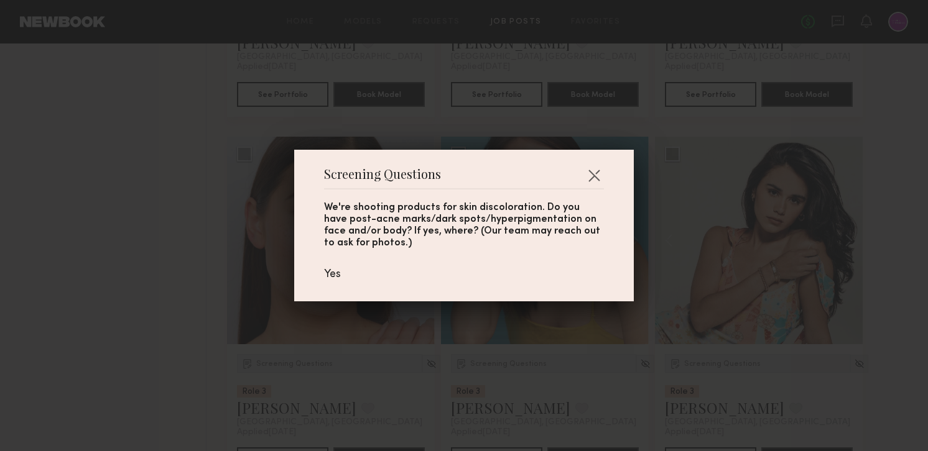
click at [604, 173] on div "Screening Questions We're shooting products for skin discoloration. Do you have…" at bounding box center [463, 226] width 339 height 152
click at [598, 173] on button "button" at bounding box center [594, 175] width 20 height 20
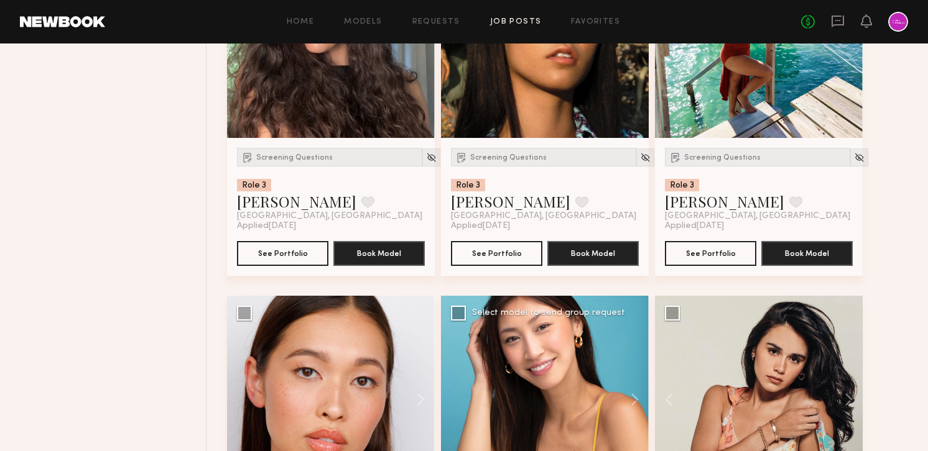
scroll to position [1270, 0]
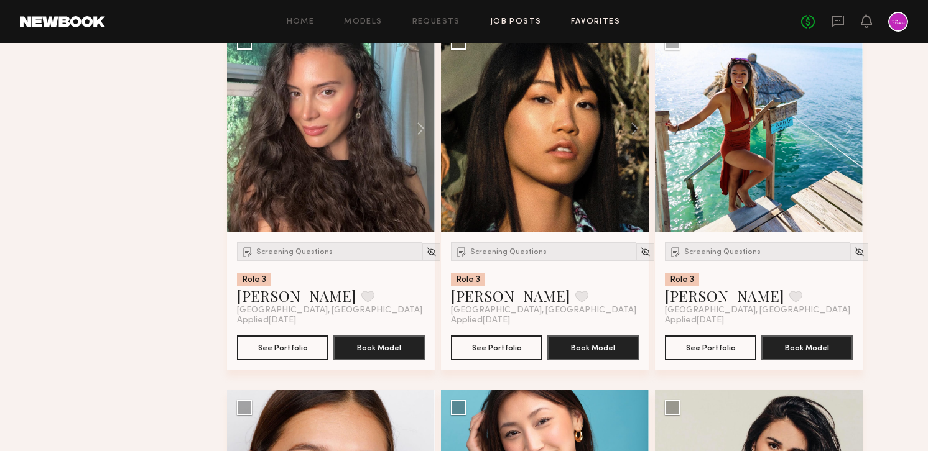
click at [576, 24] on link "Favorites" at bounding box center [595, 22] width 49 height 8
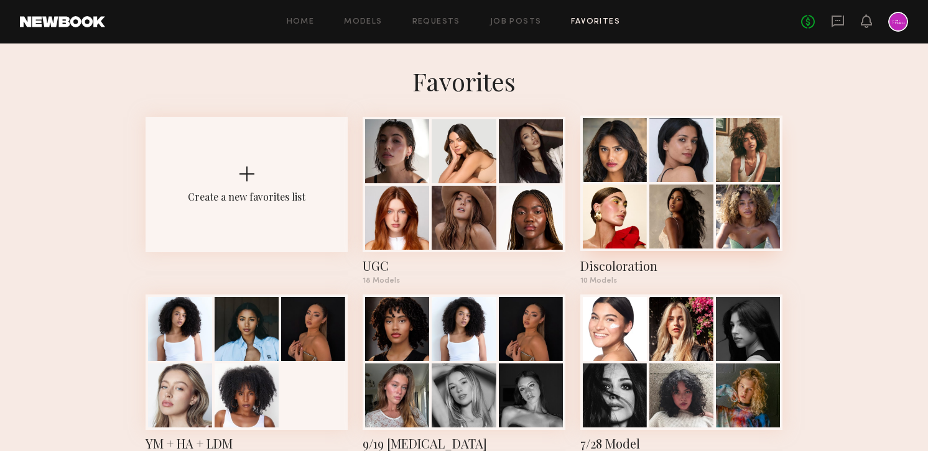
click at [640, 229] on div at bounding box center [615, 217] width 64 height 64
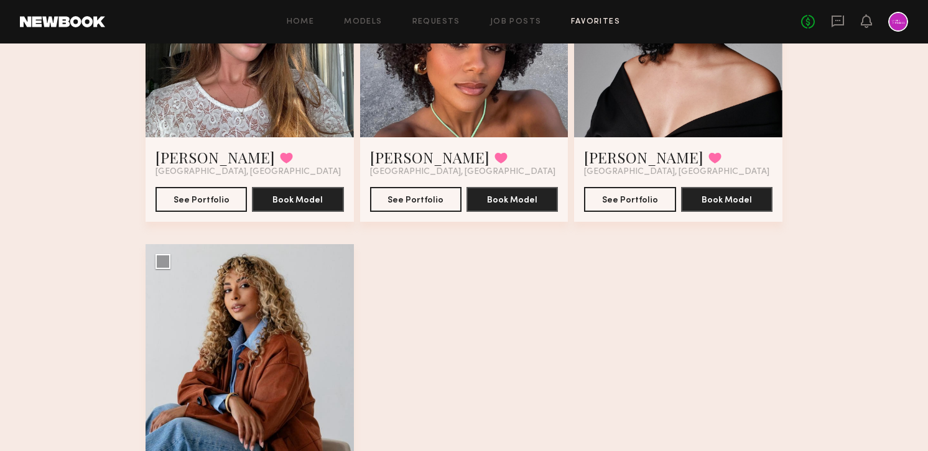
scroll to position [844, 0]
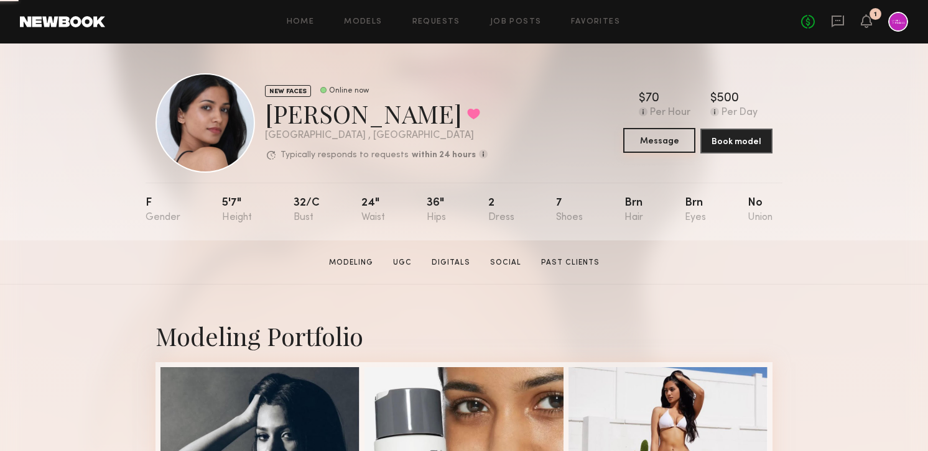
click at [651, 141] on button "Message" at bounding box center [659, 140] width 72 height 25
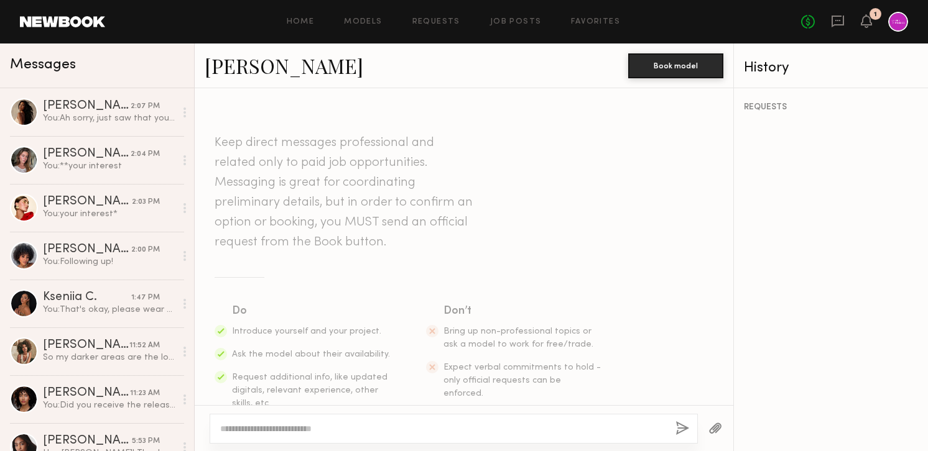
click at [322, 428] on textarea at bounding box center [442, 429] width 445 height 12
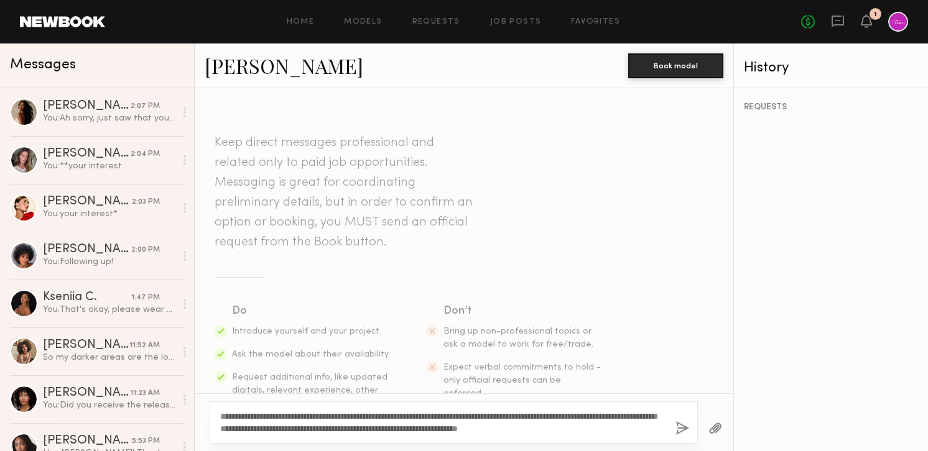
click at [238, 418] on textarea "**********" at bounding box center [442, 422] width 445 height 25
click at [247, 417] on textarea "**********" at bounding box center [442, 422] width 445 height 25
click at [335, 420] on textarea "**********" at bounding box center [442, 422] width 445 height 25
click at [369, 420] on textarea "**********" at bounding box center [442, 422] width 445 height 25
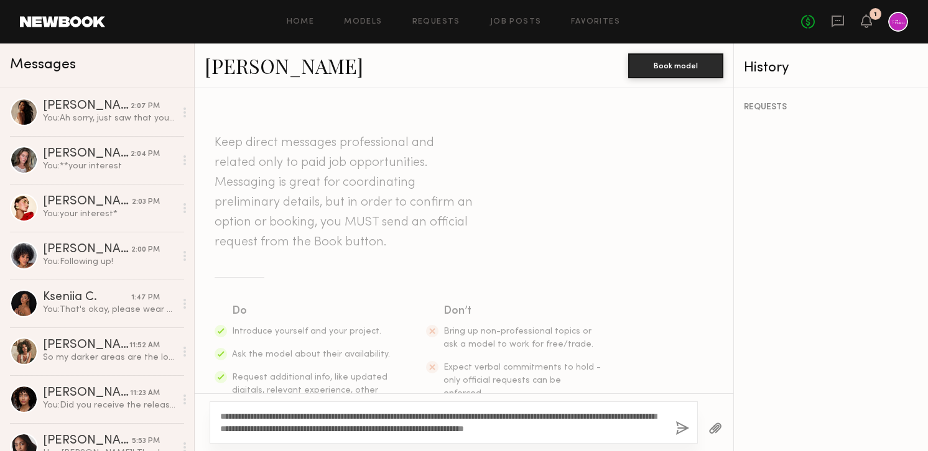
click at [401, 430] on textarea "**********" at bounding box center [442, 422] width 445 height 25
type textarea "**********"
click at [678, 430] on button "button" at bounding box center [682, 430] width 14 height 16
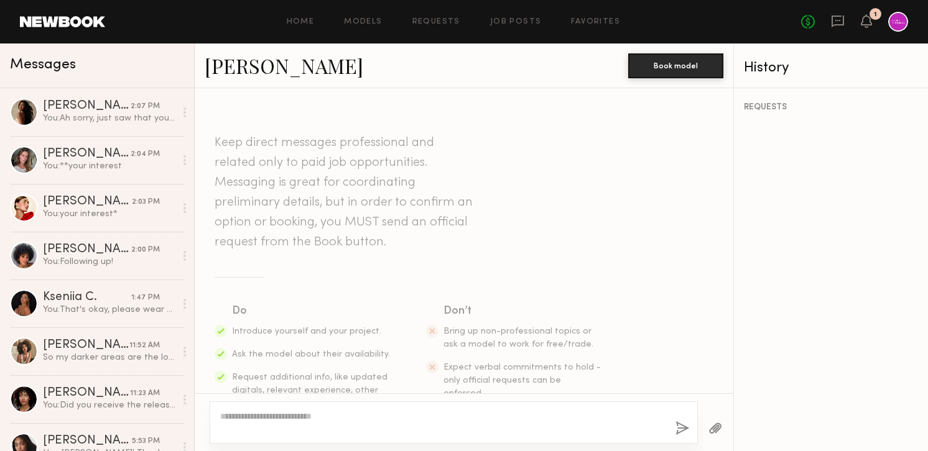
scroll to position [249, 0]
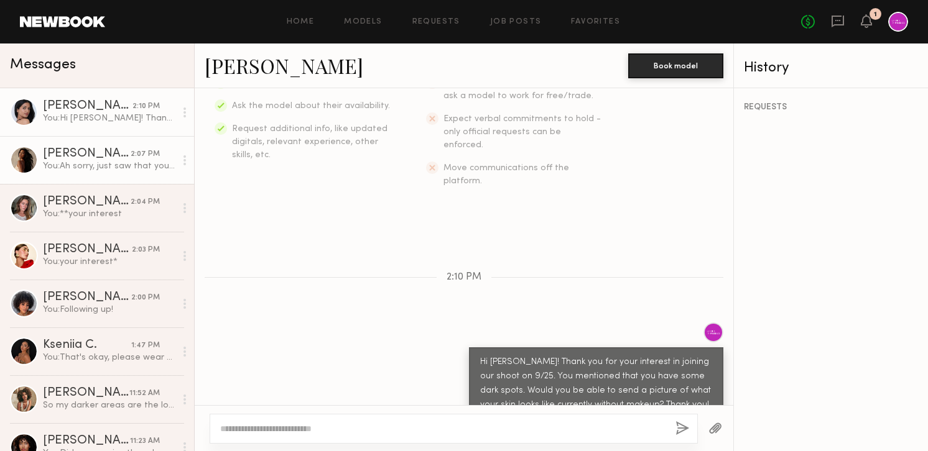
click at [97, 160] on div "You: Ah sorry, just saw that you don't have dark spots!" at bounding box center [109, 166] width 132 height 12
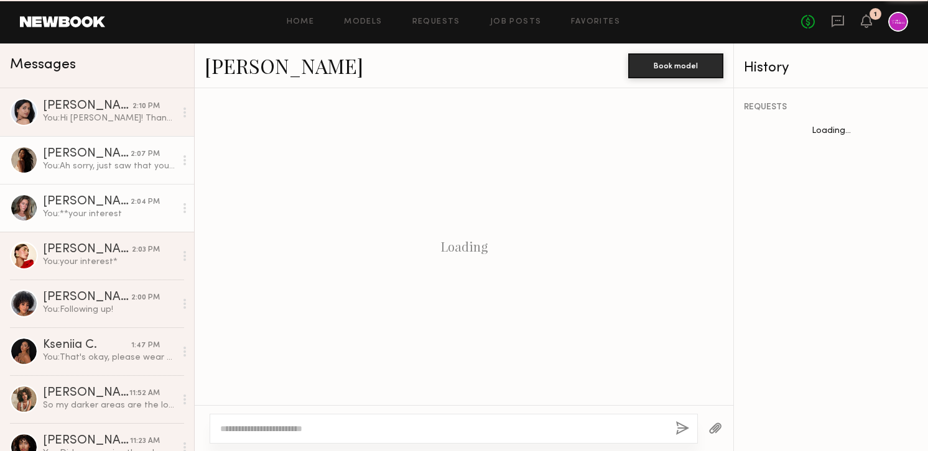
scroll to position [284, 0]
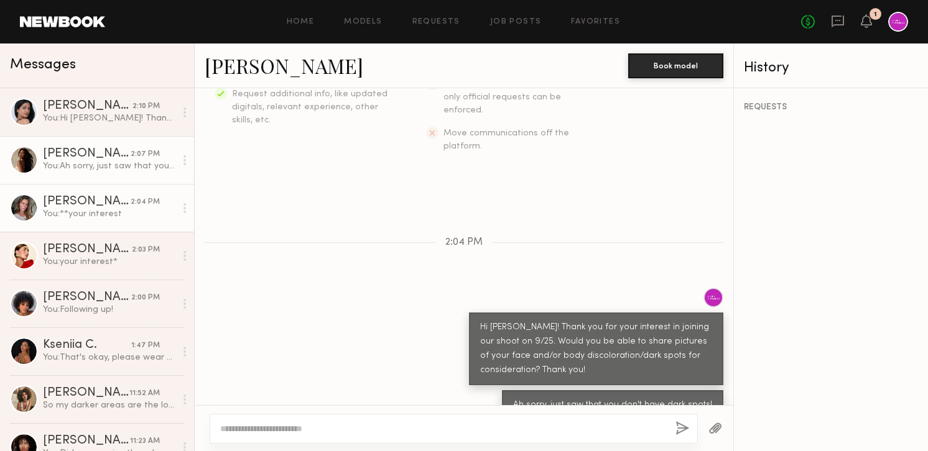
click at [96, 211] on div "You: **your interest" at bounding box center [109, 214] width 132 height 12
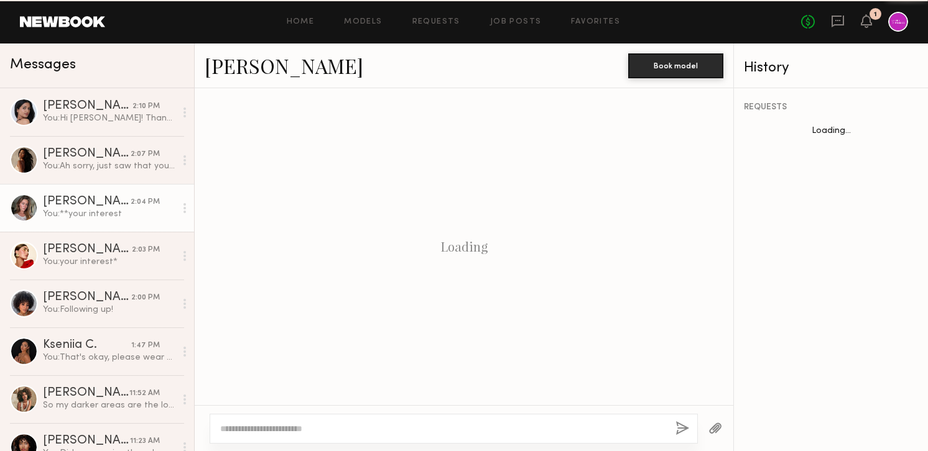
scroll to position [1275, 0]
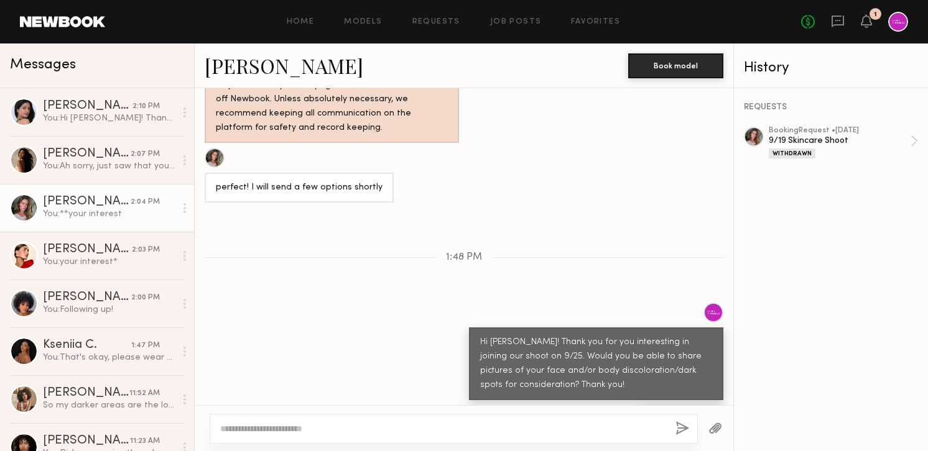
click at [94, 209] on div "You: **your interest" at bounding box center [109, 214] width 132 height 12
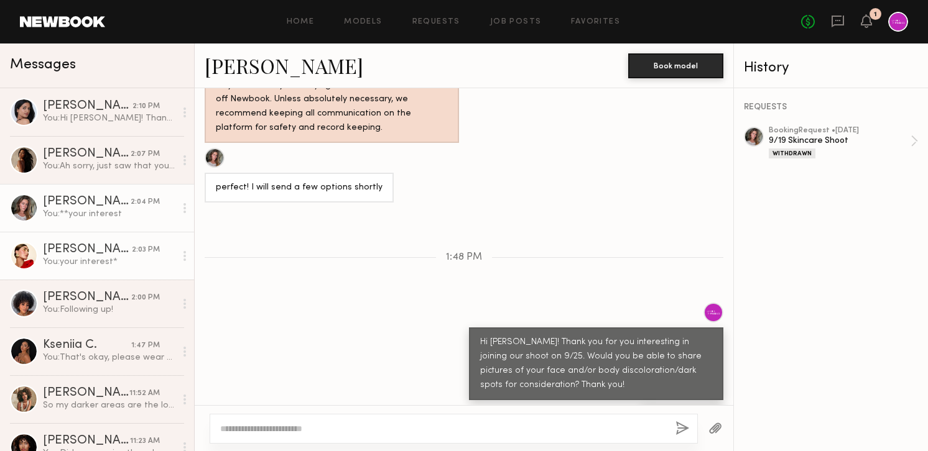
click at [100, 261] on div "You: your interest*" at bounding box center [109, 262] width 132 height 12
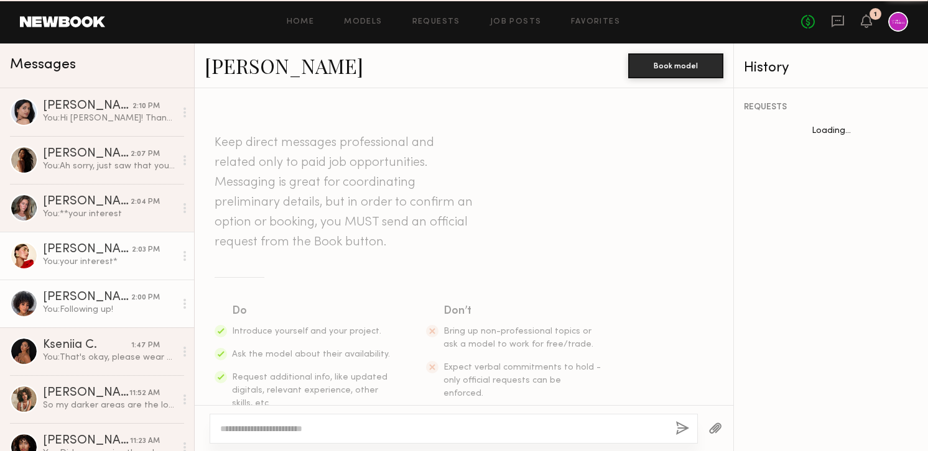
scroll to position [284, 0]
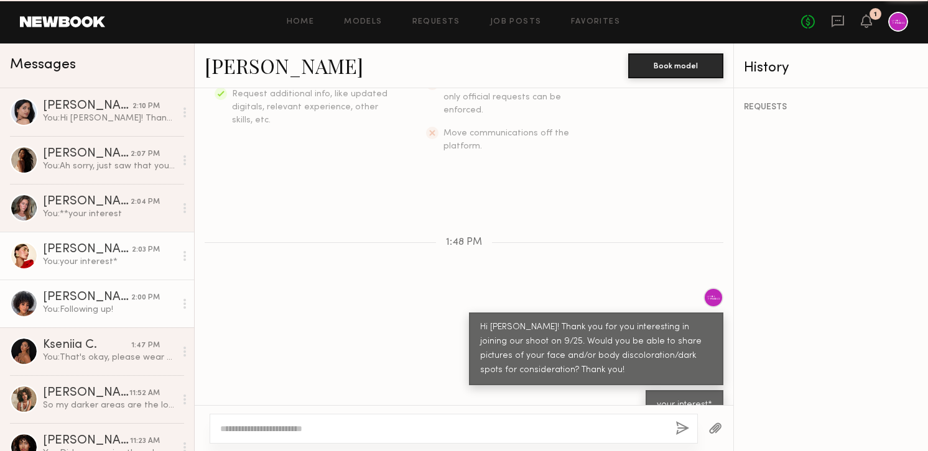
click at [106, 305] on div "You: Following up!" at bounding box center [109, 310] width 132 height 12
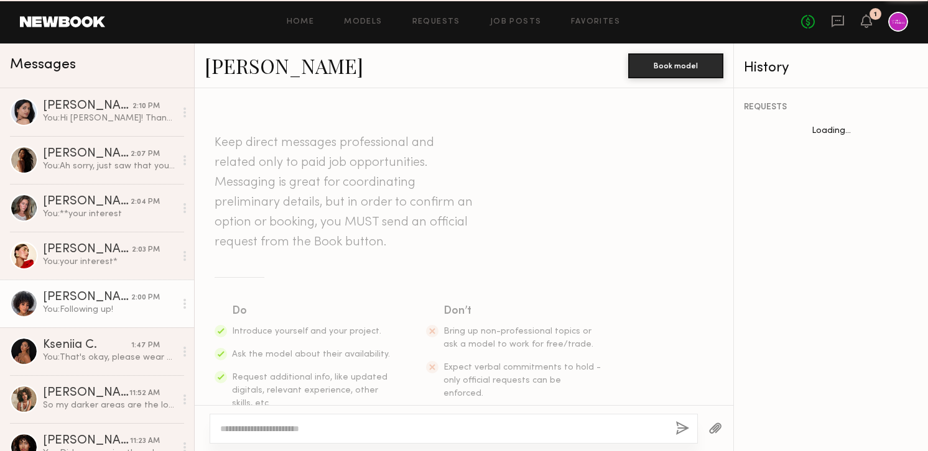
scroll to position [509, 0]
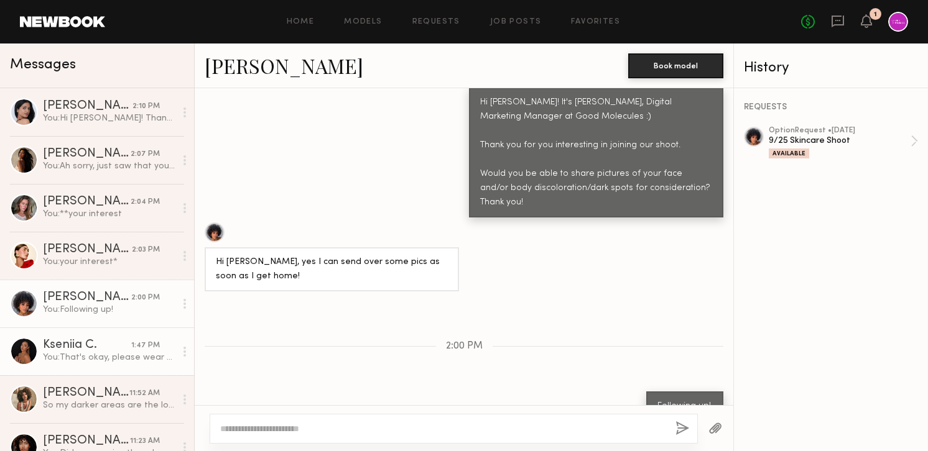
click at [116, 372] on link "Kseniia C. 1:47 PM You: That's okay, please wear the one you sent tomorrow." at bounding box center [97, 352] width 194 height 48
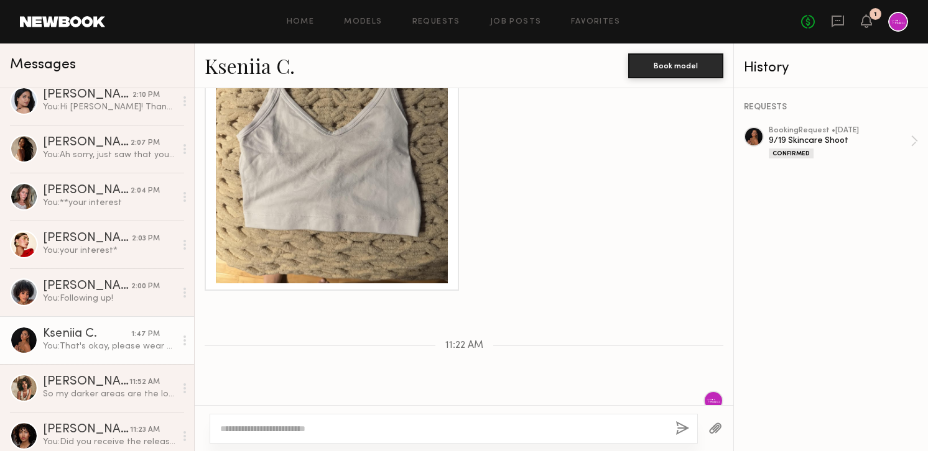
scroll to position [237, 0]
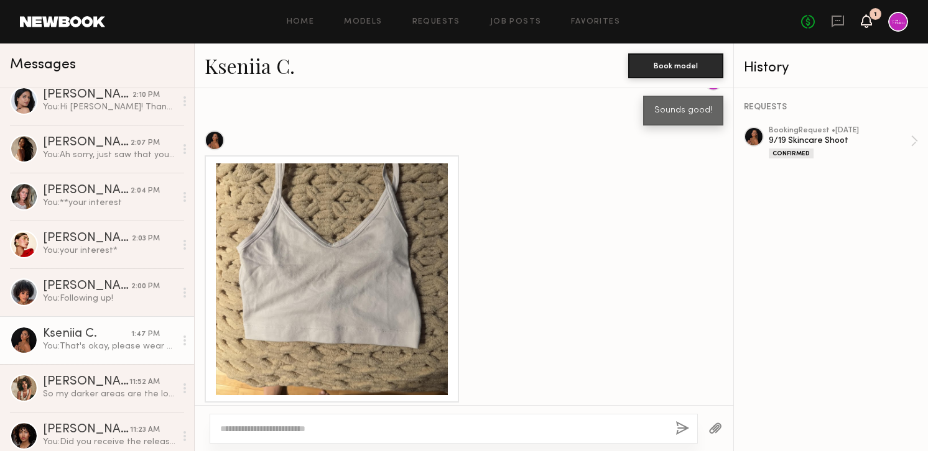
click at [867, 21] on icon at bounding box center [866, 20] width 10 height 9
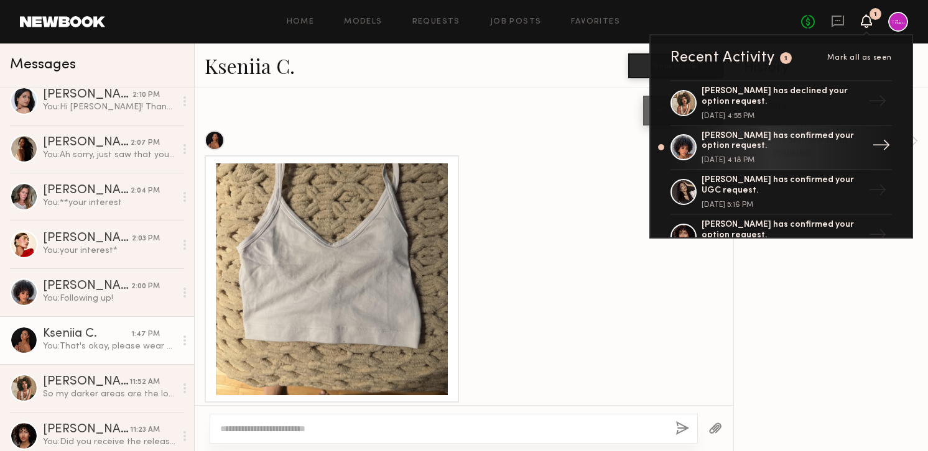
click at [753, 140] on div "Neyah K. has confirmed your option request." at bounding box center [782, 141] width 162 height 21
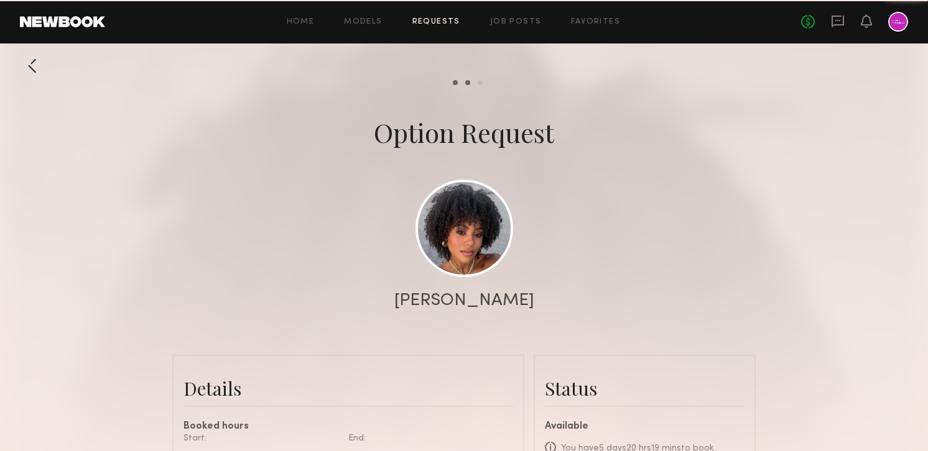
scroll to position [729, 0]
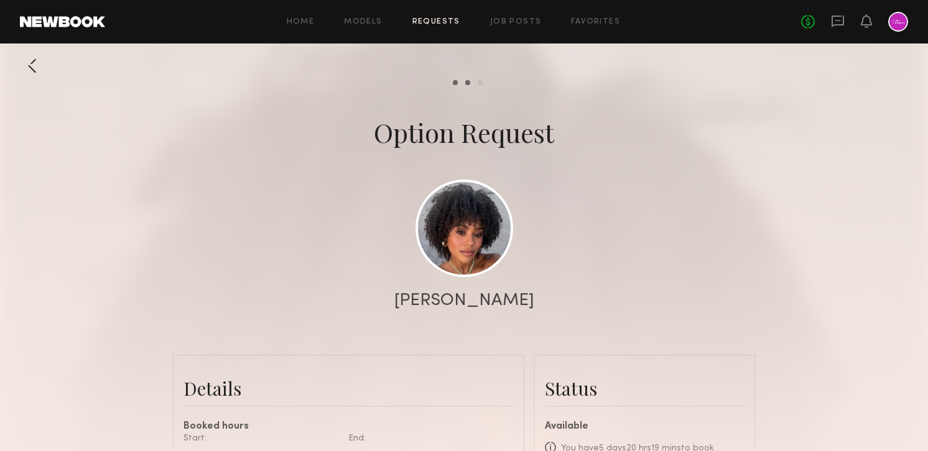
click at [35, 67] on div at bounding box center [32, 65] width 25 height 25
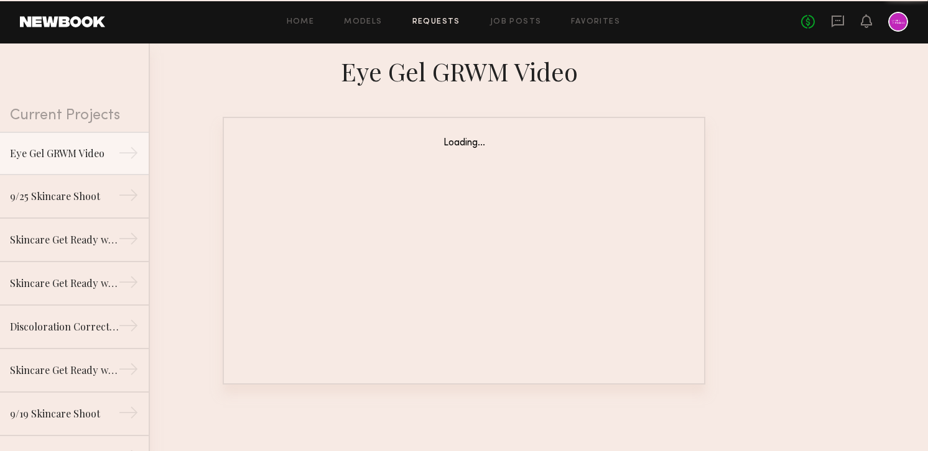
click at [448, 23] on link "Requests" at bounding box center [436, 22] width 48 height 8
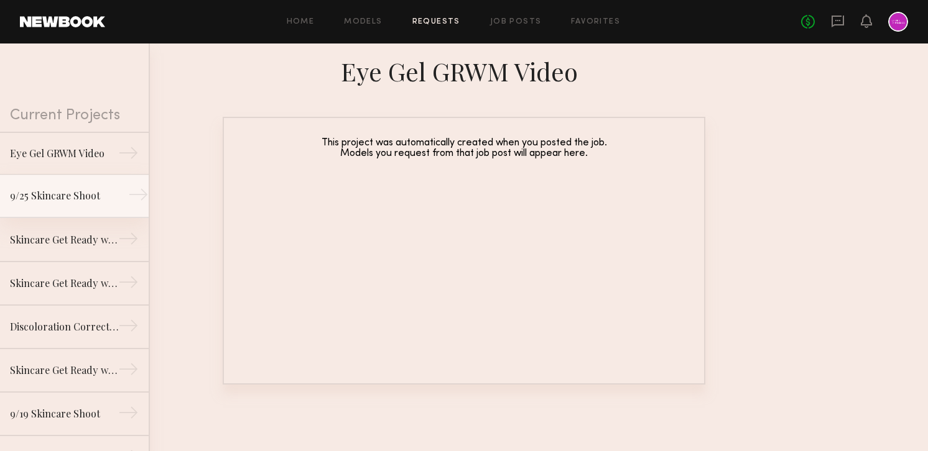
click at [83, 193] on div "9/25 Skincare Shoot" at bounding box center [64, 195] width 108 height 15
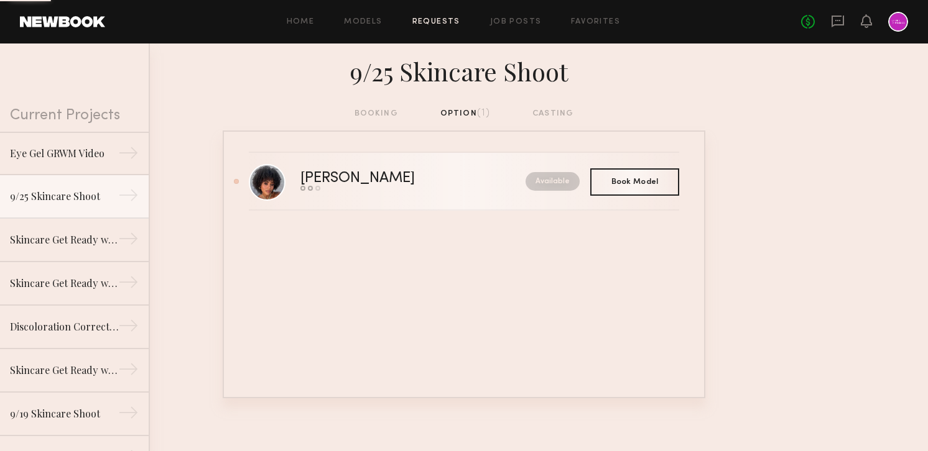
click at [317, 178] on div "Neyah K." at bounding box center [385, 179] width 170 height 14
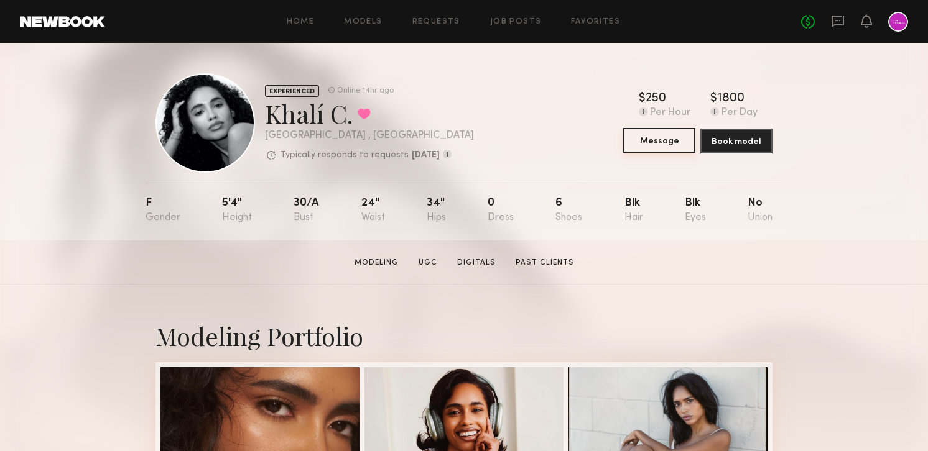
click at [653, 130] on button "Message" at bounding box center [659, 140] width 72 height 25
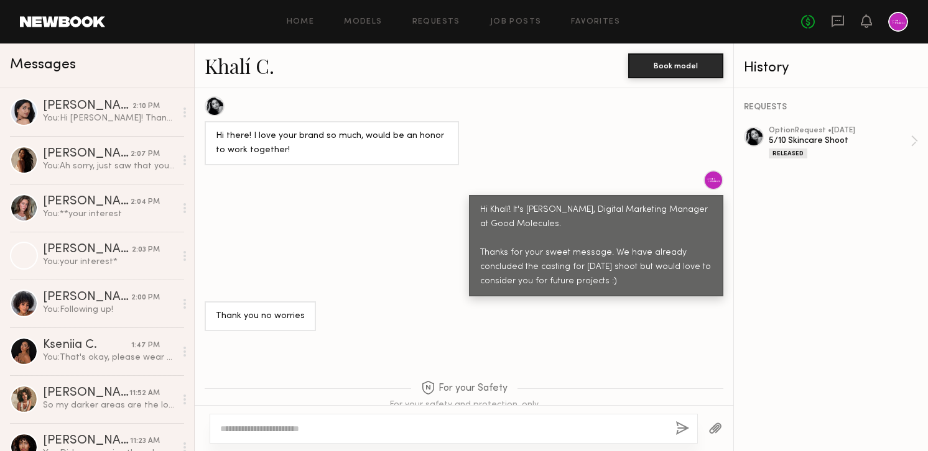
scroll to position [499, 0]
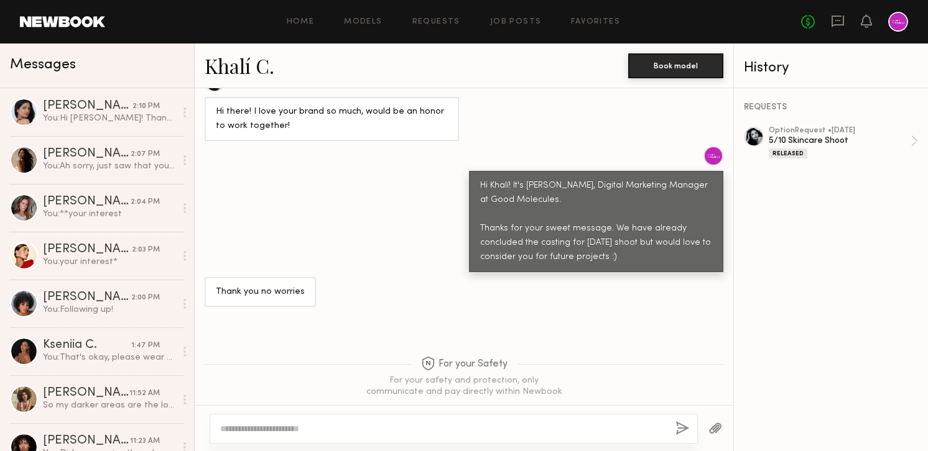
click at [269, 431] on textarea at bounding box center [442, 429] width 445 height 12
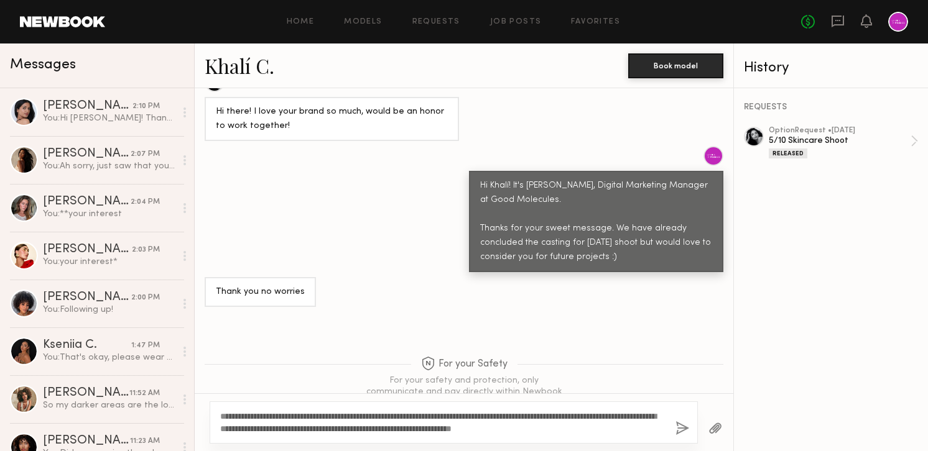
click at [399, 415] on textarea "**********" at bounding box center [442, 422] width 445 height 25
click at [472, 416] on textarea "**********" at bounding box center [442, 422] width 445 height 25
click at [640, 436] on div "**********" at bounding box center [454, 423] width 488 height 42
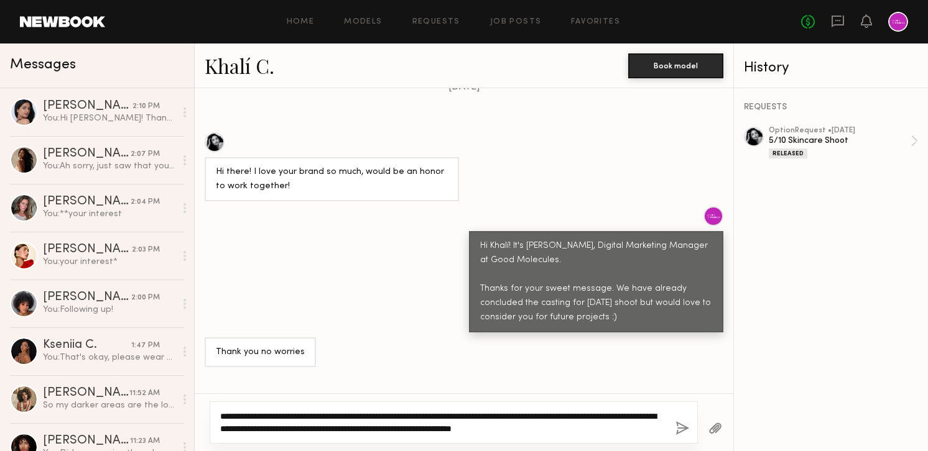
click at [630, 428] on textarea "**********" at bounding box center [442, 422] width 445 height 25
click at [571, 429] on textarea "**********" at bounding box center [442, 422] width 445 height 25
click at [417, 429] on textarea "**********" at bounding box center [442, 422] width 445 height 25
click at [640, 430] on textarea "**********" at bounding box center [442, 422] width 445 height 25
click at [660, 412] on textarea "**********" at bounding box center [442, 422] width 445 height 25
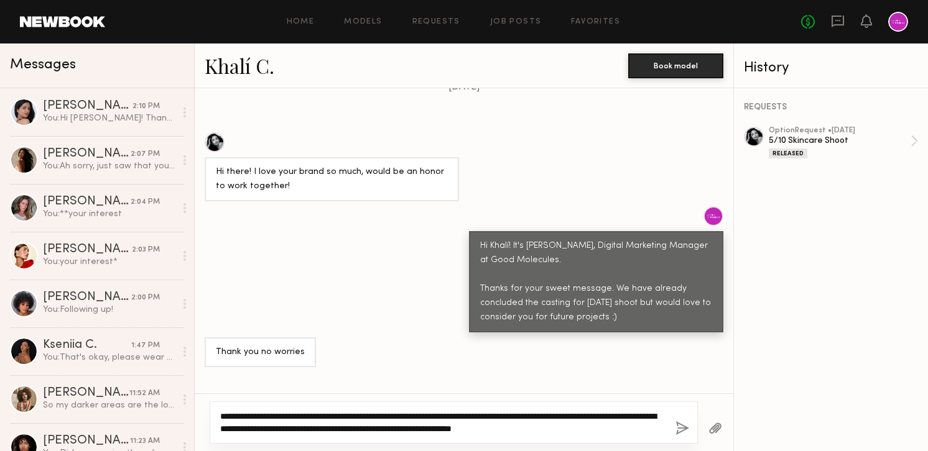
click at [657, 412] on textarea "**********" at bounding box center [442, 422] width 445 height 25
click at [663, 416] on textarea "**********" at bounding box center [442, 422] width 445 height 25
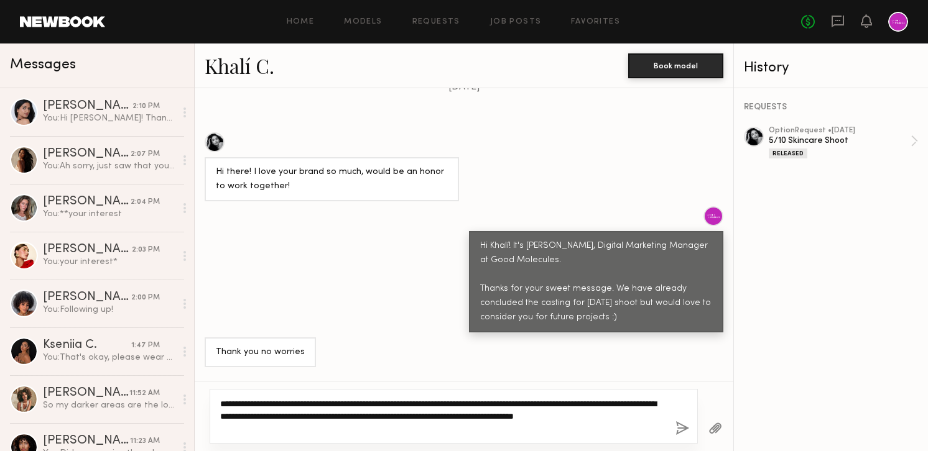
click at [606, 427] on textarea "**********" at bounding box center [442, 416] width 445 height 37
click at [565, 414] on textarea "**********" at bounding box center [442, 416] width 445 height 37
click at [553, 428] on textarea "**********" at bounding box center [442, 416] width 445 height 37
type textarea "**********"
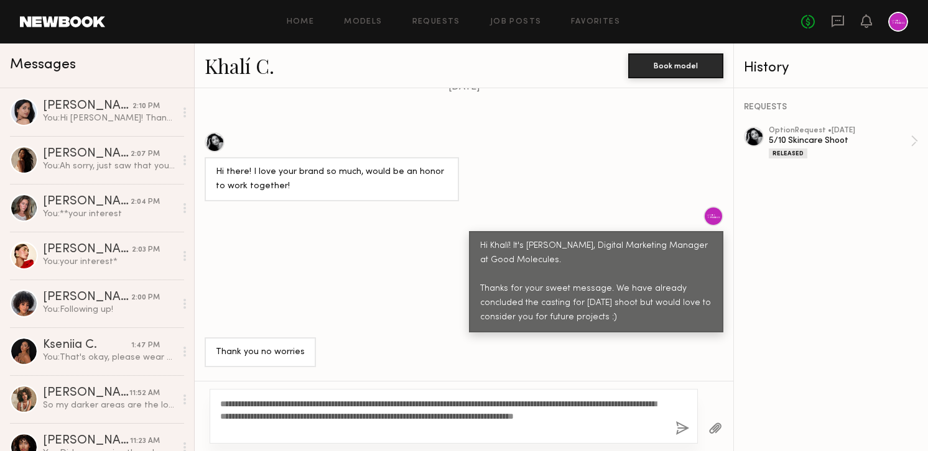
click at [677, 428] on button "button" at bounding box center [682, 430] width 14 height 16
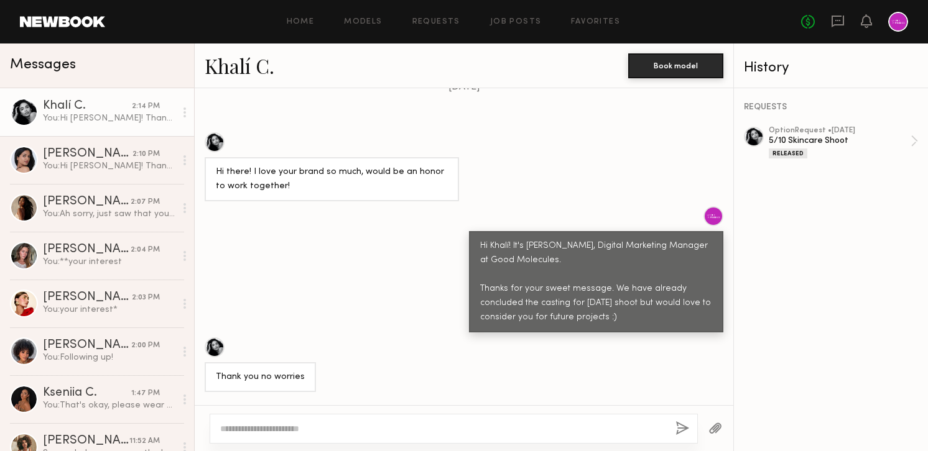
scroll to position [805, 0]
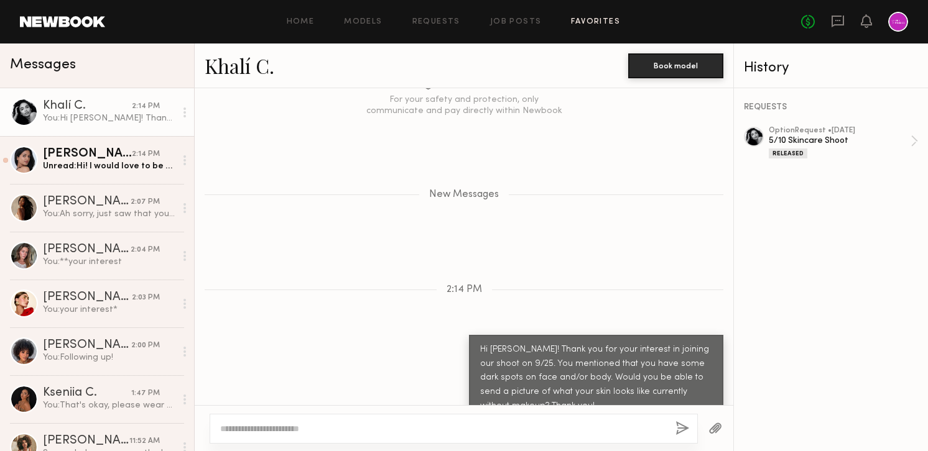
click at [583, 22] on link "Favorites" at bounding box center [595, 22] width 49 height 8
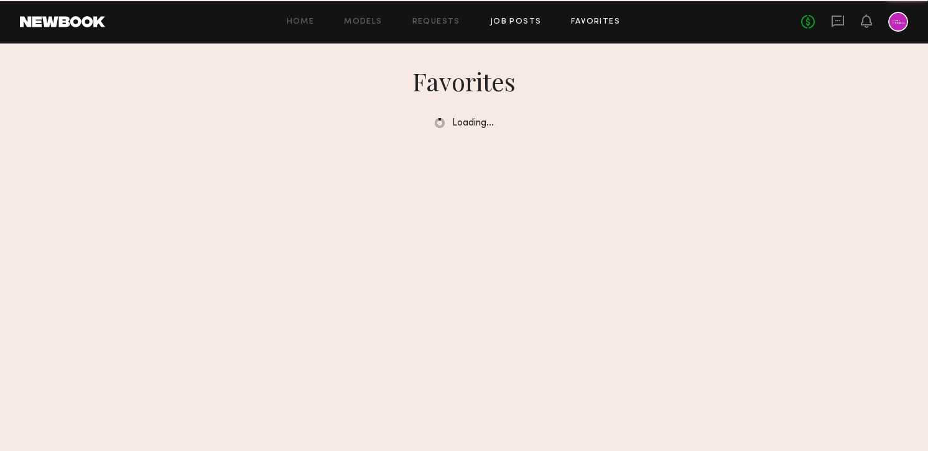
click at [524, 21] on link "Job Posts" at bounding box center [516, 22] width 52 height 8
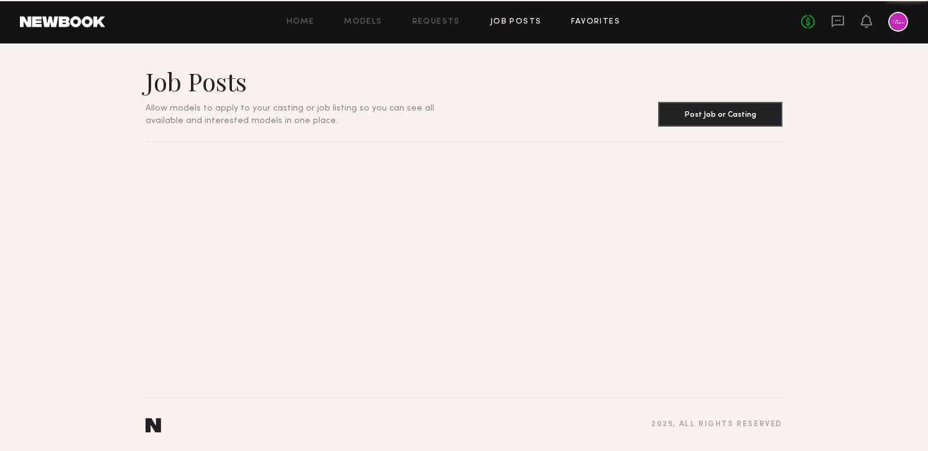
click at [584, 22] on link "Favorites" at bounding box center [595, 22] width 49 height 8
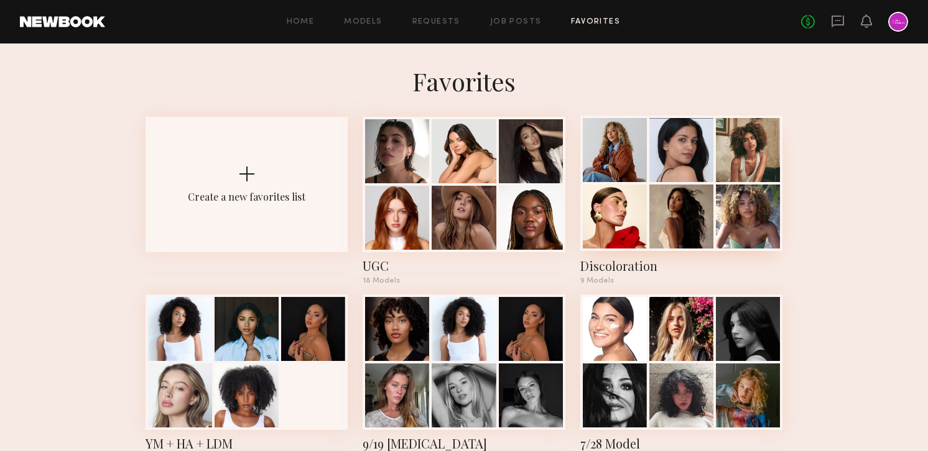
click at [667, 215] on div at bounding box center [681, 217] width 64 height 64
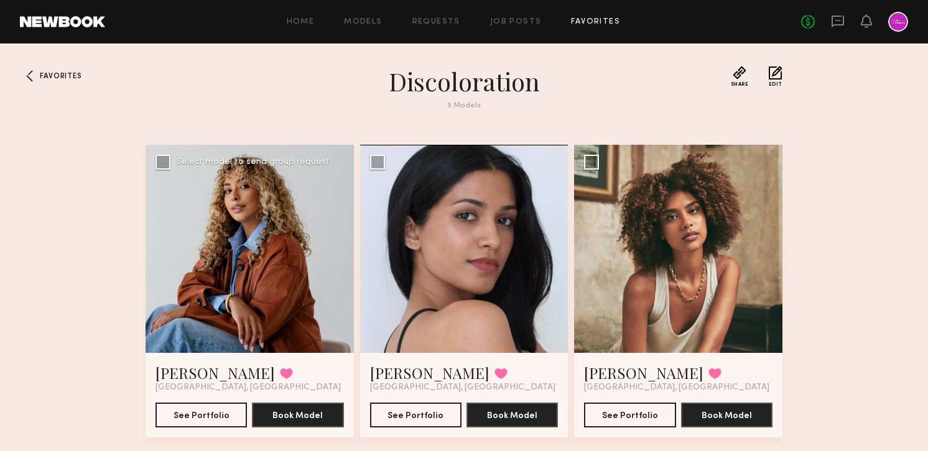
click at [253, 242] on div at bounding box center [249, 249] width 208 height 208
click at [180, 226] on div at bounding box center [249, 249] width 208 height 208
click at [193, 405] on button "See Portfolio" at bounding box center [200, 414] width 91 height 25
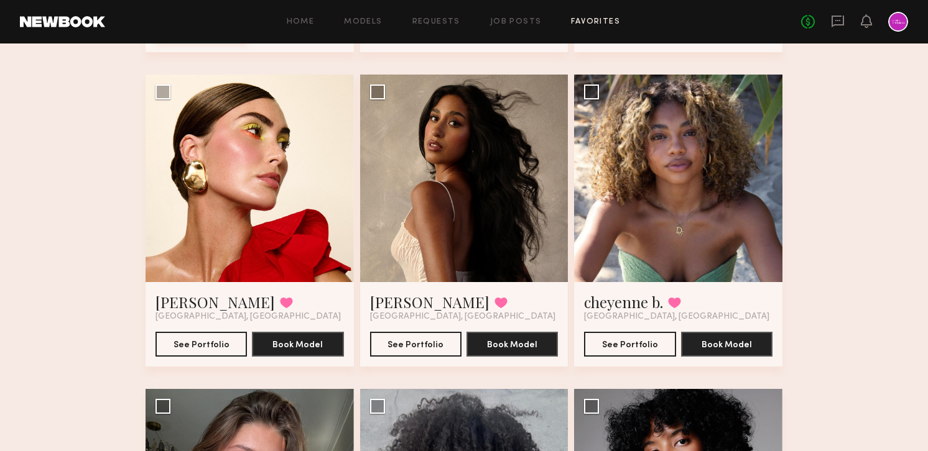
scroll to position [389, 0]
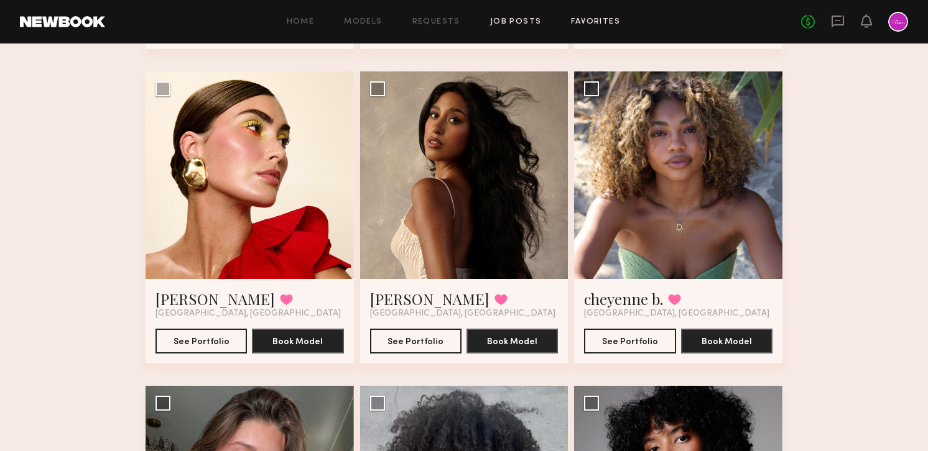
click at [496, 24] on link "Job Posts" at bounding box center [516, 22] width 52 height 8
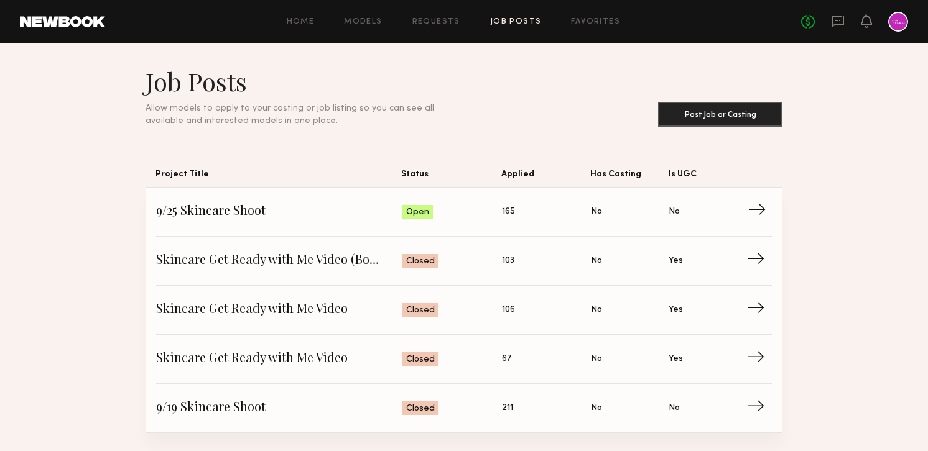
click at [274, 208] on span "9/25 Skincare Shoot" at bounding box center [279, 212] width 246 height 19
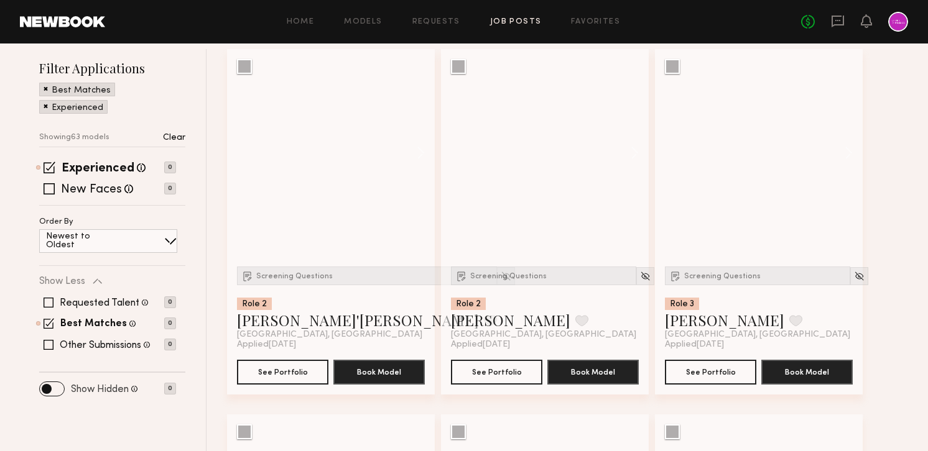
scroll to position [154, 0]
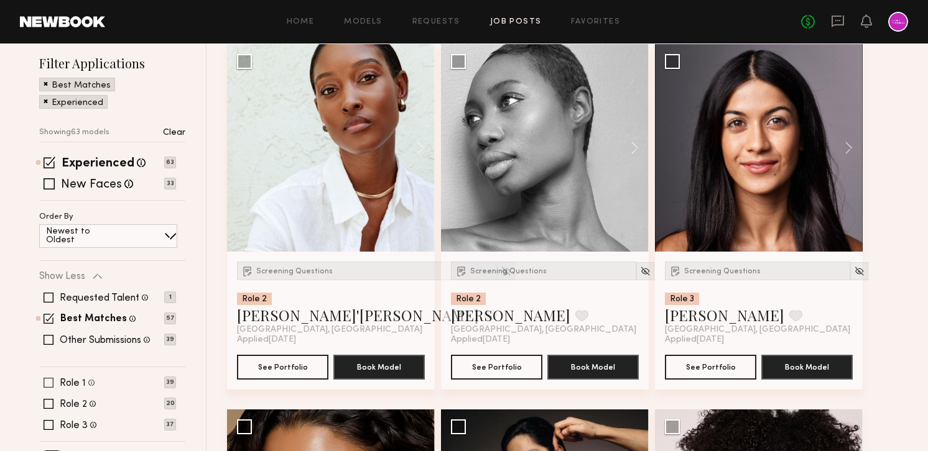
click at [76, 381] on label "Role 1" at bounding box center [73, 384] width 26 height 10
click at [106, 185] on label "New Faces" at bounding box center [91, 185] width 61 height 12
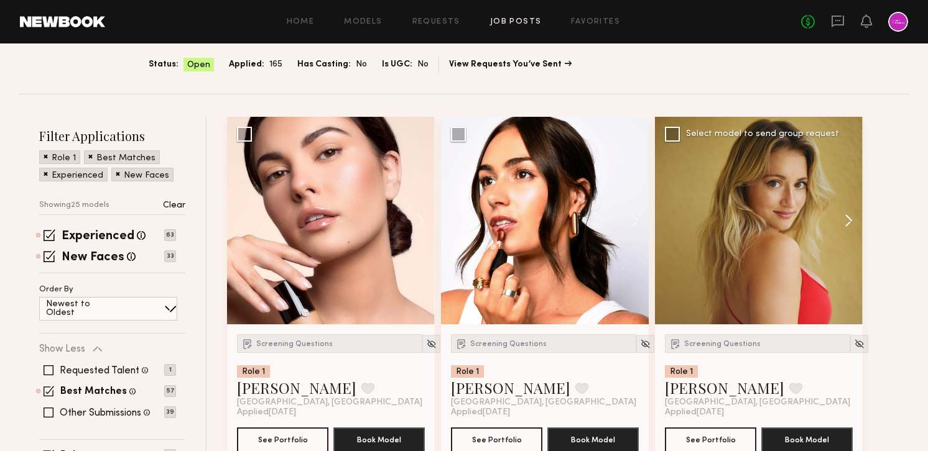
scroll to position [81, 0]
click at [847, 219] on button at bounding box center [843, 221] width 40 height 208
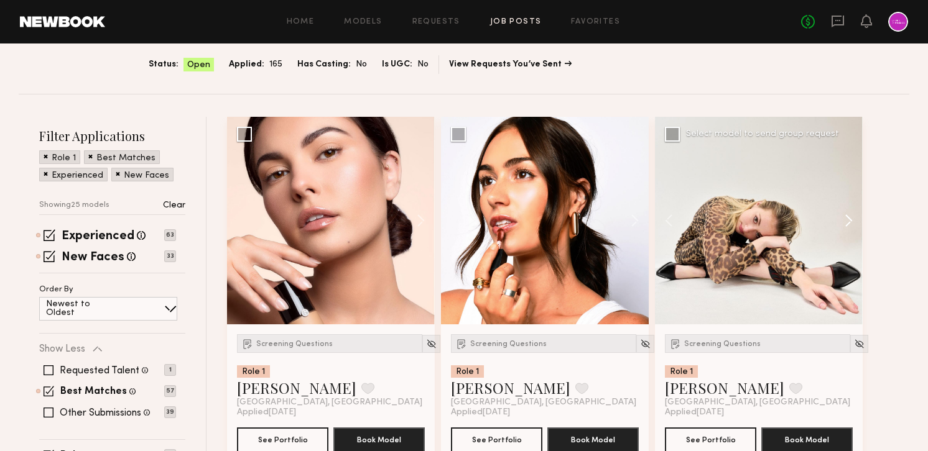
click at [847, 219] on button at bounding box center [843, 221] width 40 height 208
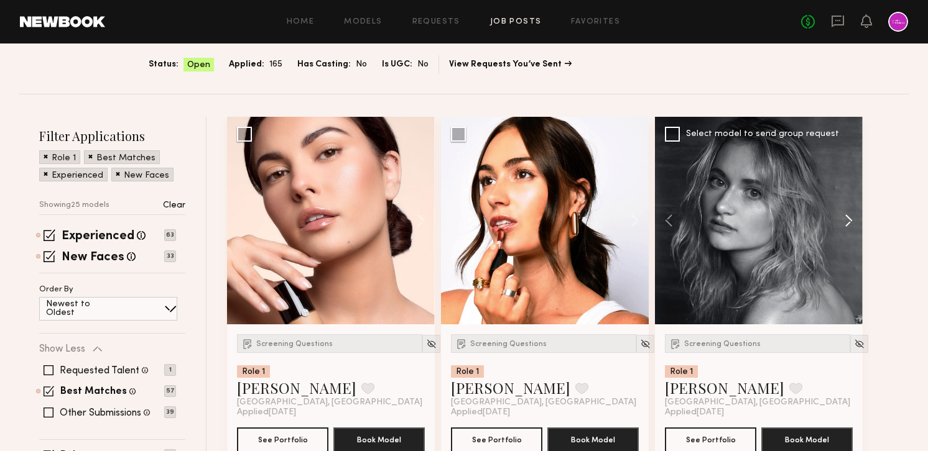
click at [847, 219] on button at bounding box center [843, 221] width 40 height 208
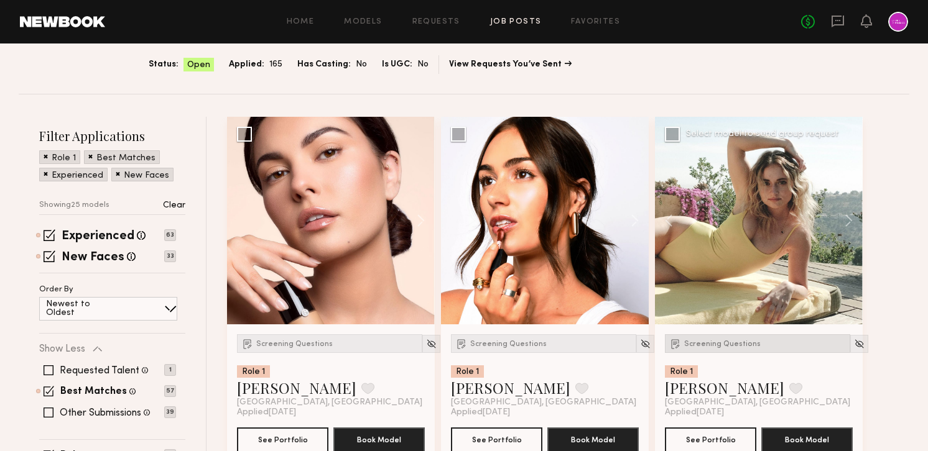
click at [727, 351] on div "Screening Questions" at bounding box center [757, 343] width 185 height 19
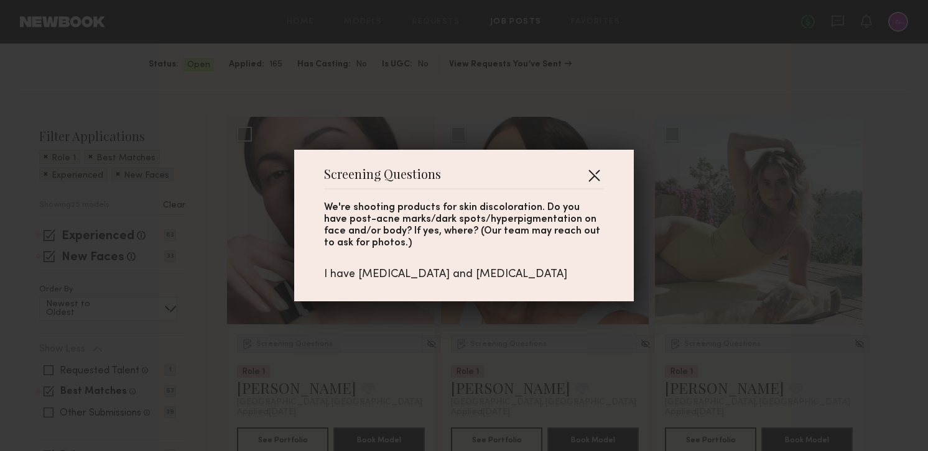
click at [599, 172] on button "button" at bounding box center [594, 175] width 20 height 20
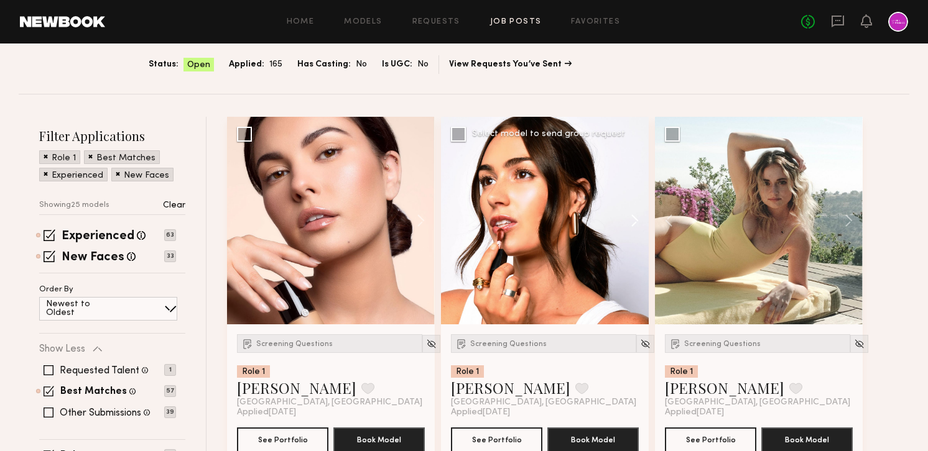
click at [635, 221] on button at bounding box center [629, 221] width 40 height 208
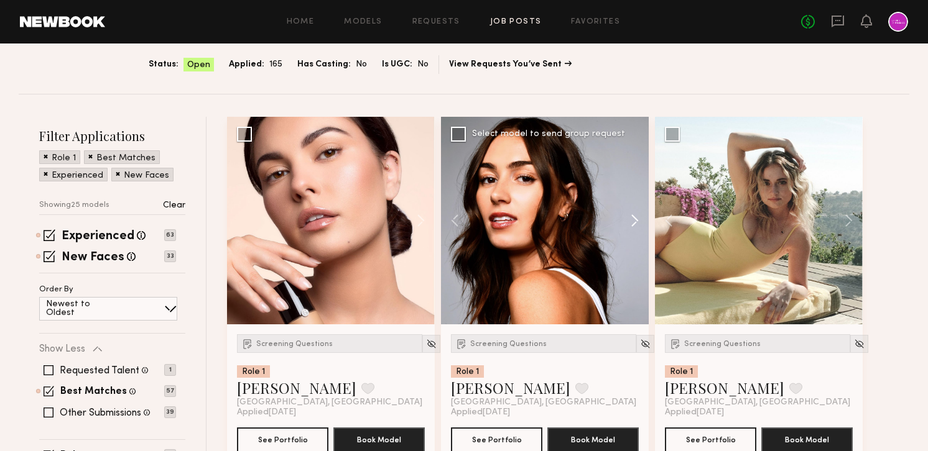
click at [635, 221] on button at bounding box center [629, 221] width 40 height 208
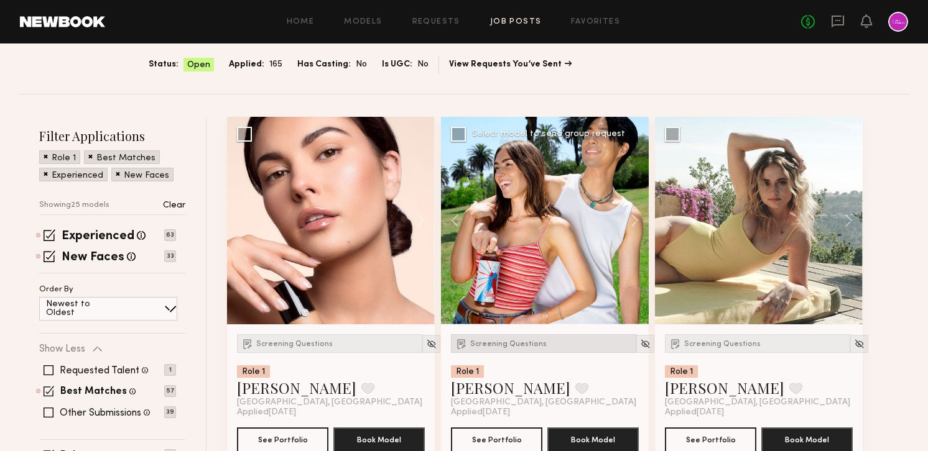
click at [511, 341] on span "Screening Questions" at bounding box center [508, 344] width 76 height 7
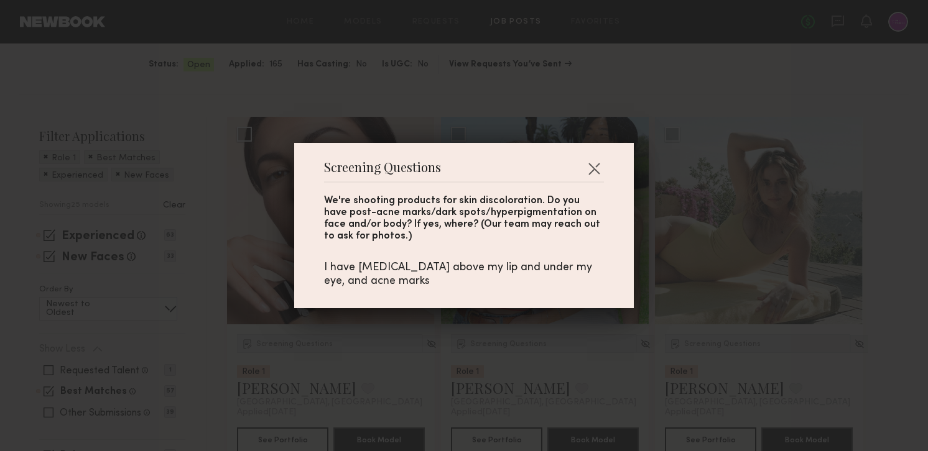
click at [606, 164] on div "Screening Questions We're shooting products for [MEDICAL_DATA]. Do you have pos…" at bounding box center [463, 225] width 339 height 165
click at [596, 167] on button "button" at bounding box center [594, 169] width 20 height 20
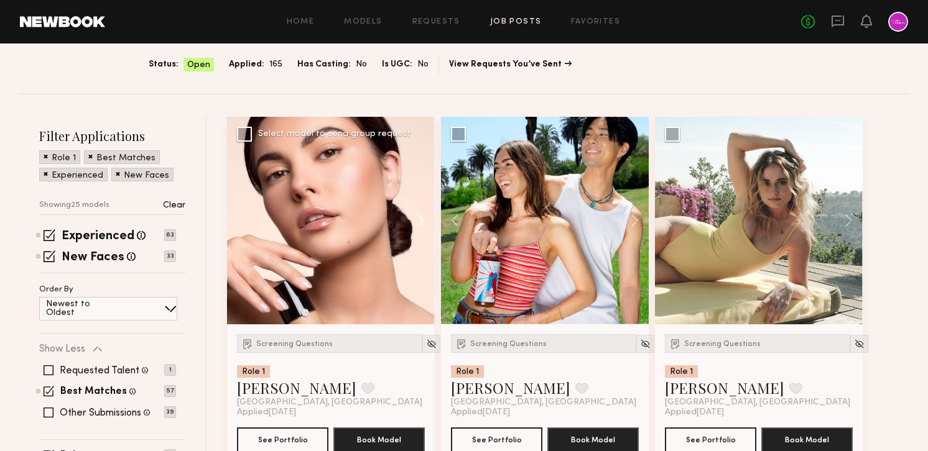
click at [417, 213] on button at bounding box center [415, 221] width 40 height 208
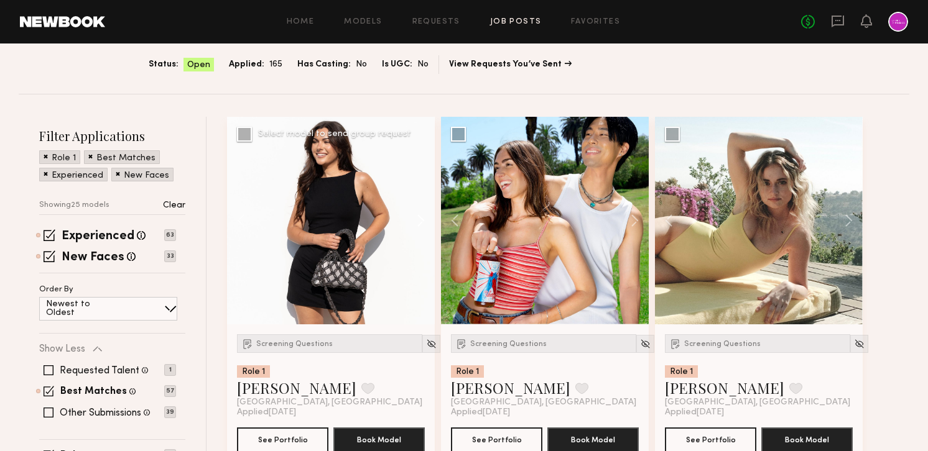
click at [417, 213] on button at bounding box center [415, 221] width 40 height 208
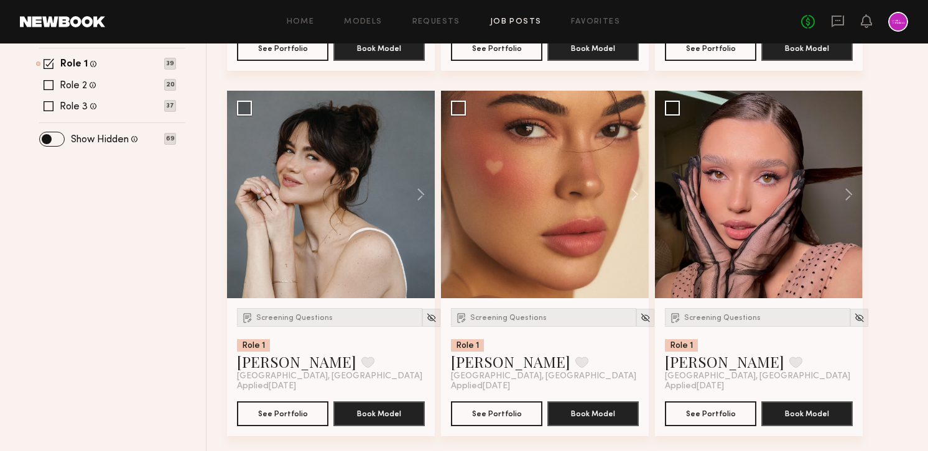
scroll to position [476, 0]
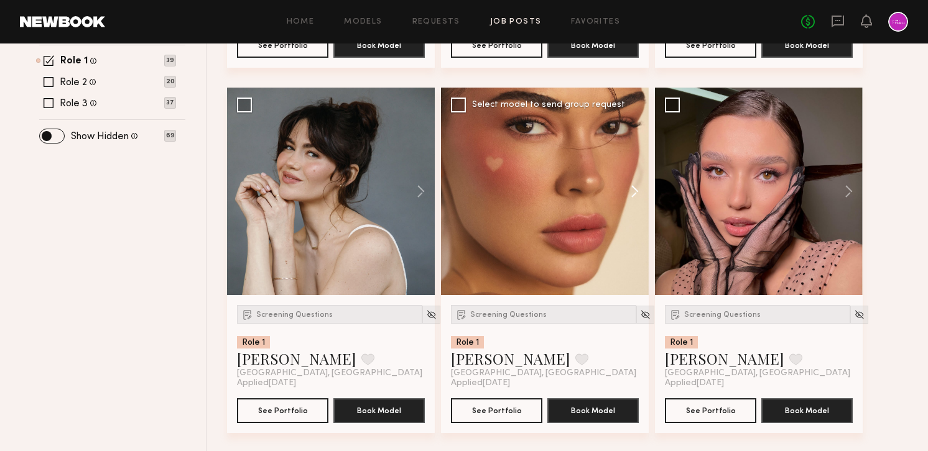
click at [633, 190] on button at bounding box center [629, 192] width 40 height 208
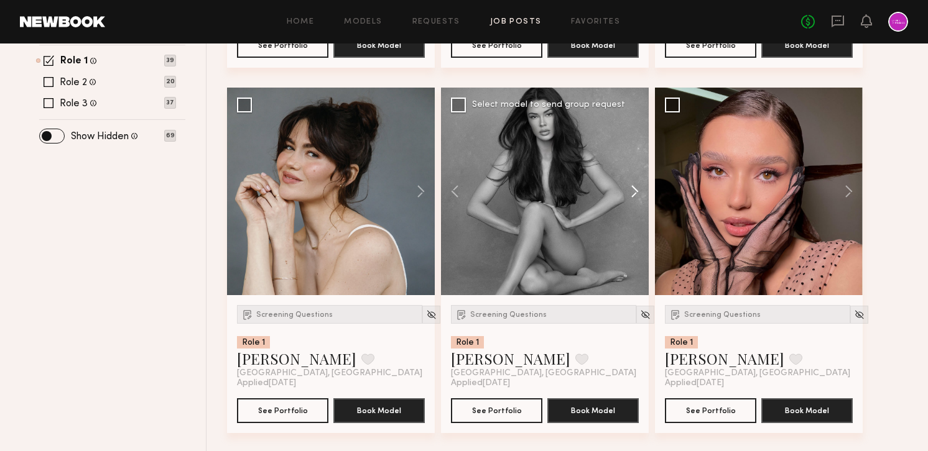
click at [633, 190] on button at bounding box center [629, 192] width 40 height 208
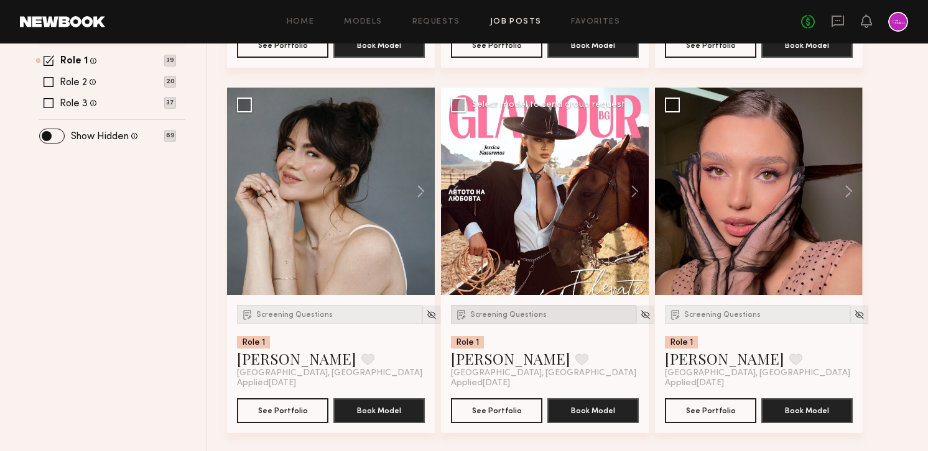
click at [500, 321] on div "Screening Questions" at bounding box center [543, 314] width 185 height 19
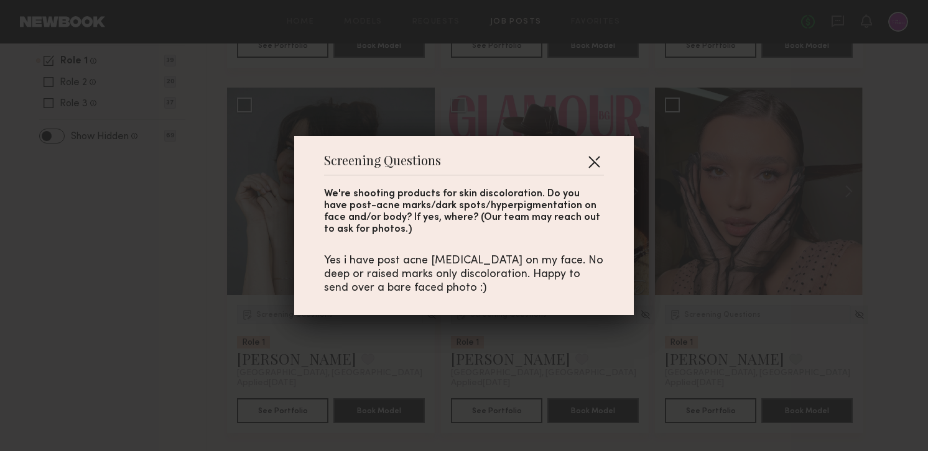
click at [598, 160] on button "button" at bounding box center [594, 162] width 20 height 20
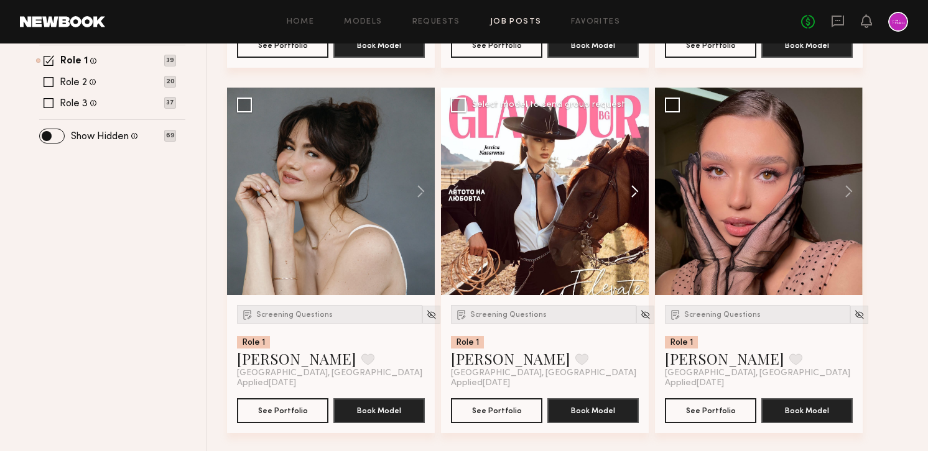
click at [630, 193] on button at bounding box center [629, 192] width 40 height 208
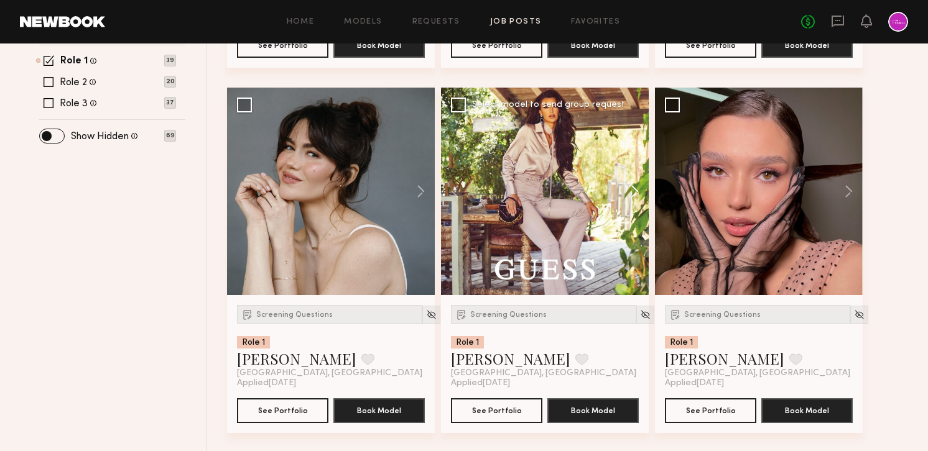
click at [630, 193] on button at bounding box center [629, 192] width 40 height 208
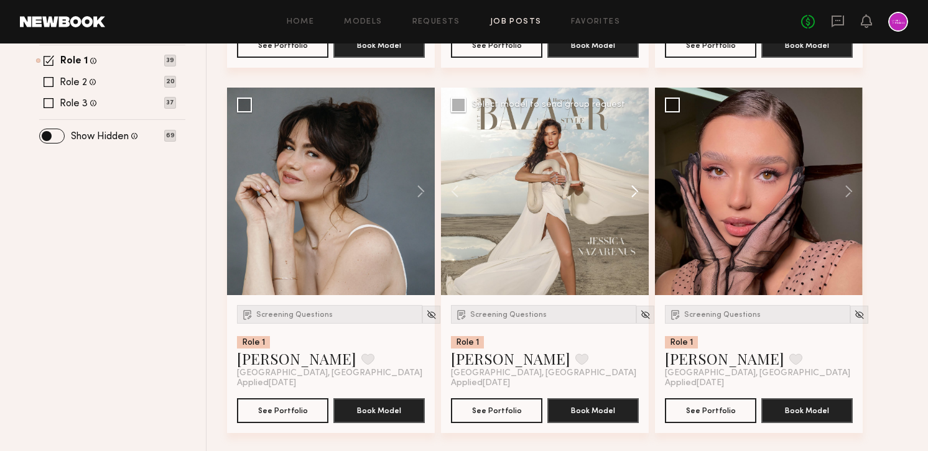
click at [630, 193] on button at bounding box center [629, 192] width 40 height 208
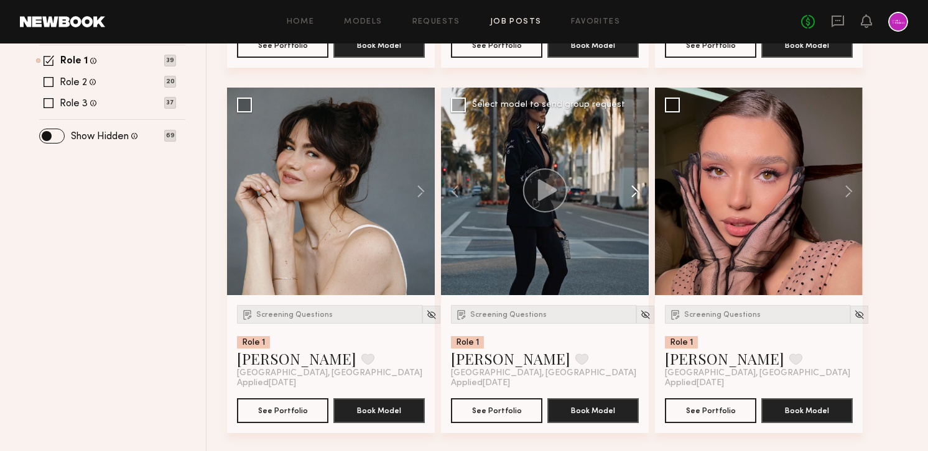
click at [630, 193] on button at bounding box center [629, 192] width 40 height 208
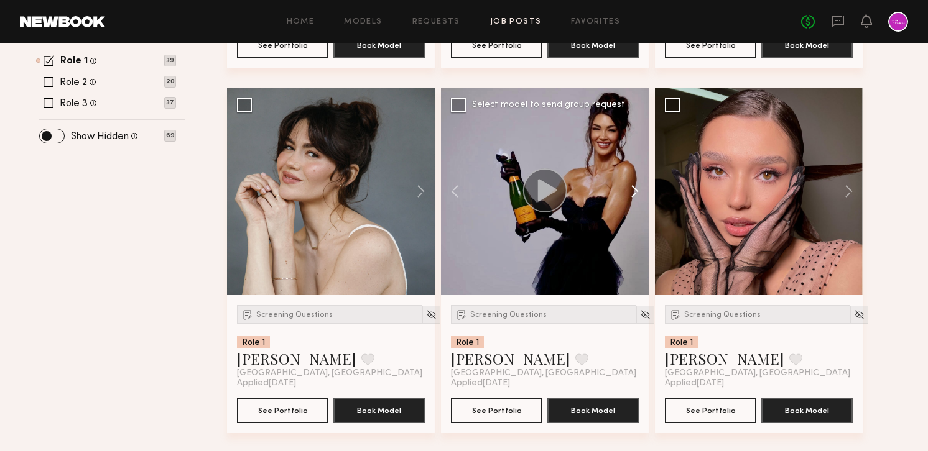
click at [630, 193] on button at bounding box center [629, 192] width 40 height 208
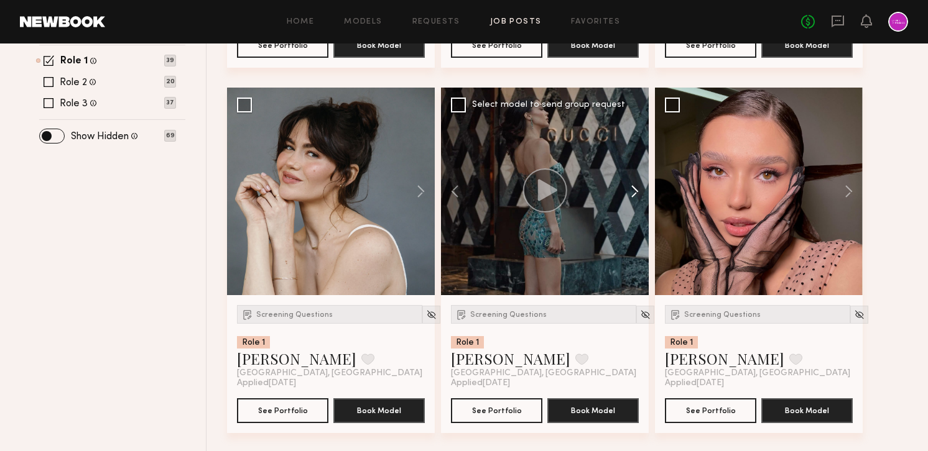
click at [630, 193] on button at bounding box center [629, 192] width 40 height 208
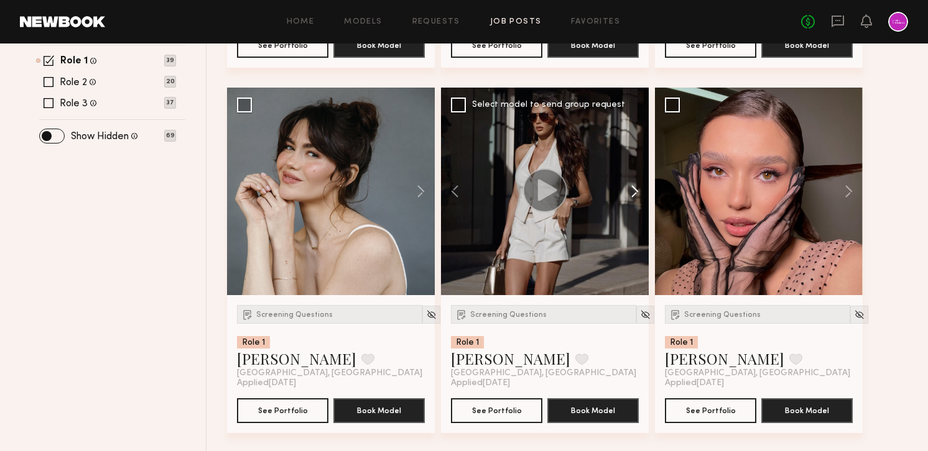
click at [630, 193] on button at bounding box center [629, 192] width 40 height 208
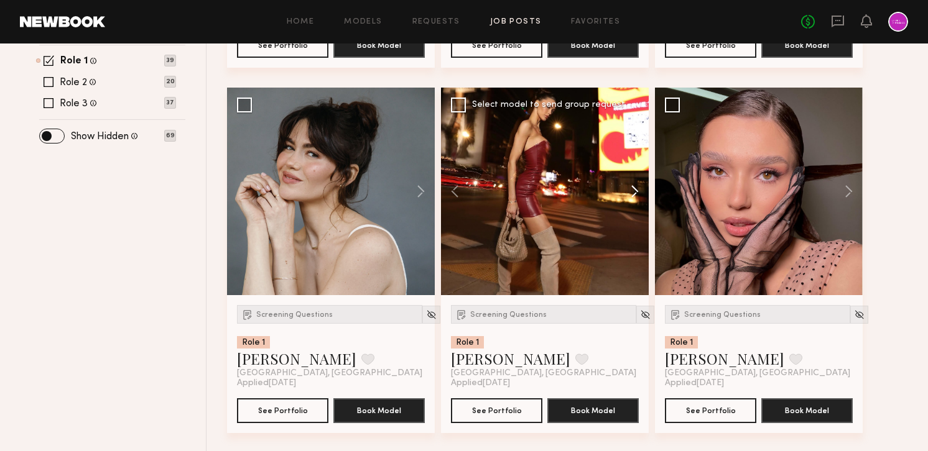
click at [630, 193] on button at bounding box center [629, 192] width 40 height 208
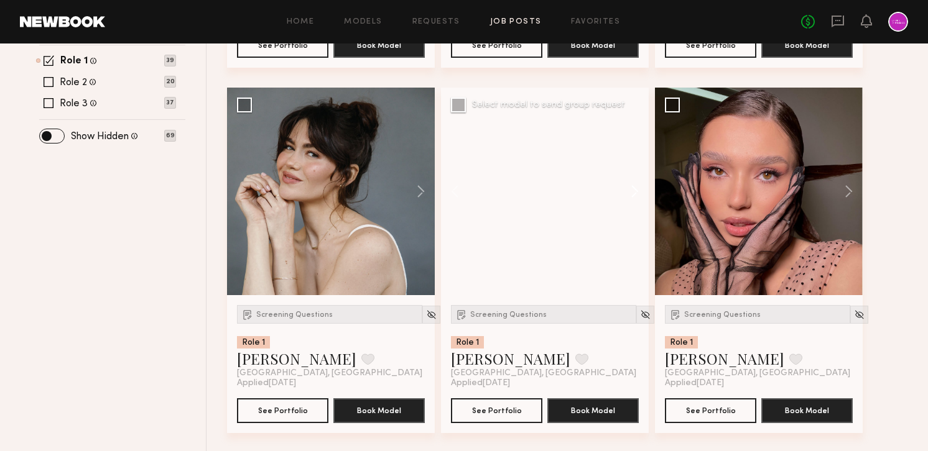
click at [630, 193] on button at bounding box center [629, 192] width 40 height 208
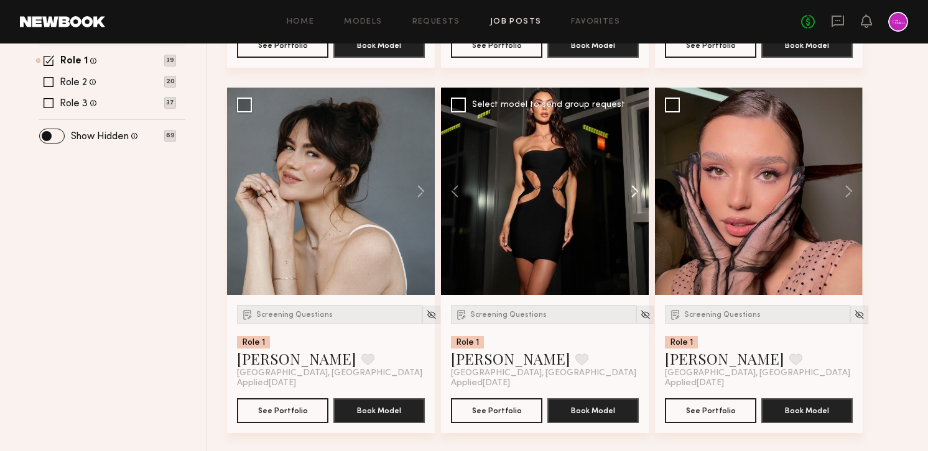
click at [630, 193] on button at bounding box center [629, 192] width 40 height 208
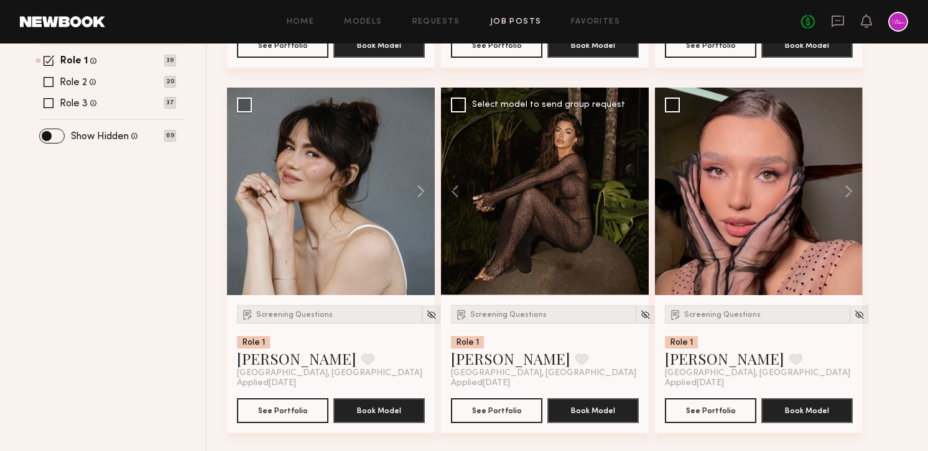
click at [630, 193] on div at bounding box center [545, 192] width 208 height 208
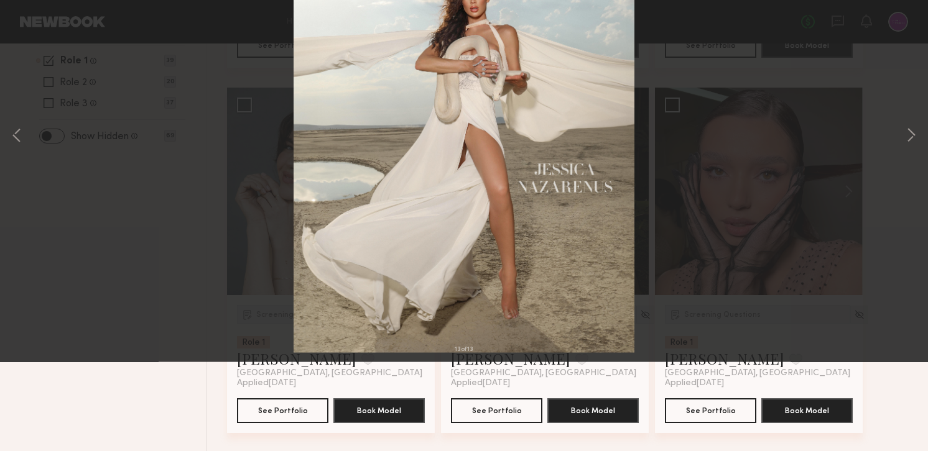
click at [13, 27] on div "13 of 13" at bounding box center [464, 225] width 928 height 451
click at [24, 30] on button at bounding box center [29, 30] width 20 height 22
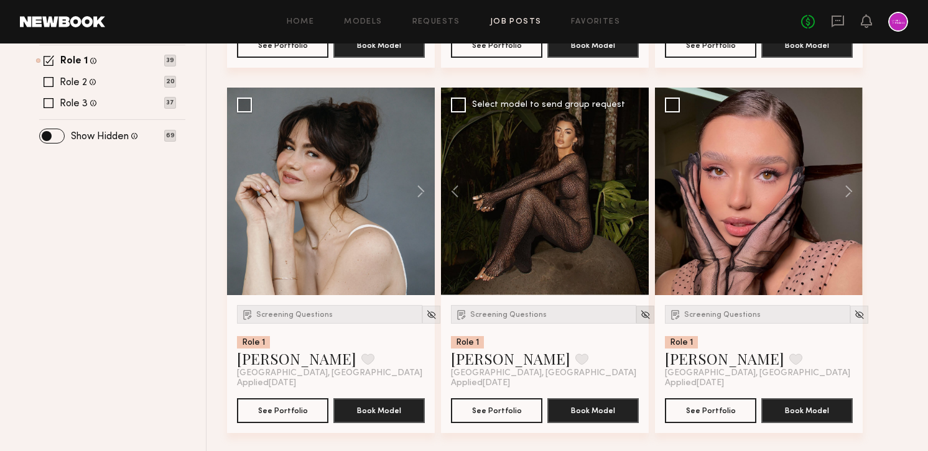
click at [640, 314] on img at bounding box center [645, 315] width 11 height 11
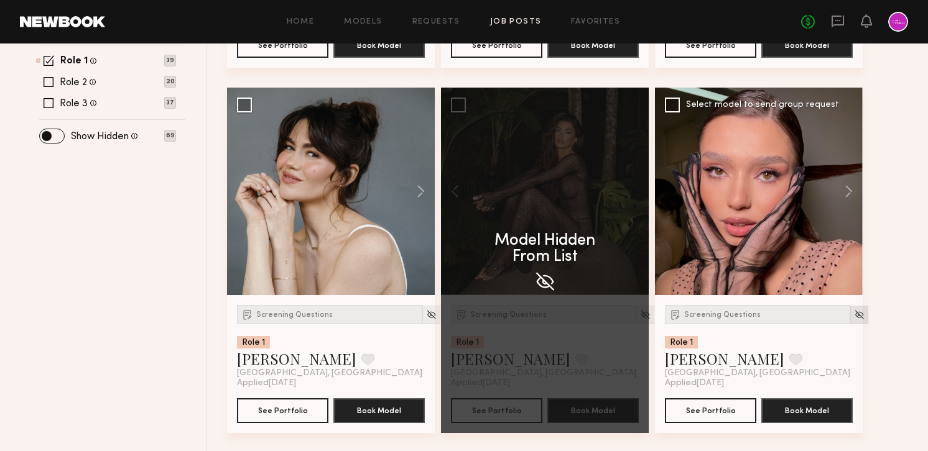
click at [854, 319] on img at bounding box center [859, 315] width 11 height 11
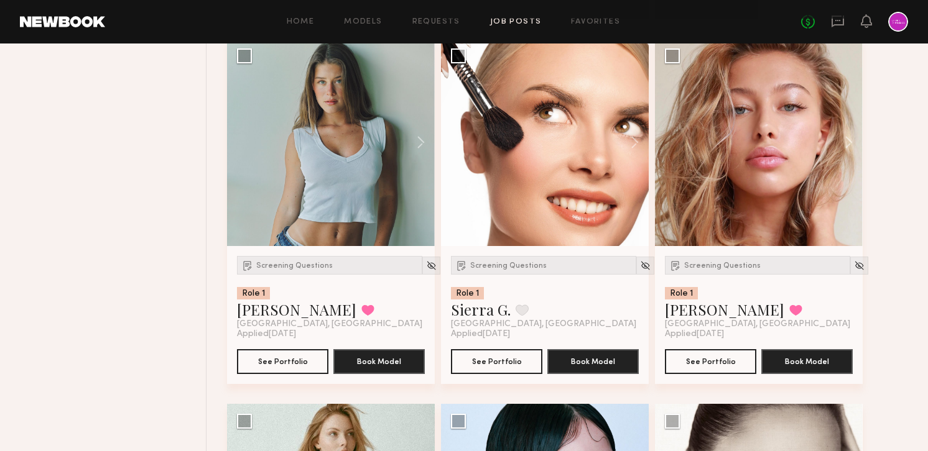
scroll to position [893, 0]
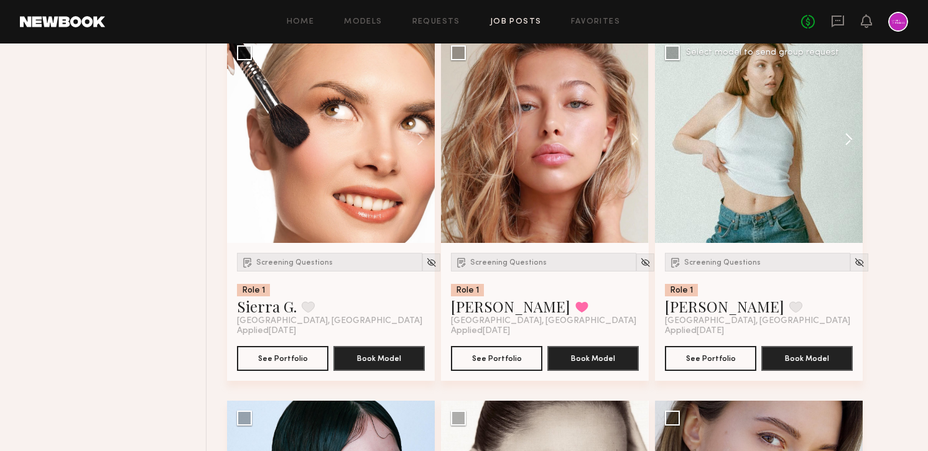
click at [843, 146] on button at bounding box center [843, 139] width 40 height 208
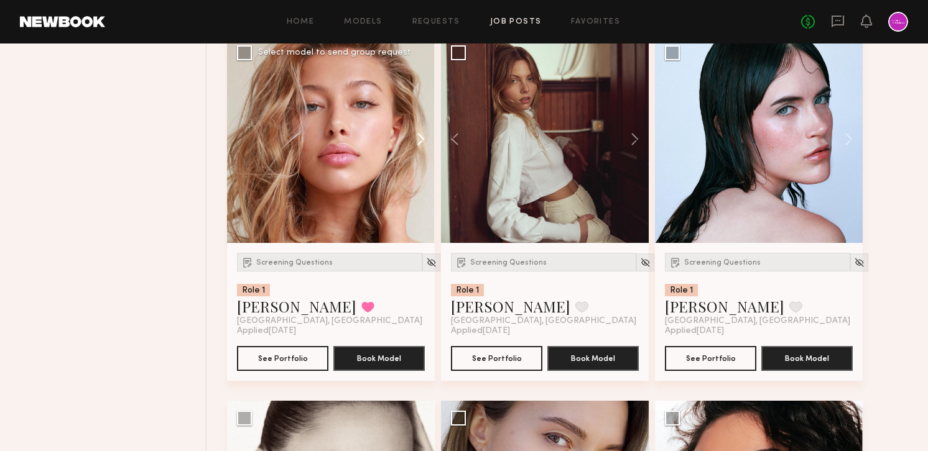
click at [422, 137] on button at bounding box center [415, 139] width 40 height 208
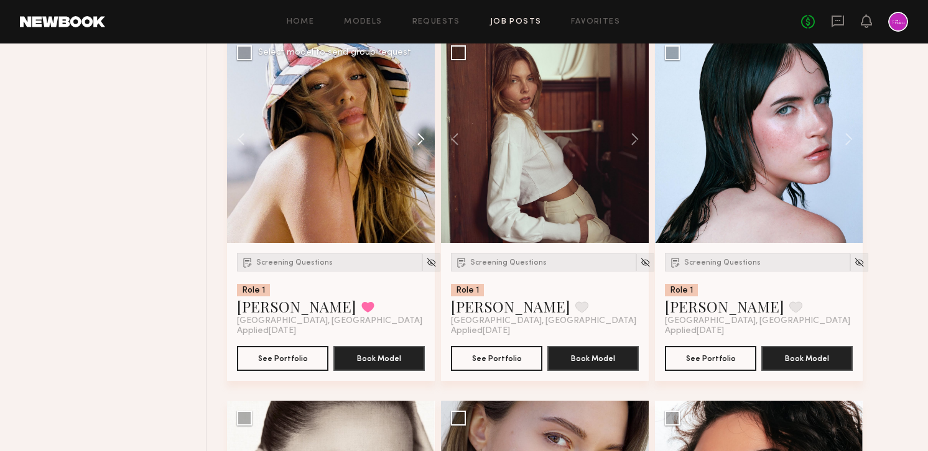
click at [422, 137] on button at bounding box center [415, 139] width 40 height 208
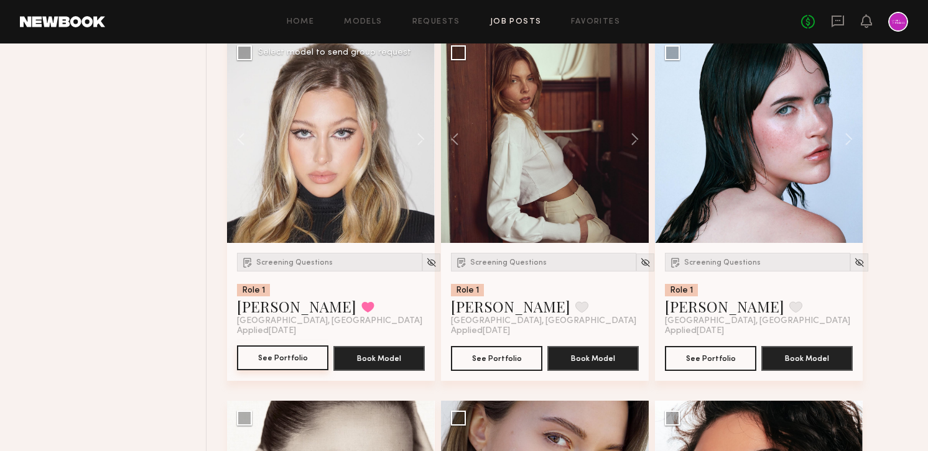
click at [290, 360] on button "See Portfolio" at bounding box center [282, 358] width 91 height 25
click at [267, 260] on span "Screening Questions" at bounding box center [294, 262] width 76 height 7
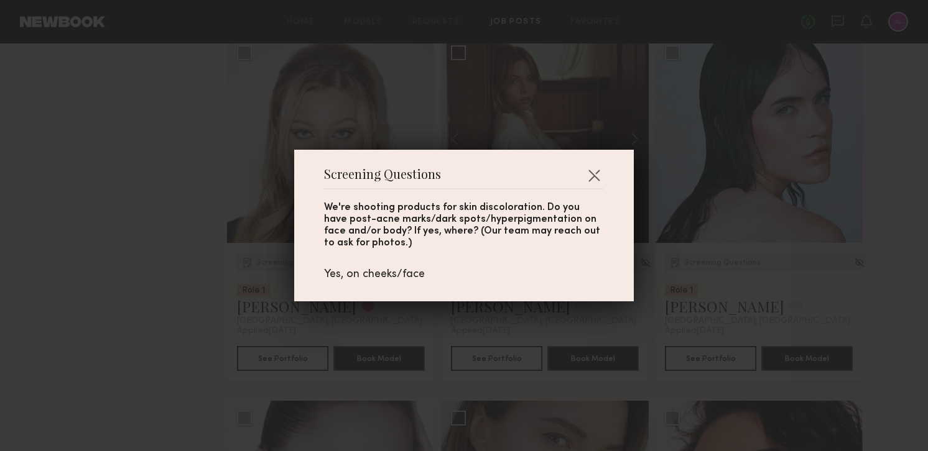
click at [149, 263] on div "Screening Questions We're shooting products for [MEDICAL_DATA]. Do you have pos…" at bounding box center [464, 225] width 928 height 451
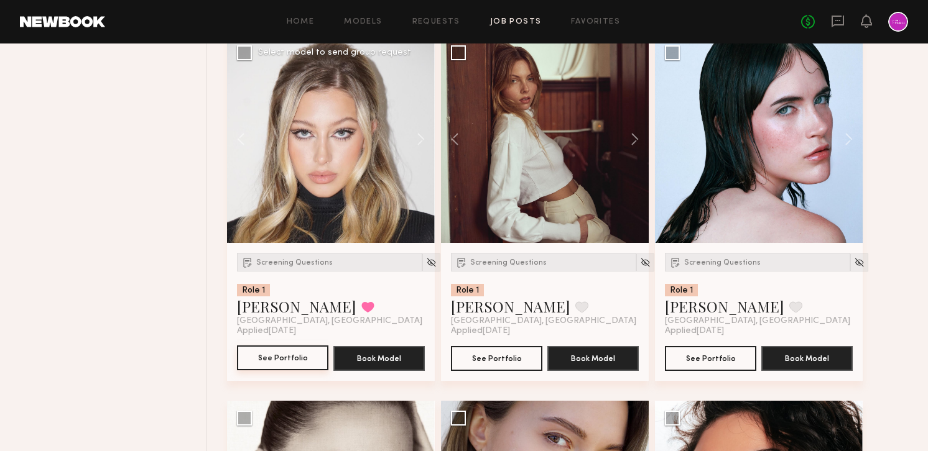
click at [268, 362] on button "See Portfolio" at bounding box center [282, 358] width 91 height 25
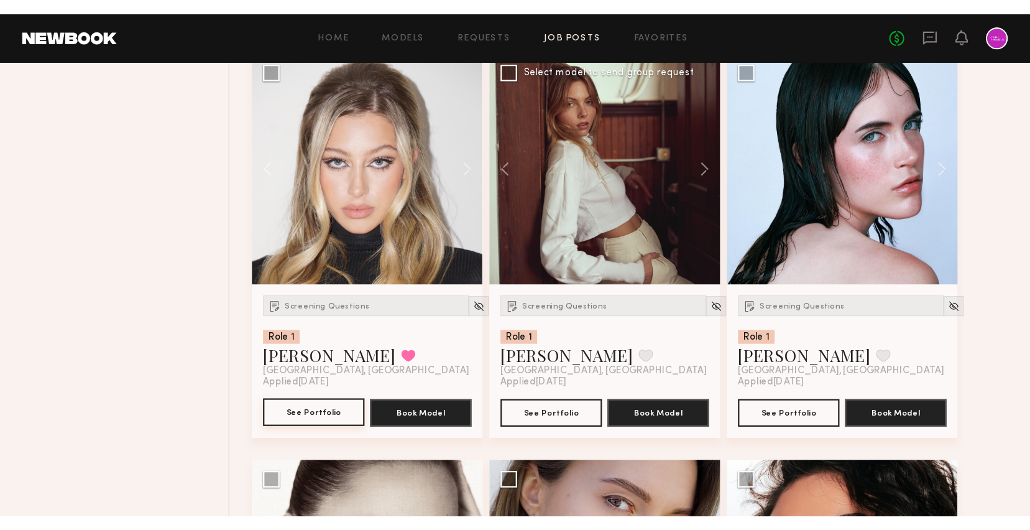
scroll to position [887, 0]
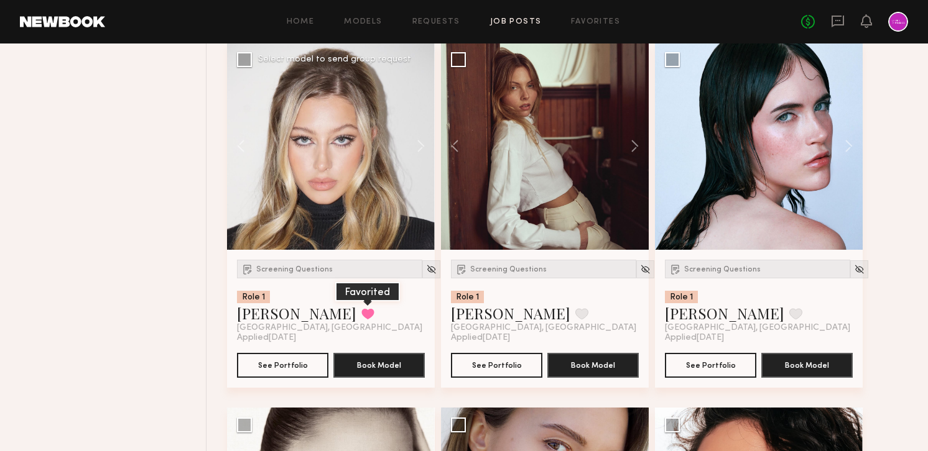
click at [361, 315] on button at bounding box center [367, 313] width 13 height 11
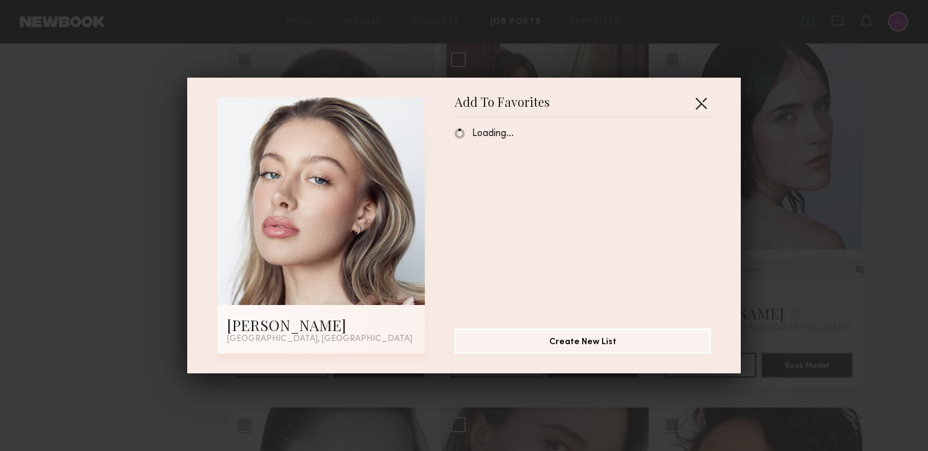
click at [699, 101] on button "button" at bounding box center [701, 103] width 20 height 20
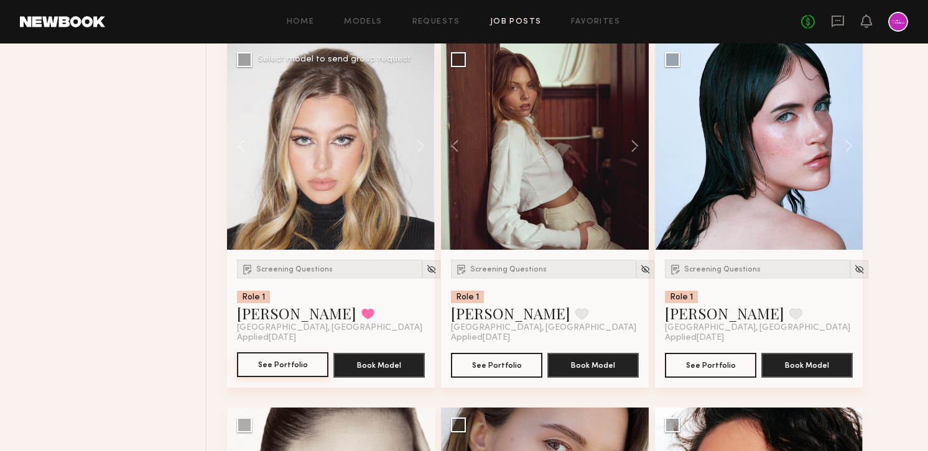
click at [293, 372] on button "See Portfolio" at bounding box center [282, 365] width 91 height 25
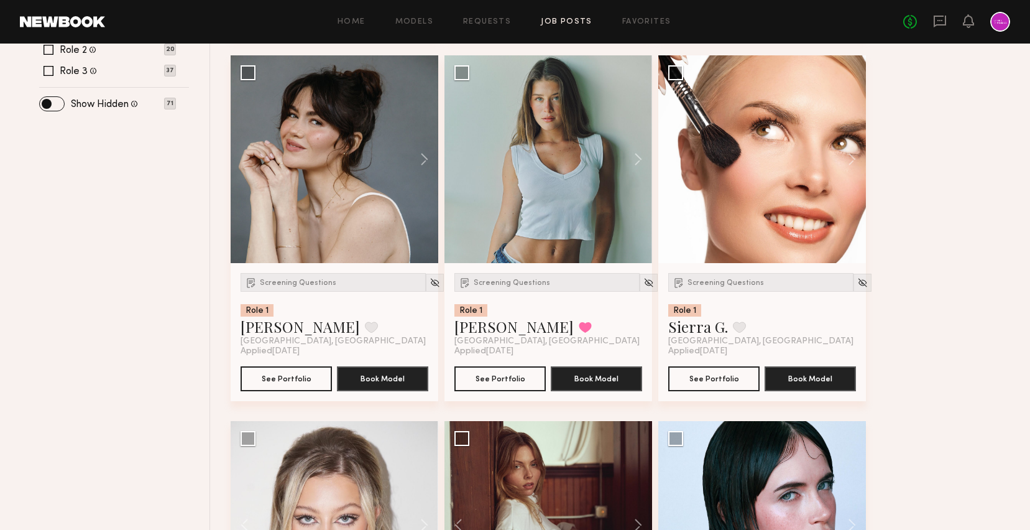
scroll to position [294, 0]
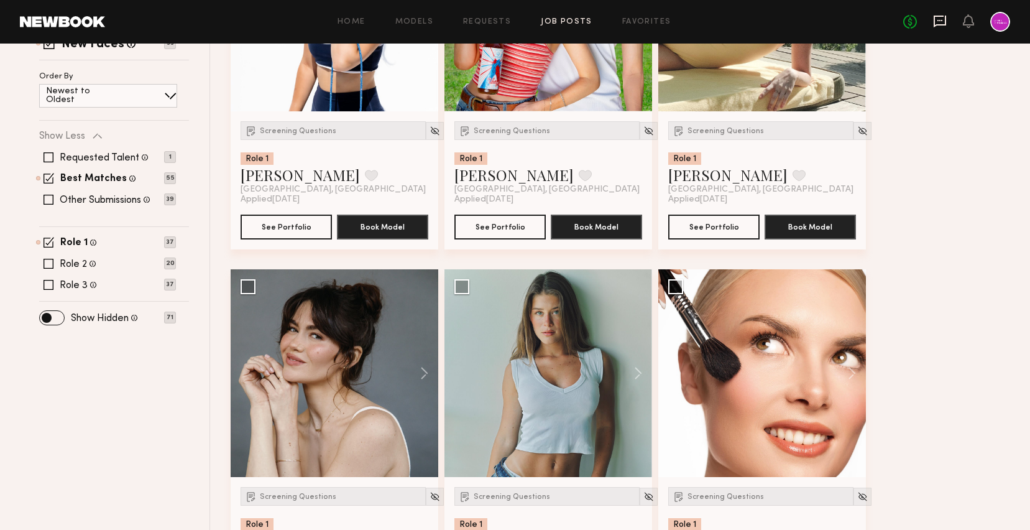
click at [927, 19] on icon at bounding box center [940, 21] width 14 height 14
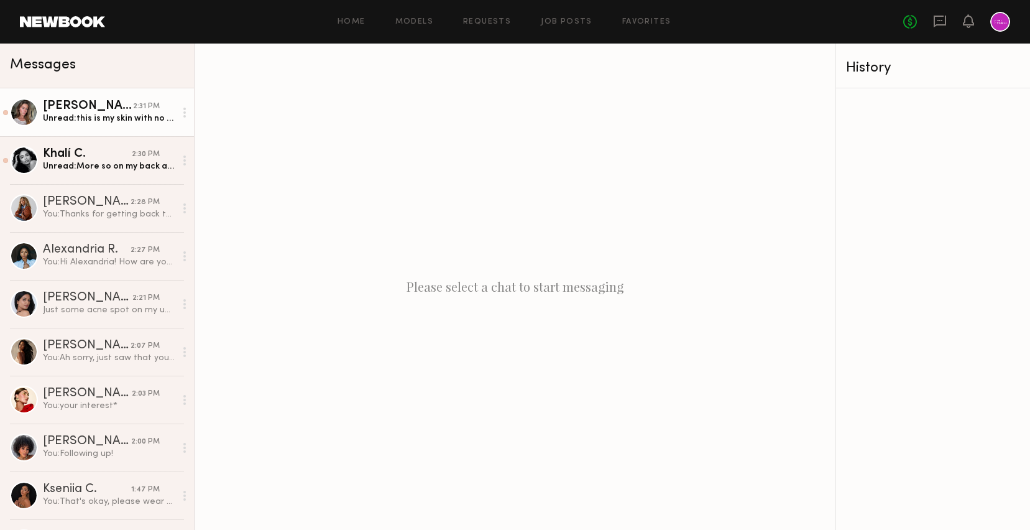
click at [80, 123] on div "Unread: this is my skin with no makeup on" at bounding box center [109, 119] width 132 height 12
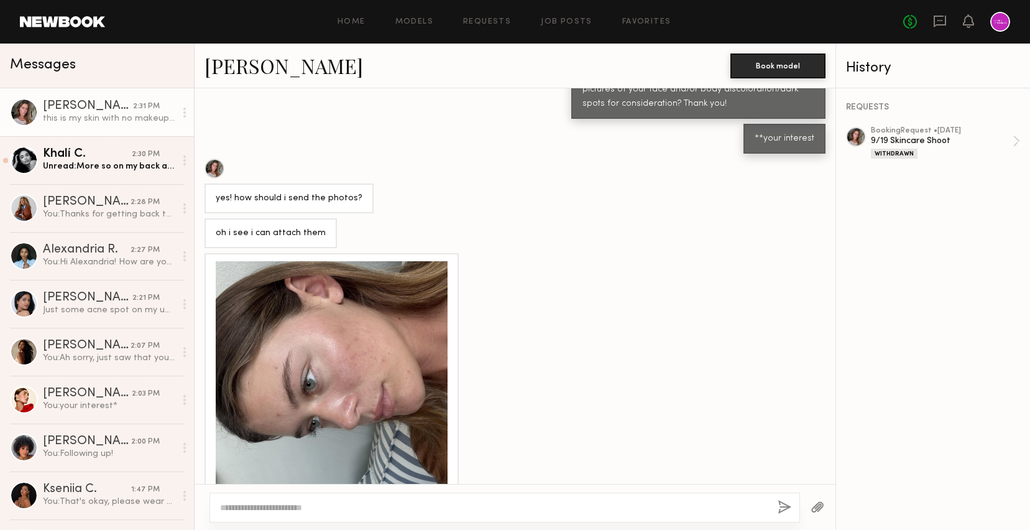
scroll to position [1031, 0]
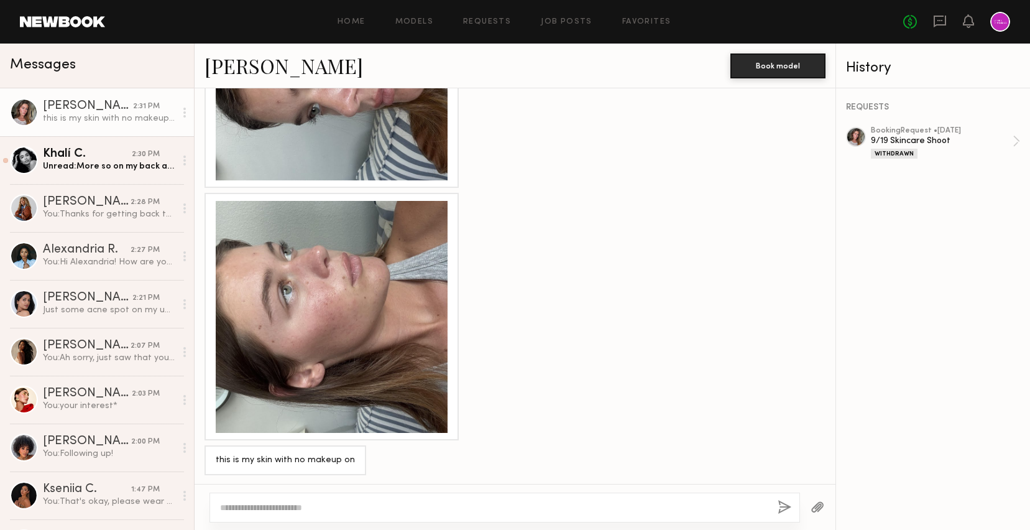
click at [368, 311] on div at bounding box center [332, 317] width 232 height 232
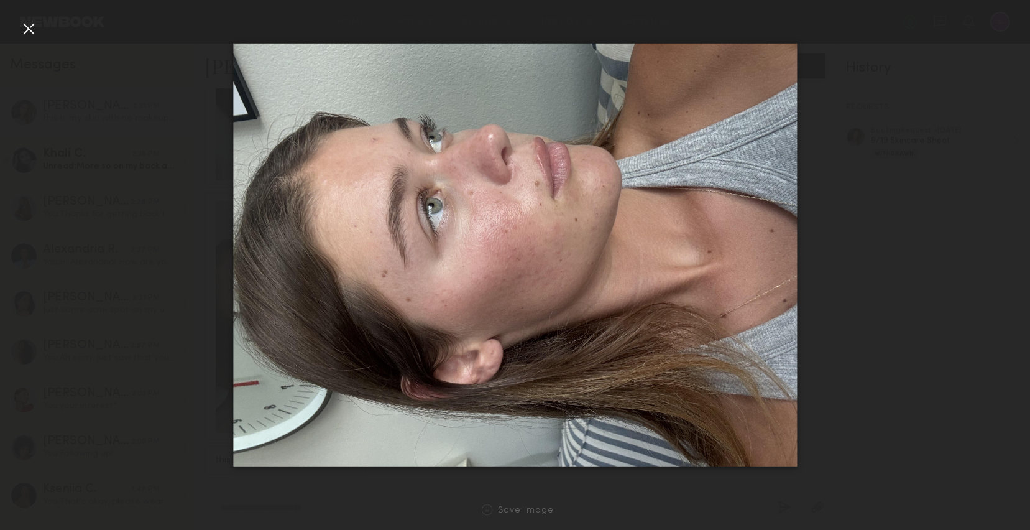
click at [24, 28] on div at bounding box center [29, 29] width 20 height 20
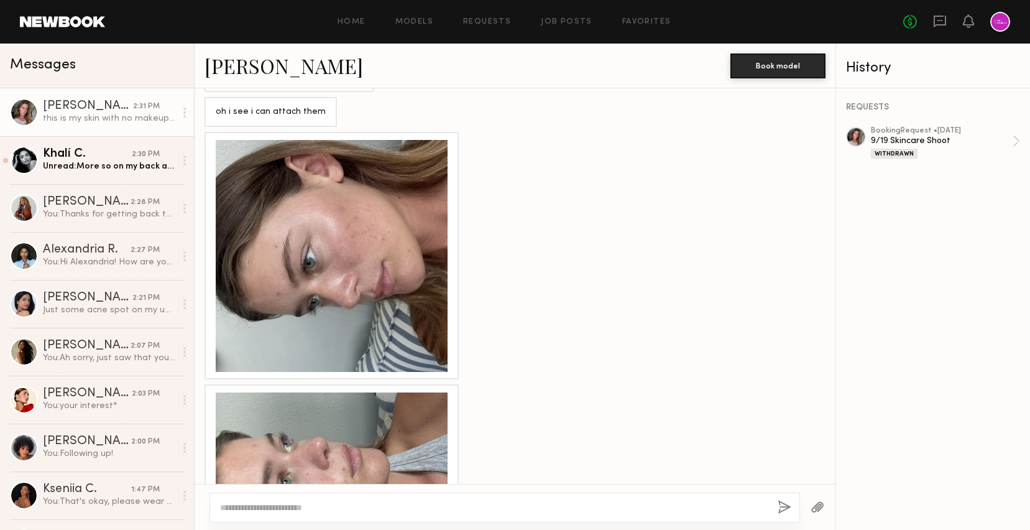
scroll to position [840, 0]
click at [305, 233] on div at bounding box center [332, 256] width 232 height 232
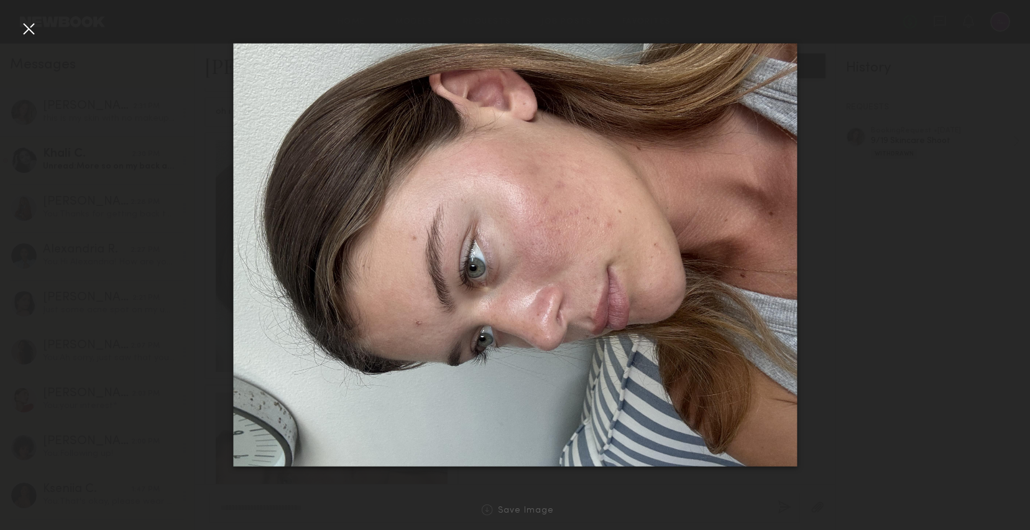
click at [25, 24] on div at bounding box center [29, 29] width 20 height 20
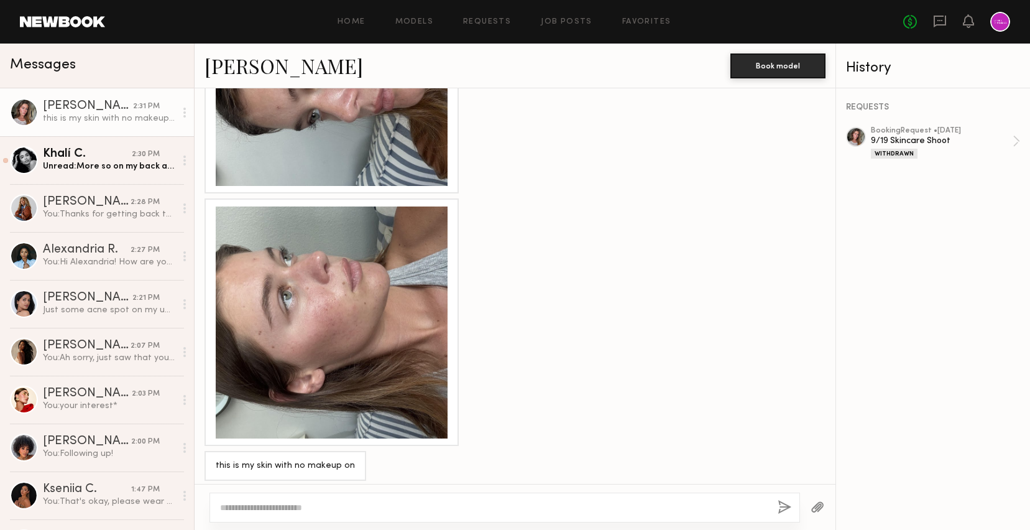
scroll to position [1031, 0]
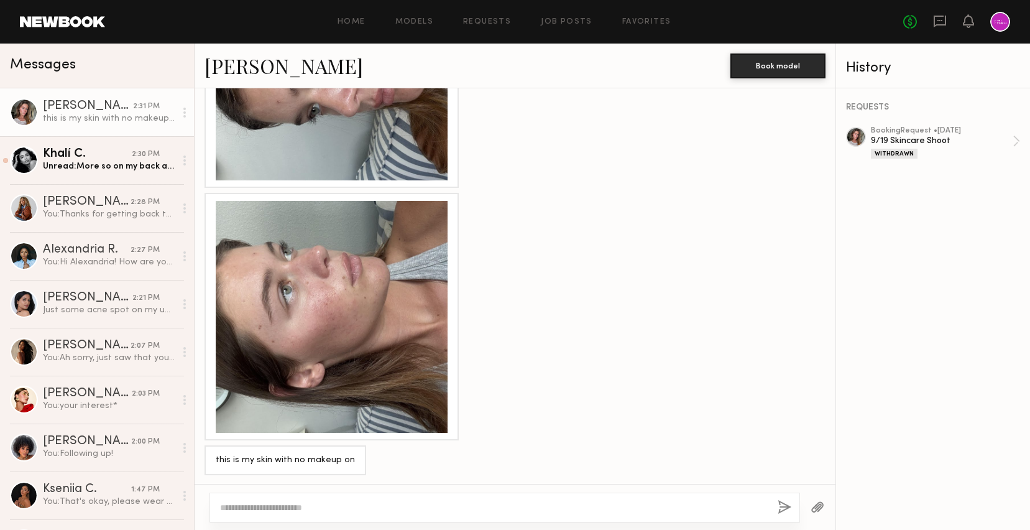
click at [385, 451] on textarea at bounding box center [494, 507] width 548 height 12
click at [99, 154] on div "Khalí C." at bounding box center [87, 154] width 89 height 12
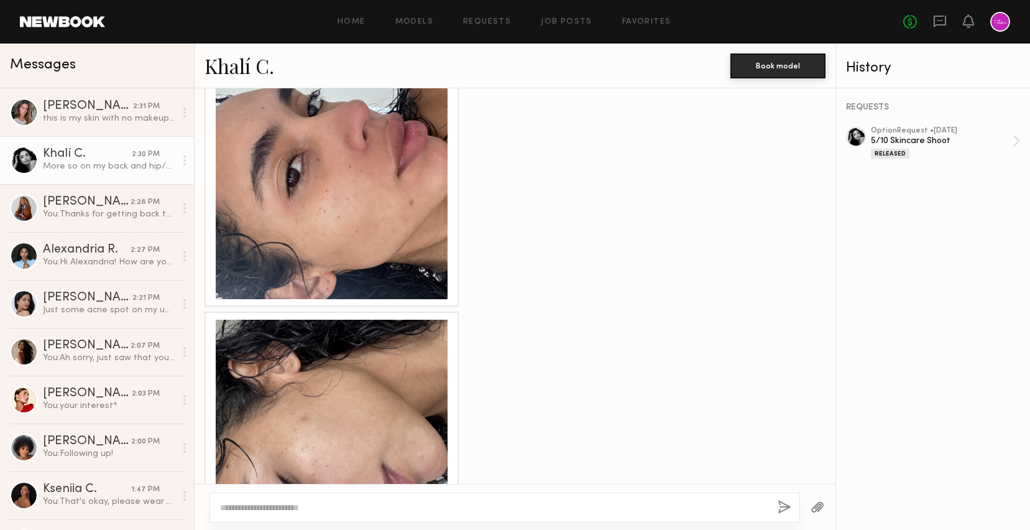
scroll to position [1583, 0]
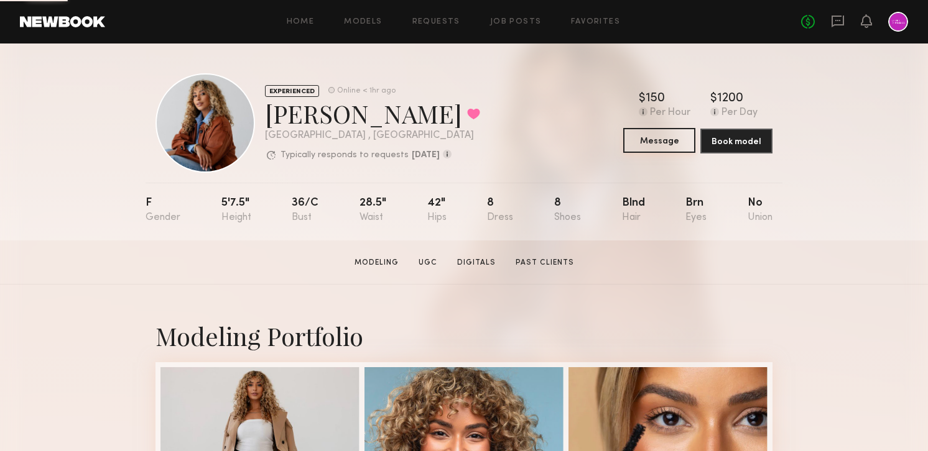
click at [658, 139] on button "Message" at bounding box center [659, 140] width 72 height 25
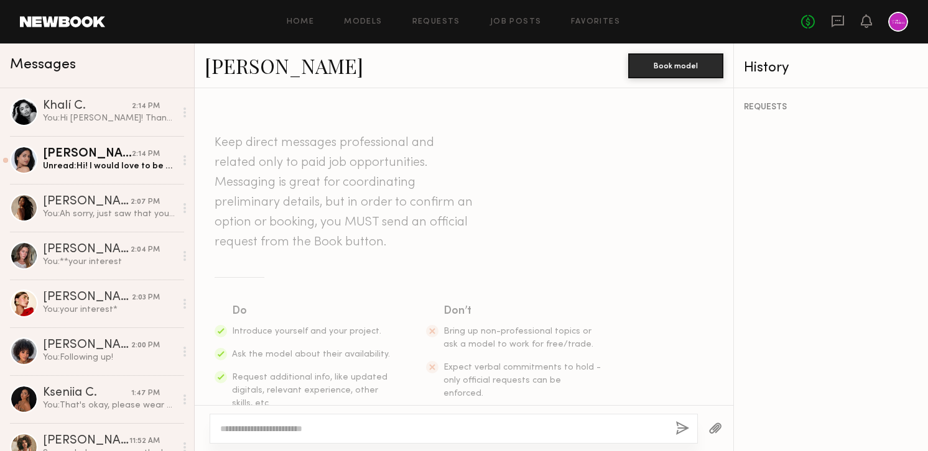
click at [348, 435] on textarea at bounding box center [442, 429] width 445 height 12
click at [333, 430] on textarea at bounding box center [442, 429] width 445 height 12
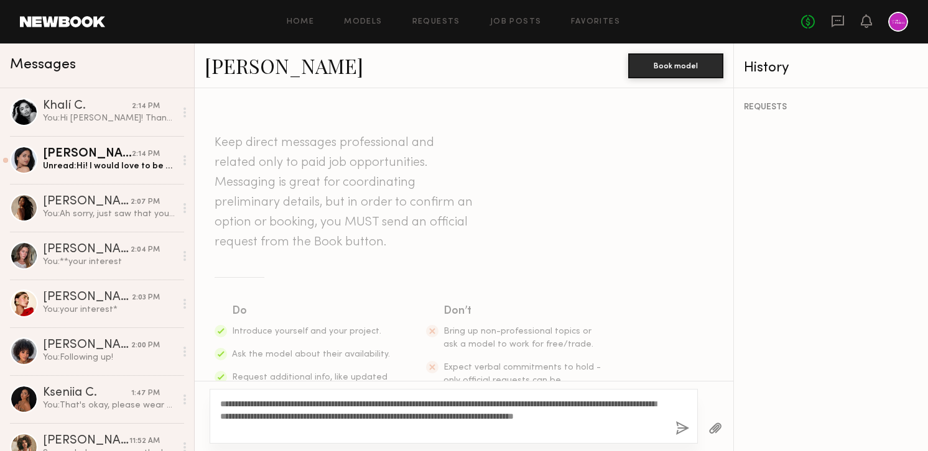
click at [241, 407] on textarea "**********" at bounding box center [442, 416] width 445 height 37
type textarea "**********"
click at [680, 423] on button "button" at bounding box center [682, 430] width 14 height 16
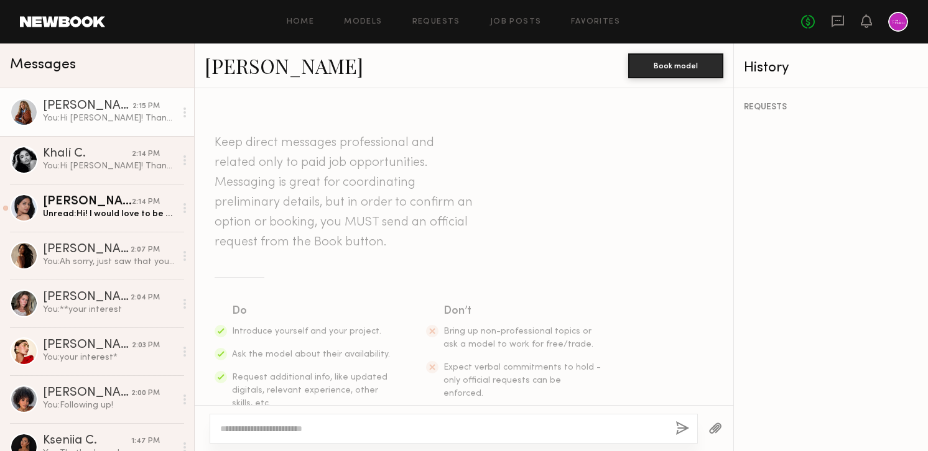
scroll to position [263, 0]
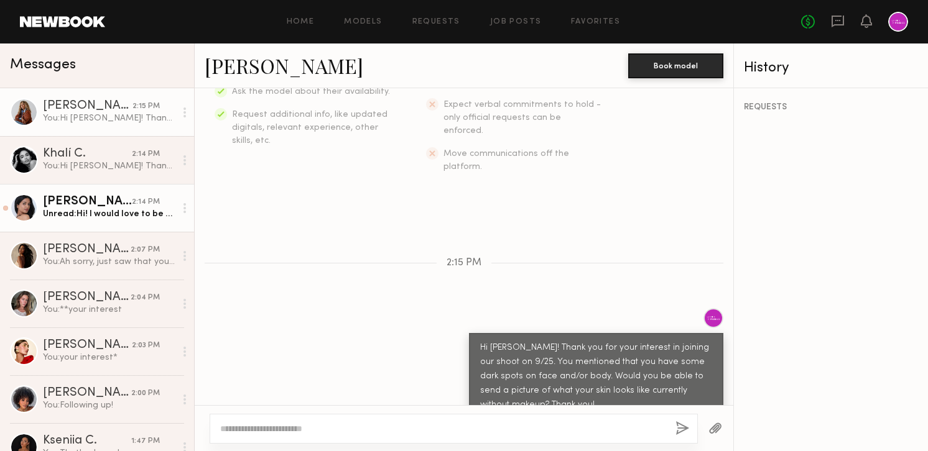
click at [112, 208] on div "Unread: Hi! I would love to be apart of it!" at bounding box center [109, 214] width 132 height 12
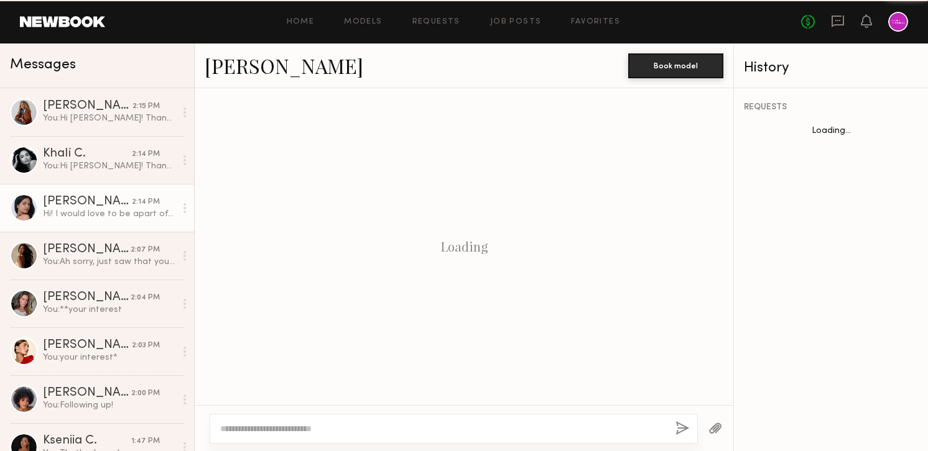
scroll to position [515, 0]
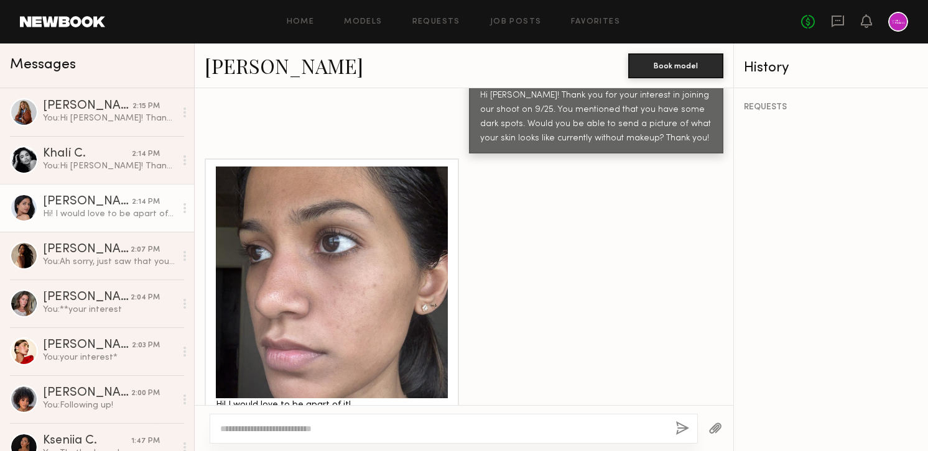
click at [344, 279] on div at bounding box center [332, 283] width 232 height 232
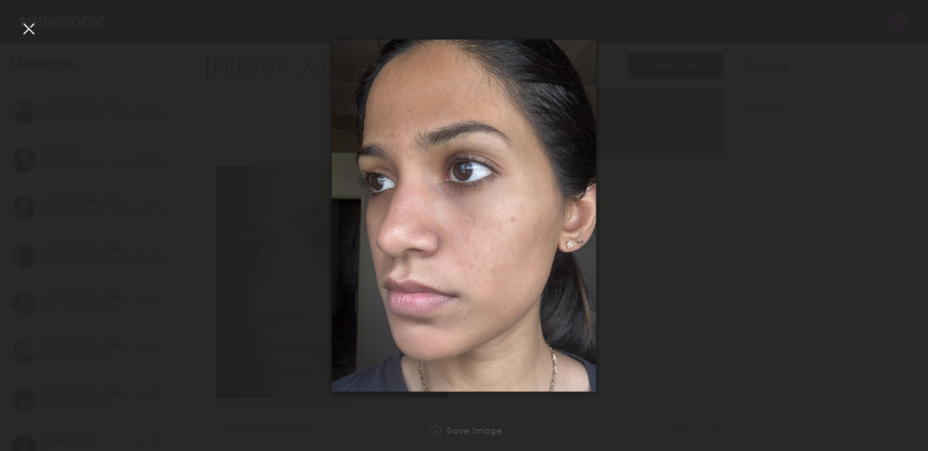
click at [26, 28] on div at bounding box center [29, 29] width 20 height 20
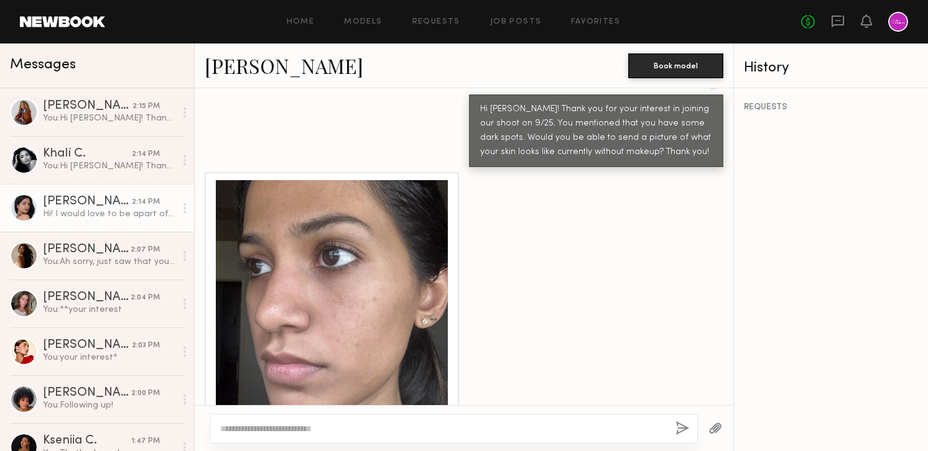
scroll to position [503, 0]
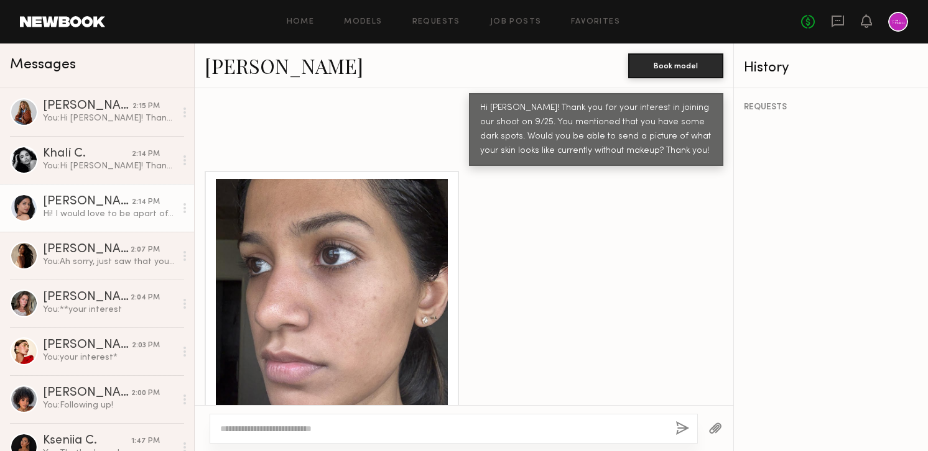
click at [289, 77] on link "[PERSON_NAME]" at bounding box center [284, 65] width 159 height 27
click at [369, 421] on div at bounding box center [454, 429] width 488 height 30
click at [381, 433] on textarea at bounding box center [442, 429] width 445 height 12
click at [518, 423] on textarea "**********" at bounding box center [442, 429] width 445 height 12
click at [521, 429] on textarea "**********" at bounding box center [442, 429] width 445 height 12
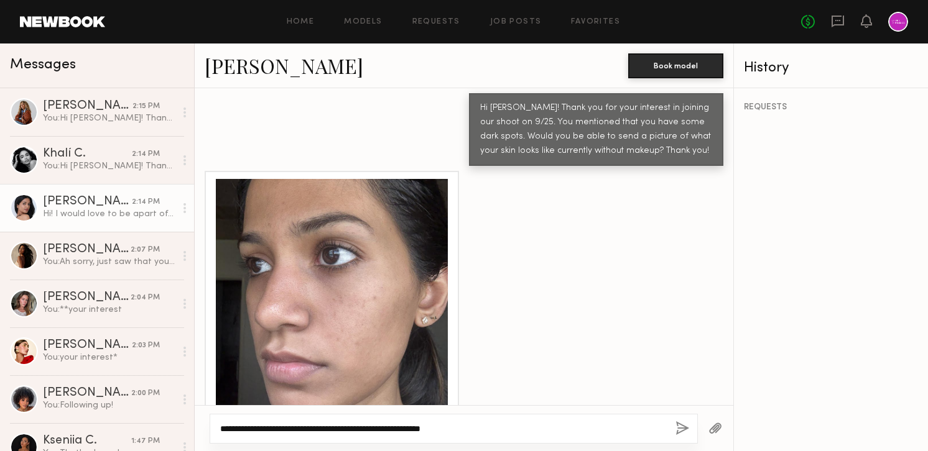
click at [295, 429] on textarea "**********" at bounding box center [442, 429] width 445 height 12
click at [298, 429] on textarea "**********" at bounding box center [442, 429] width 445 height 12
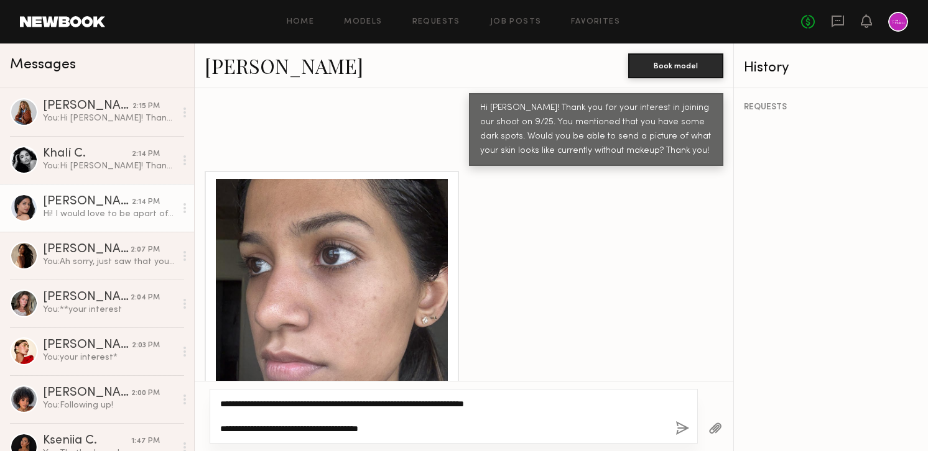
click at [428, 431] on textarea "**********" at bounding box center [442, 416] width 445 height 37
click at [542, 402] on textarea "**********" at bounding box center [442, 416] width 445 height 37
click at [564, 422] on textarea "**********" at bounding box center [442, 416] width 445 height 37
click at [581, 429] on textarea "**********" at bounding box center [442, 416] width 445 height 37
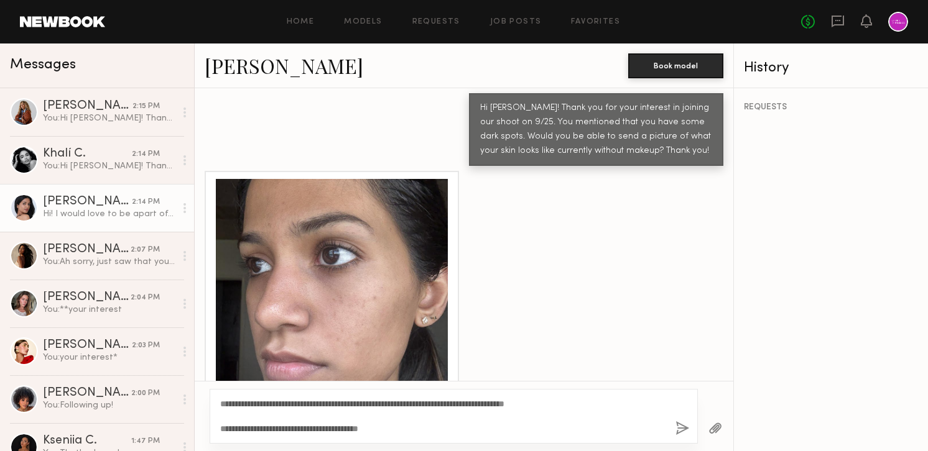
click at [598, 435] on div "**********" at bounding box center [454, 416] width 488 height 55
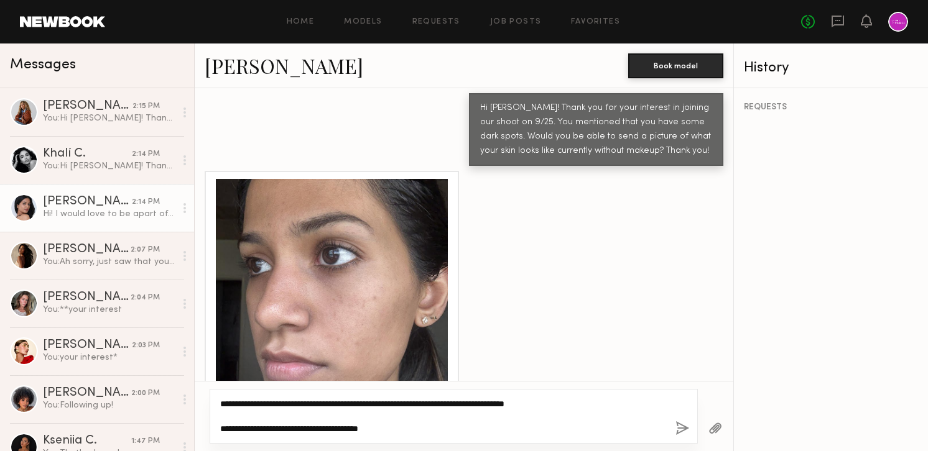
click at [591, 415] on textarea "**********" at bounding box center [442, 416] width 445 height 37
drag, startPoint x: 589, startPoint y: 405, endPoint x: 533, endPoint y: 405, distance: 56.0
click at [533, 405] on textarea "**********" at bounding box center [442, 416] width 445 height 37
click at [302, 407] on textarea "**********" at bounding box center [442, 416] width 445 height 37
click at [424, 433] on textarea "**********" at bounding box center [442, 416] width 445 height 37
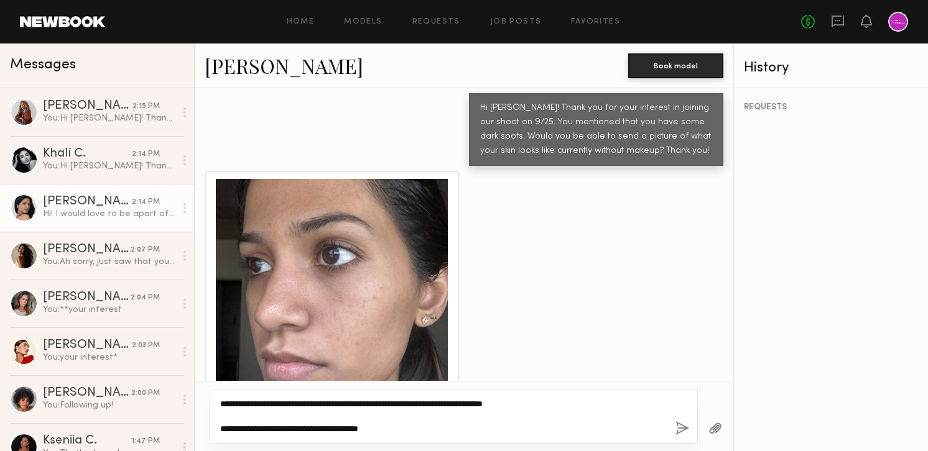
type textarea "**********"
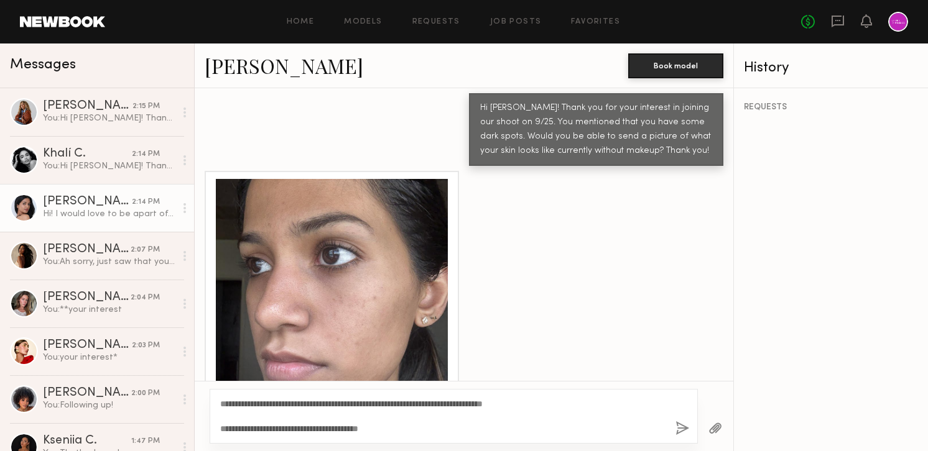
click at [675, 430] on div "**********" at bounding box center [454, 416] width 488 height 55
click at [684, 430] on button "button" at bounding box center [682, 430] width 14 height 16
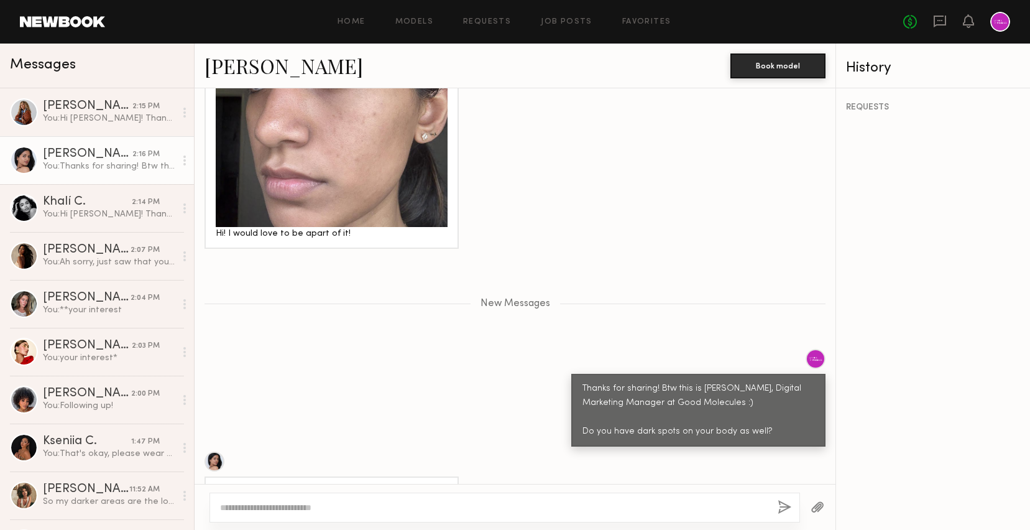
scroll to position [736, 0]
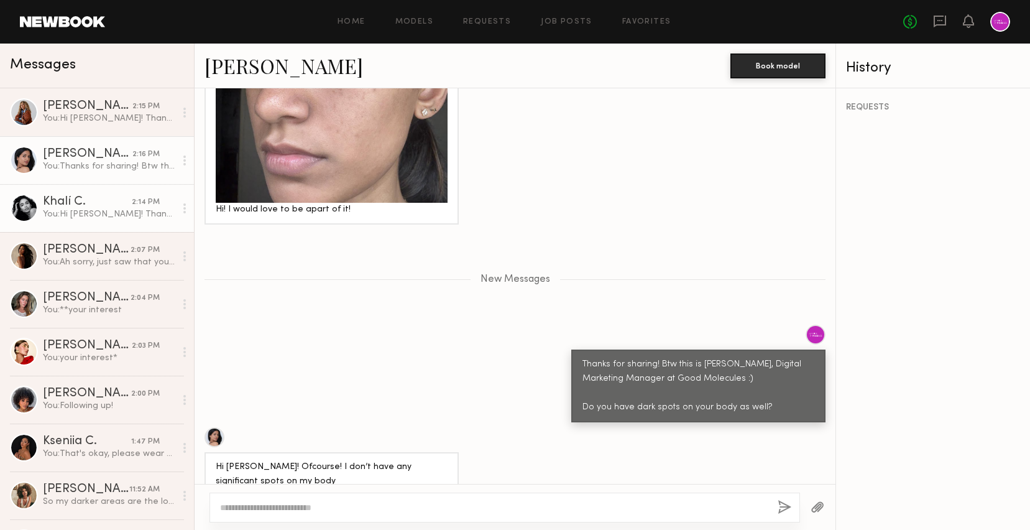
click at [72, 198] on div "Khalí C." at bounding box center [87, 202] width 89 height 12
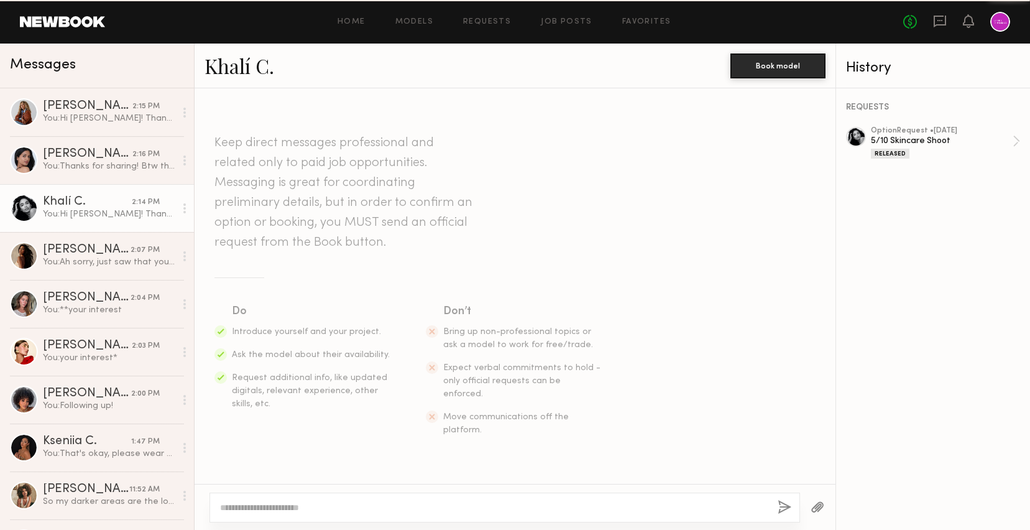
scroll to position [632, 0]
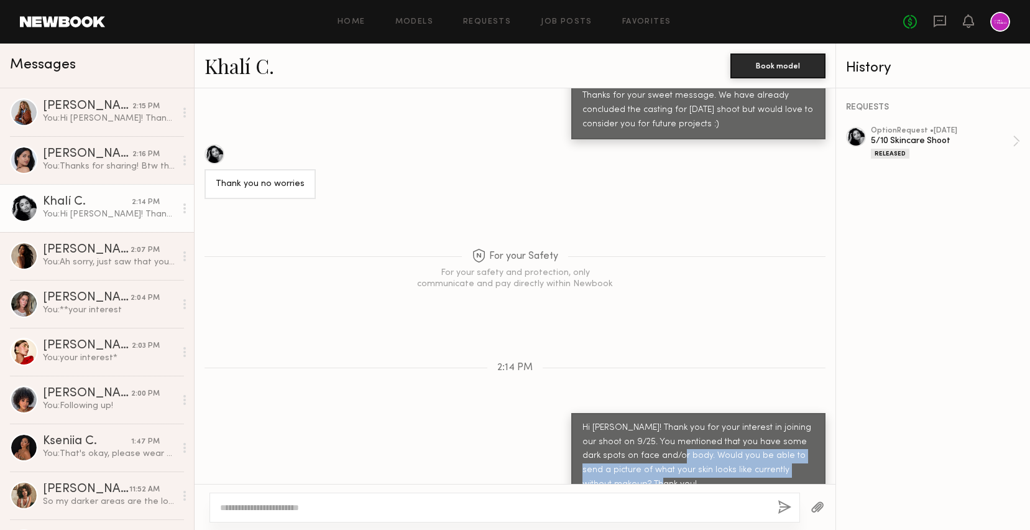
drag, startPoint x: 657, startPoint y: 430, endPoint x: 690, endPoint y: 473, distance: 54.1
click at [690, 451] on div "Hi [PERSON_NAME]! Thank you for your interest in joining our shoot on 9/25. You…" at bounding box center [698, 456] width 254 height 87
copy div "Would you be able to send a picture of what your skin looks like currently with…"
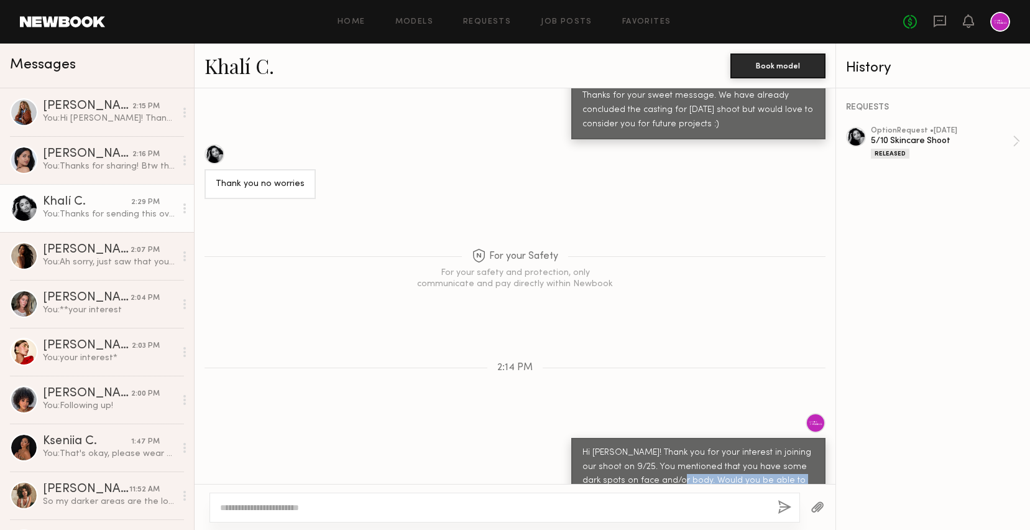
scroll to position [1618, 0]
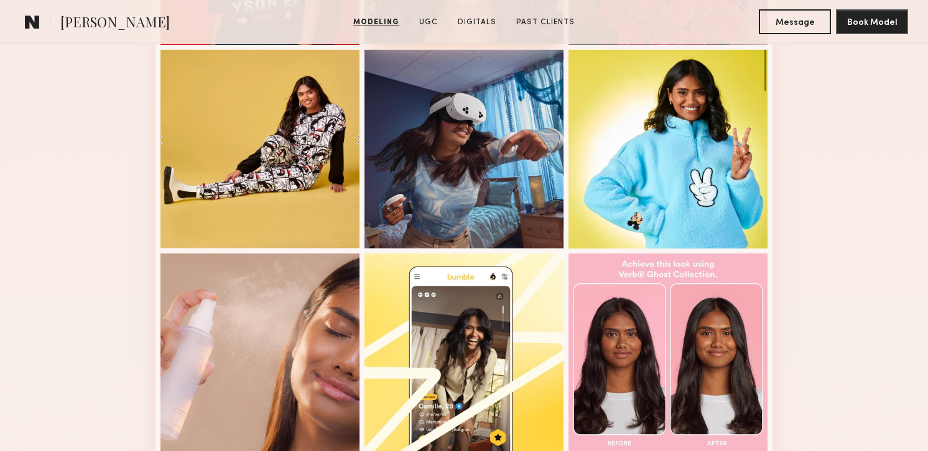
scroll to position [528, 0]
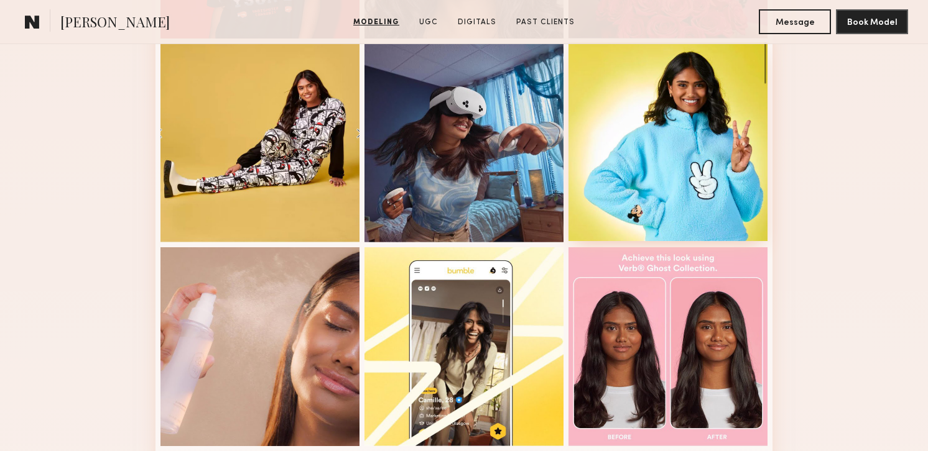
click at [675, 129] on div at bounding box center [667, 141] width 199 height 199
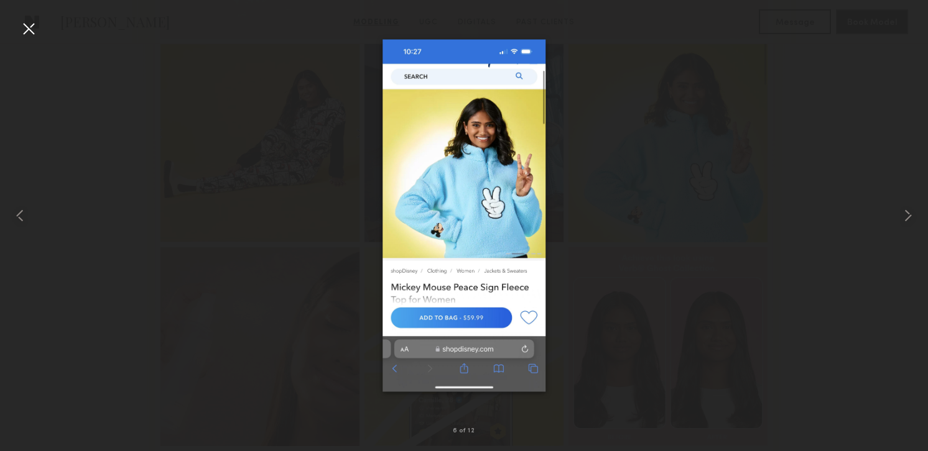
click at [20, 32] on div at bounding box center [29, 29] width 20 height 20
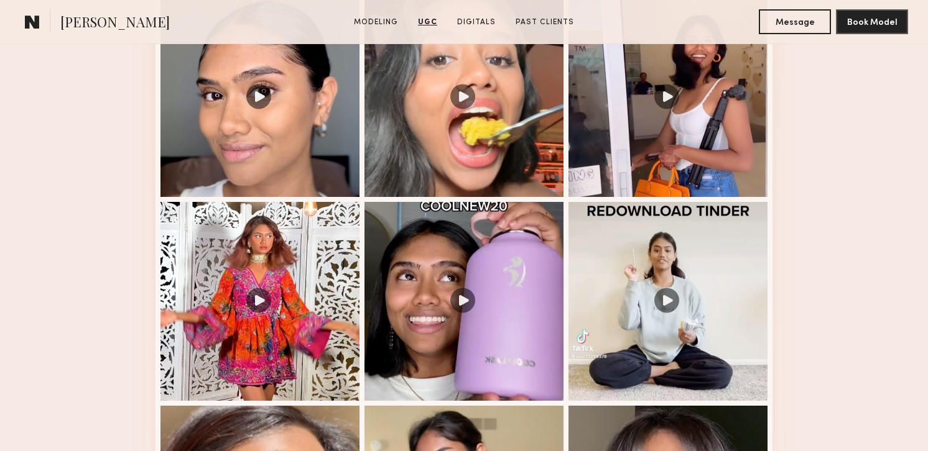
scroll to position [1393, 0]
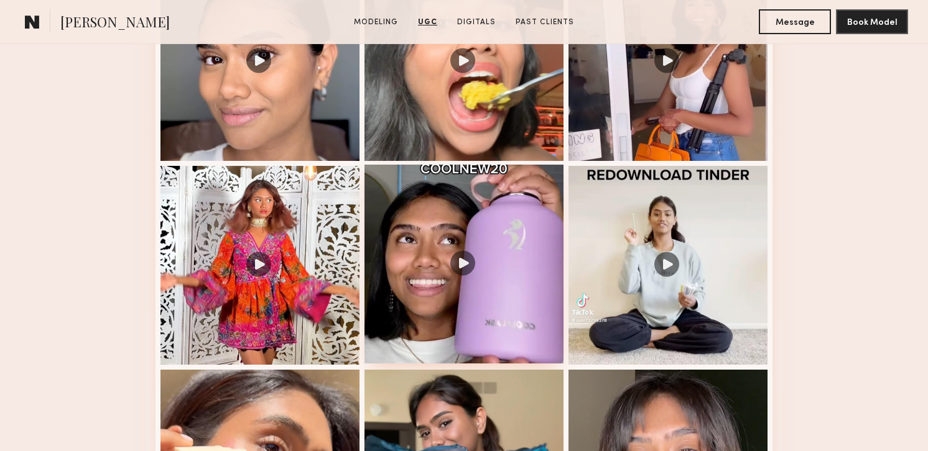
click at [423, 316] on div at bounding box center [463, 264] width 199 height 199
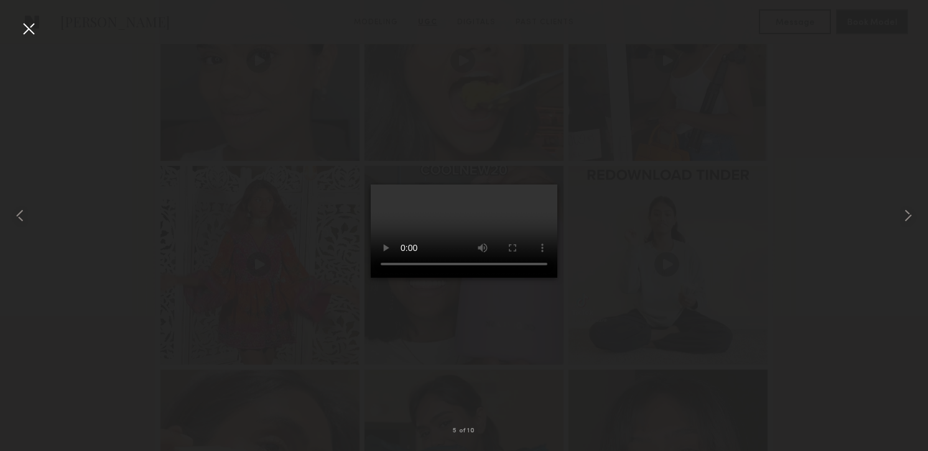
click at [24, 30] on div at bounding box center [29, 29] width 20 height 20
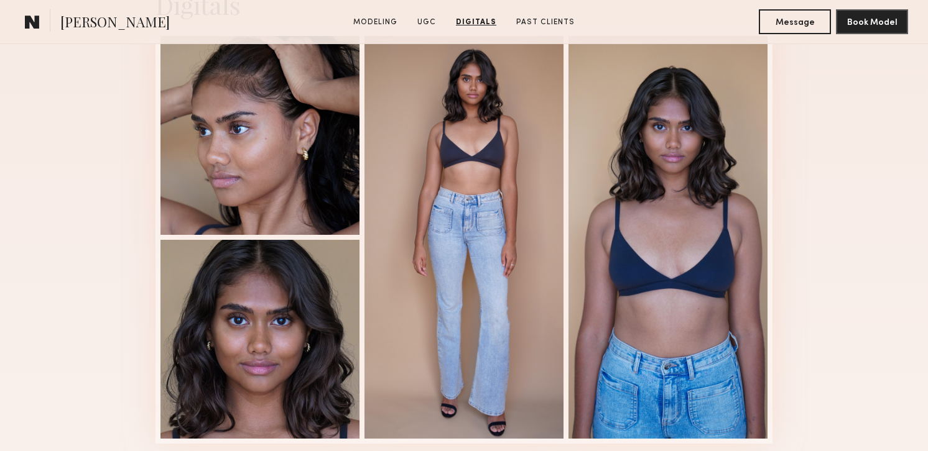
scroll to position [2271, 0]
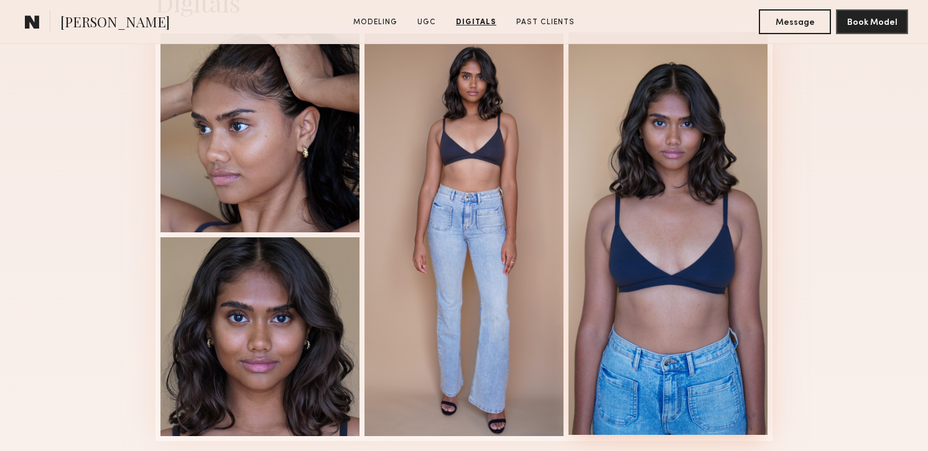
click at [693, 155] on div at bounding box center [667, 233] width 199 height 403
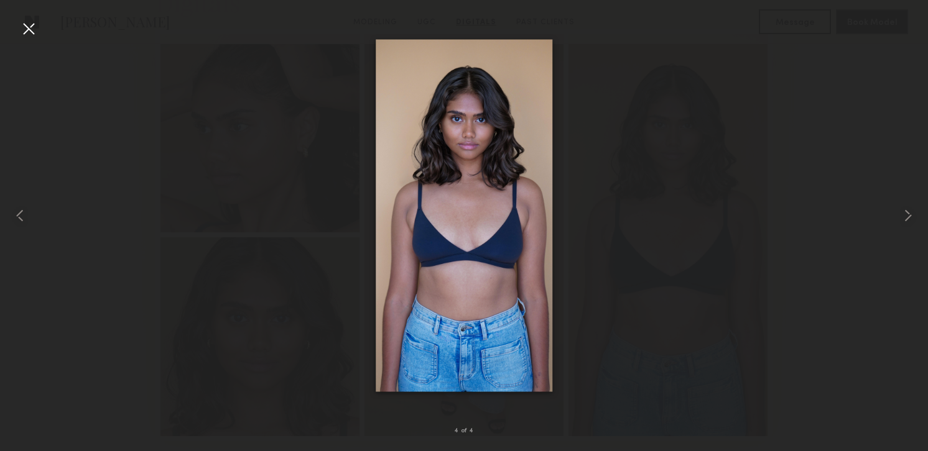
click at [28, 32] on div at bounding box center [29, 29] width 20 height 20
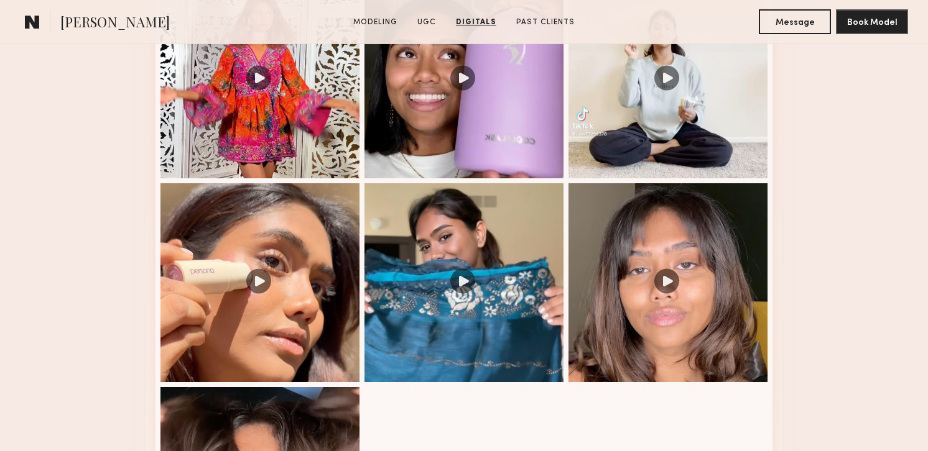
scroll to position [1536, 0]
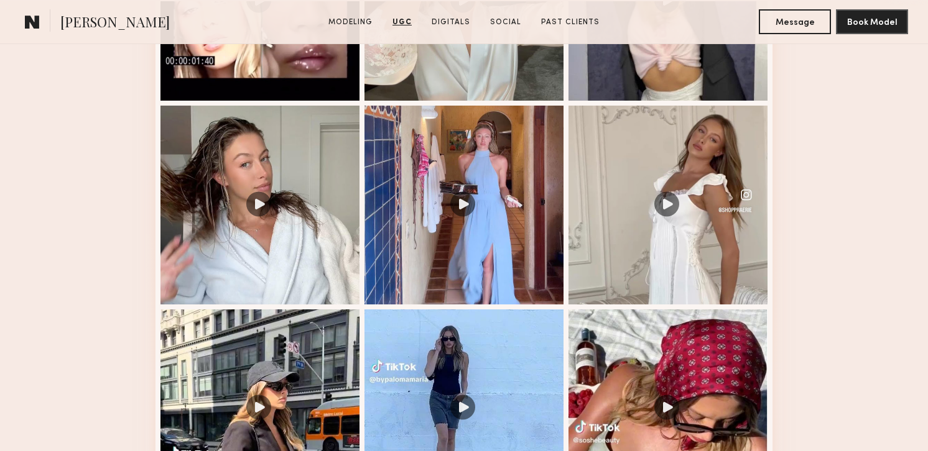
scroll to position [1454, 0]
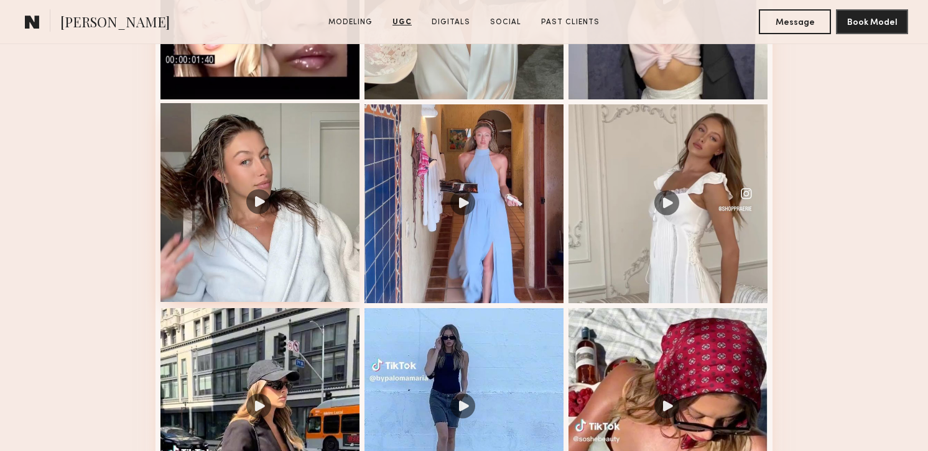
click at [305, 196] on div at bounding box center [259, 202] width 199 height 199
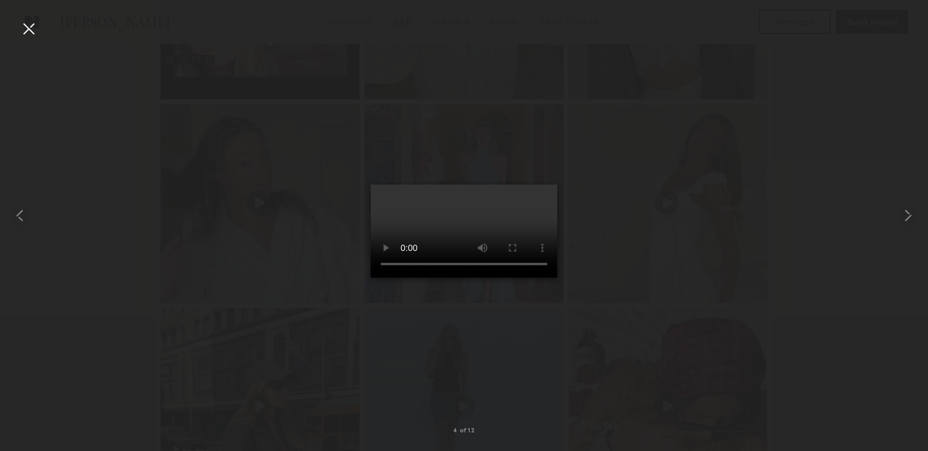
click at [30, 29] on div at bounding box center [29, 29] width 20 height 20
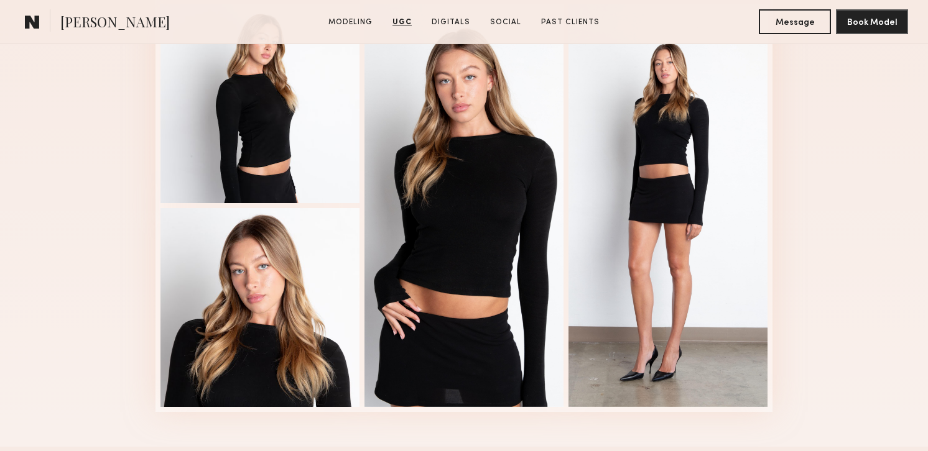
scroll to position [3212, 0]
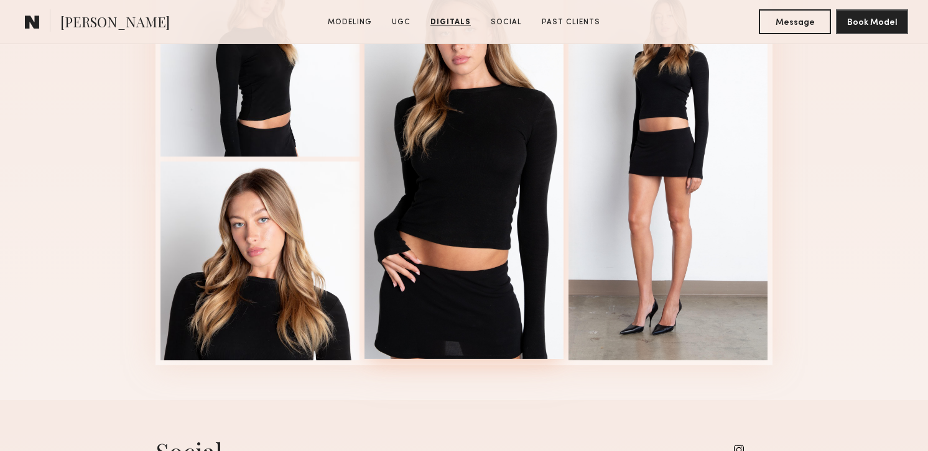
click at [473, 189] on div at bounding box center [463, 157] width 199 height 403
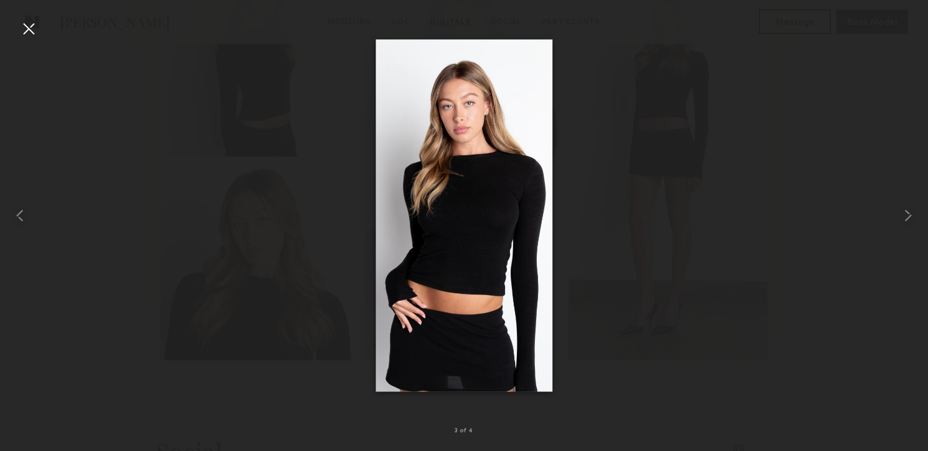
click at [29, 37] on div at bounding box center [29, 29] width 20 height 20
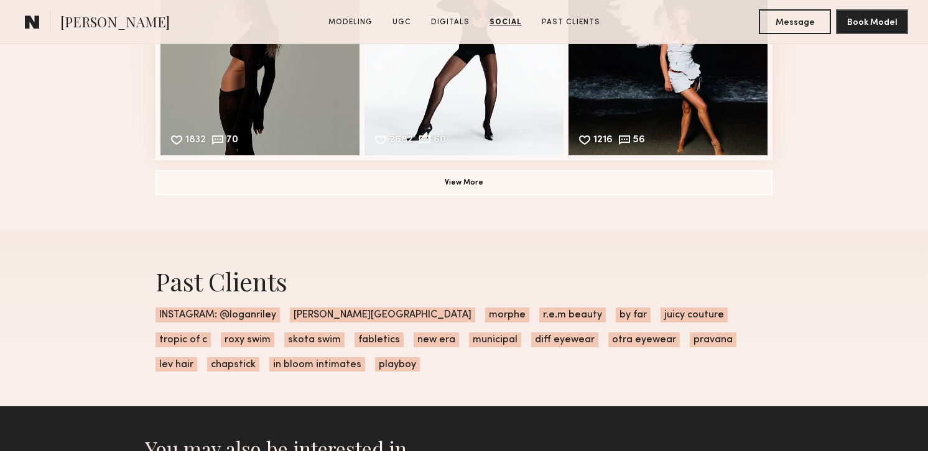
scroll to position [4186, 0]
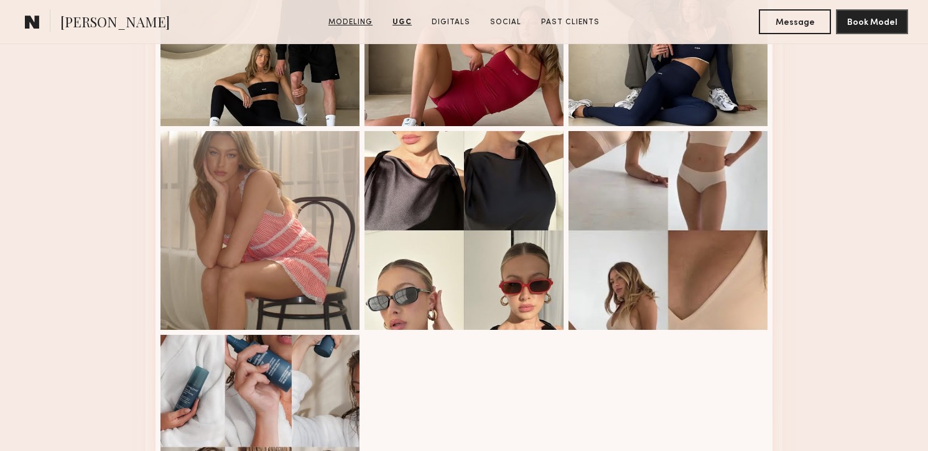
click at [351, 26] on link "Modeling" at bounding box center [350, 22] width 54 height 11
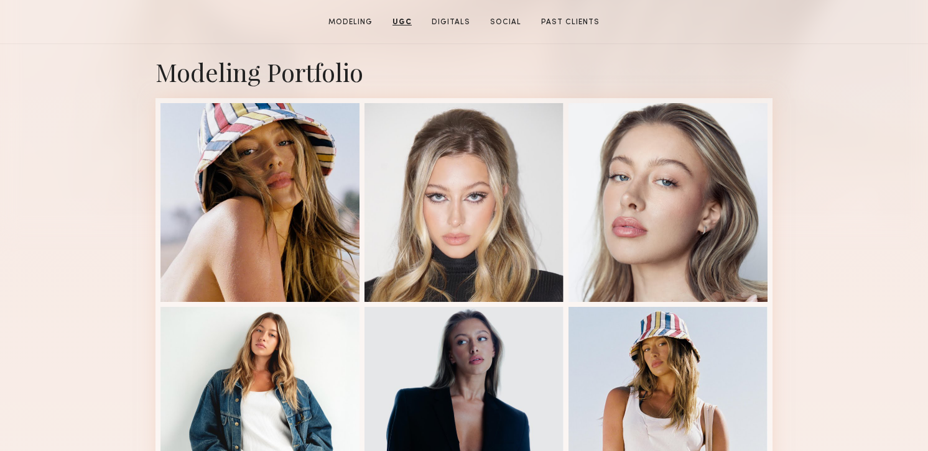
scroll to position [210, 0]
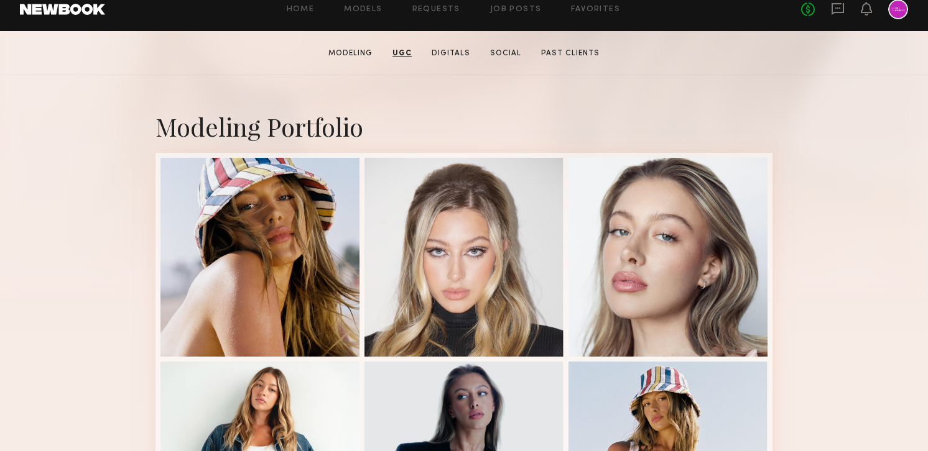
click at [84, 17] on header "Home Models Requests Job Posts Favorites Sign Out No fees up to $5,000" at bounding box center [464, 10] width 928 height 44
click at [75, 4] on link at bounding box center [62, 9] width 85 height 11
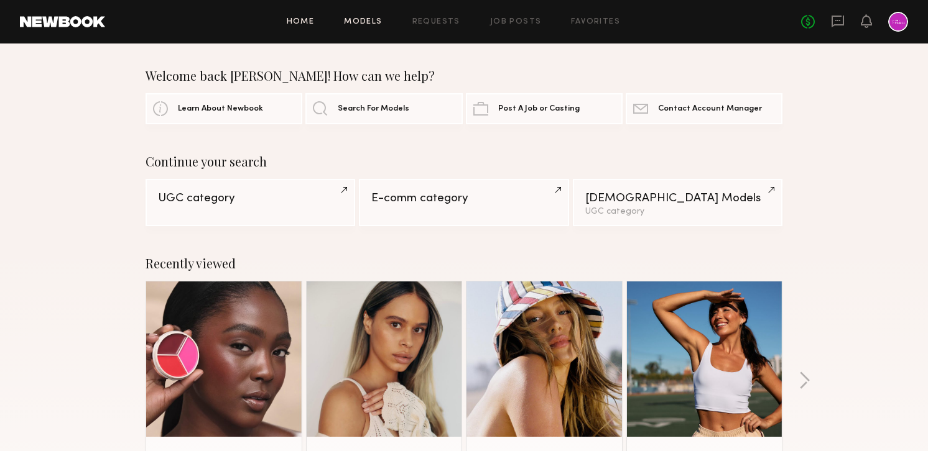
click at [366, 22] on link "Models" at bounding box center [363, 22] width 38 height 8
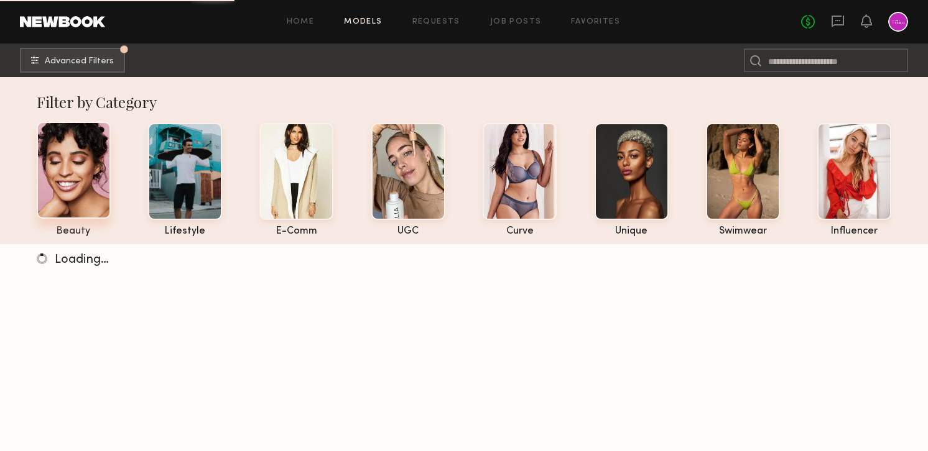
click at [76, 188] on div at bounding box center [74, 170] width 74 height 97
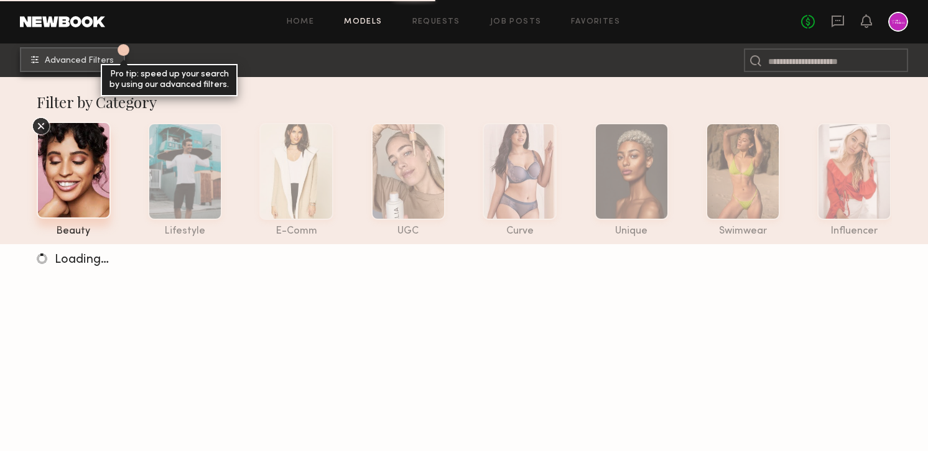
click at [81, 70] on button "1 Advanced Filters Pro tip: speed up your search by using our advanced filters." at bounding box center [72, 59] width 105 height 25
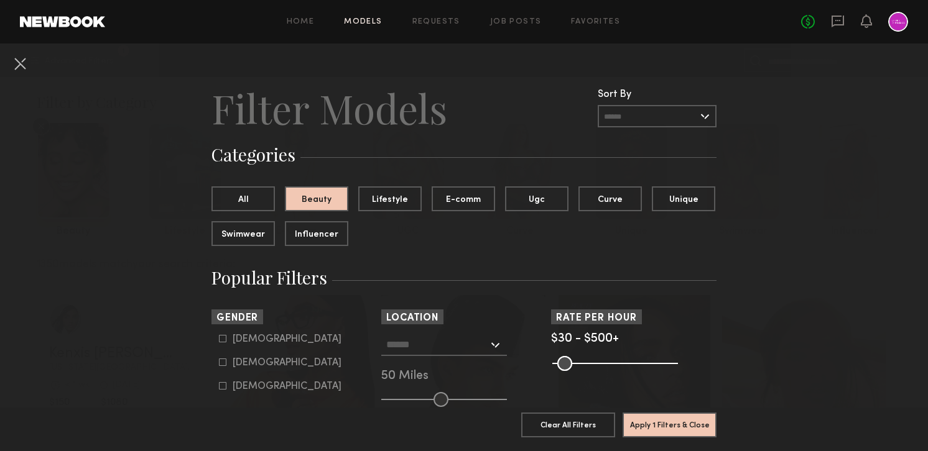
click at [255, 364] on div "[DEMOGRAPHIC_DATA]" at bounding box center [287, 362] width 109 height 7
type input "**"
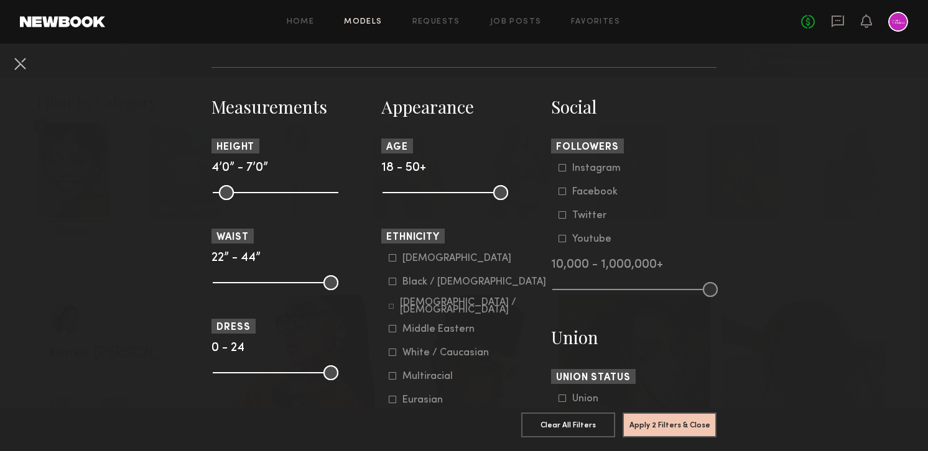
scroll to position [507, 0]
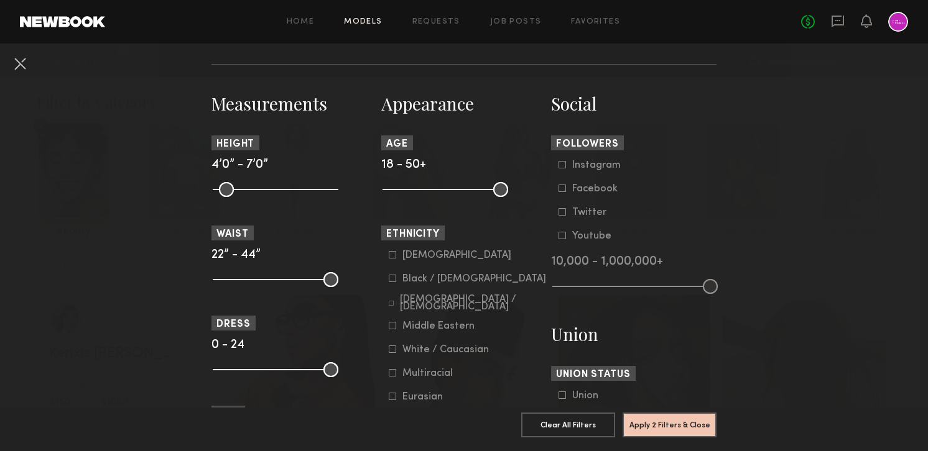
click at [435, 305] on div "[DEMOGRAPHIC_DATA] / [DEMOGRAPHIC_DATA]" at bounding box center [473, 303] width 147 height 15
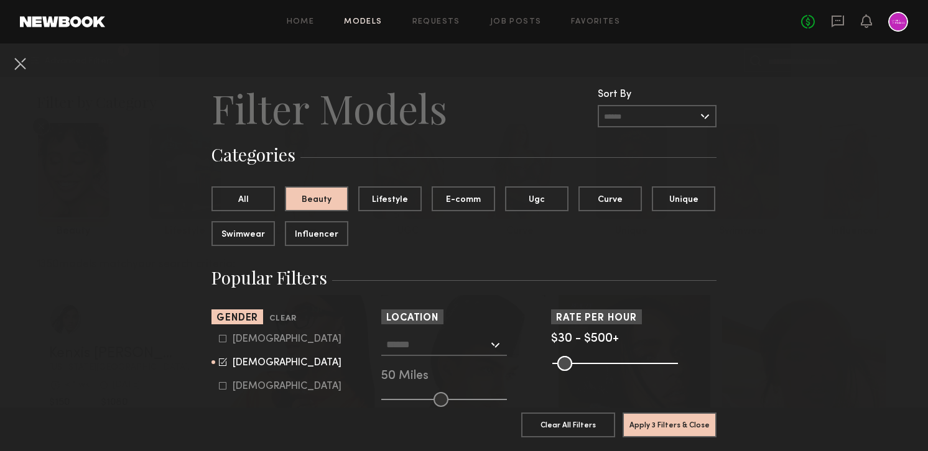
scroll to position [79, 0]
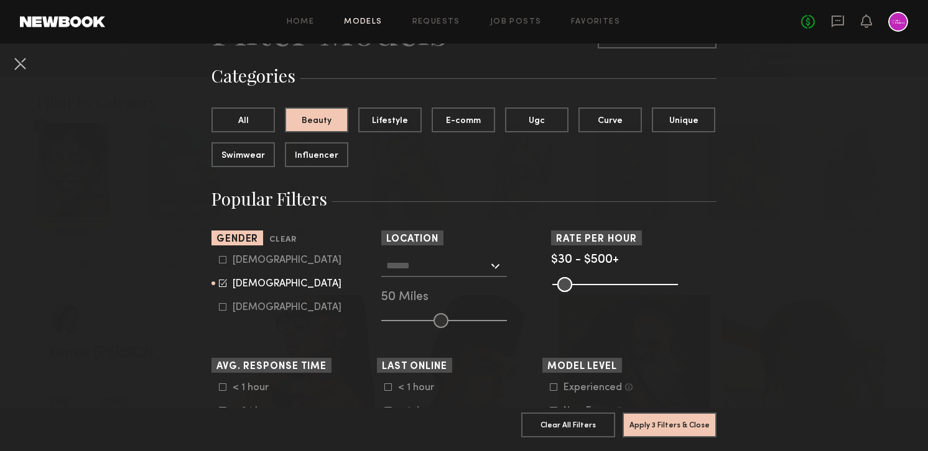
click at [494, 266] on div at bounding box center [444, 266] width 126 height 22
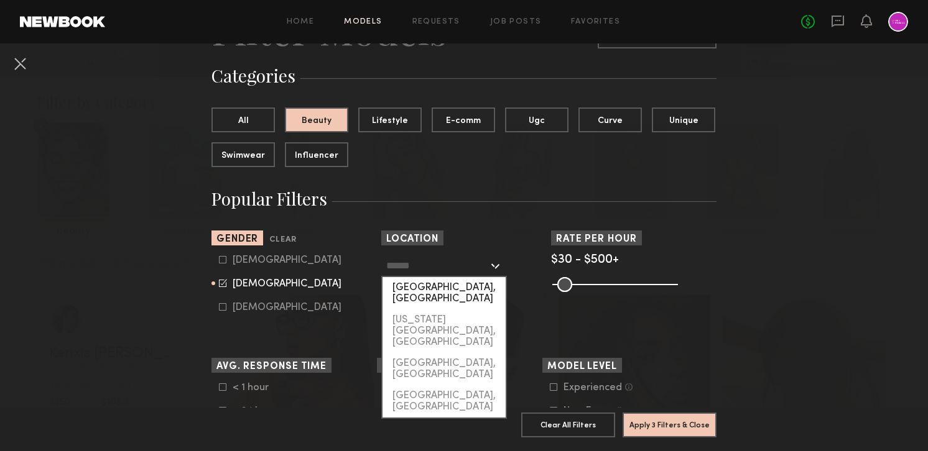
click at [456, 288] on div "[GEOGRAPHIC_DATA], [GEOGRAPHIC_DATA]" at bounding box center [443, 293] width 123 height 32
type input "**********"
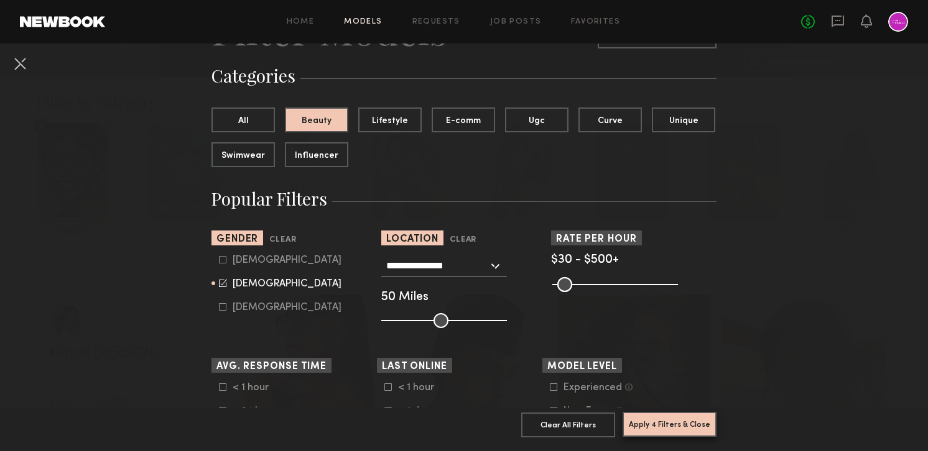
click at [653, 418] on button "Apply 4 Filters & Close" at bounding box center [669, 424] width 94 height 25
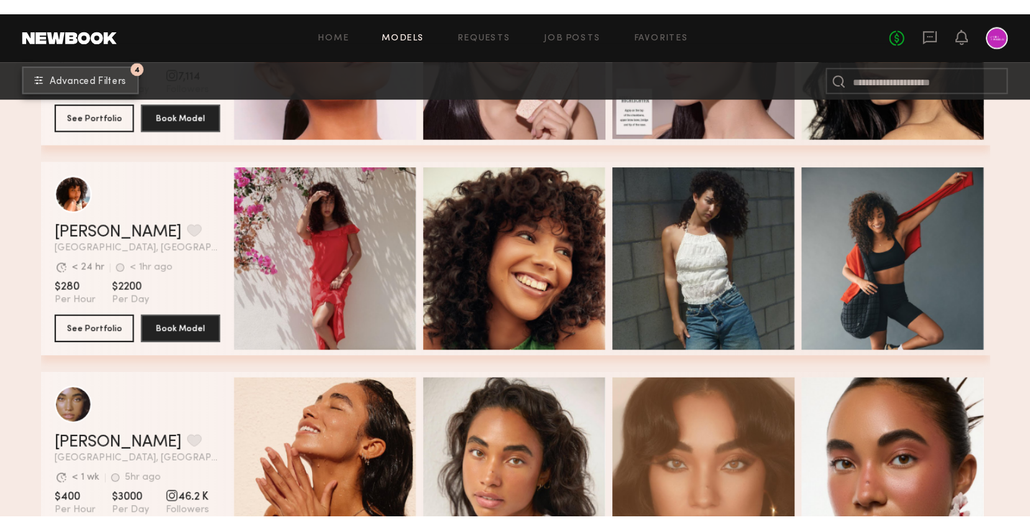
scroll to position [3567, 0]
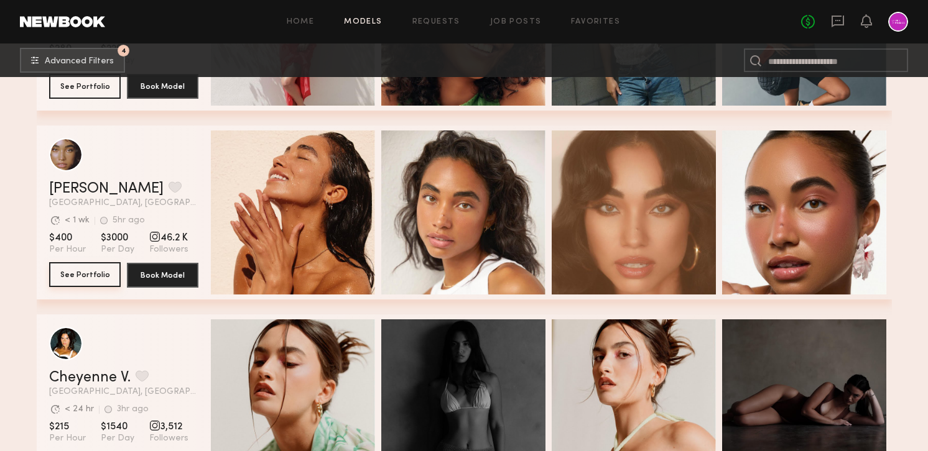
click at [98, 276] on button "See Portfolio" at bounding box center [84, 274] width 71 height 25
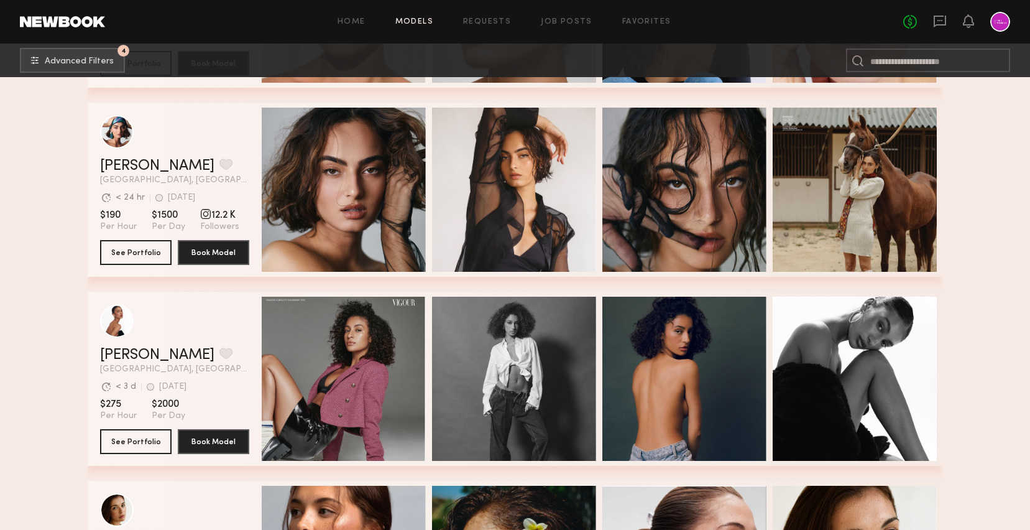
scroll to position [5491, 0]
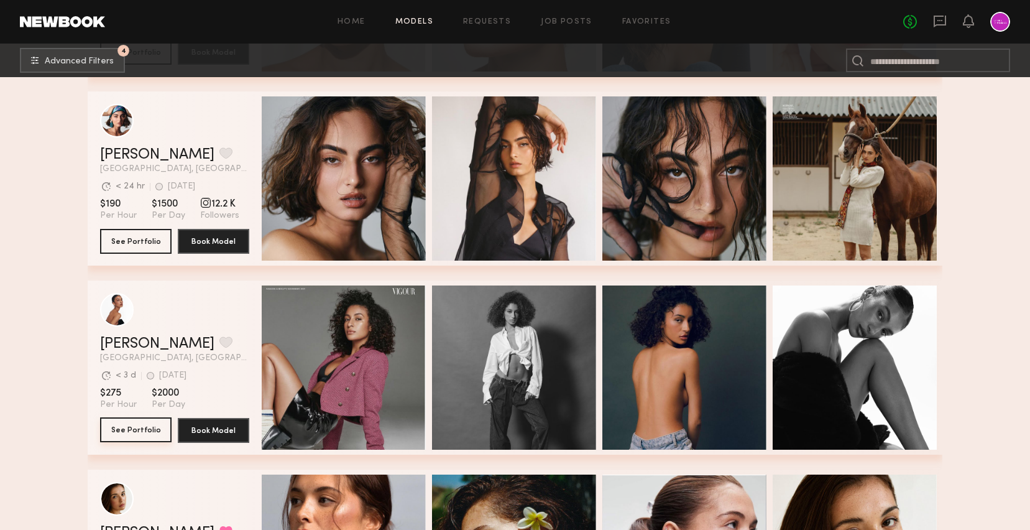
click at [137, 428] on button "See Portfolio" at bounding box center [135, 429] width 71 height 25
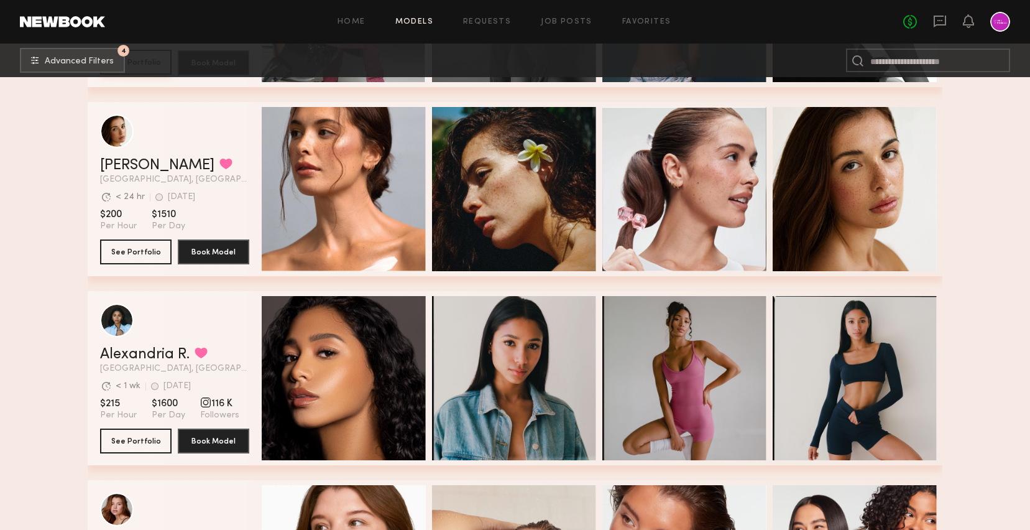
scroll to position [5868, 0]
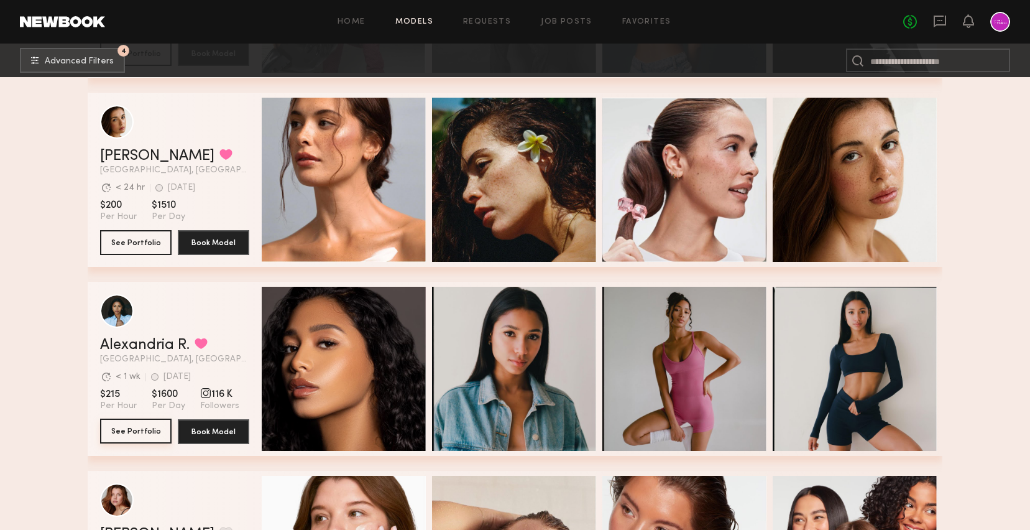
click at [127, 433] on button "See Portfolio" at bounding box center [135, 430] width 71 height 25
click at [106, 242] on button "See Portfolio" at bounding box center [135, 241] width 71 height 25
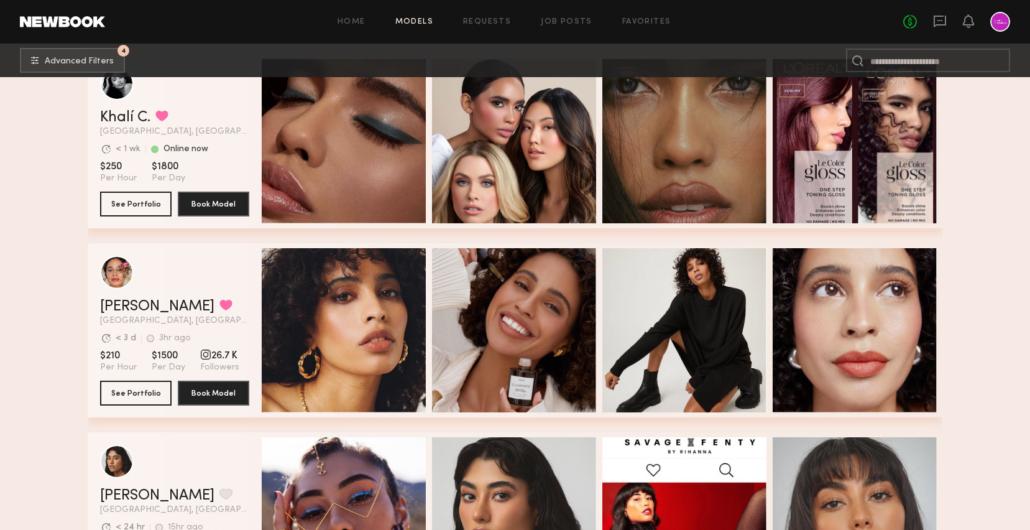
scroll to position [5943, 0]
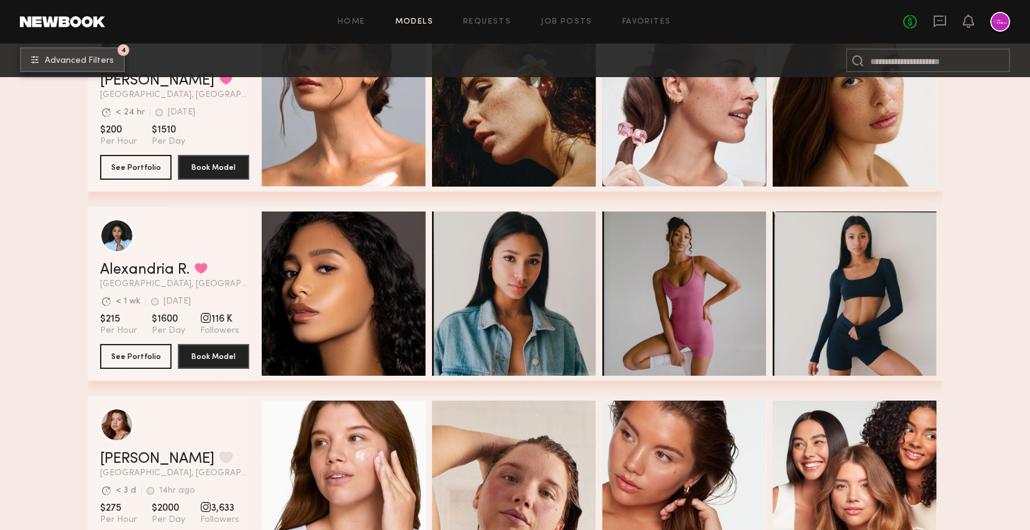
click at [95, 65] on button "4 Advanced Filters" at bounding box center [72, 59] width 105 height 25
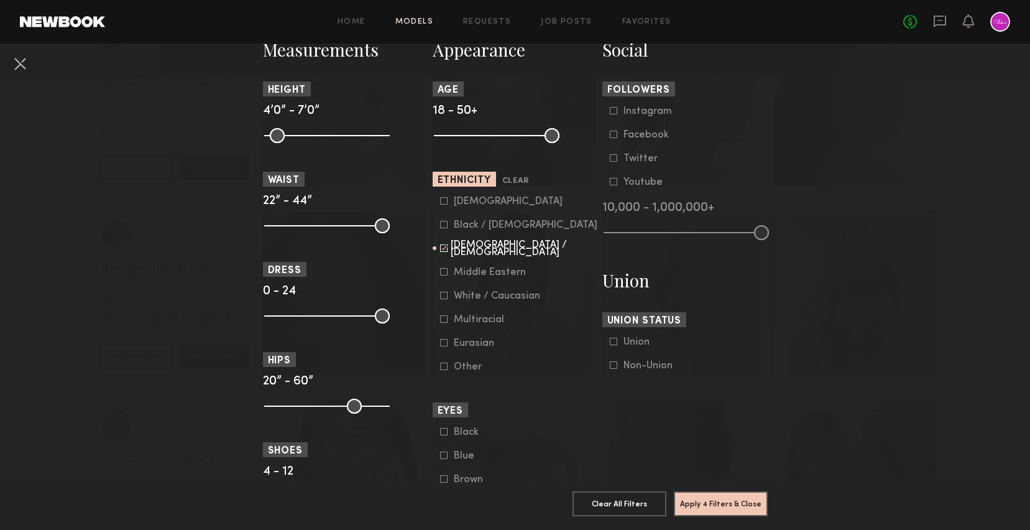
scroll to position [555, 0]
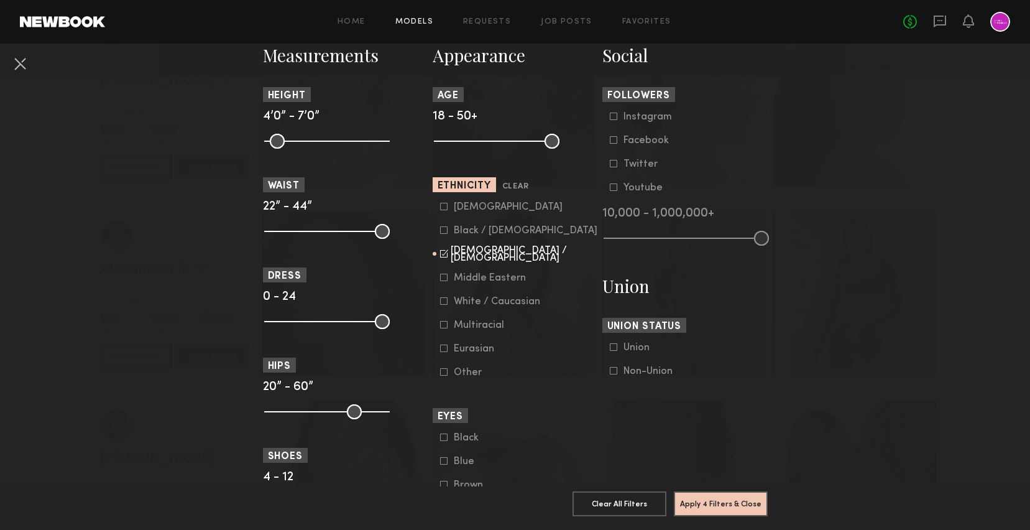
click at [476, 251] on div "[DEMOGRAPHIC_DATA] / [DEMOGRAPHIC_DATA]" at bounding box center [524, 254] width 147 height 15
click at [474, 232] on div "Black / [DEMOGRAPHIC_DATA]" at bounding box center [526, 230] width 144 height 7
click at [468, 209] on div "[DEMOGRAPHIC_DATA]" at bounding box center [508, 206] width 109 height 7
click at [718, 451] on button "Apply 4 Filters & Close" at bounding box center [721, 503] width 94 height 25
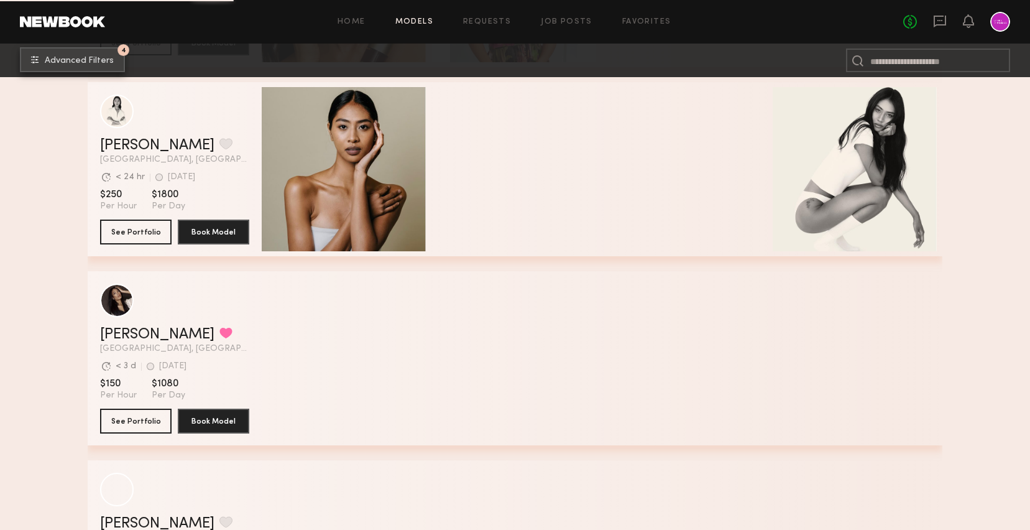
scroll to position [1514, 0]
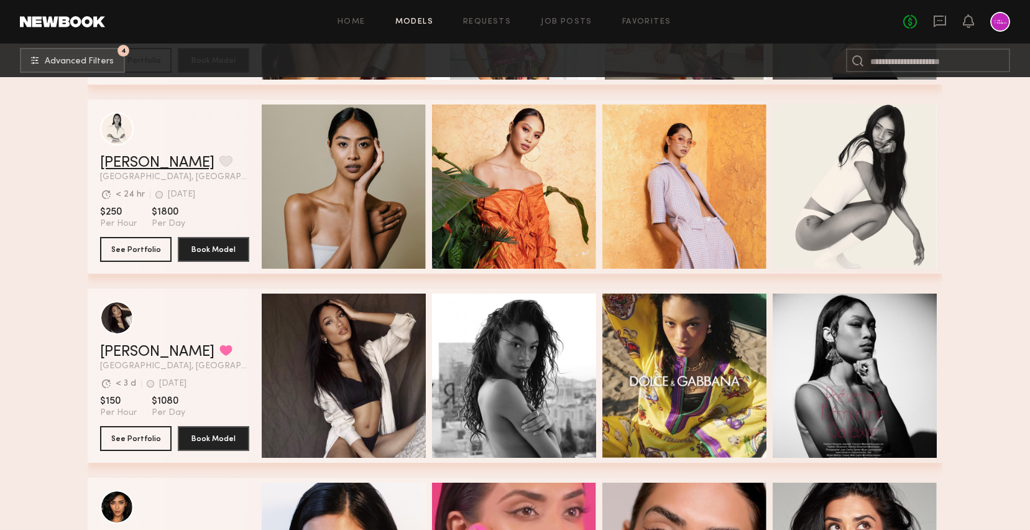
click at [121, 164] on link "[PERSON_NAME]" at bounding box center [157, 162] width 114 height 15
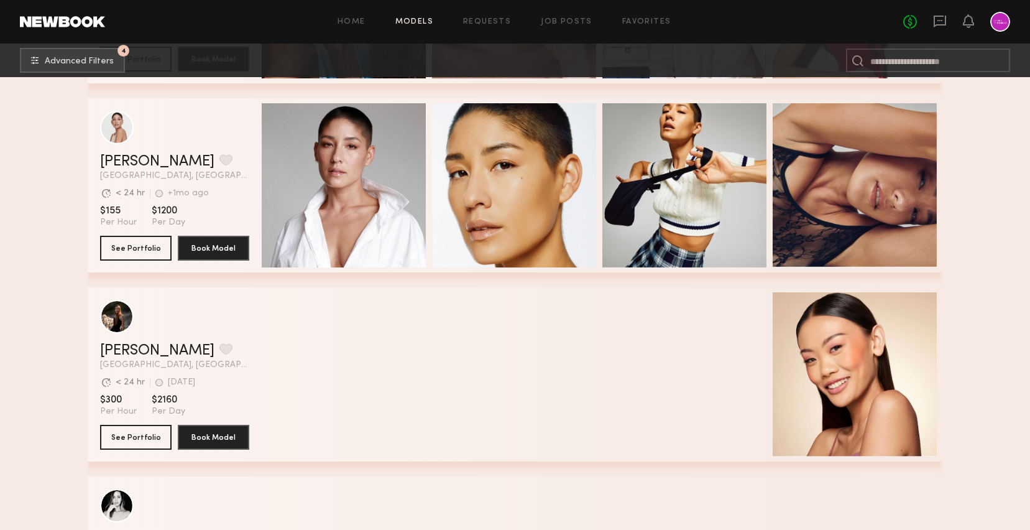
scroll to position [9320, 0]
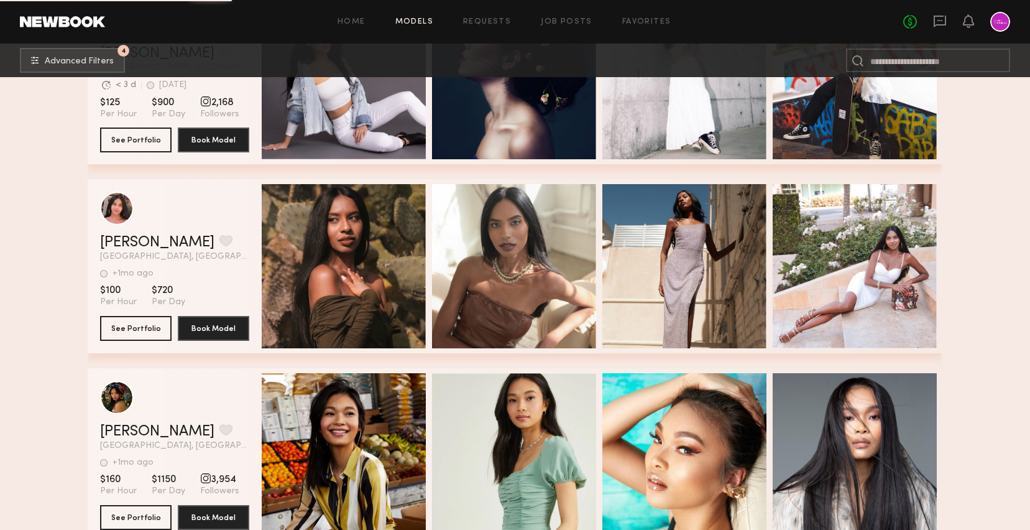
scroll to position [11133, 0]
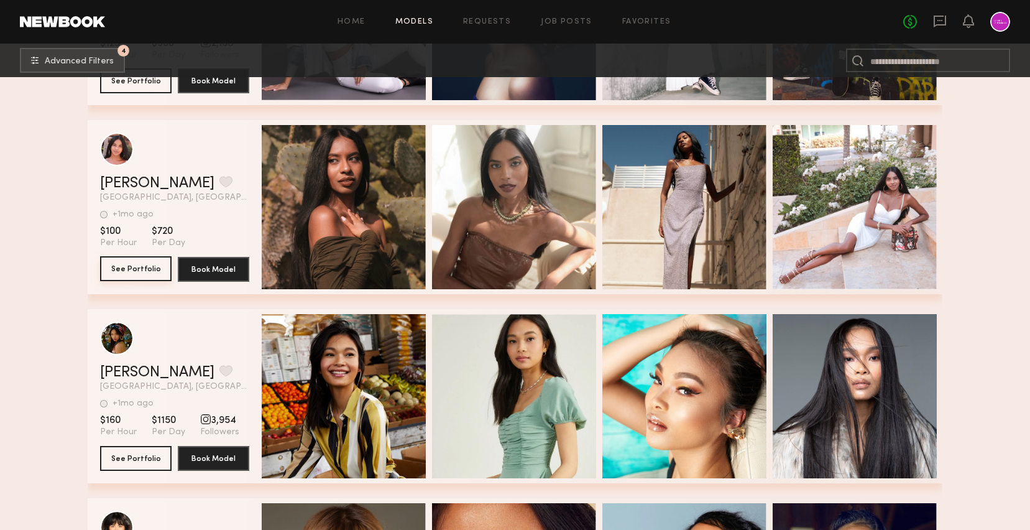
click at [138, 280] on button "See Portfolio" at bounding box center [135, 268] width 71 height 25
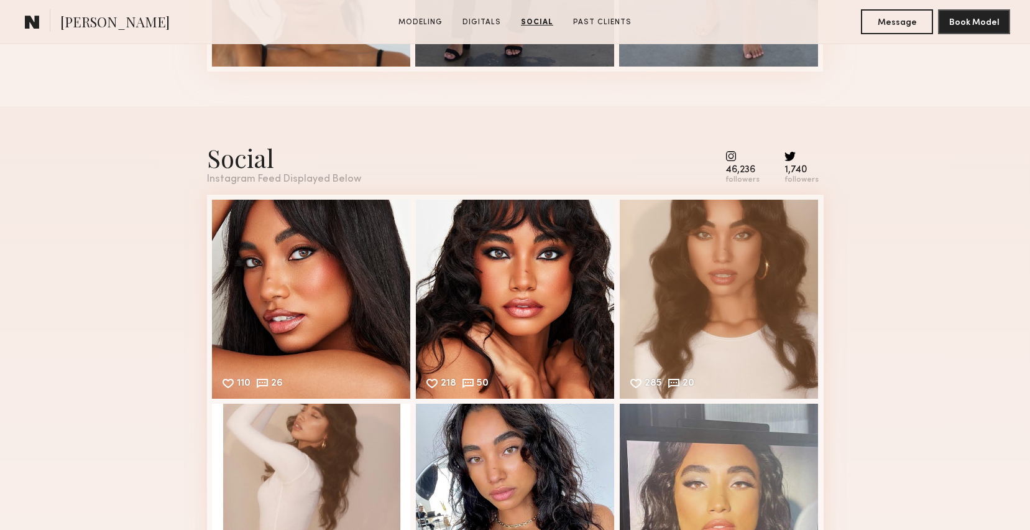
scroll to position [1962, 0]
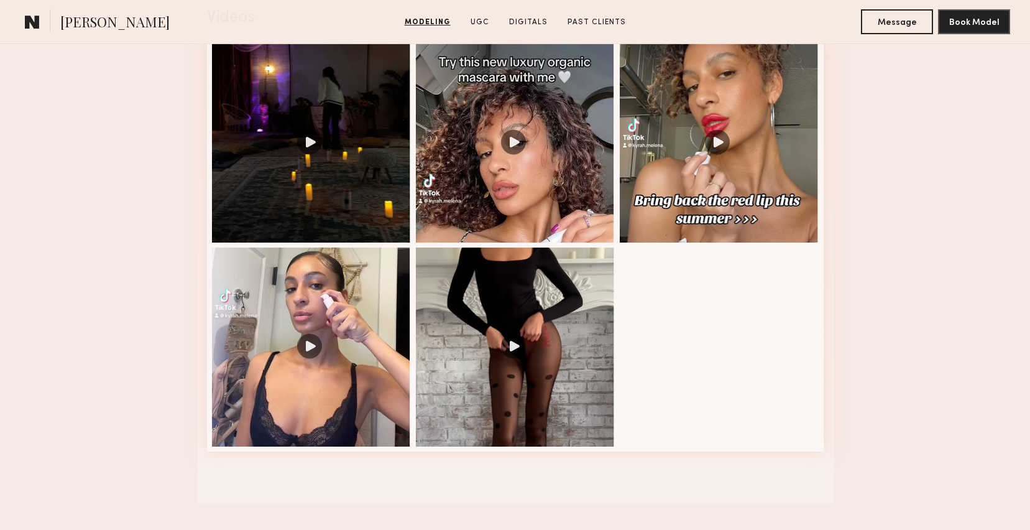
scroll to position [1340, 0]
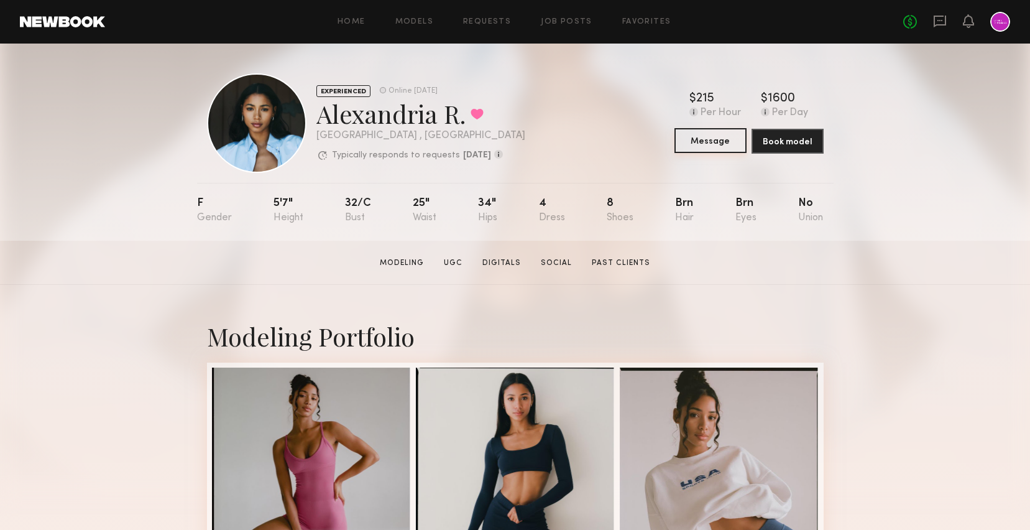
click at [721, 146] on button "Message" at bounding box center [711, 140] width 72 height 25
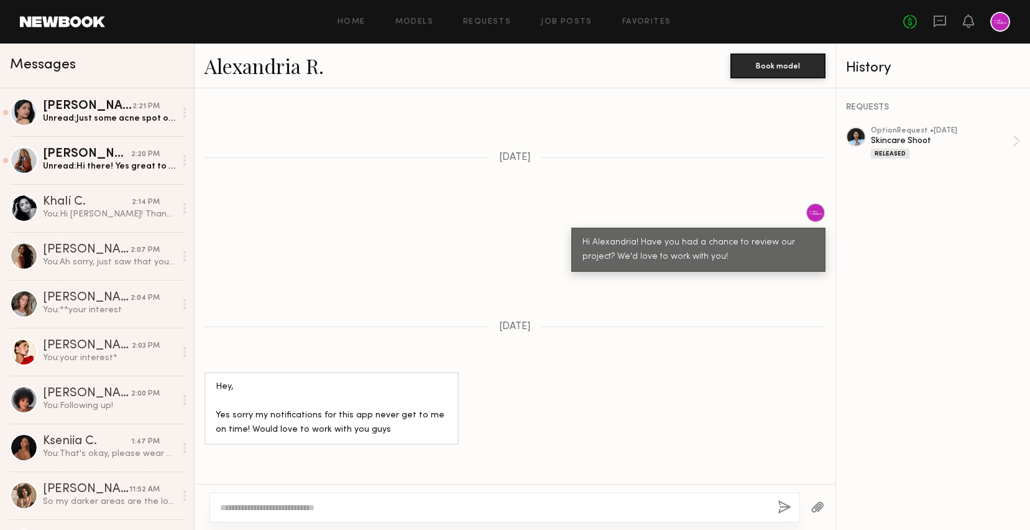
scroll to position [366, 0]
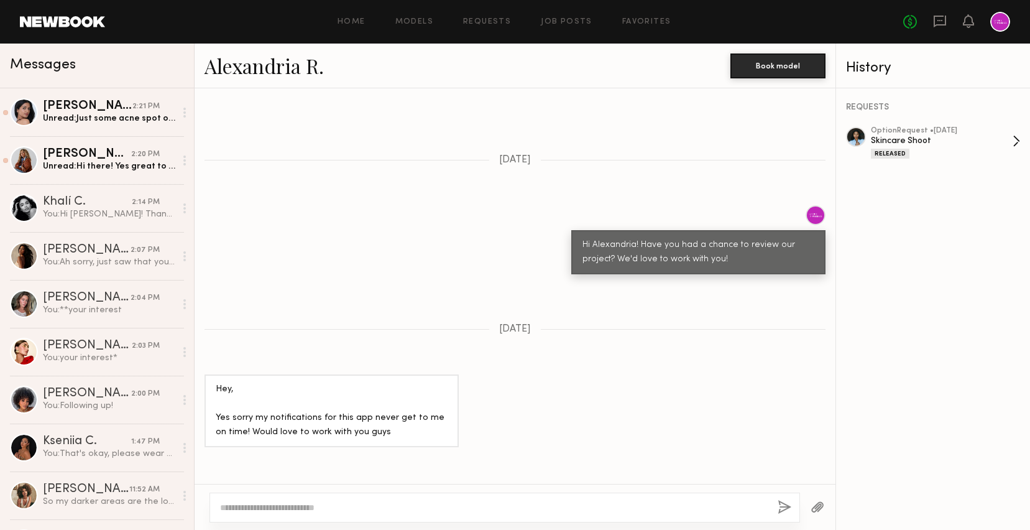
click at [962, 141] on div "Skincare Shoot" at bounding box center [942, 141] width 142 height 12
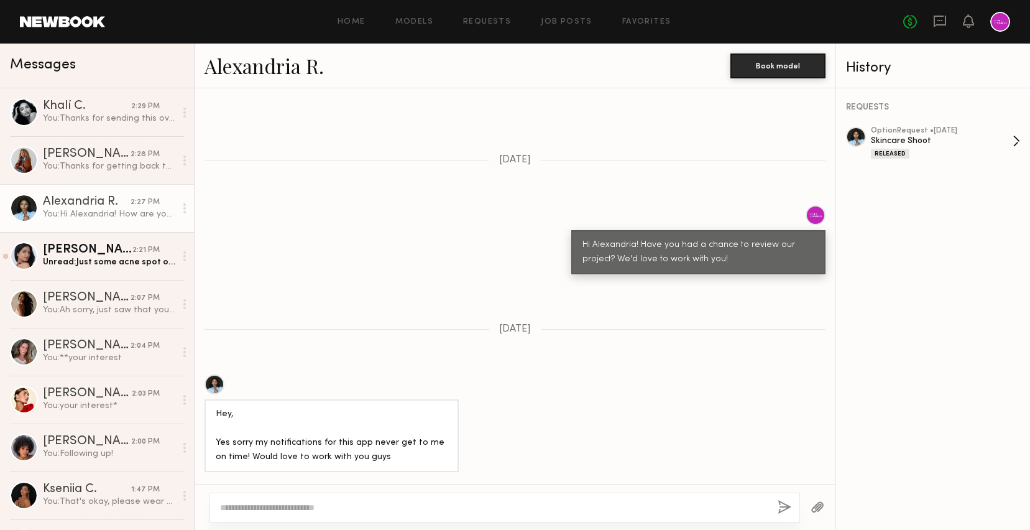
scroll to position [747, 0]
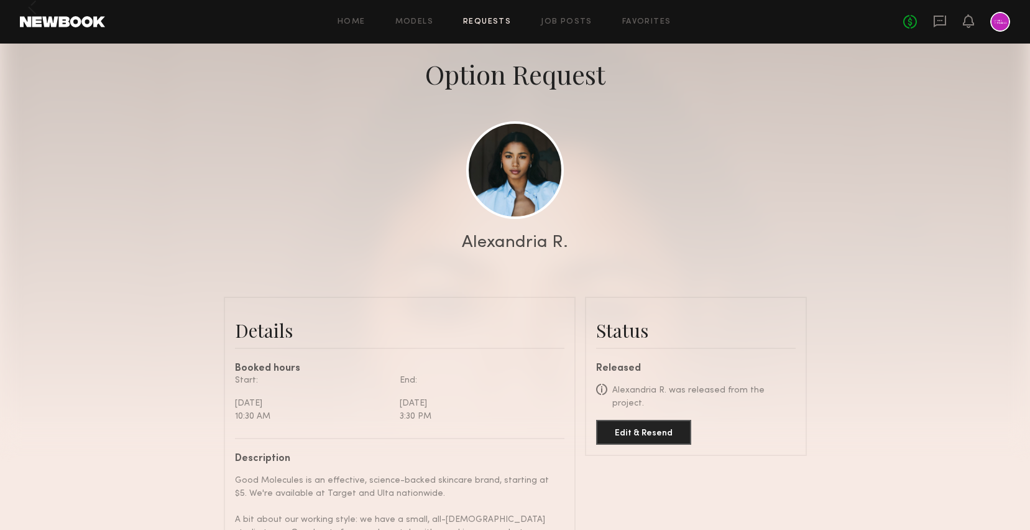
scroll to position [82, 0]
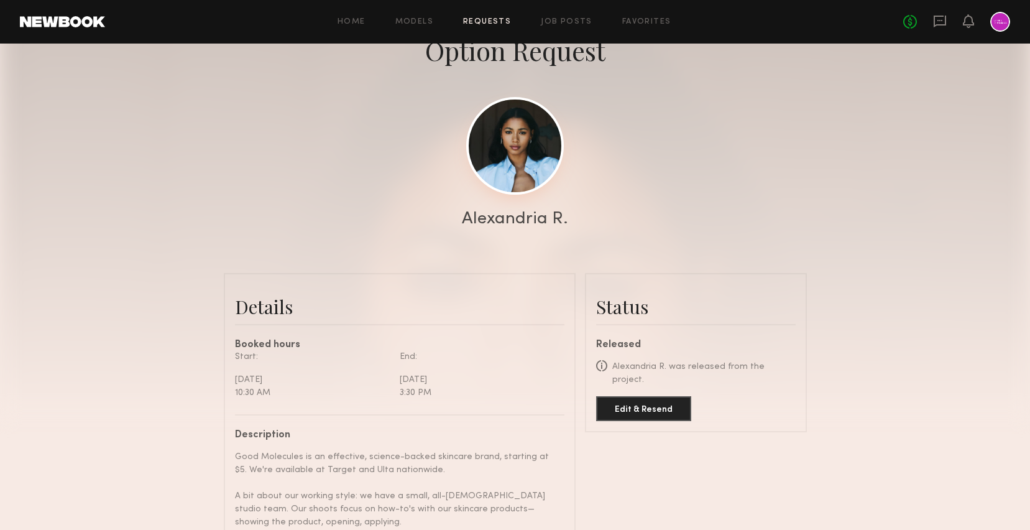
click at [514, 179] on link at bounding box center [515, 146] width 98 height 98
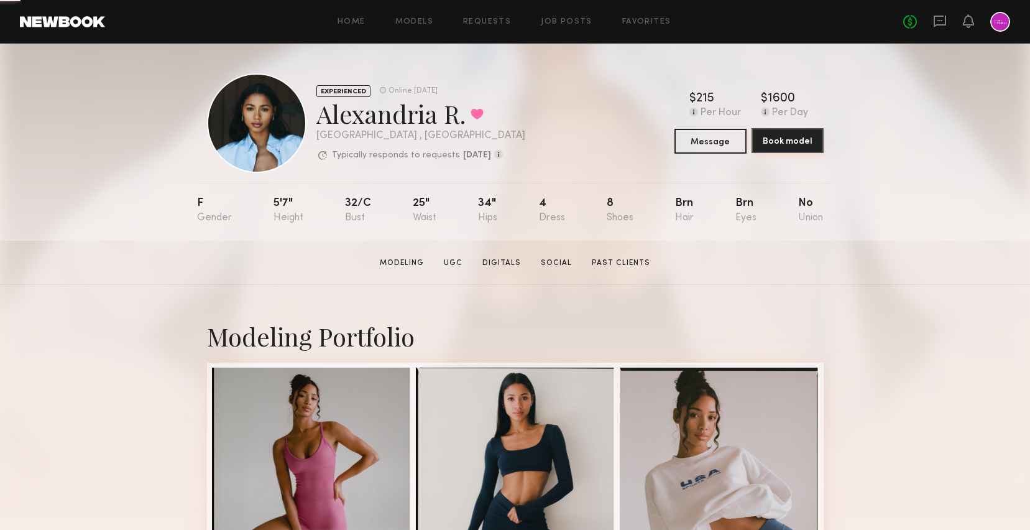
click at [781, 138] on button "Book model" at bounding box center [788, 140] width 72 height 25
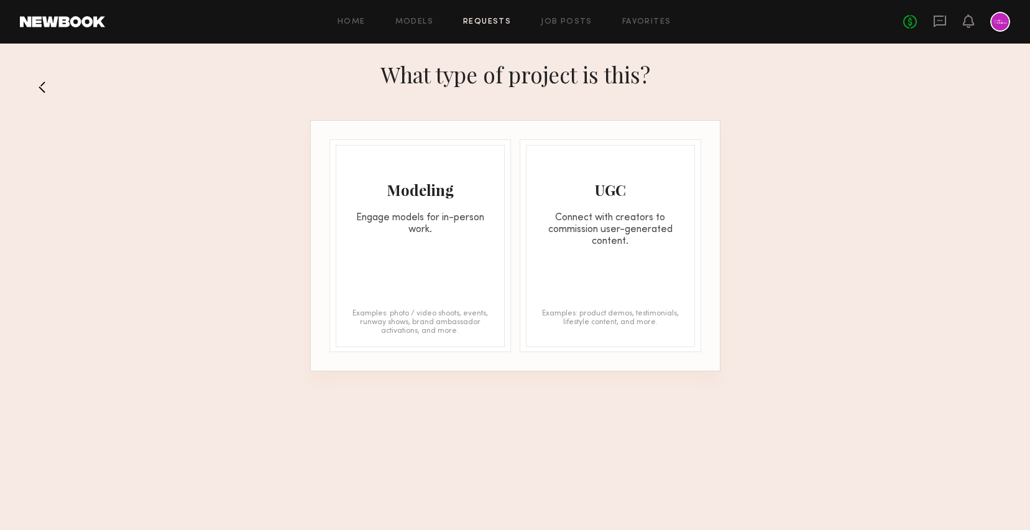
click at [47, 78] on button at bounding box center [47, 87] width 20 height 20
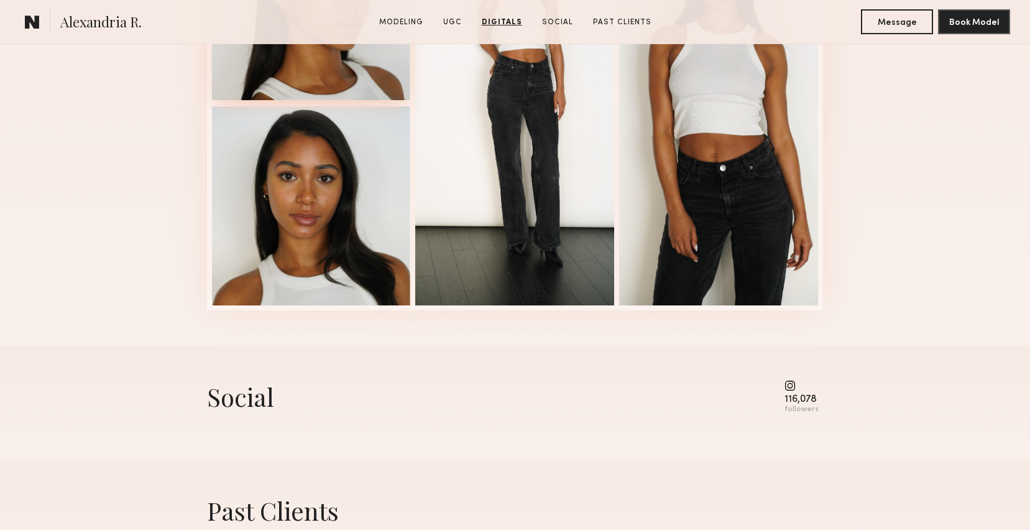
scroll to position [2251, 0]
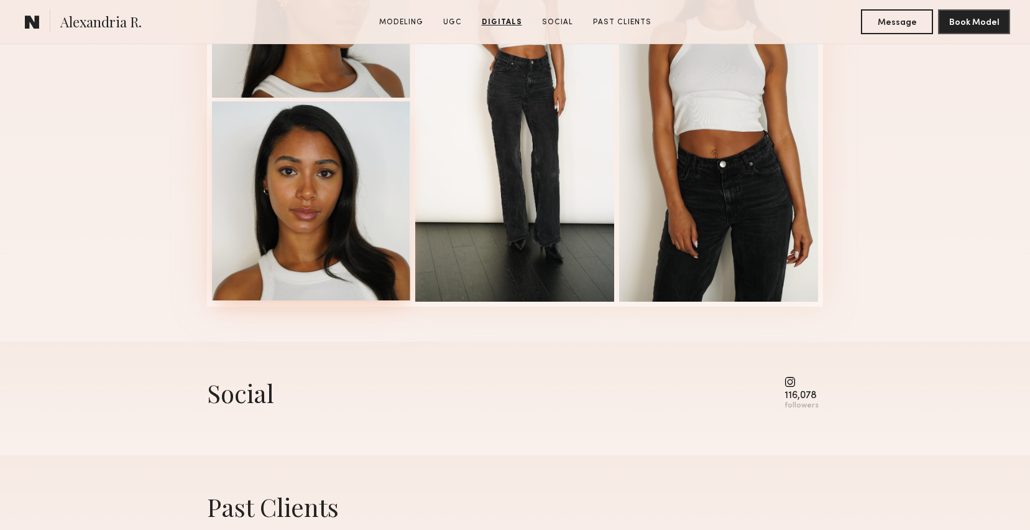
click at [315, 242] on div at bounding box center [311, 200] width 199 height 199
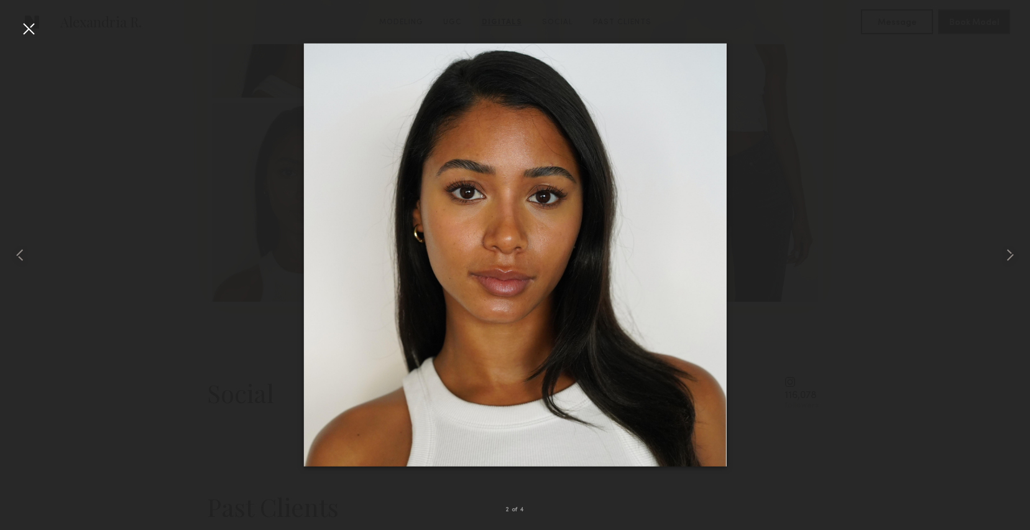
click at [34, 23] on div at bounding box center [29, 29] width 20 height 20
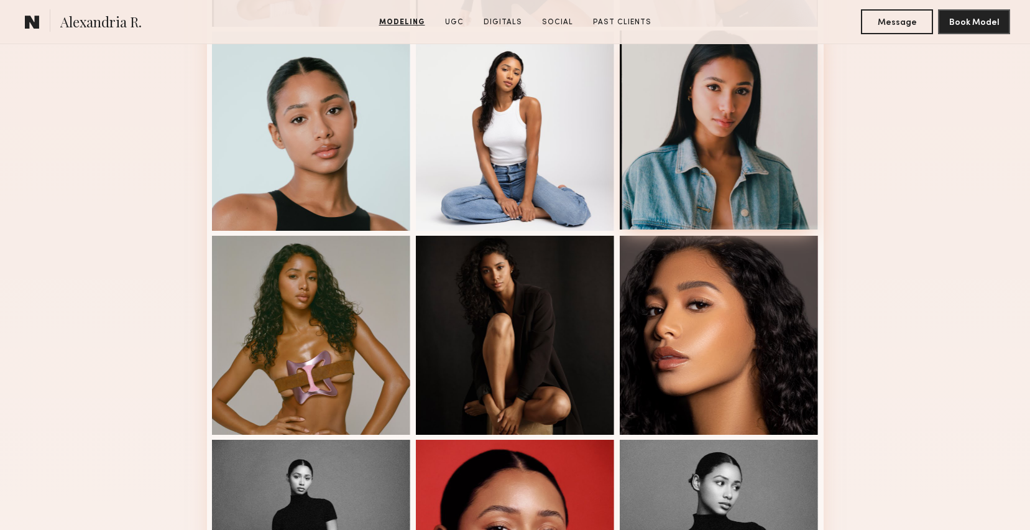
scroll to position [0, 0]
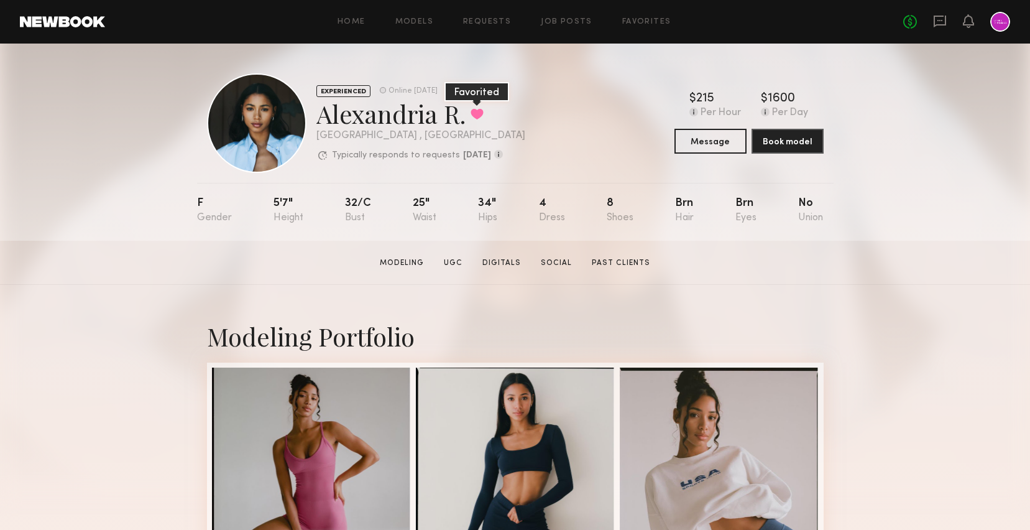
click at [477, 114] on button at bounding box center [477, 113] width 13 height 11
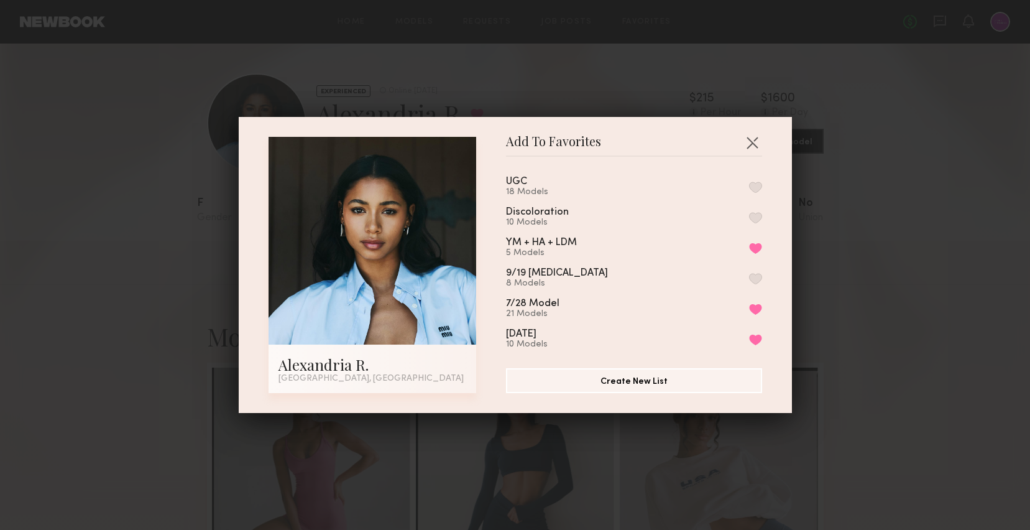
click at [759, 214] on button "button" at bounding box center [755, 217] width 13 height 11
click at [749, 142] on button "button" at bounding box center [752, 142] width 20 height 20
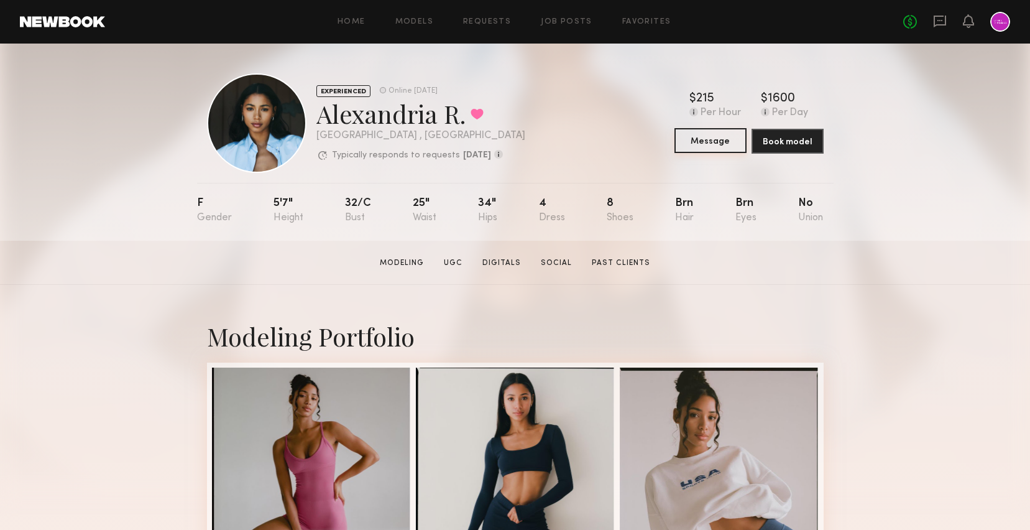
click at [686, 140] on button "Message" at bounding box center [711, 140] width 72 height 25
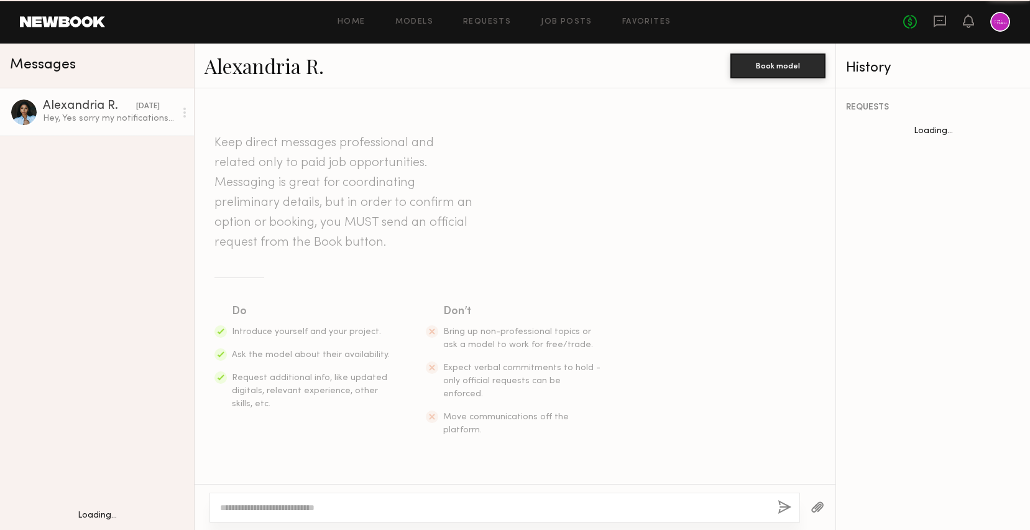
scroll to position [427, 0]
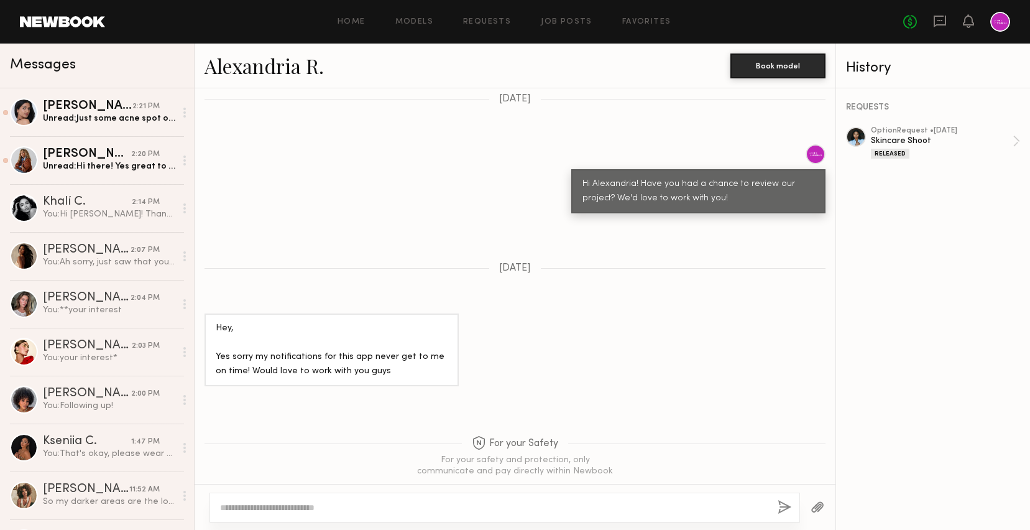
click at [385, 511] on textarea at bounding box center [494, 507] width 548 height 12
drag, startPoint x: 279, startPoint y: 505, endPoint x: 361, endPoint y: 505, distance: 82.7
click at [361, 505] on textarea "**********" at bounding box center [494, 507] width 548 height 12
click at [483, 504] on textarea "**********" at bounding box center [494, 507] width 548 height 12
click at [488, 509] on textarea "**********" at bounding box center [494, 507] width 548 height 12
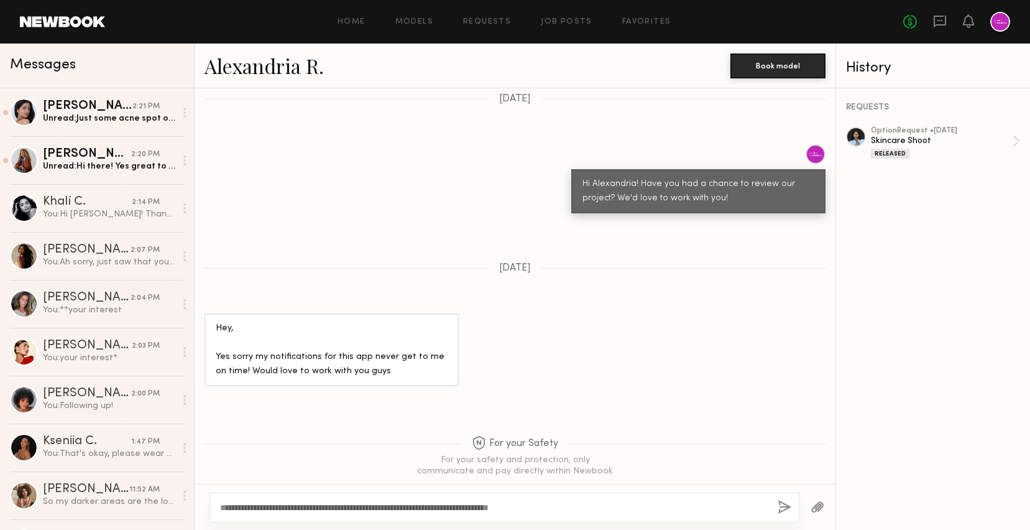
click at [589, 509] on textarea "**********" at bounding box center [494, 507] width 548 height 12
click at [712, 505] on textarea "**********" at bounding box center [494, 507] width 548 height 12
paste textarea "**********"
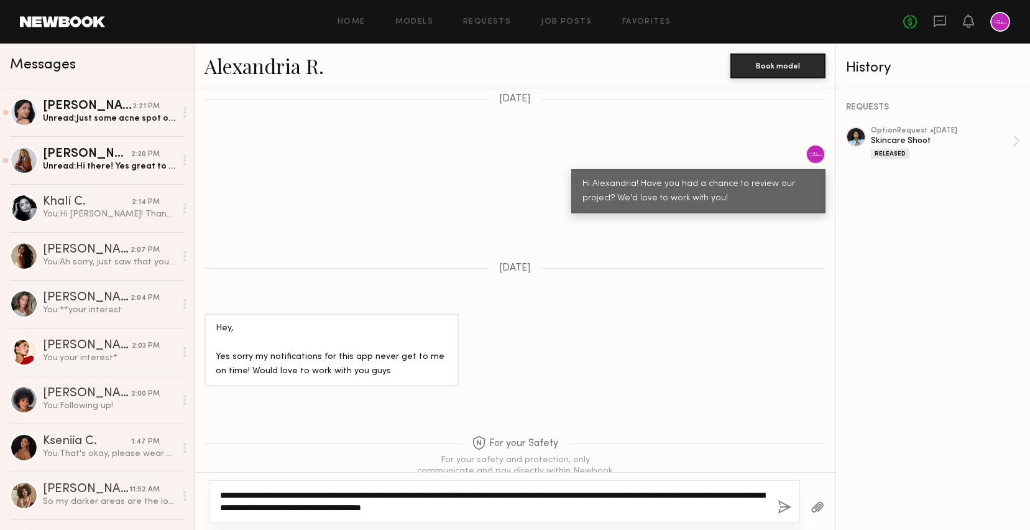
click at [690, 490] on textarea "**********" at bounding box center [494, 501] width 548 height 25
click at [692, 510] on textarea "**********" at bounding box center [494, 501] width 548 height 25
click at [635, 507] on textarea "**********" at bounding box center [494, 501] width 548 height 25
click at [279, 489] on textarea "**********" at bounding box center [494, 501] width 548 height 25
type textarea "**********"
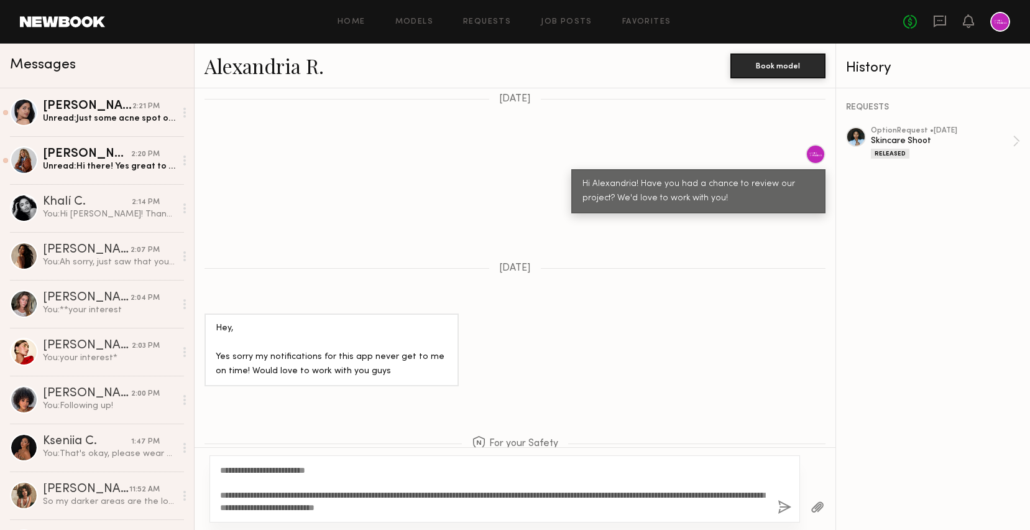
click at [783, 509] on button "button" at bounding box center [785, 508] width 14 height 16
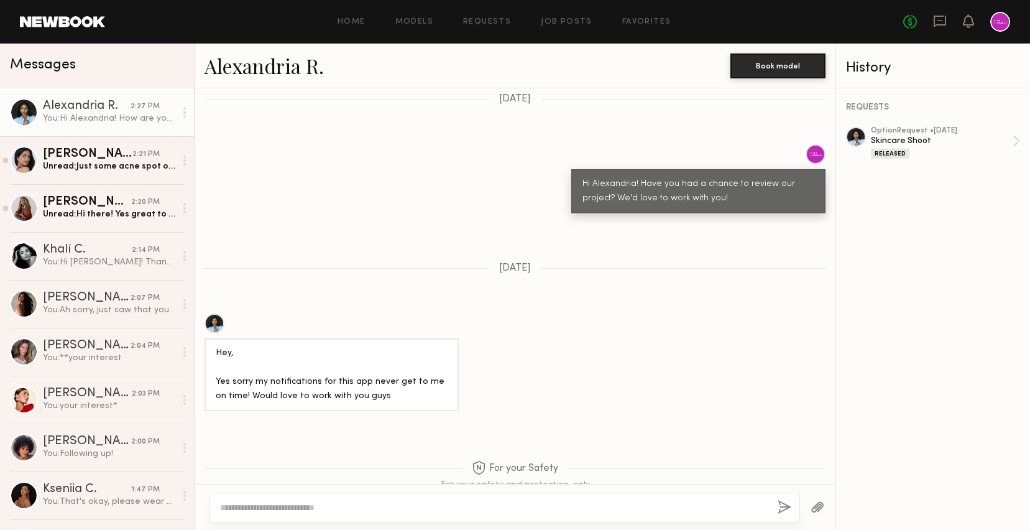
scroll to position [747, 0]
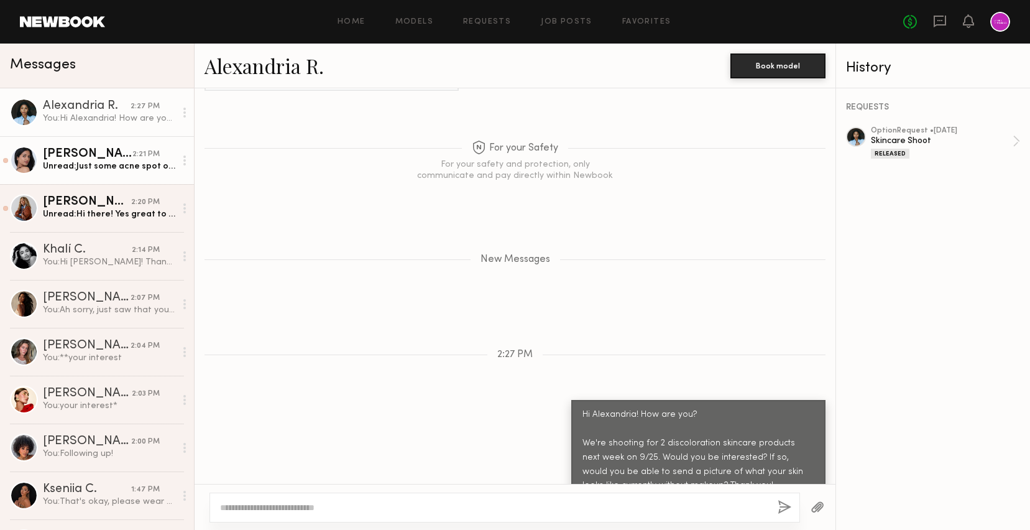
click at [104, 153] on div "[PERSON_NAME]" at bounding box center [88, 154] width 90 height 12
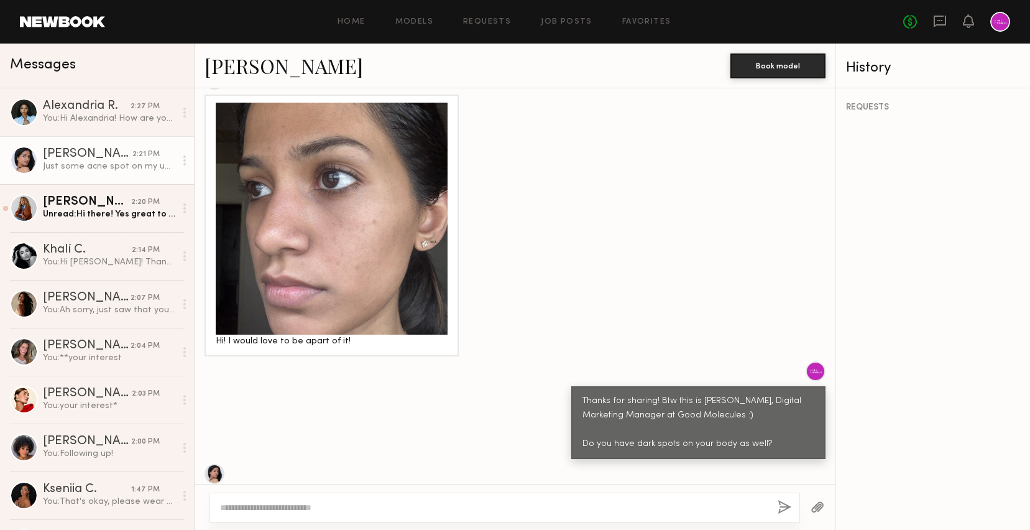
scroll to position [673, 0]
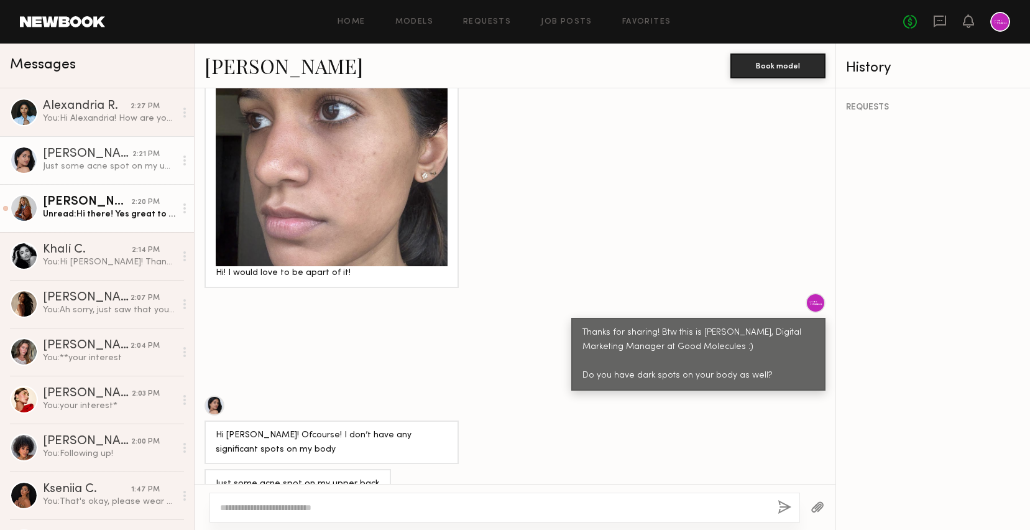
click at [104, 211] on div "Unread: Hi there! Yes great to connect with you! I can send over some digitals …" at bounding box center [109, 214] width 132 height 12
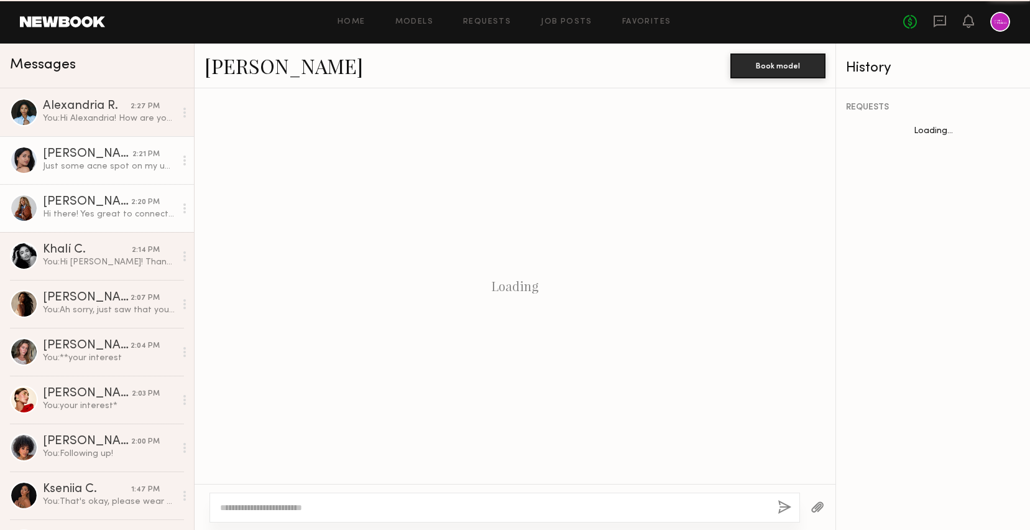
scroll to position [276, 0]
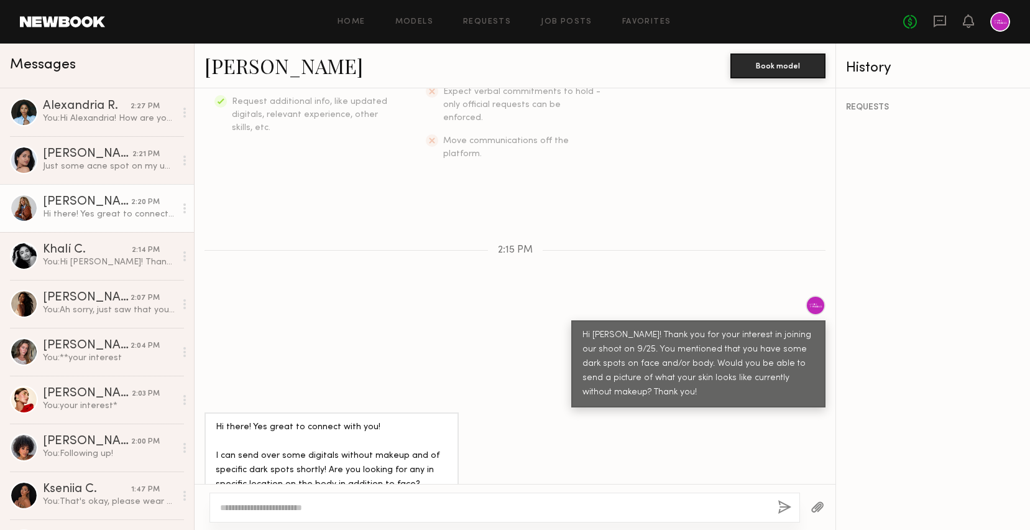
click at [338, 509] on textarea at bounding box center [494, 507] width 548 height 12
type textarea "*"
type textarea "**********"
type textarea "*"
type textarea "**********"
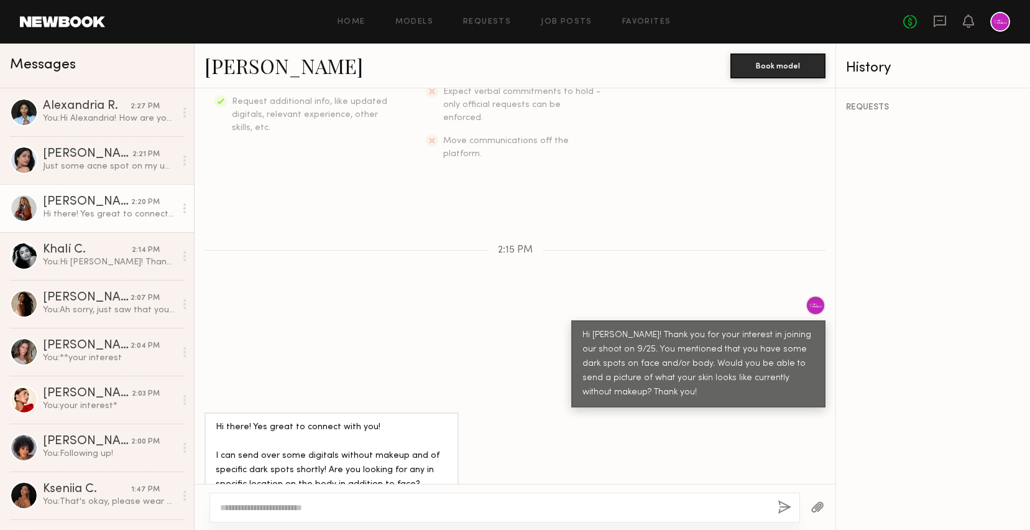
type textarea "*"
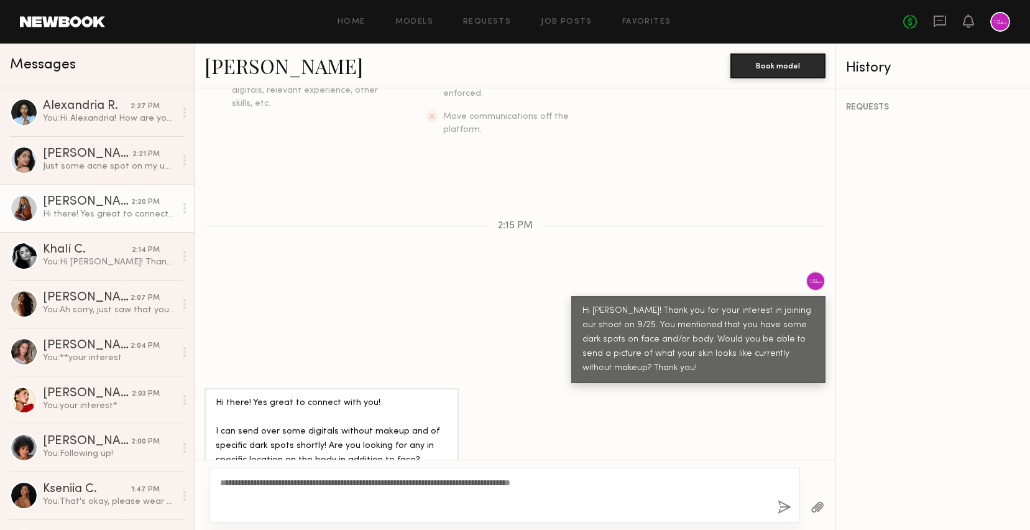
click at [293, 507] on textarea "**********" at bounding box center [494, 494] width 548 height 37
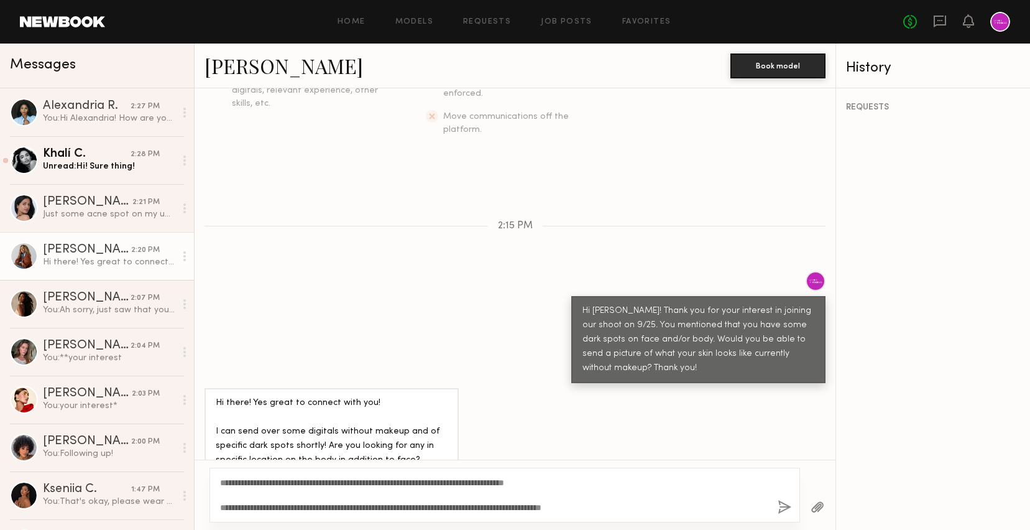
click at [662, 512] on textarea "**********" at bounding box center [494, 494] width 548 height 37
click at [461, 510] on textarea "**********" at bounding box center [494, 494] width 548 height 37
type textarea "**********"
click at [784, 507] on button "button" at bounding box center [785, 508] width 14 height 16
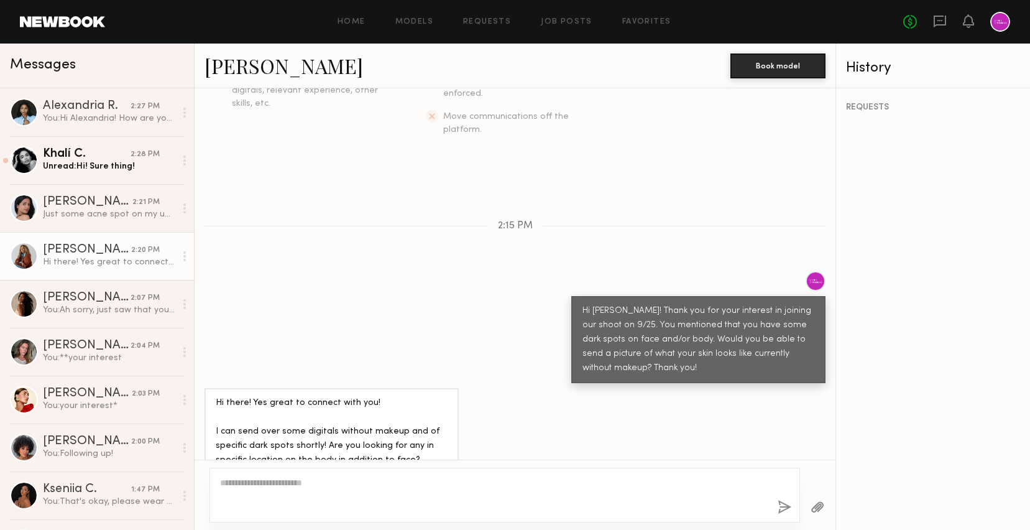
scroll to position [487, 0]
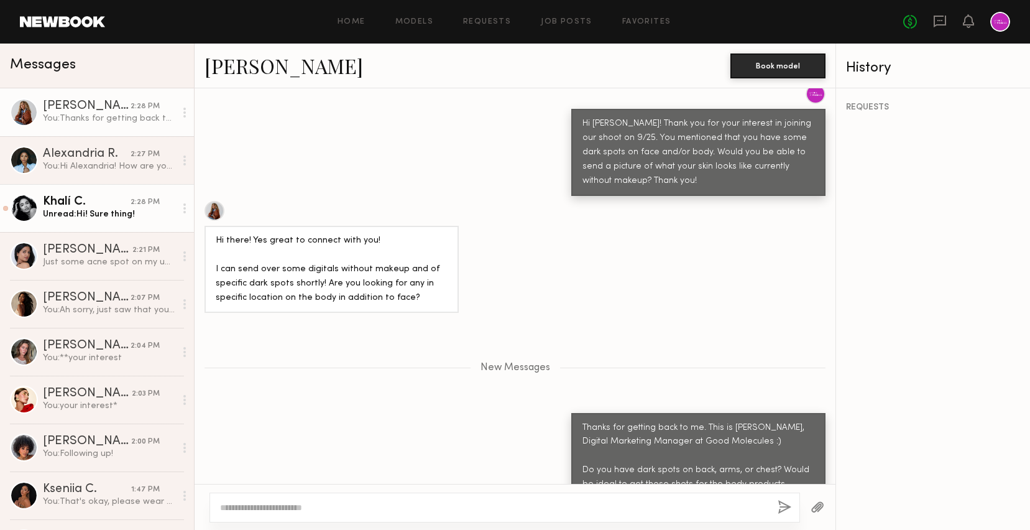
click at [142, 210] on div "Unread: Hi! Sure thing!" at bounding box center [109, 214] width 132 height 12
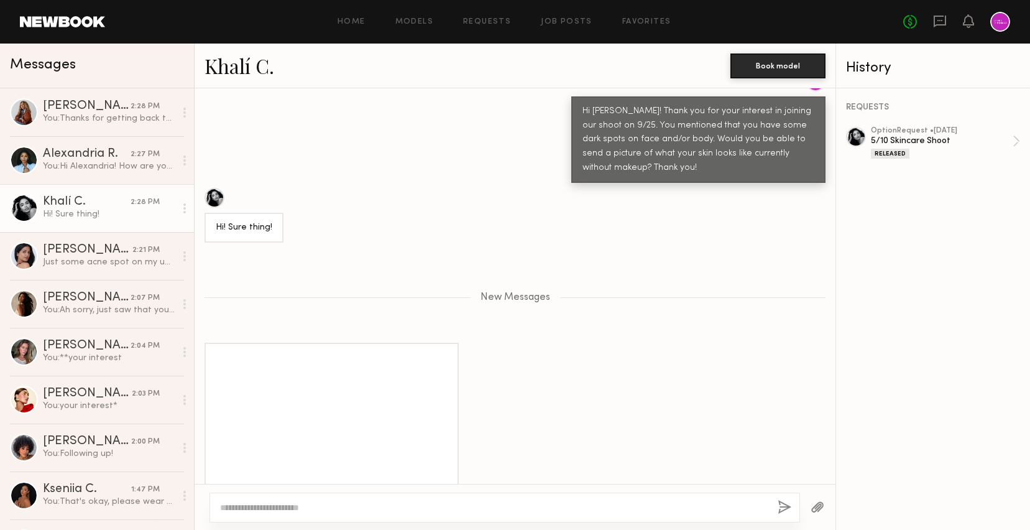
scroll to position [1064, 0]
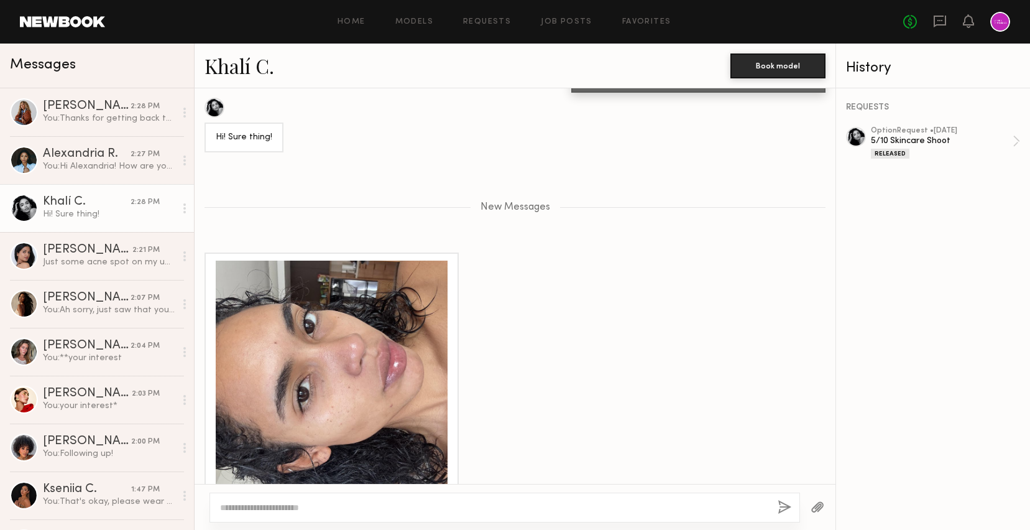
click at [320, 331] on div at bounding box center [332, 377] width 232 height 232
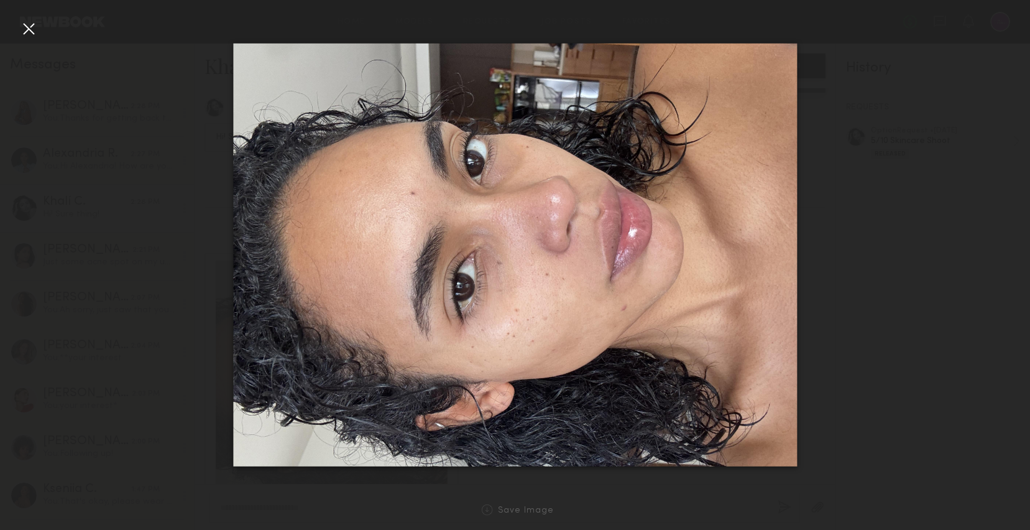
scroll to position [1316, 0]
click at [33, 25] on div at bounding box center [29, 29] width 20 height 20
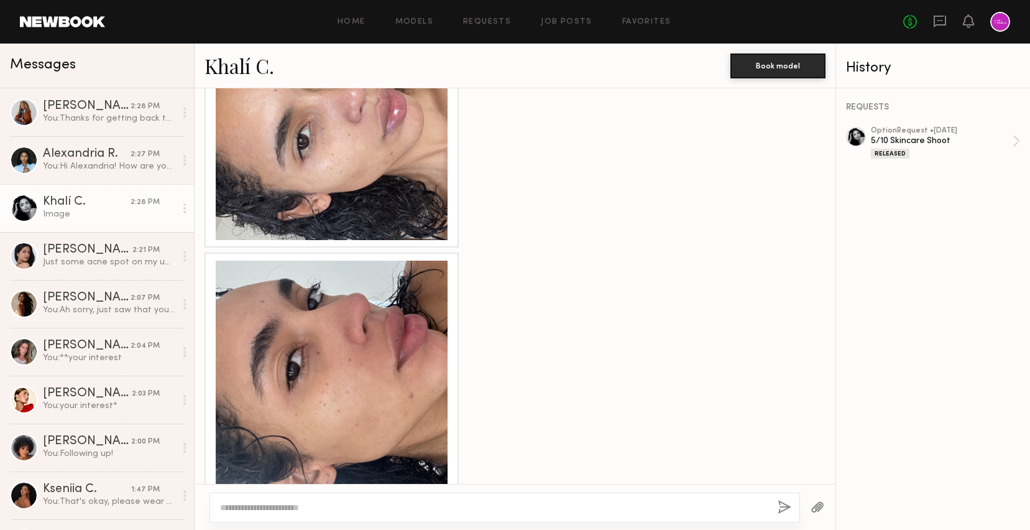
click at [341, 522] on div at bounding box center [515, 507] width 641 height 46
click at [327, 510] on textarea at bounding box center [494, 507] width 548 height 12
type textarea "**********"
click at [786, 509] on button "button" at bounding box center [785, 508] width 14 height 16
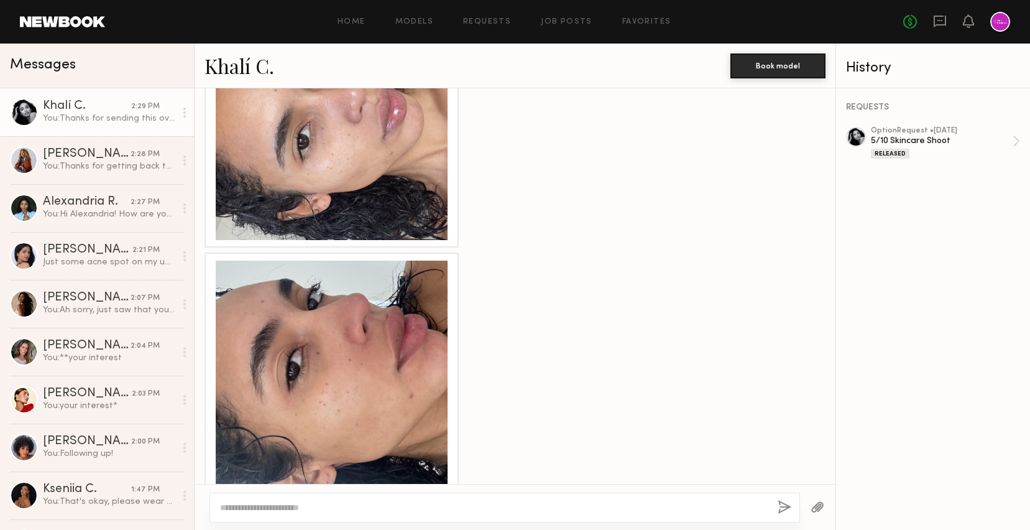
scroll to position [1365, 0]
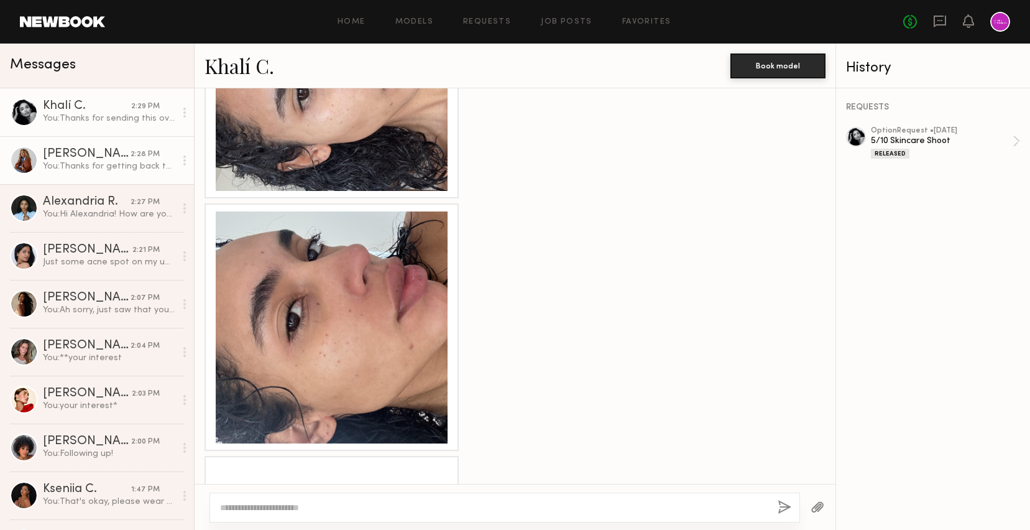
click at [103, 168] on div "You: Thanks for getting back to me. This is [PERSON_NAME], Digital Marketing Ma…" at bounding box center [109, 166] width 132 height 12
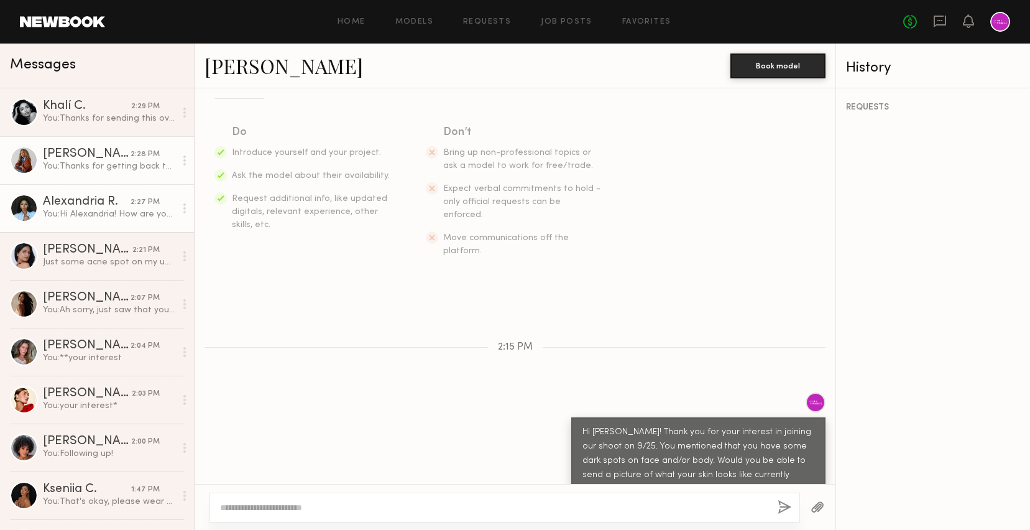
scroll to position [172, 0]
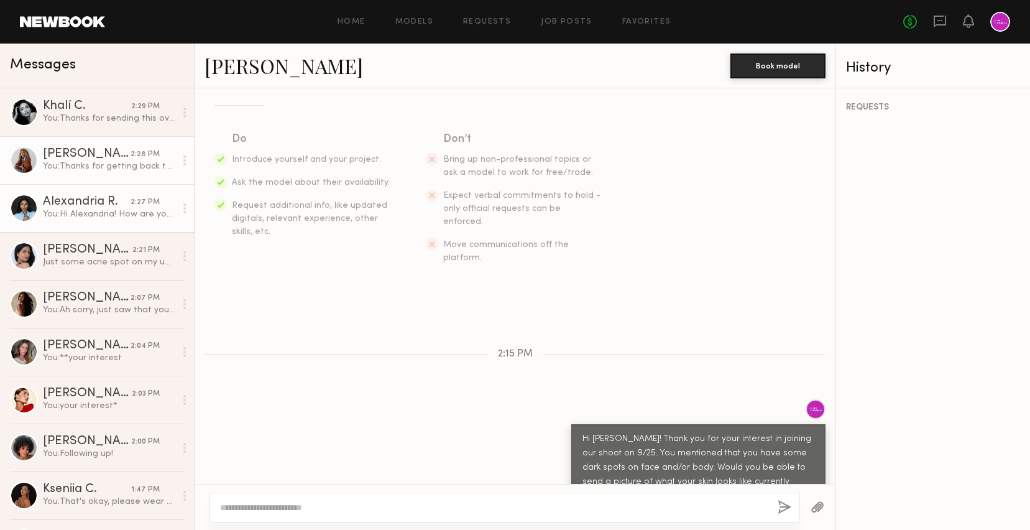
click at [89, 204] on div "Alexandria R." at bounding box center [87, 202] width 88 height 12
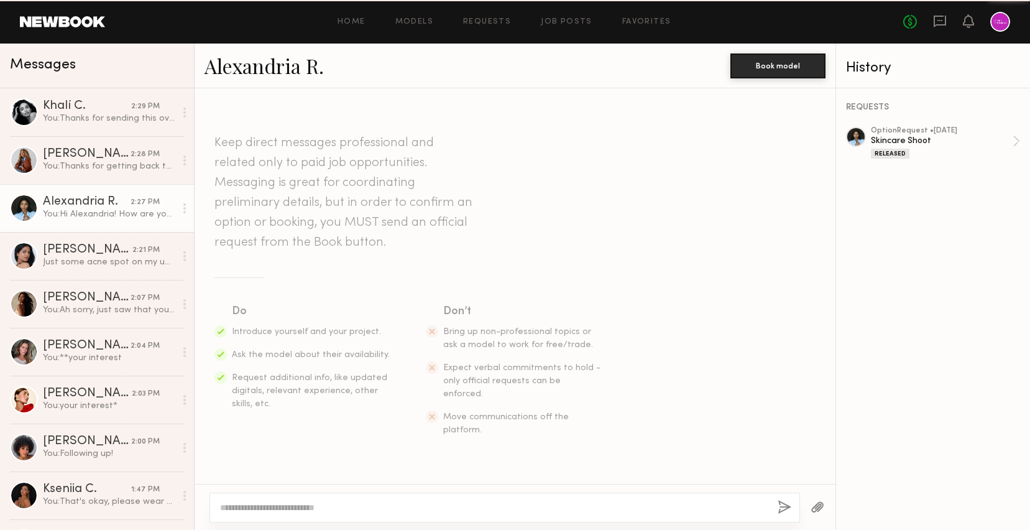
scroll to position [653, 0]
